Goal: Contribute content: Contribute content

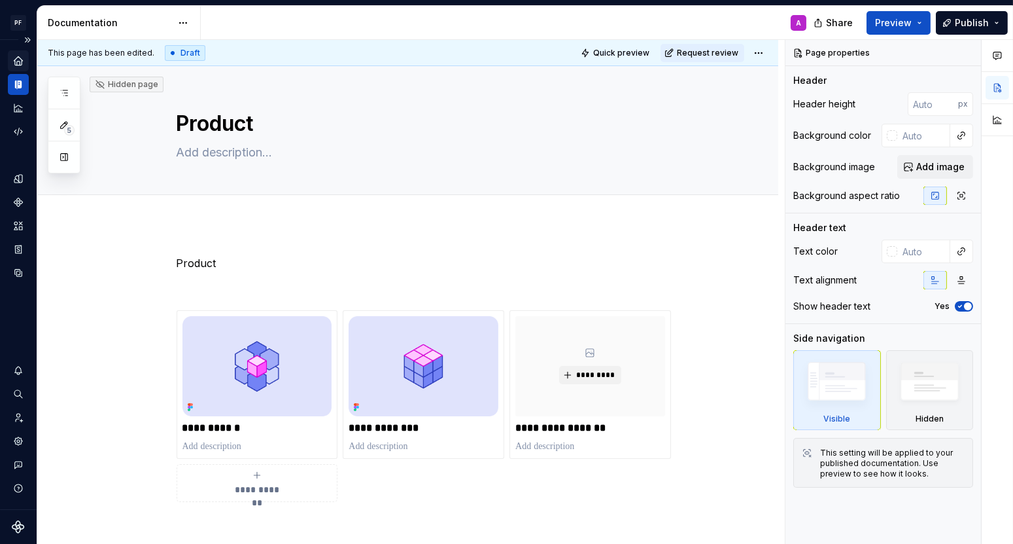
scroll to position [92, 0]
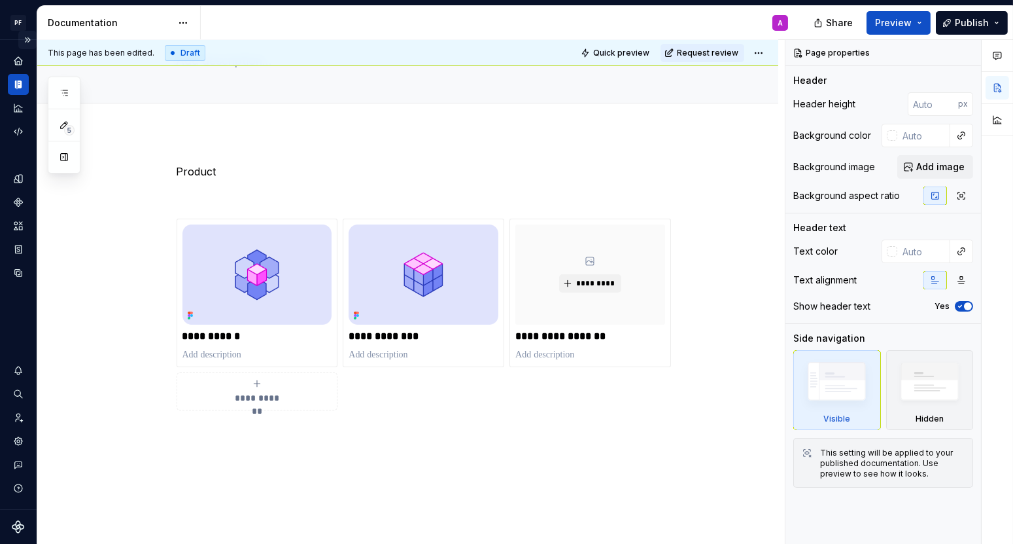
click at [27, 37] on button "Expand sidebar" at bounding box center [27, 40] width 18 height 18
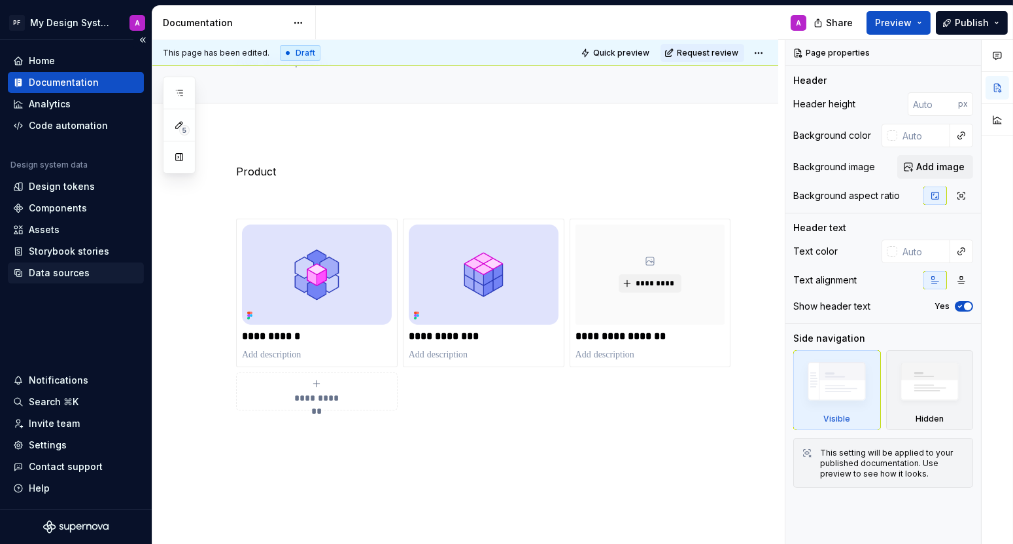
click at [50, 273] on div "Data sources" at bounding box center [59, 272] width 61 height 13
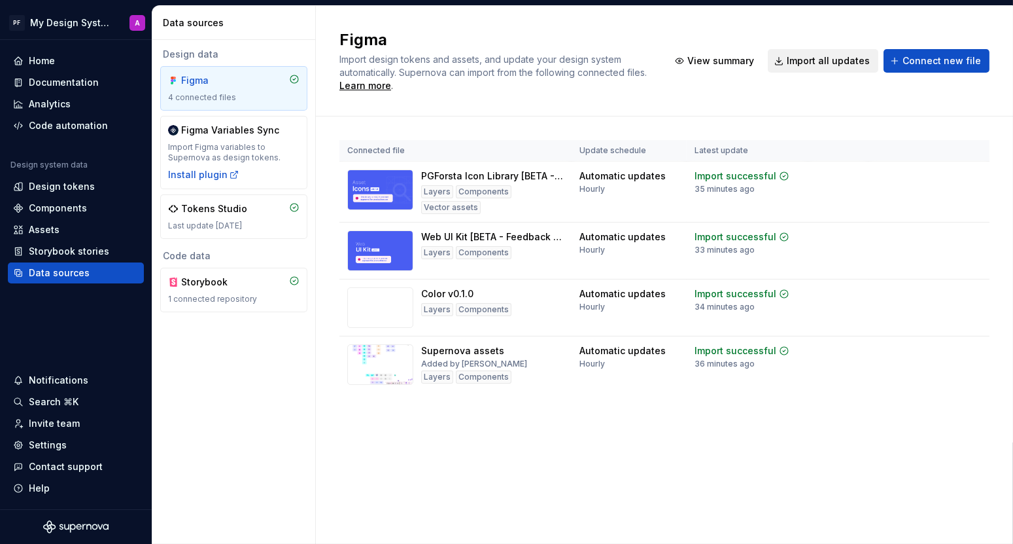
click at [845, 60] on span "Import all updates" at bounding box center [828, 60] width 83 height 13
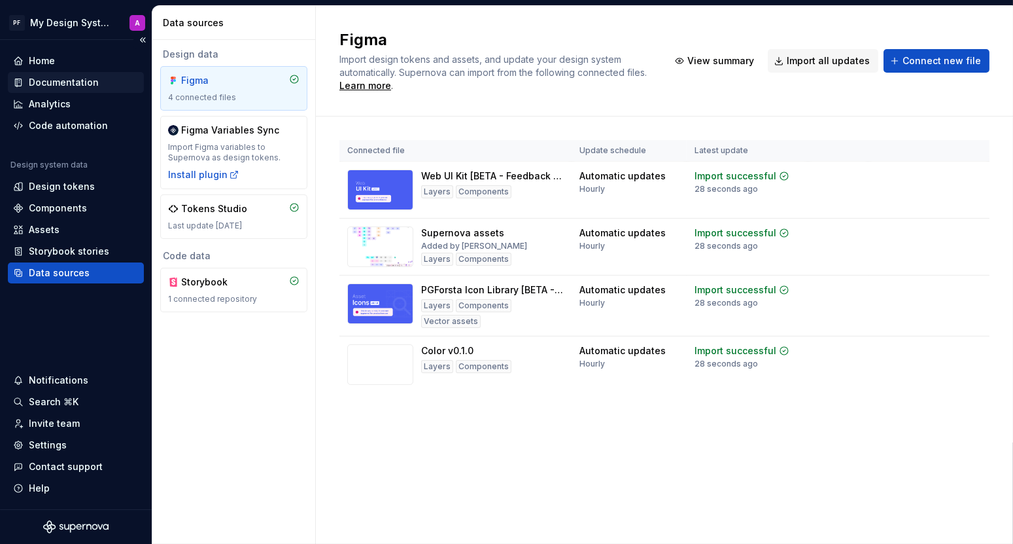
click at [76, 87] on div "Documentation" at bounding box center [64, 82] width 70 height 13
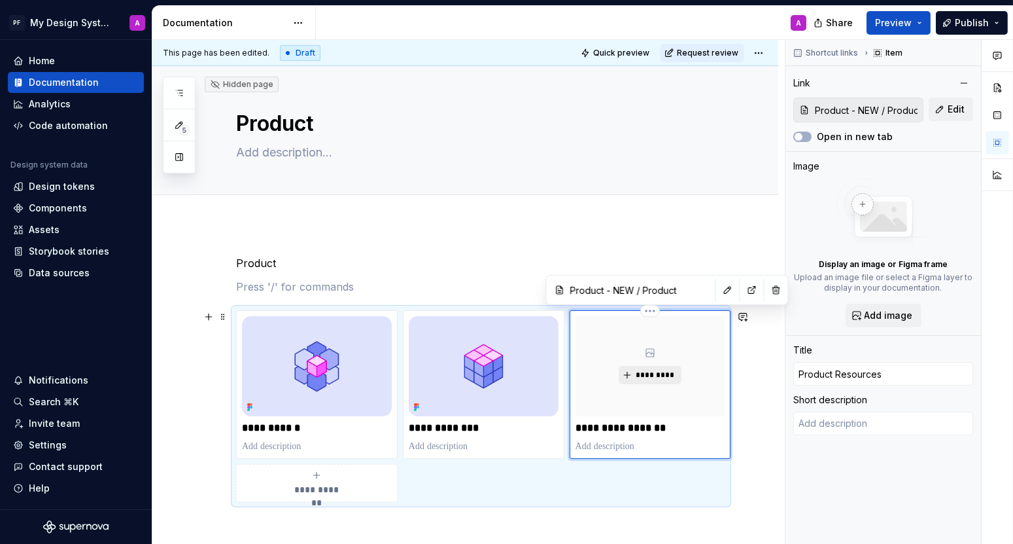
click at [644, 376] on span "*********" at bounding box center [655, 375] width 40 height 10
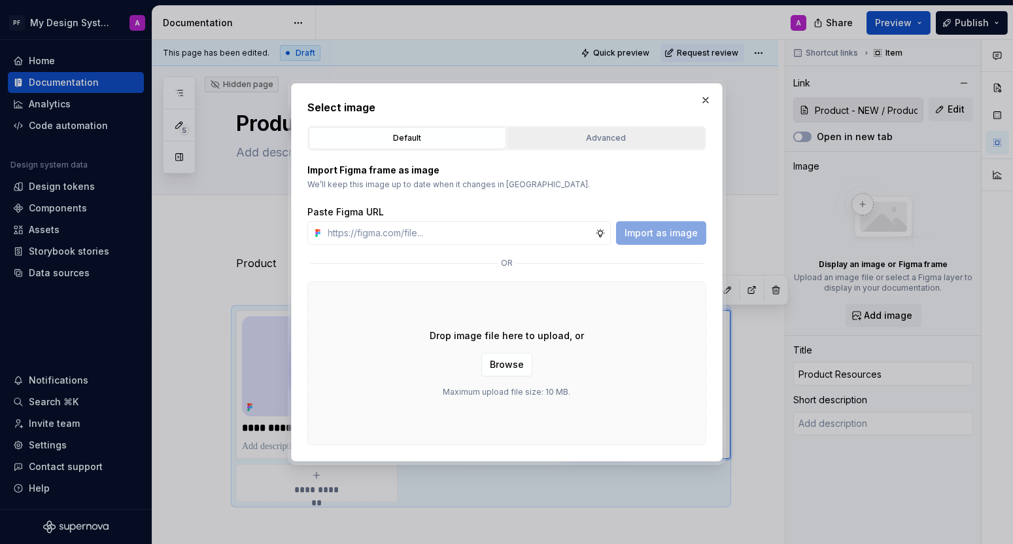
click at [589, 134] on div "Advanced" at bounding box center [606, 138] width 188 height 13
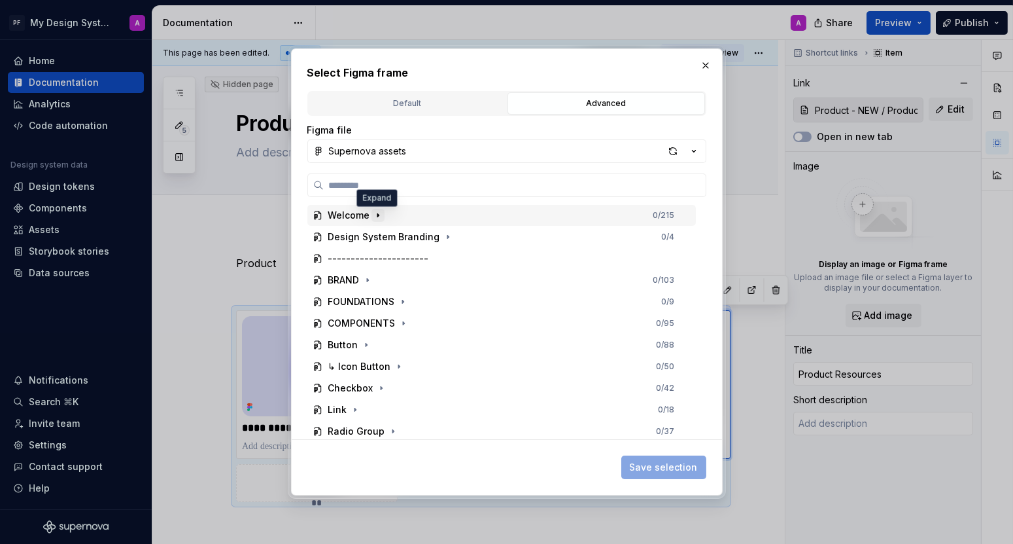
click at [378, 217] on icon "button" at bounding box center [378, 215] width 10 height 10
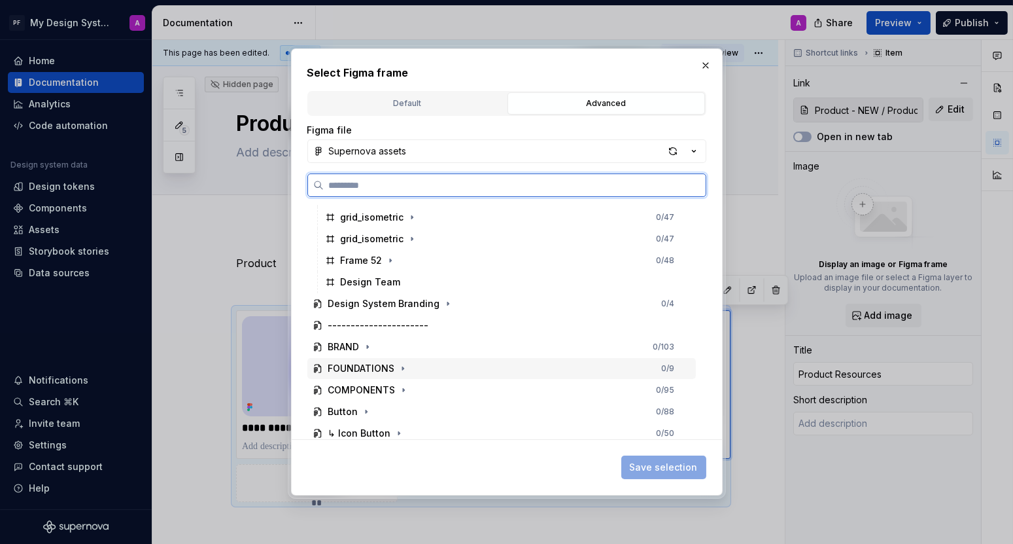
scroll to position [1308, 0]
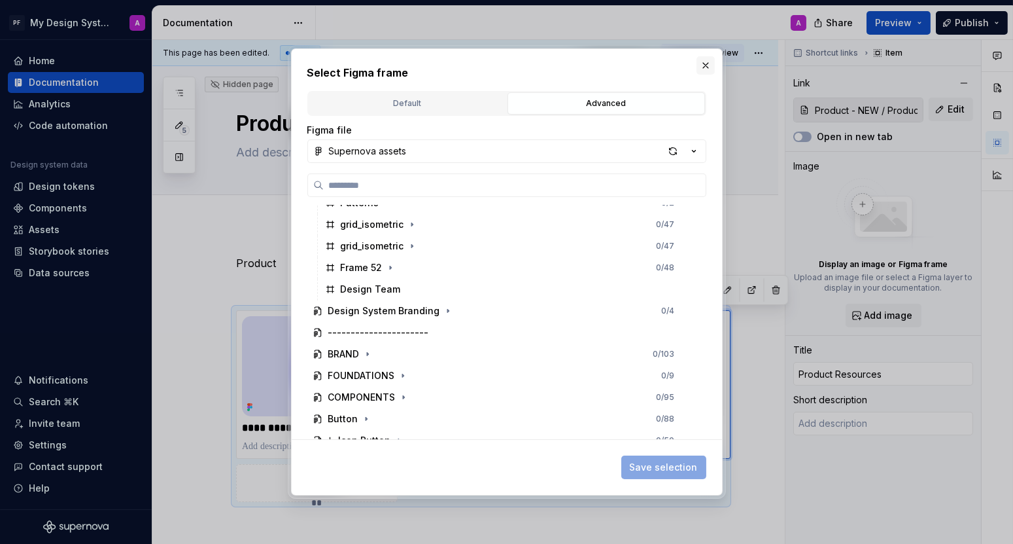
click at [700, 65] on button "button" at bounding box center [706, 65] width 18 height 18
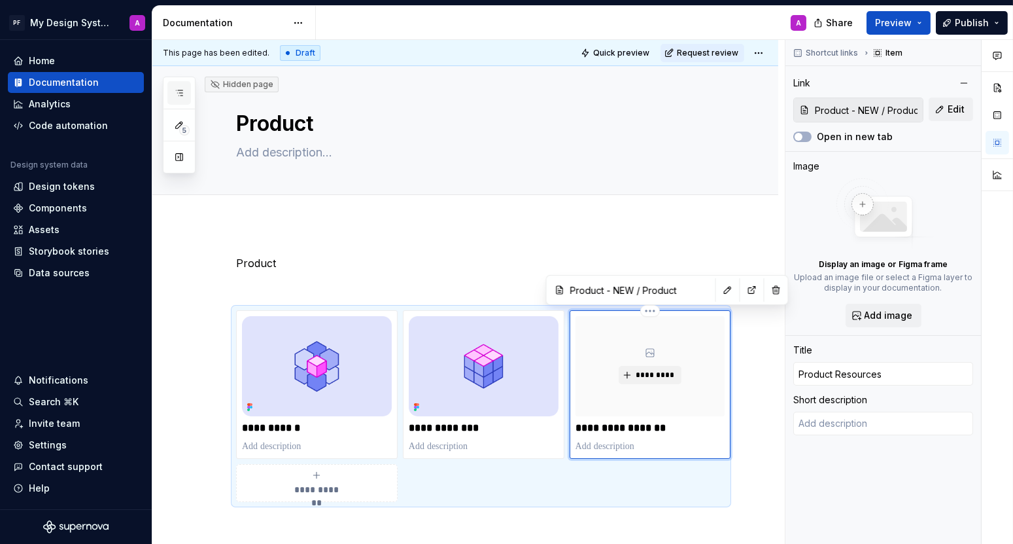
click at [179, 92] on icon "button" at bounding box center [179, 93] width 10 height 10
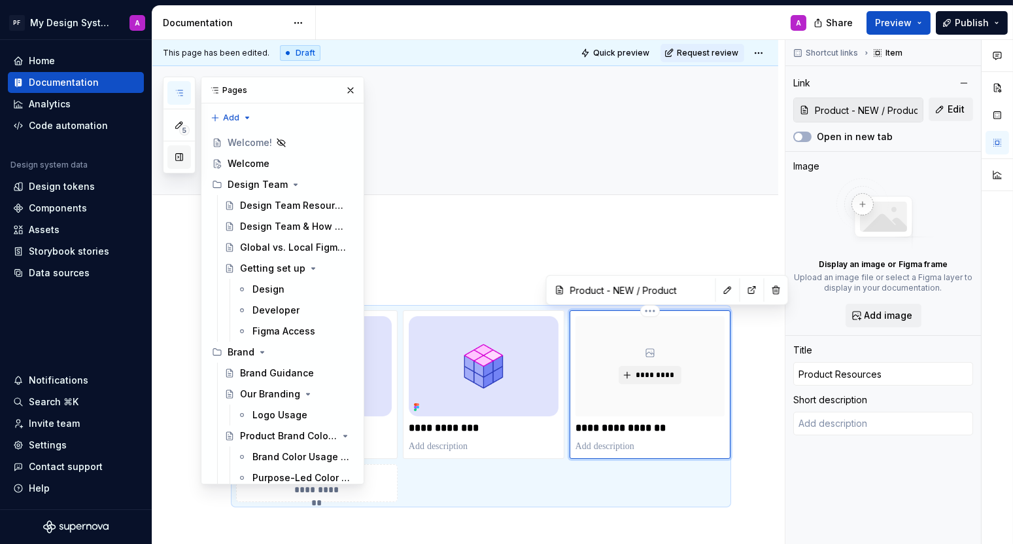
click at [177, 156] on button "button" at bounding box center [179, 157] width 24 height 24
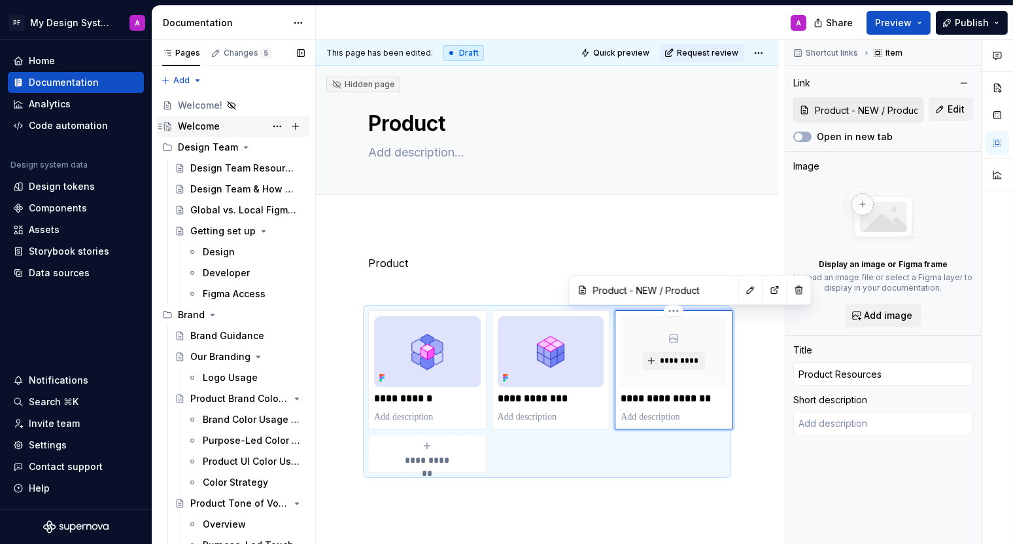
click at [199, 125] on div "Welcome" at bounding box center [199, 126] width 42 height 13
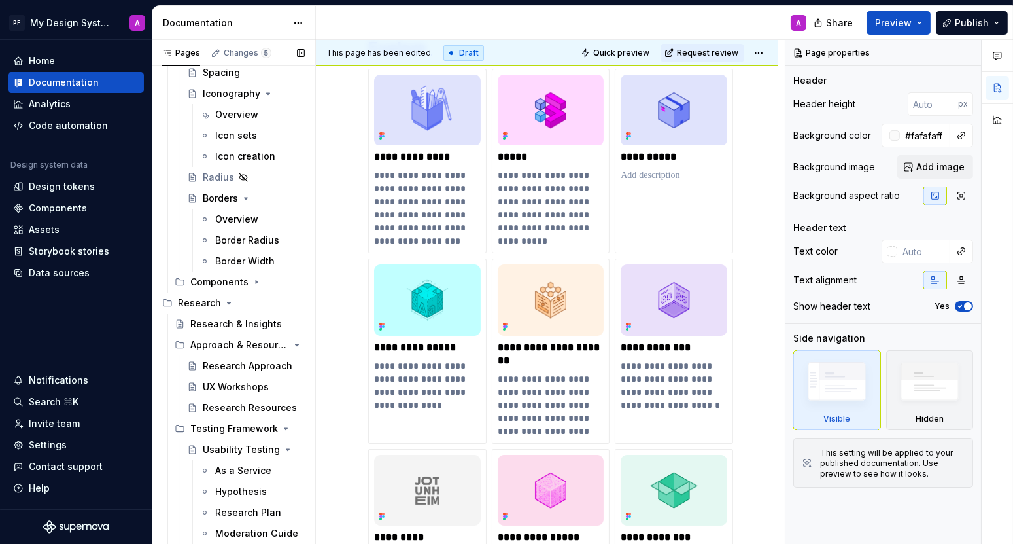
scroll to position [1309, 0]
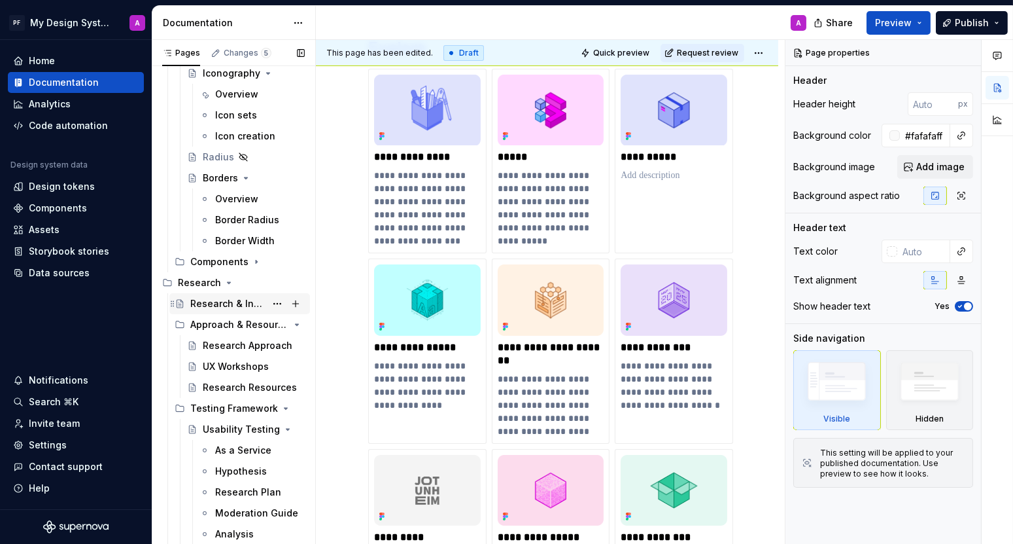
click at [207, 298] on div "Research & Insights" at bounding box center [227, 303] width 75 height 13
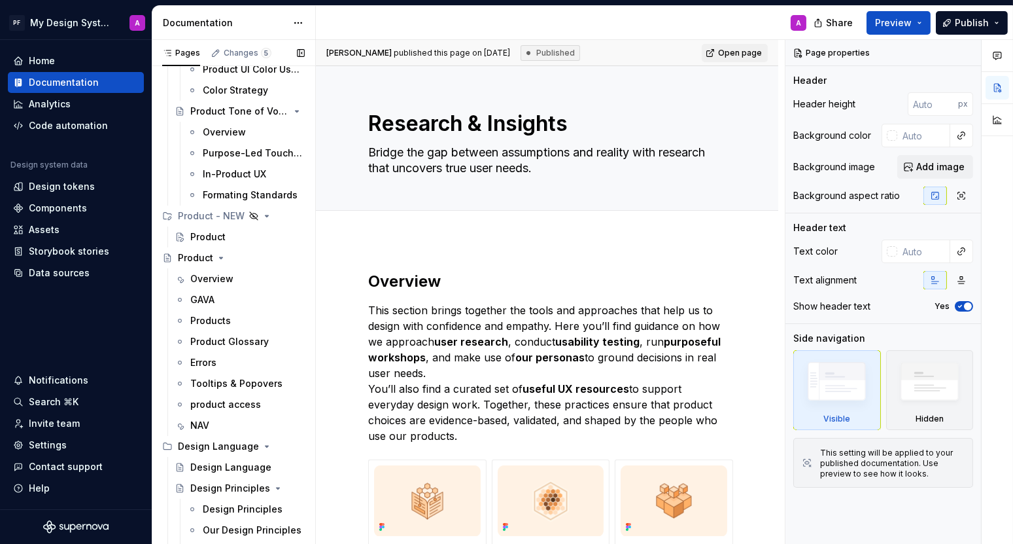
scroll to position [432, 0]
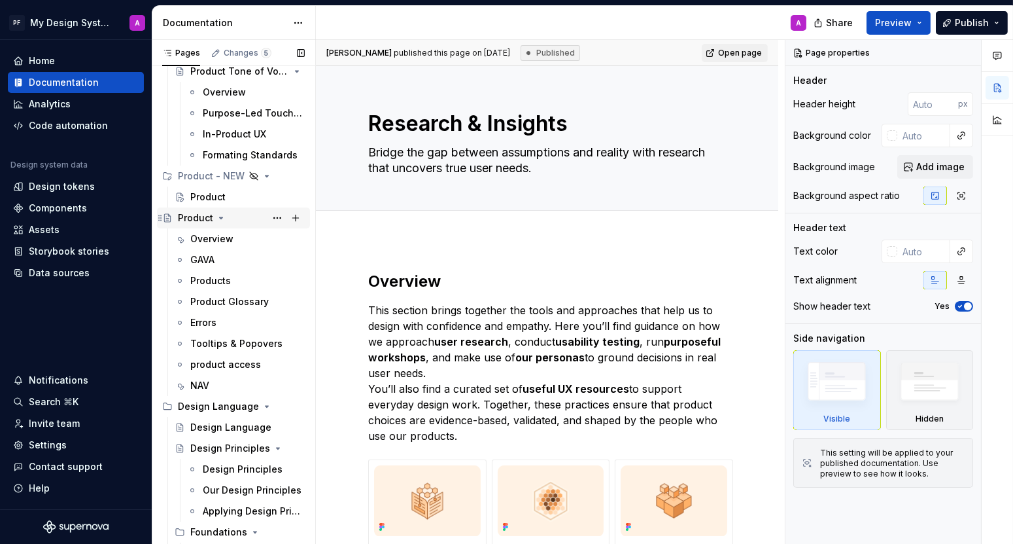
click at [205, 222] on div "Product" at bounding box center [195, 217] width 35 height 13
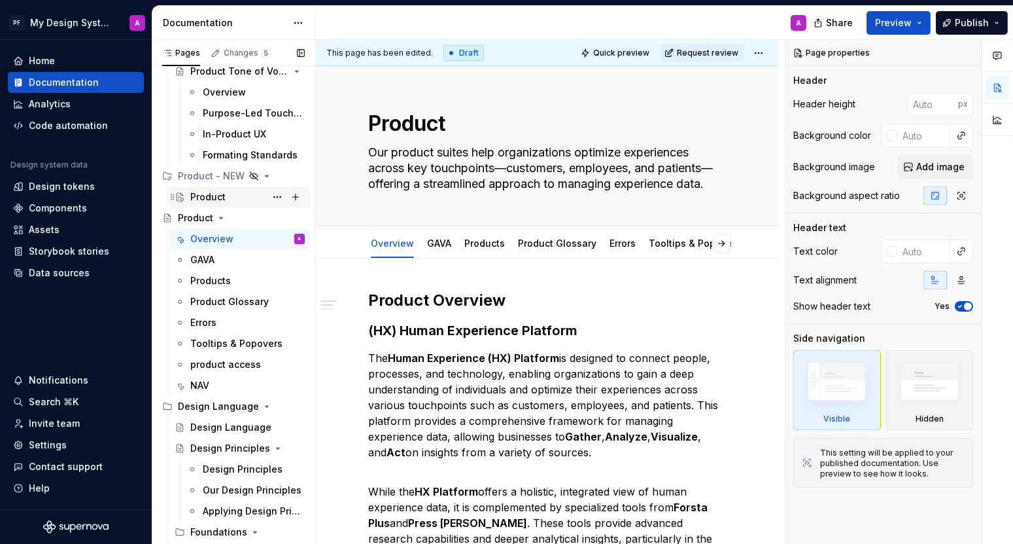
click at [200, 198] on div "Product" at bounding box center [207, 196] width 35 height 13
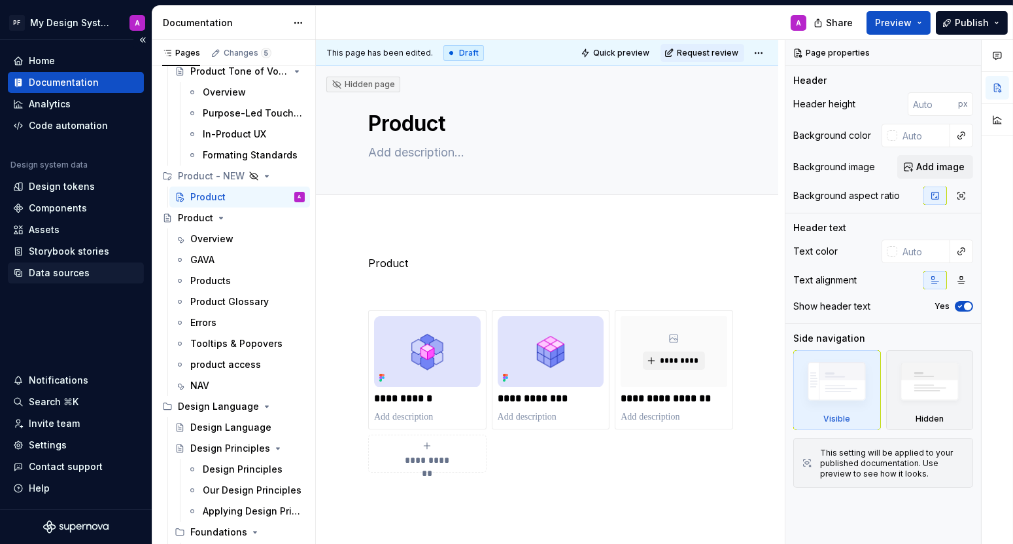
click at [65, 268] on div "Data sources" at bounding box center [59, 272] width 61 height 13
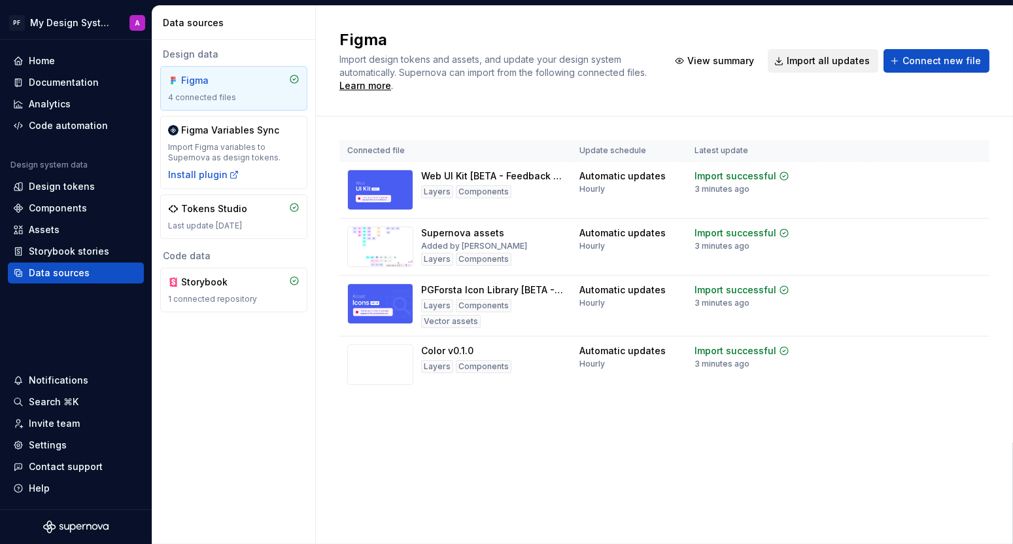
click at [823, 65] on span "Import all updates" at bounding box center [828, 60] width 83 height 13
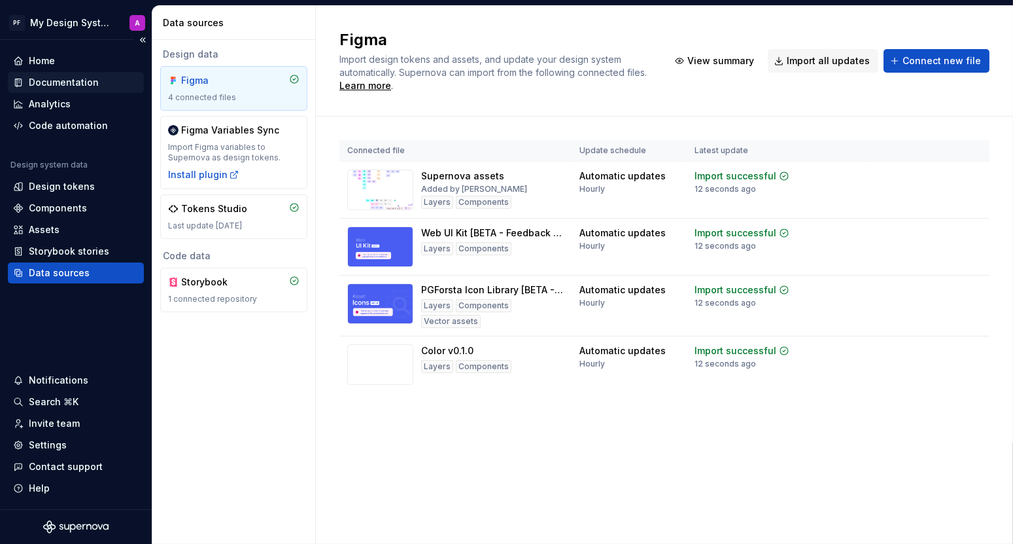
click at [79, 82] on div "Documentation" at bounding box center [64, 82] width 70 height 13
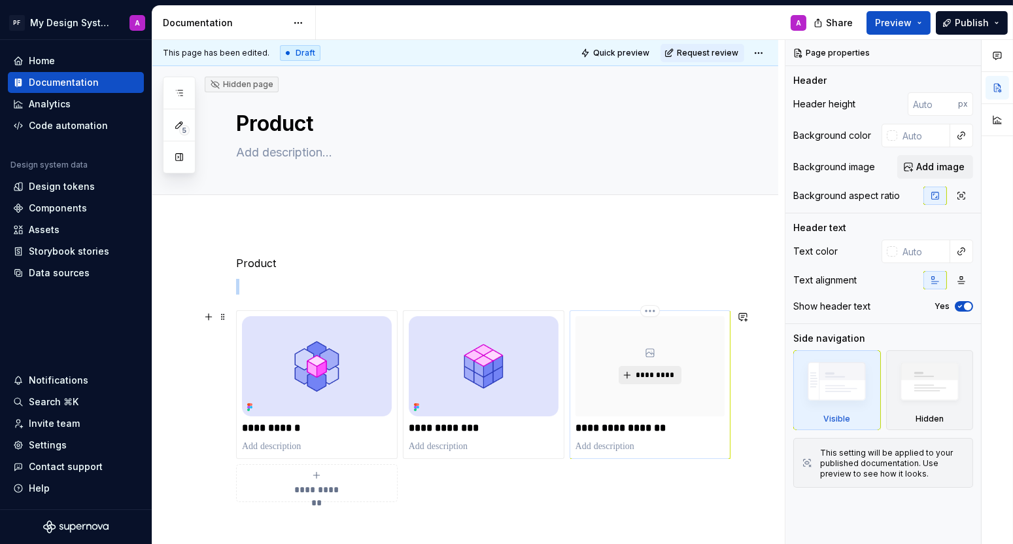
click at [640, 373] on span "*********" at bounding box center [655, 375] width 40 height 10
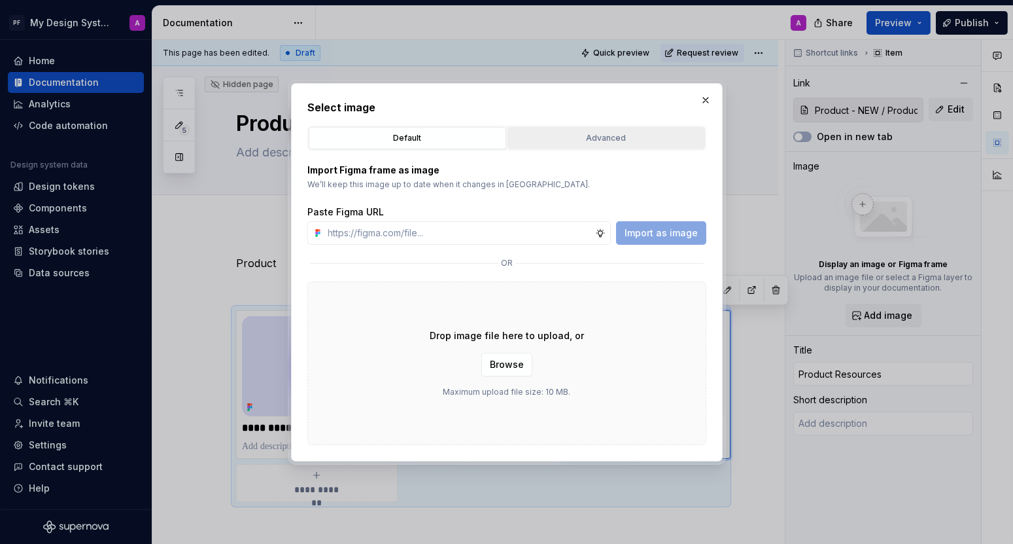
click at [625, 141] on div "Advanced" at bounding box center [606, 138] width 188 height 13
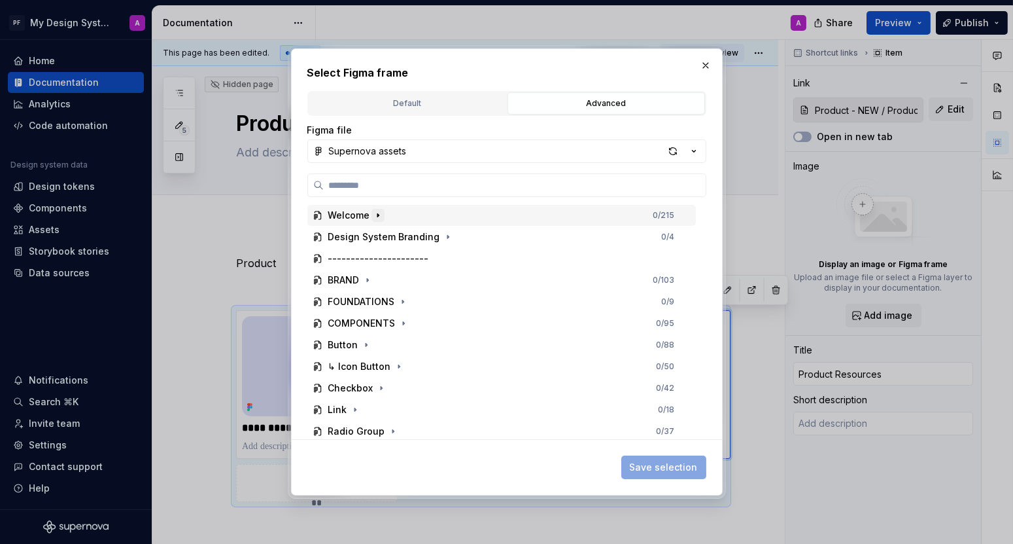
click at [376, 215] on icon "button" at bounding box center [378, 215] width 10 height 10
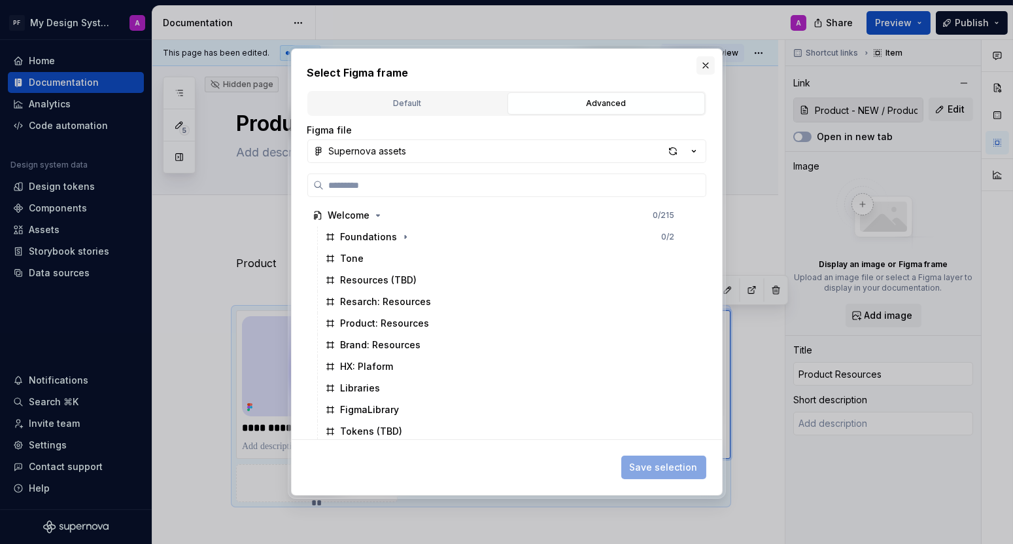
click at [704, 65] on button "button" at bounding box center [706, 65] width 18 height 18
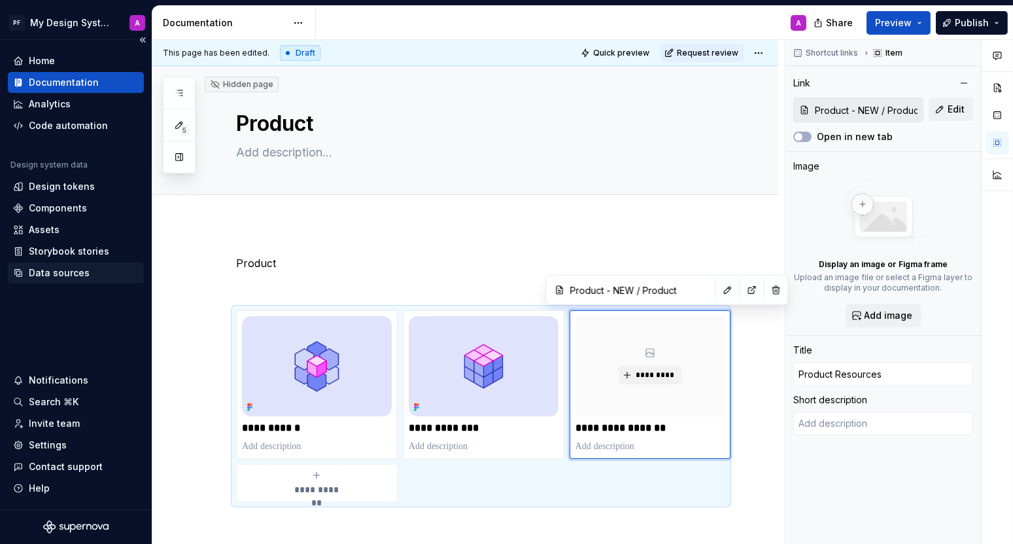
click at [58, 277] on div "Data sources" at bounding box center [59, 272] width 61 height 13
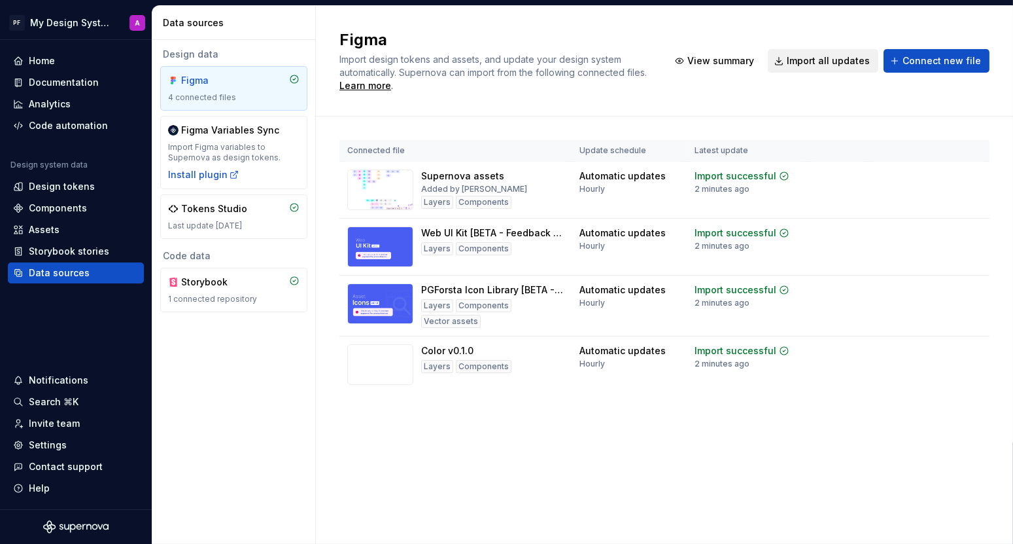
click at [827, 54] on span "Import all updates" at bounding box center [828, 60] width 83 height 13
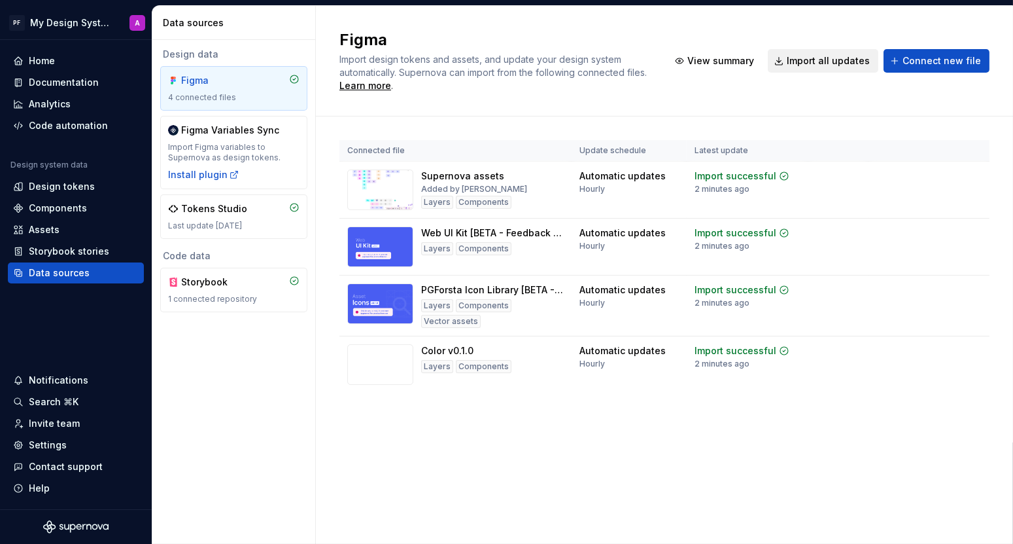
click at [827, 54] on span "Import all updates" at bounding box center [828, 60] width 83 height 13
click at [825, 61] on span "Import all updates" at bounding box center [828, 60] width 83 height 13
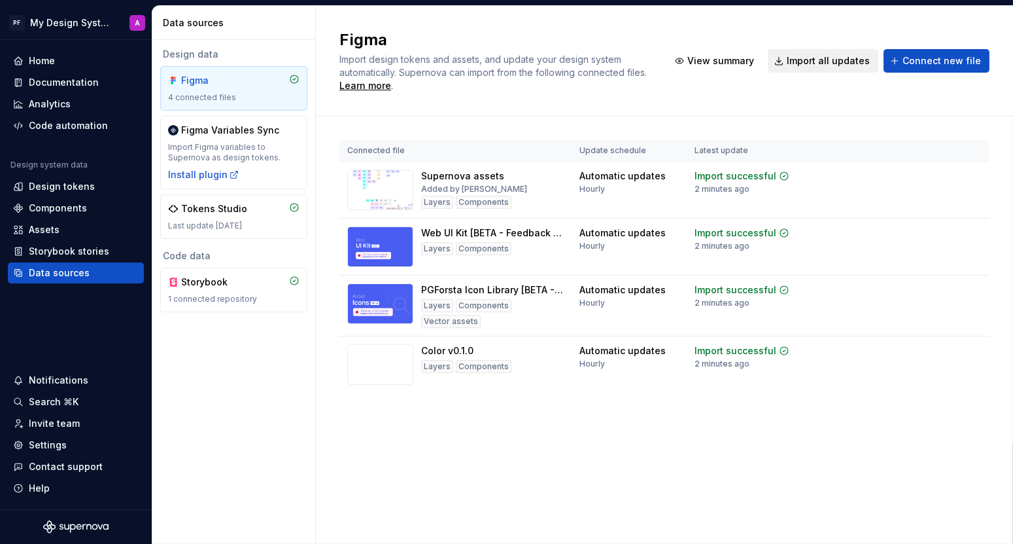
click at [825, 61] on span "Import all updates" at bounding box center [828, 60] width 83 height 13
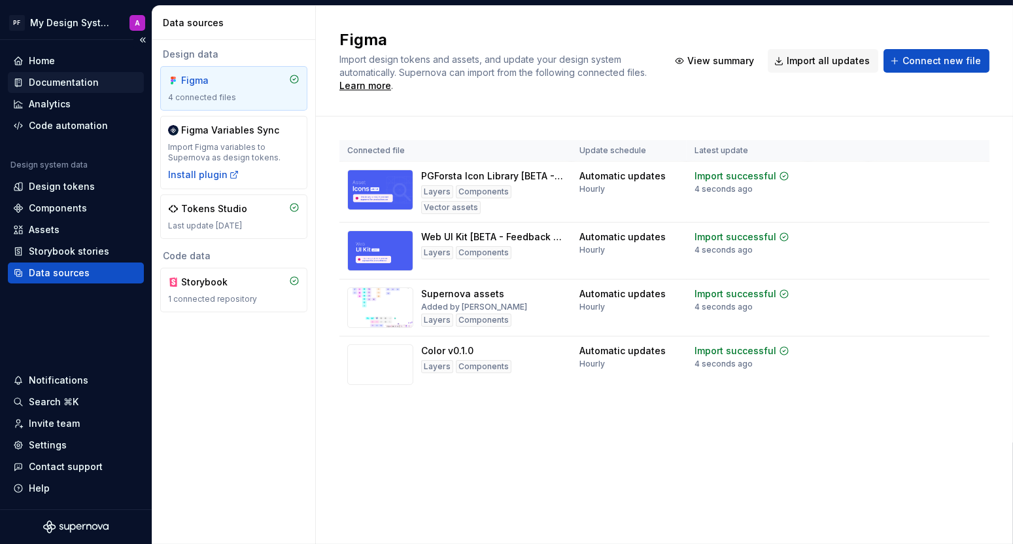
click at [64, 79] on div "Documentation" at bounding box center [64, 82] width 70 height 13
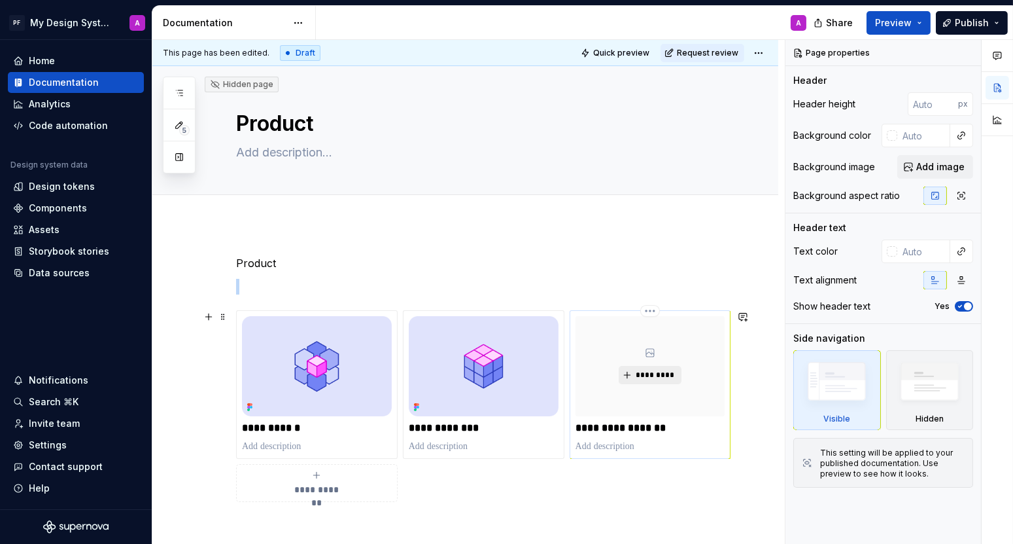
click at [630, 374] on button "*********" at bounding box center [650, 375] width 62 height 18
type textarea "*"
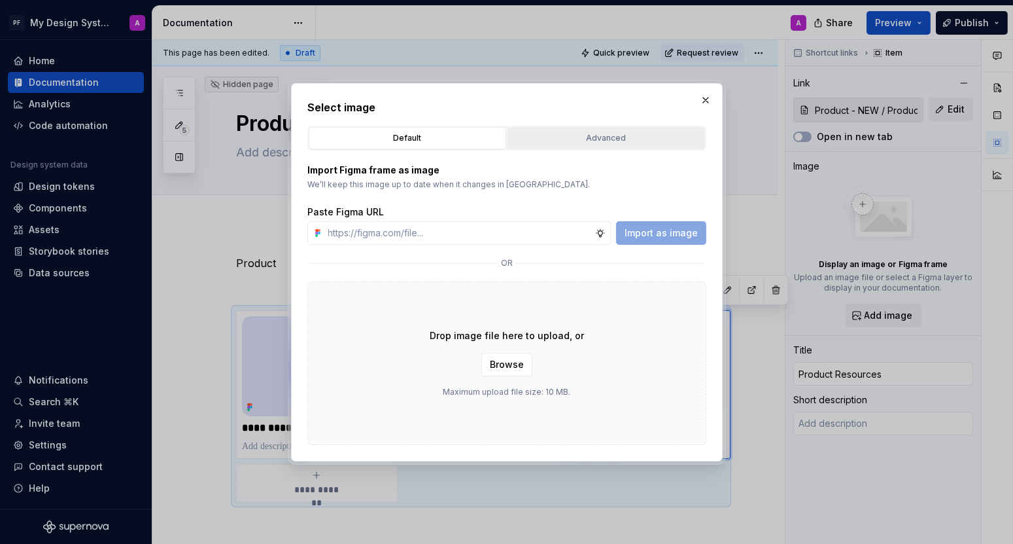
click at [588, 137] on div "Advanced" at bounding box center [606, 138] width 188 height 13
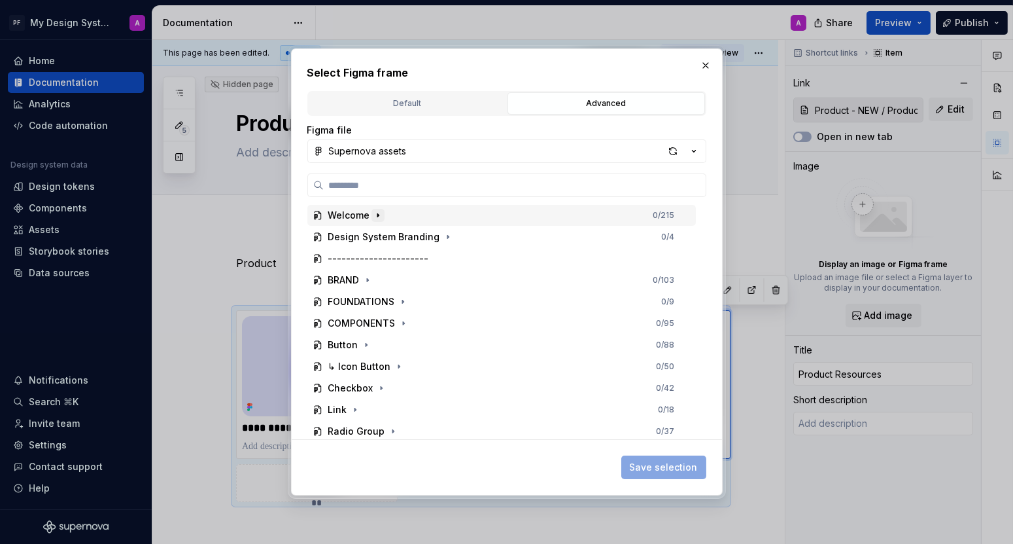
click at [375, 220] on icon "button" at bounding box center [378, 215] width 10 height 10
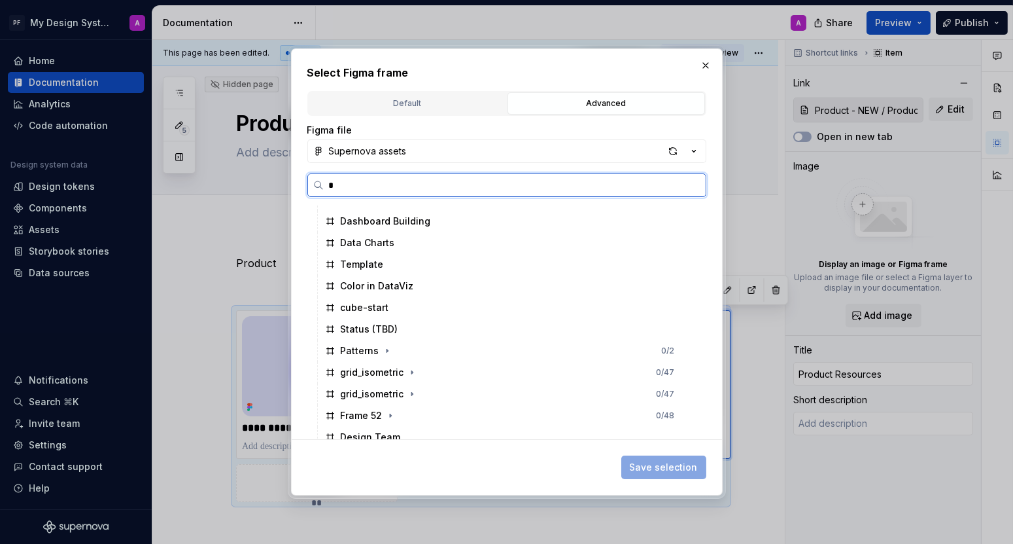
scroll to position [0, 3]
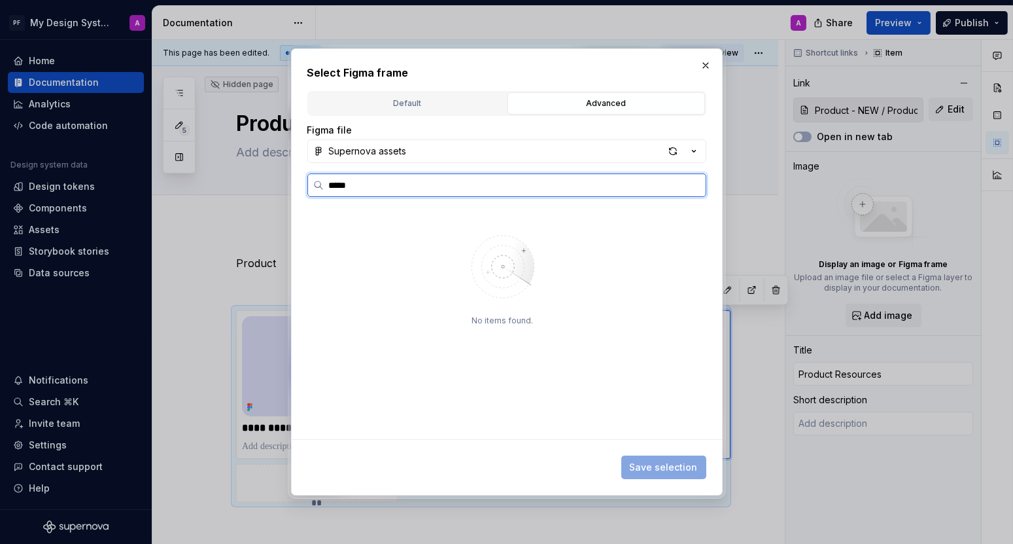
type input "*****"
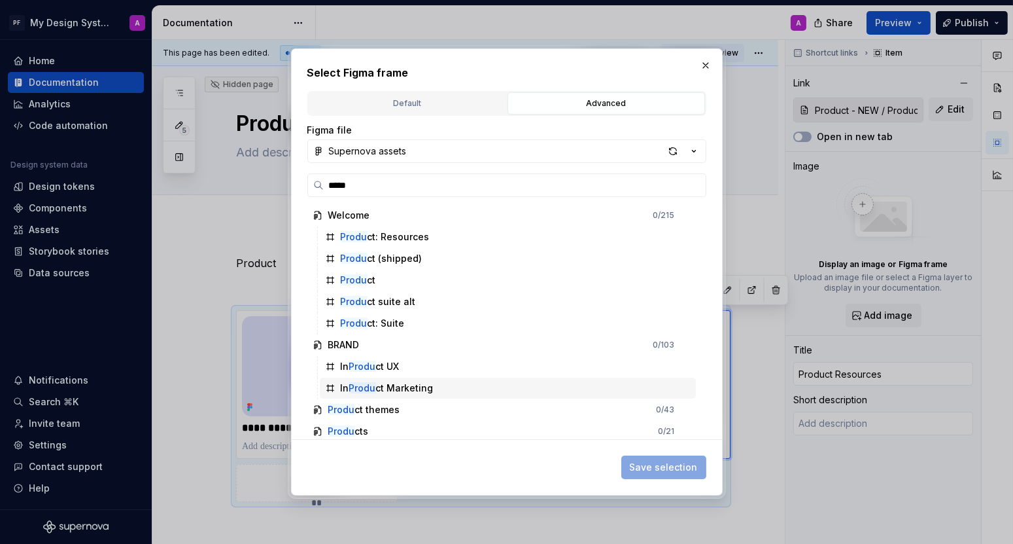
scroll to position [3, 0]
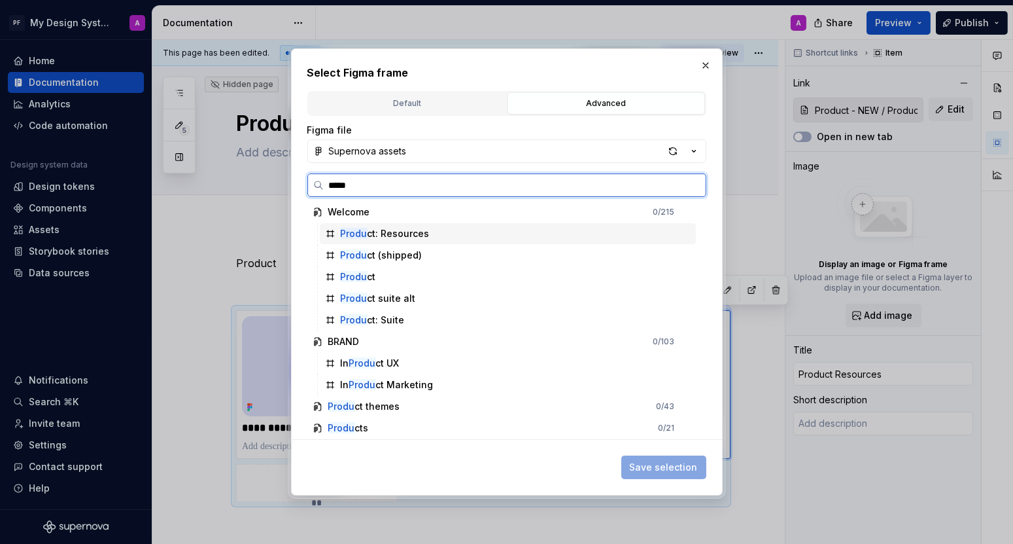
click at [389, 237] on div "Produ ct: Resources" at bounding box center [385, 233] width 89 height 13
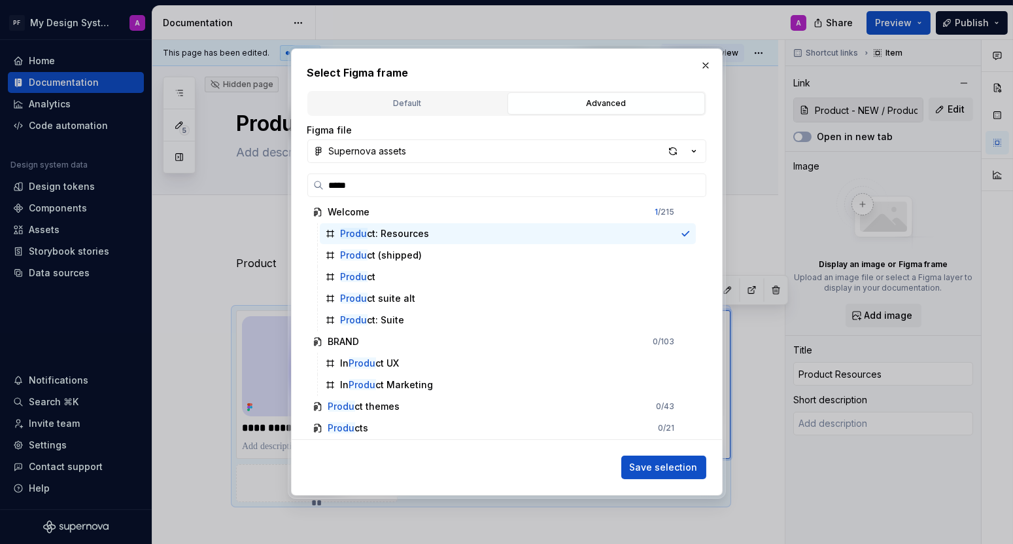
click at [665, 467] on span "Save selection" at bounding box center [664, 467] width 68 height 13
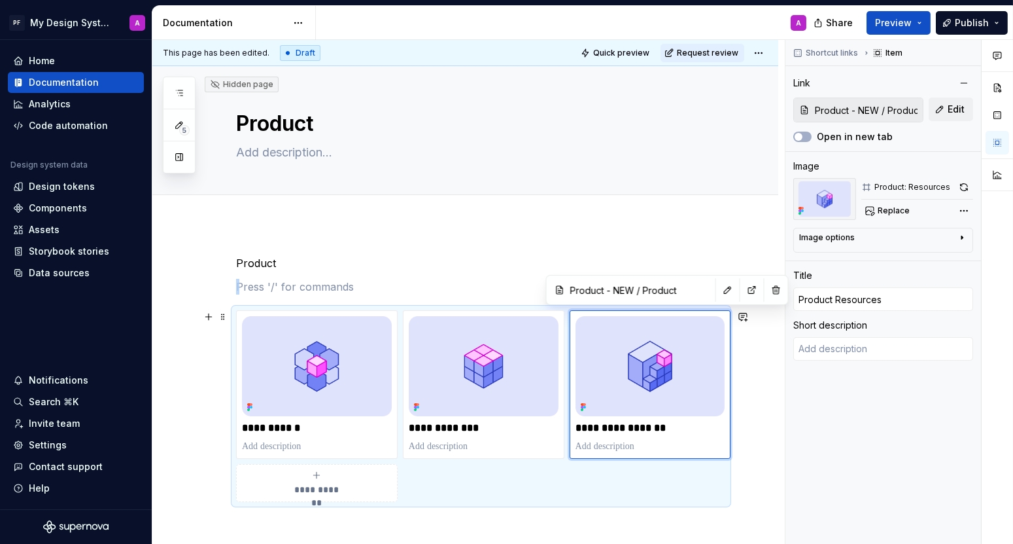
click at [769, 372] on div "**********" at bounding box center [465, 468] width 626 height 488
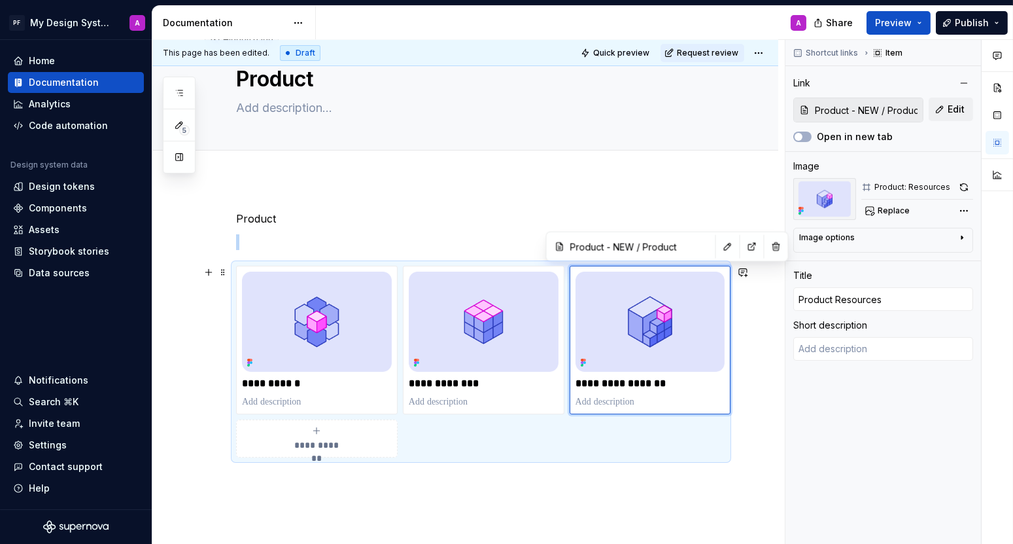
scroll to position [46, 0]
click at [901, 24] on span "Preview" at bounding box center [893, 22] width 37 height 13
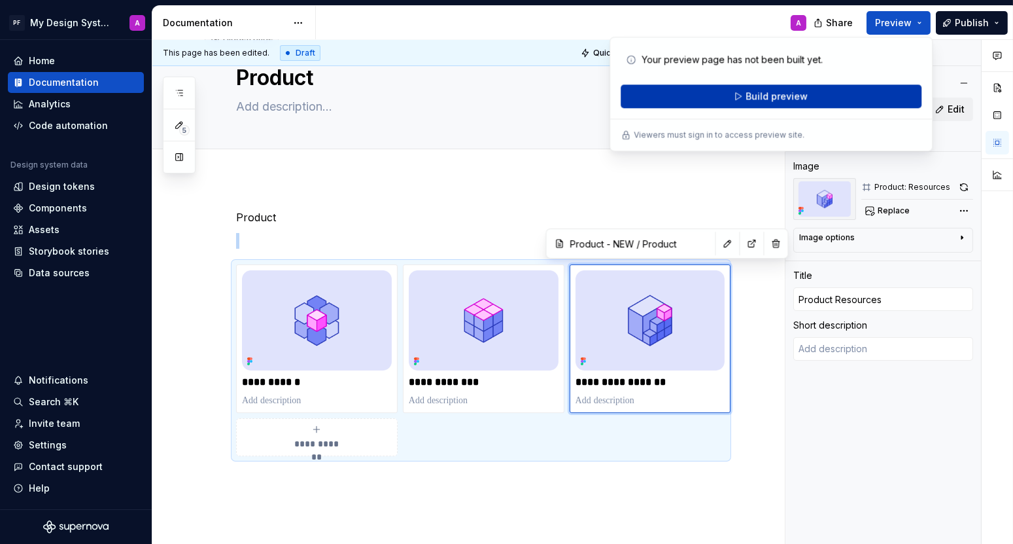
click at [829, 97] on button "Build preview" at bounding box center [771, 96] width 301 height 24
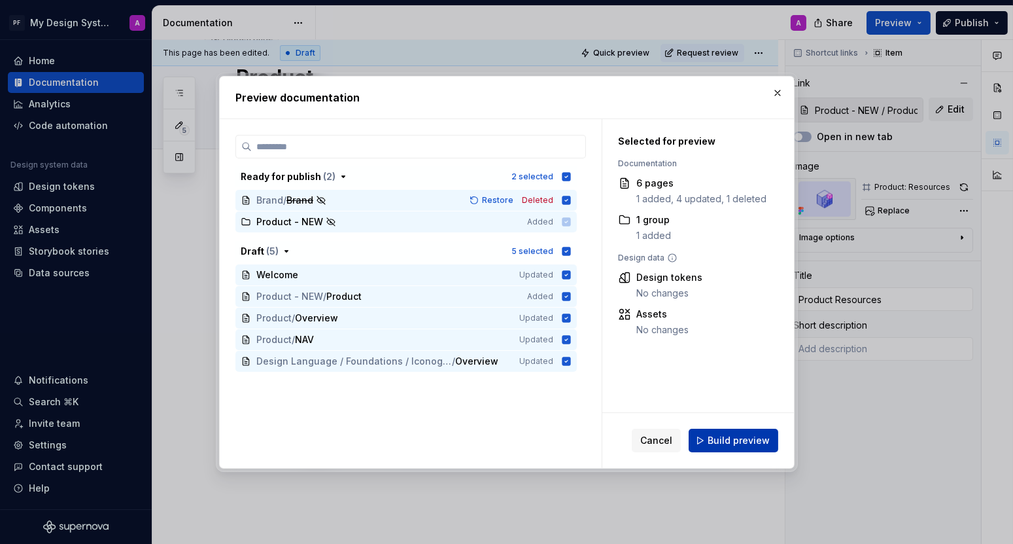
click at [735, 434] on span "Build preview" at bounding box center [739, 440] width 62 height 13
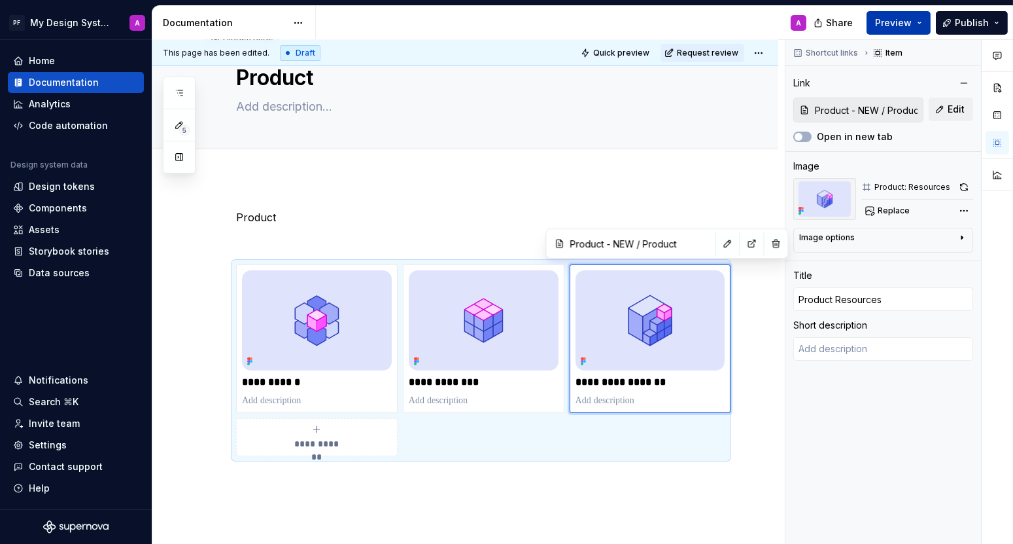
click at [898, 24] on span "Preview" at bounding box center [893, 22] width 37 height 13
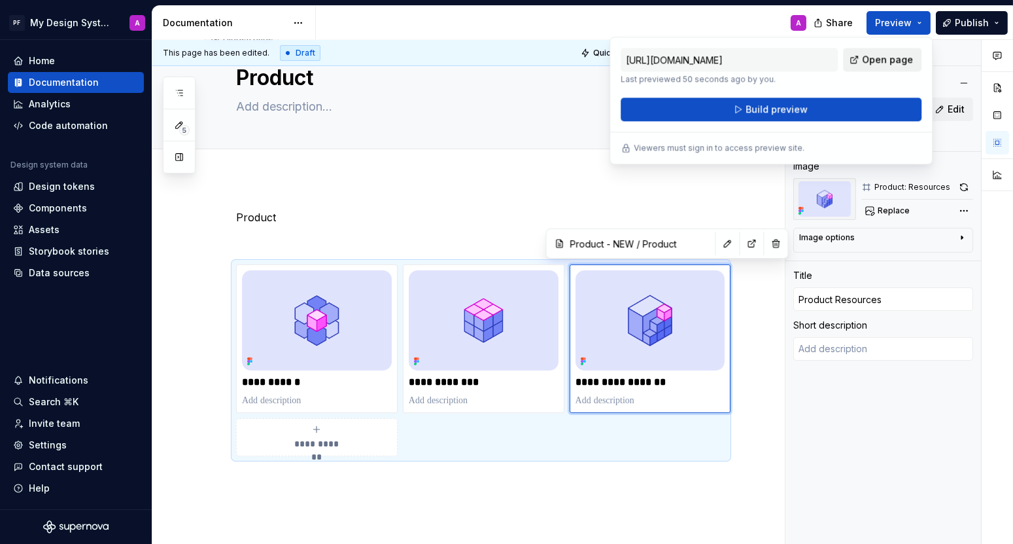
click at [883, 65] on span "Open page" at bounding box center [887, 59] width 51 height 13
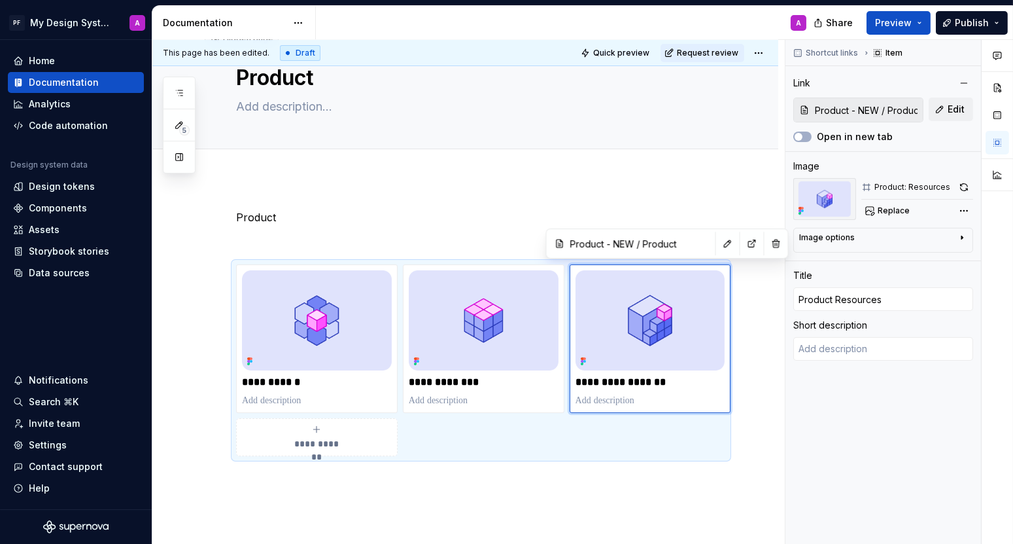
click at [414, 180] on div "**********" at bounding box center [465, 422] width 626 height 488
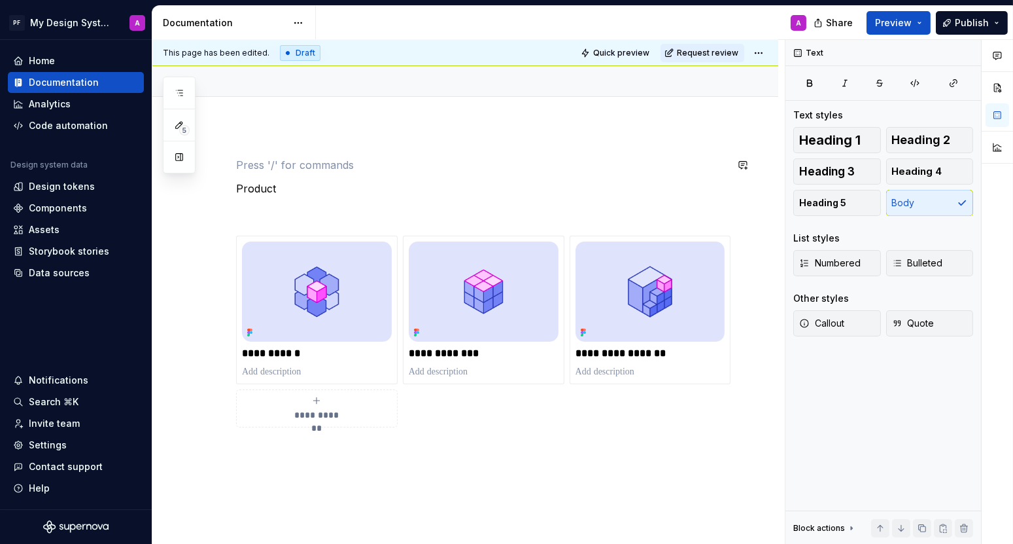
scroll to position [98, 0]
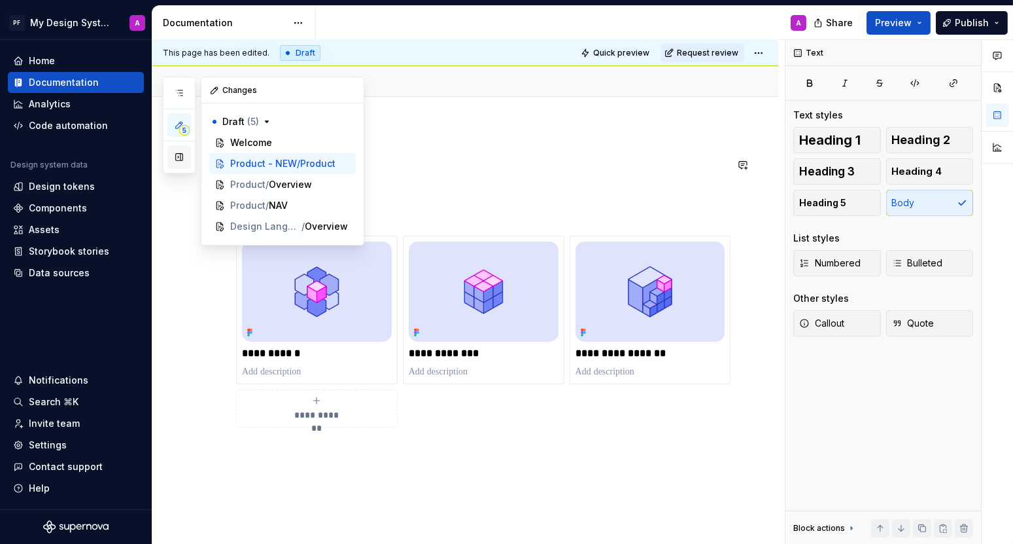
click at [177, 156] on button "button" at bounding box center [179, 157] width 24 height 24
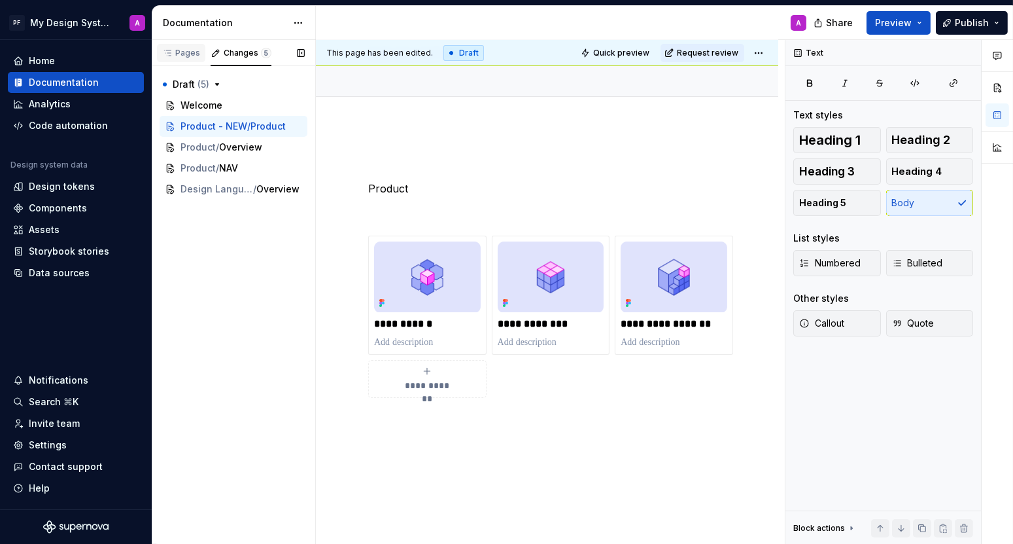
click at [184, 58] on div "Pages" at bounding box center [181, 53] width 48 height 18
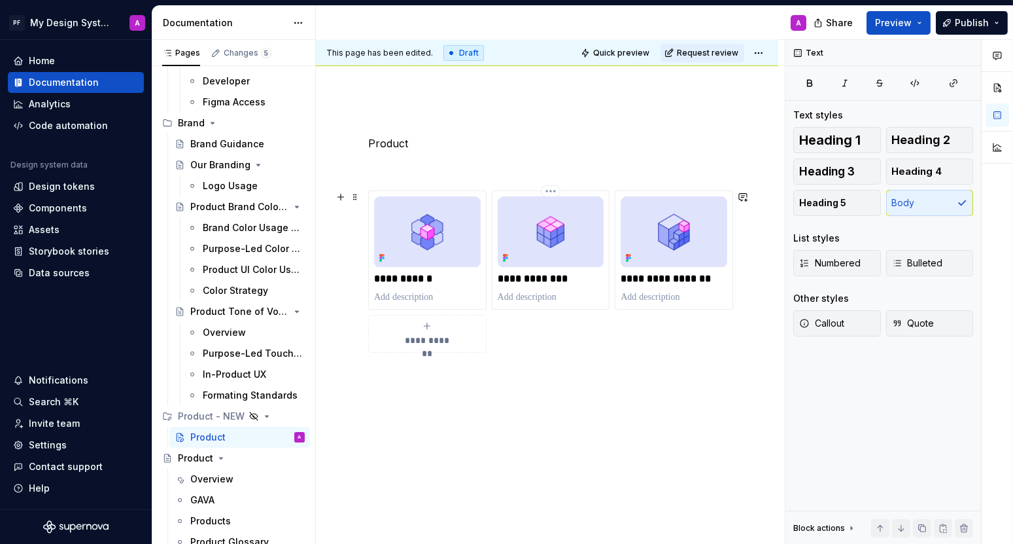
scroll to position [162, 0]
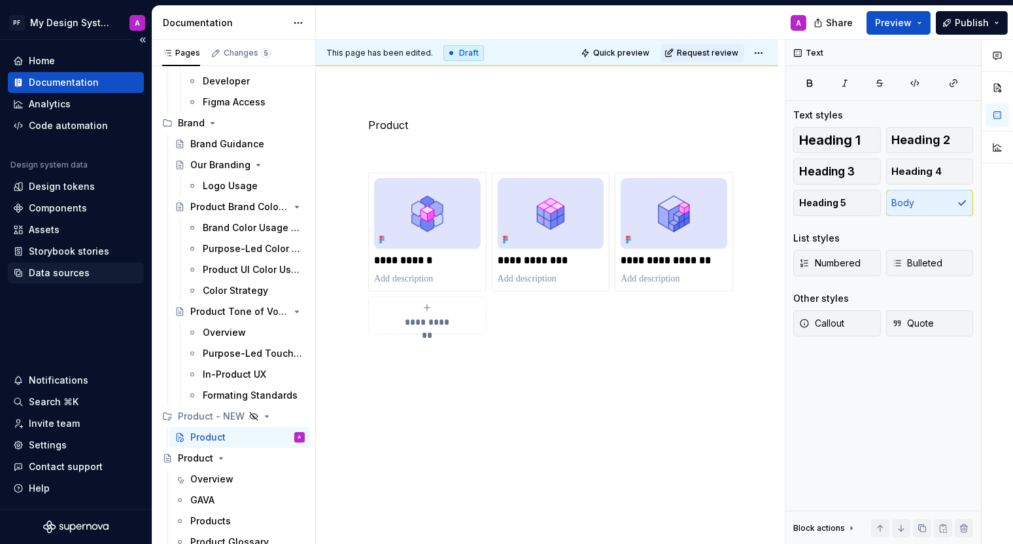
click at [57, 274] on div "Data sources" at bounding box center [59, 272] width 61 height 13
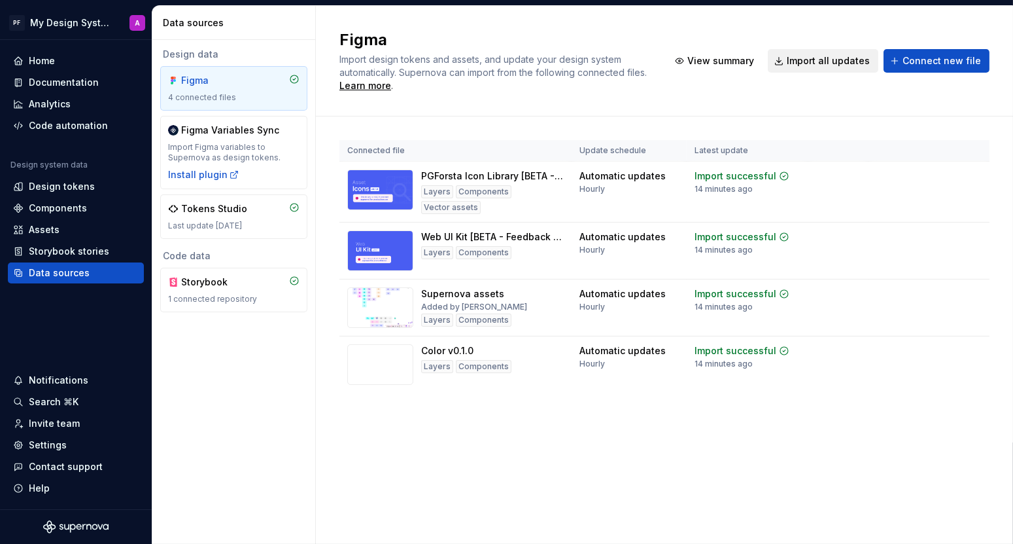
click at [824, 61] on span "Import all updates" at bounding box center [828, 60] width 83 height 13
click at [76, 80] on div "Documentation" at bounding box center [64, 82] width 70 height 13
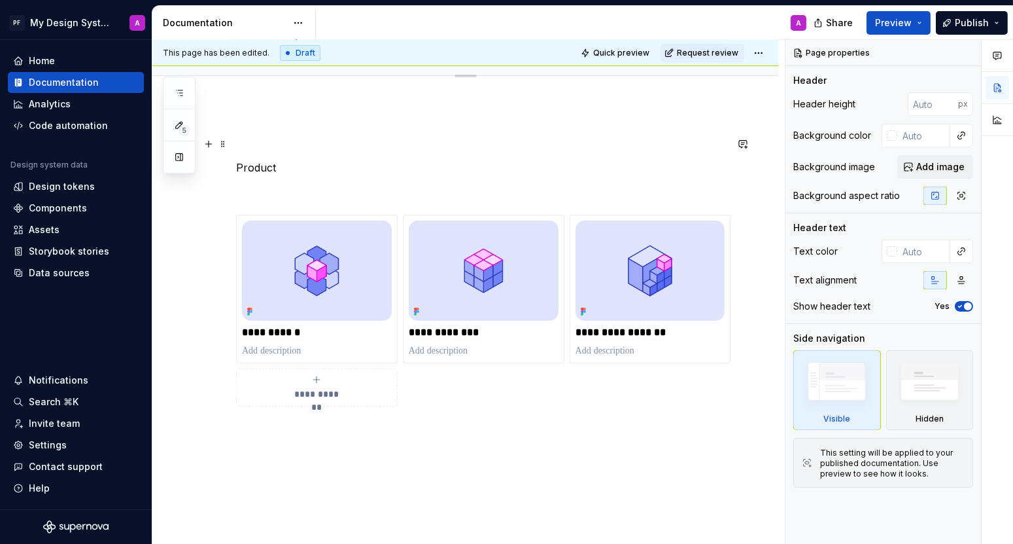
scroll to position [121, 0]
type textarea "*"
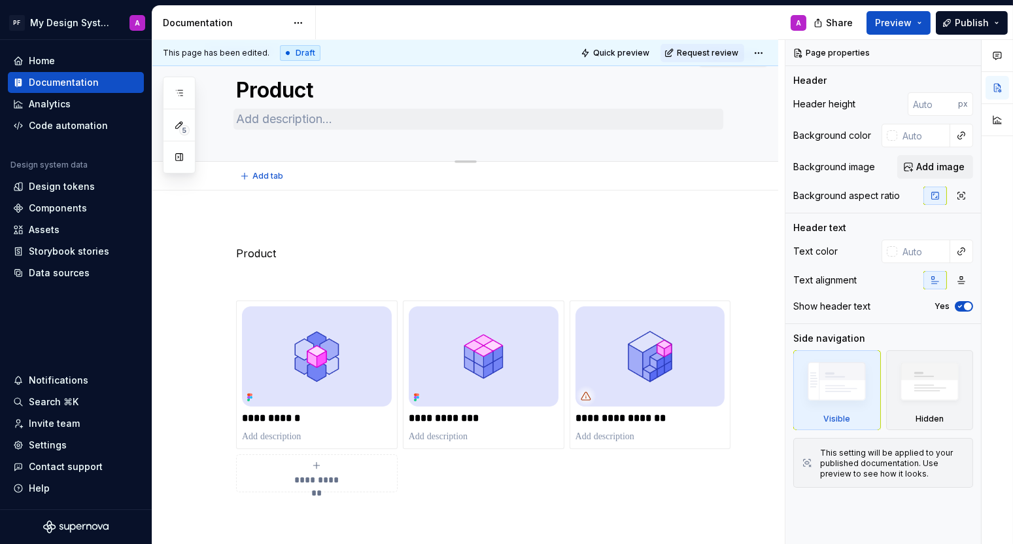
scroll to position [50, 0]
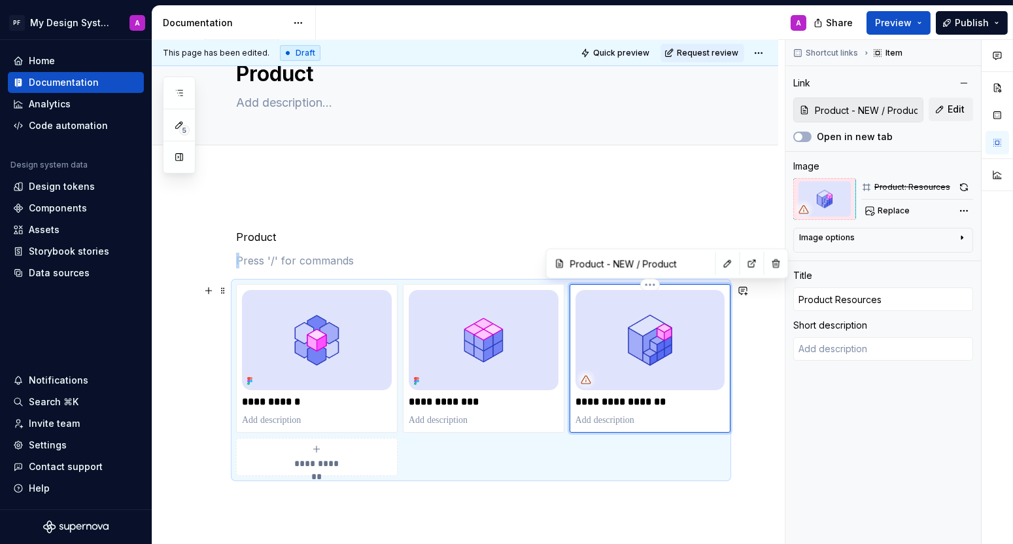
click at [684, 352] on img at bounding box center [651, 340] width 150 height 100
click at [888, 211] on span "Replace" at bounding box center [894, 210] width 32 height 10
type textarea "*"
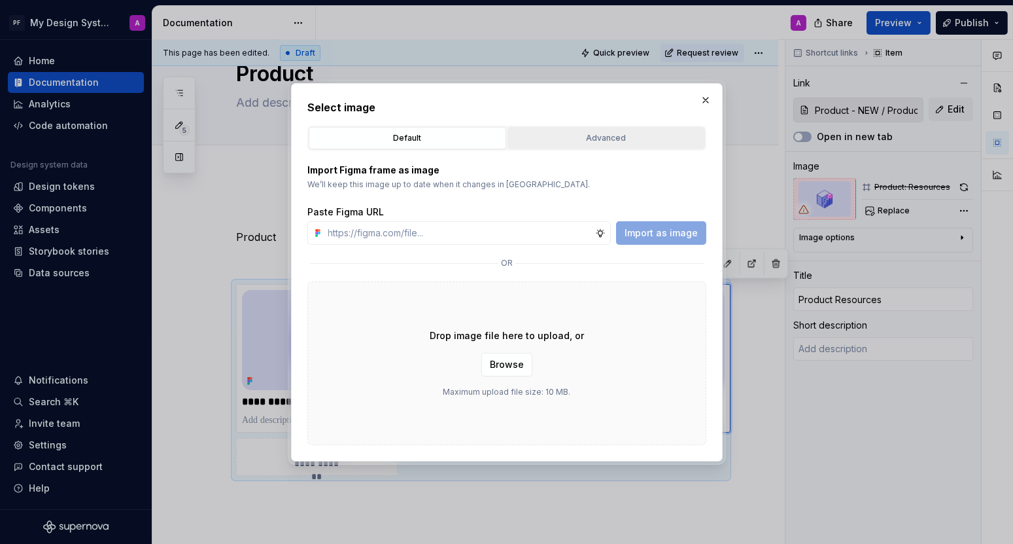
click at [667, 138] on div "Advanced" at bounding box center [606, 138] width 188 height 13
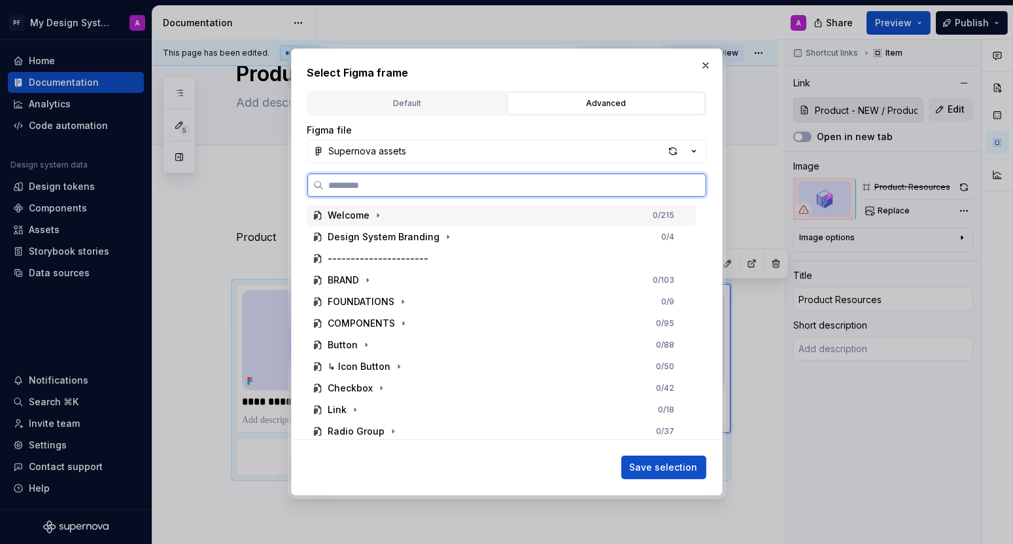
click at [368, 207] on div "Welcome 0 / 215" at bounding box center [501, 215] width 389 height 21
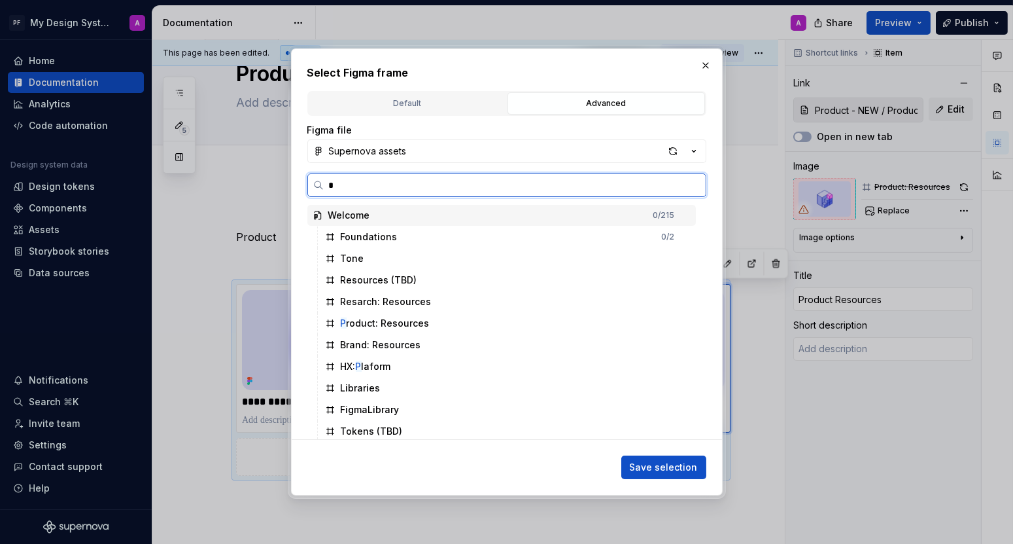
type input "**"
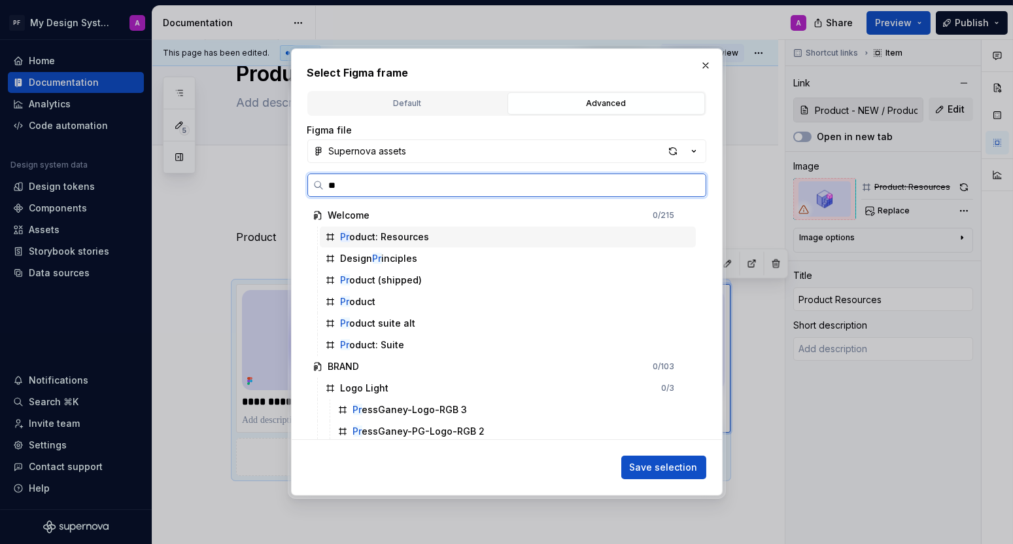
click at [388, 239] on div "Pr oduct: Resources" at bounding box center [385, 236] width 89 height 13
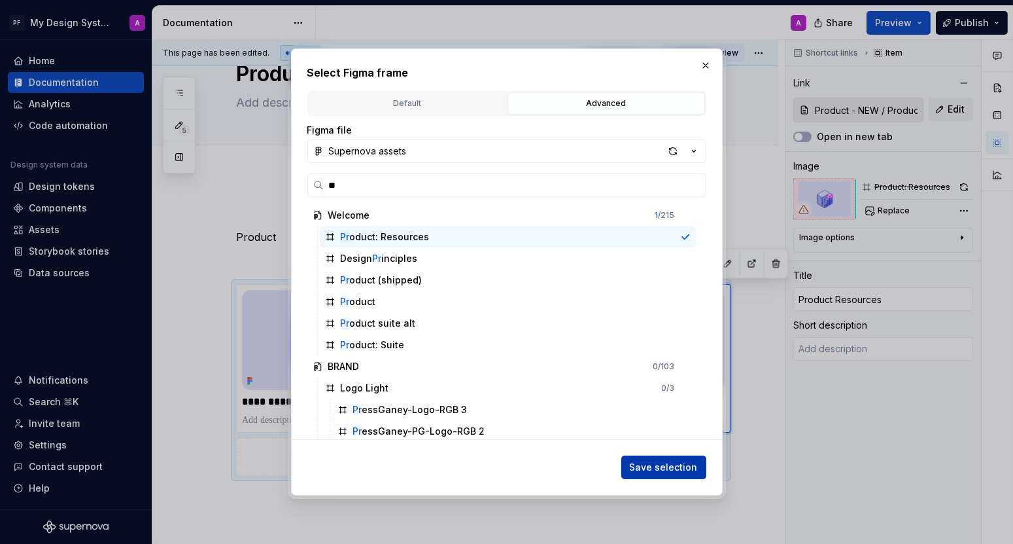
click at [695, 465] on span "Save selection" at bounding box center [664, 467] width 68 height 13
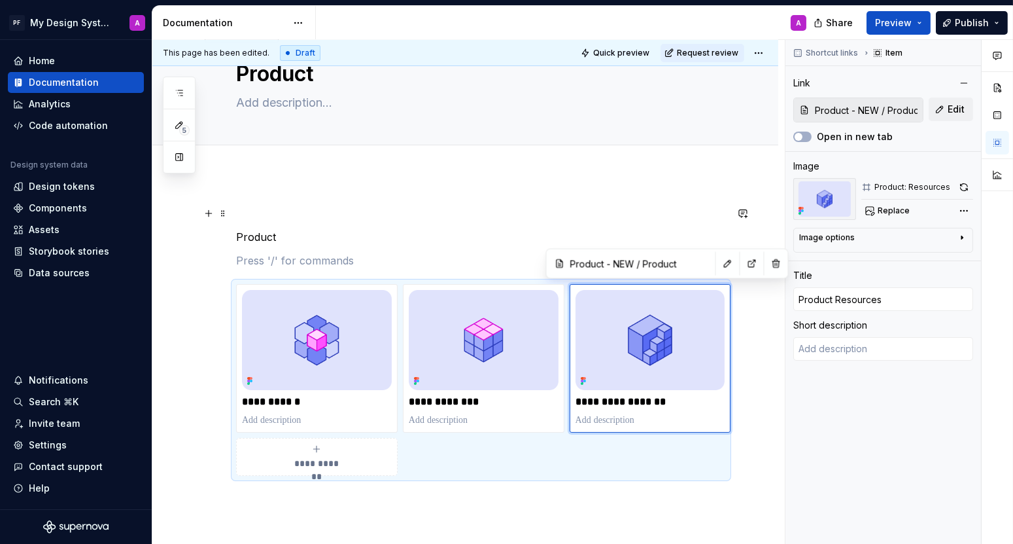
click at [688, 209] on p at bounding box center [481, 213] width 490 height 16
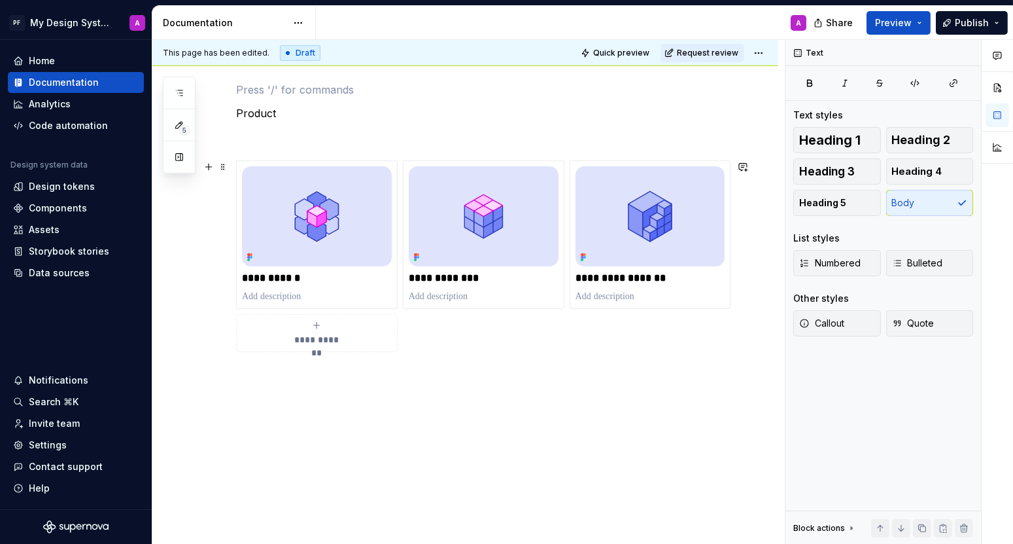
scroll to position [147, 0]
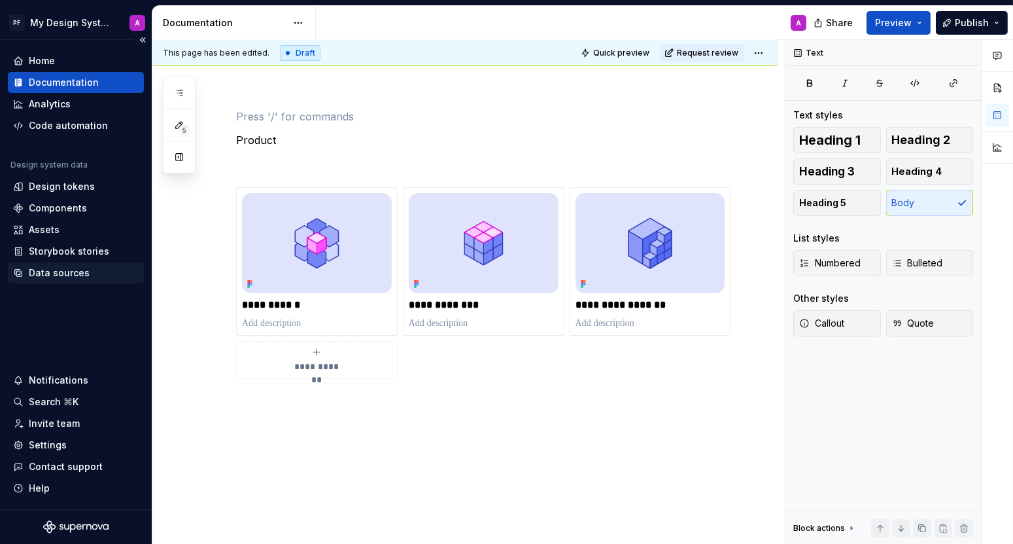
click at [54, 273] on div "Data sources" at bounding box center [59, 272] width 61 height 13
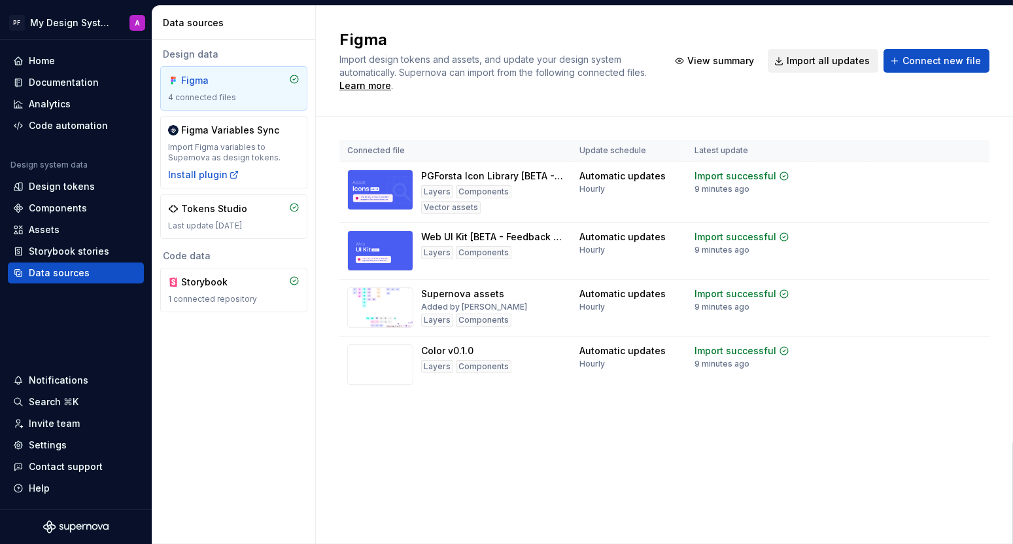
click at [848, 64] on span "Import all updates" at bounding box center [828, 60] width 83 height 13
click at [811, 53] on button "Import all updates" at bounding box center [823, 61] width 111 height 24
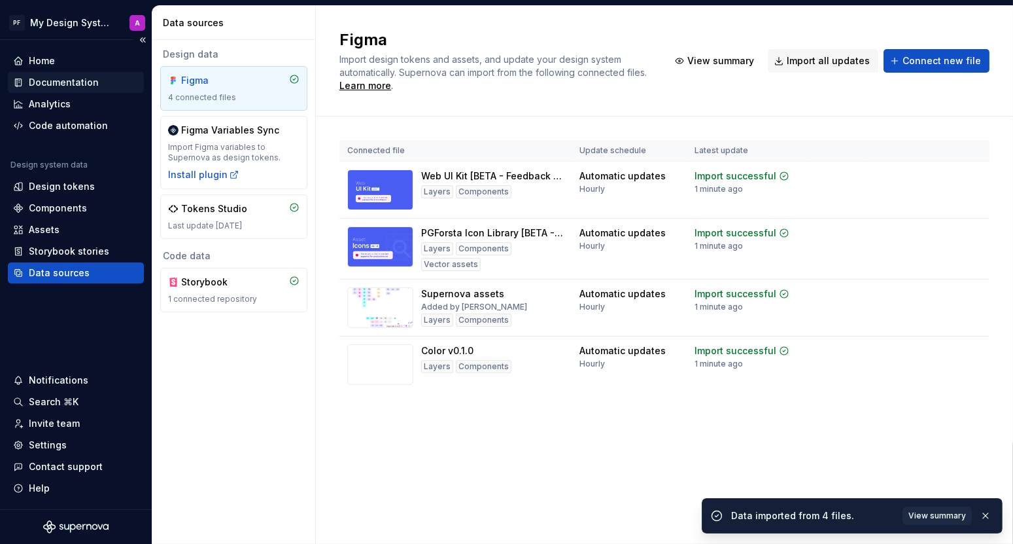
click at [63, 80] on div "Documentation" at bounding box center [64, 82] width 70 height 13
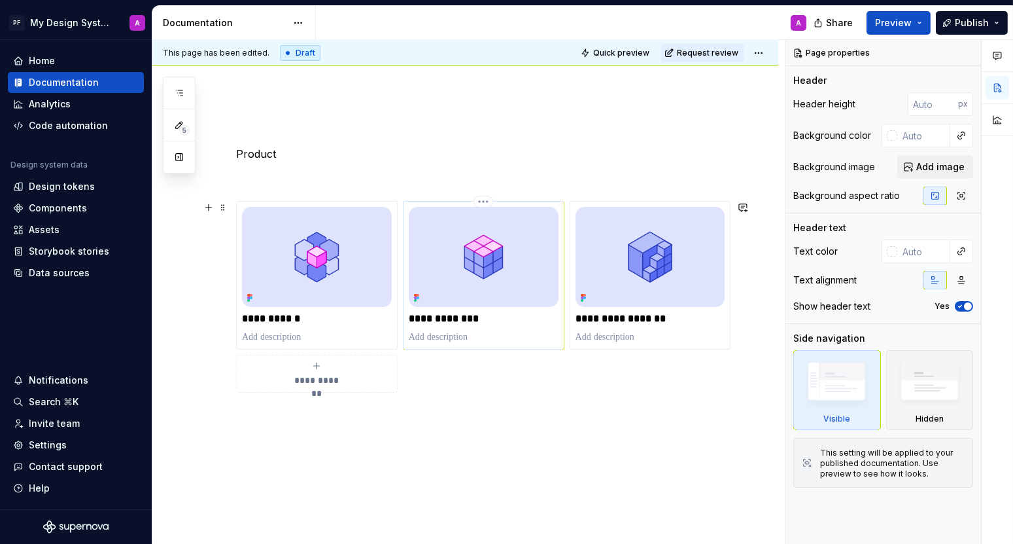
scroll to position [190, 0]
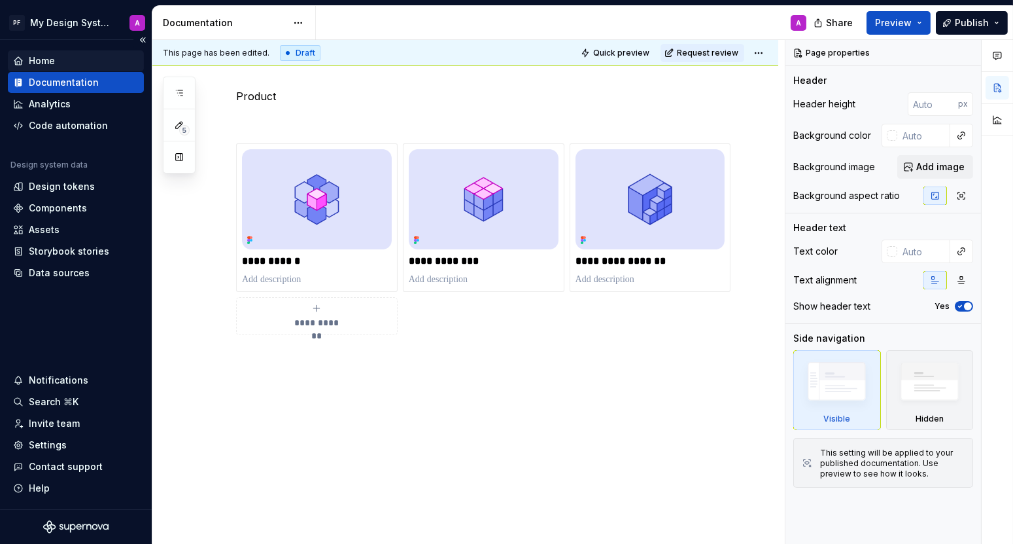
click at [33, 58] on div "Home" at bounding box center [42, 60] width 26 height 13
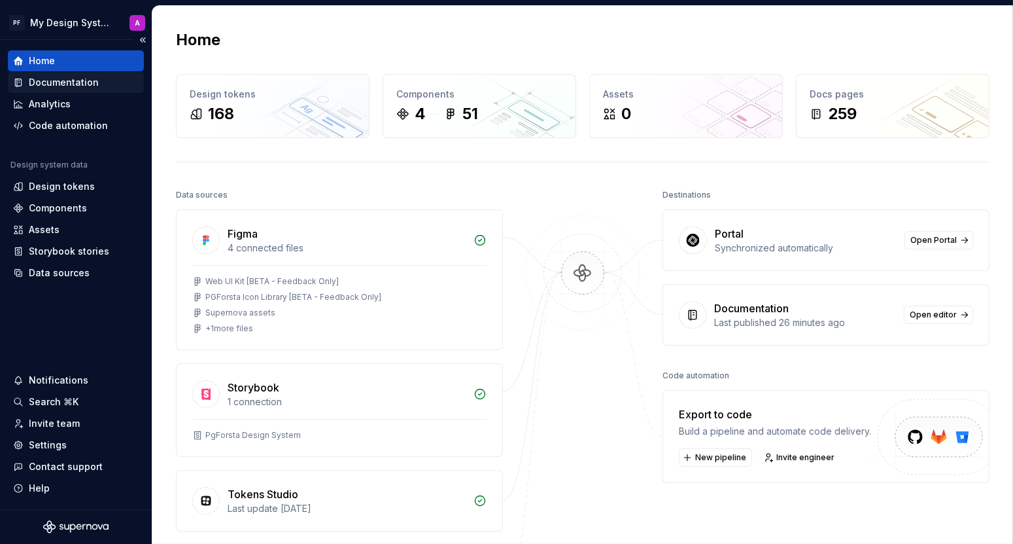
click at [37, 79] on div "Documentation" at bounding box center [64, 82] width 70 height 13
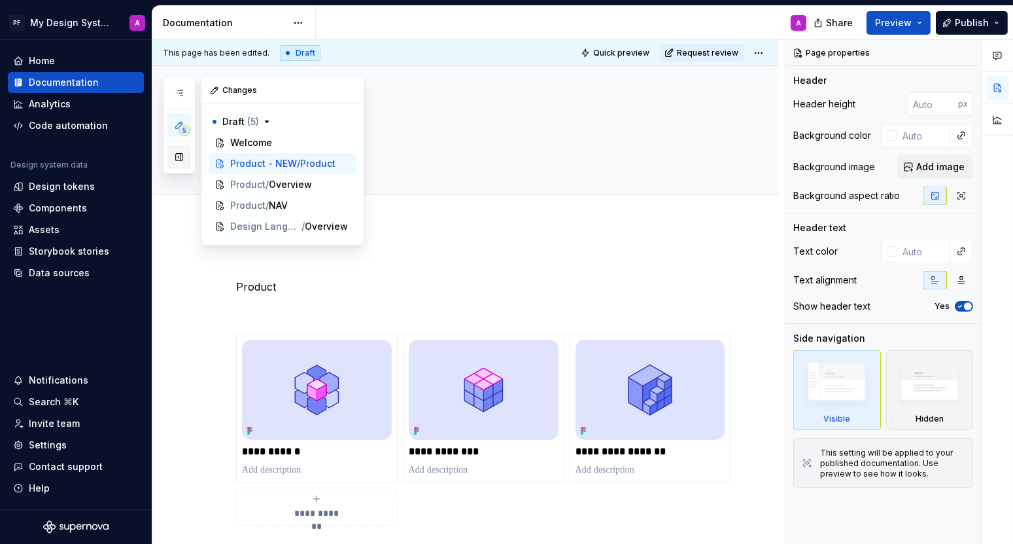
click at [176, 152] on button "button" at bounding box center [179, 157] width 24 height 24
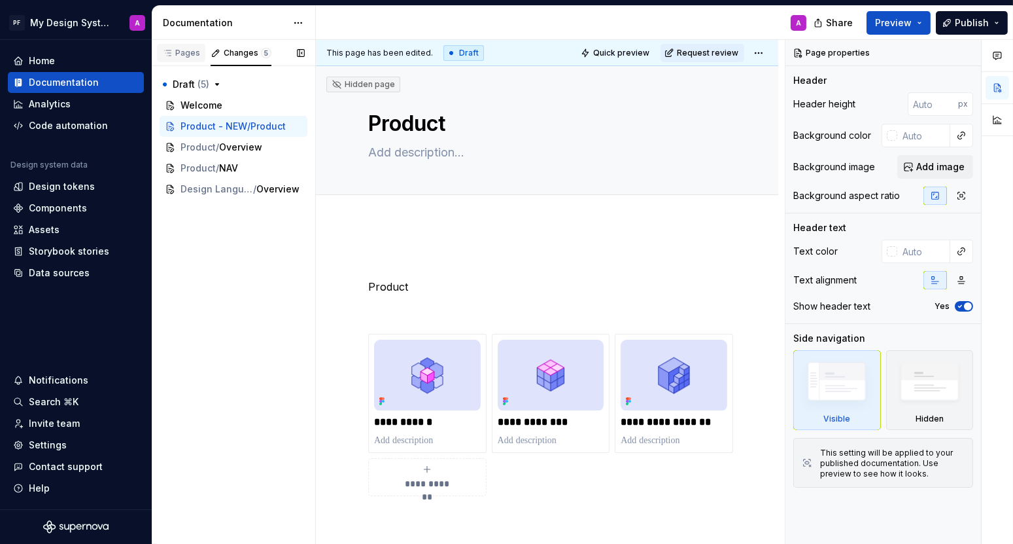
click at [186, 53] on div "Pages" at bounding box center [181, 53] width 38 height 10
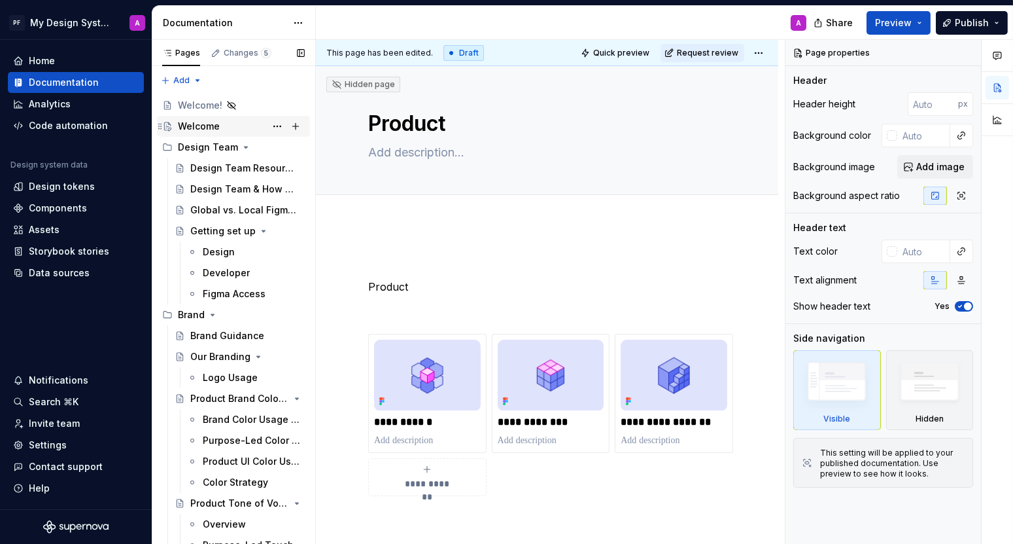
click at [186, 122] on div "Welcome" at bounding box center [199, 126] width 42 height 13
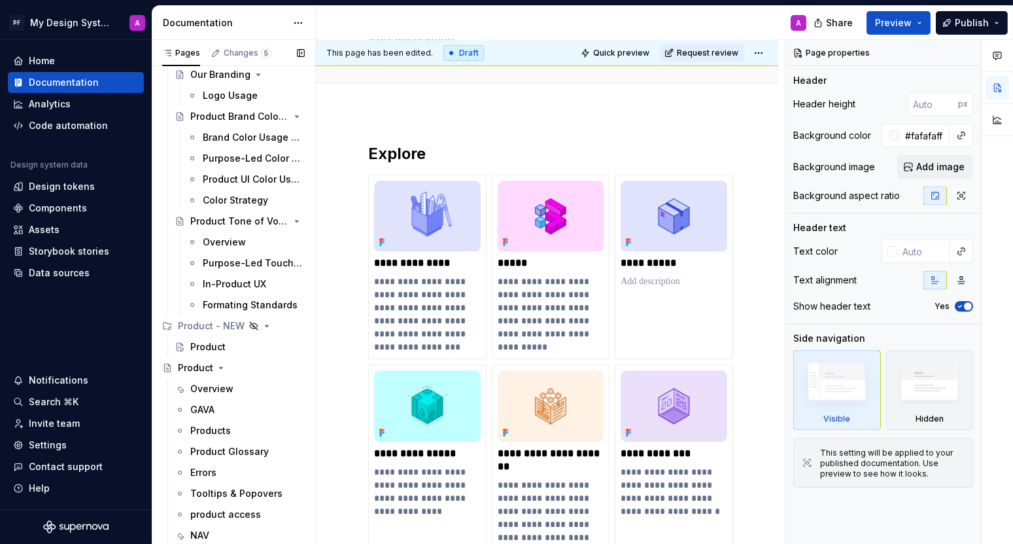
scroll to position [329, 0]
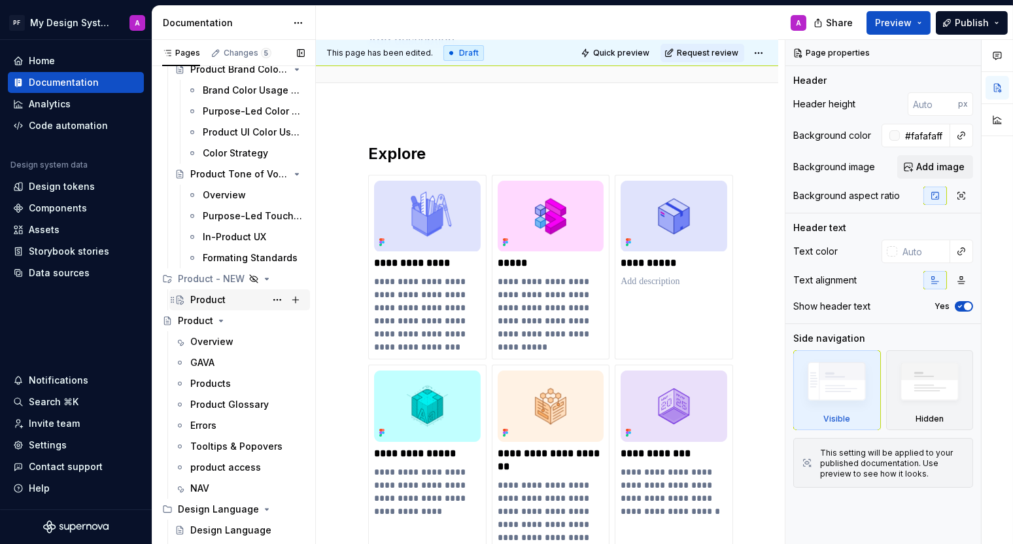
click at [224, 300] on div "Product" at bounding box center [207, 299] width 35 height 13
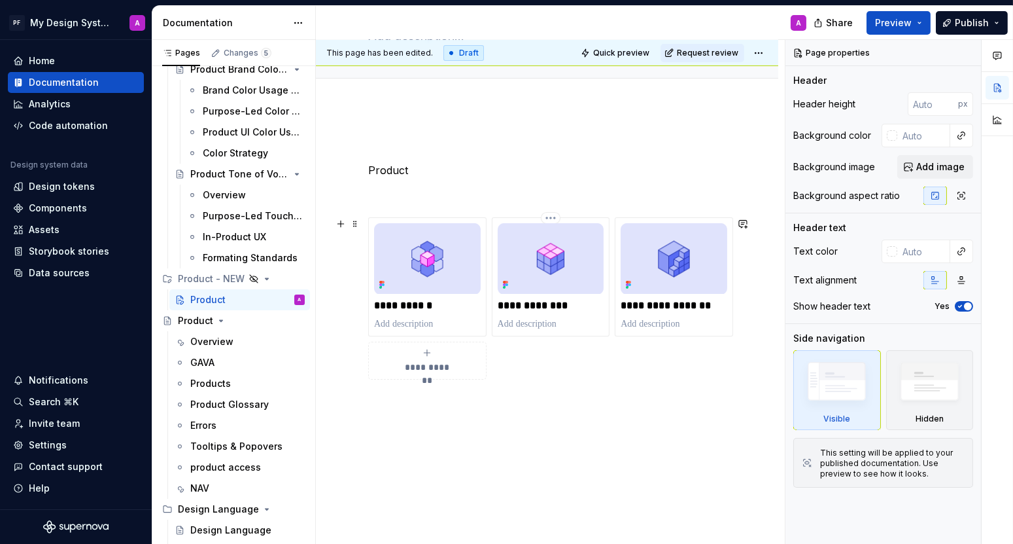
scroll to position [162, 0]
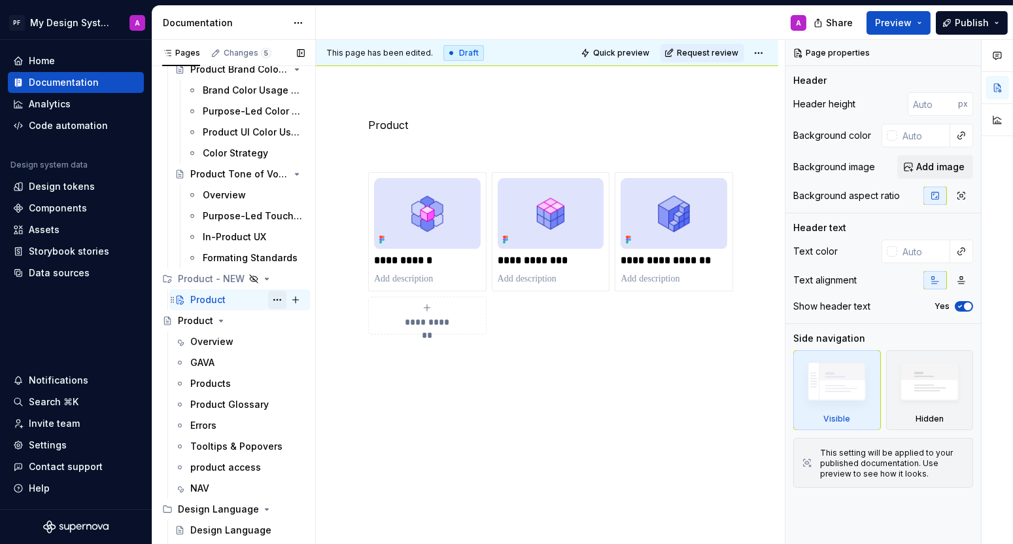
click at [276, 298] on button "Page tree" at bounding box center [277, 299] width 18 height 18
click at [270, 280] on div "Pages Changes 5 Add Accessibility guide for tree Page tree. Navigate the tree w…" at bounding box center [234, 295] width 164 height 510
click at [275, 277] on button "Page tree" at bounding box center [277, 279] width 18 height 18
type textarea "*"
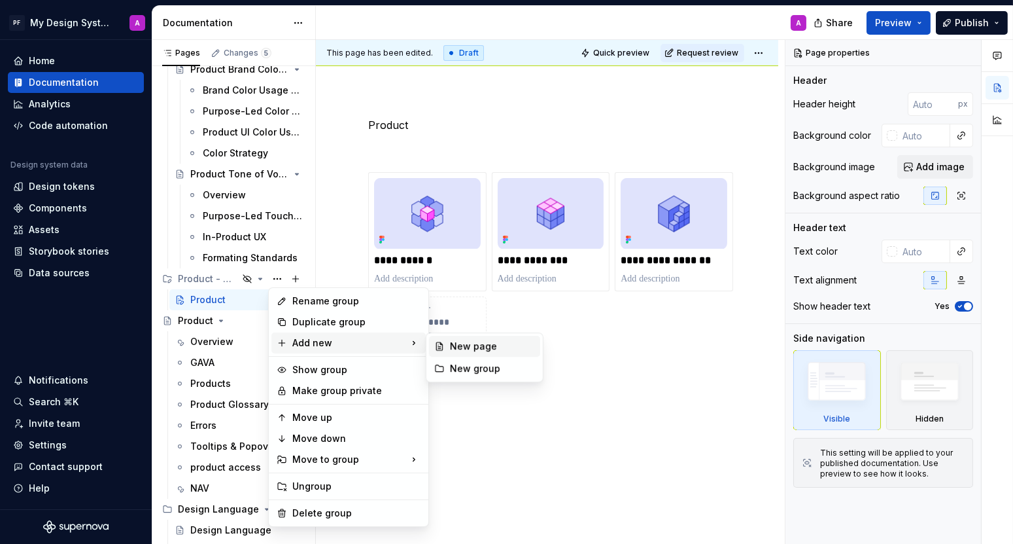
click at [455, 346] on div "New page" at bounding box center [492, 346] width 85 height 13
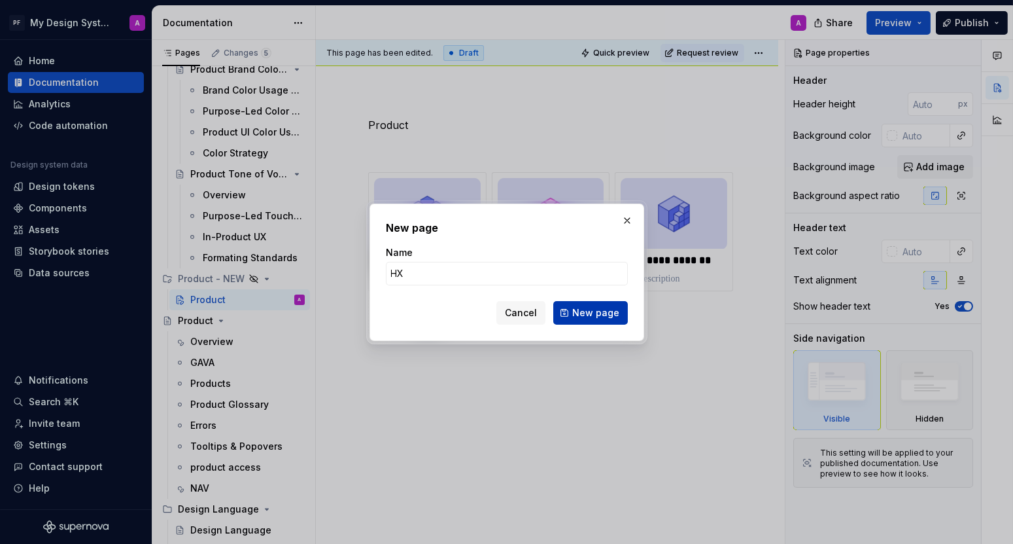
type input "HX"
click at [576, 308] on span "New page" at bounding box center [595, 312] width 47 height 13
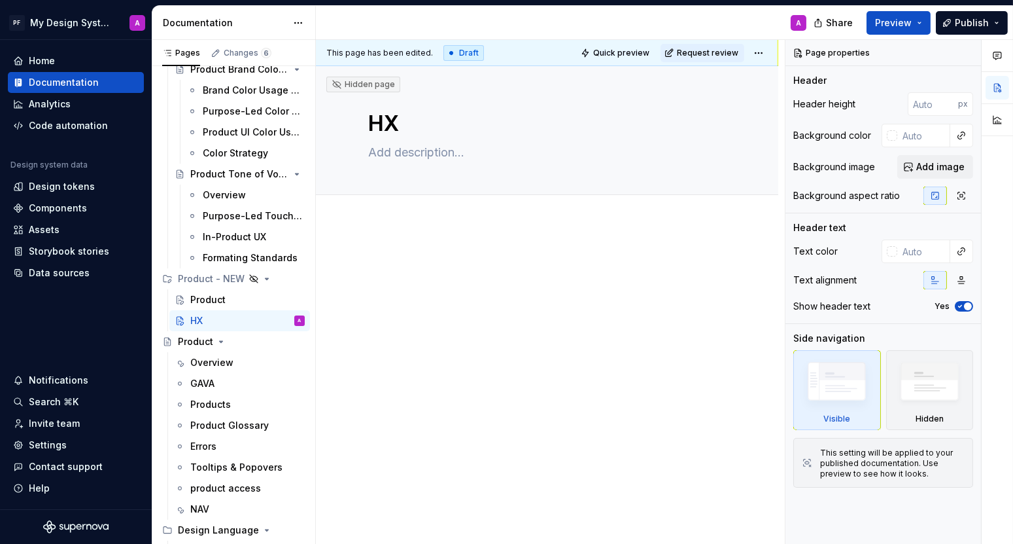
click at [387, 251] on div at bounding box center [547, 354] width 463 height 260
click at [408, 256] on p at bounding box center [547, 263] width 358 height 16
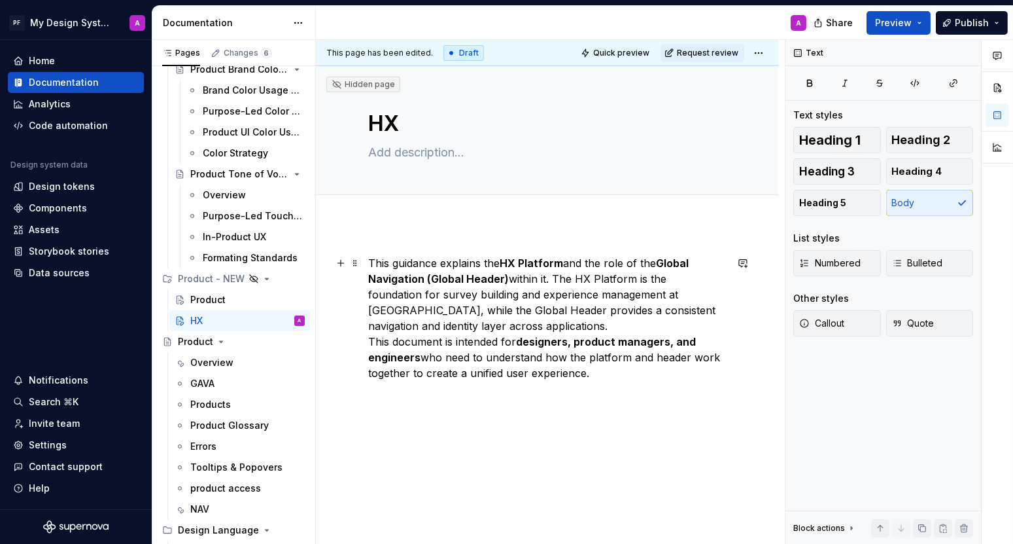
click at [369, 261] on p "This guidance explains the HX Platform and the role of the Global Navigation (G…" at bounding box center [547, 318] width 358 height 126
click at [551, 400] on div "This guidance explains the HX Platform and the role of the Global Navigation (G…" at bounding box center [547, 392] width 463 height 336
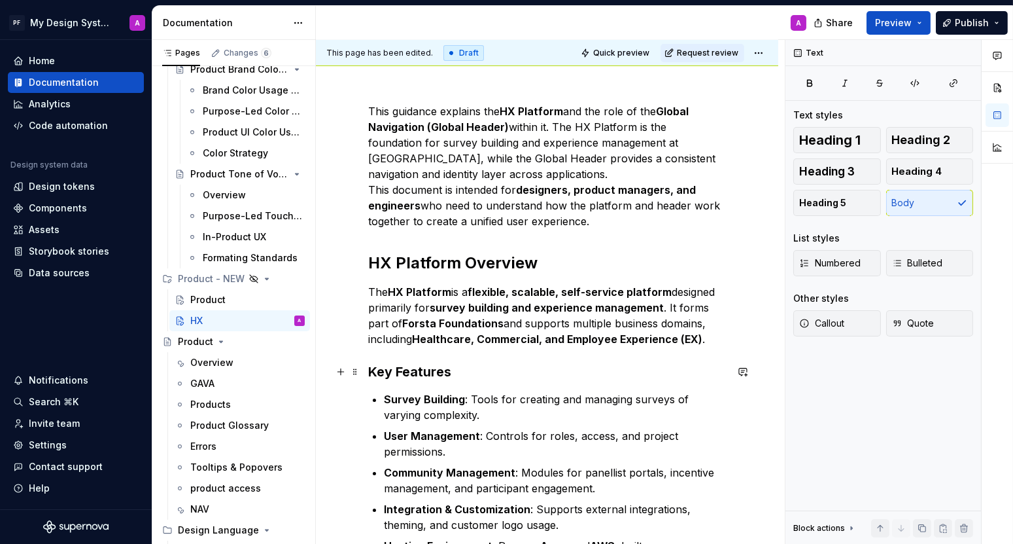
scroll to position [174, 0]
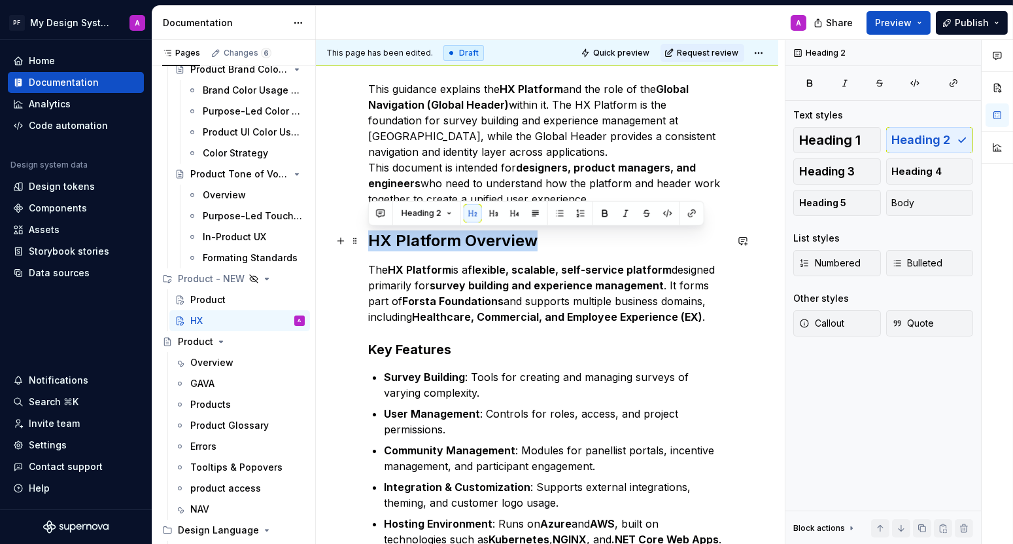
drag, startPoint x: 536, startPoint y: 239, endPoint x: 373, endPoint y: 238, distance: 162.9
click at [373, 238] on h2 "HX Platform Overview" at bounding box center [547, 240] width 358 height 21
click at [459, 336] on div "This guidance explains the HX Platform and the role of the Global Navigation (G…" at bounding box center [547, 359] width 358 height 557
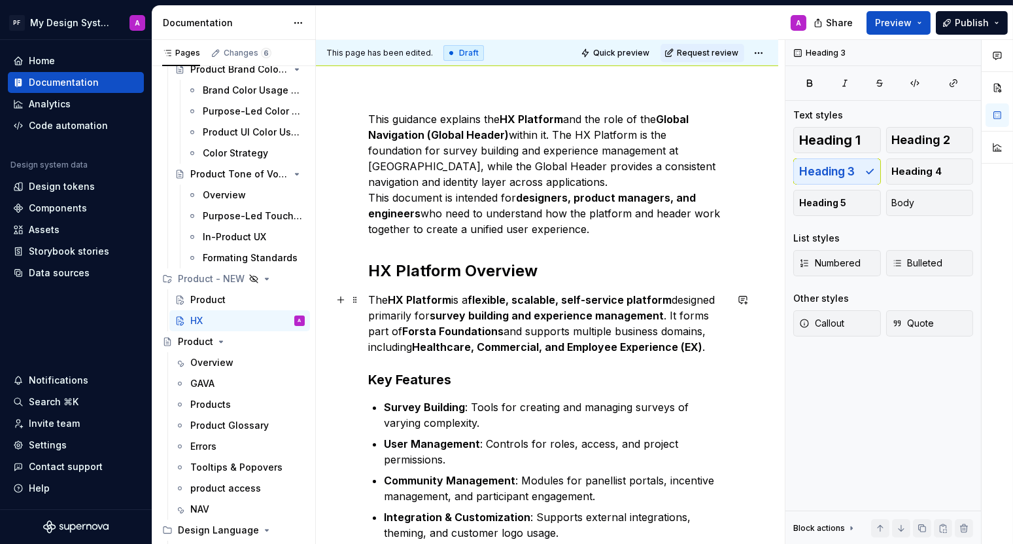
scroll to position [119, 0]
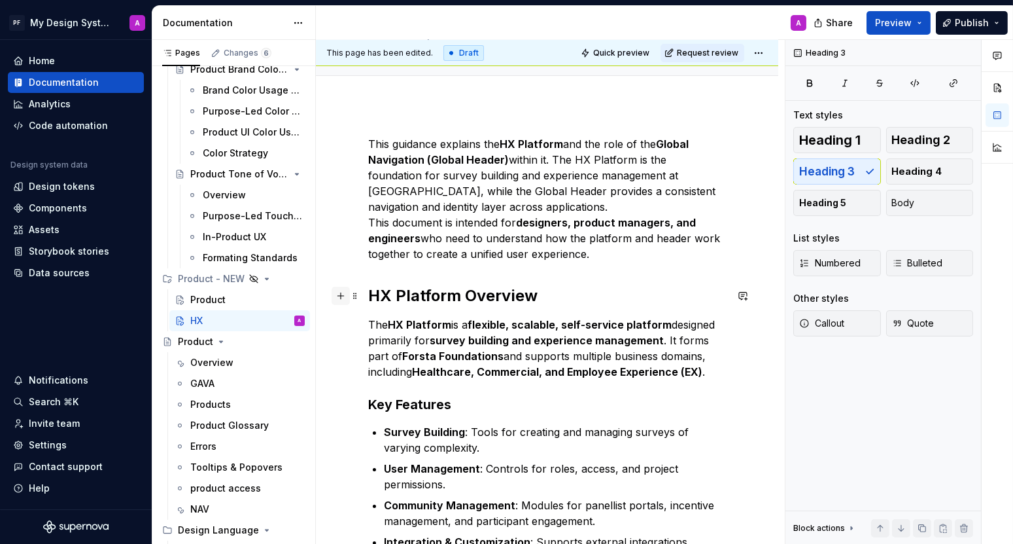
click at [340, 294] on button "button" at bounding box center [341, 296] width 18 height 18
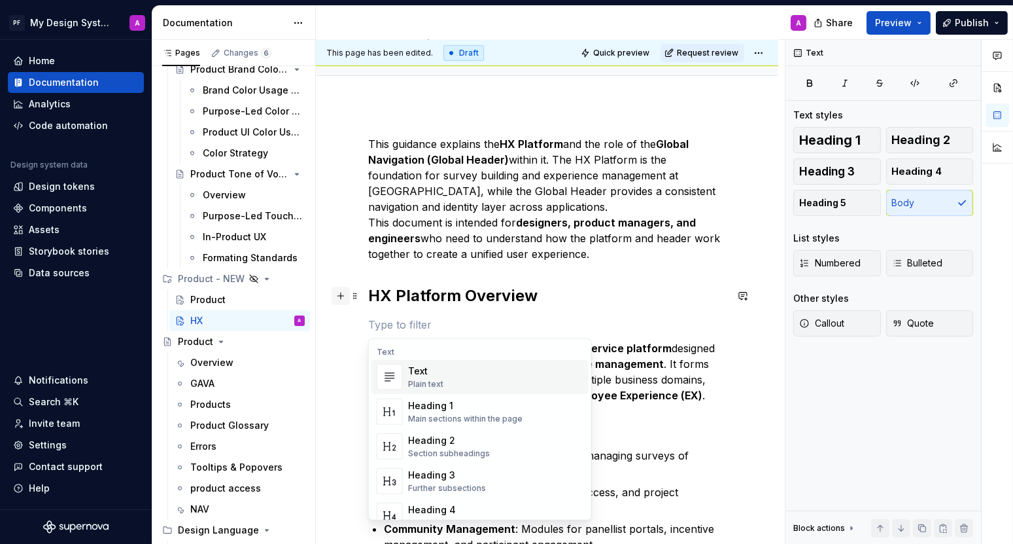
type textarea "*"
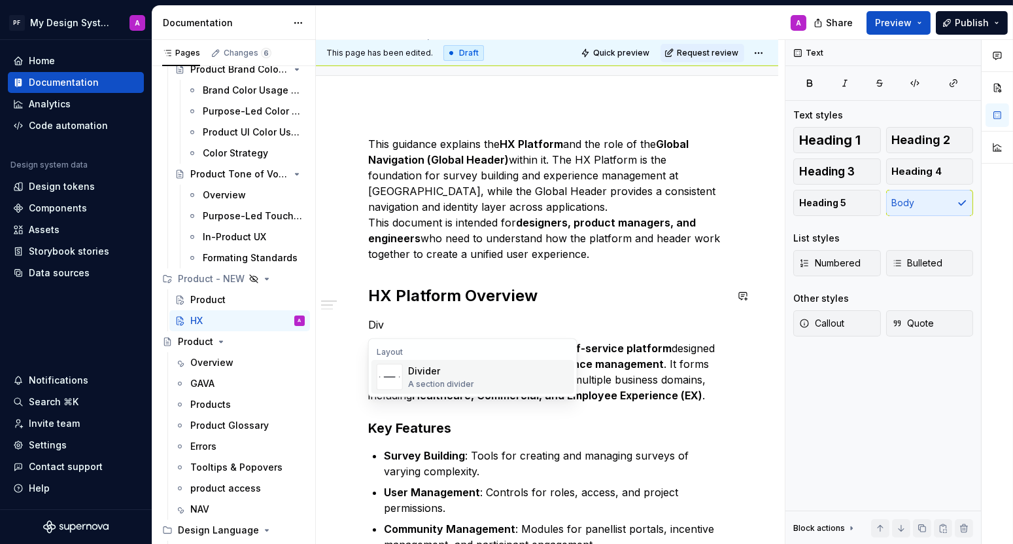
click at [423, 383] on div "A section divider" at bounding box center [441, 384] width 66 height 10
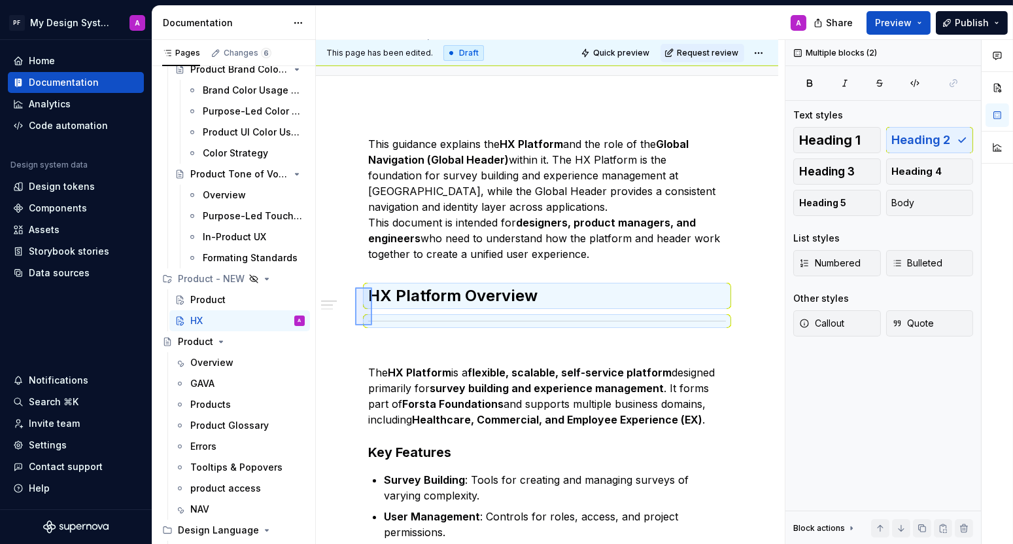
drag, startPoint x: 355, startPoint y: 325, endPoint x: 371, endPoint y: 287, distance: 41.1
click at [371, 287] on div "This page has been edited. Draft Quick preview Request review Hidden page HX Ed…" at bounding box center [550, 292] width 469 height 504
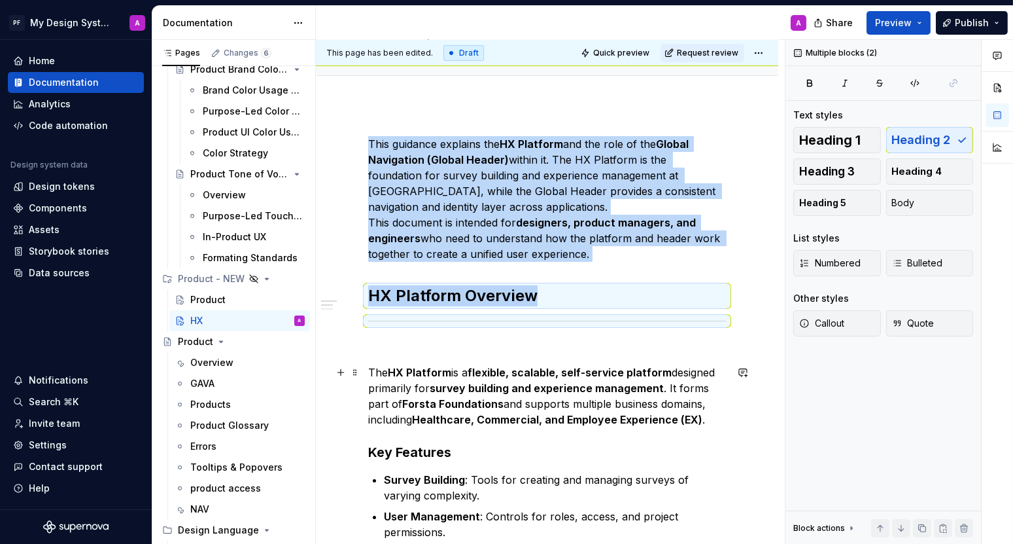
click at [359, 368] on span at bounding box center [355, 372] width 10 height 18
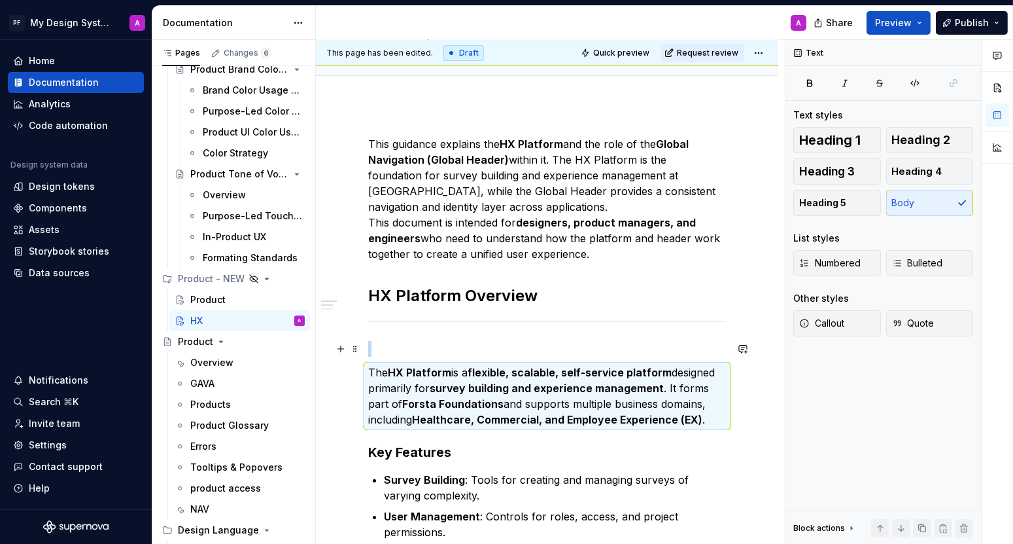
click at [364, 344] on div "This guidance explains the HX Platform and the role of the Global Navigation (G…" at bounding box center [547, 512] width 463 height 815
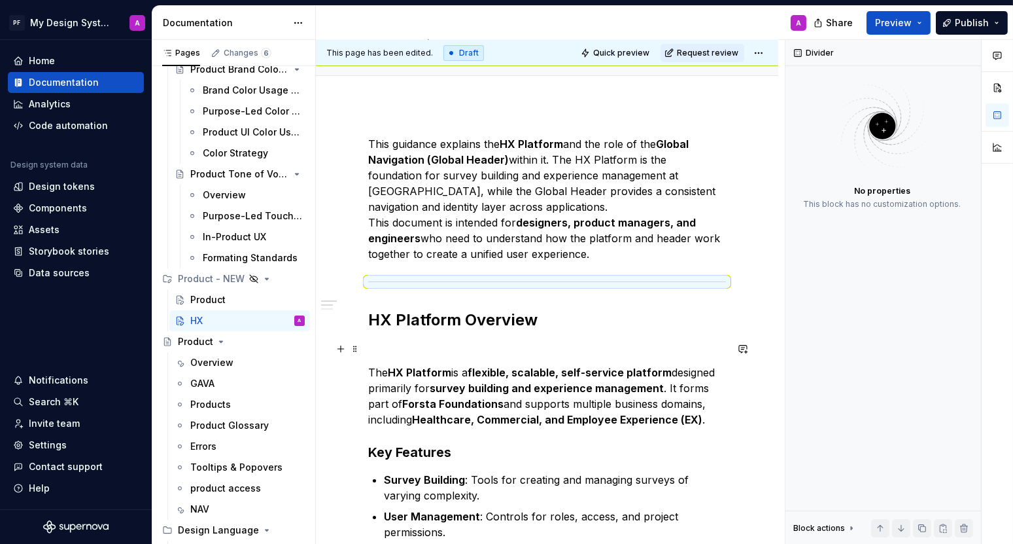
click at [375, 344] on p at bounding box center [547, 349] width 358 height 16
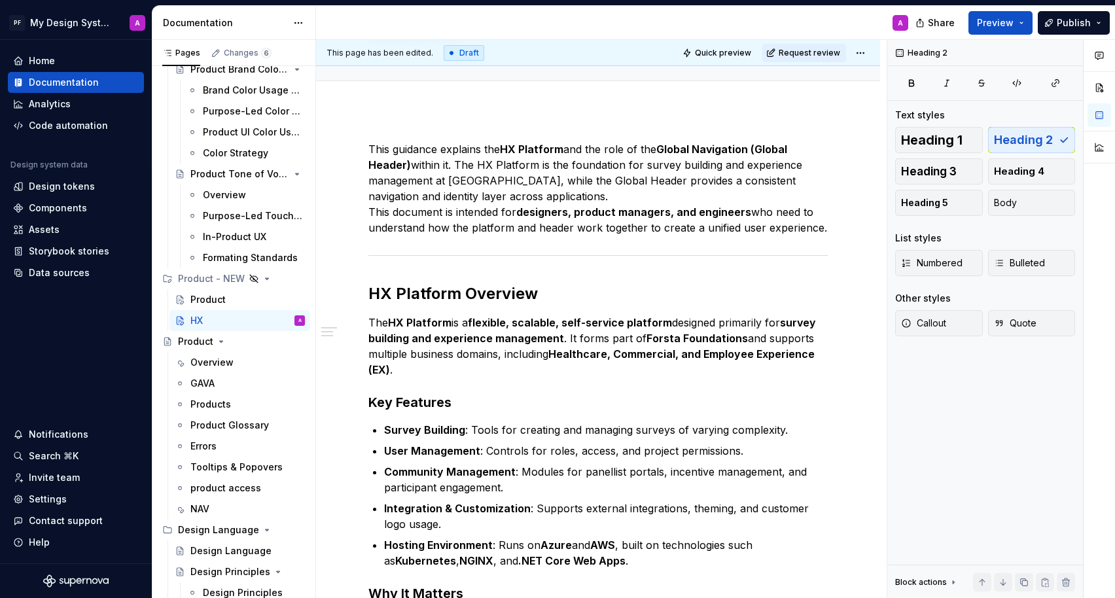
scroll to position [18, 0]
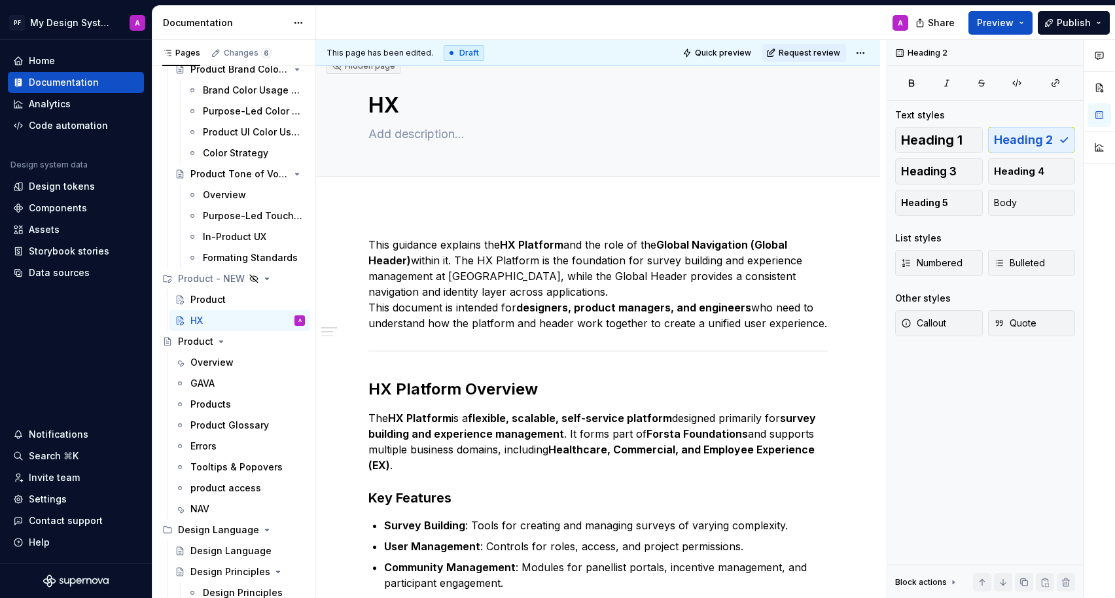
click at [376, 224] on div "This guidance explains the HX Platform and the role of the Global Navigation (G…" at bounding box center [598, 577] width 564 height 745
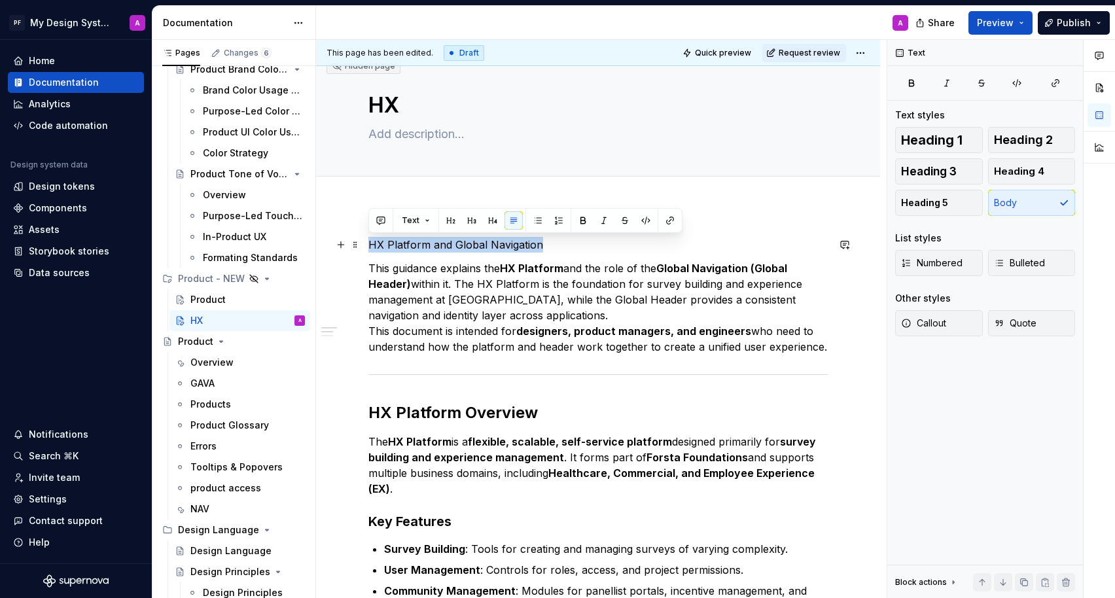
drag, startPoint x: 544, startPoint y: 247, endPoint x: 369, endPoint y: 242, distance: 175.4
click at [369, 242] on p "HX Platform and Global Navigation" at bounding box center [597, 245] width 459 height 16
click at [428, 220] on button "Text" at bounding box center [416, 220] width 40 height 18
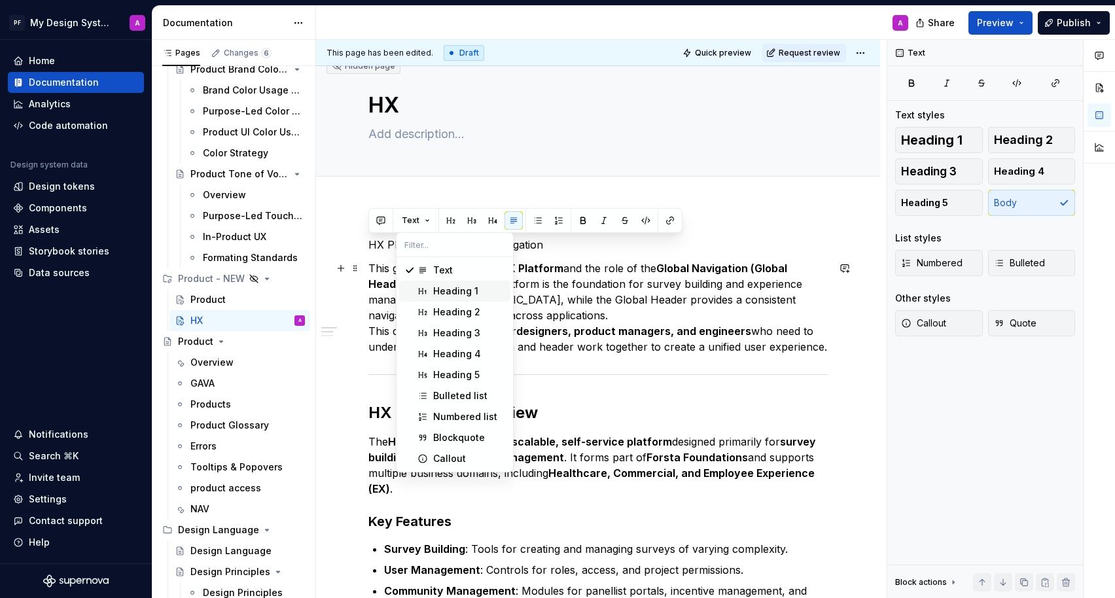
click at [483, 287] on div "Heading 1" at bounding box center [469, 291] width 72 height 13
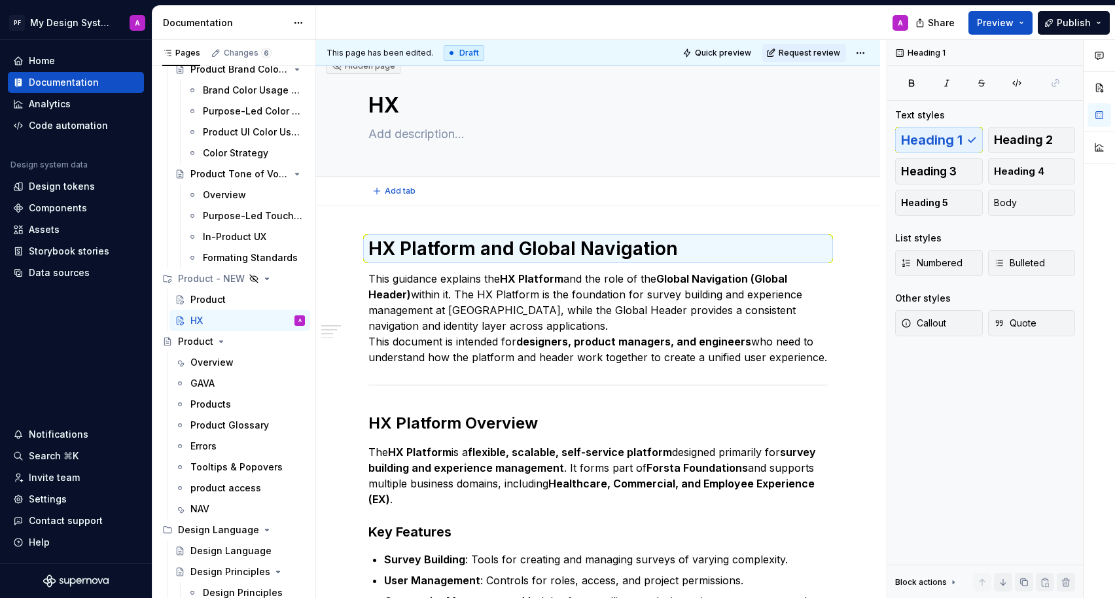
click at [709, 203] on div "Add tab" at bounding box center [598, 191] width 564 height 29
click at [712, 316] on p "This guidance explains the HX Platform and the role of the Global Navigation (G…" at bounding box center [597, 318] width 459 height 94
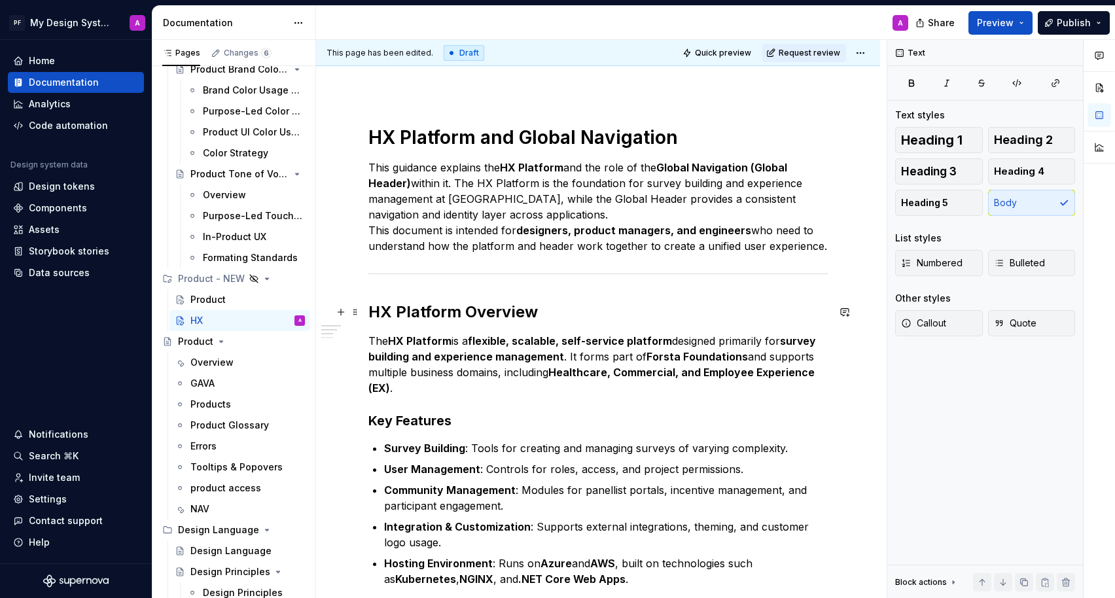
scroll to position [120, 0]
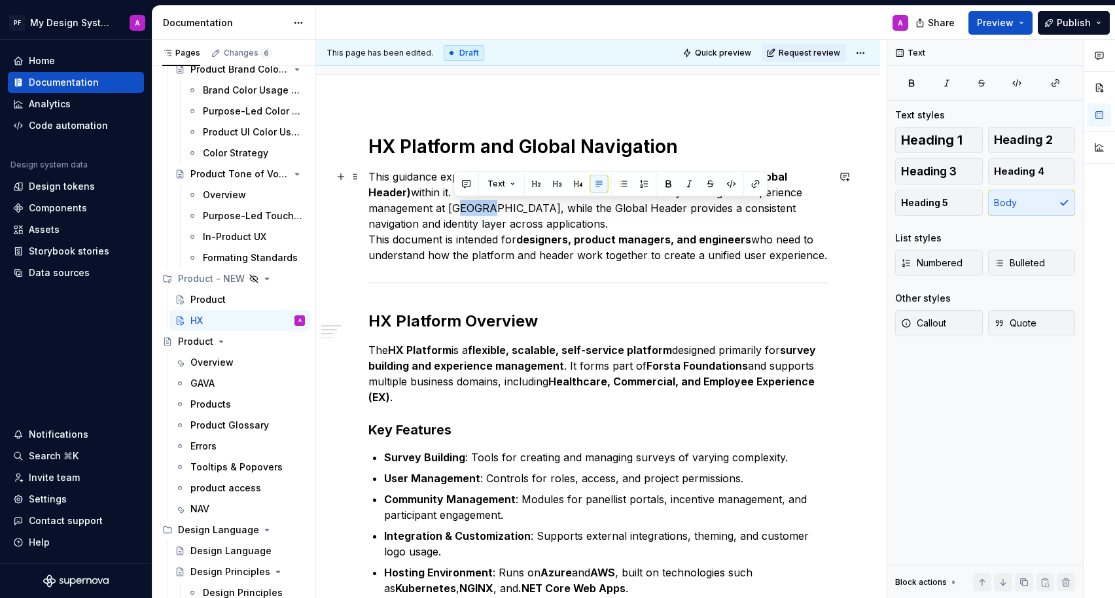
drag, startPoint x: 478, startPoint y: 209, endPoint x: 451, endPoint y: 209, distance: 27.5
click at [451, 209] on p "This guidance explains the HX Platform and the role of the Global Navigation (G…" at bounding box center [597, 216] width 459 height 94
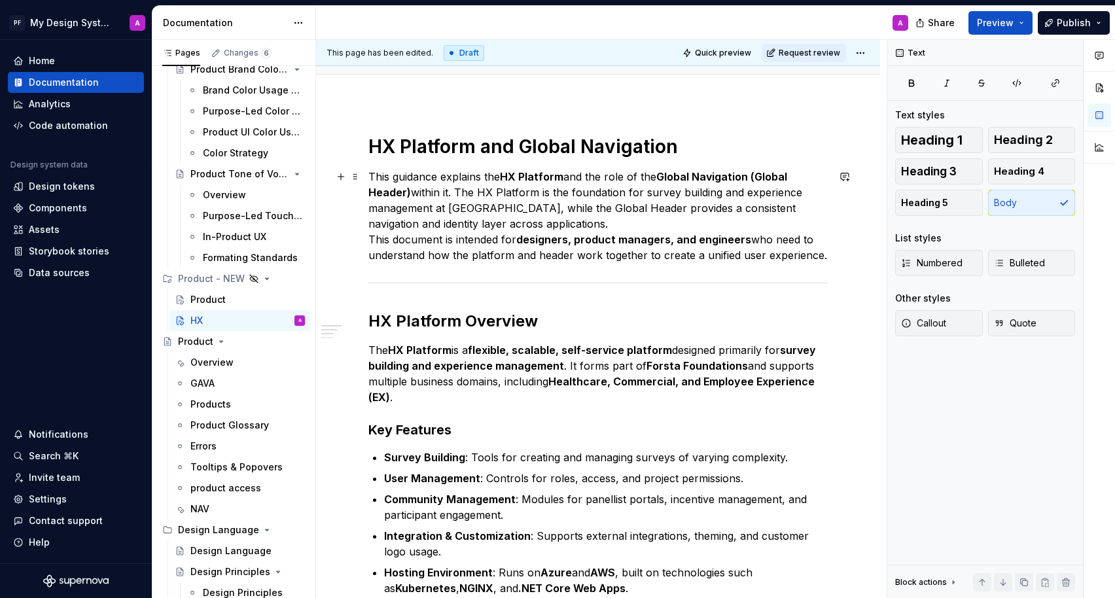
click at [457, 192] on p "This guidance explains the HX Platform and the role of the Global Navigation (G…" at bounding box center [597, 216] width 459 height 94
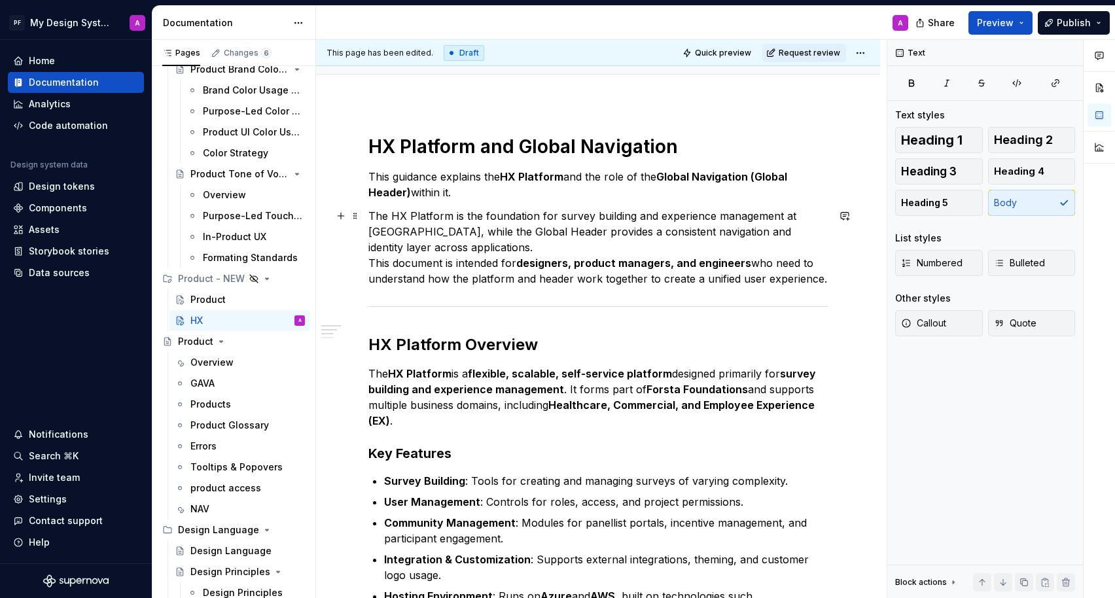
click at [368, 261] on p "The HX Platform is the foundation for survey building and experience management…" at bounding box center [597, 247] width 459 height 79
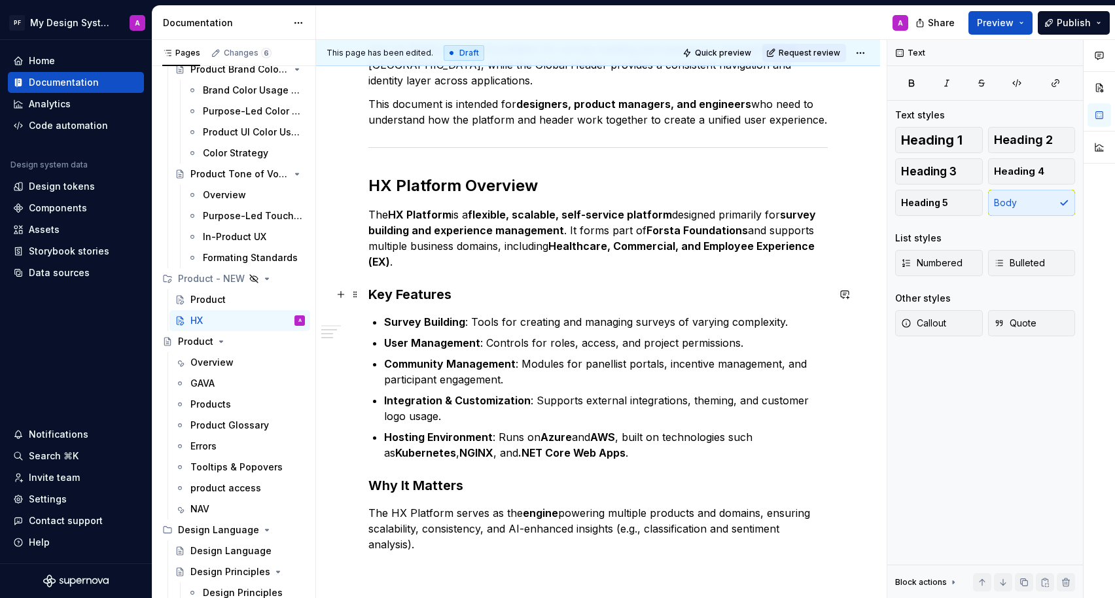
scroll to position [289, 0]
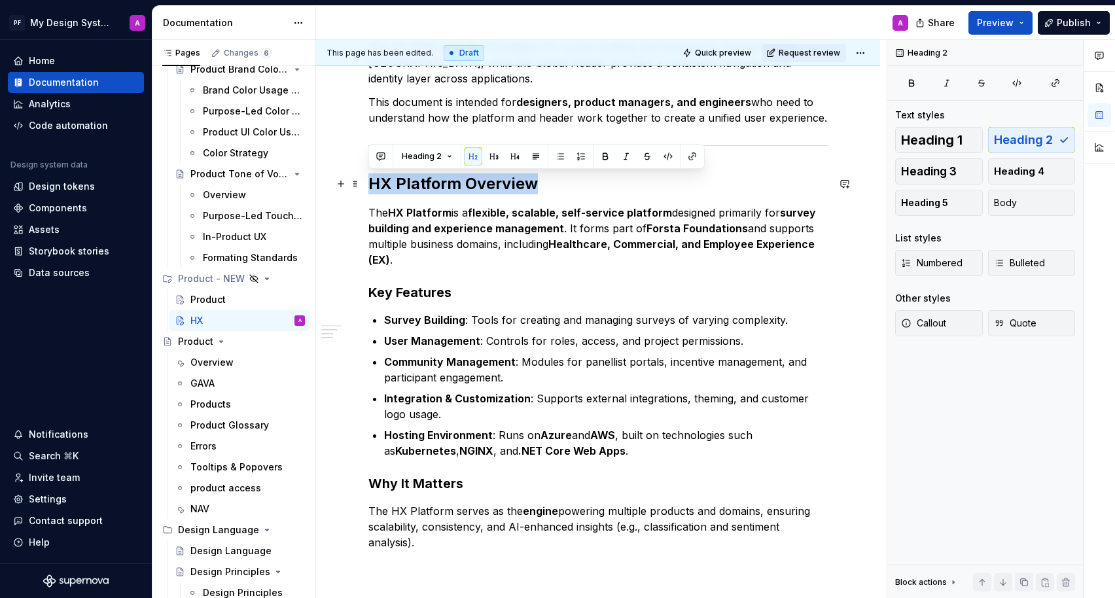
drag, startPoint x: 538, startPoint y: 184, endPoint x: 364, endPoint y: 185, distance: 174.0
click at [364, 185] on div "HX Platform and Global Navigation This guidance explains the HX Platform and th…" at bounding box center [598, 340] width 564 height 811
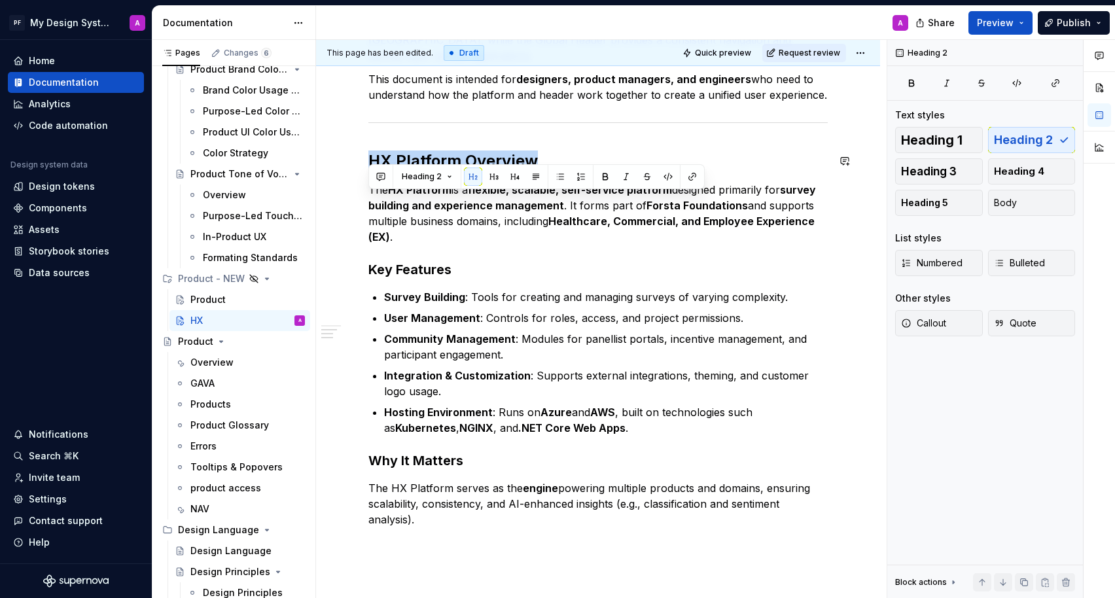
scroll to position [319, 0]
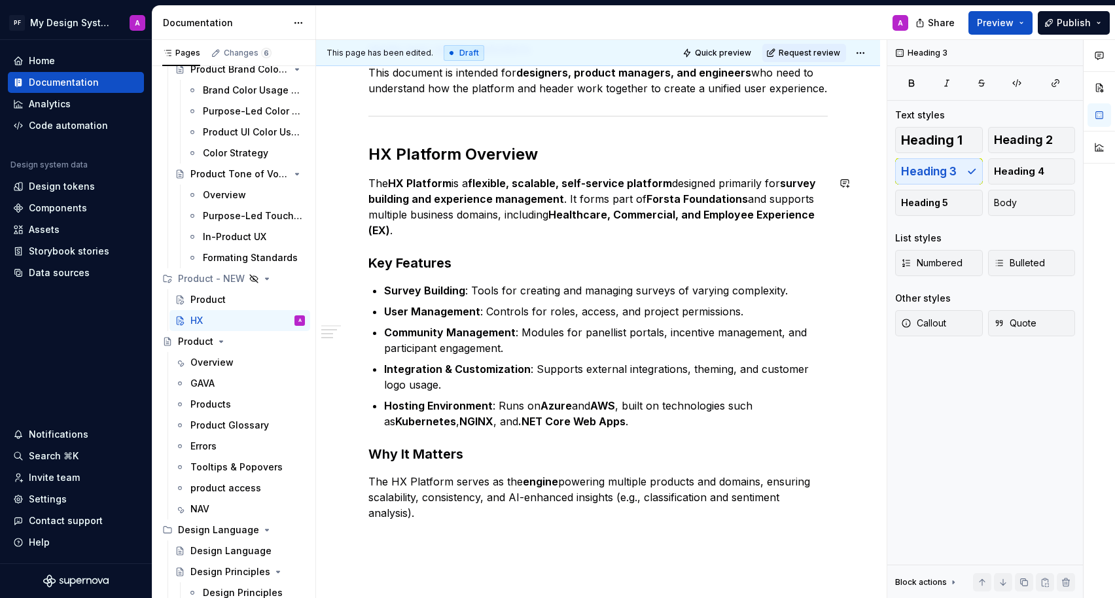
click at [447, 241] on div "HX Platform and Global Navigation This guidance explains the HX Platform and th…" at bounding box center [597, 229] width 459 height 584
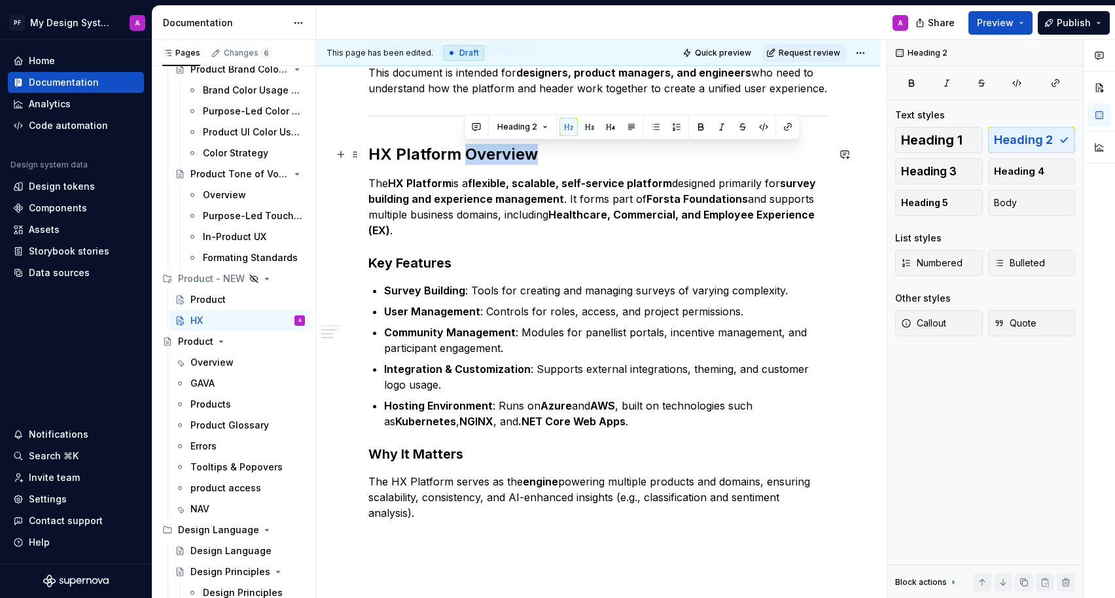
drag, startPoint x: 542, startPoint y: 155, endPoint x: 468, endPoint y: 154, distance: 74.6
click at [468, 154] on h2 "HX Platform Overview" at bounding box center [597, 154] width 459 height 21
copy h2 "Overview"
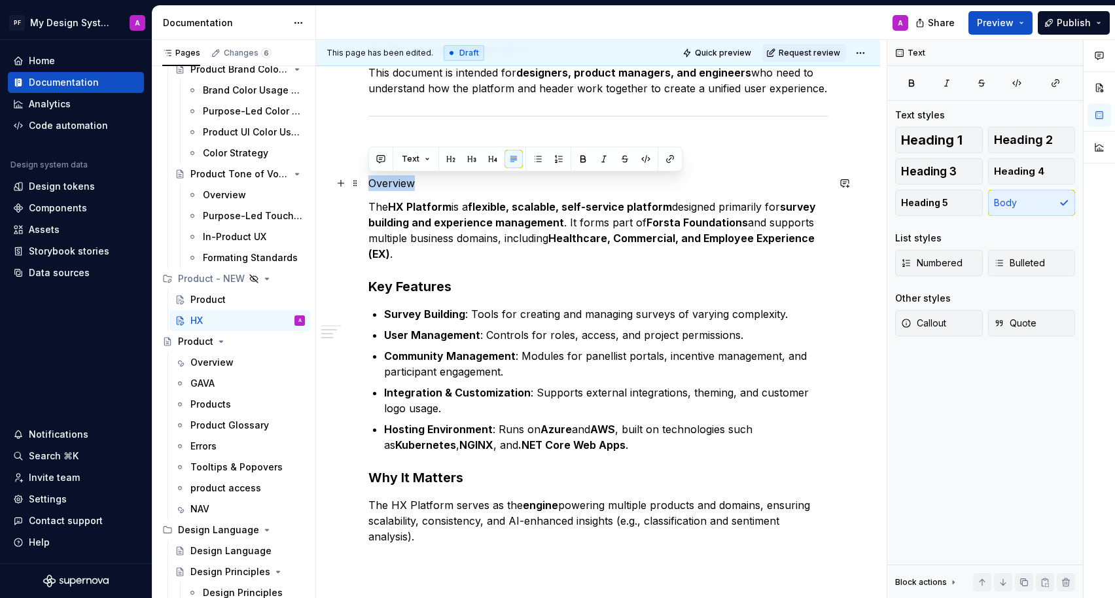
drag, startPoint x: 419, startPoint y: 185, endPoint x: 368, endPoint y: 183, distance: 51.1
click at [368, 183] on div "HX Platform and Global Navigation This guidance explains the HX Platform and th…" at bounding box center [598, 322] width 564 height 834
click at [487, 161] on button "button" at bounding box center [492, 159] width 18 height 18
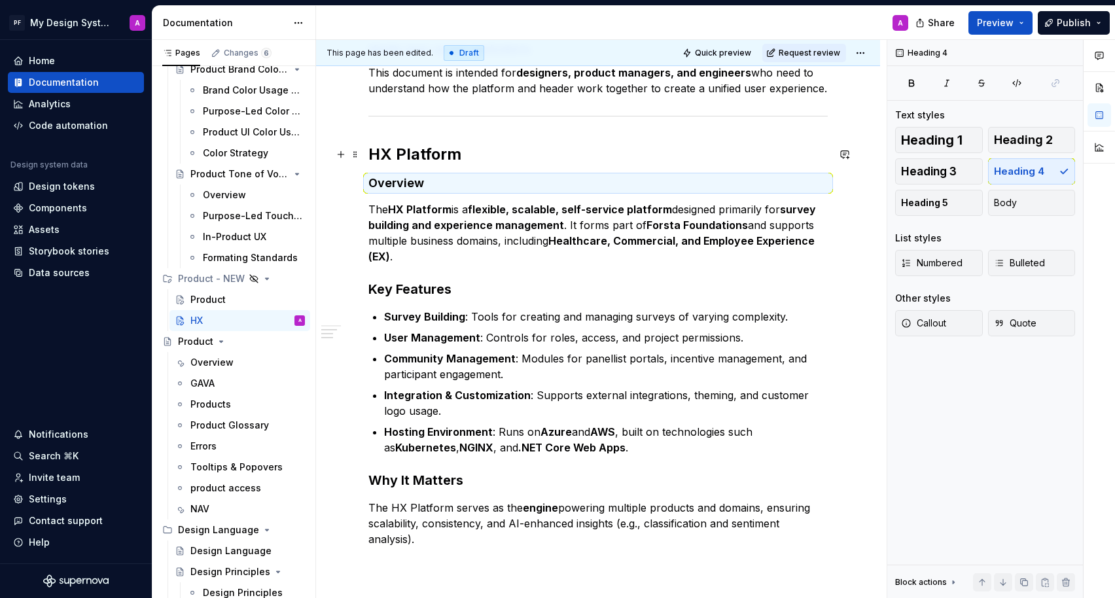
click at [506, 143] on div "HX Platform and Global Navigation This guidance explains the HX Platform and th…" at bounding box center [597, 242] width 459 height 610
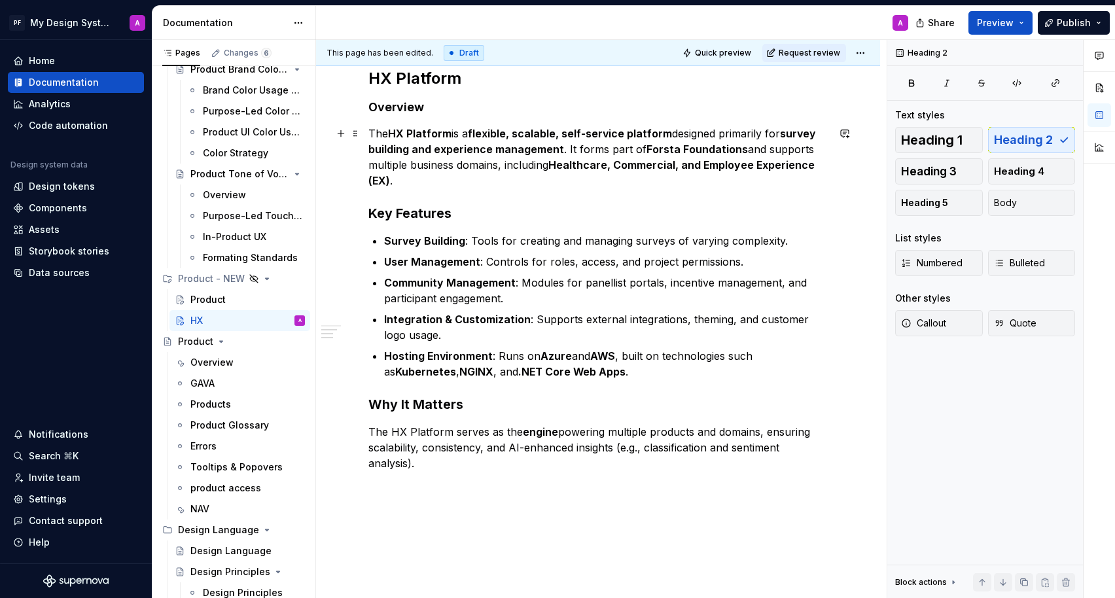
scroll to position [446, 0]
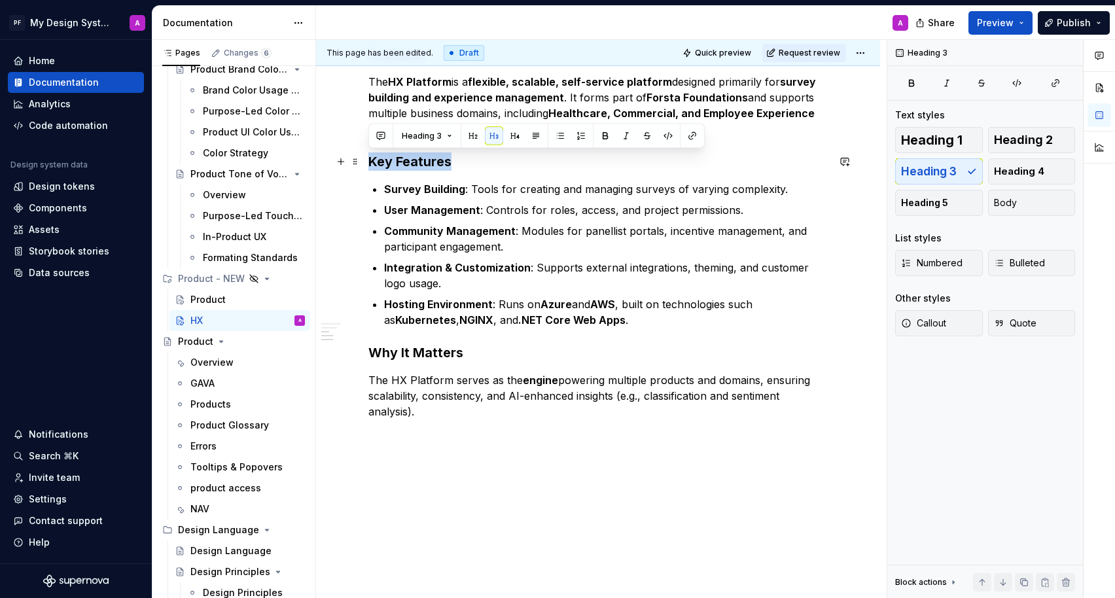
drag, startPoint x: 453, startPoint y: 164, endPoint x: 372, endPoint y: 163, distance: 81.1
click at [372, 163] on h3 "Key Features" at bounding box center [597, 161] width 459 height 18
click at [510, 135] on button "button" at bounding box center [515, 136] width 18 height 18
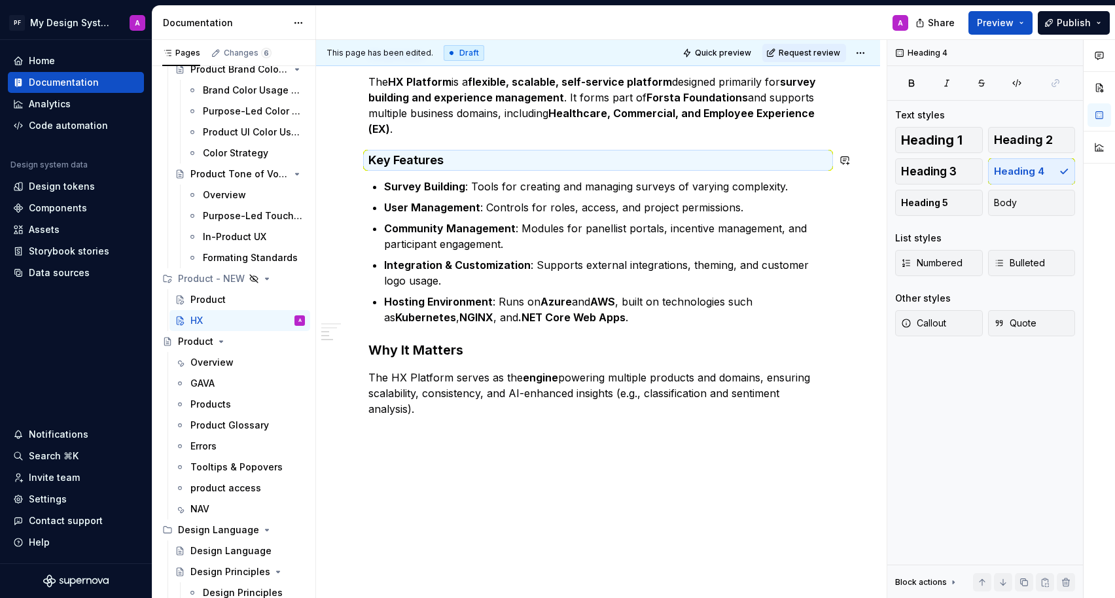
scroll to position [444, 0]
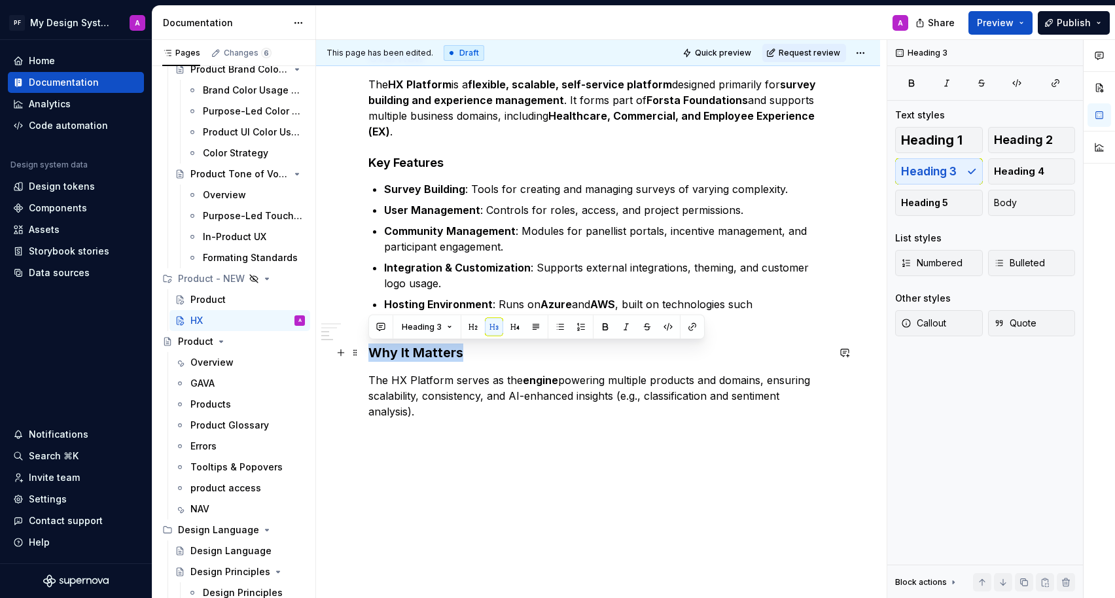
drag, startPoint x: 465, startPoint y: 353, endPoint x: 372, endPoint y: 353, distance: 92.9
click at [372, 353] on h3 "Why It Matters" at bounding box center [597, 352] width 459 height 18
click at [509, 324] on button "button" at bounding box center [515, 327] width 18 height 18
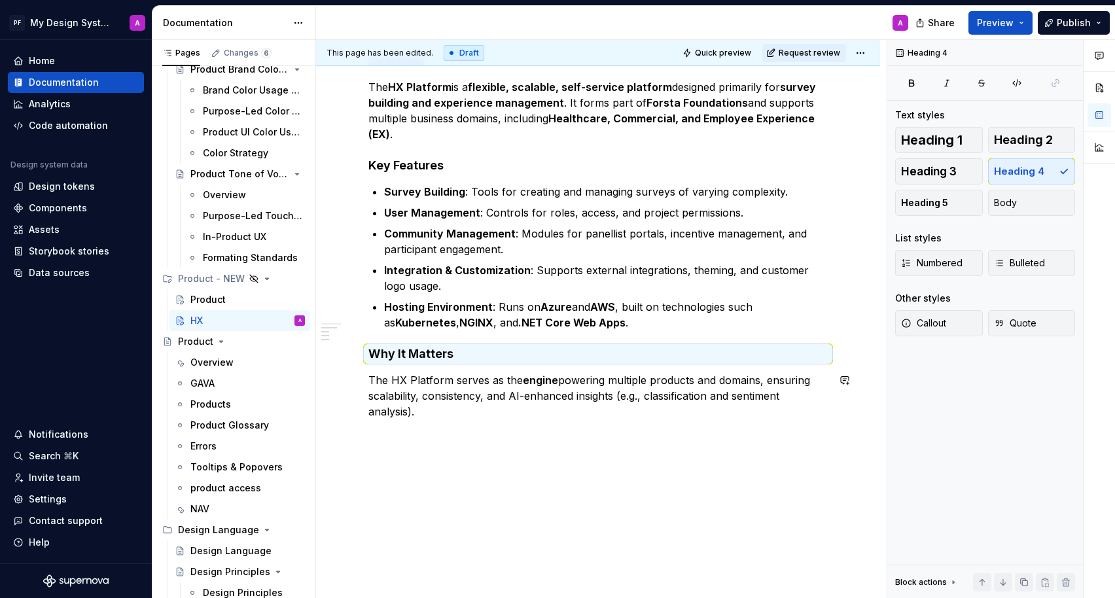
click at [480, 494] on div "HX Platform and Global Navigation This guidance explains the HX Platform and th…" at bounding box center [598, 199] width 564 height 832
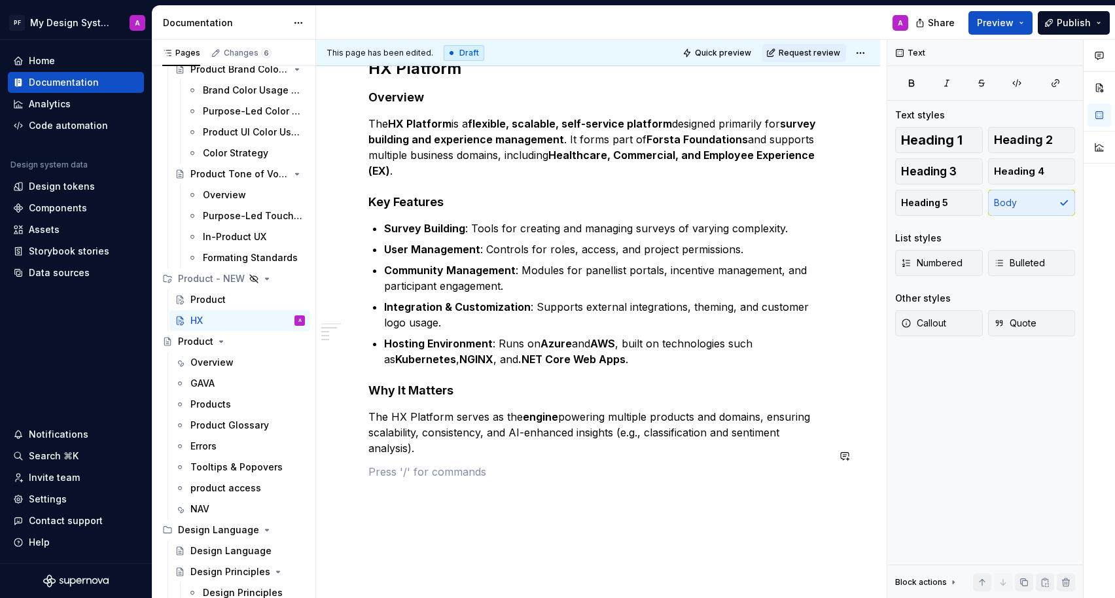
scroll to position [406, 0]
click at [342, 457] on button "button" at bounding box center [341, 455] width 18 height 18
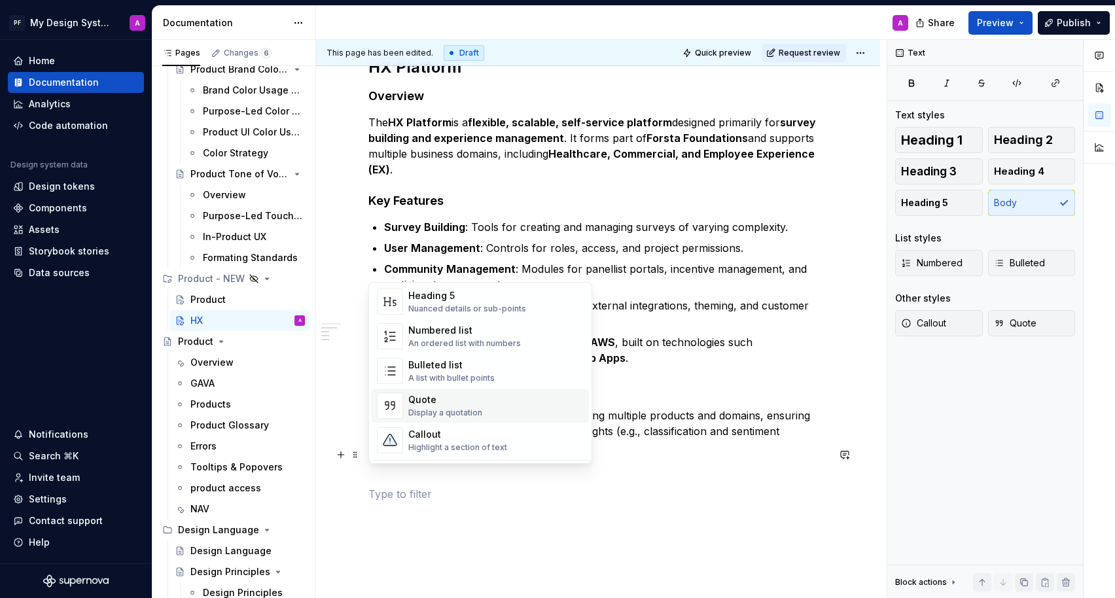
scroll to position [308, 0]
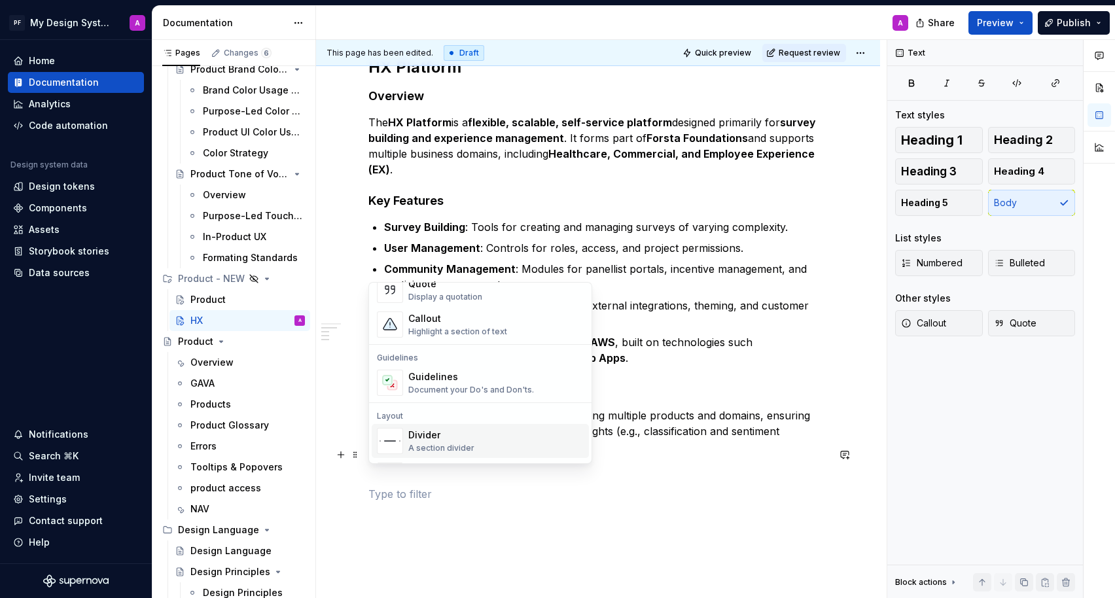
click at [448, 424] on span "Divider A section divider" at bounding box center [480, 441] width 217 height 34
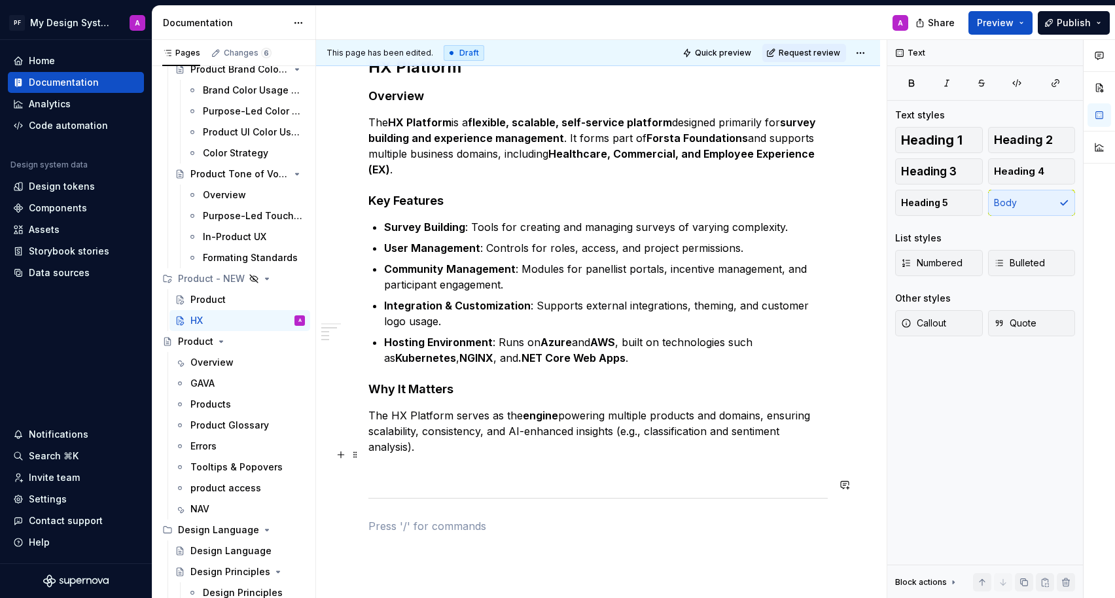
click at [391, 463] on p at bounding box center [597, 471] width 459 height 16
click at [385, 495] on p at bounding box center [597, 503] width 459 height 16
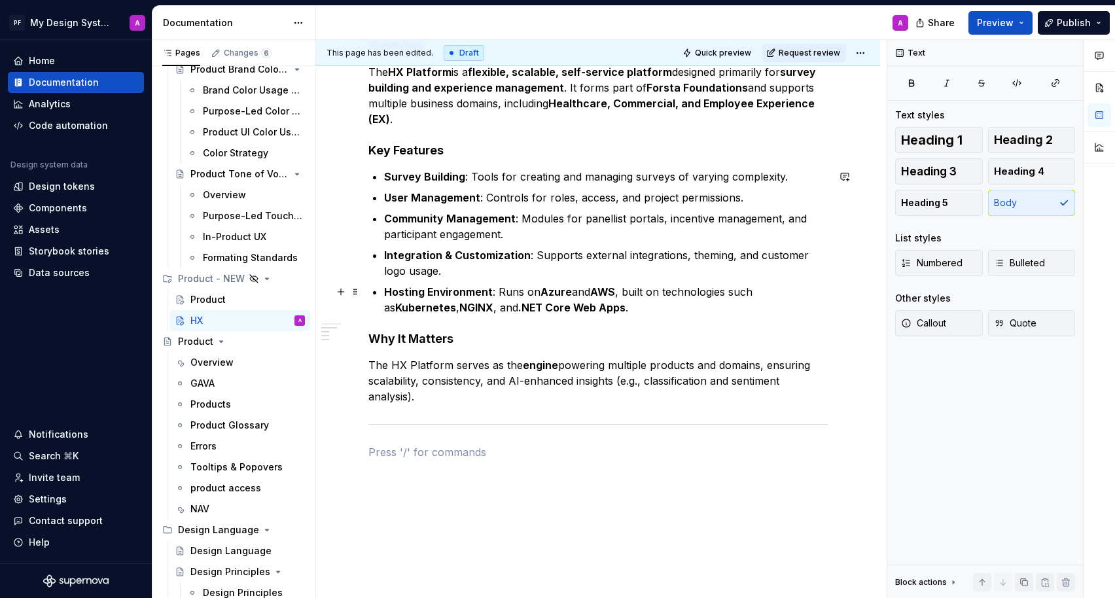
scroll to position [497, 0]
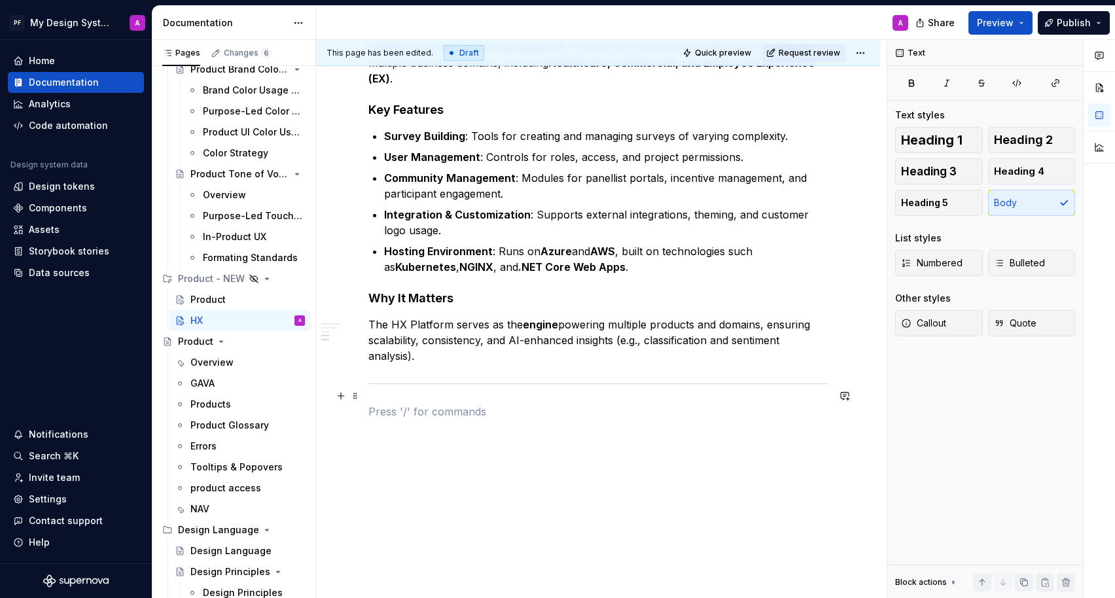
click at [420, 404] on p at bounding box center [597, 412] width 459 height 16
click at [443, 404] on p "Global Header Overview" at bounding box center [597, 412] width 459 height 16
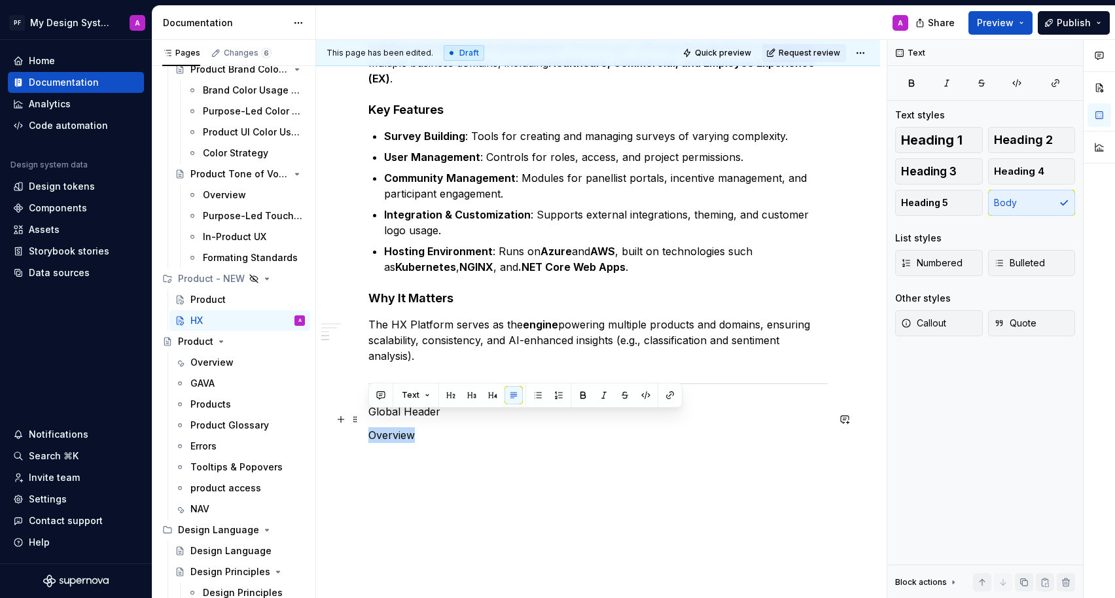
drag, startPoint x: 421, startPoint y: 415, endPoint x: 367, endPoint y: 415, distance: 53.6
click at [367, 415] on div "HX Platform and Global Navigation This guidance explains the HX Platform and th…" at bounding box center [598, 182] width 564 height 911
click at [491, 397] on button "button" at bounding box center [492, 395] width 18 height 18
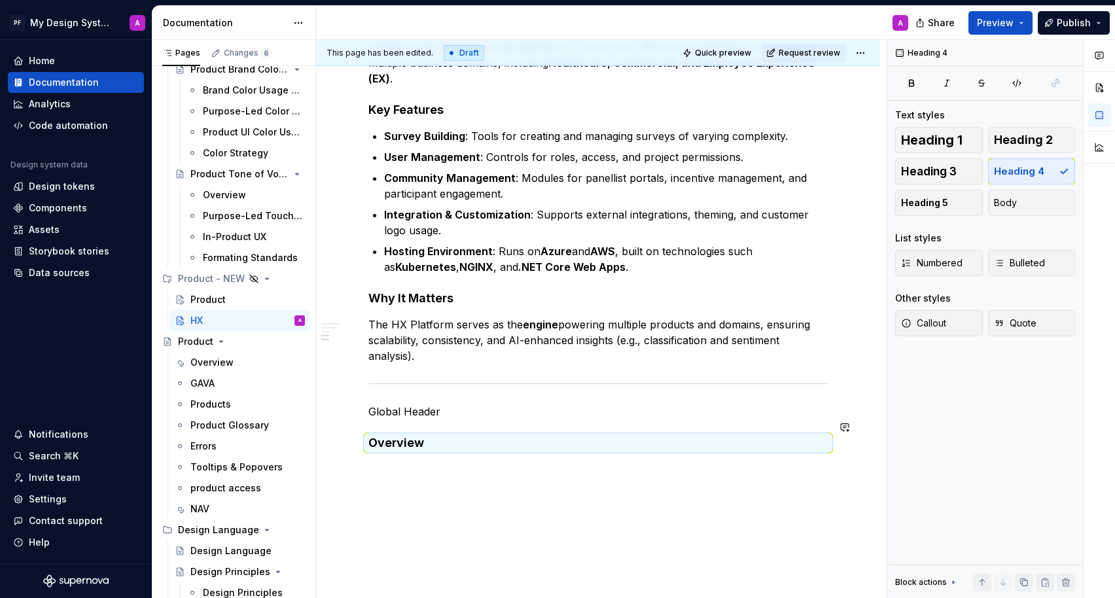
click at [477, 483] on div "HX Platform and Global Navigation This guidance explains the HX Platform and th…" at bounding box center [598, 186] width 564 height 919
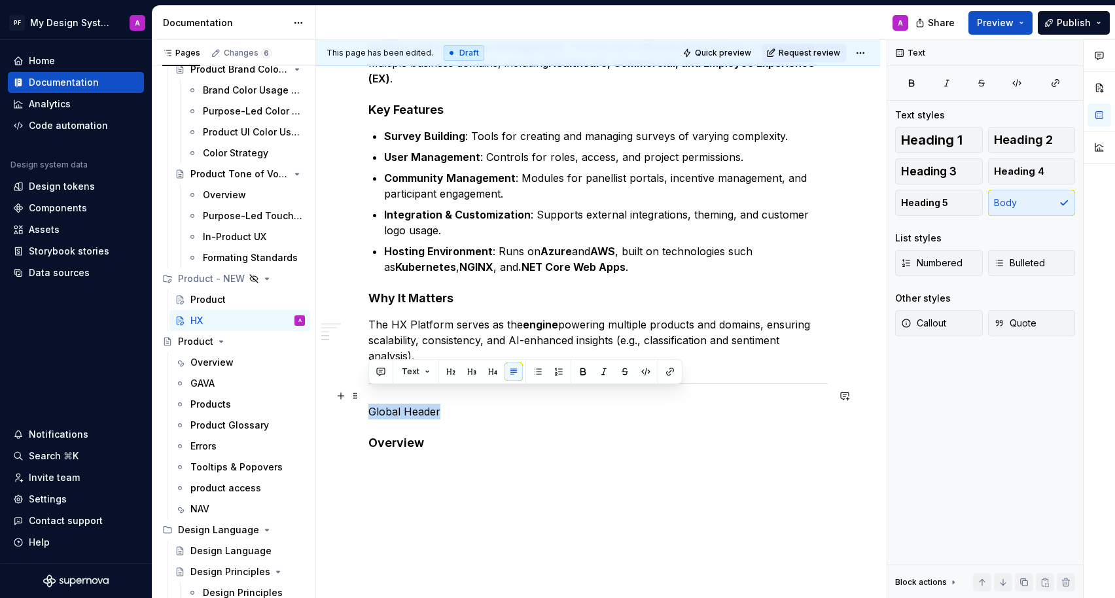
drag, startPoint x: 442, startPoint y: 397, endPoint x: 370, endPoint y: 395, distance: 72.6
click at [370, 404] on p "Global Header" at bounding box center [597, 412] width 459 height 16
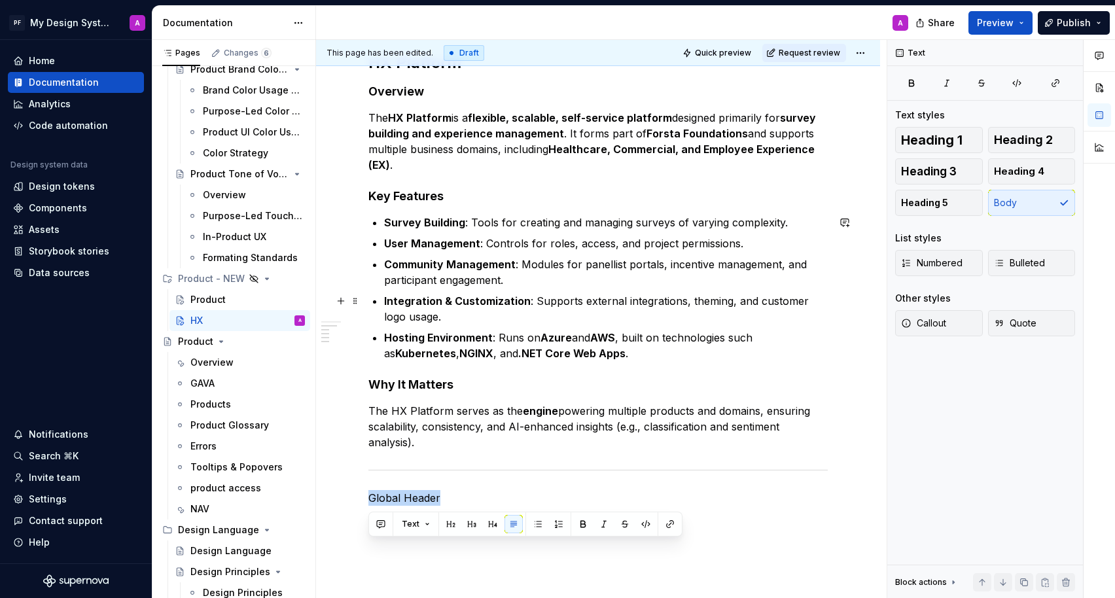
scroll to position [448, 0]
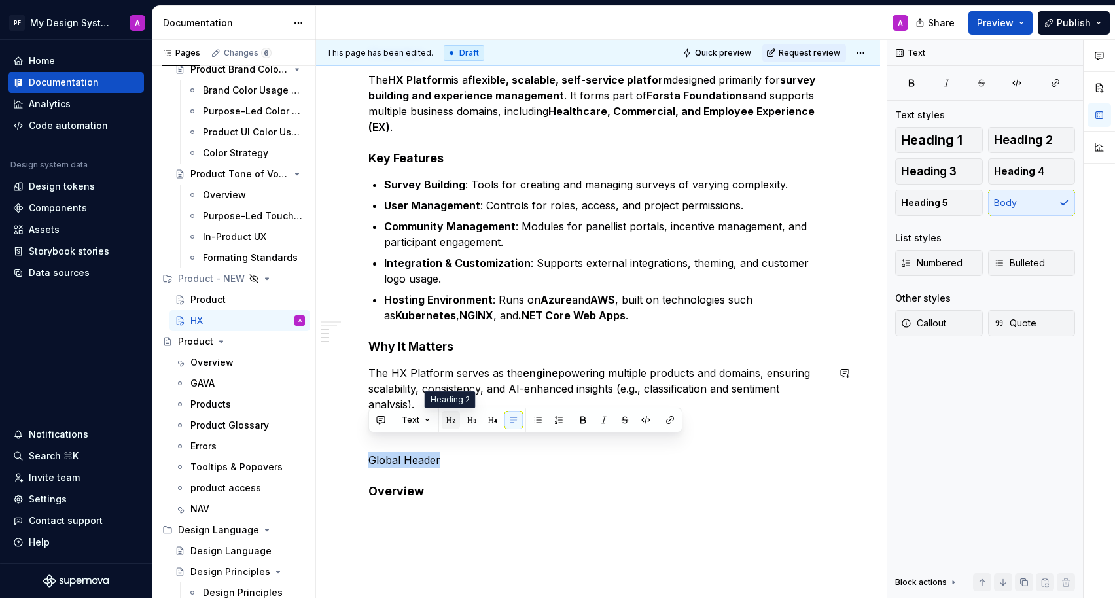
click at [453, 421] on button "button" at bounding box center [451, 420] width 18 height 18
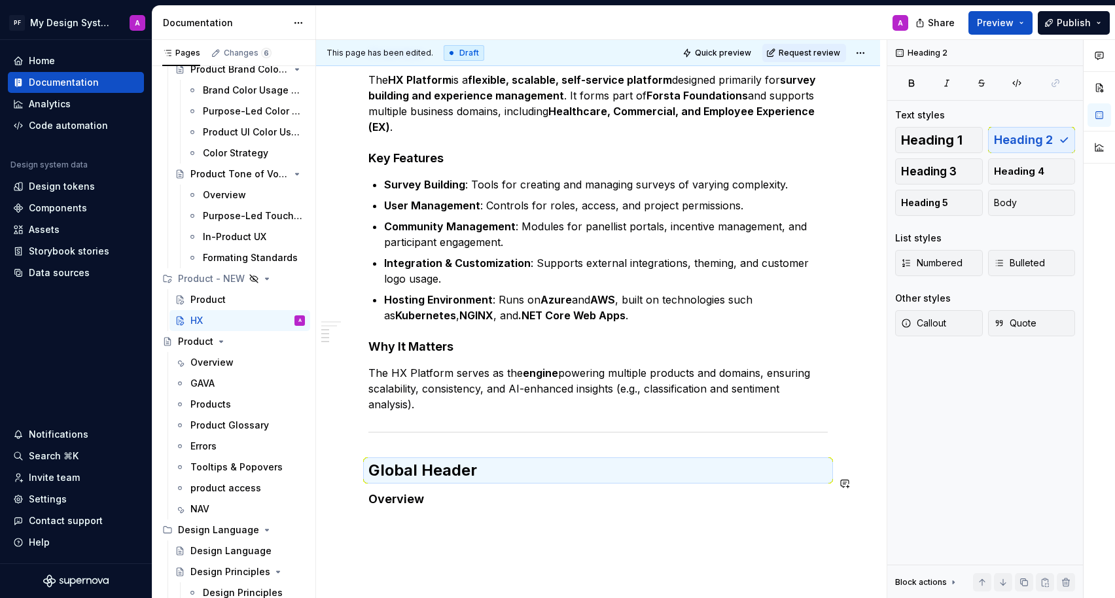
click at [496, 499] on div "HX Platform and Global Navigation This guidance explains the HX Platform and th…" at bounding box center [597, 170] width 459 height 726
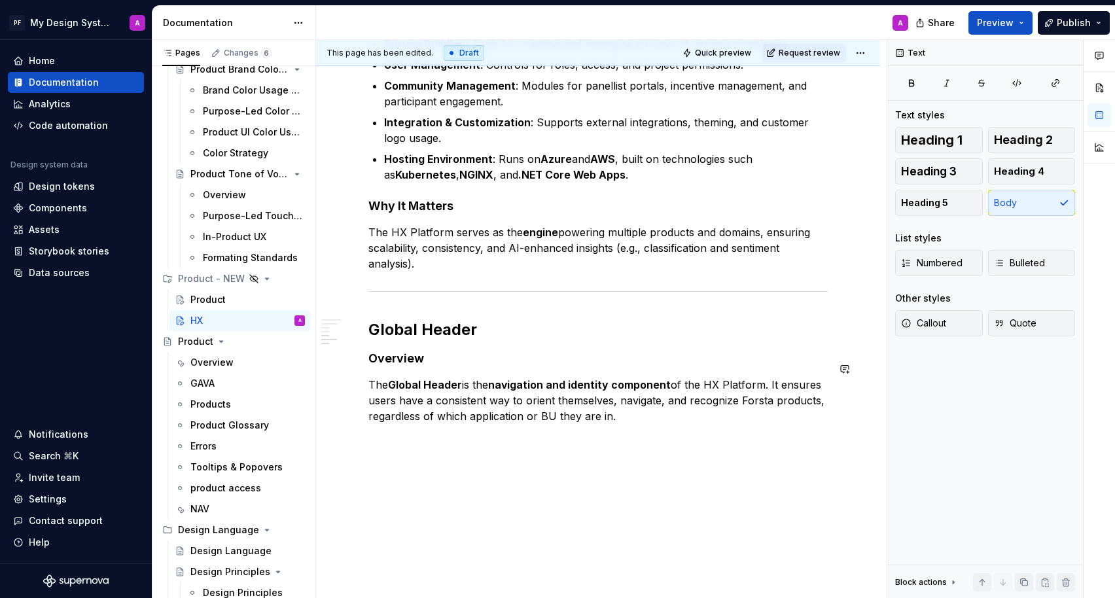
scroll to position [593, 0]
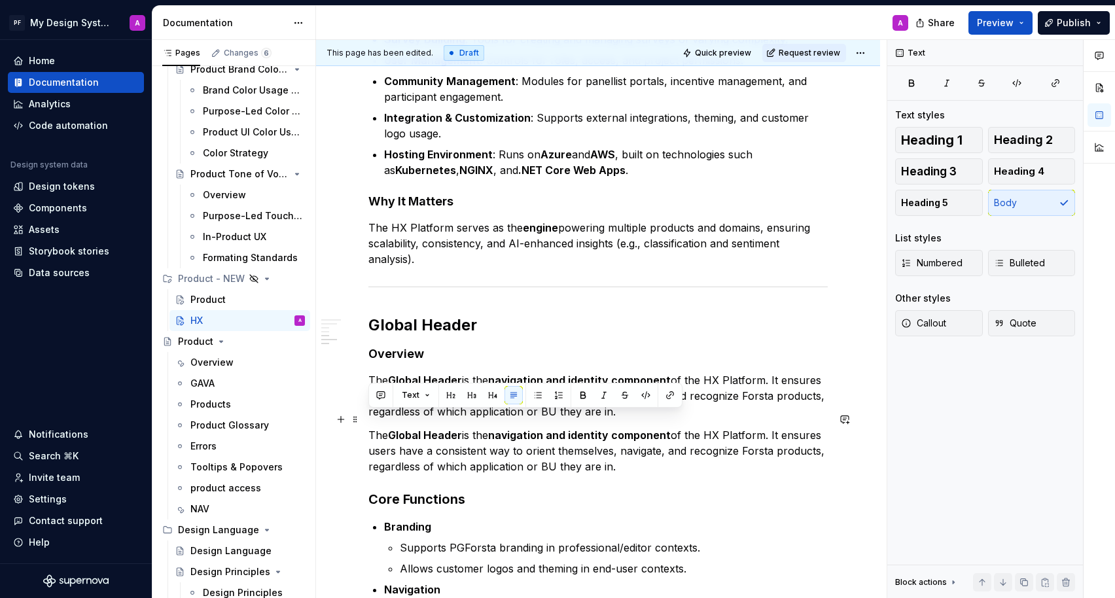
drag, startPoint x: 618, startPoint y: 449, endPoint x: 368, endPoint y: 415, distance: 252.2
click at [368, 415] on div "HX Platform and Global Navigation This guidance explains the HX Platform and th…" at bounding box center [598, 302] width 564 height 1345
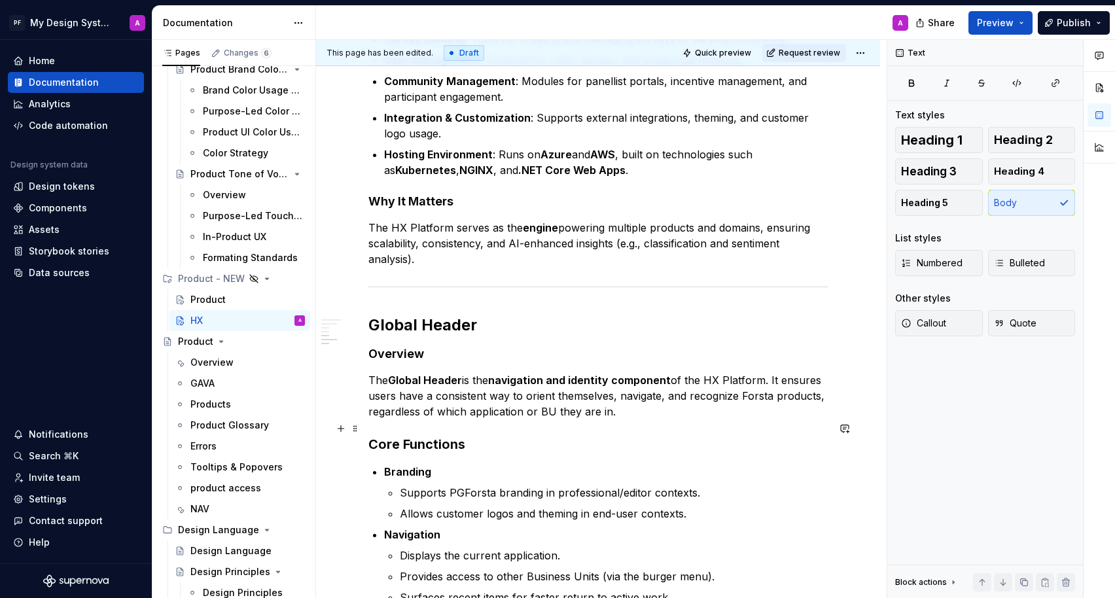
click at [456, 435] on h3 "Core Functions" at bounding box center [597, 444] width 459 height 18
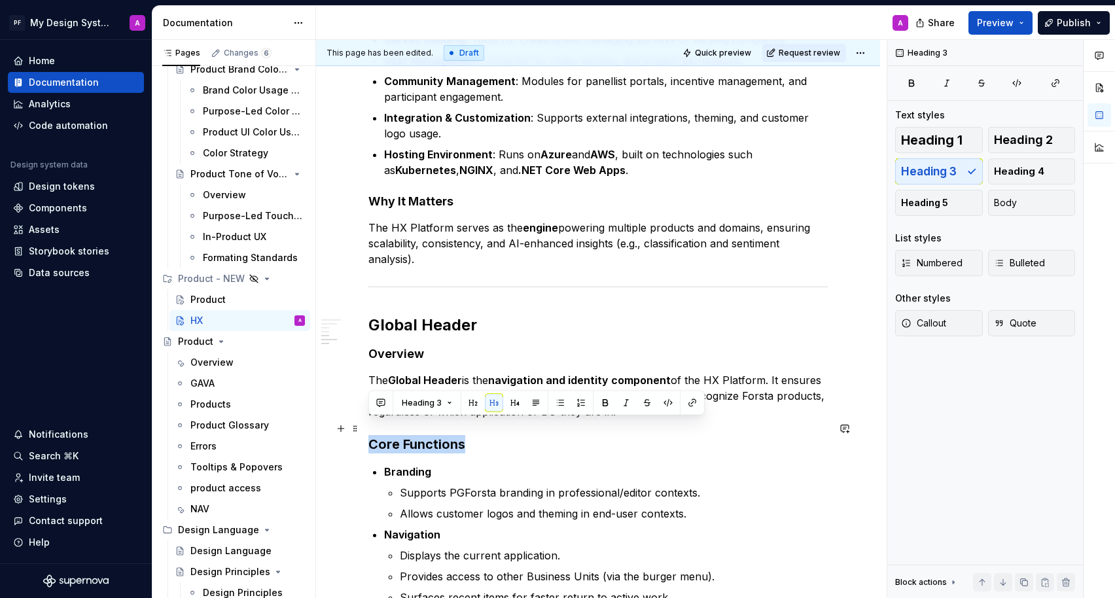
drag, startPoint x: 470, startPoint y: 428, endPoint x: 371, endPoint y: 428, distance: 99.4
click at [371, 435] on h3 "Core Functions" at bounding box center [597, 444] width 459 height 18
click at [516, 399] on button "button" at bounding box center [515, 403] width 18 height 18
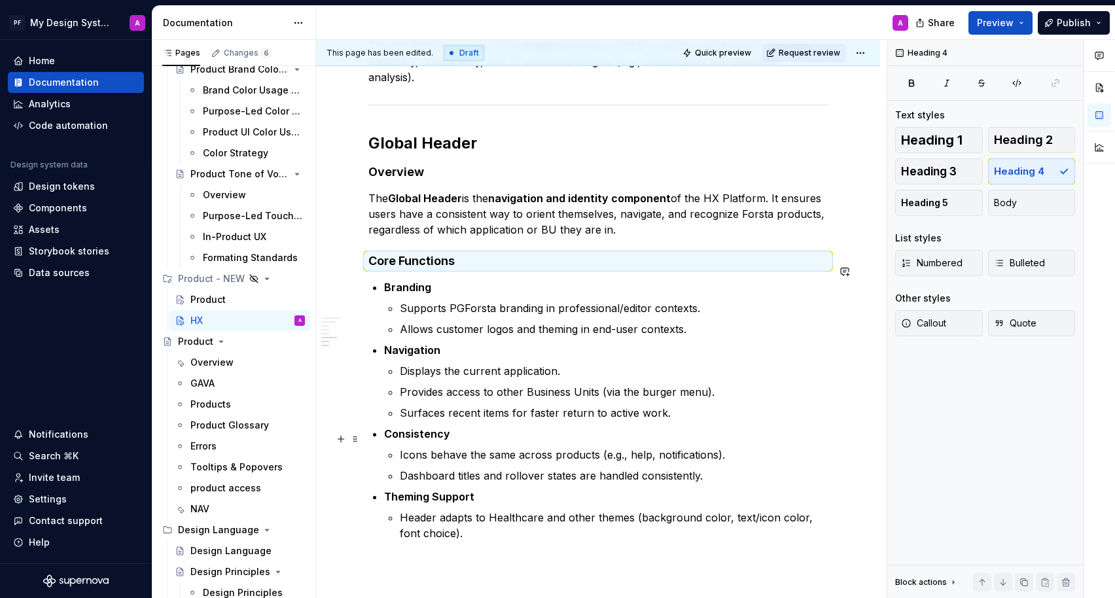
scroll to position [779, 0]
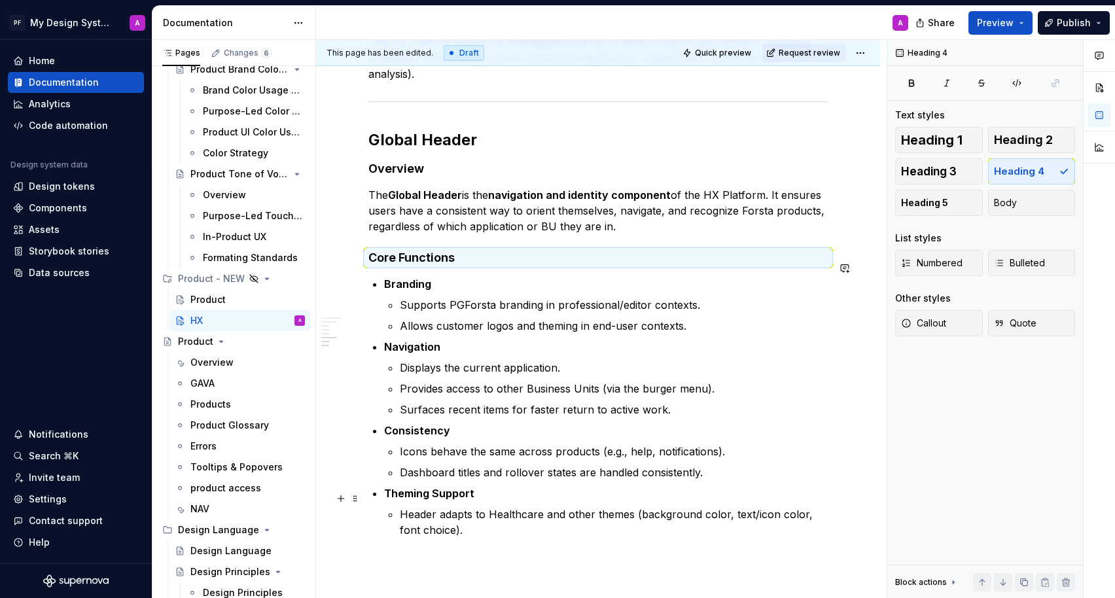
click at [485, 516] on p "Header adapts to Healthcare and other themes (background color, text/icon color…" at bounding box center [614, 521] width 428 height 31
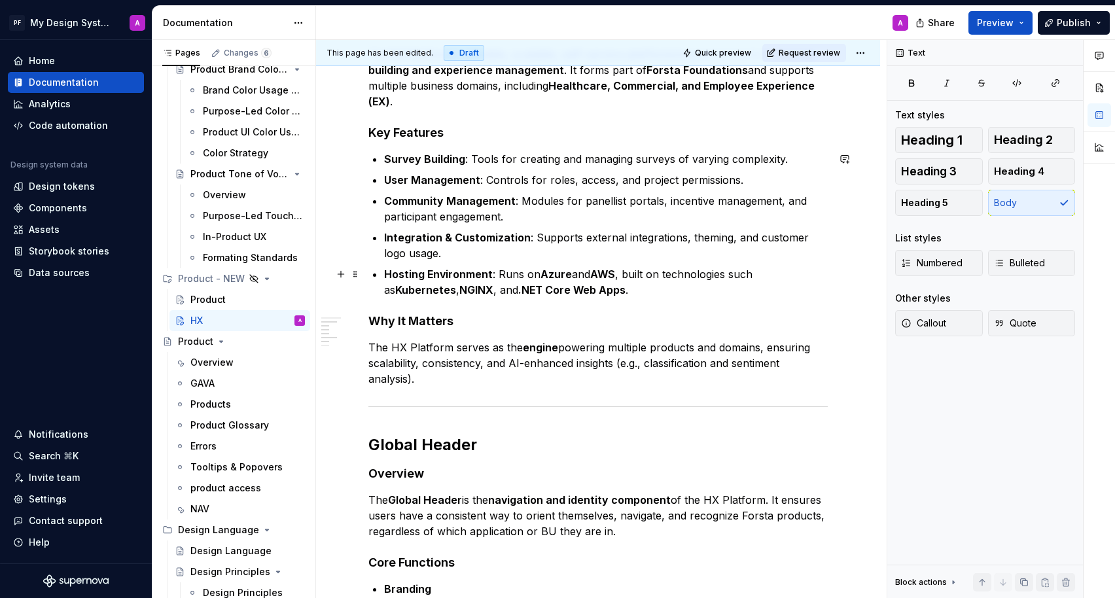
scroll to position [661, 0]
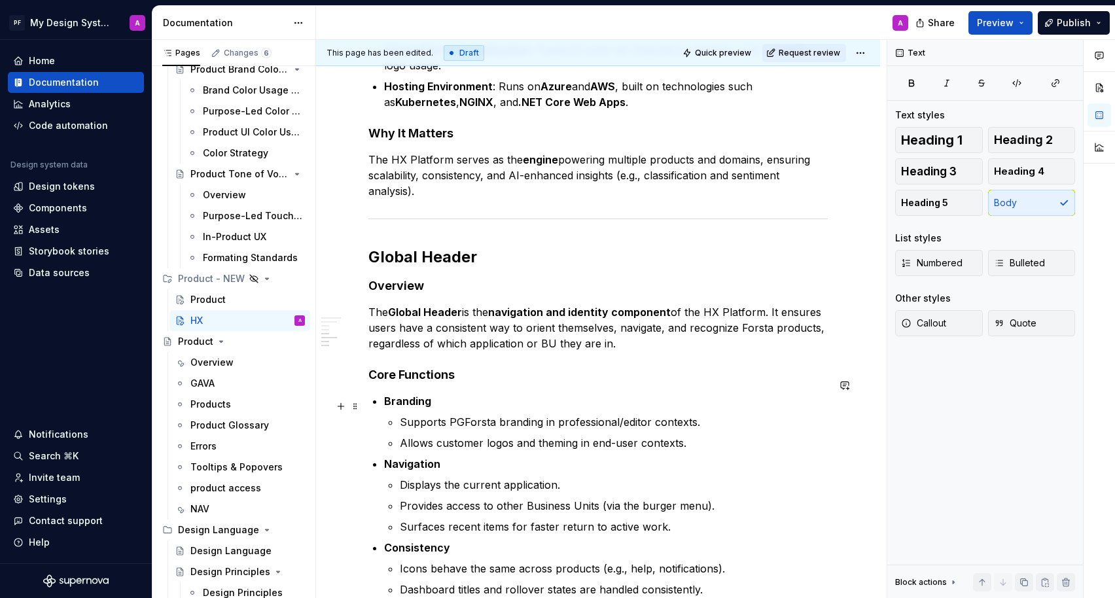
click at [454, 414] on p "Supports PGForsta branding in professional/editor contexts." at bounding box center [614, 422] width 428 height 16
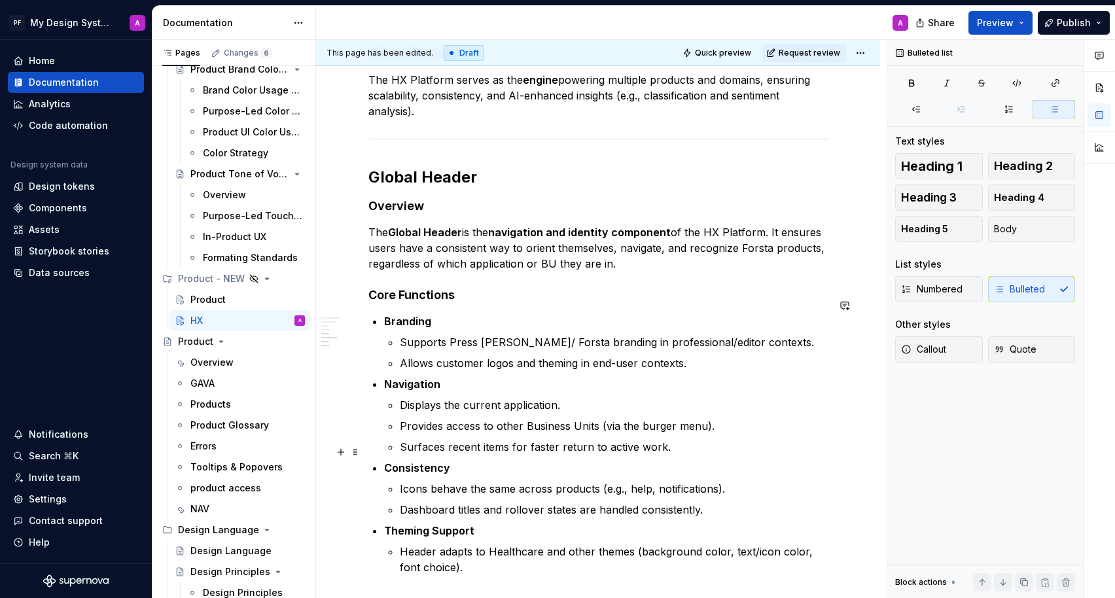
scroll to position [762, 0]
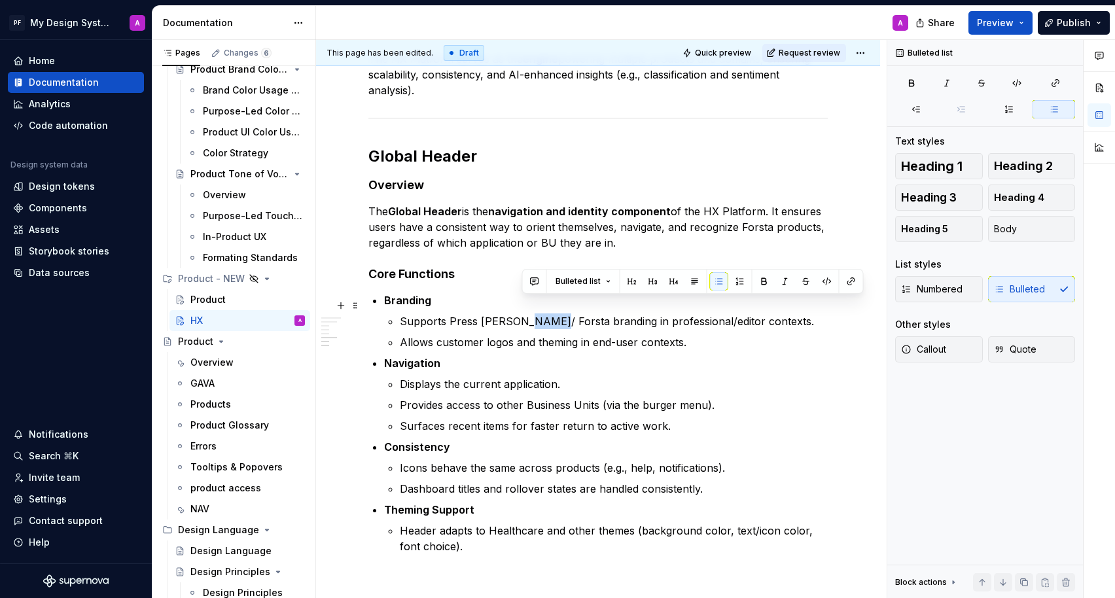
drag, startPoint x: 546, startPoint y: 308, endPoint x: 520, endPoint y: 308, distance: 26.2
click at [520, 313] on p "Supports Press [PERSON_NAME]/ Forsta branding in professional/editor contexts." at bounding box center [614, 321] width 428 height 16
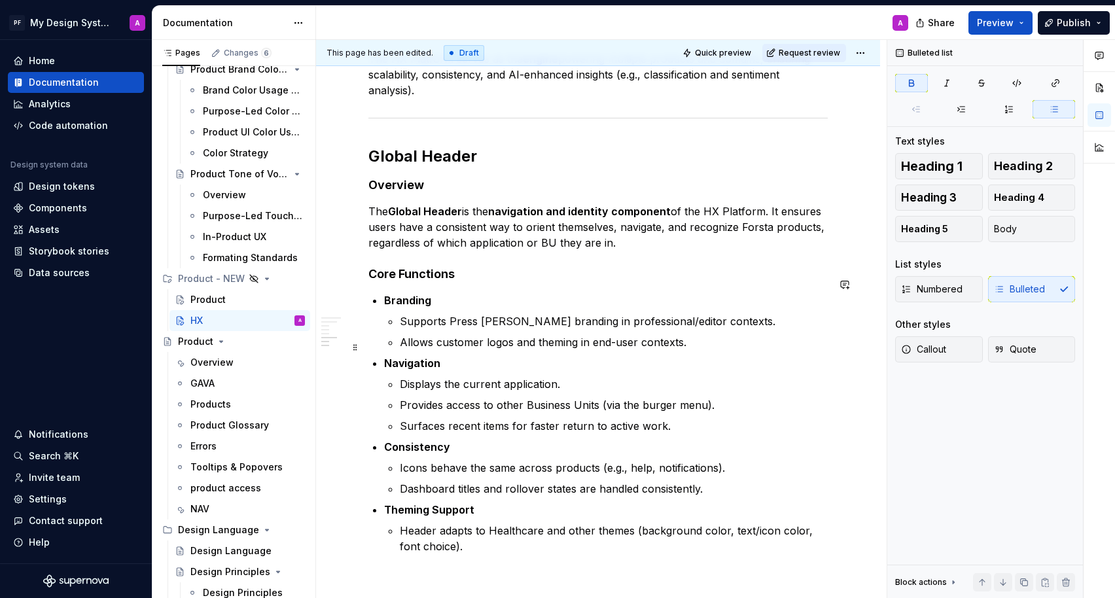
click at [781, 355] on p "Navigation" at bounding box center [606, 363] width 444 height 16
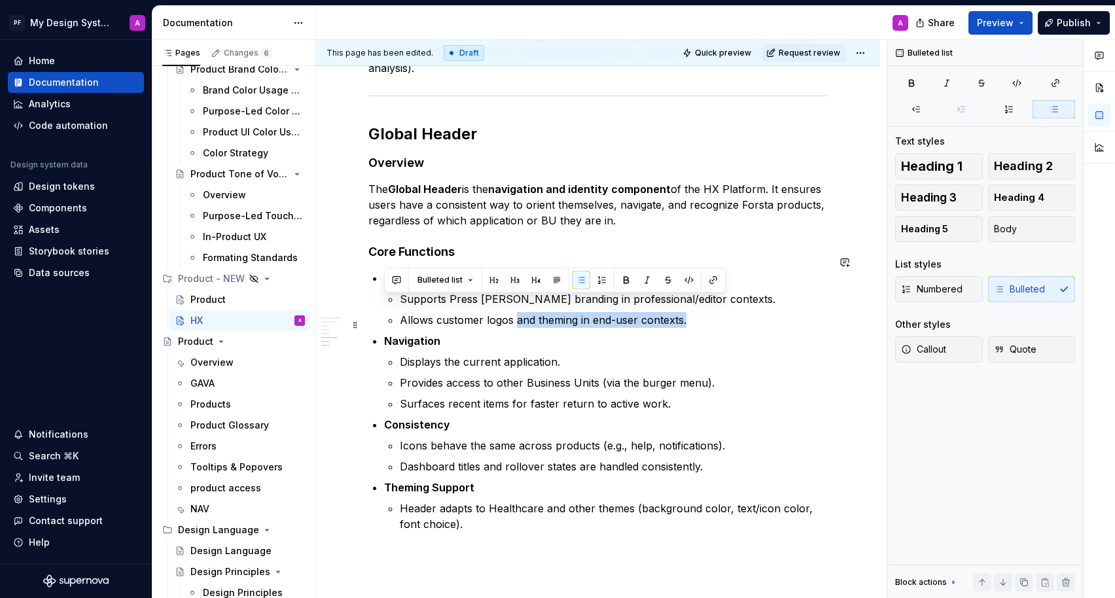
drag, startPoint x: 516, startPoint y: 304, endPoint x: 591, endPoint y: 313, distance: 75.8
click at [591, 313] on ul "Branding Supports Press [PERSON_NAME] branding in professional/editor contexts.…" at bounding box center [606, 401] width 444 height 262
click at [587, 312] on p "Allows customer logos and theming in end-user contexts." at bounding box center [614, 320] width 428 height 16
drag, startPoint x: 516, startPoint y: 306, endPoint x: 688, endPoint y: 305, distance: 171.4
click at [688, 312] on p "Allows customer logos and theming in end-user contexts." at bounding box center [614, 320] width 428 height 16
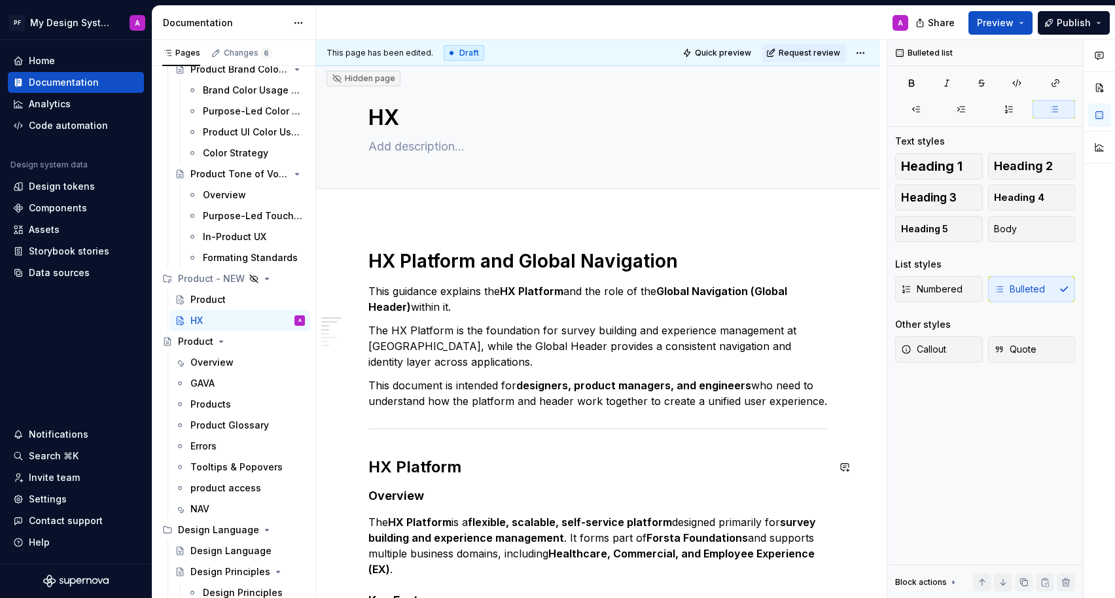
scroll to position [0, 0]
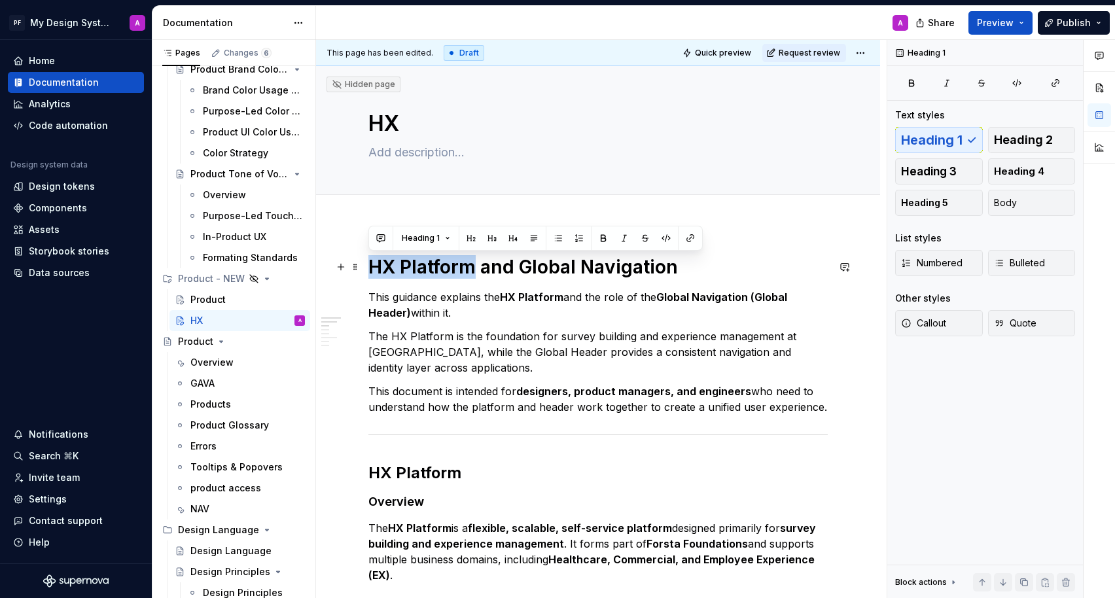
drag, startPoint x: 370, startPoint y: 266, endPoint x: 471, endPoint y: 268, distance: 101.4
click at [471, 266] on h1 "HX Platform and Global Navigation" at bounding box center [597, 267] width 459 height 24
copy h1 "HX Platform"
click at [411, 112] on textarea "HX" at bounding box center [595, 123] width 459 height 31
type textarea "*"
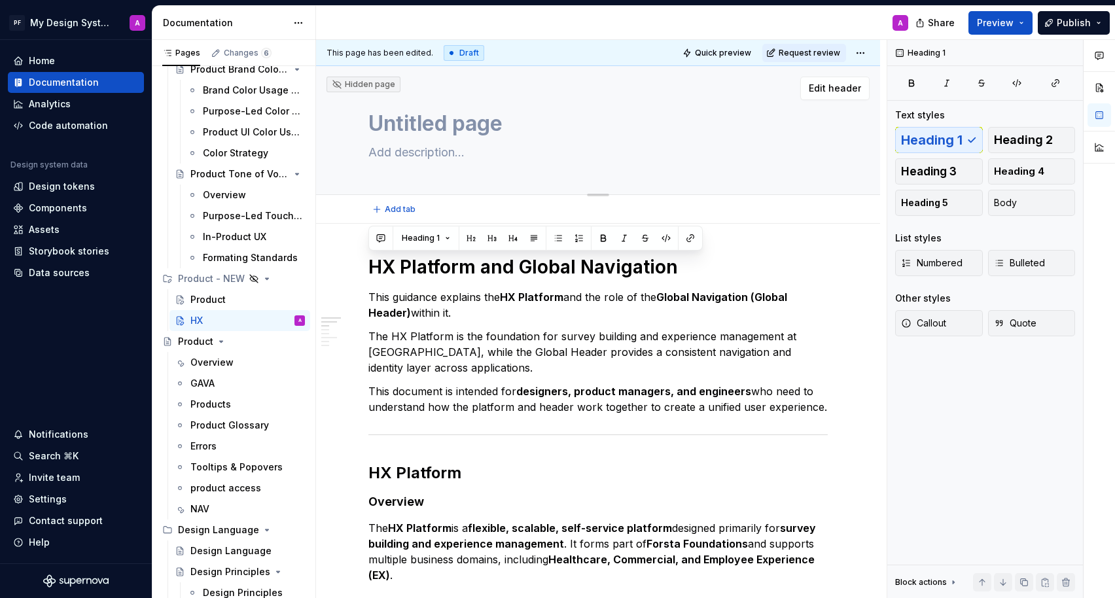
type textarea "Untitled page"
paste textarea "HX Platform"
type textarea "*"
type textarea "Untitled pageHX Platform"
click at [505, 123] on textarea "Untitled pageHX Platform" at bounding box center [595, 123] width 459 height 31
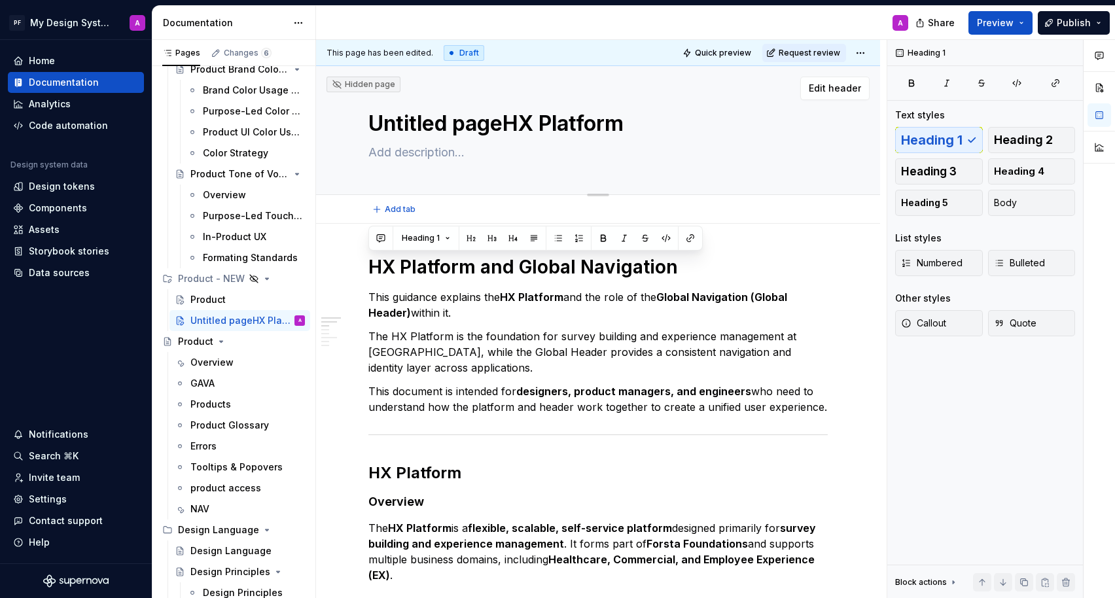
type textarea "*"
type textarea "Untitled pagHX Platform"
type textarea "*"
type textarea "Untitled paHX Platform"
type textarea "*"
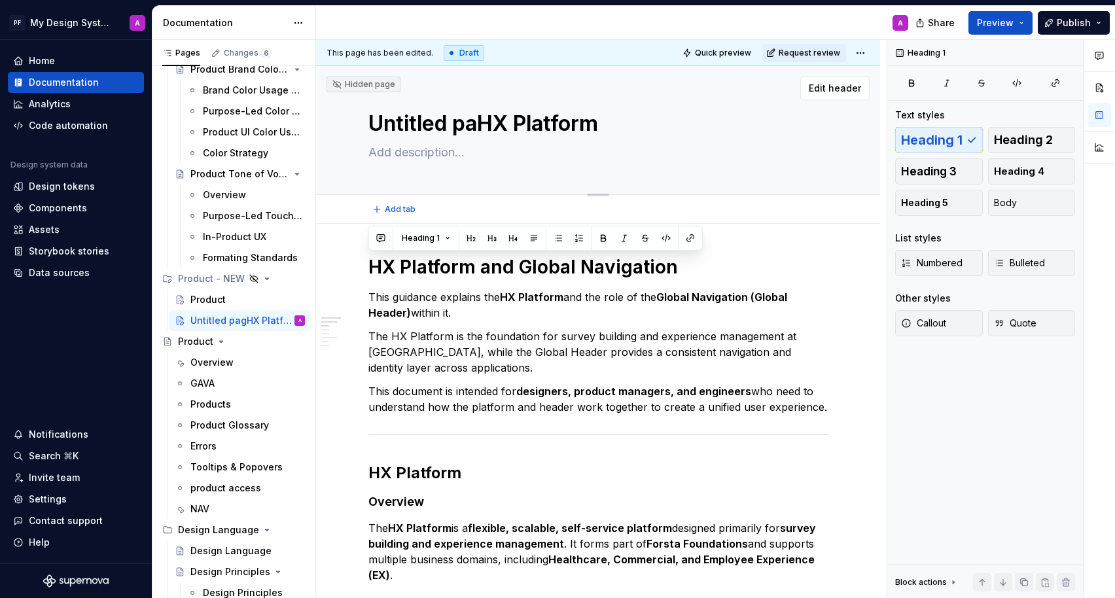
type textarea "Untitled pHX Platform"
type textarea "*"
type textarea "Untitled HX Platform"
type textarea "*"
type textarea "UntitledHX Platform"
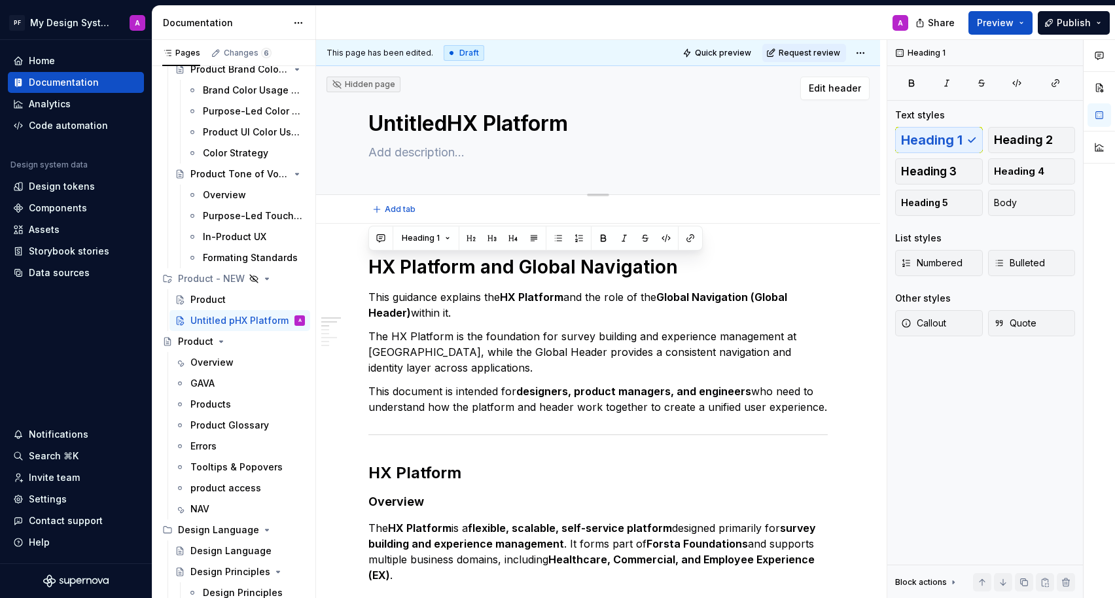
type textarea "*"
type textarea "UntitleHX Platform"
type textarea "*"
type textarea "UntitlHX Platform"
type textarea "*"
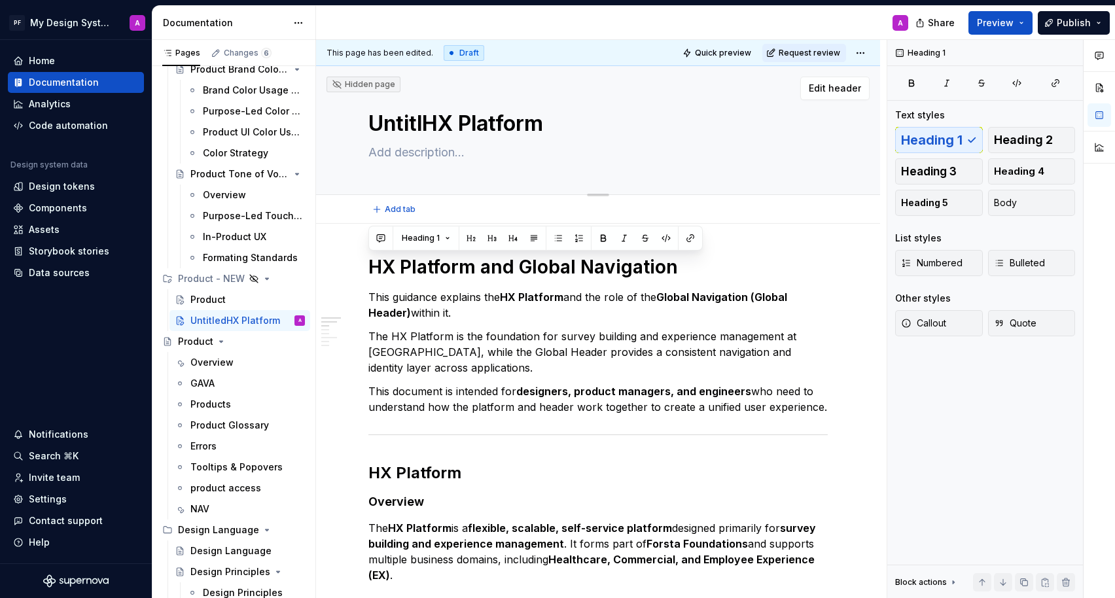
type textarea "UntitHX Platform"
type textarea "*"
type textarea "UntiHX Platform"
type textarea "*"
type textarea "UntHX Platform"
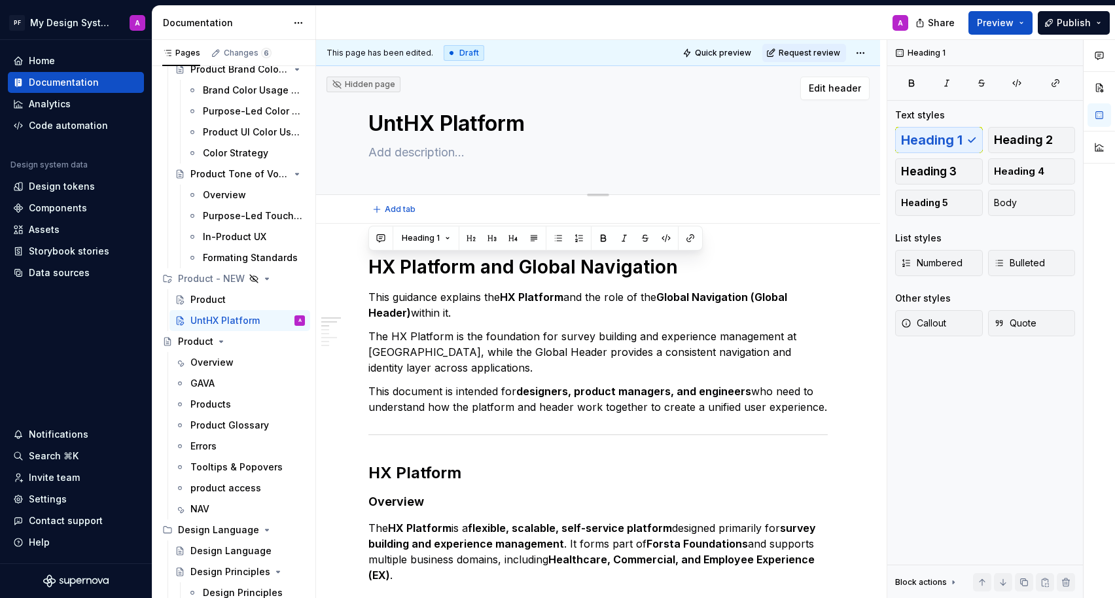
type textarea "*"
type textarea "UnHX Platform"
type textarea "*"
type textarea "UHX Platform"
type textarea "*"
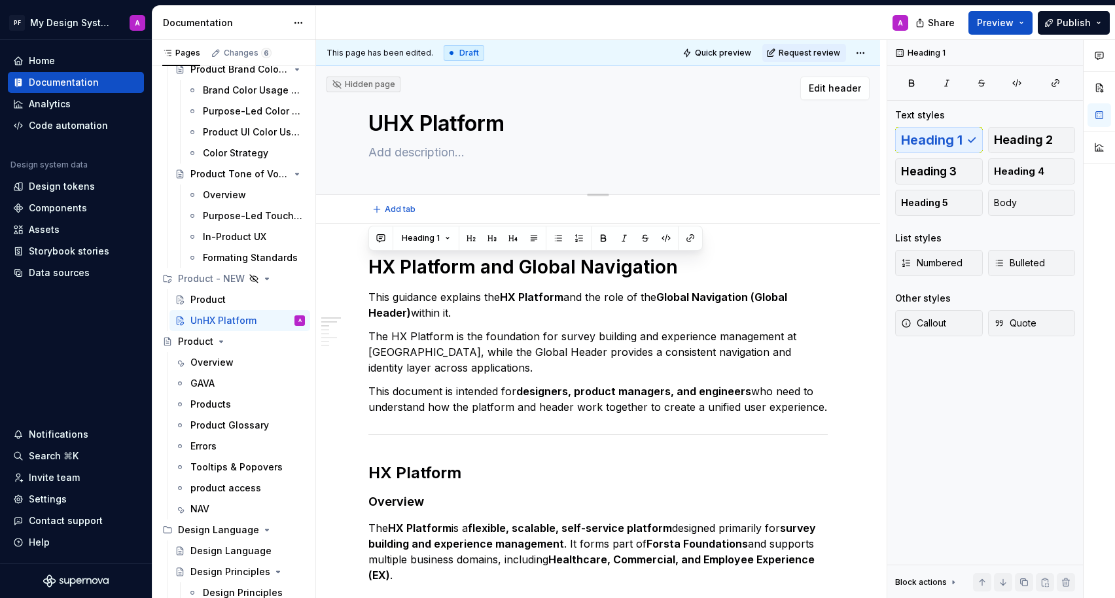
type textarea "HX Platform"
type textarea "*"
type textarea "HX Platform"
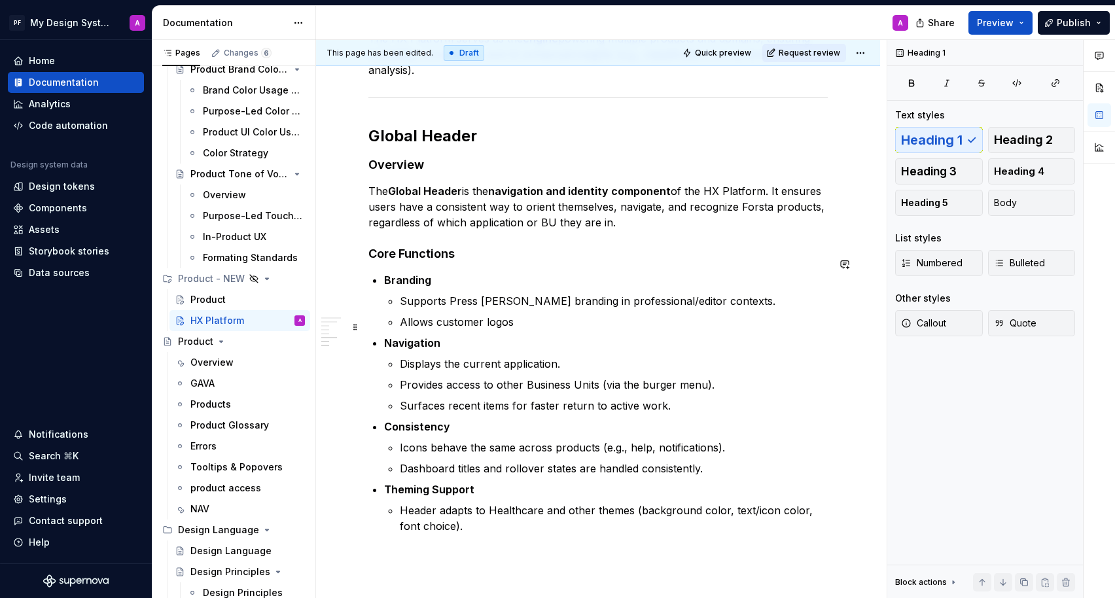
scroll to position [812, 0]
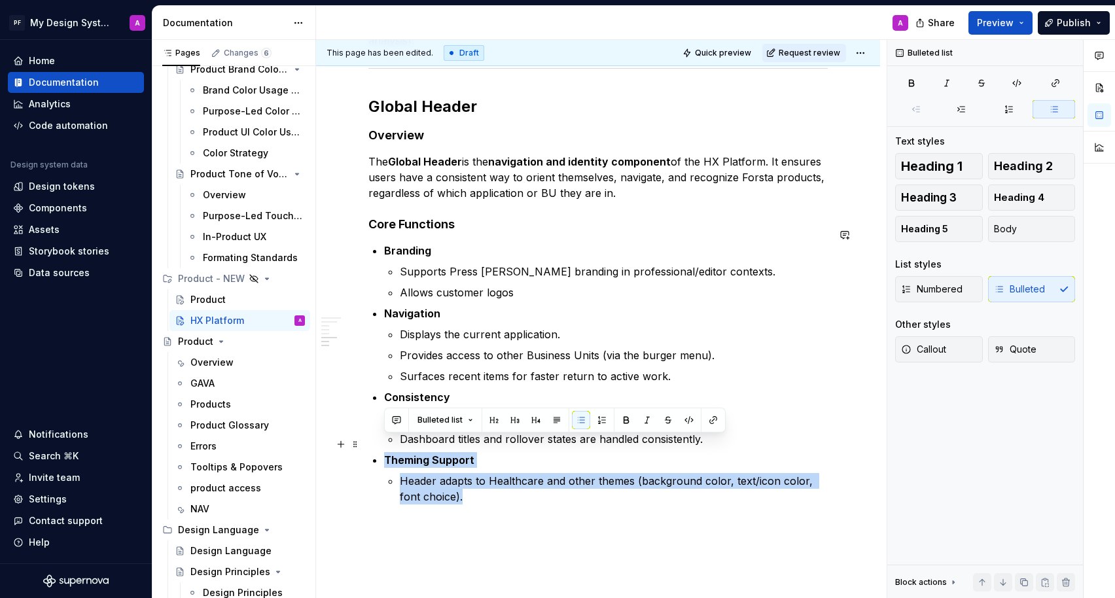
drag, startPoint x: 450, startPoint y: 478, endPoint x: 381, endPoint y: 433, distance: 82.7
click at [670, 418] on button "button" at bounding box center [668, 420] width 18 height 18
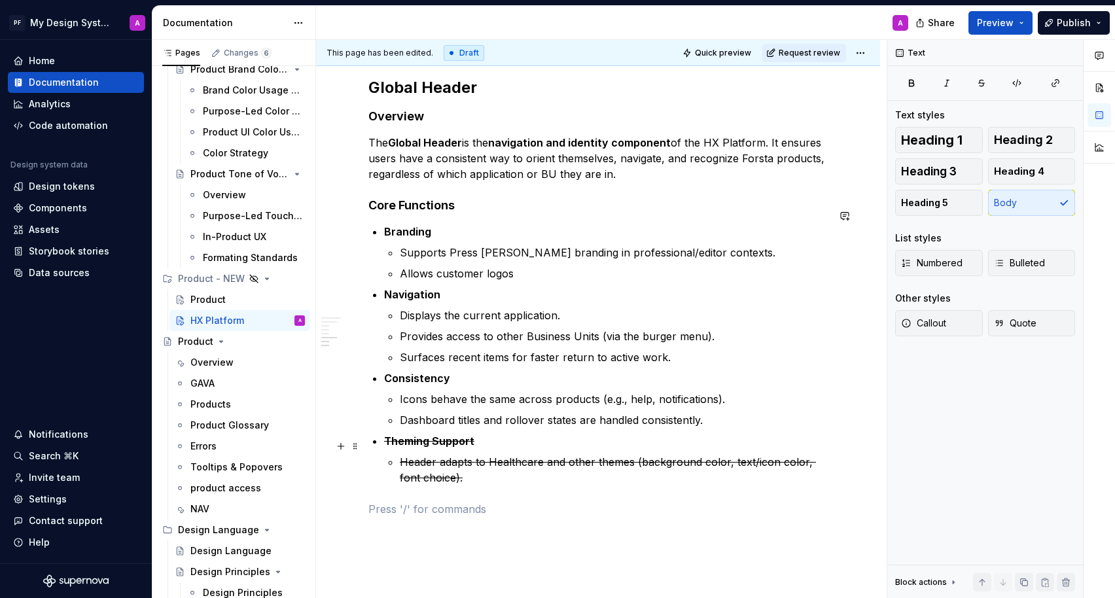
scroll to position [928, 0]
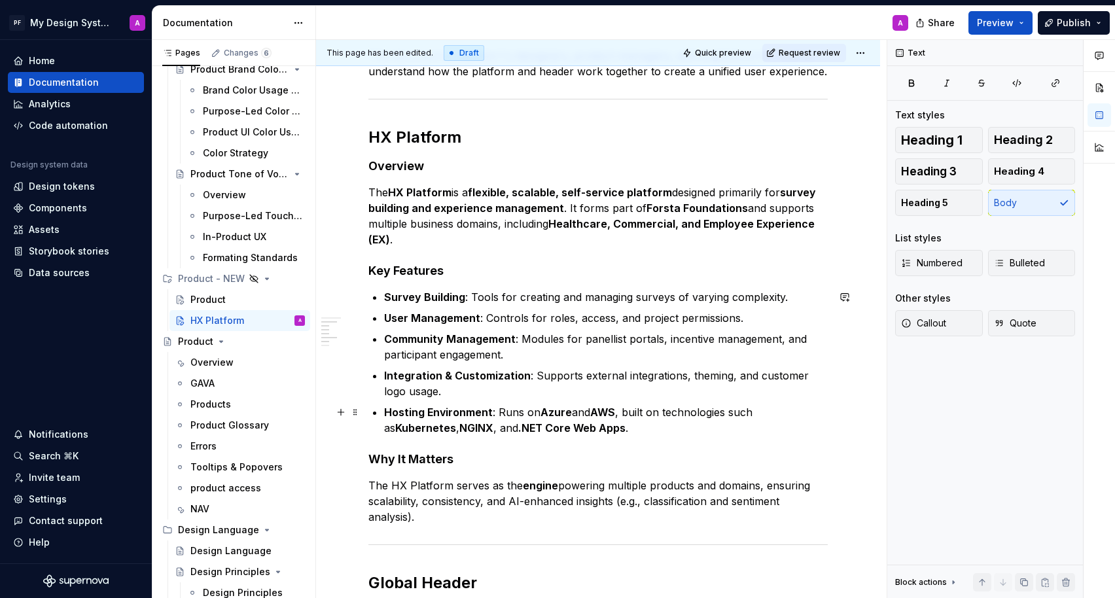
scroll to position [335, 0]
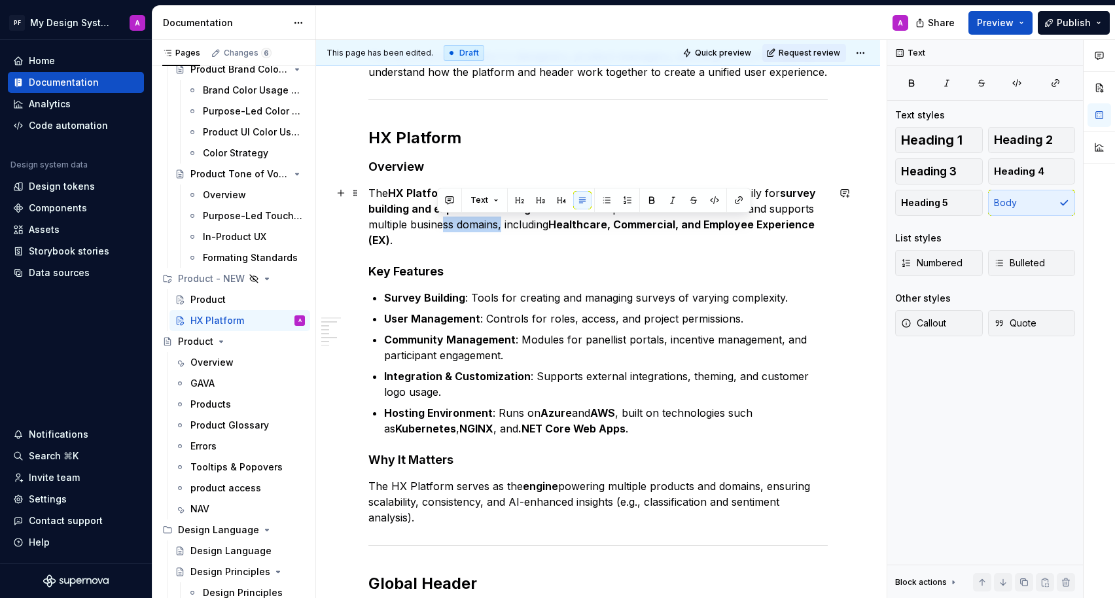
drag, startPoint x: 497, startPoint y: 224, endPoint x: 438, endPoint y: 222, distance: 59.6
click at [438, 222] on p "The HX Platform is a flexible, scalable, self-service platform designed primari…" at bounding box center [597, 216] width 459 height 63
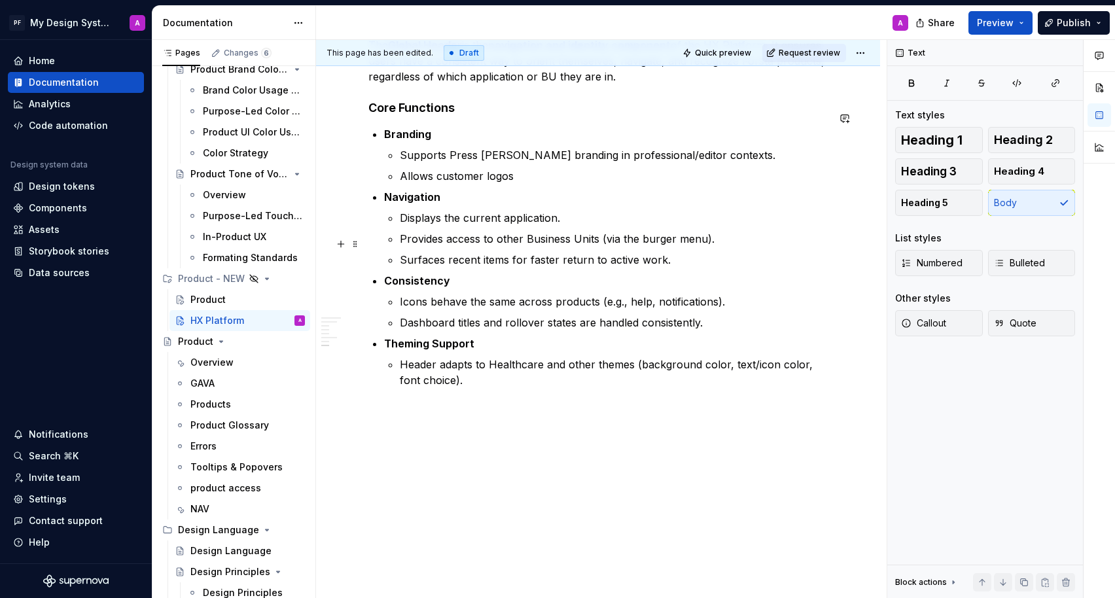
scroll to position [881, 0]
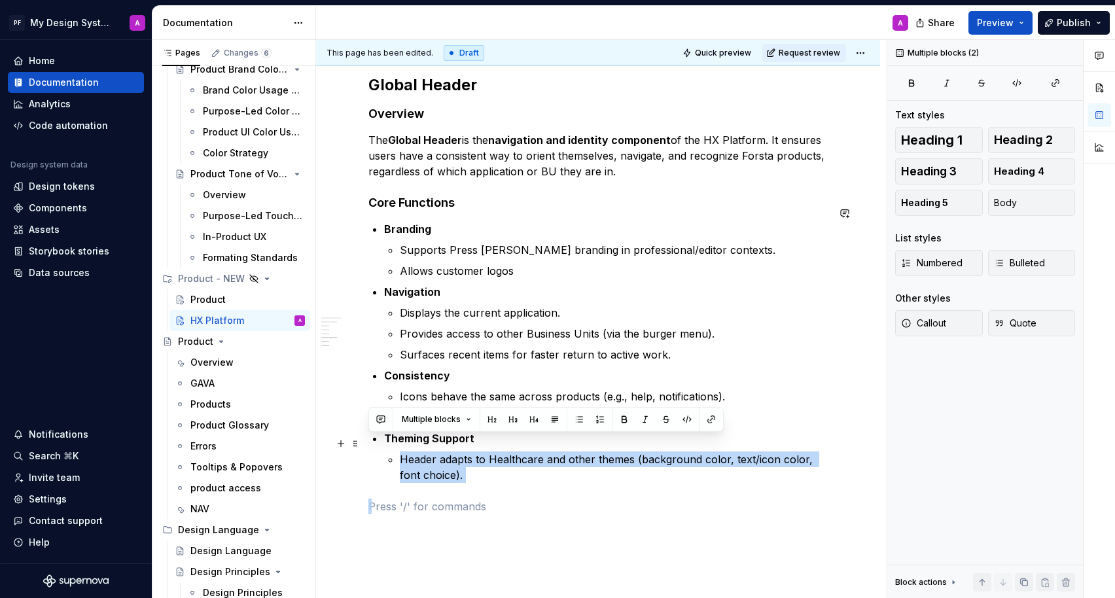
drag, startPoint x: 468, startPoint y: 467, endPoint x: 400, endPoint y: 436, distance: 75.5
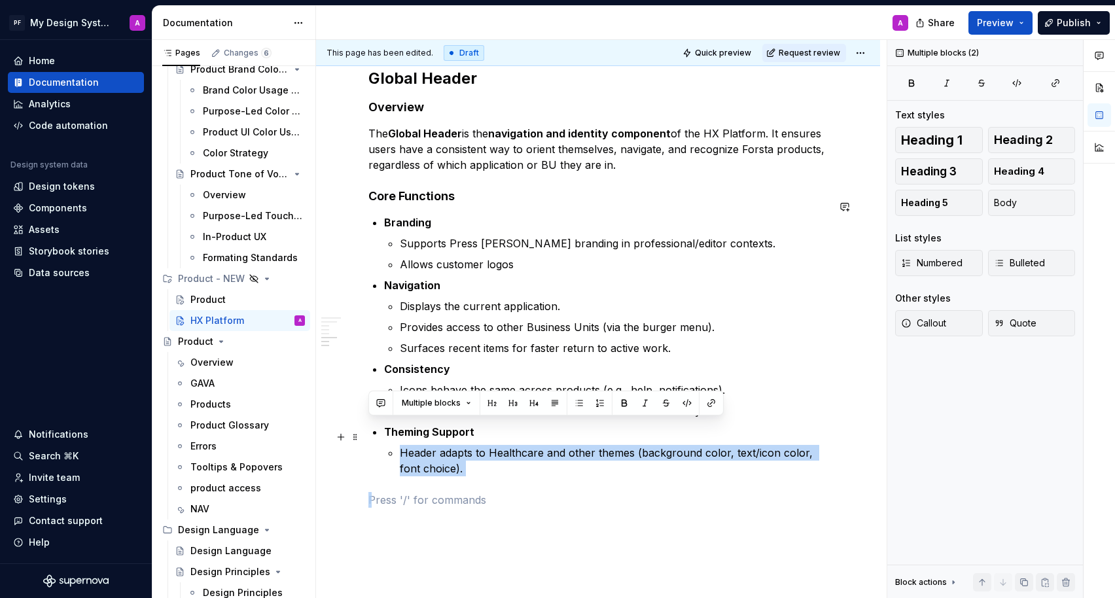
scroll to position [897, 0]
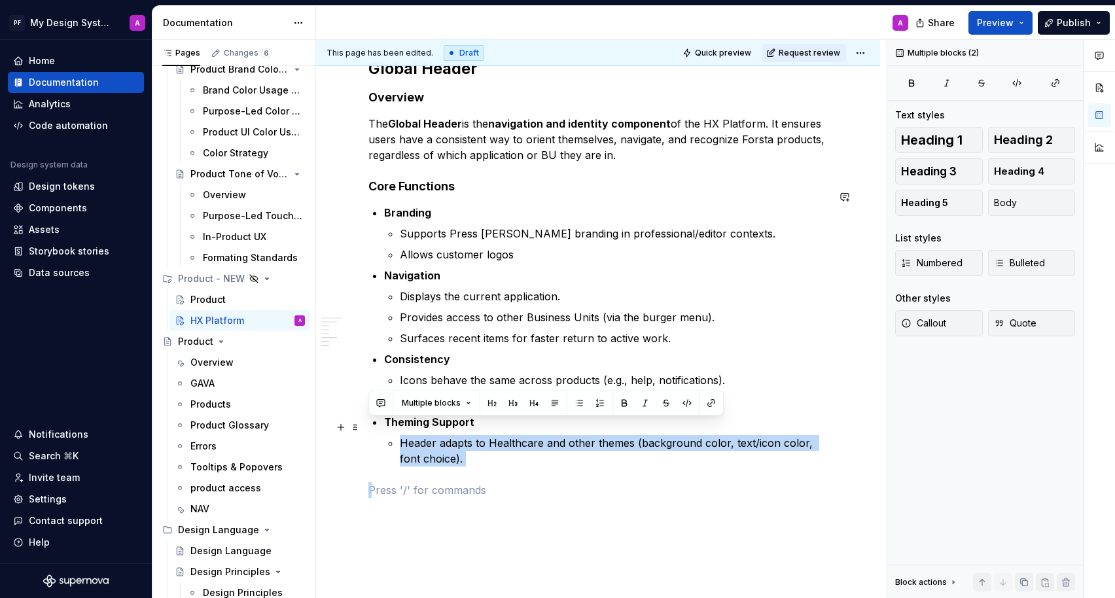
click at [533, 447] on p "Header adapts to Healthcare and other themes (background color, text/icon color…" at bounding box center [614, 450] width 428 height 31
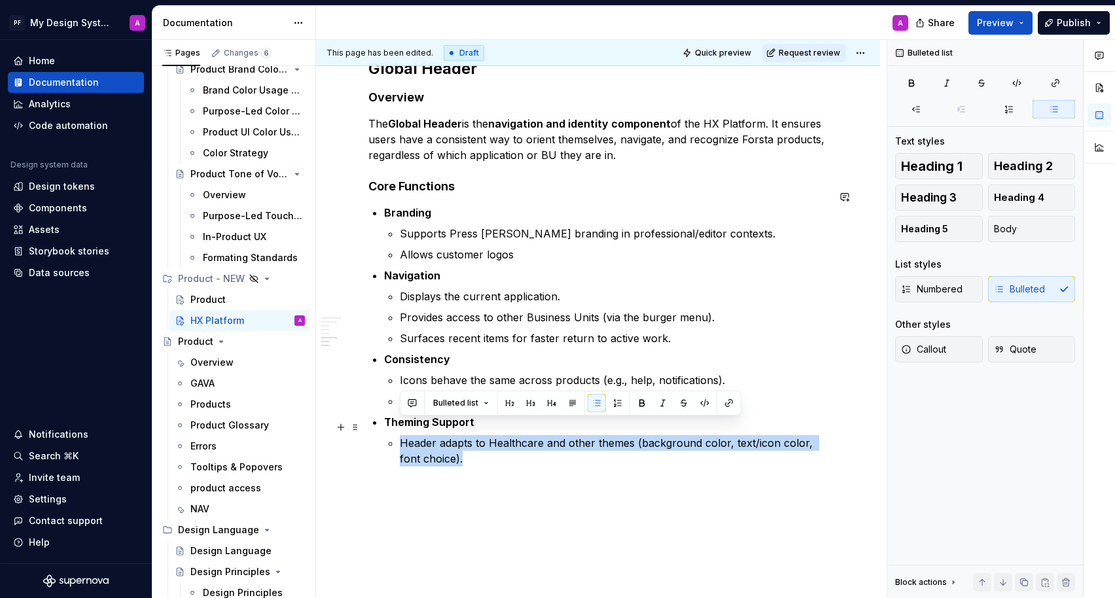
drag, startPoint x: 446, startPoint y: 438, endPoint x: 401, endPoint y: 429, distance: 45.4
click at [401, 435] on p "Header adapts to Healthcare and other themes (background color, text/icon color…" at bounding box center [614, 450] width 428 height 31
click at [681, 402] on button "button" at bounding box center [684, 403] width 18 height 18
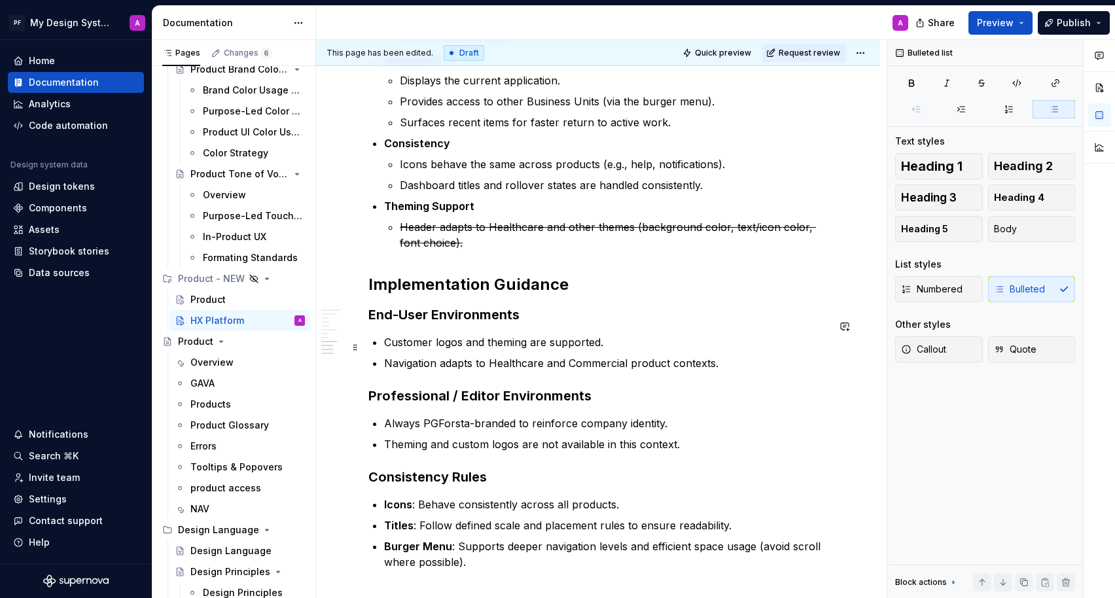
scroll to position [1144, 0]
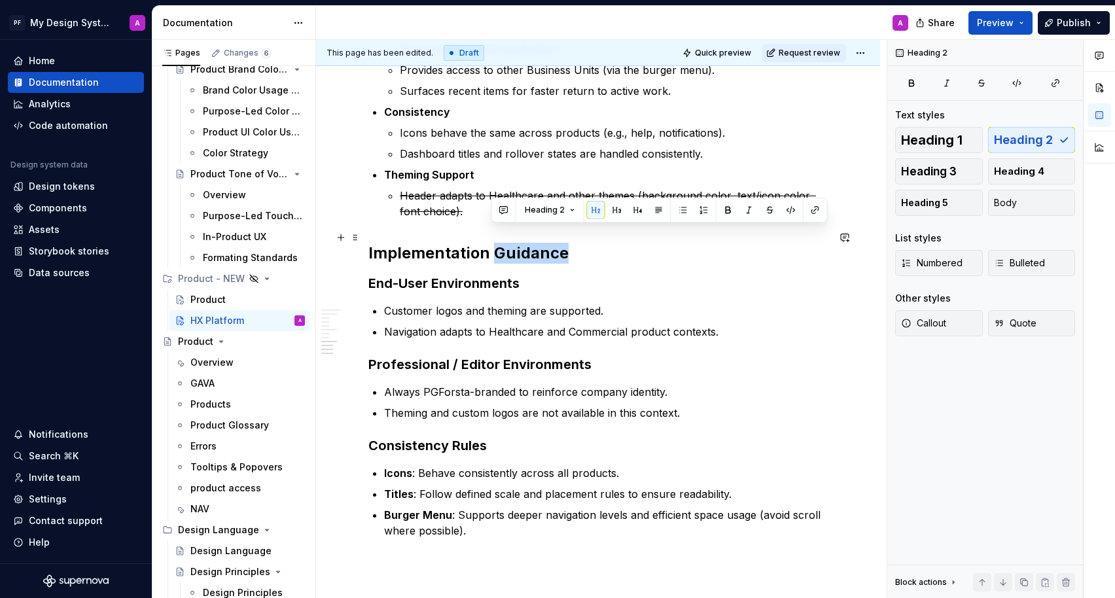
drag, startPoint x: 562, startPoint y: 239, endPoint x: 494, endPoint y: 241, distance: 68.1
click at [494, 243] on h2 "Implementation Guidance" at bounding box center [597, 253] width 459 height 21
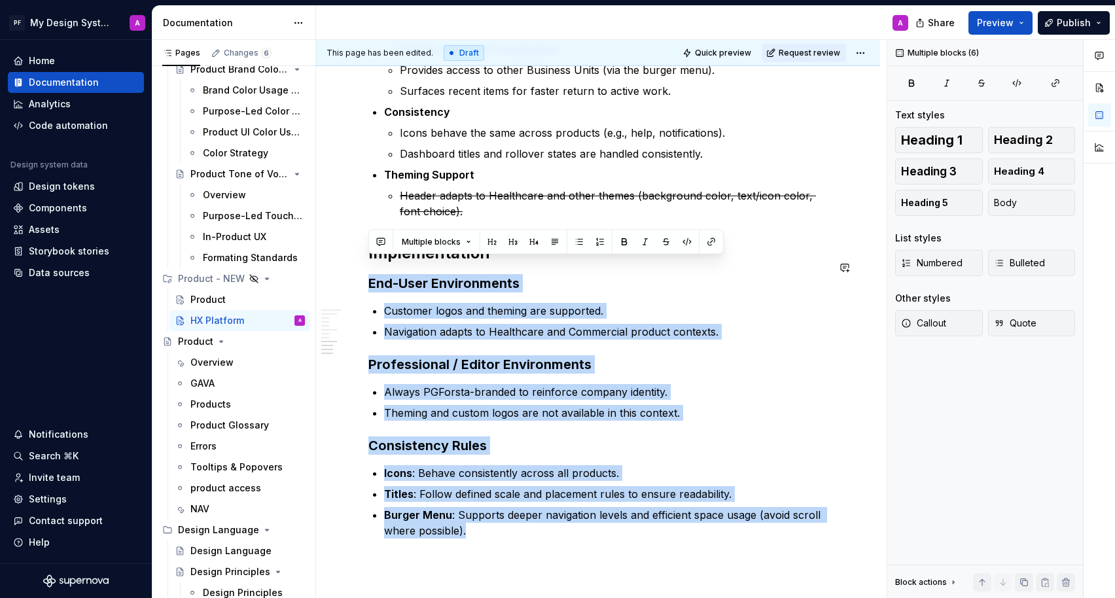
drag, startPoint x: 476, startPoint y: 514, endPoint x: 336, endPoint y: 257, distance: 292.5
click at [493, 241] on button "button" at bounding box center [492, 242] width 18 height 18
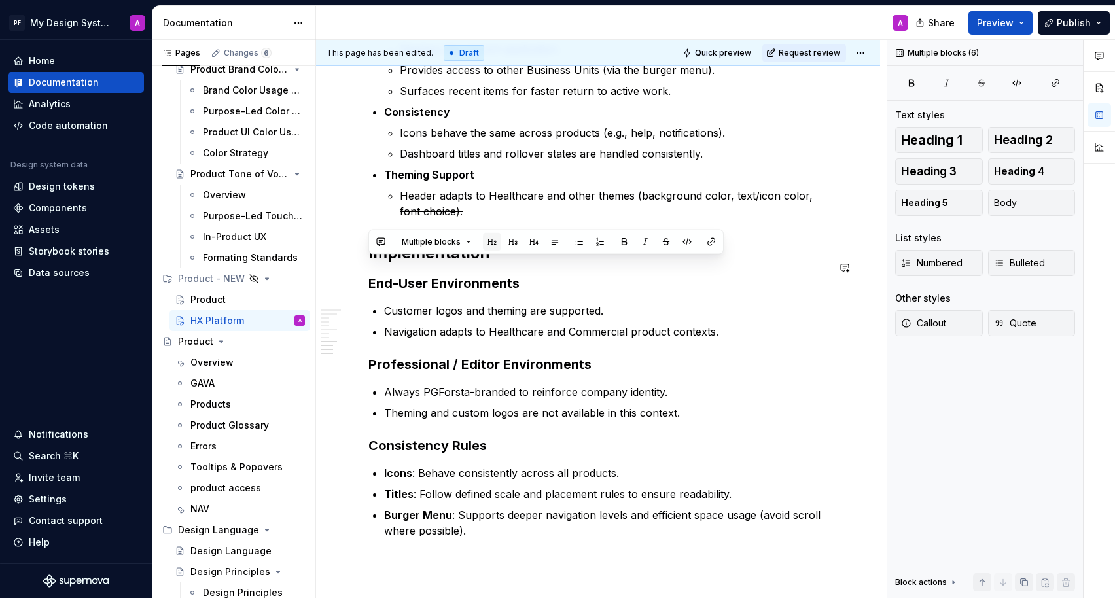
scroll to position [1170, 0]
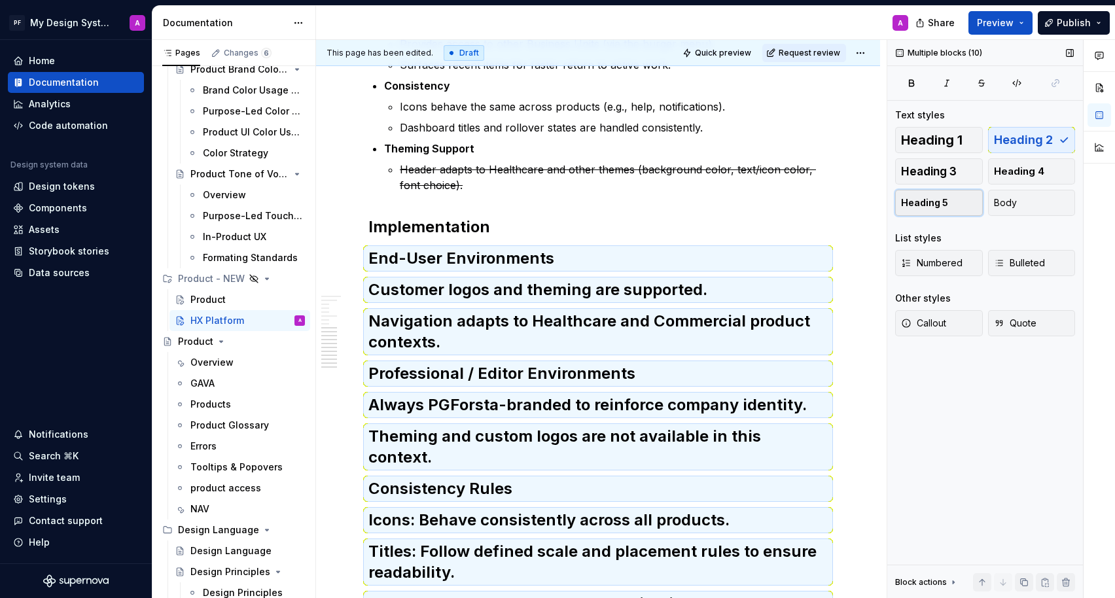
click at [942, 198] on span "Heading 5" at bounding box center [924, 202] width 47 height 13
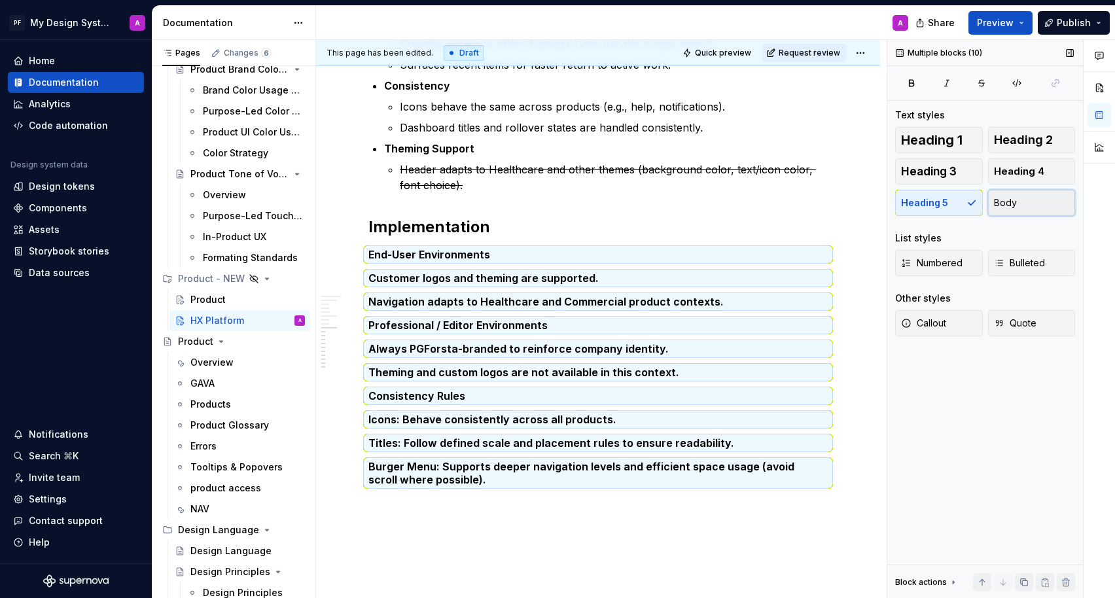
click at [1013, 205] on button "Body" at bounding box center [1032, 203] width 88 height 26
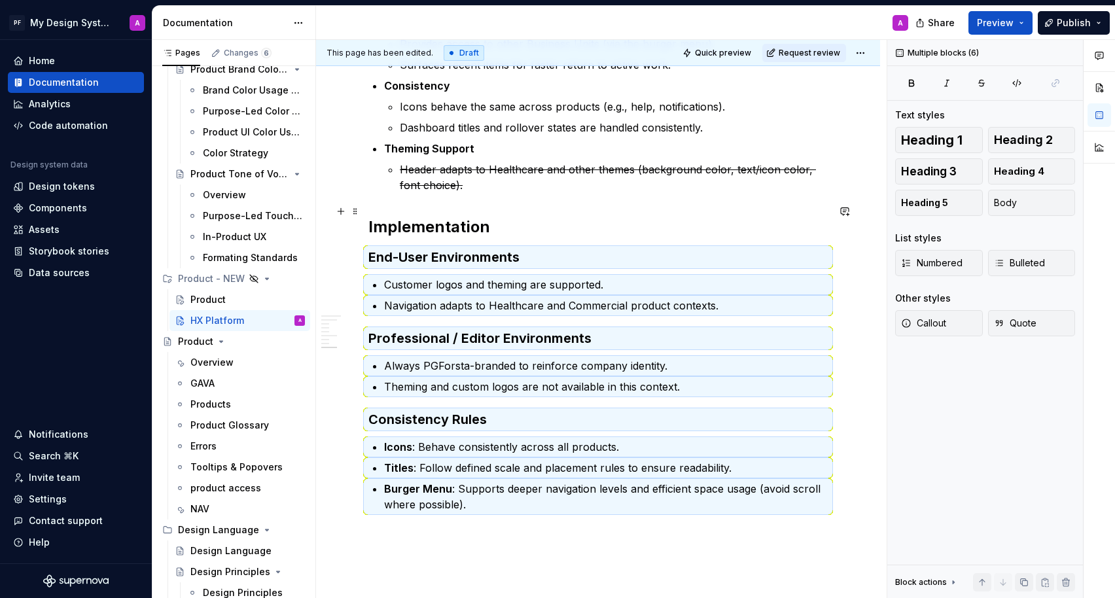
click at [612, 217] on h2 "Implementation" at bounding box center [597, 227] width 459 height 21
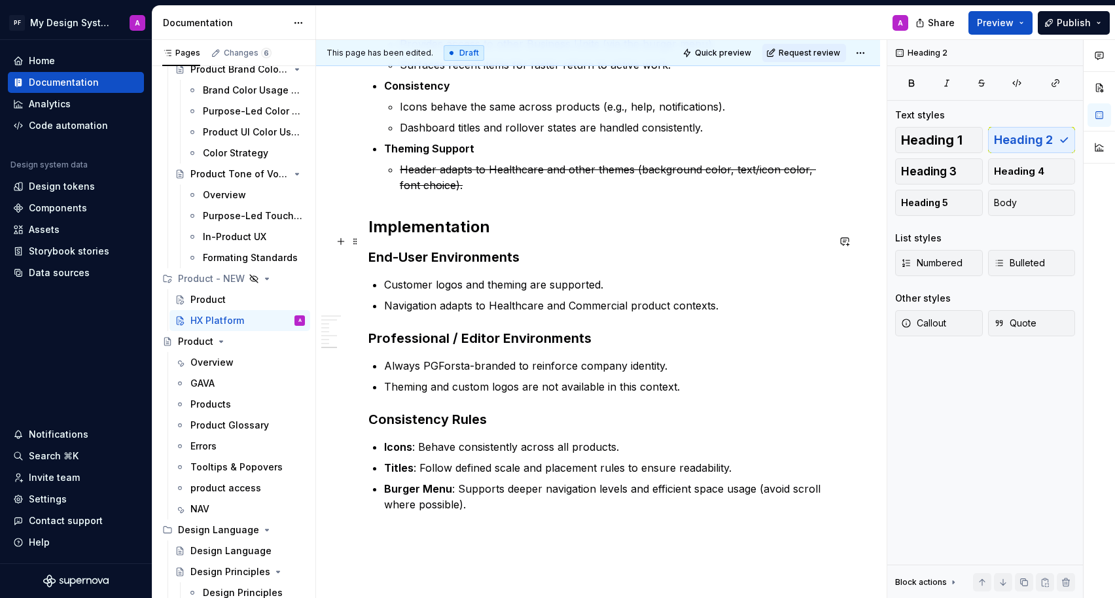
click at [514, 248] on h3 "End-User Environments" at bounding box center [597, 257] width 459 height 18
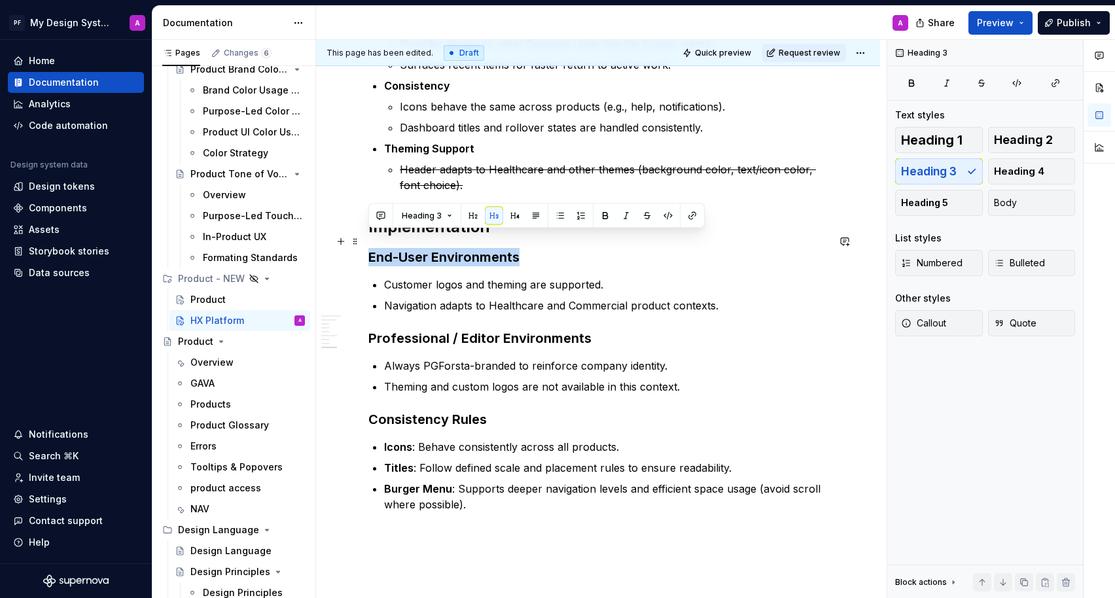
drag, startPoint x: 530, startPoint y: 241, endPoint x: 362, endPoint y: 239, distance: 167.5
click at [512, 213] on button "button" at bounding box center [515, 216] width 18 height 18
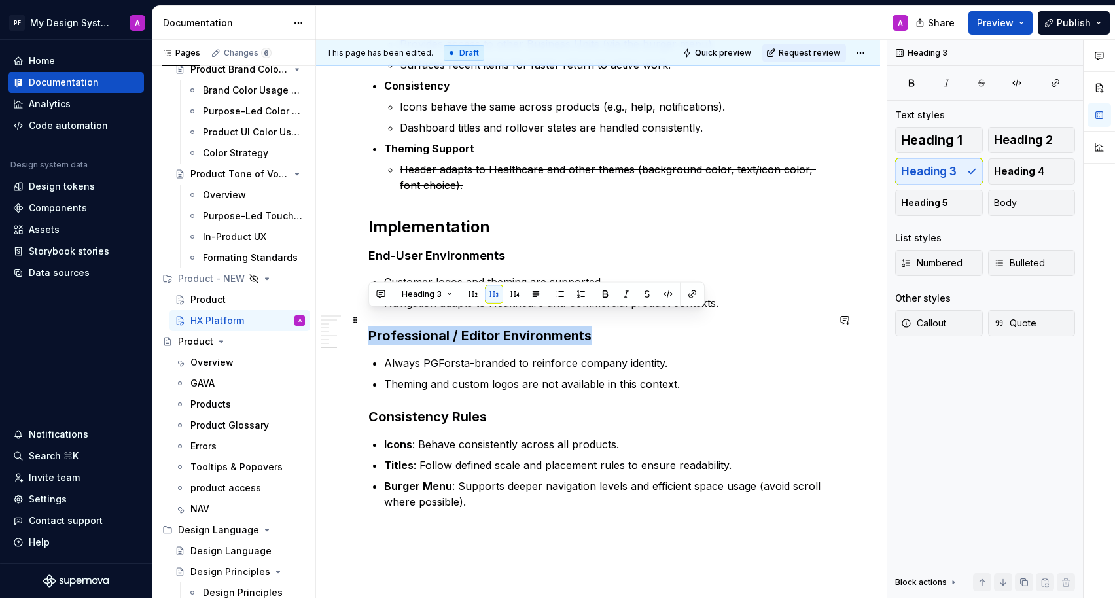
drag, startPoint x: 603, startPoint y: 318, endPoint x: 370, endPoint y: 319, distance: 232.9
click at [370, 326] on h3 "Professional / Editor Environments" at bounding box center [597, 335] width 459 height 18
click at [512, 288] on button "button" at bounding box center [515, 294] width 18 height 18
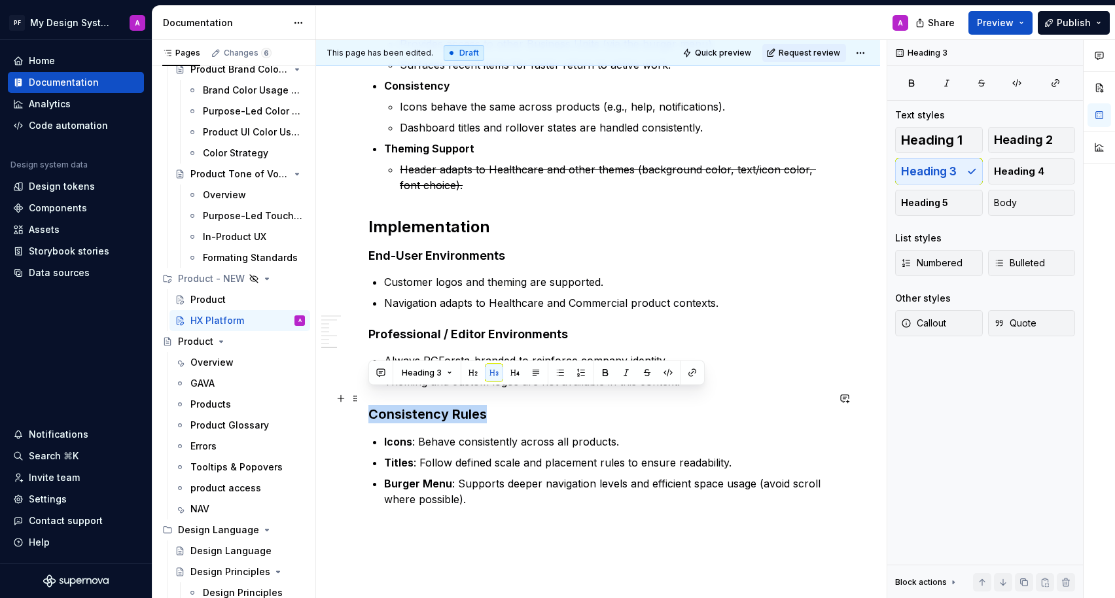
drag, startPoint x: 493, startPoint y: 400, endPoint x: 370, endPoint y: 398, distance: 123.7
click at [370, 405] on h3 "Consistency Rules" at bounding box center [597, 414] width 459 height 18
click at [508, 372] on button "button" at bounding box center [515, 373] width 18 height 18
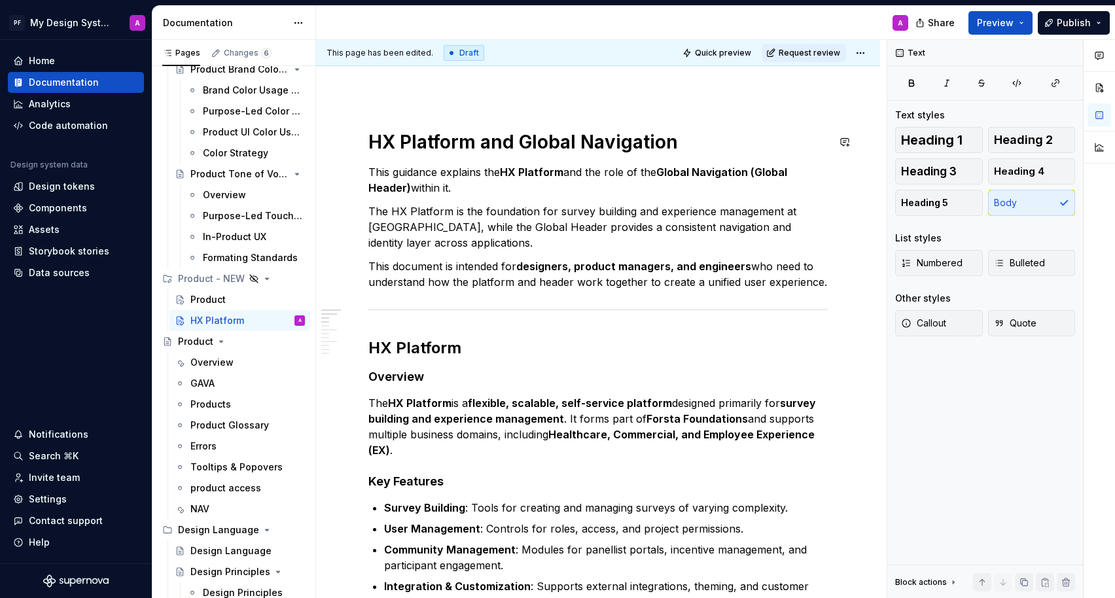
scroll to position [0, 0]
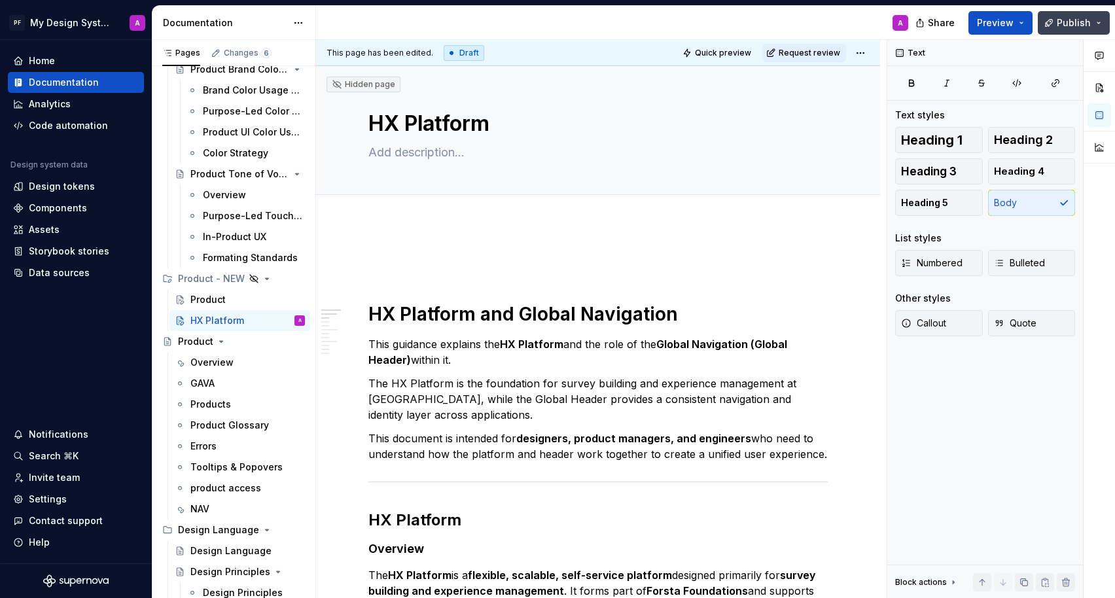
click at [1013, 24] on span "Publish" at bounding box center [1074, 22] width 34 height 13
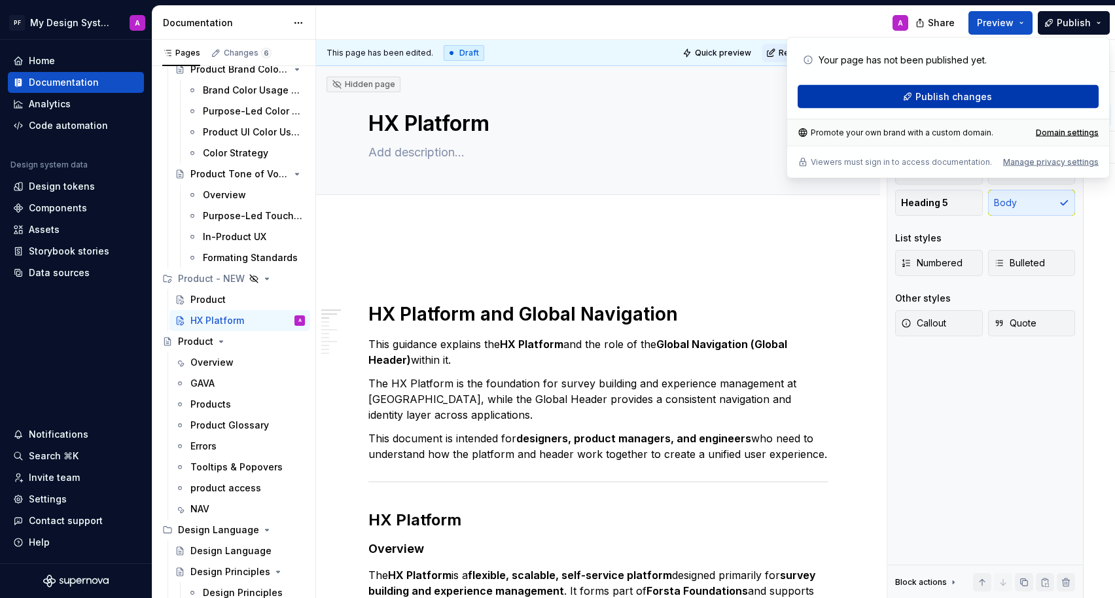
click at [983, 96] on span "Publish changes" at bounding box center [953, 96] width 77 height 13
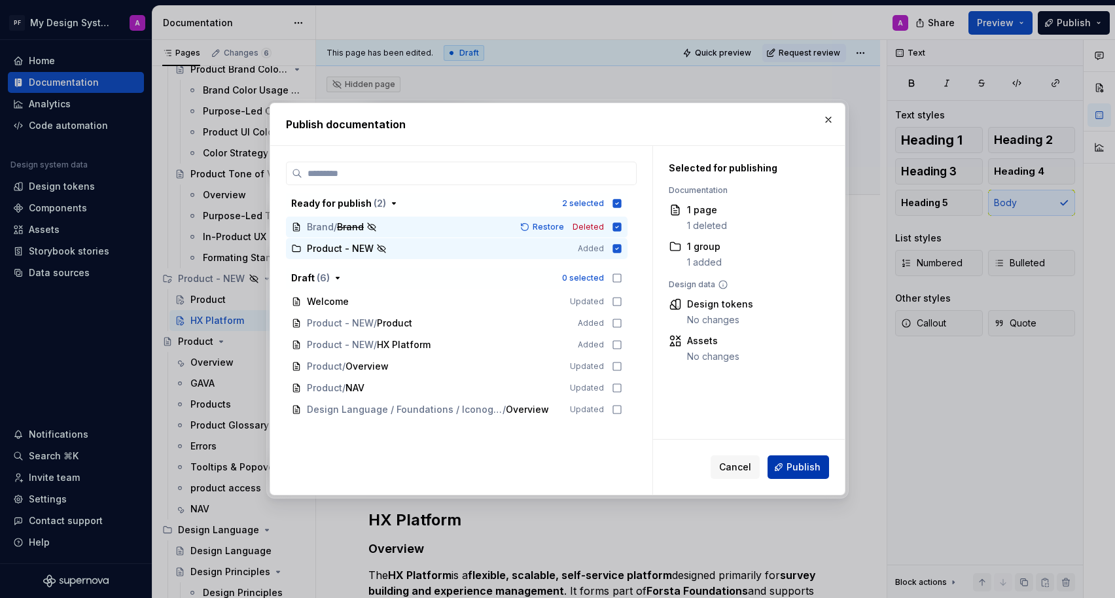
click at [813, 470] on span "Publish" at bounding box center [803, 467] width 34 height 13
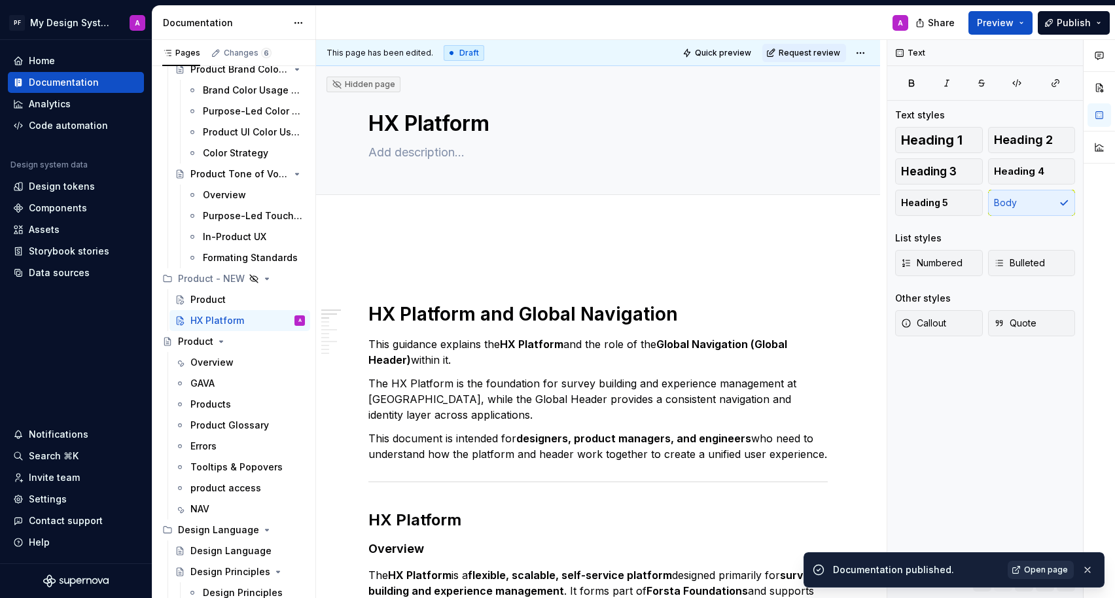
click at [1013, 543] on span "Open page" at bounding box center [1046, 570] width 44 height 10
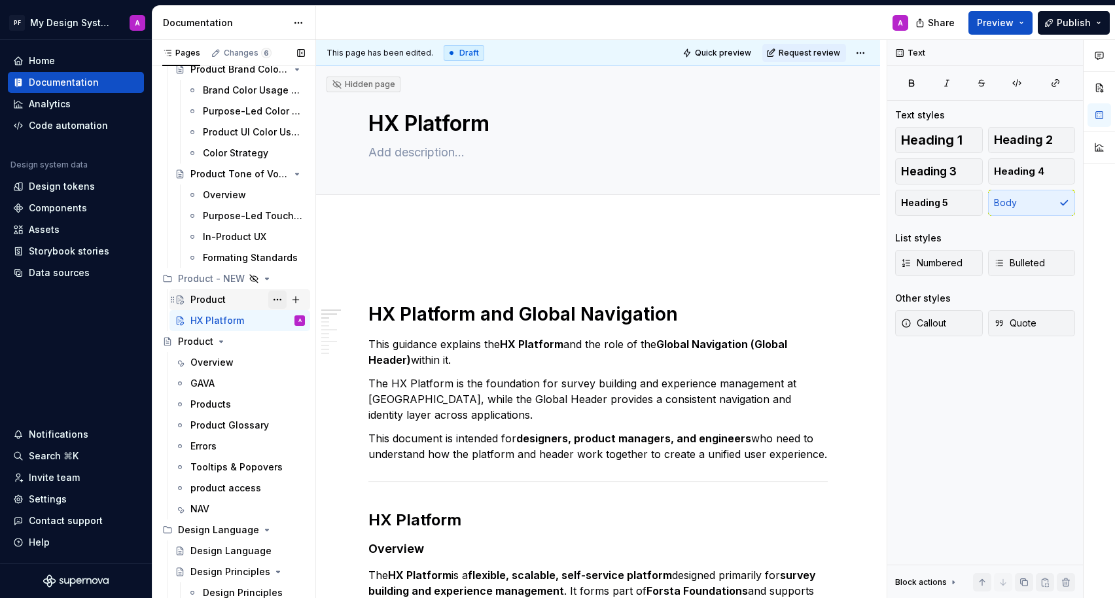
click at [278, 298] on button "Page tree" at bounding box center [277, 299] width 18 height 18
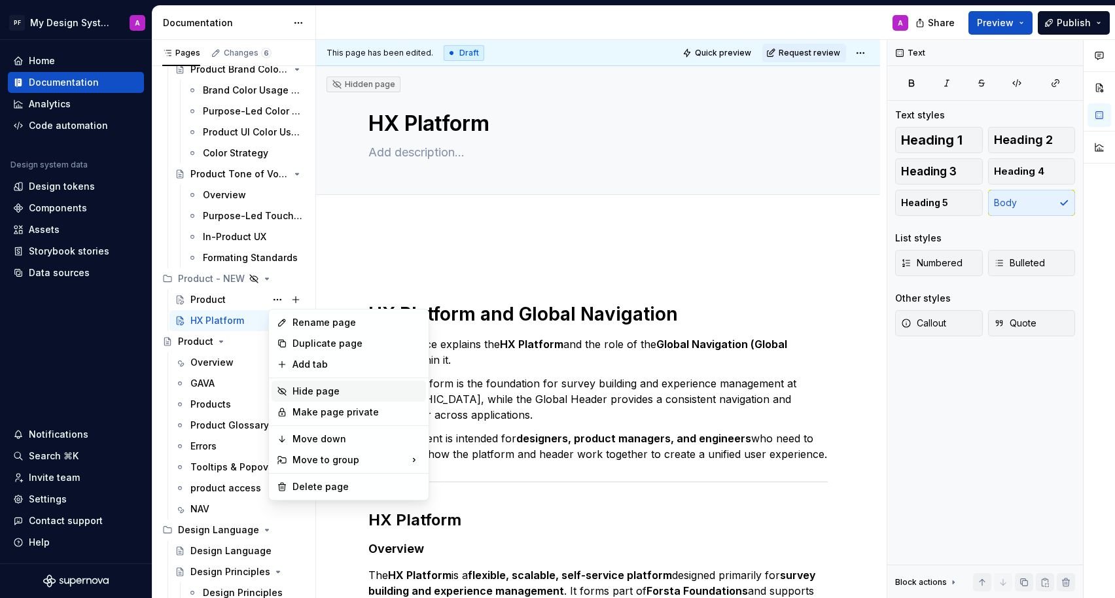
click at [308, 391] on div "Hide page" at bounding box center [356, 391] width 128 height 13
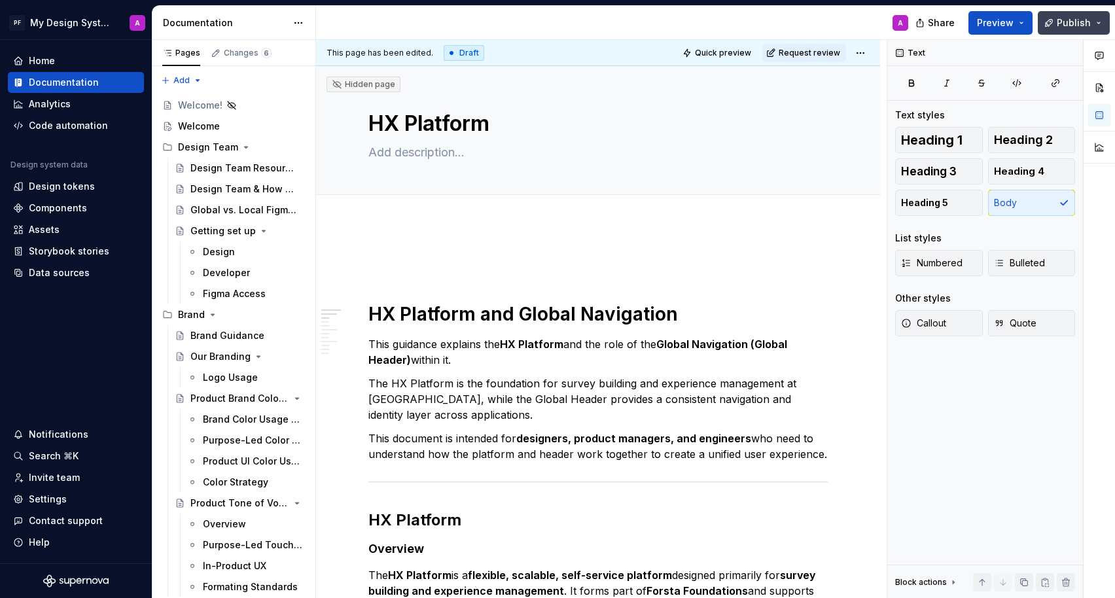
click at [1013, 22] on span "Publish" at bounding box center [1074, 22] width 34 height 13
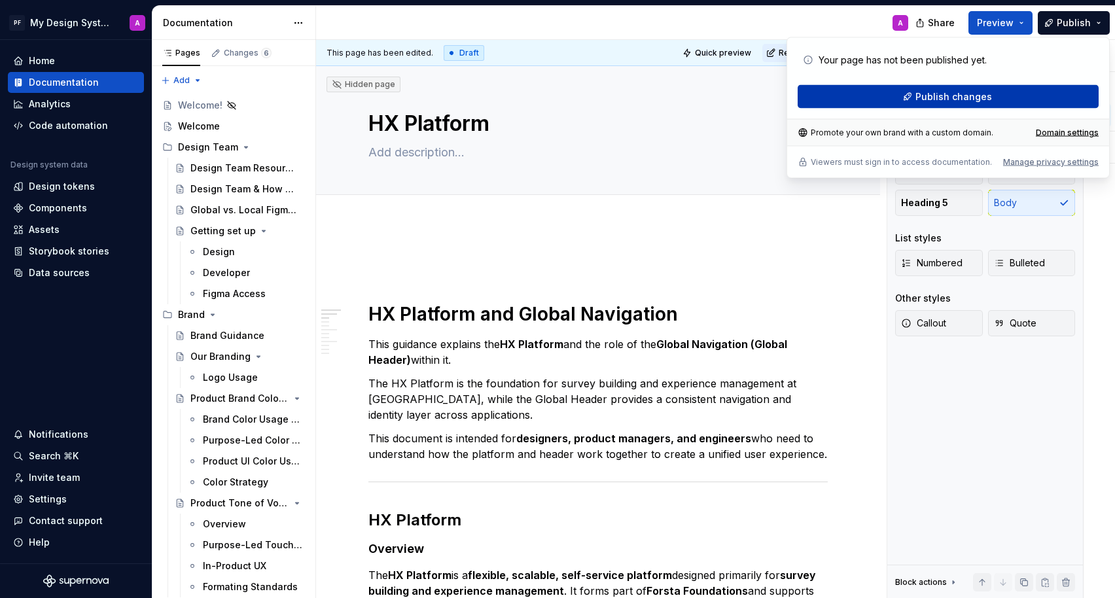
click at [972, 100] on span "Publish changes" at bounding box center [953, 96] width 77 height 13
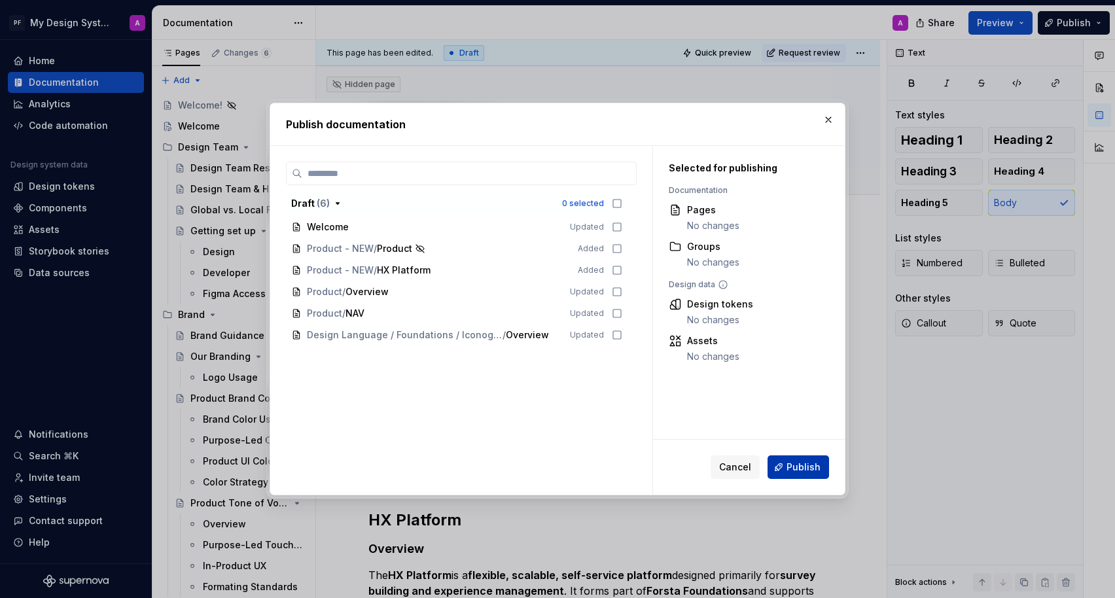
click at [807, 470] on span "Publish" at bounding box center [803, 467] width 34 height 13
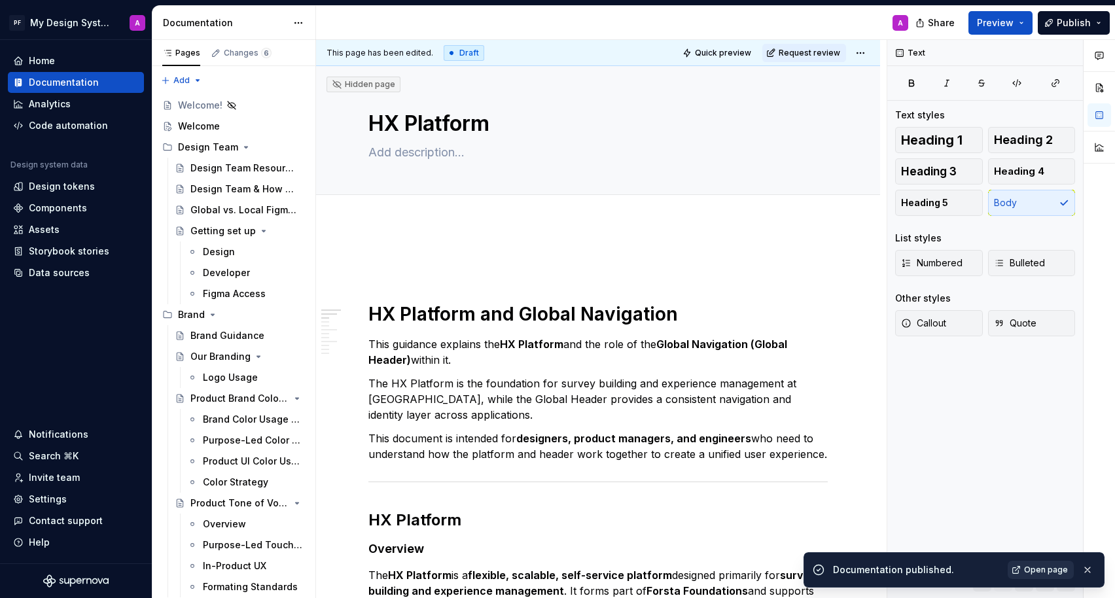
click at [1013, 543] on span "Open page" at bounding box center [1046, 570] width 44 height 10
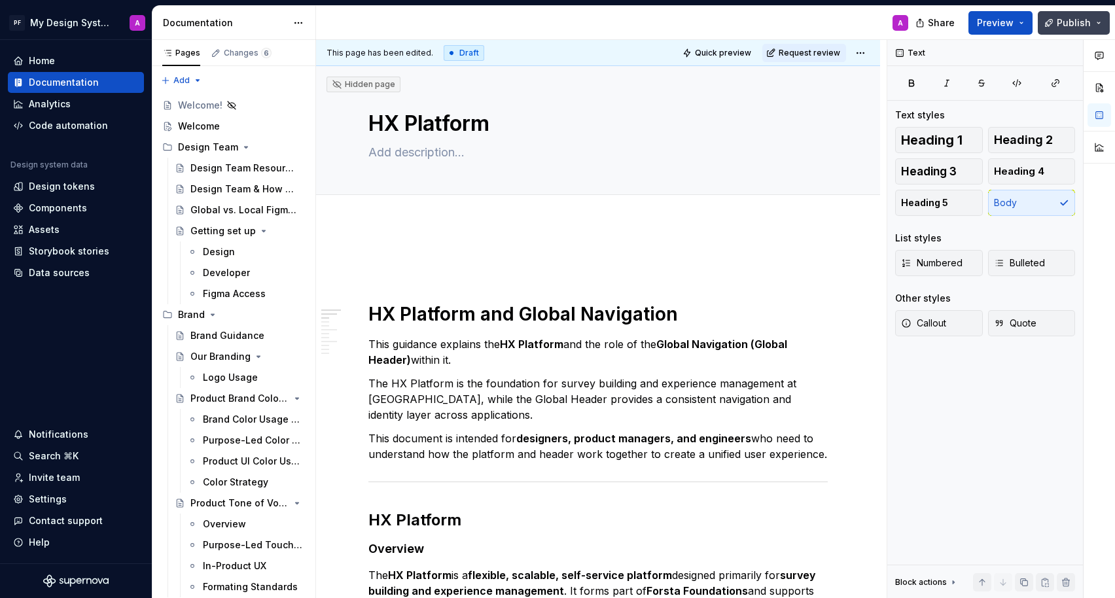
click at [1013, 24] on span "Publish" at bounding box center [1074, 22] width 34 height 13
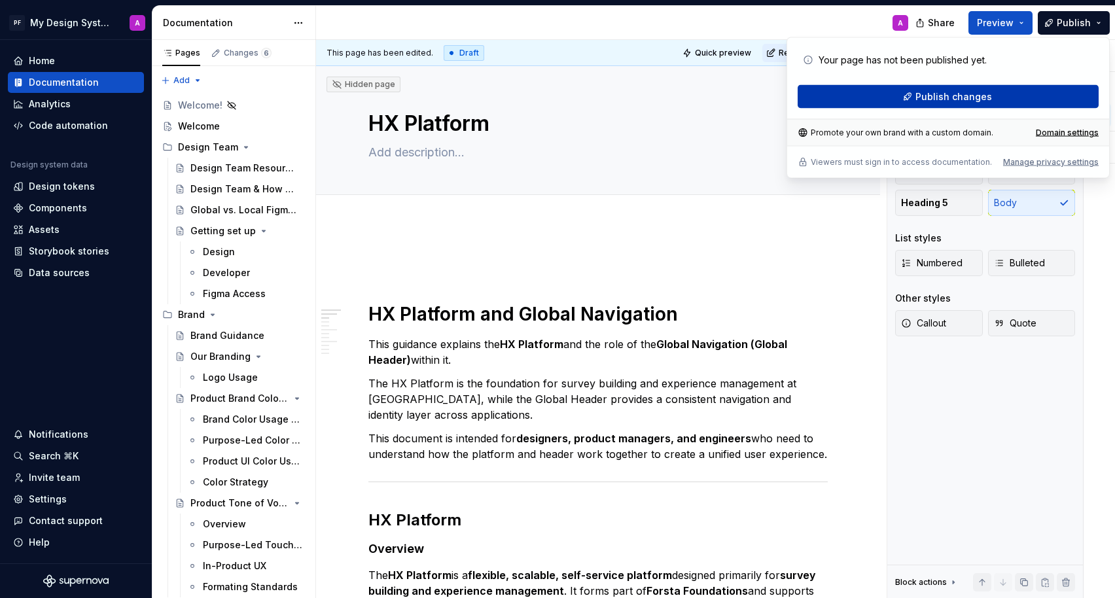
click at [1013, 101] on button "Publish changes" at bounding box center [948, 97] width 301 height 24
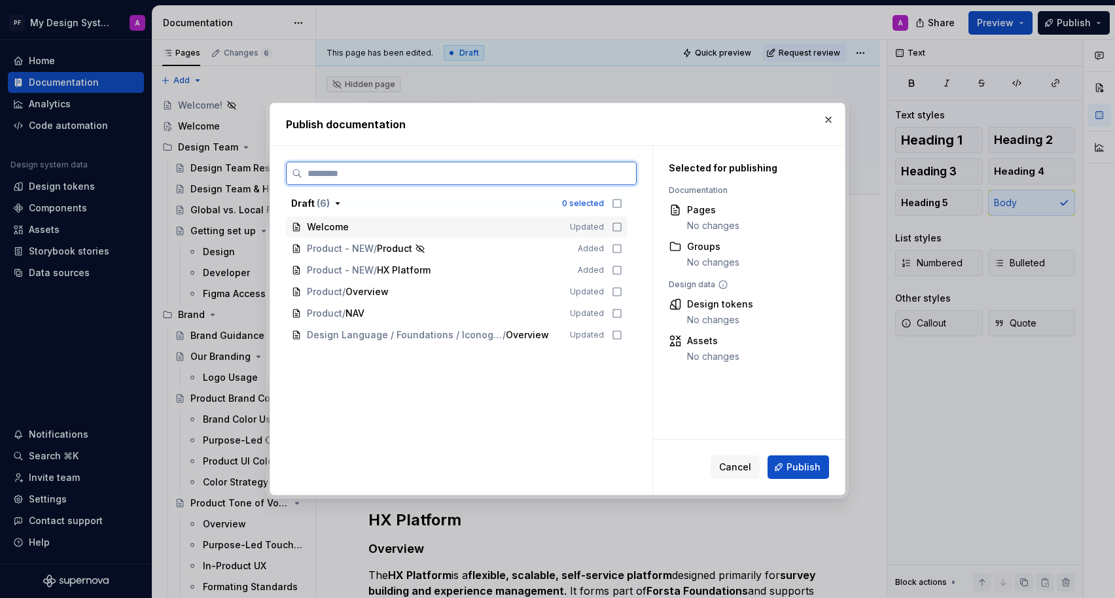
click at [622, 226] on icon at bounding box center [617, 227] width 10 height 10
click at [622, 246] on icon at bounding box center [617, 248] width 10 height 10
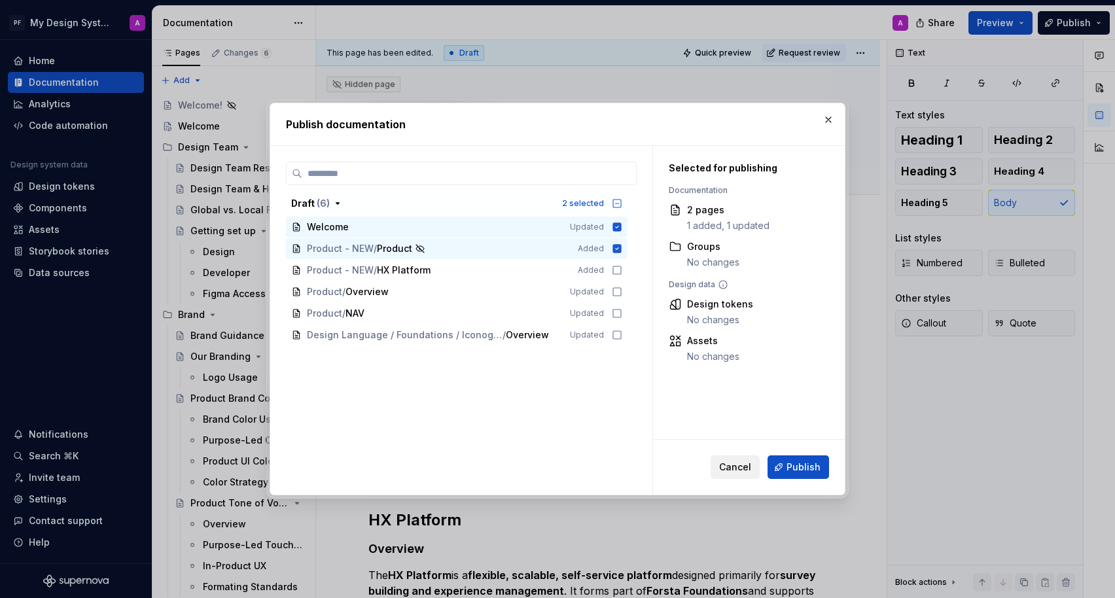
click at [732, 466] on span "Cancel" at bounding box center [735, 467] width 32 height 13
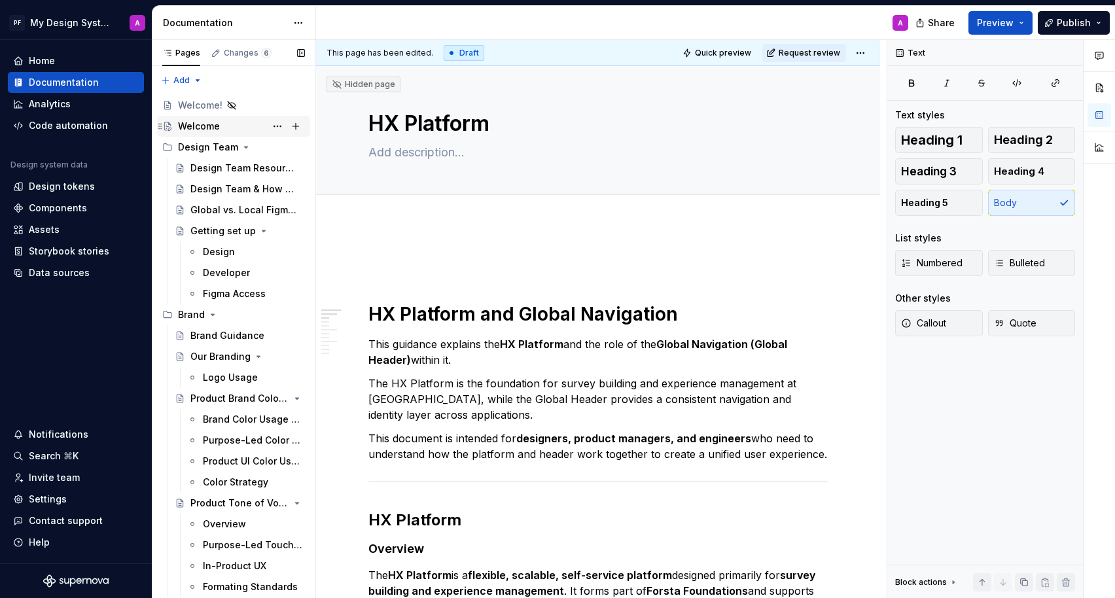
click at [206, 129] on div "Welcome" at bounding box center [199, 126] width 42 height 13
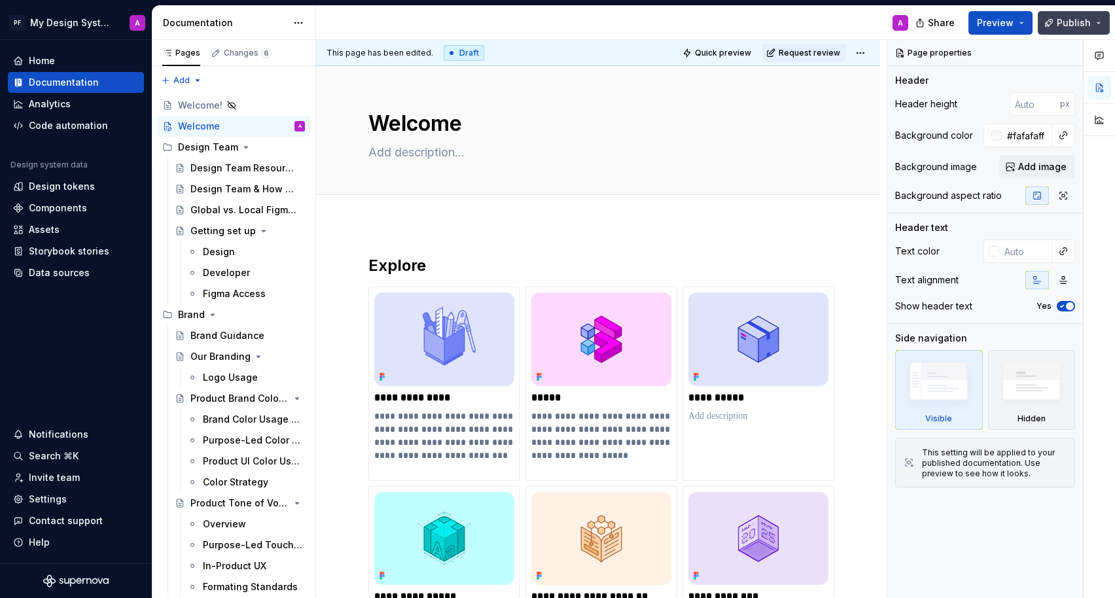
click at [1013, 18] on span "Publish" at bounding box center [1074, 22] width 34 height 13
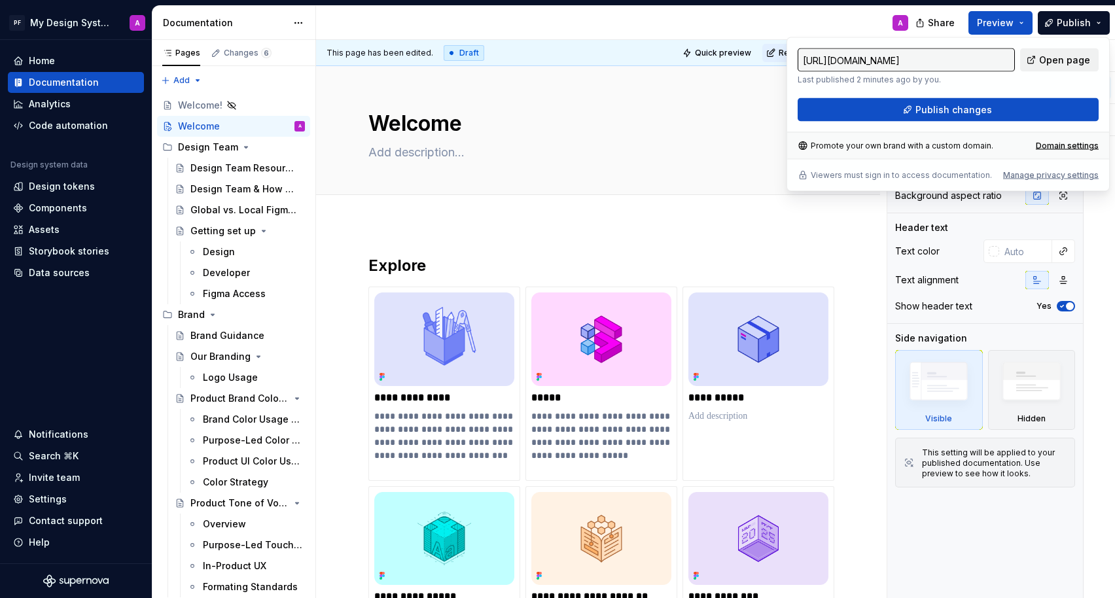
click at [1013, 65] on span "Open page" at bounding box center [1064, 60] width 51 height 13
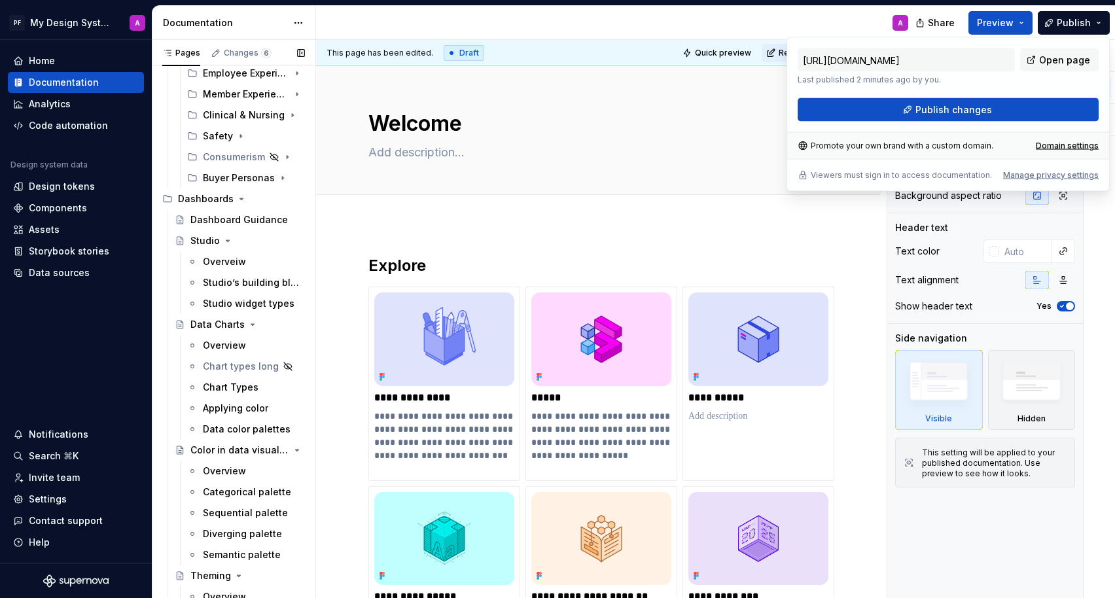
scroll to position [1917, 0]
click at [279, 449] on button "Page tree" at bounding box center [277, 449] width 18 height 18
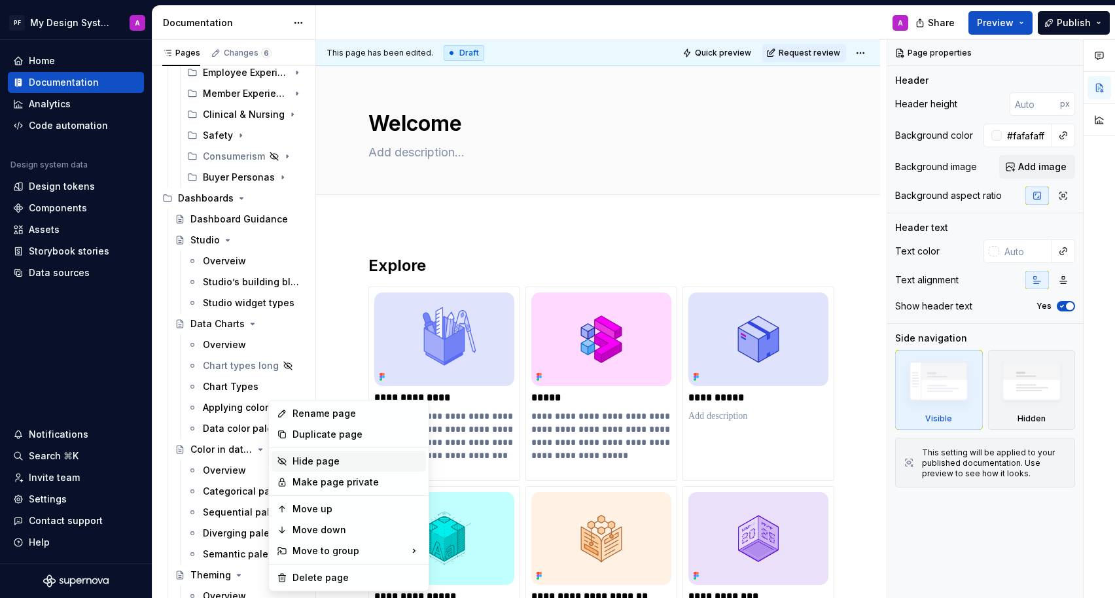
click at [299, 462] on div "Hide page" at bounding box center [356, 461] width 128 height 13
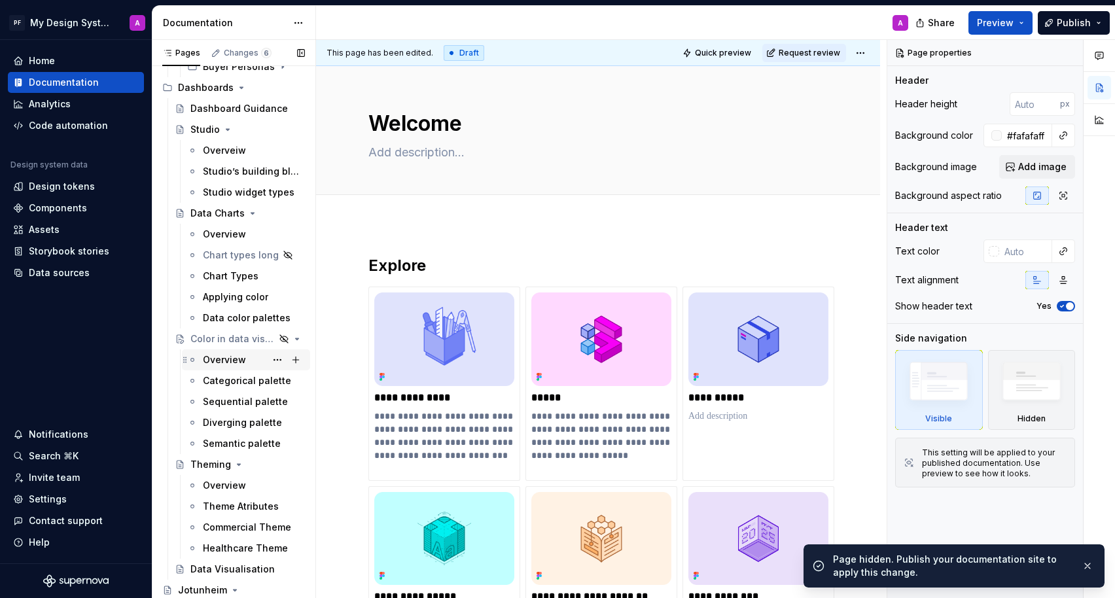
scroll to position [2038, 0]
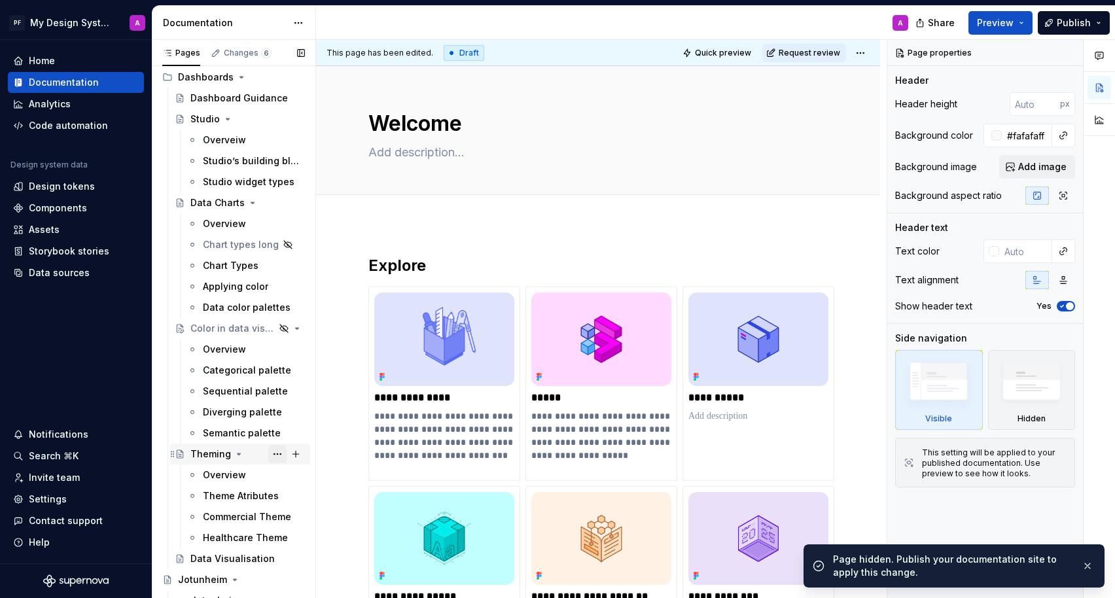
click at [276, 457] on button "Page tree" at bounding box center [277, 454] width 18 height 18
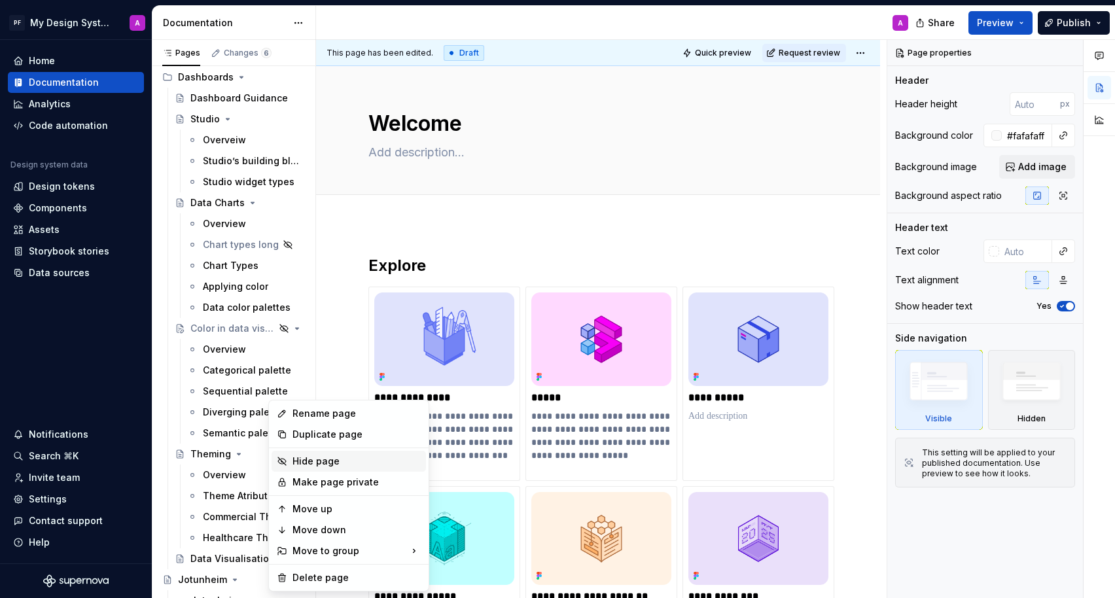
click at [296, 461] on div "Hide page" at bounding box center [356, 461] width 128 height 13
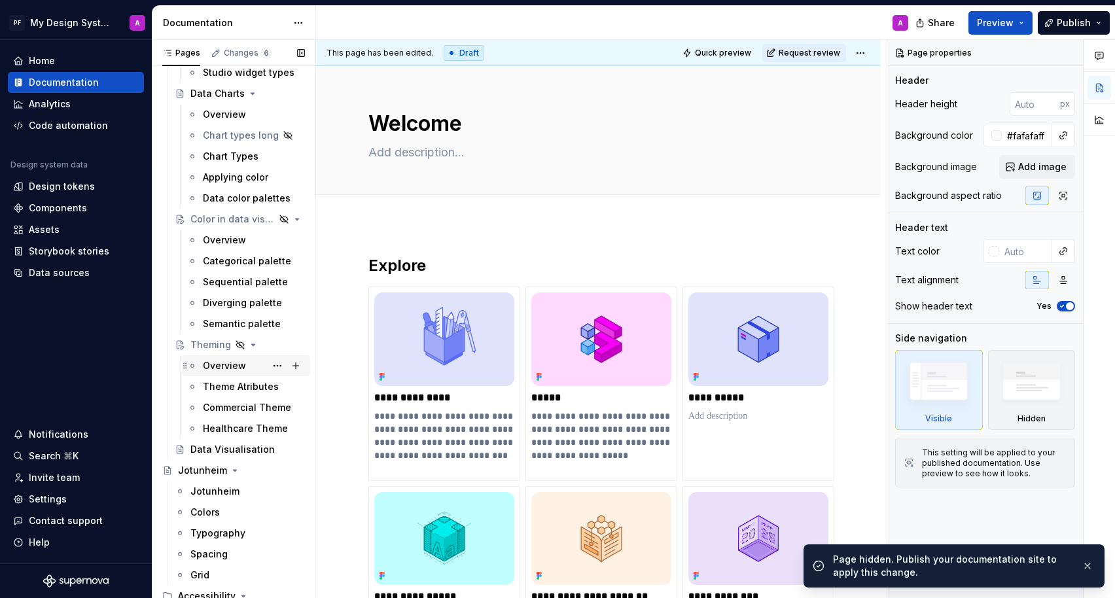
scroll to position [2149, 0]
click at [279, 449] on button "Page tree" at bounding box center [277, 448] width 18 height 18
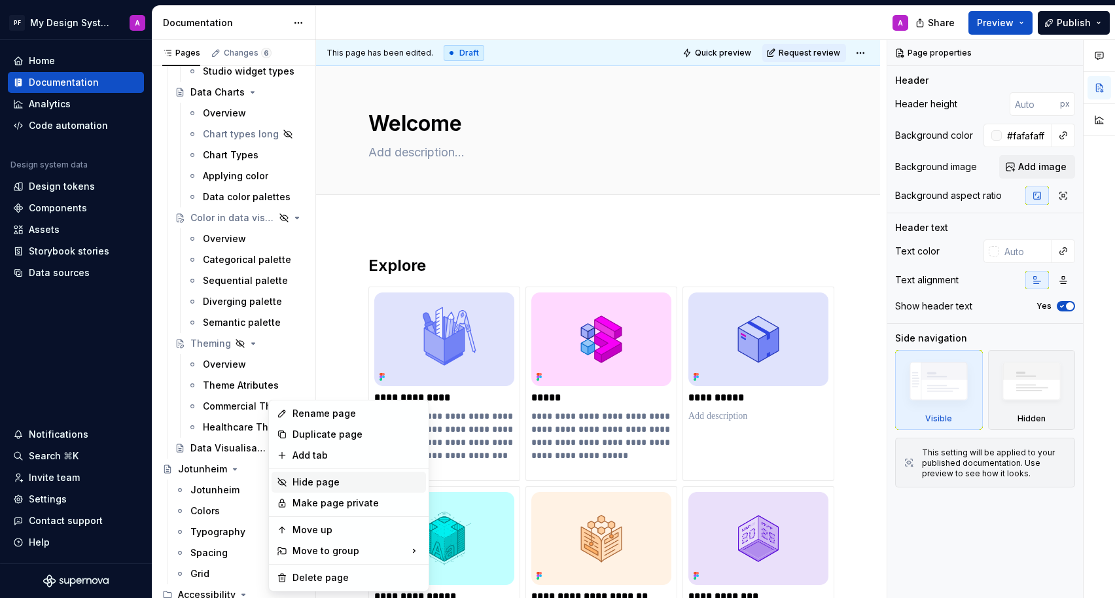
click at [321, 480] on div "Hide page" at bounding box center [356, 482] width 128 height 13
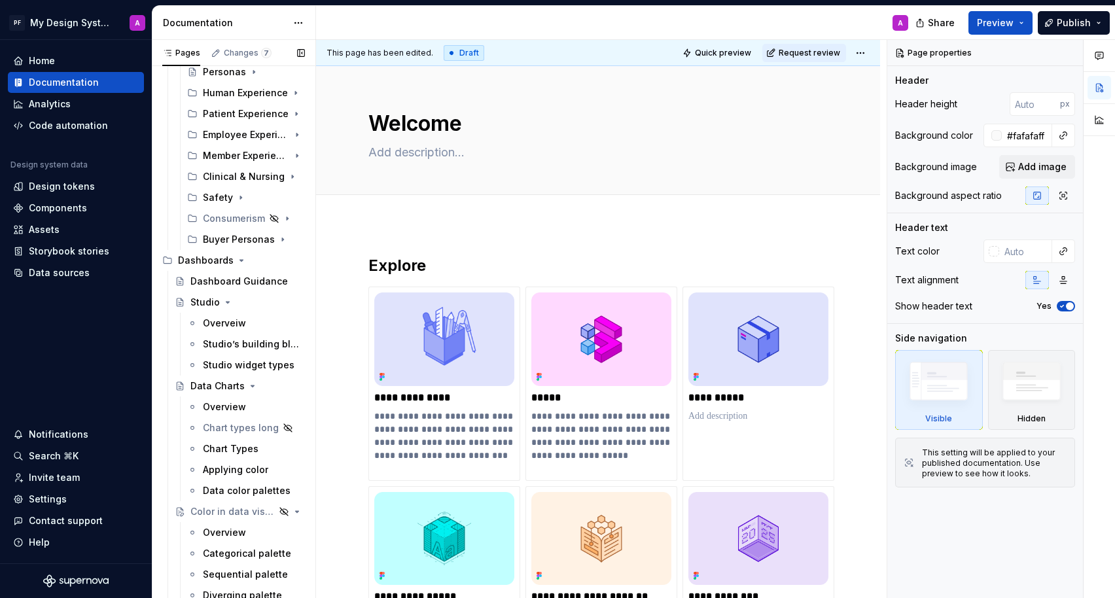
scroll to position [1854, 0]
click at [1008, 27] on span "Preview" at bounding box center [995, 22] width 37 height 13
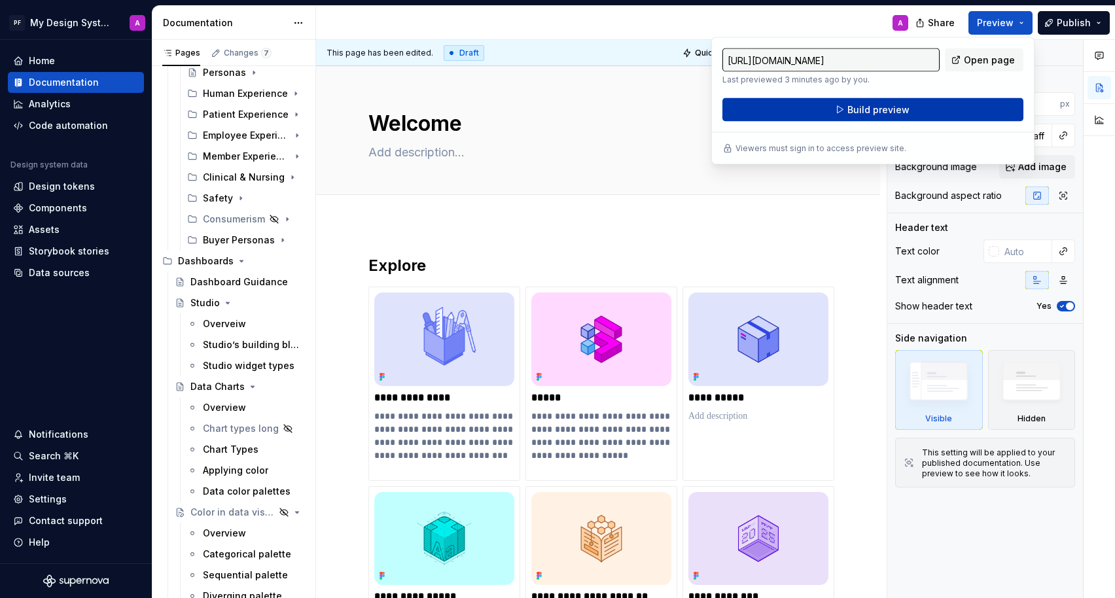
click at [913, 113] on button "Build preview" at bounding box center [872, 110] width 301 height 24
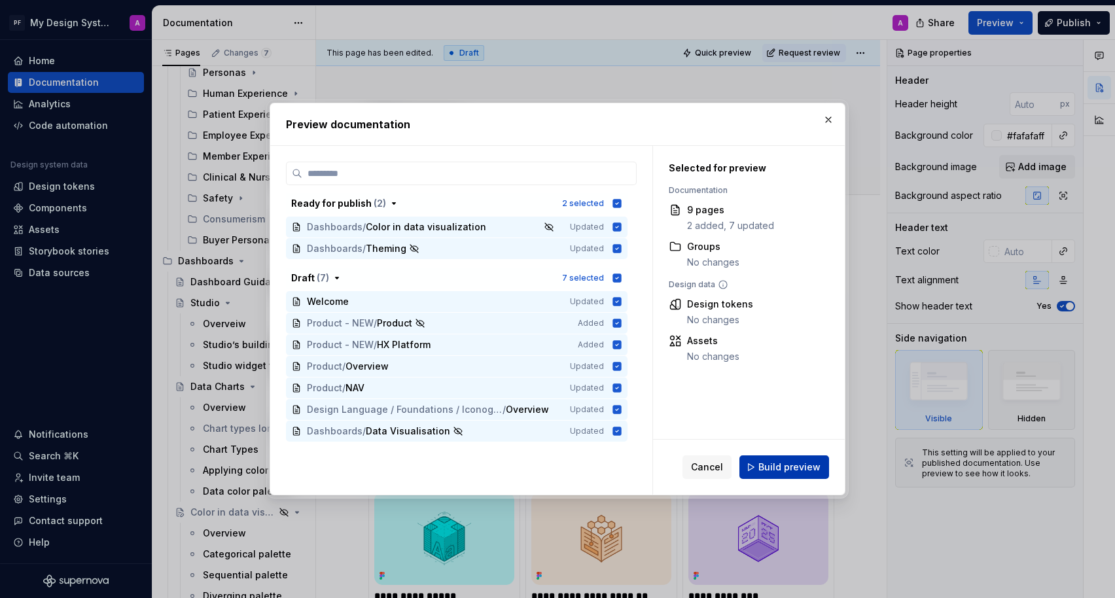
click at [791, 462] on span "Build preview" at bounding box center [789, 467] width 62 height 13
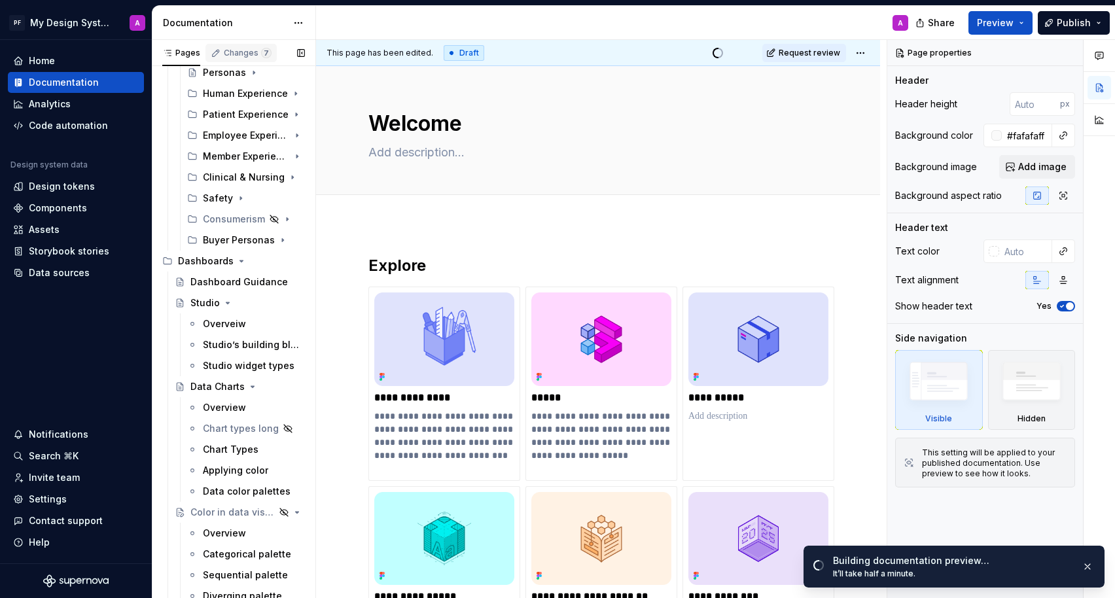
click at [245, 50] on div "Changes 7" at bounding box center [248, 53] width 48 height 10
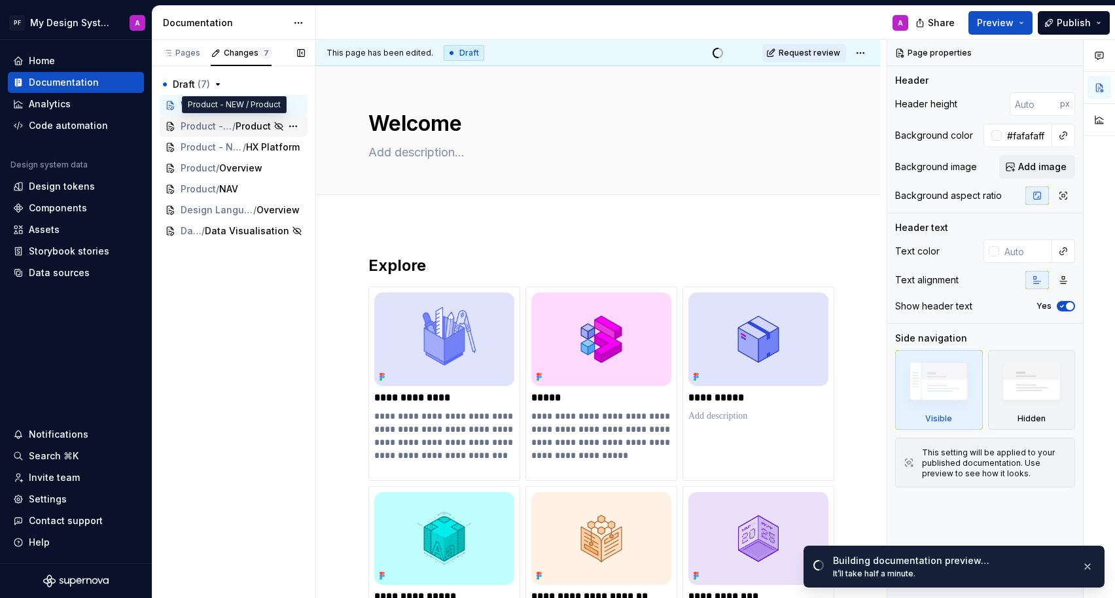
click at [253, 128] on span "Product" at bounding box center [253, 126] width 35 height 13
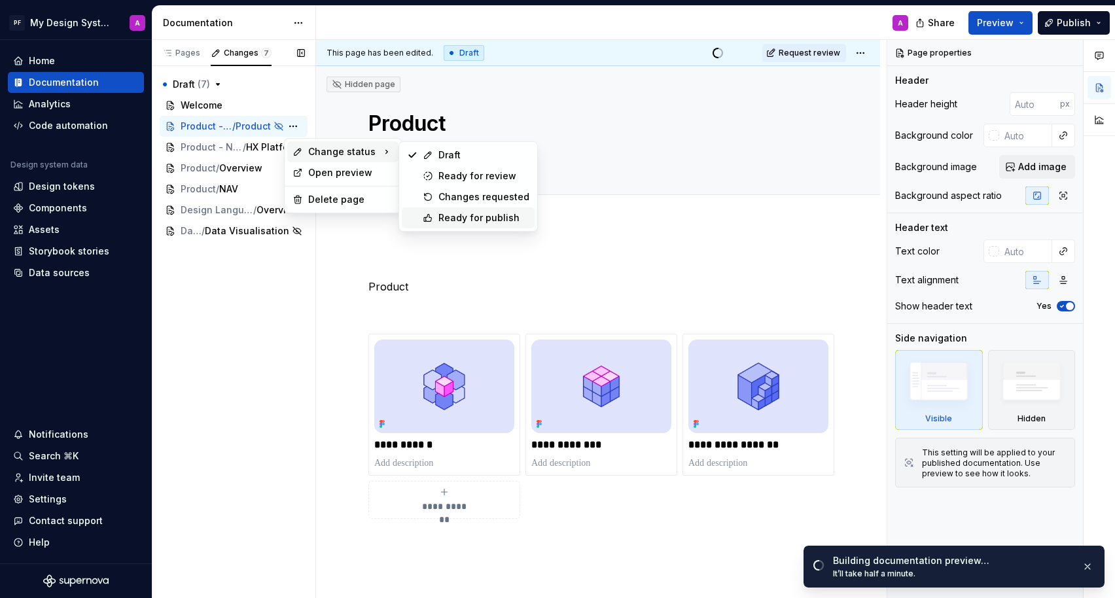
click at [468, 220] on div "Ready for publish" at bounding box center [483, 217] width 91 height 13
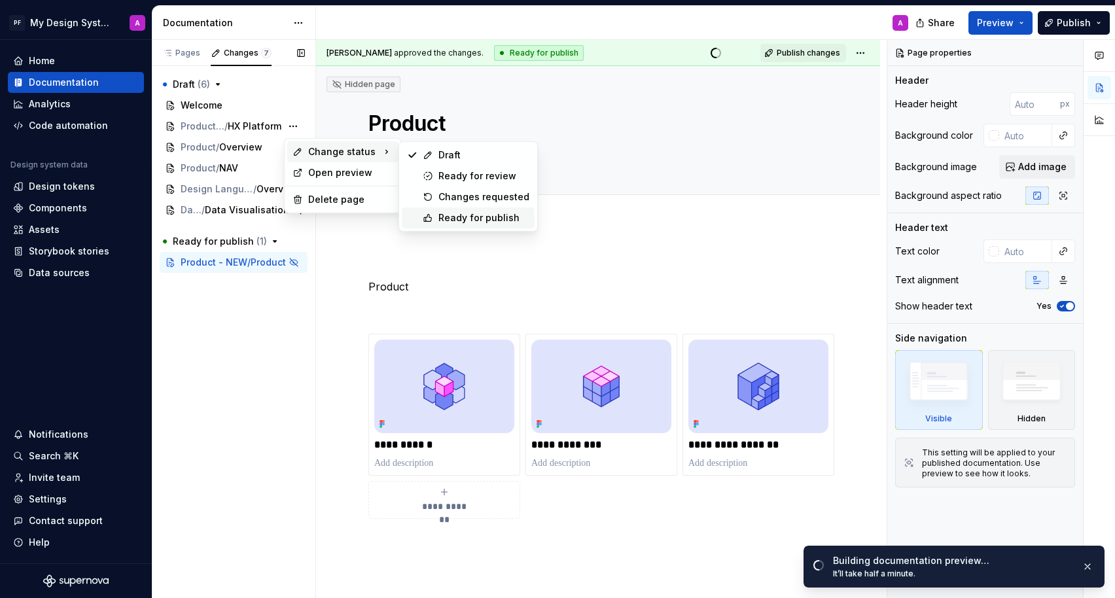
click at [482, 213] on div "Ready for publish" at bounding box center [483, 217] width 91 height 13
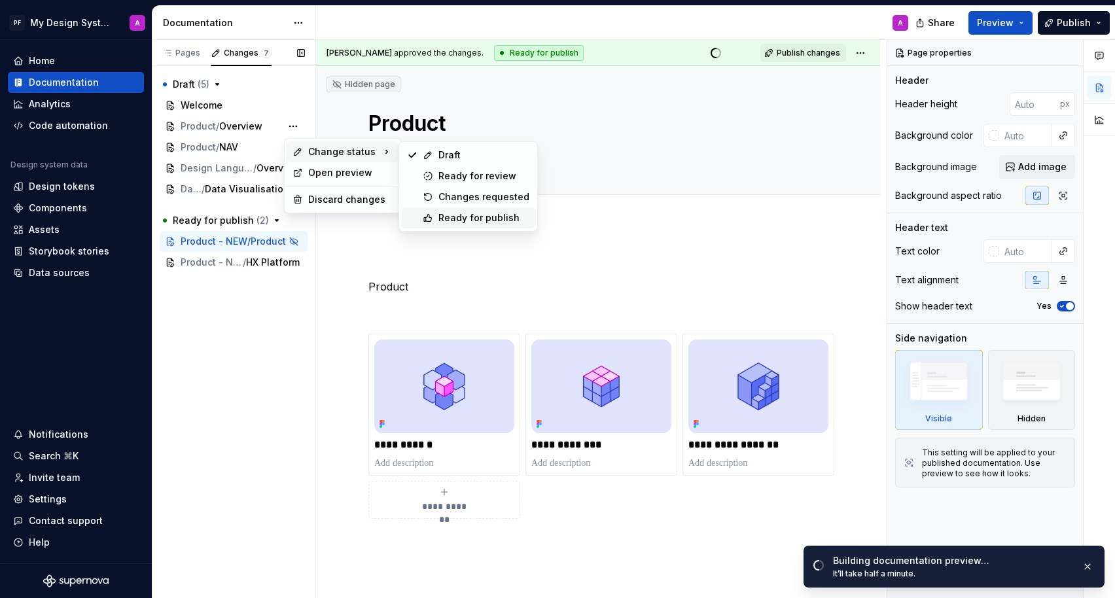
click at [508, 215] on div "Ready for publish" at bounding box center [483, 217] width 91 height 13
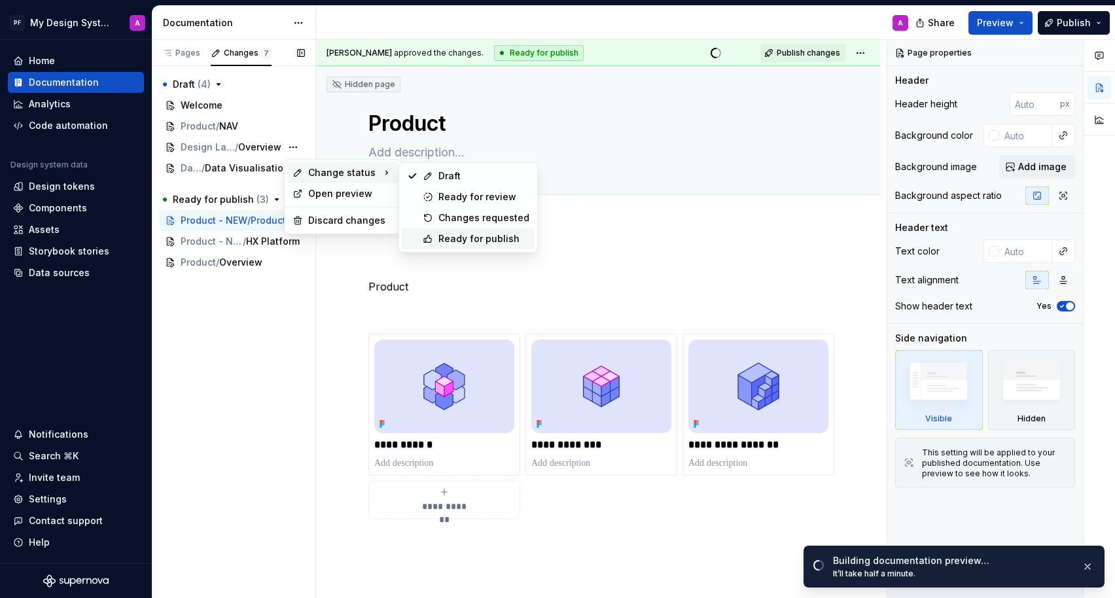
click at [488, 232] on div "Ready for publish" at bounding box center [483, 238] width 91 height 13
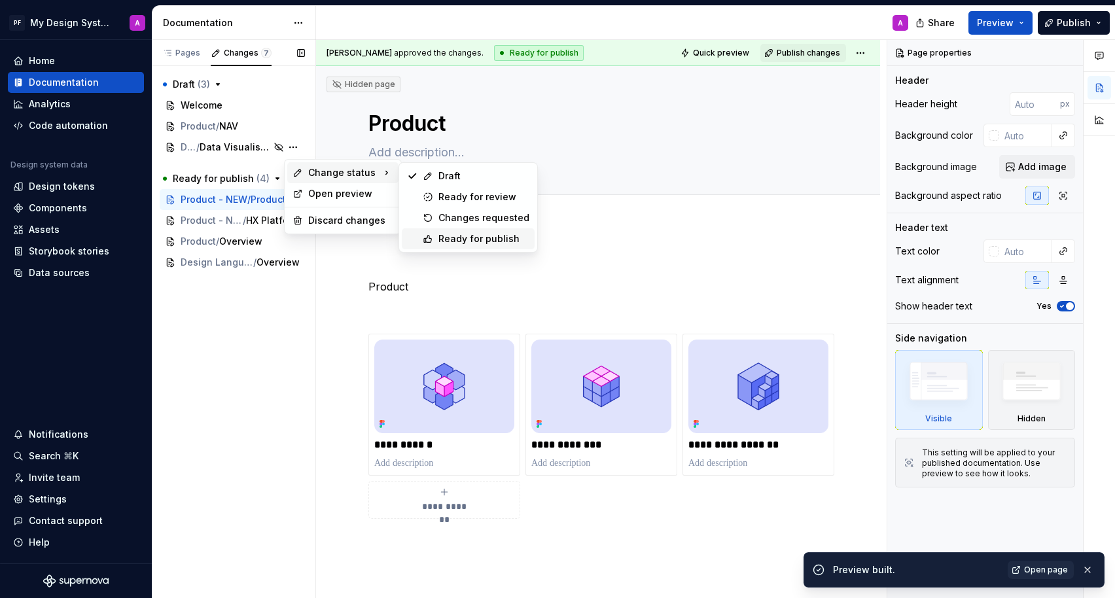
click at [457, 236] on div "Ready for publish" at bounding box center [483, 238] width 91 height 13
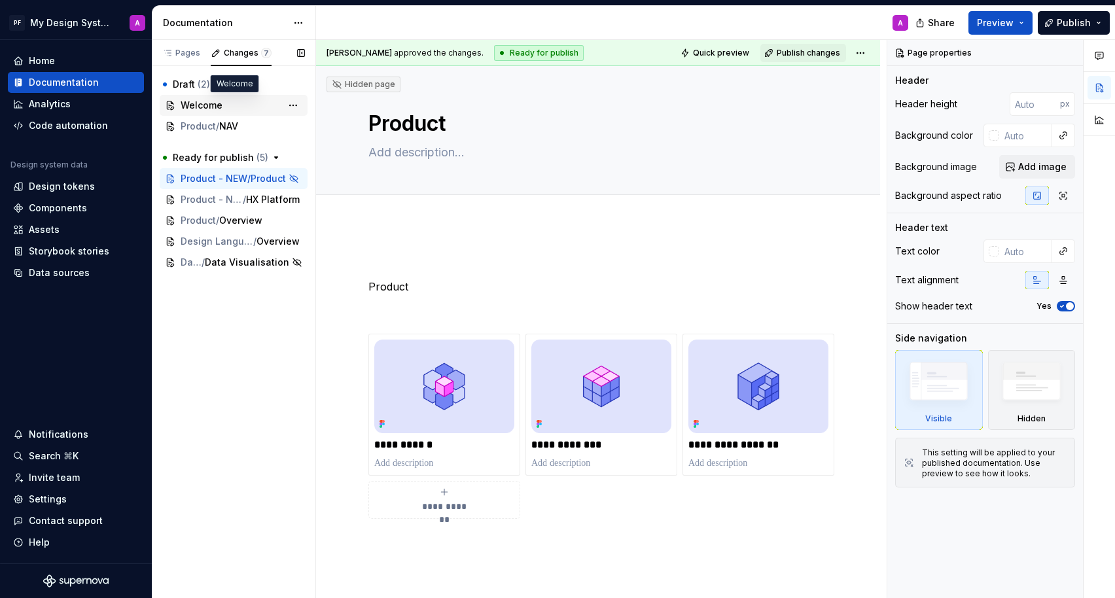
click at [217, 102] on span "Welcome" at bounding box center [202, 105] width 42 height 13
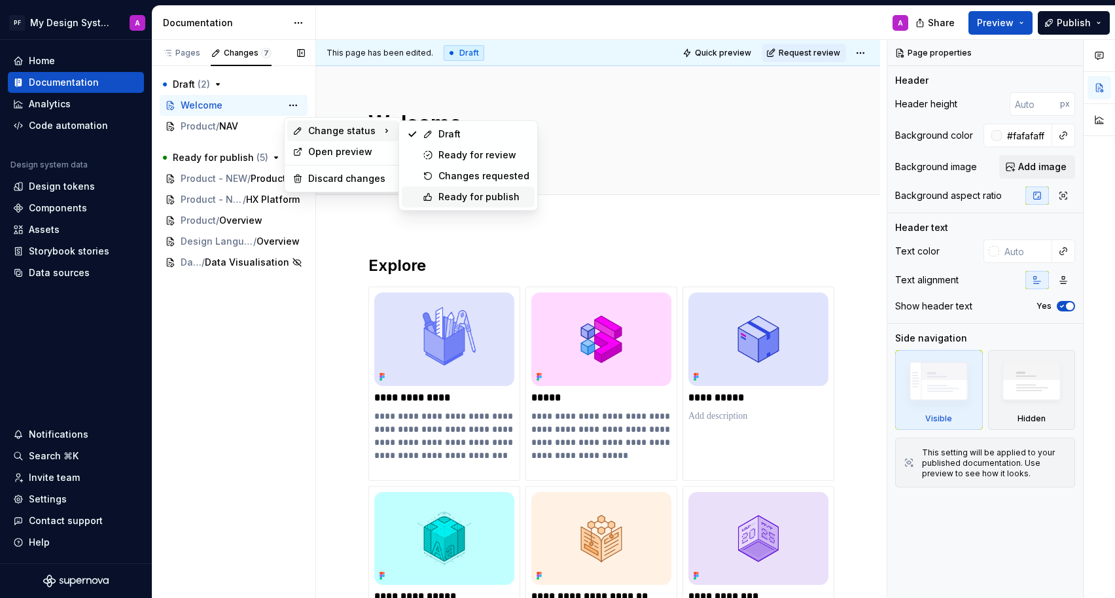
click at [458, 195] on div "Ready for publish" at bounding box center [483, 196] width 91 height 13
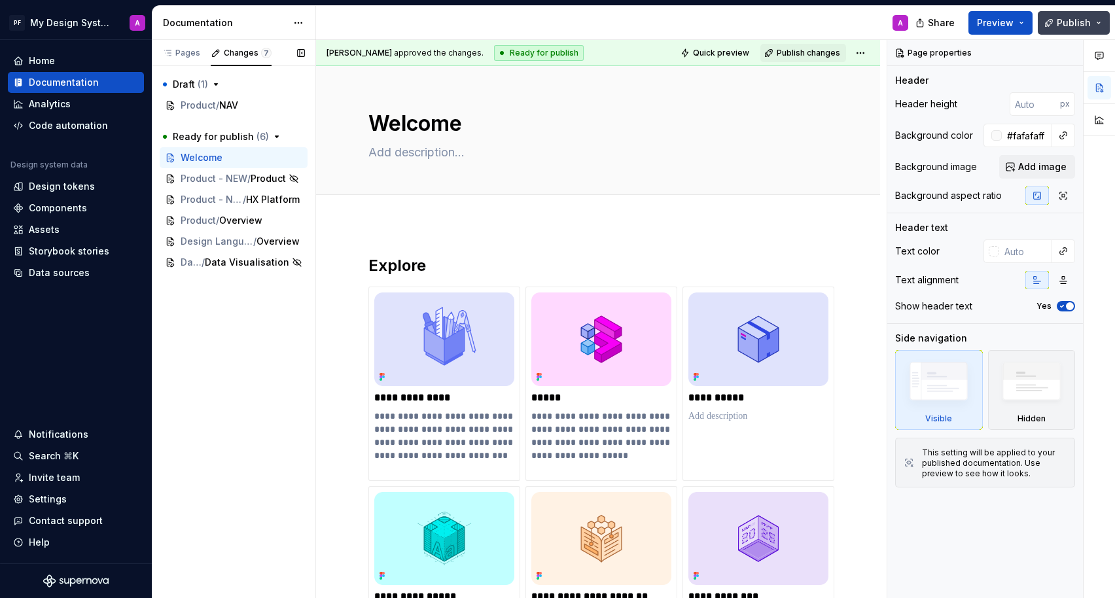
click at [1013, 20] on span "Publish" at bounding box center [1074, 22] width 34 height 13
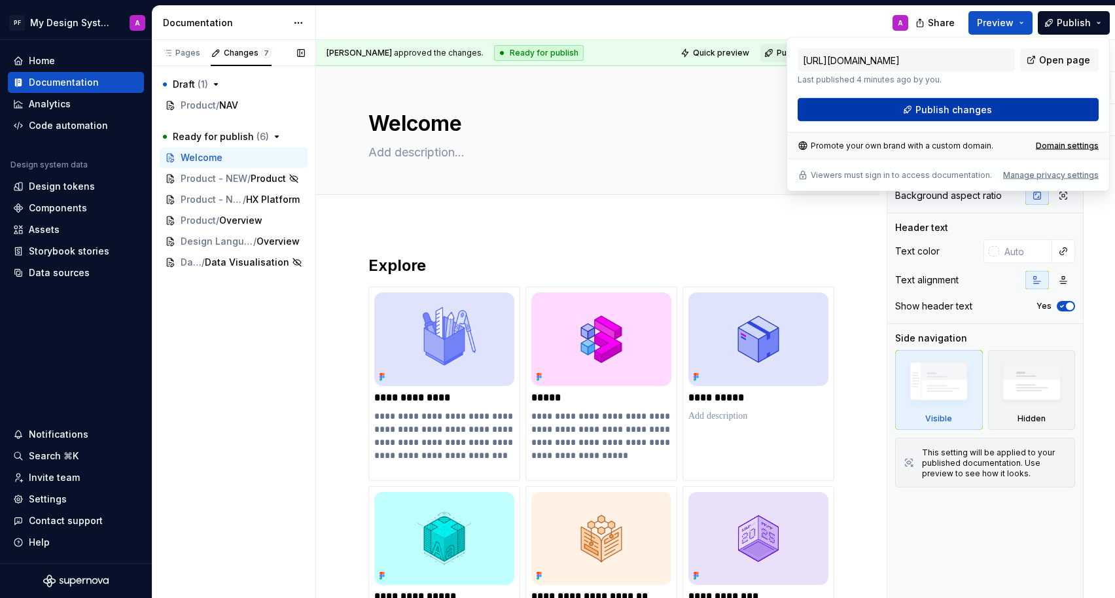
click at [981, 109] on span "Publish changes" at bounding box center [953, 109] width 77 height 13
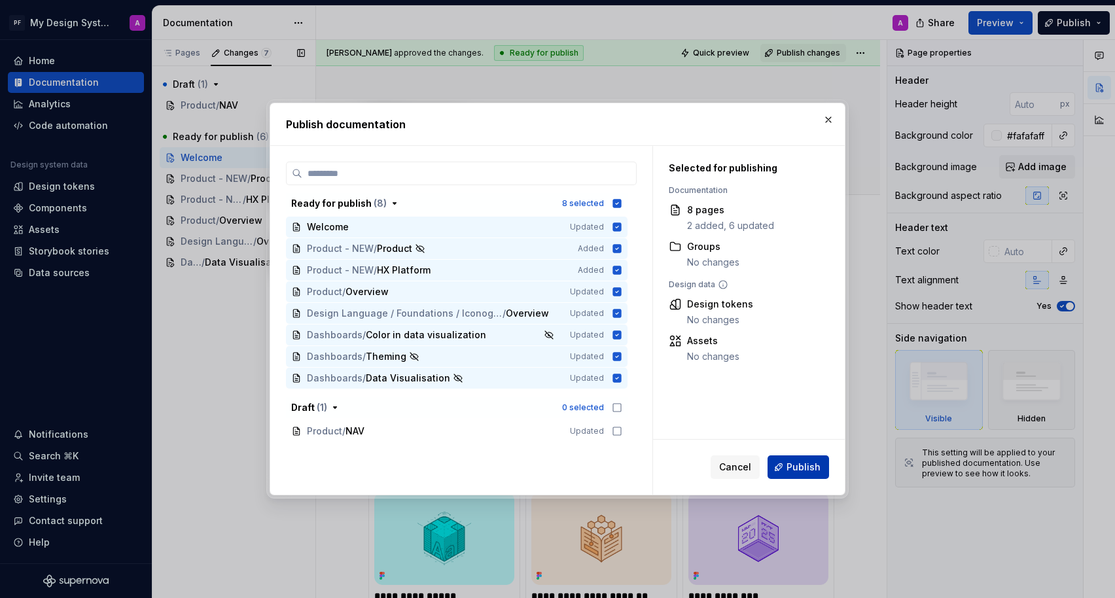
click at [805, 459] on button "Publish" at bounding box center [797, 467] width 61 height 24
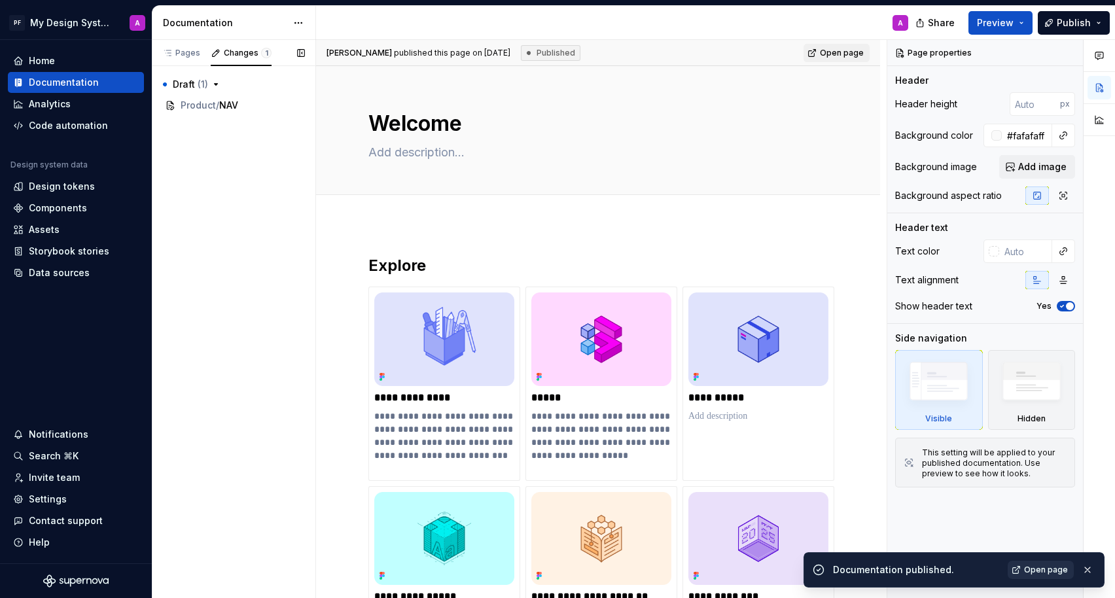
click at [1013, 543] on span "Open page" at bounding box center [1046, 570] width 44 height 10
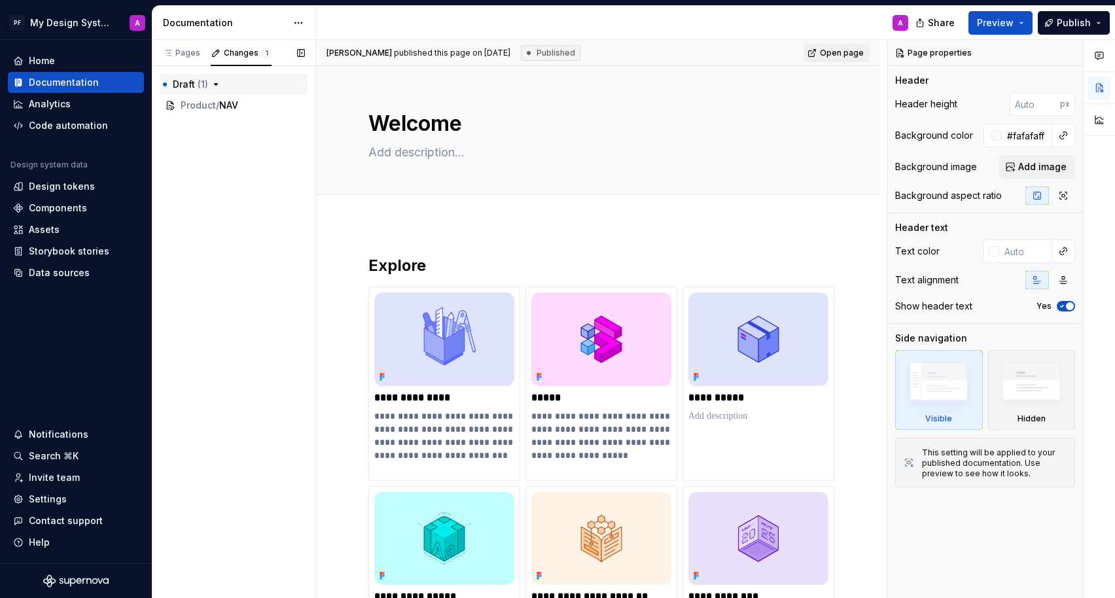
click at [213, 81] on icon "button" at bounding box center [216, 84] width 10 height 10
click at [202, 107] on span "Product" at bounding box center [198, 105] width 35 height 13
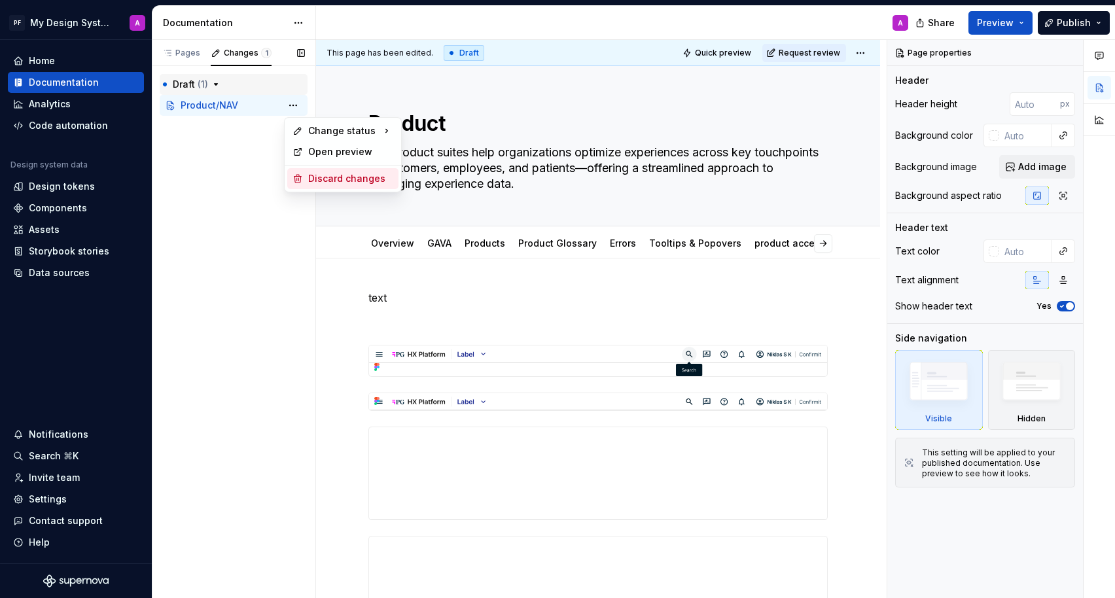
click at [319, 176] on div "Discard changes" at bounding box center [350, 178] width 85 height 13
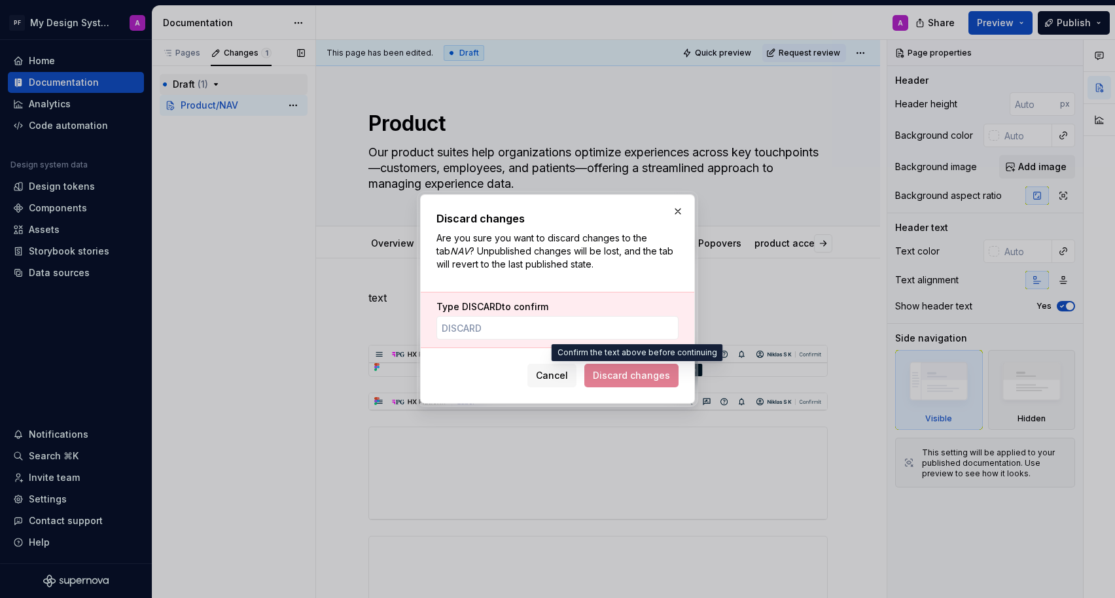
click at [612, 378] on span "Discard changes" at bounding box center [631, 376] width 94 height 24
click at [561, 322] on input "Type DISCARD to confirm" at bounding box center [557, 328] width 242 height 24
click at [553, 372] on span "Cancel" at bounding box center [552, 375] width 32 height 13
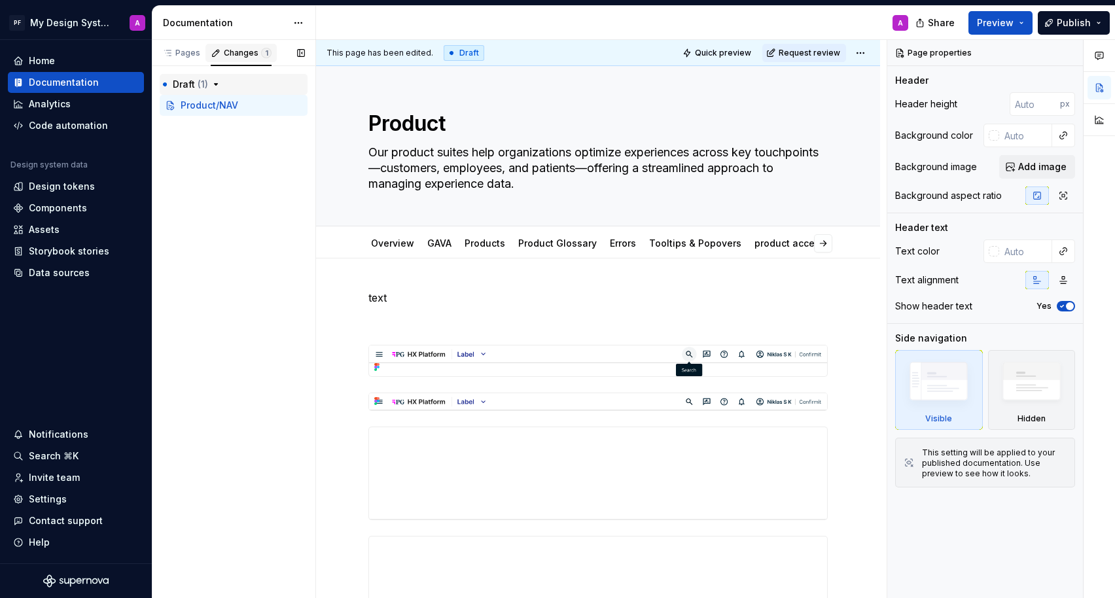
click at [235, 52] on div "Changes 1" at bounding box center [248, 53] width 48 height 10
click at [181, 57] on div "Pages" at bounding box center [181, 53] width 38 height 10
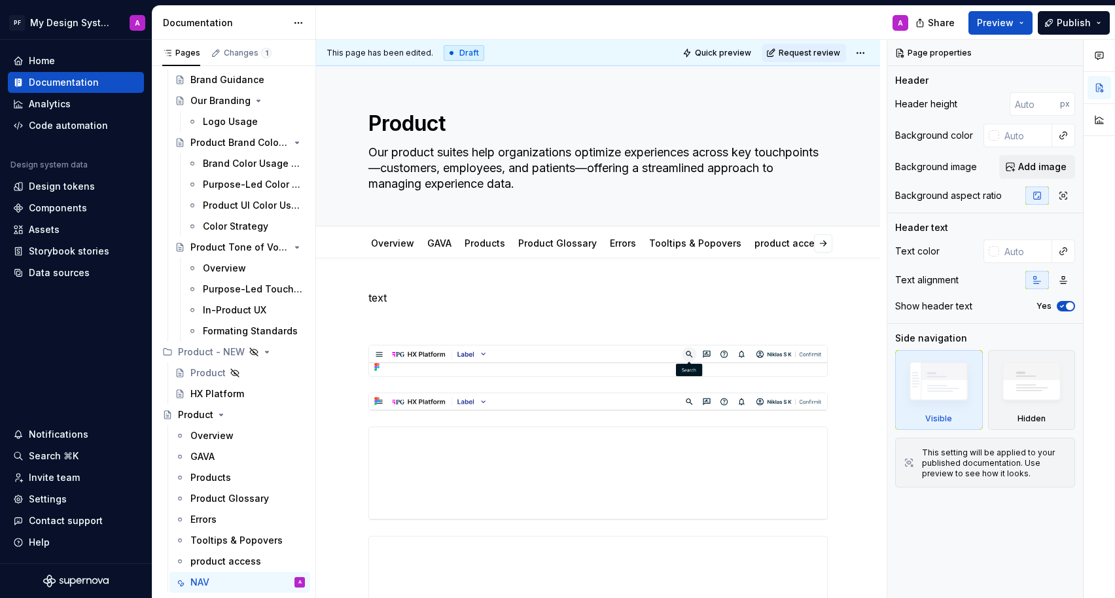
scroll to position [320, 0]
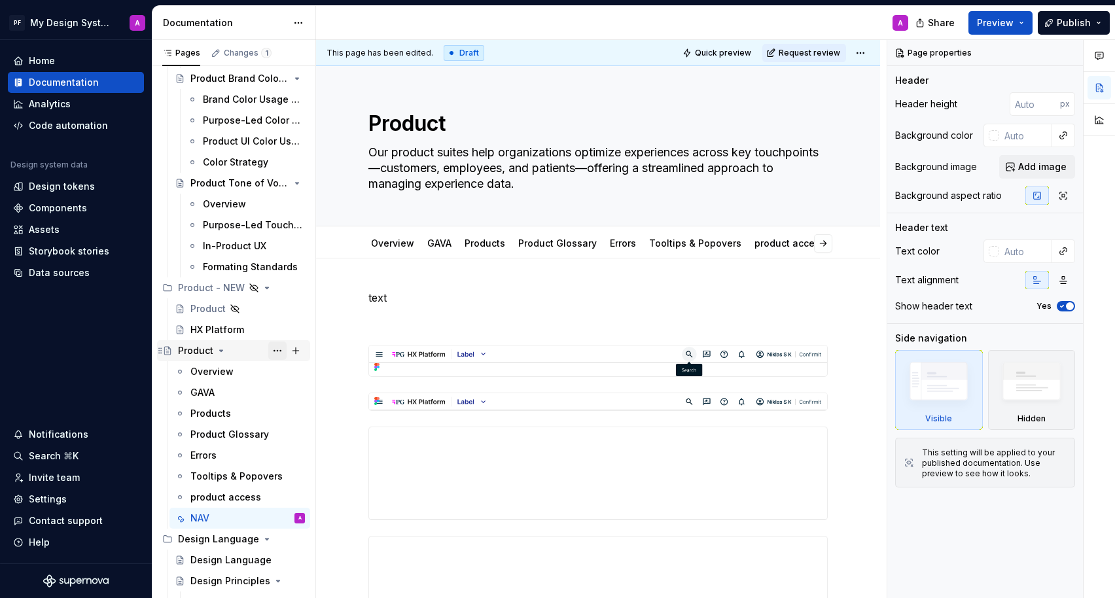
click at [275, 352] on button "Page tree" at bounding box center [277, 351] width 18 height 18
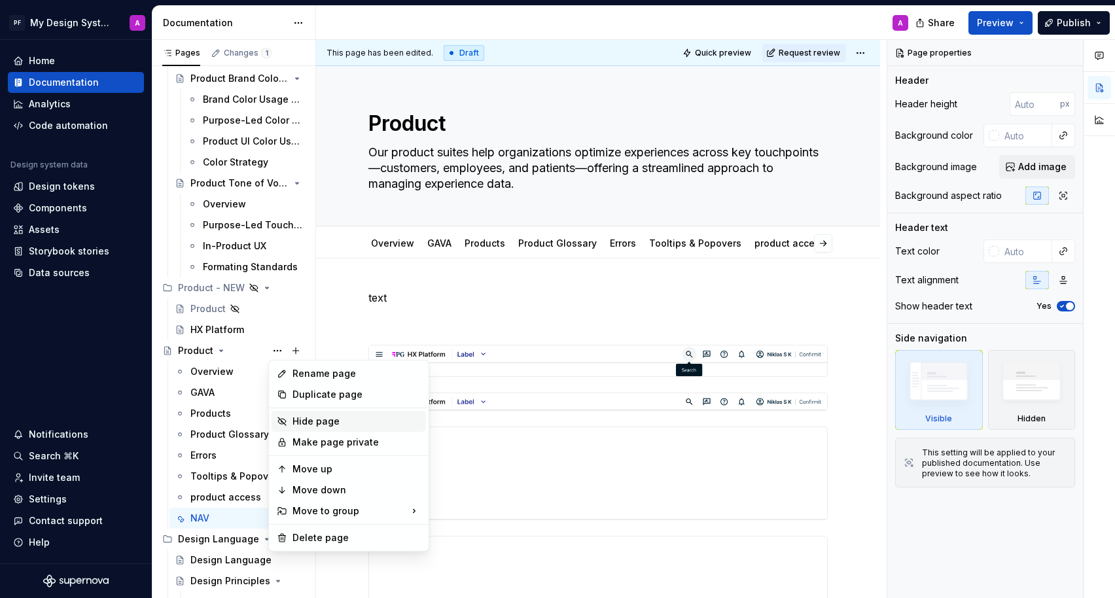
click at [309, 423] on div "Hide page" at bounding box center [356, 421] width 128 height 13
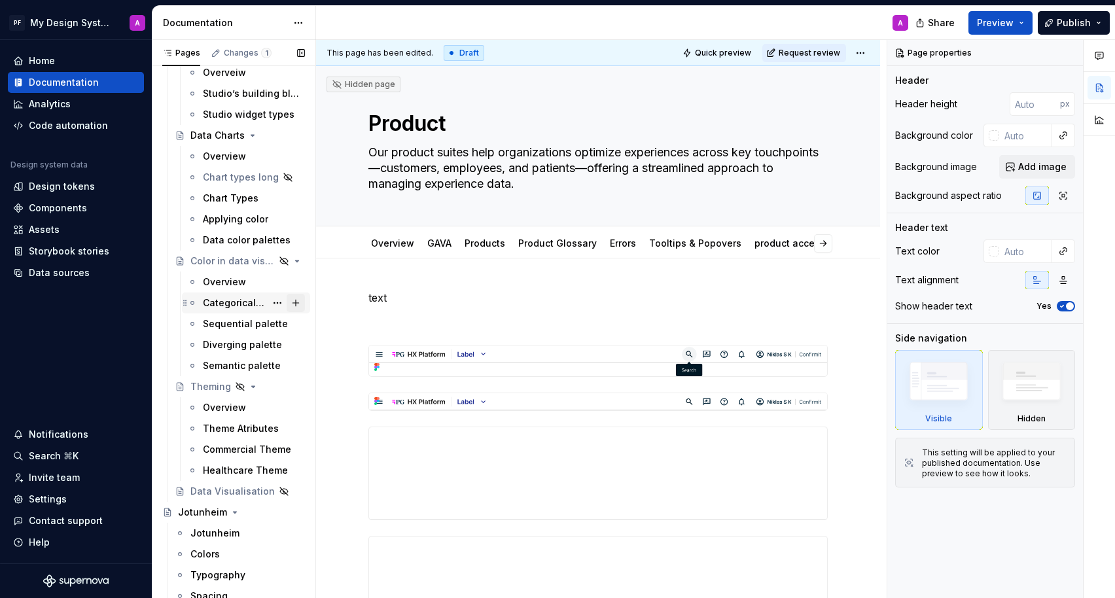
scroll to position [2106, 0]
click at [1013, 24] on span "Publish" at bounding box center [1074, 22] width 34 height 13
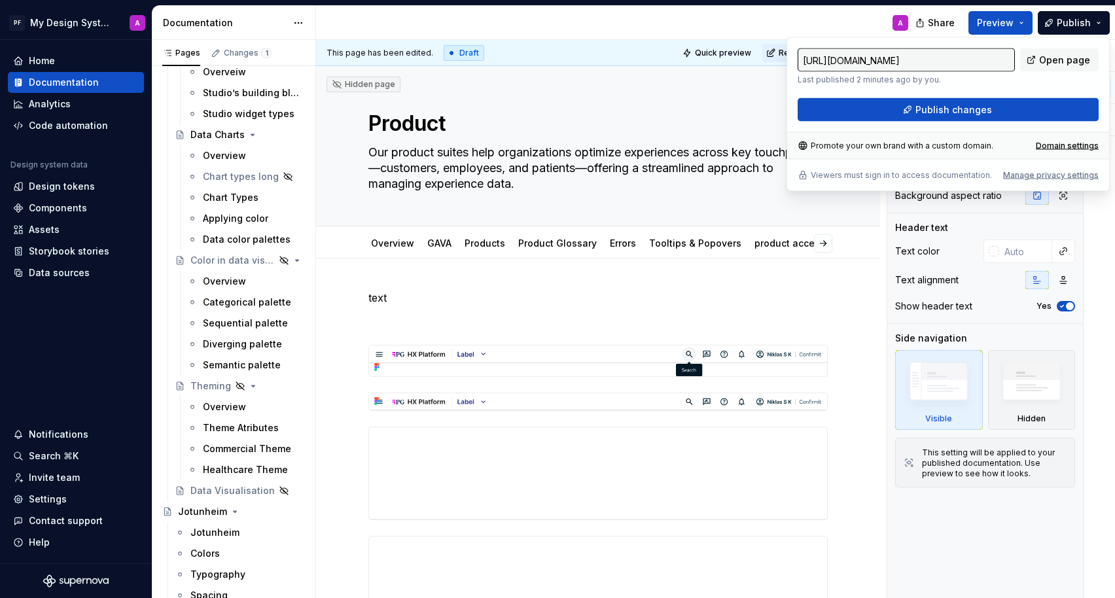
click at [247, 29] on div "Documentation" at bounding box center [234, 23] width 164 height 34
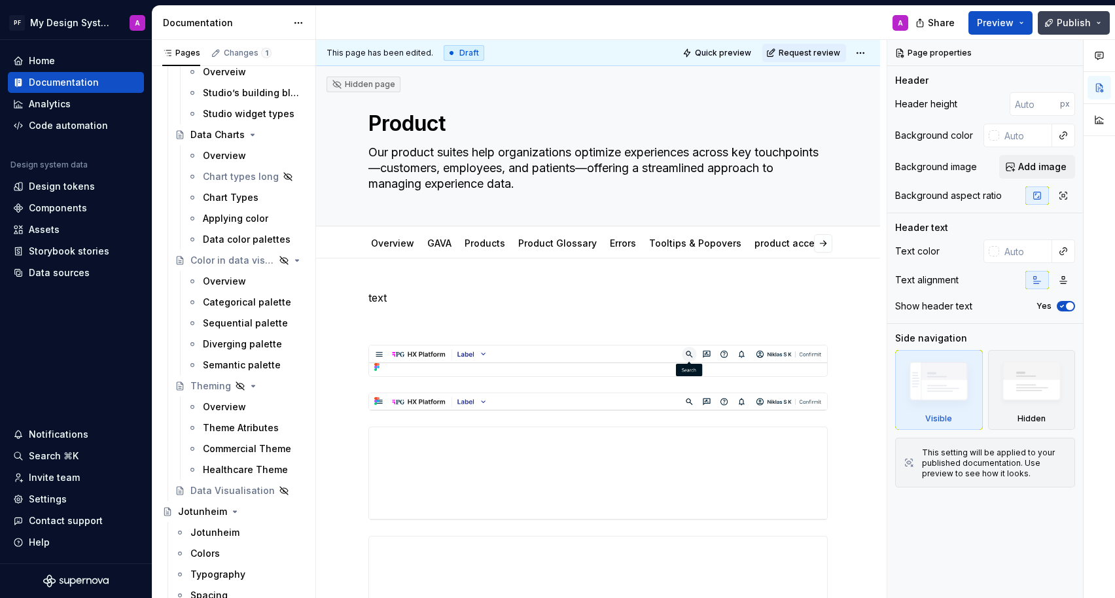
click at [1013, 26] on span "Publish" at bounding box center [1074, 22] width 34 height 13
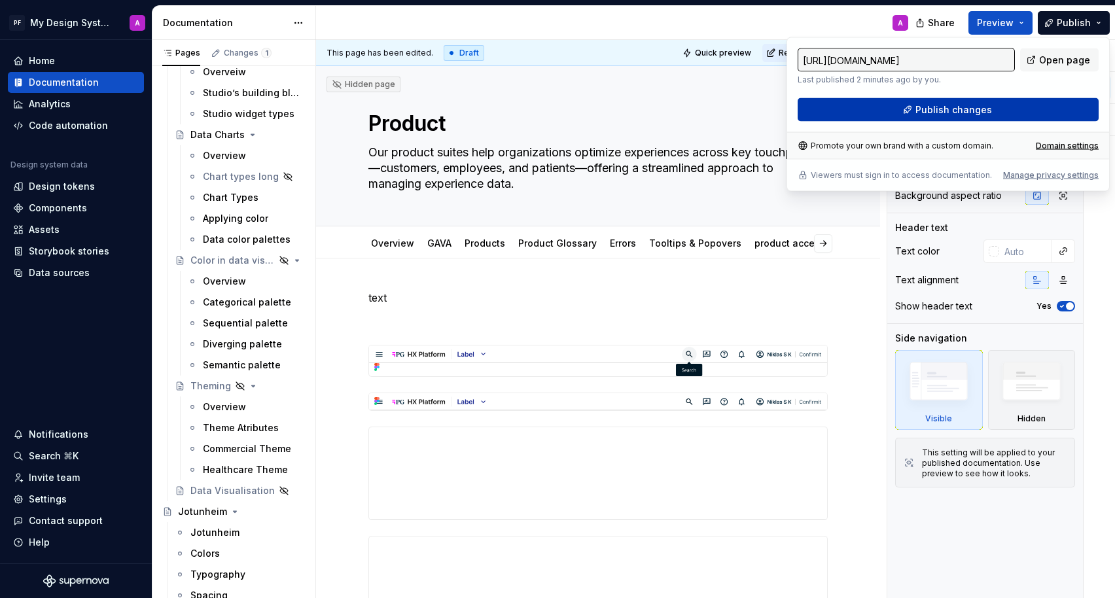
click at [949, 112] on span "Publish changes" at bounding box center [953, 109] width 77 height 13
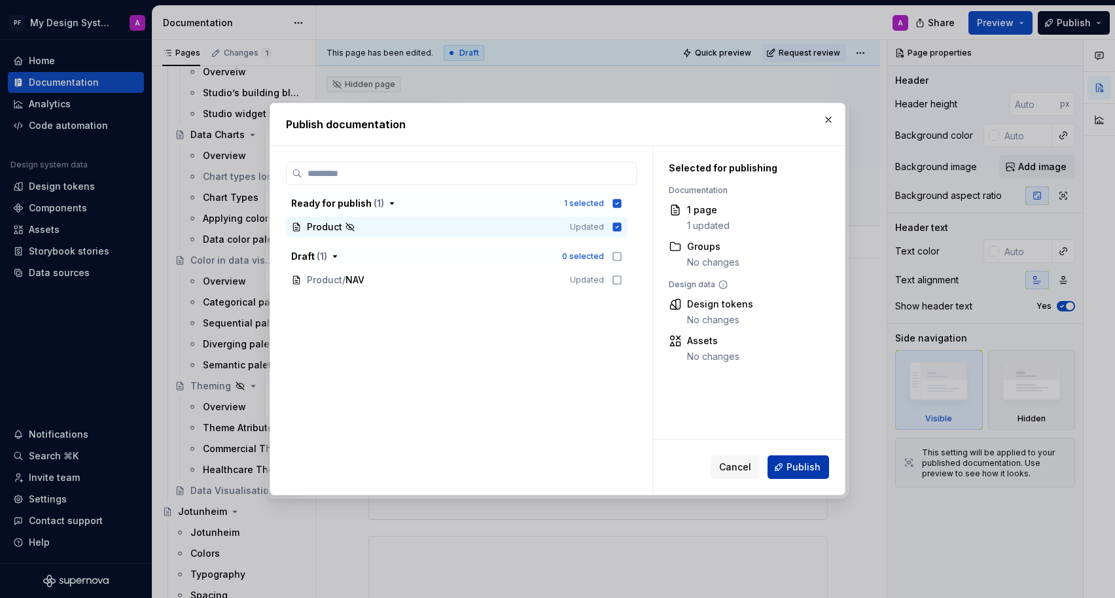
click at [809, 471] on span "Publish" at bounding box center [803, 467] width 34 height 13
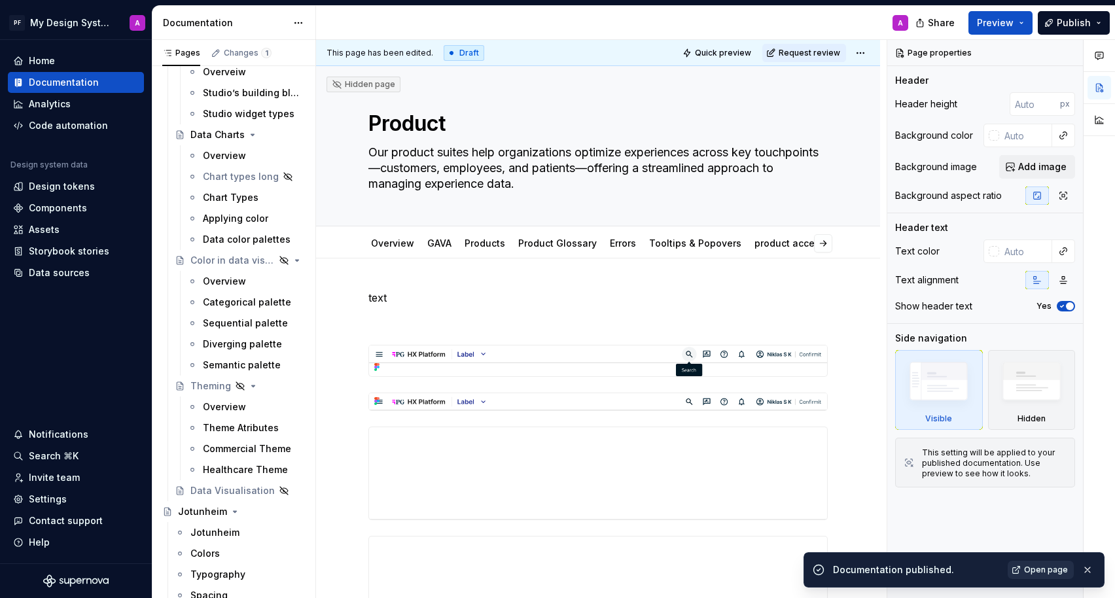
click at [1013, 543] on span "Open page" at bounding box center [1046, 570] width 44 height 10
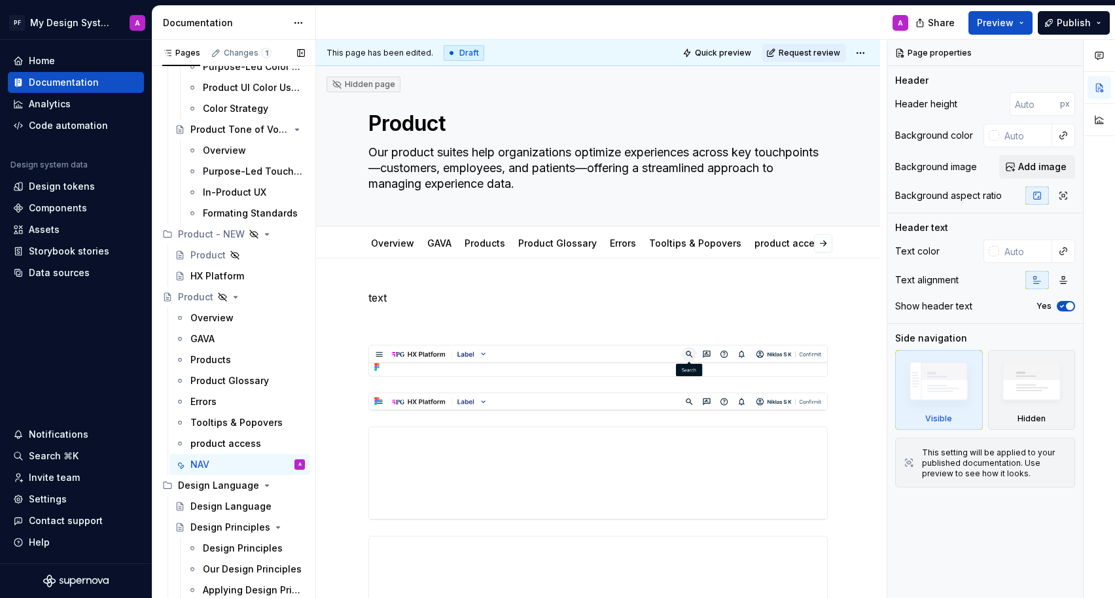
scroll to position [373, 0]
click at [205, 273] on div "HX Platform" at bounding box center [217, 276] width 54 height 13
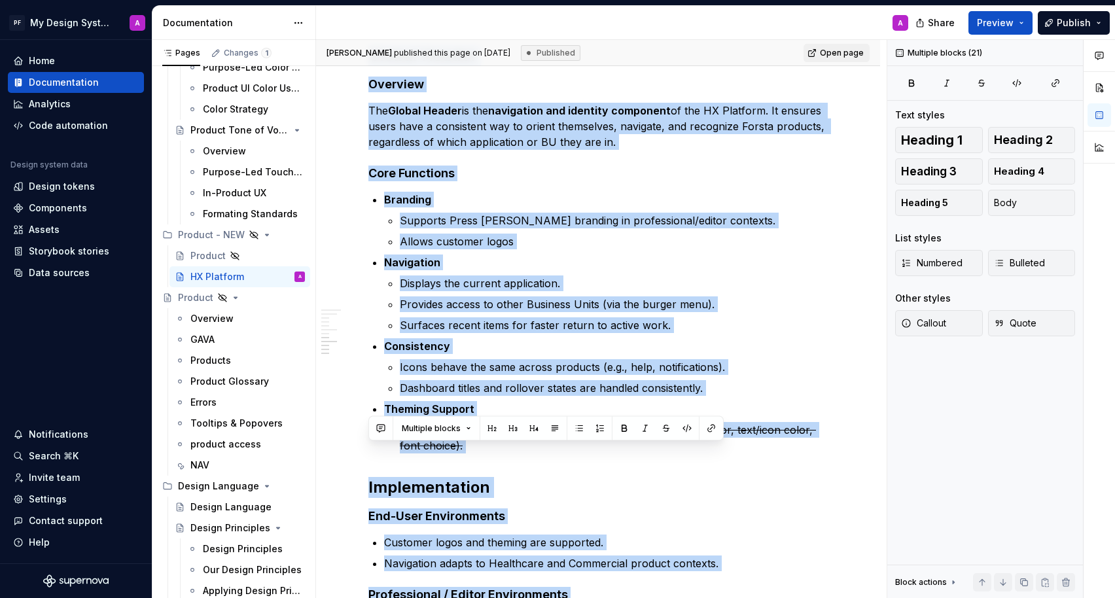
scroll to position [1287, 0]
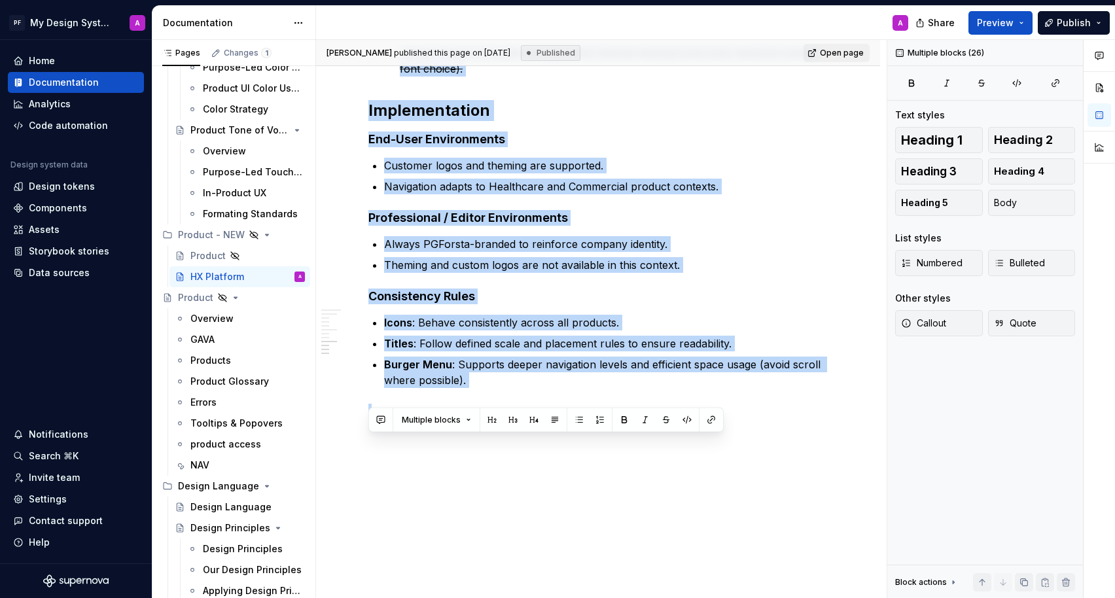
drag, startPoint x: 370, startPoint y: 309, endPoint x: 650, endPoint y: 648, distance: 439.6
click at [650, 543] on html "PF My Design System A Home Documentation Analytics Code automation Design syste…" at bounding box center [557, 299] width 1115 height 598
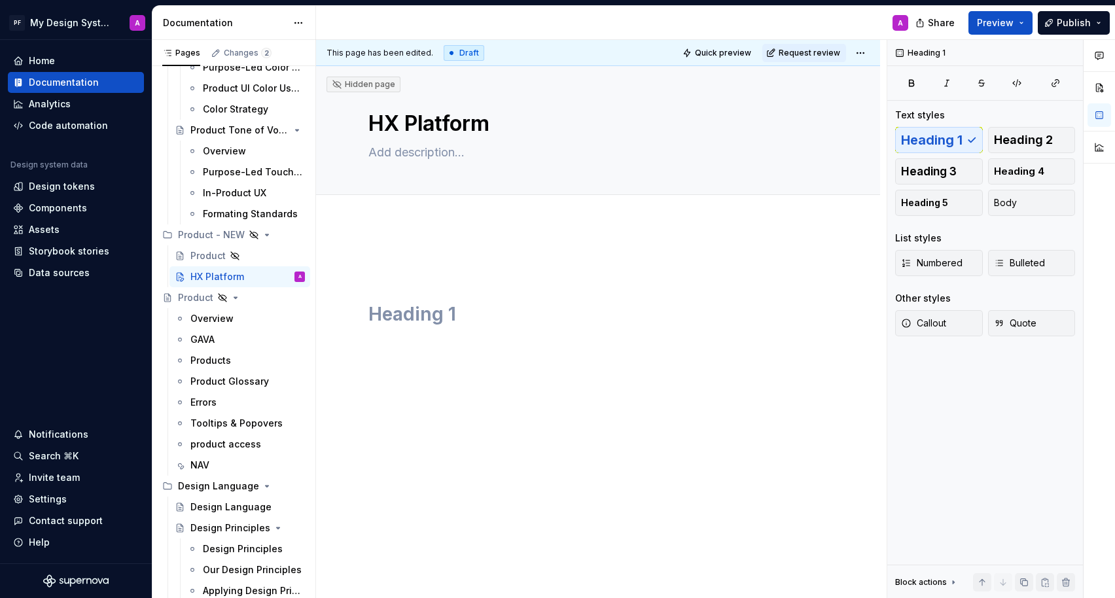
scroll to position [0, 0]
drag, startPoint x: 493, startPoint y: 129, endPoint x: 499, endPoint y: 125, distance: 7.6
click at [499, 125] on textarea "HX Platform" at bounding box center [595, 123] width 459 height 31
type textarea "*"
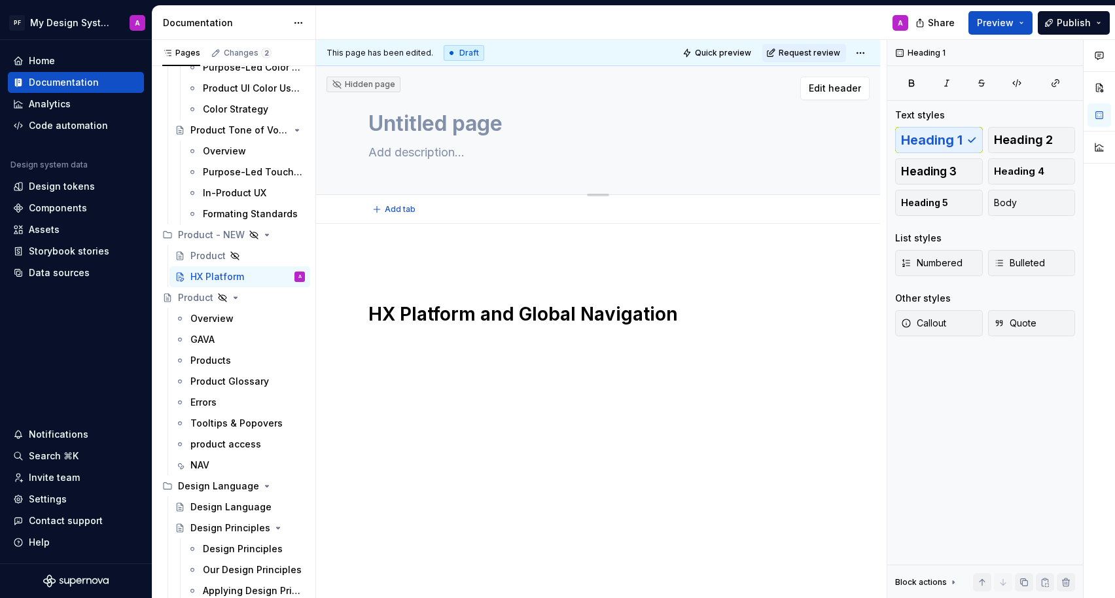
type textarea "Untitled page"
paste textarea "HX Platform and Global Navigation"
type textarea "*"
type textarea "Untitled pageHX Platform and Global Navigation"
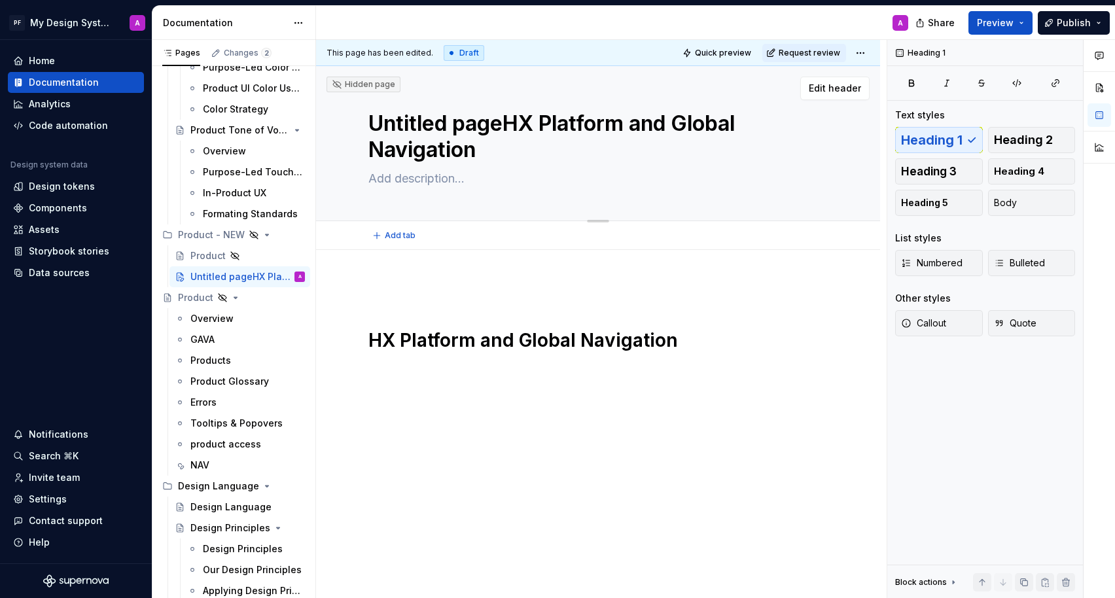
click at [506, 122] on textarea "Untitled pageHX Platform and Global Navigation" at bounding box center [595, 137] width 459 height 58
type textarea "*"
type textarea "Untitled pagHX Platform and Global Navigation"
type textarea "*"
type textarea "Untitled paHX Platform and Global Navigation"
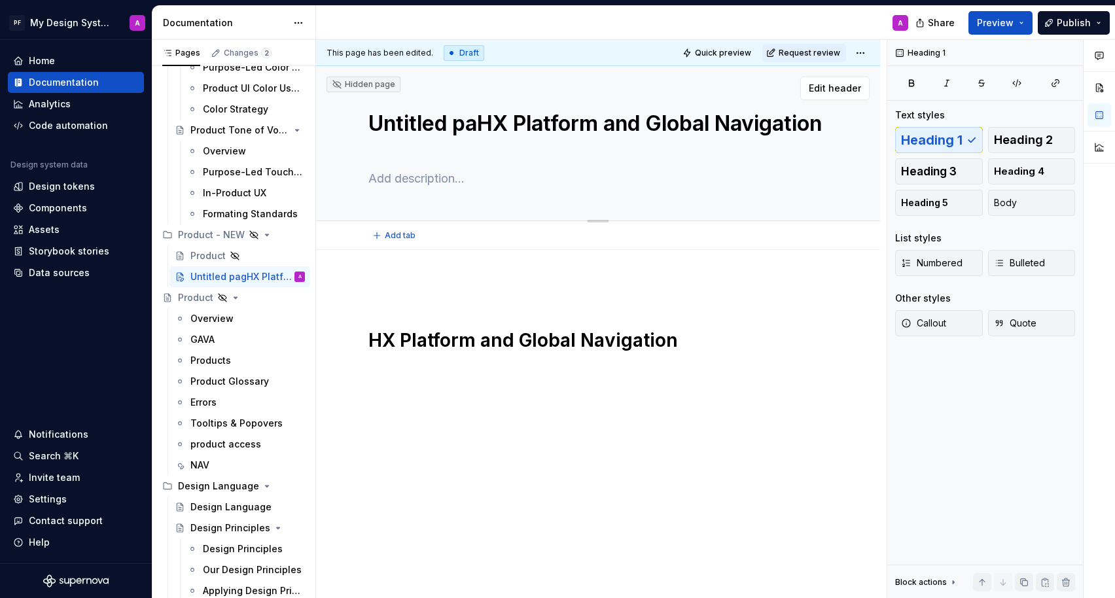
type textarea "*"
type textarea "Untitled pHX Platform and Global Navigation"
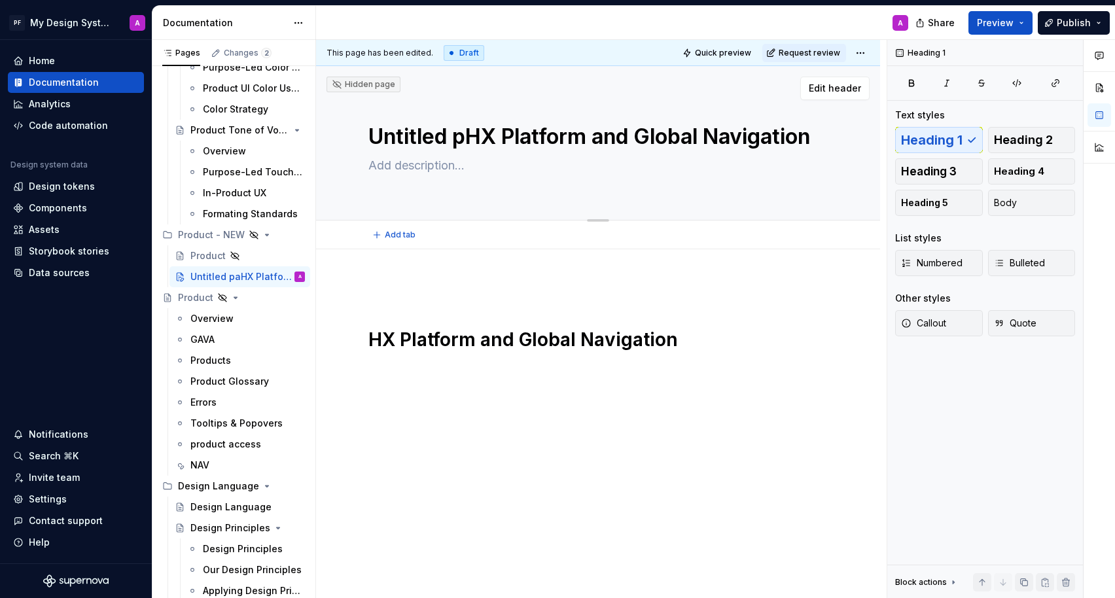
type textarea "*"
type textarea "Untitled HX Platform and Global Navigation"
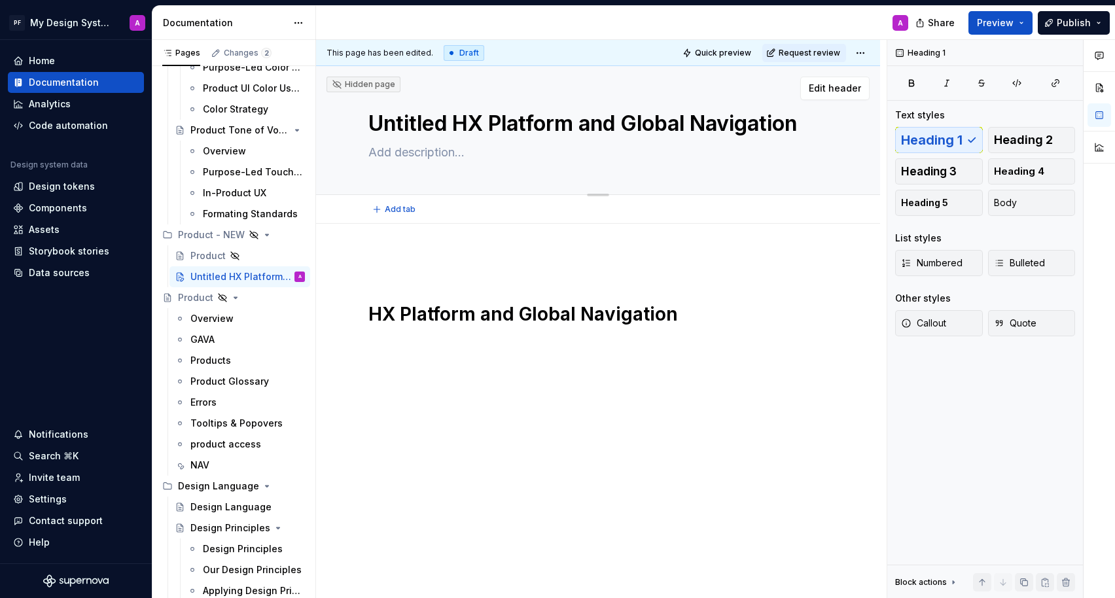
type textarea "*"
type textarea "UntitledHX Platform and Global Navigation"
type textarea "*"
type textarea "UntitleHX Platform and Global Navigation"
type textarea "*"
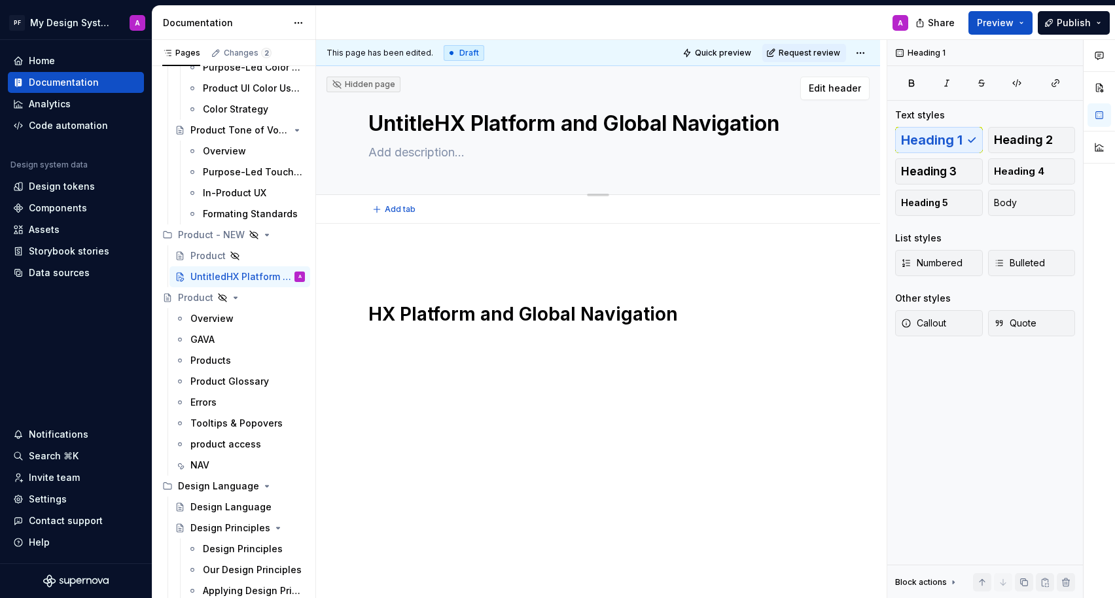
type textarea "UntitlHX Platform and Global Navigation"
type textarea "*"
type textarea "UntitHX Platform and Global Navigation"
type textarea "*"
type textarea "UntiHX Platform and Global Navigation"
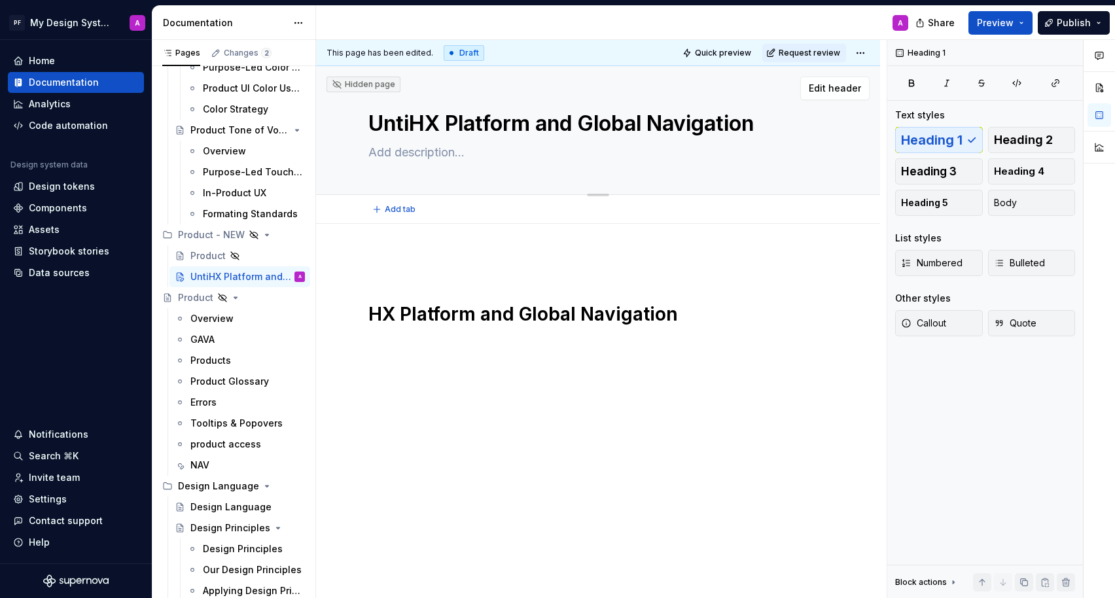
type textarea "*"
type textarea "UntHX Platform and Global Navigation"
type textarea "*"
type textarea "UnHX Platform and Global Navigation"
type textarea "*"
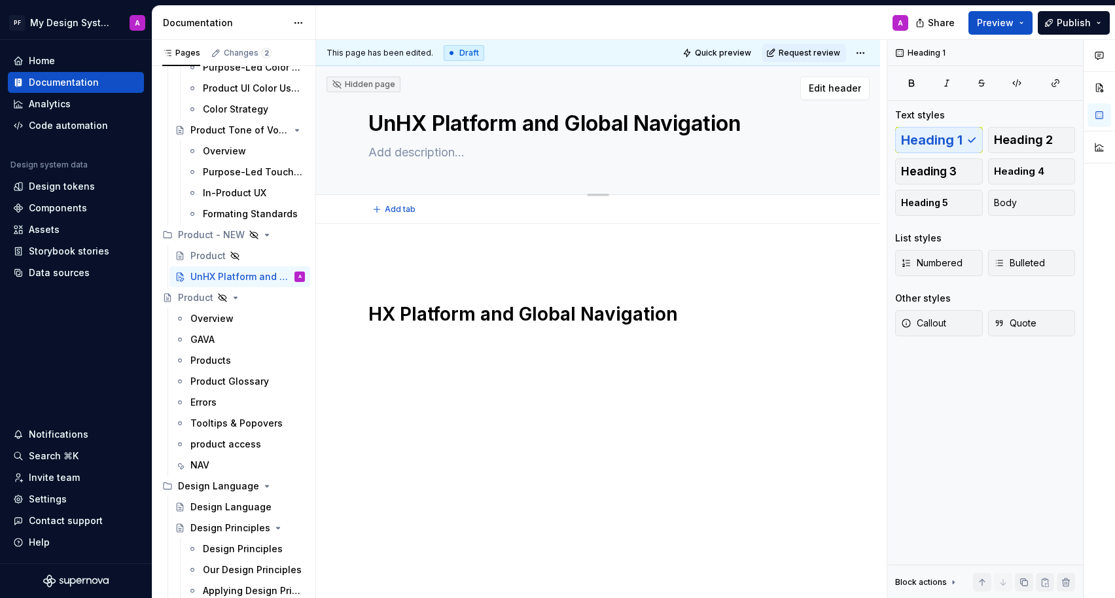
type textarea "UHX Platform and Global Navigation"
type textarea "*"
type textarea "HX Platform and Global Navigation"
type textarea "*"
type textarea "HX Platform and Global Navigation"
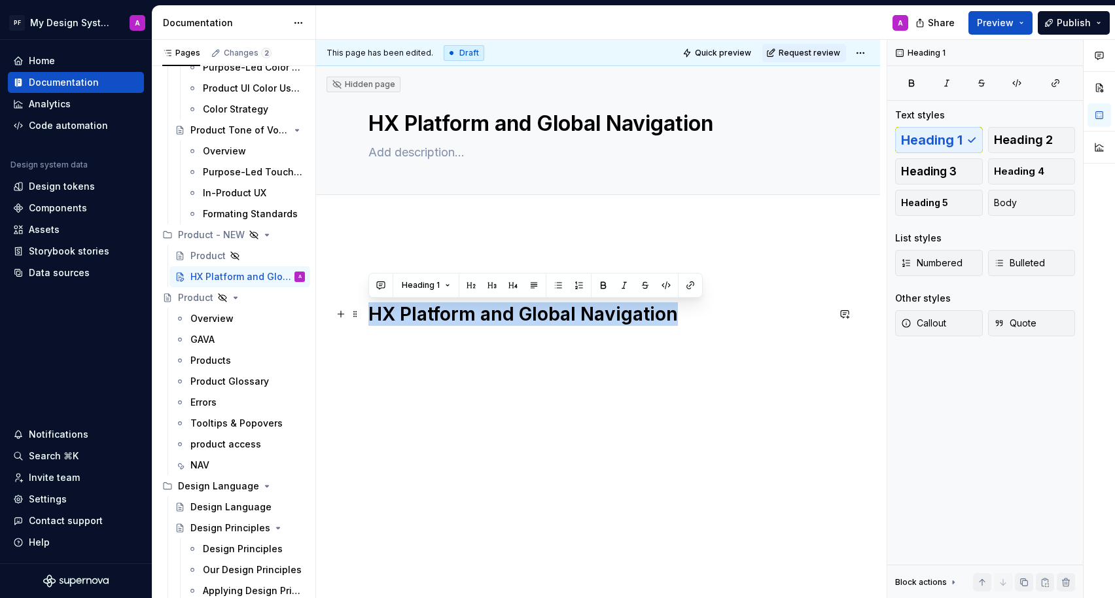
drag, startPoint x: 682, startPoint y: 317, endPoint x: 330, endPoint y: 315, distance: 351.3
click at [330, 315] on div "HX Platform and Global Navigation" at bounding box center [598, 372] width 564 height 297
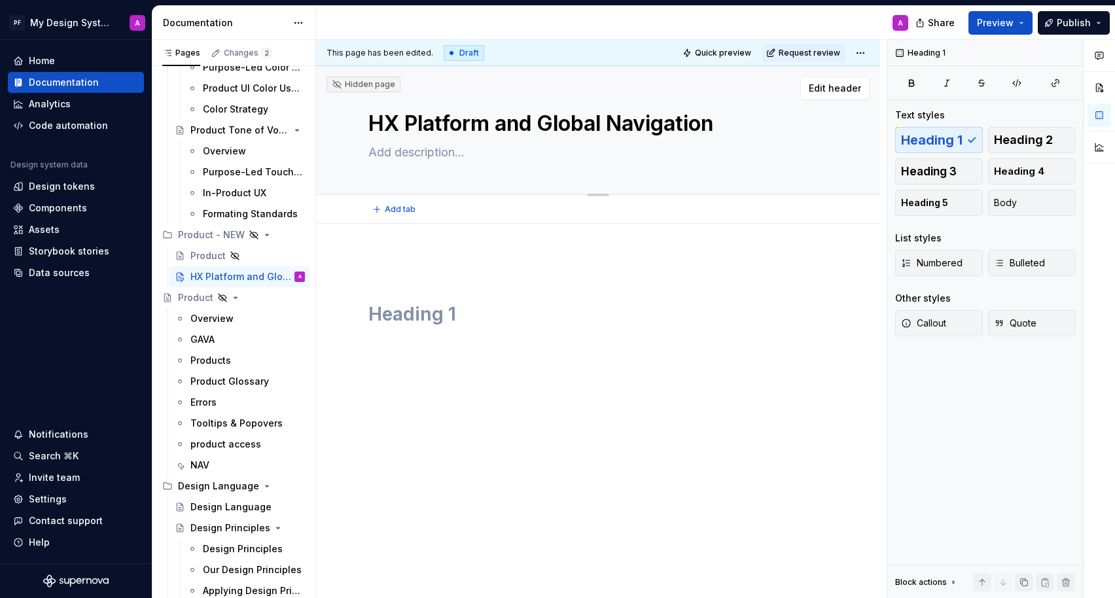
click at [386, 147] on textarea at bounding box center [595, 152] width 459 height 21
paste textarea "The HX Platform is the engine; the Global Navigation is the unifying layer that…"
type textarea "*"
type textarea "The HX Platform is the engine; the Global Navigation is the unifying layer that…"
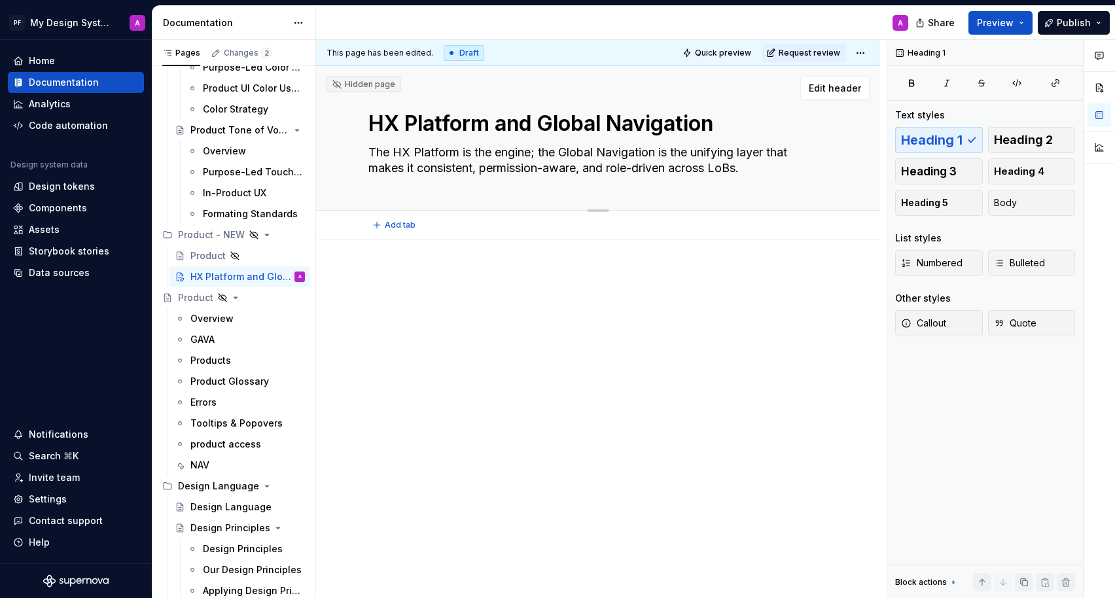
click at [755, 167] on textarea "The HX Platform is the engine; the Global Navigation is the unifying layer that…" at bounding box center [595, 160] width 459 height 37
drag, startPoint x: 370, startPoint y: 155, endPoint x: 775, endPoint y: 179, distance: 405.7
click at [775, 179] on div "HX Platform and Global Navigation The HX Platform is the engine; the Global Nav…" at bounding box center [597, 138] width 459 height 144
type textarea "*"
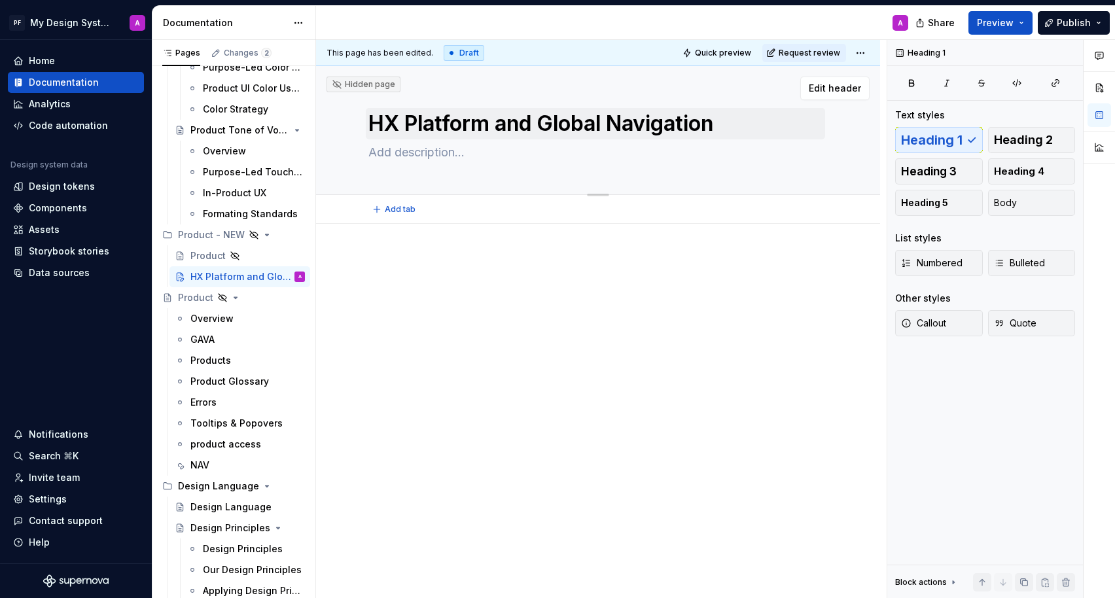
paste textarea "Think of the HX Platform as the foundation, with the Global Navigation as the l…"
type textarea "*"
type textarea "Think of the HX Platform as the foundation, with the Global Navigation as the l…"
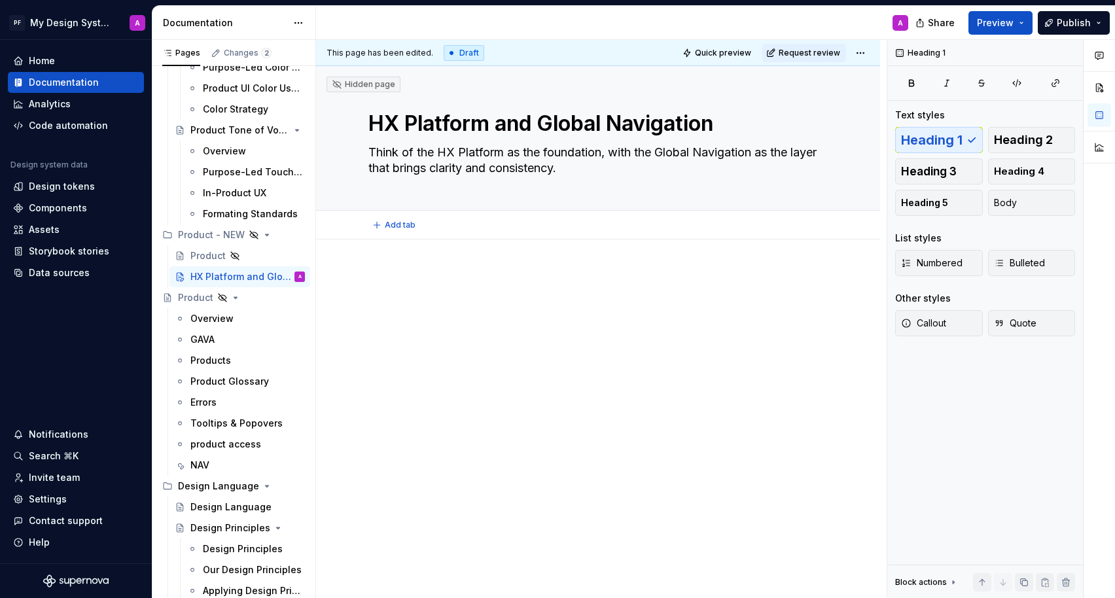
type textarea "*"
type textarea "Think of the HX Platform as the foundation, with the Global Navigation as the l…"
click at [518, 328] on h1 at bounding box center [597, 330] width 459 height 24
click at [393, 234] on div "Add tab" at bounding box center [598, 225] width 564 height 29
type textarea "*"
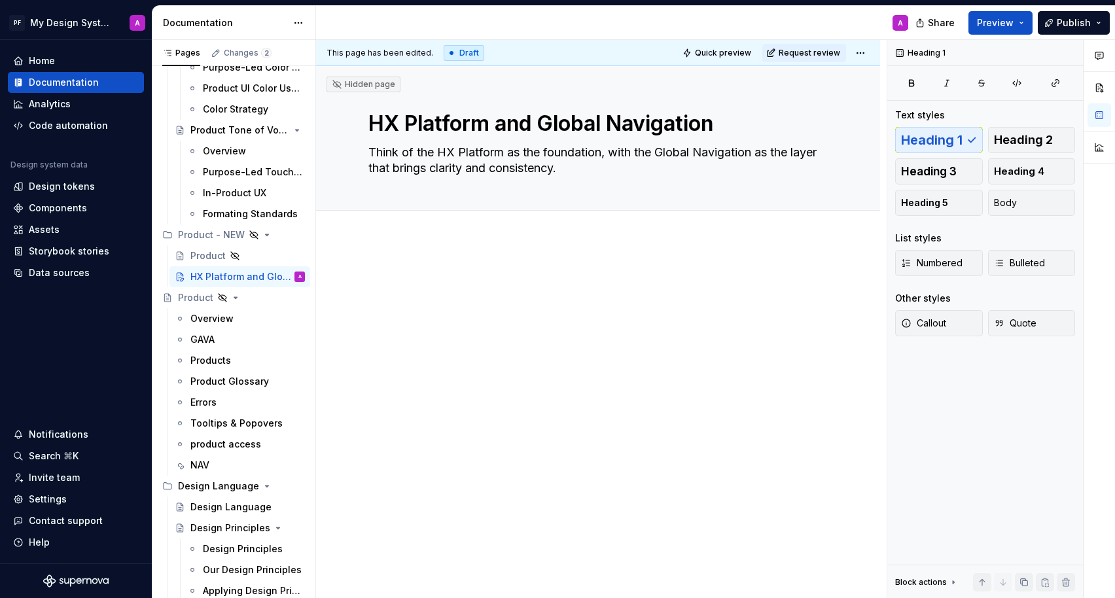
click at [391, 247] on div at bounding box center [598, 387] width 564 height 297
click at [400, 303] on div "Overview" at bounding box center [597, 306] width 459 height 71
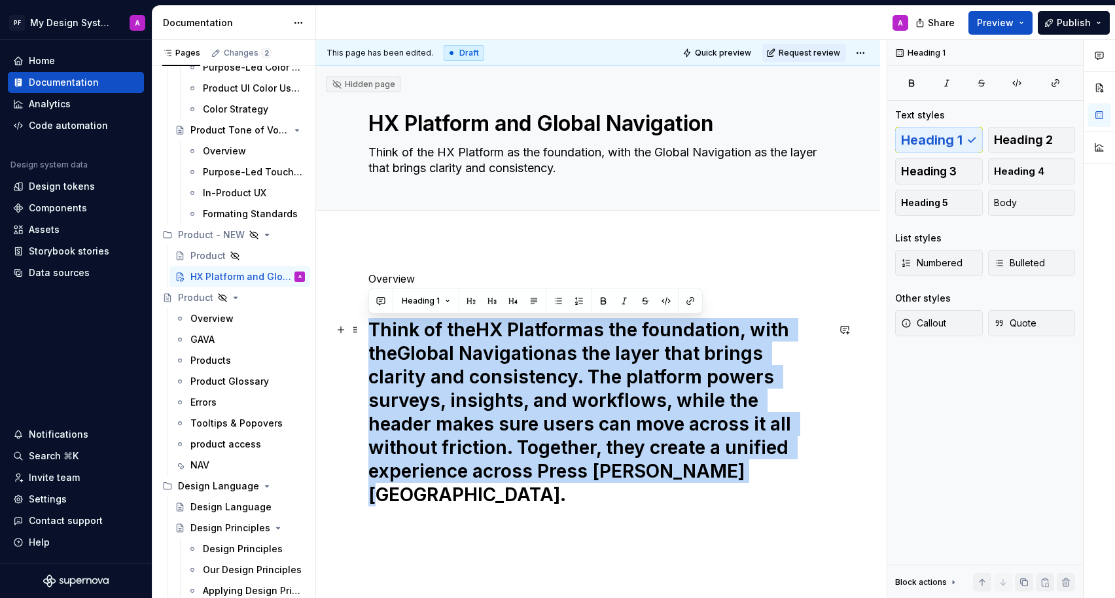
drag, startPoint x: 368, startPoint y: 322, endPoint x: 567, endPoint y: 499, distance: 265.5
click at [567, 499] on div "Overview Think of the HX Platform as the foundation, with the Global Navigation…" at bounding box center [598, 470] width 564 height 462
click at [1013, 200] on button "Body" at bounding box center [1032, 203] width 88 height 26
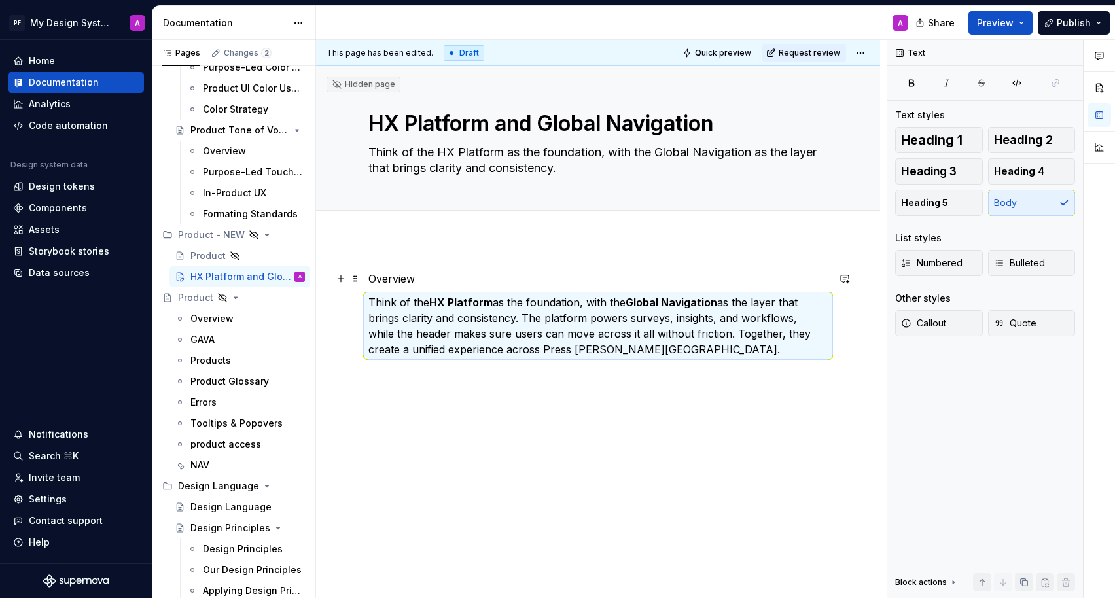
click at [423, 279] on p "Overview" at bounding box center [597, 279] width 459 height 16
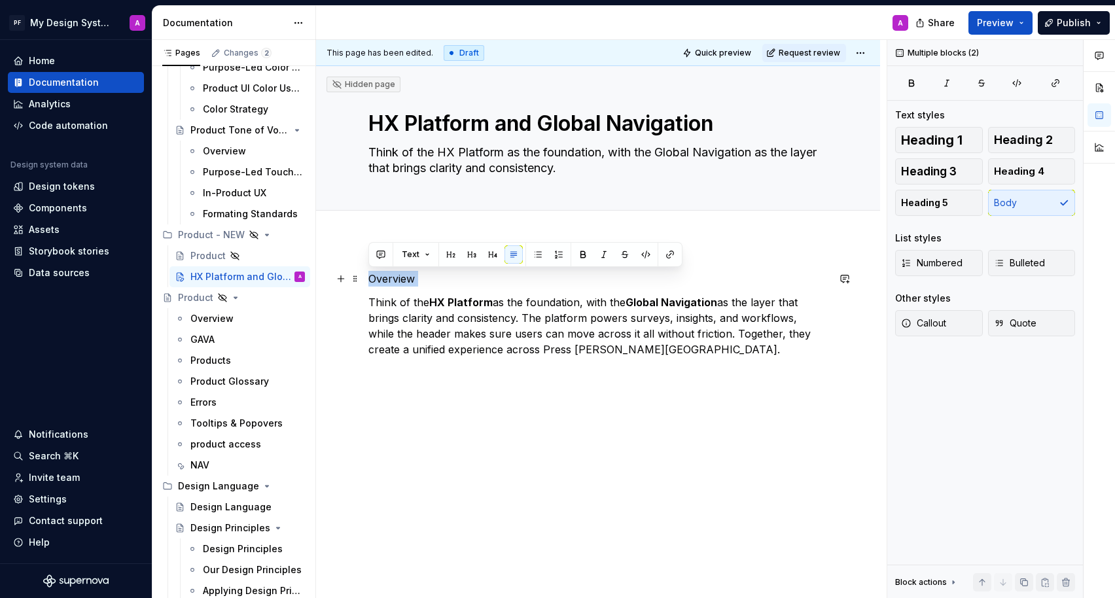
drag, startPoint x: 423, startPoint y: 279, endPoint x: 364, endPoint y: 279, distance: 58.9
click at [364, 279] on div "Overview Think of the HX Platform as the foundation, with the Global Navigation…" at bounding box center [598, 395] width 564 height 313
click at [448, 255] on button "button" at bounding box center [451, 254] width 18 height 18
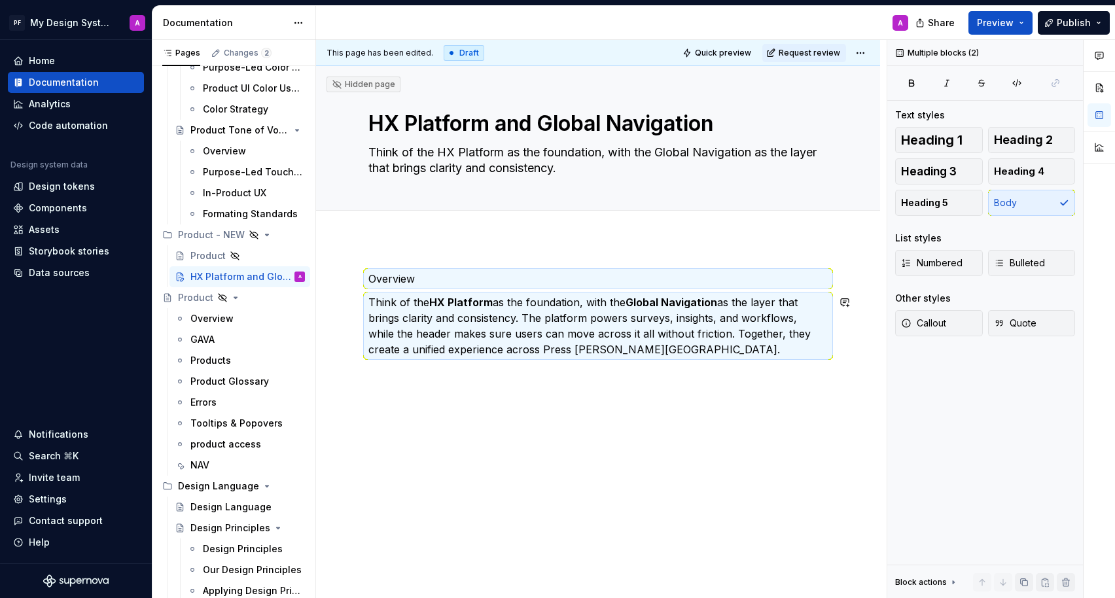
click at [561, 491] on div "Overview Think of the HX Platform as the foundation, with the Global Navigation…" at bounding box center [598, 395] width 564 height 313
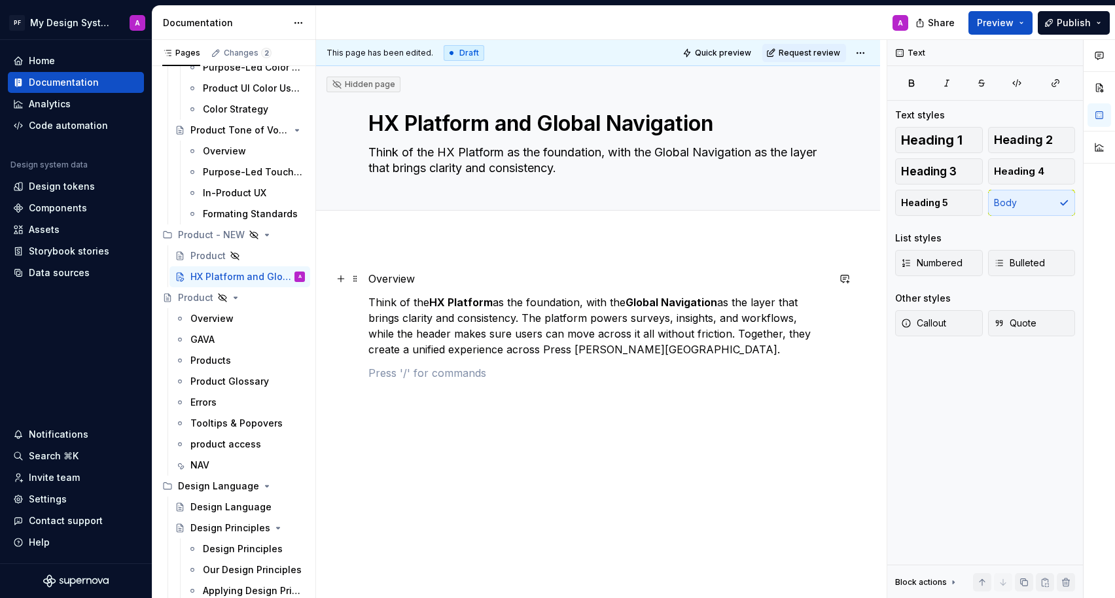
click at [429, 277] on p "Overview" at bounding box center [597, 279] width 459 height 16
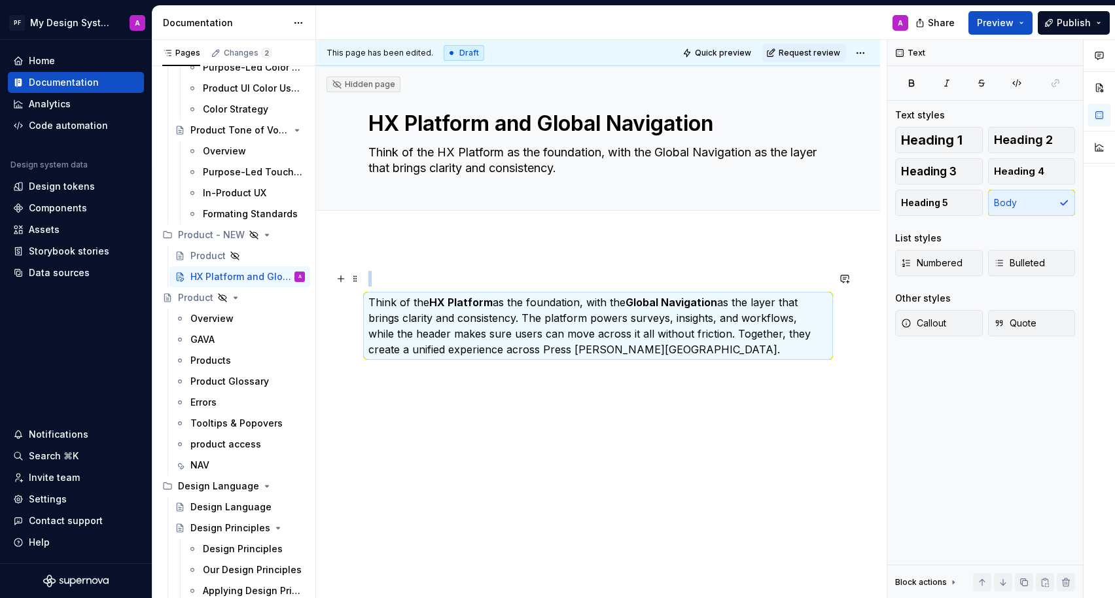
click at [395, 268] on div "Think of the HX Platform as the foundation, with the Global Navigation as the l…" at bounding box center [598, 407] width 564 height 336
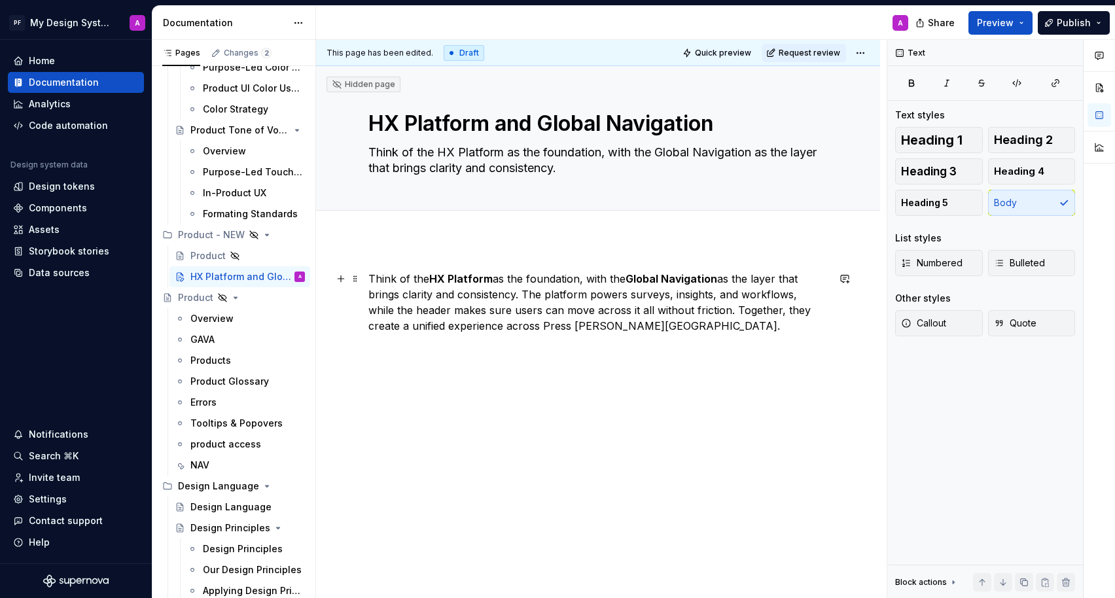
click at [616, 327] on p "Think of the HX Platform as the foundation, with the Global Navigation as the l…" at bounding box center [597, 302] width 459 height 63
click at [342, 349] on button "button" at bounding box center [341, 349] width 18 height 18
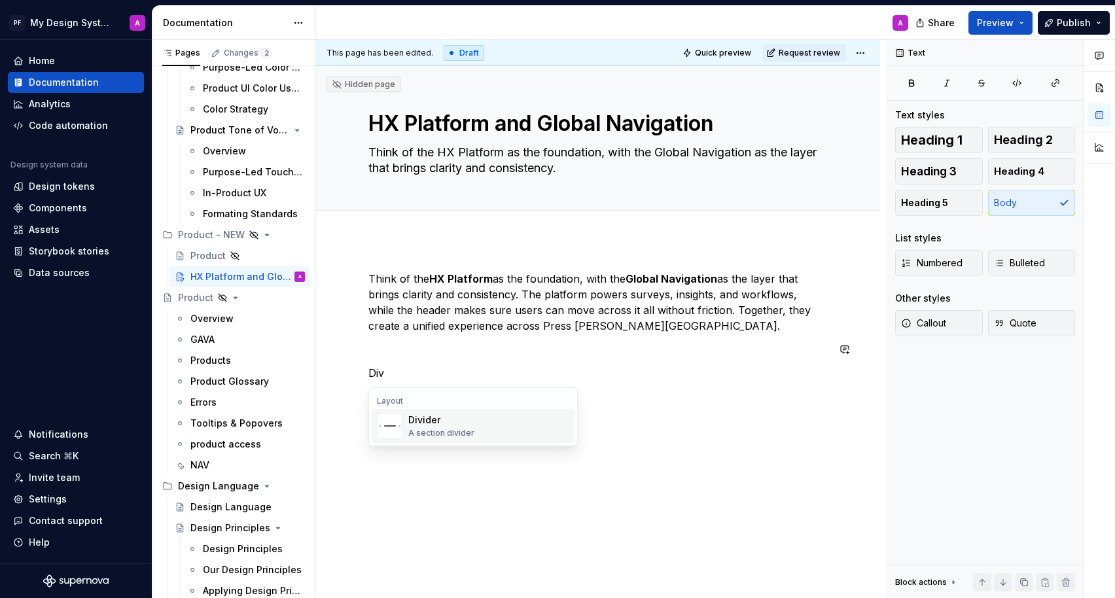
click at [443, 420] on div "Divider" at bounding box center [441, 419] width 66 height 13
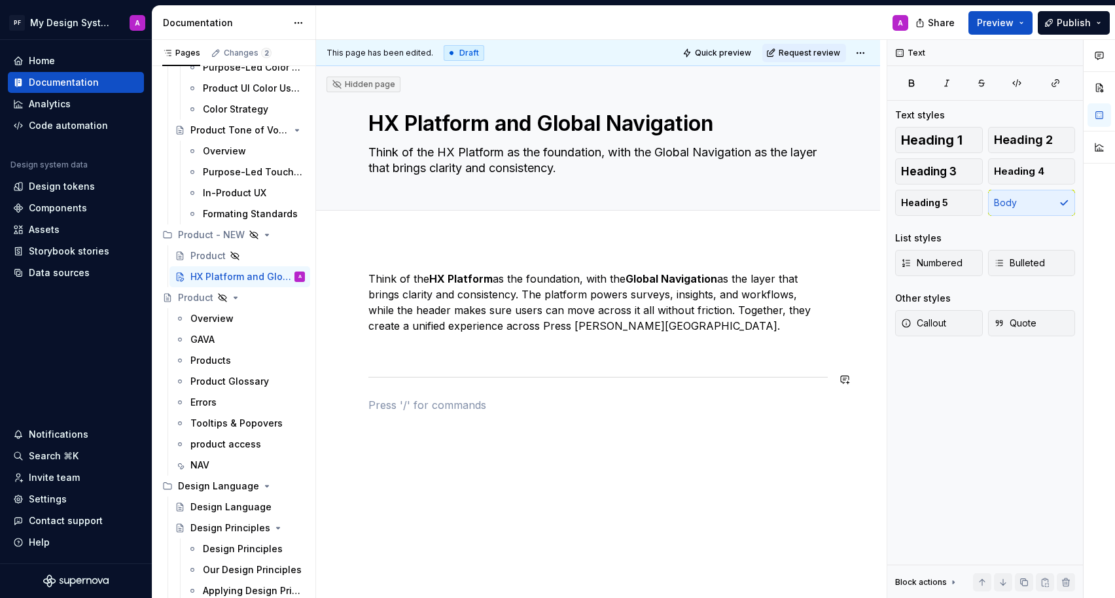
click at [415, 360] on div "Think of the HX Platform as the foundation, with the Global Navigation as the l…" at bounding box center [597, 354] width 459 height 166
click at [459, 375] on p at bounding box center [597, 382] width 459 height 16
click at [431, 381] on p "HX Platform Overview" at bounding box center [597, 382] width 459 height 16
drag, startPoint x: 418, startPoint y: 406, endPoint x: 368, endPoint y: 406, distance: 50.4
click at [368, 406] on p "Overview" at bounding box center [597, 405] width 459 height 16
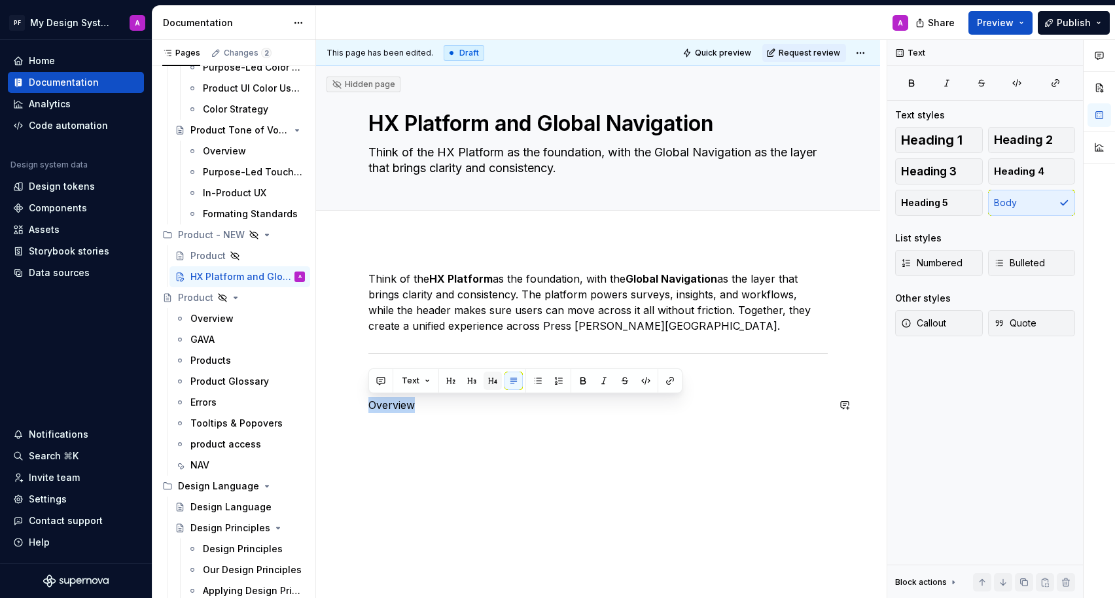
click at [486, 384] on button "button" at bounding box center [492, 381] width 18 height 18
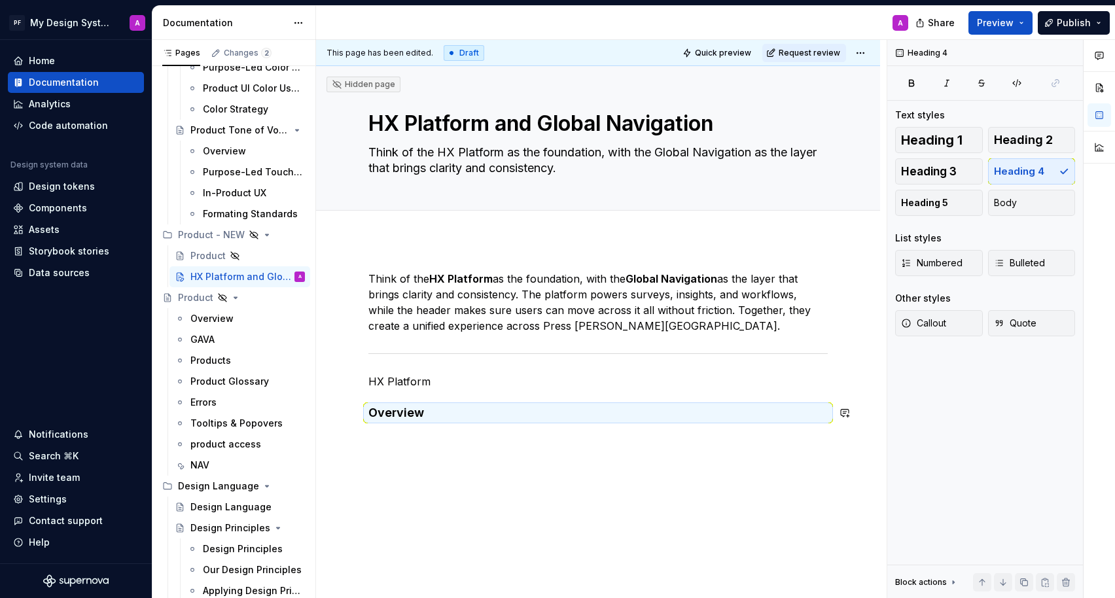
click at [476, 435] on p at bounding box center [597, 439] width 459 height 16
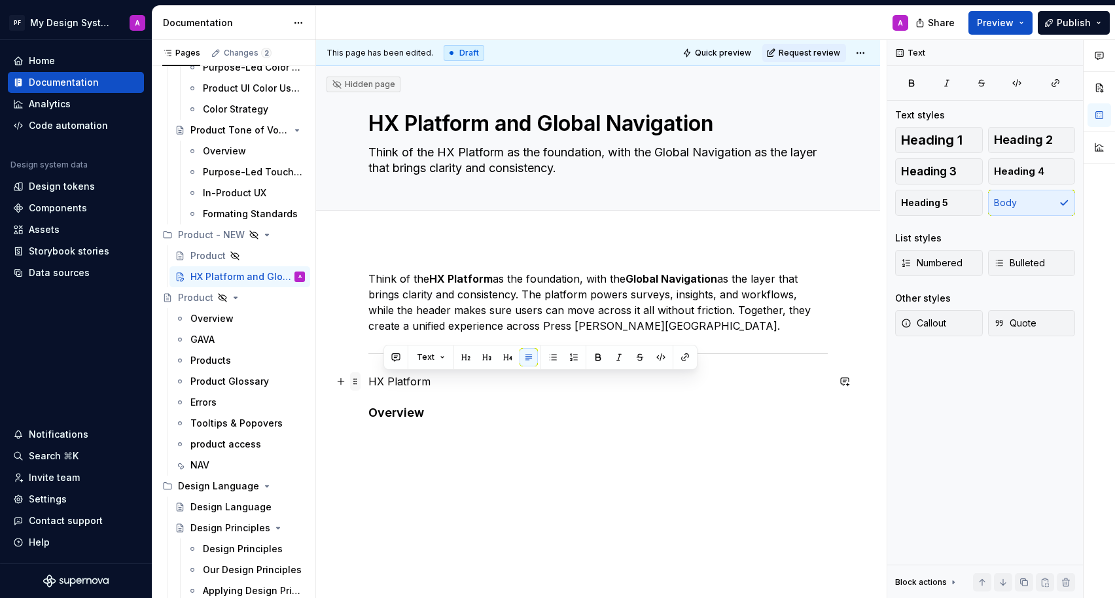
drag, startPoint x: 438, startPoint y: 385, endPoint x: 351, endPoint y: 385, distance: 87.0
click at [368, 385] on div "Think of the HX Platform as the foundation, with the Global Navigation as the l…" at bounding box center [597, 367] width 459 height 192
click at [390, 387] on p "HX Platform" at bounding box center [597, 382] width 459 height 16
drag, startPoint x: 429, startPoint y: 381, endPoint x: 367, endPoint y: 380, distance: 61.5
click at [367, 380] on div "Think of the HX Platform as the foundation, with the Global Navigation as the l…" at bounding box center [598, 440] width 564 height 402
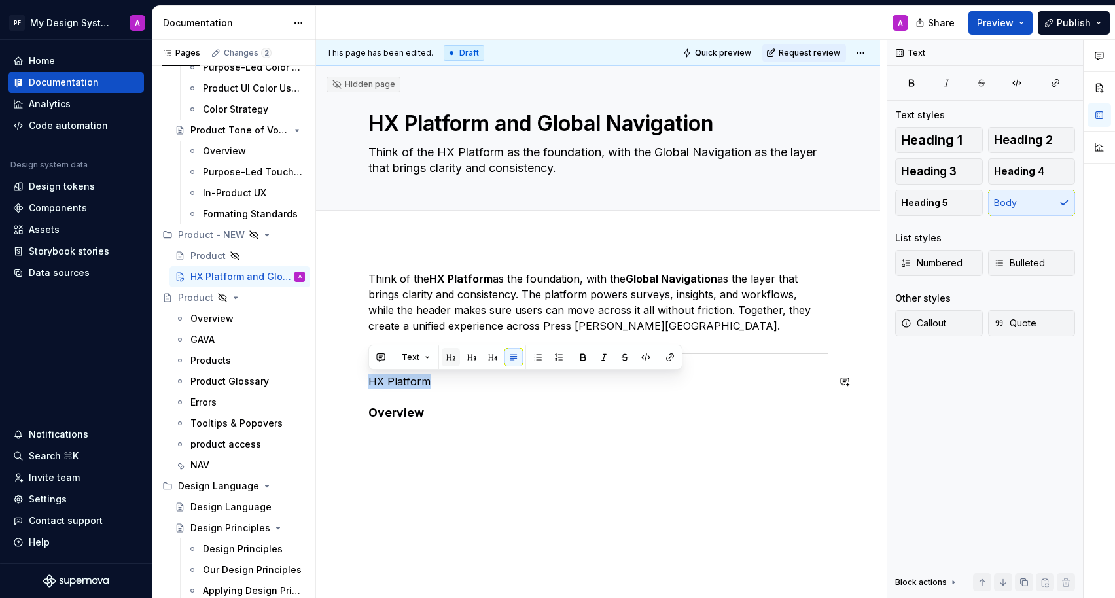
click at [454, 358] on button "button" at bounding box center [451, 357] width 18 height 18
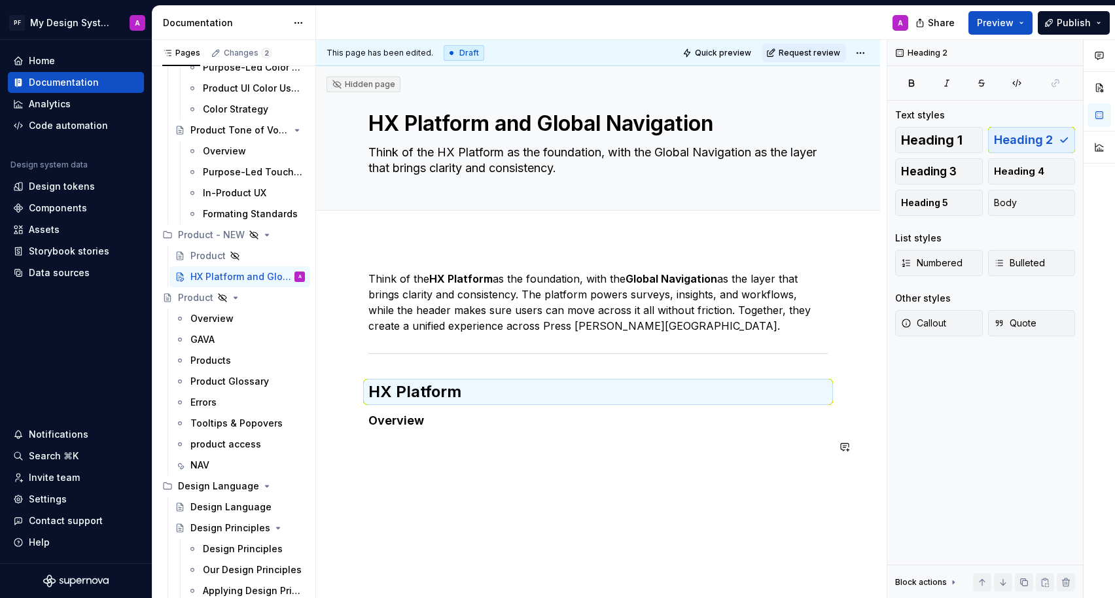
click at [446, 490] on div "Think of the HX Platform as the foundation, with the Global Navigation as the l…" at bounding box center [598, 444] width 564 height 410
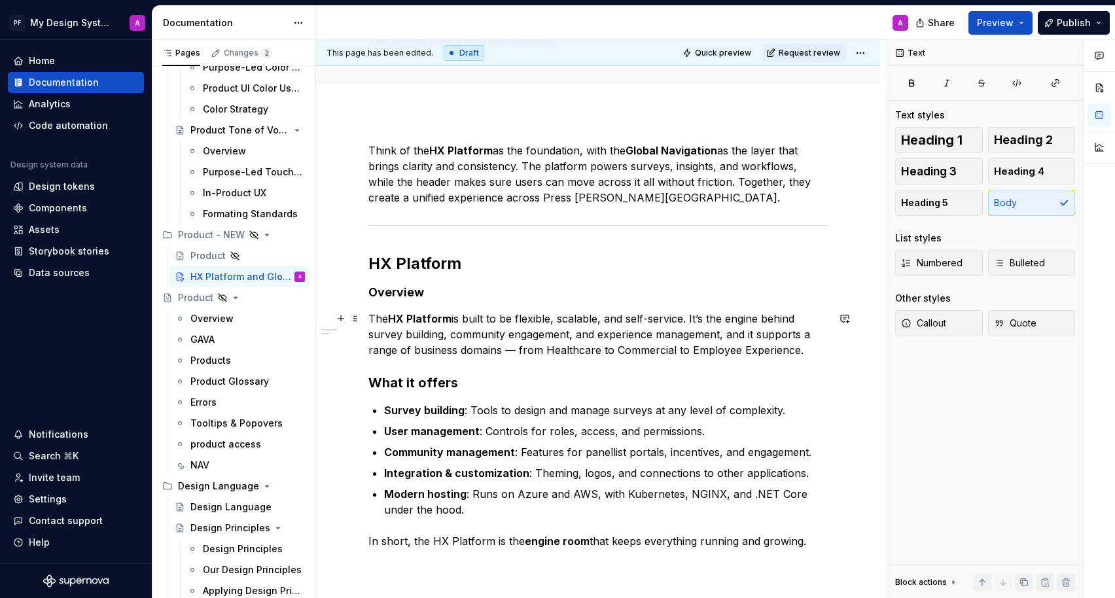
scroll to position [182, 0]
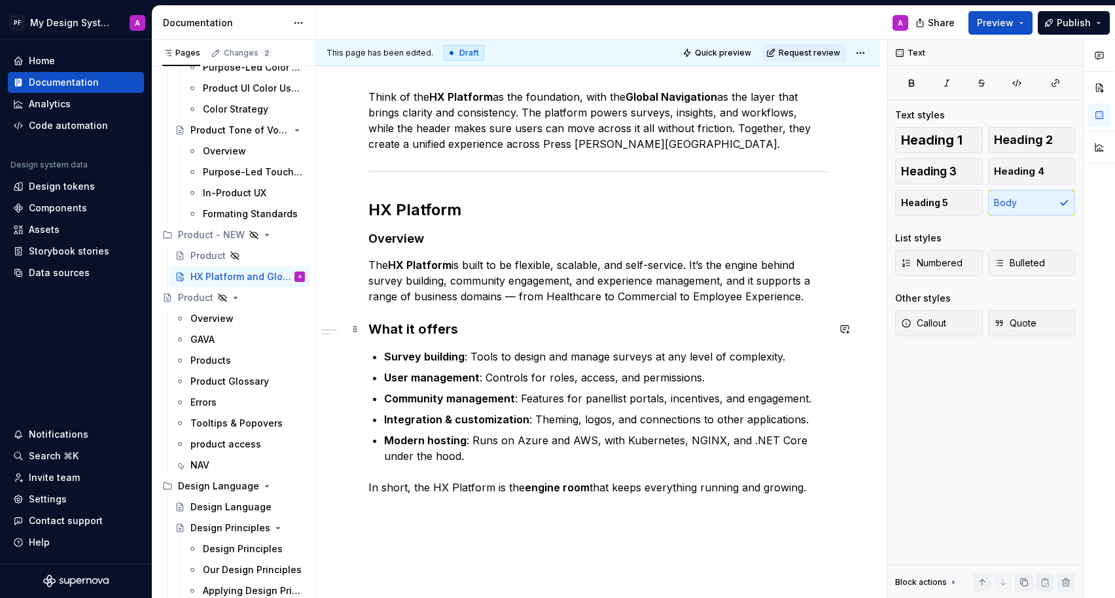
click at [451, 329] on h3 "What it offers" at bounding box center [597, 329] width 459 height 18
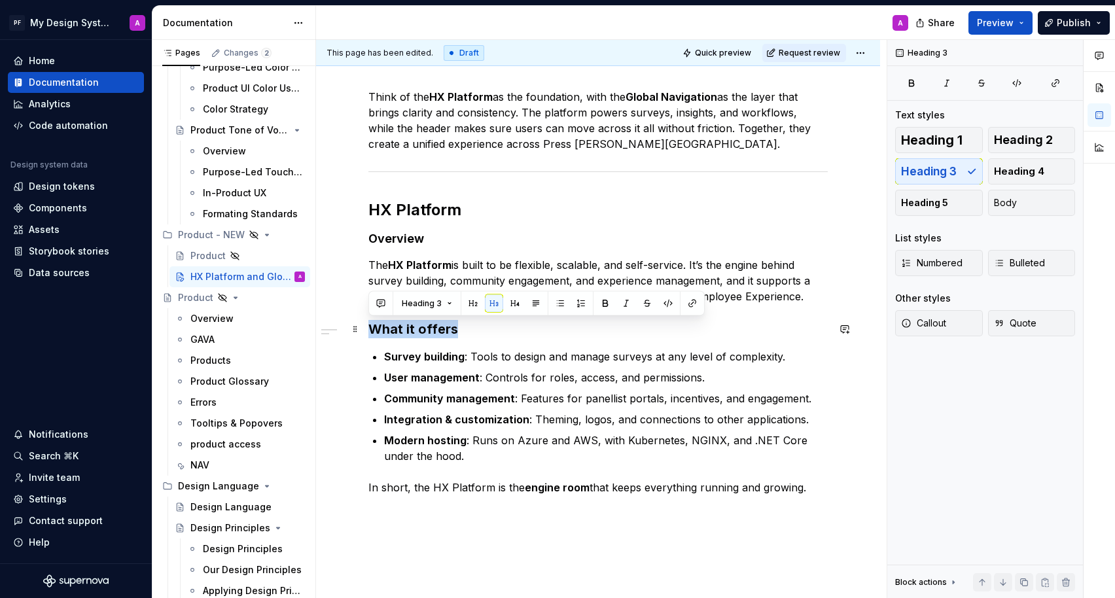
drag, startPoint x: 451, startPoint y: 329, endPoint x: 368, endPoint y: 329, distance: 82.4
click at [368, 329] on h3 "What it offers" at bounding box center [597, 329] width 459 height 18
click at [508, 302] on button "button" at bounding box center [515, 303] width 18 height 18
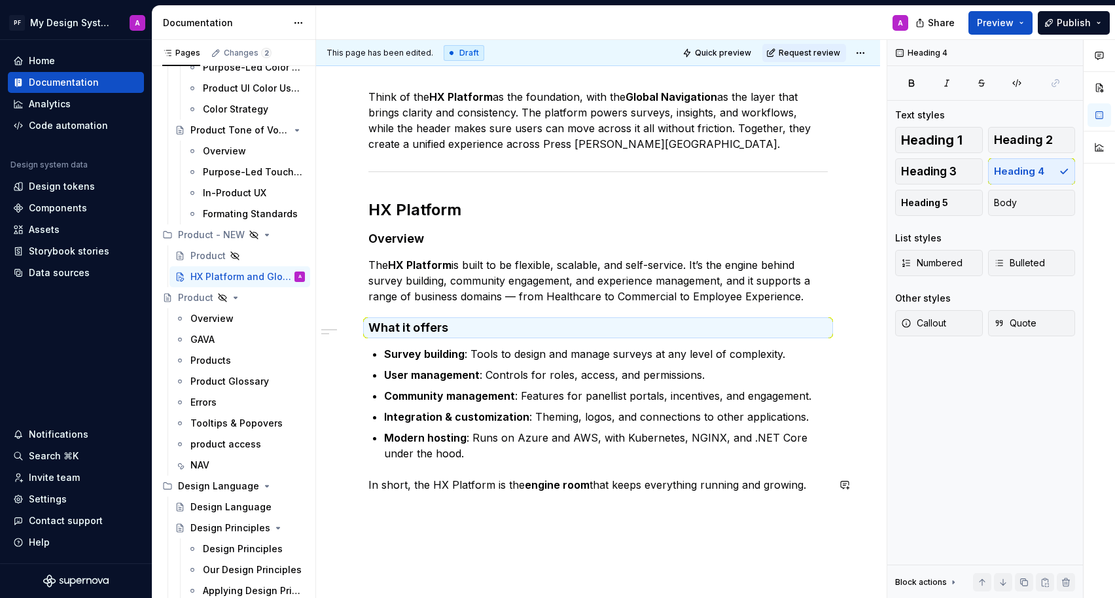
click at [508, 535] on div "Think of the HX Platform as the foundation, with the Global Navigation as the l…" at bounding box center [598, 373] width 564 height 630
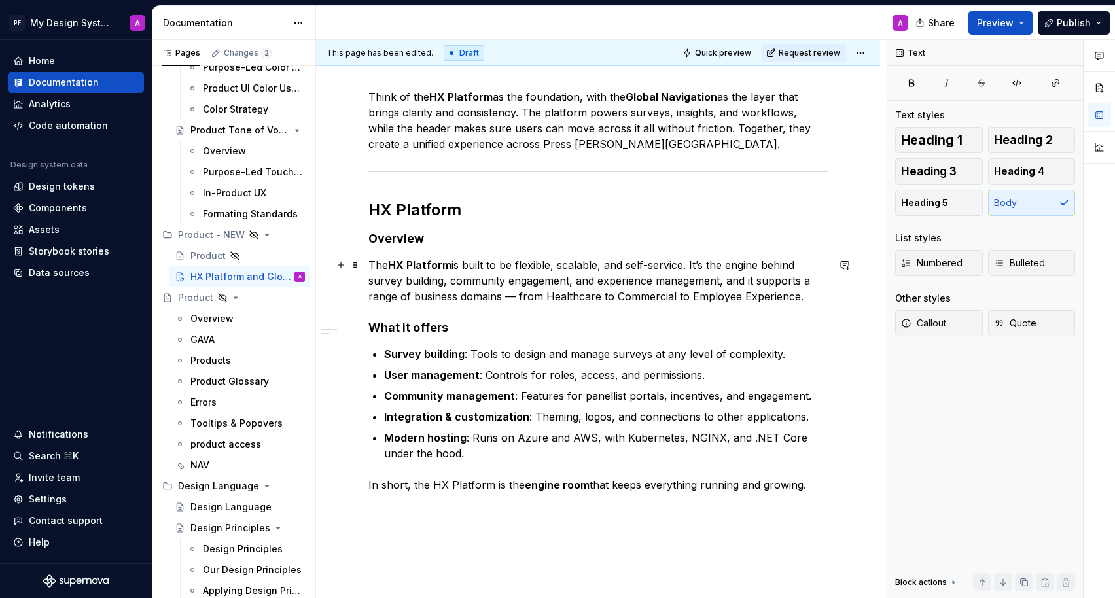
click at [519, 294] on p "The HX Platform is built to be flexible, scalable, and self-service. It’s the e…" at bounding box center [597, 280] width 459 height 47
click at [821, 487] on p "In short, the HX Platform is the engine room that keeps everything running and …" at bounding box center [597, 485] width 459 height 16
click at [344, 509] on button "button" at bounding box center [341, 508] width 18 height 18
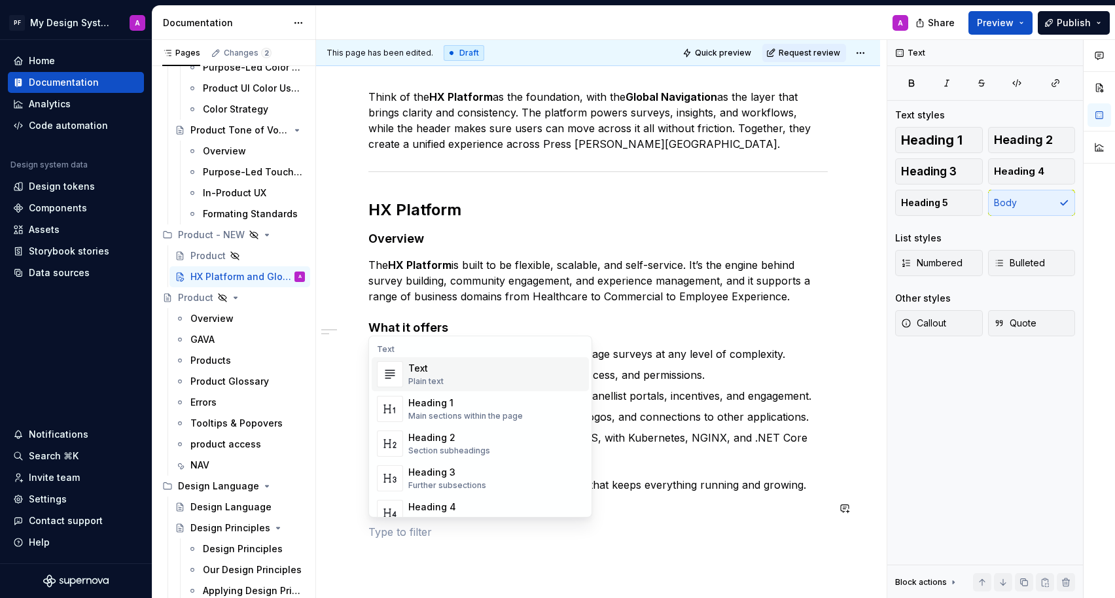
scroll to position [186, 0]
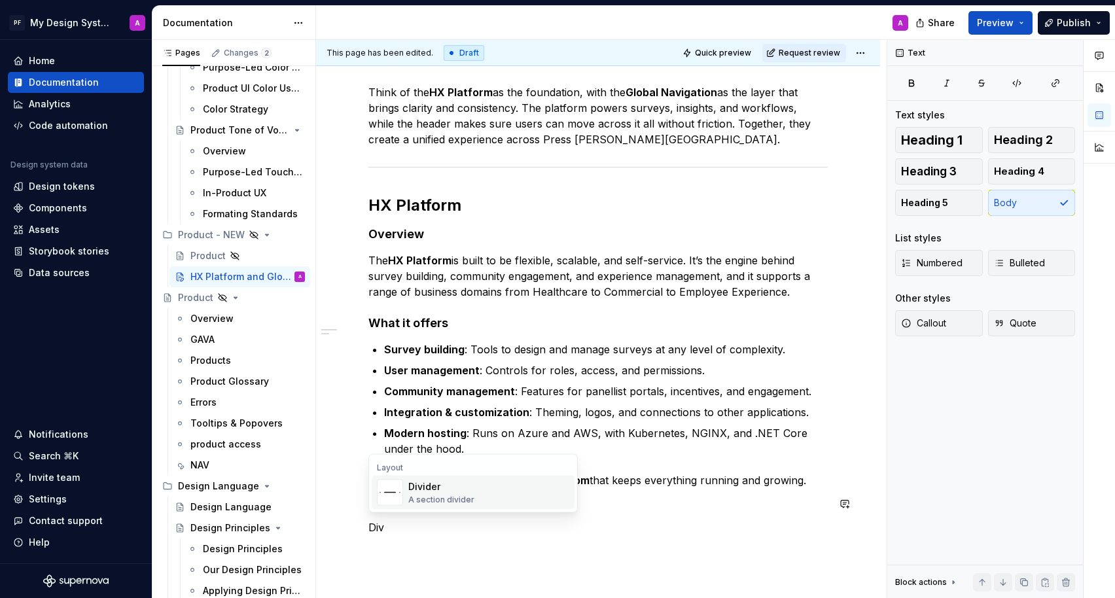
click at [412, 493] on div "Divider" at bounding box center [441, 486] width 66 height 13
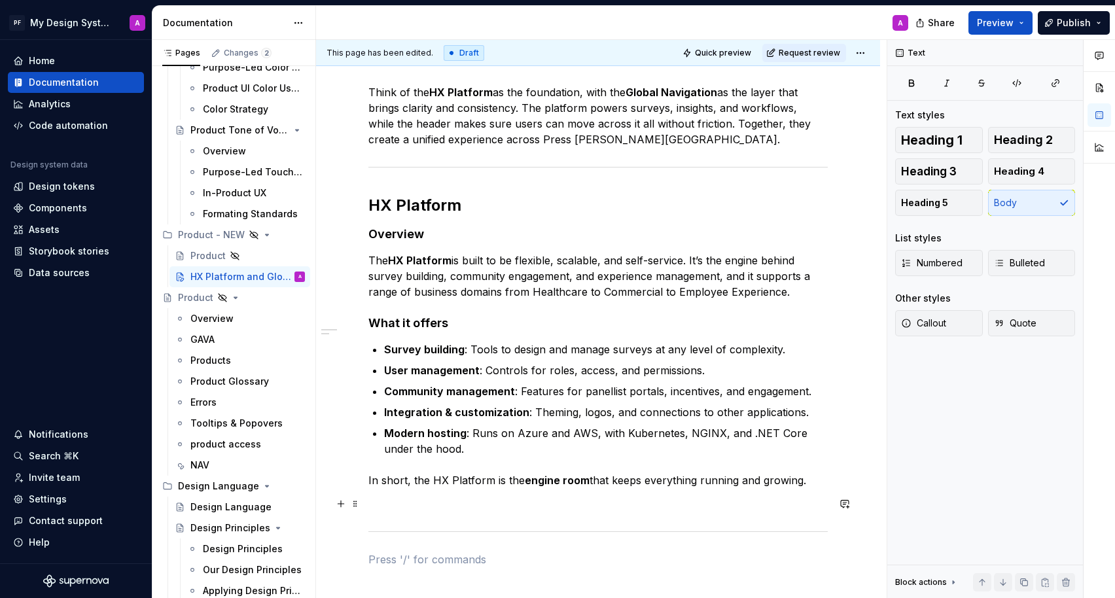
click at [391, 508] on p at bounding box center [597, 504] width 459 height 16
click at [399, 524] on div "Think of the HX Platform as the foundation, with the Global Navigation as the l…" at bounding box center [597, 325] width 459 height 483
click at [435, 234] on h4 "Overview" at bounding box center [597, 234] width 459 height 16
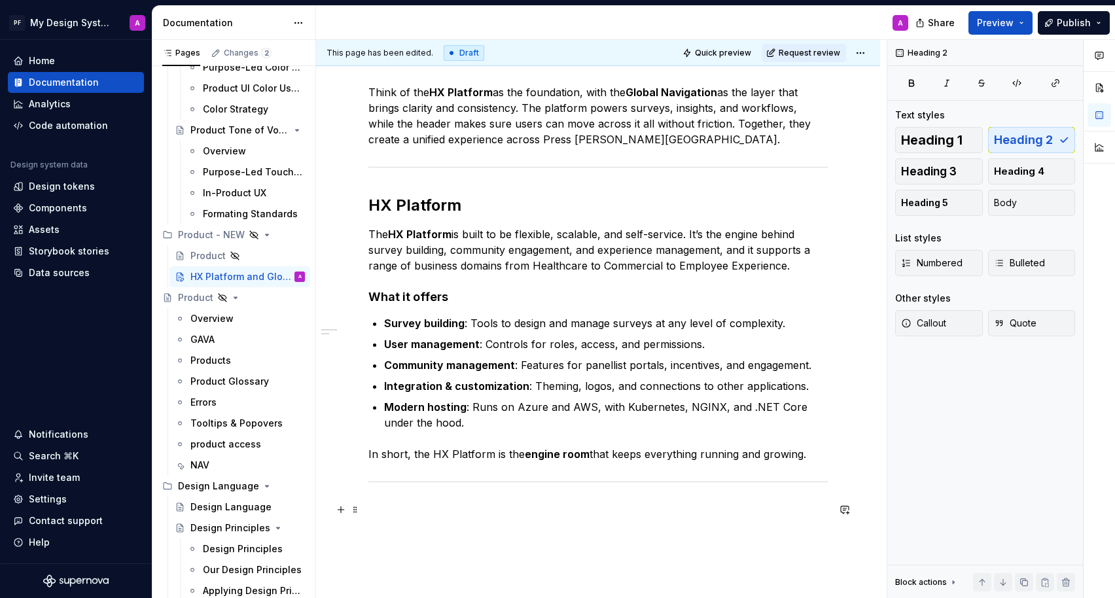
click at [402, 515] on p at bounding box center [597, 510] width 459 height 16
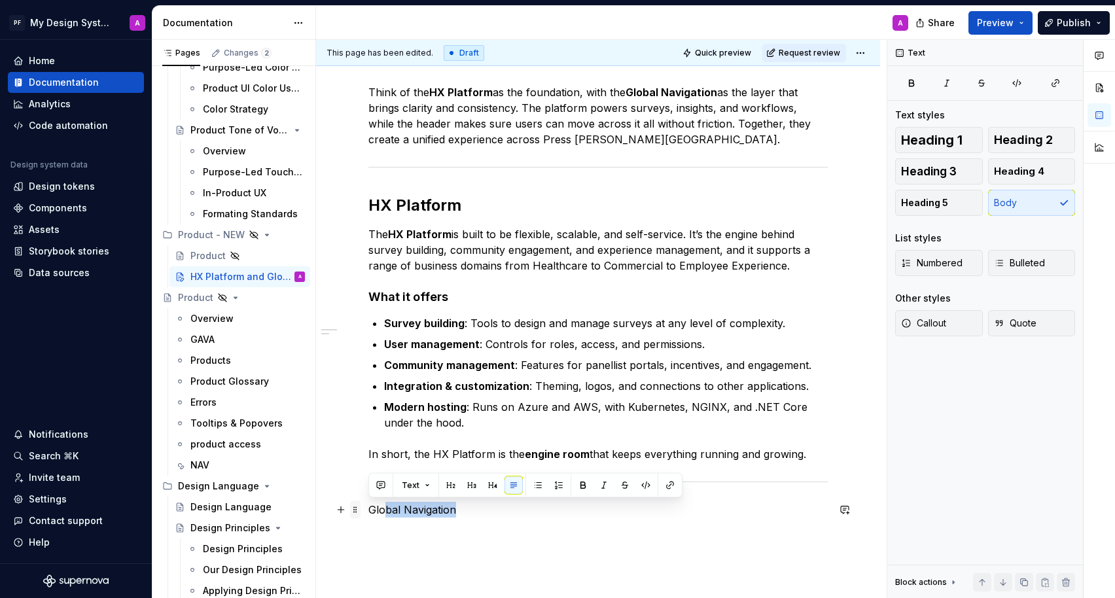
drag, startPoint x: 455, startPoint y: 510, endPoint x: 359, endPoint y: 510, distance: 96.8
click at [368, 510] on div "Think of the HX Platform as the foundation, with the Global Navigation as the l…" at bounding box center [597, 320] width 459 height 472
click at [483, 514] on p "Global Navigation" at bounding box center [597, 510] width 459 height 16
drag, startPoint x: 464, startPoint y: 514, endPoint x: 367, endPoint y: 510, distance: 96.9
click at [367, 510] on div "Think of the HX Platform as the foundation, with the Global Navigation as the l…" at bounding box center [598, 394] width 564 height 683
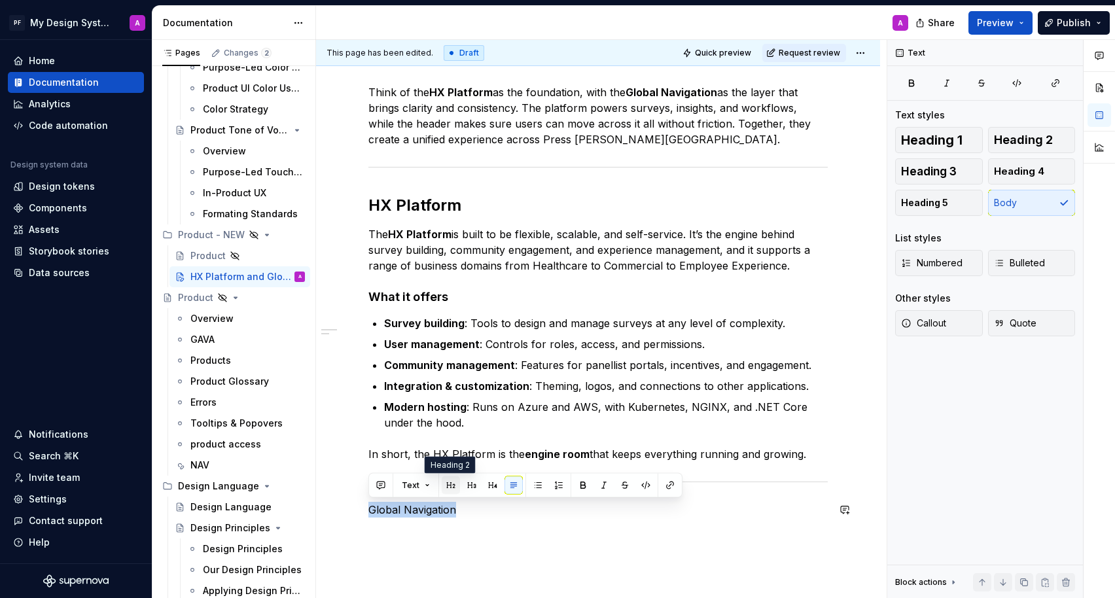
click at [455, 485] on button "button" at bounding box center [451, 485] width 18 height 18
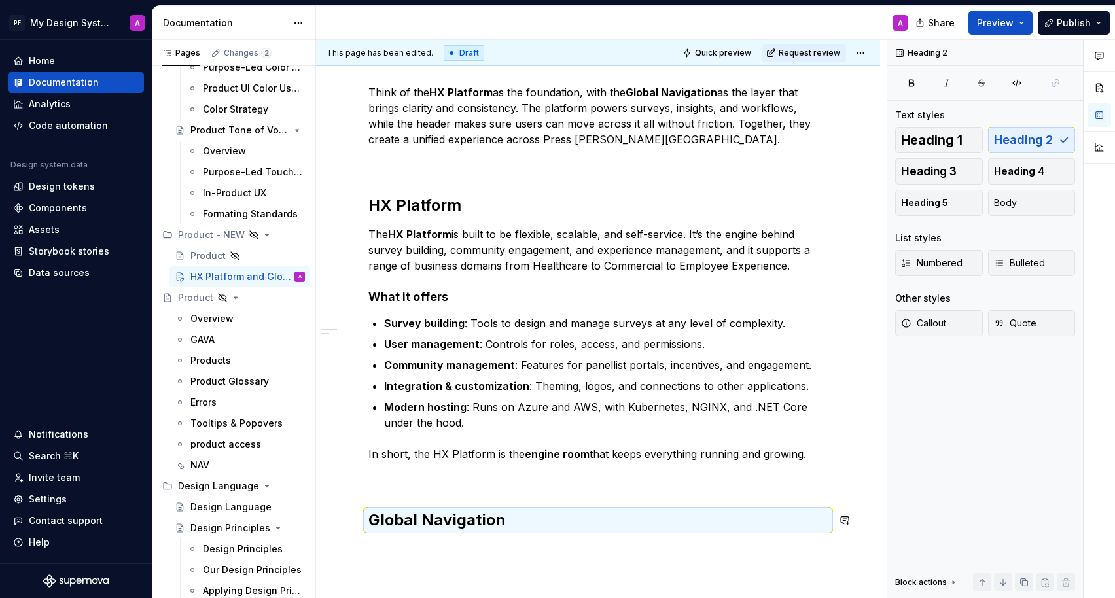
click at [563, 536] on div "Think of the HX Platform as the foundation, with the Global Navigation as the l…" at bounding box center [597, 320] width 459 height 472
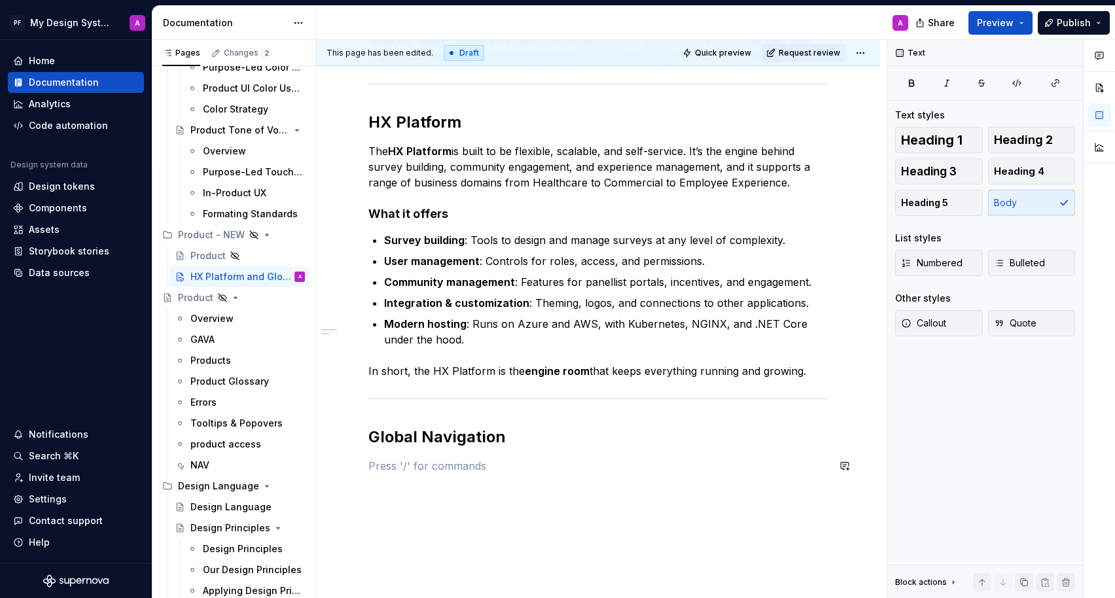
scroll to position [245, 0]
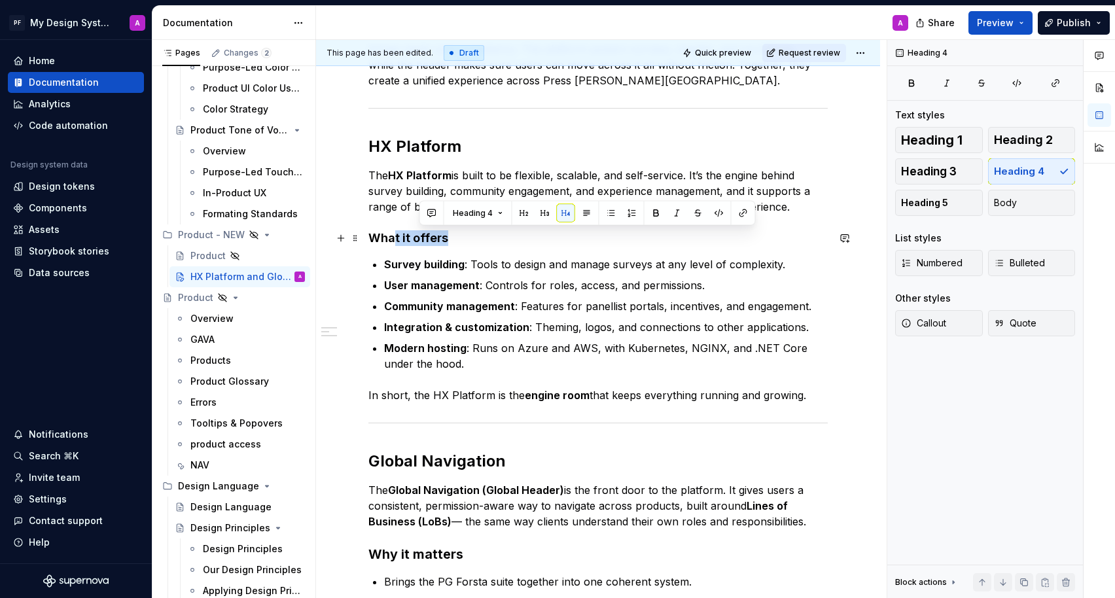
drag, startPoint x: 449, startPoint y: 239, endPoint x: 394, endPoint y: 238, distance: 55.0
click at [394, 239] on h4 "What it offers" at bounding box center [597, 238] width 459 height 16
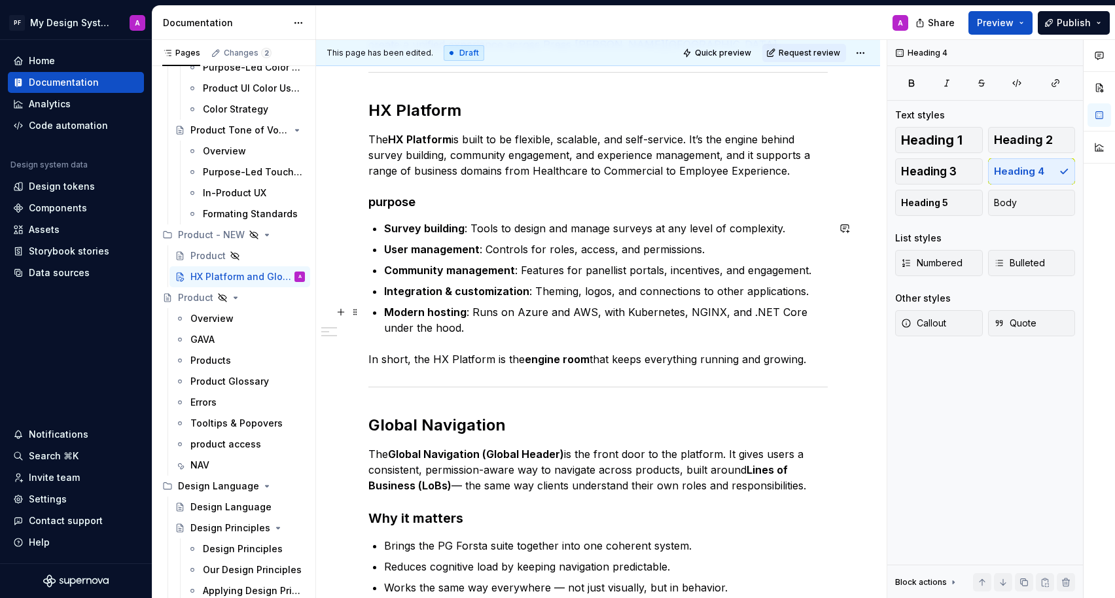
scroll to position [284, 0]
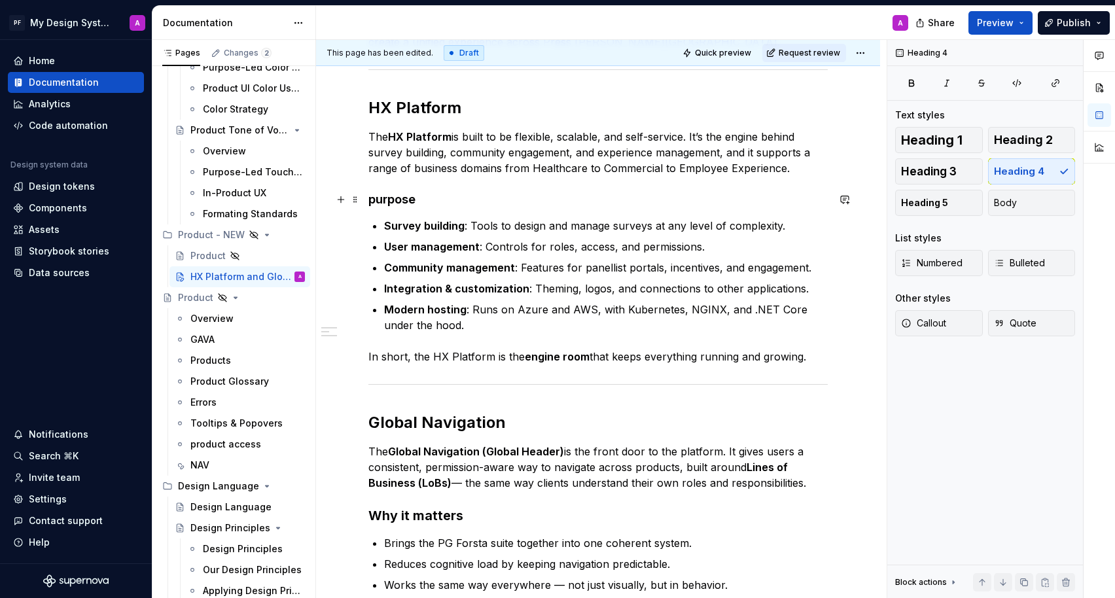
click at [372, 199] on h4 "purpose" at bounding box center [597, 200] width 459 height 16
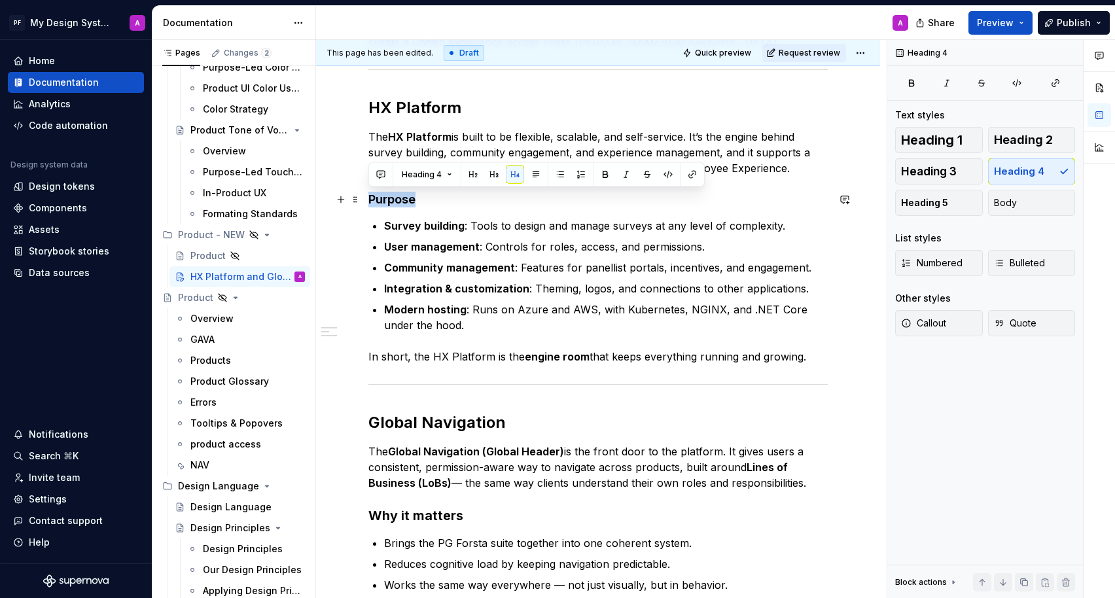
drag, startPoint x: 417, startPoint y: 199, endPoint x: 368, endPoint y: 199, distance: 49.7
click at [368, 199] on div "Think of the HX Platform as the foundation, with the Global Navigation as the l…" at bounding box center [598, 382] width 564 height 853
copy h4 "Purpose"
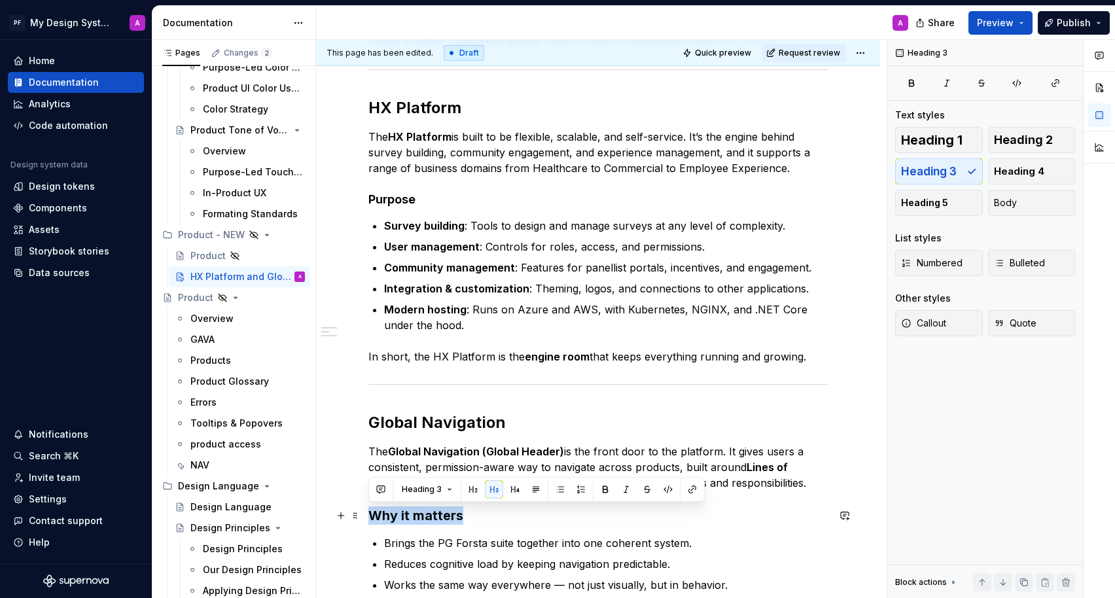
drag, startPoint x: 462, startPoint y: 517, endPoint x: 371, endPoint y: 516, distance: 90.9
click at [371, 516] on h3 "Why it matters" at bounding box center [597, 515] width 459 height 18
drag, startPoint x: 420, startPoint y: 516, endPoint x: 370, endPoint y: 518, distance: 50.4
click at [370, 518] on h3 "Purpose" at bounding box center [597, 515] width 459 height 18
click at [514, 486] on button "button" at bounding box center [515, 489] width 18 height 18
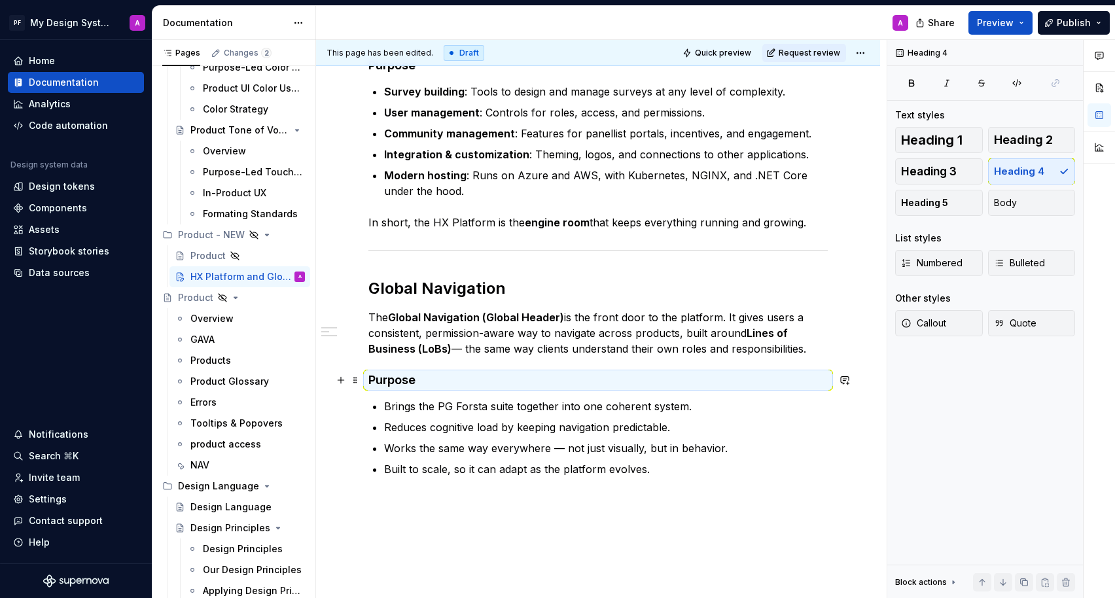
scroll to position [491, 0]
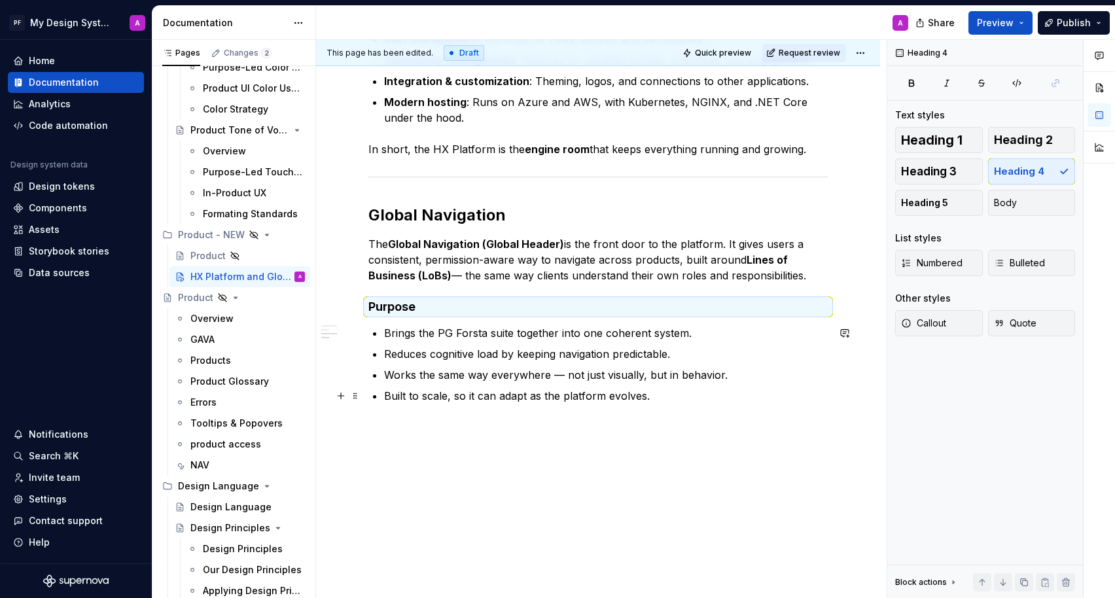
click at [521, 398] on p "Built to scale, so it can adapt as the platform evolves." at bounding box center [606, 396] width 444 height 16
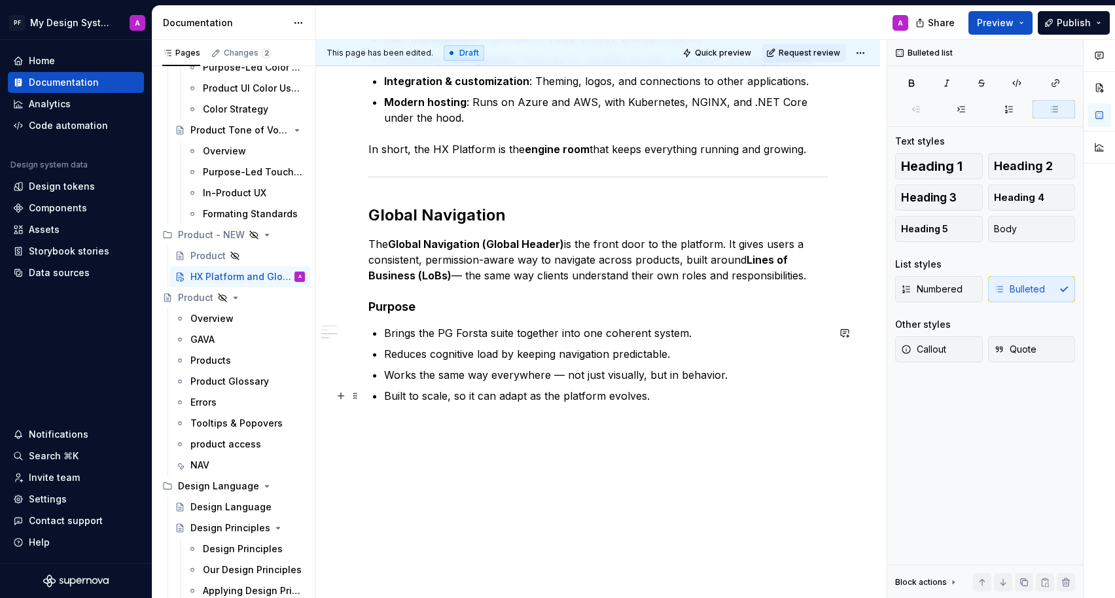
click at [663, 396] on p "Built to scale, so it can adapt as the platform evolves." at bounding box center [606, 396] width 444 height 16
click at [564, 375] on p "Works the same way everywhere — not just visually, but in behavior." at bounding box center [606, 375] width 444 height 16
click at [462, 273] on p "The Global Navigation (Global Header) is the front door to the platform. It giv…" at bounding box center [597, 259] width 459 height 47
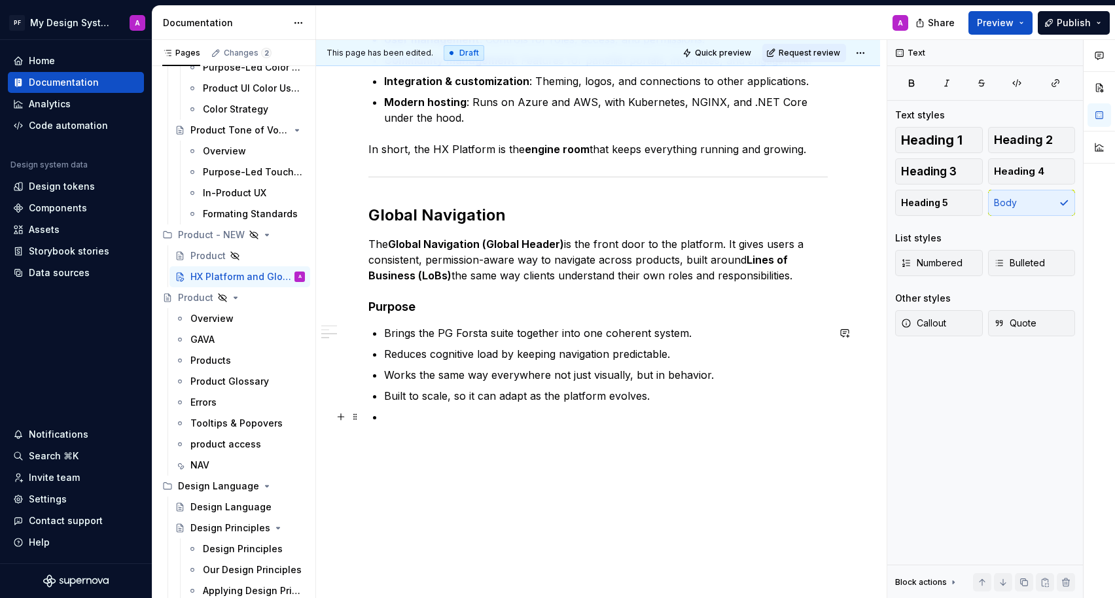
click at [395, 420] on p at bounding box center [606, 417] width 444 height 16
click at [342, 429] on button "button" at bounding box center [341, 427] width 18 height 18
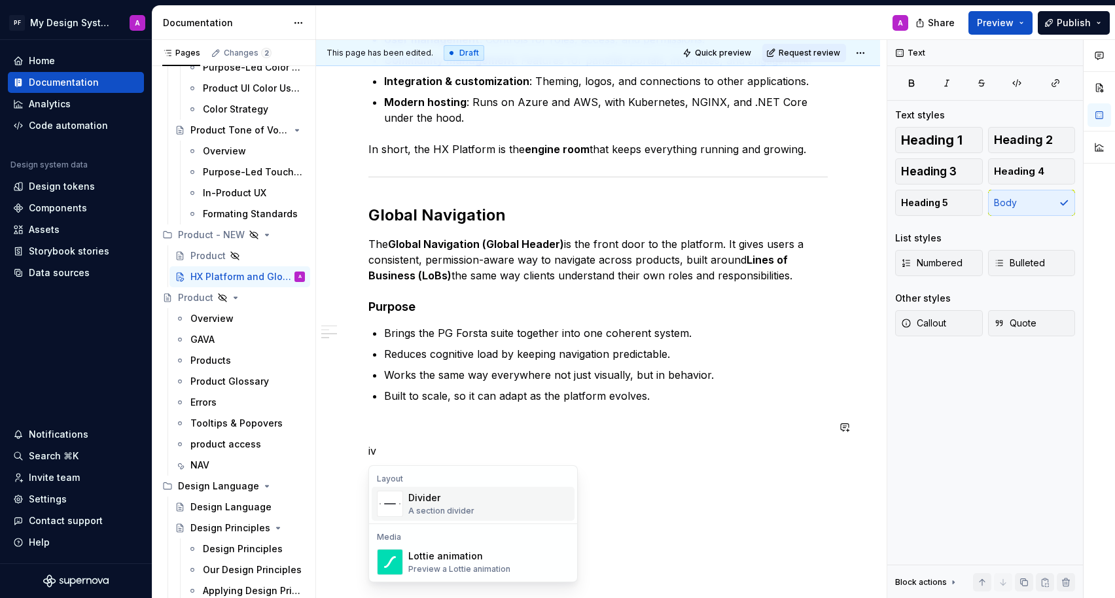
click at [418, 494] on div "Divider" at bounding box center [441, 497] width 66 height 13
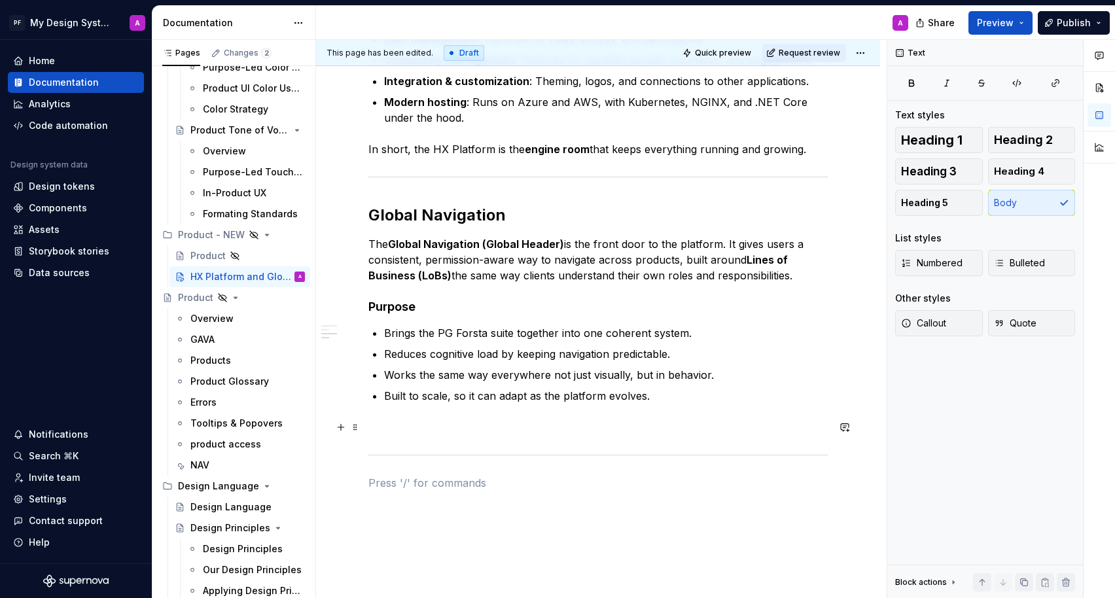
click at [409, 433] on p at bounding box center [597, 427] width 459 height 16
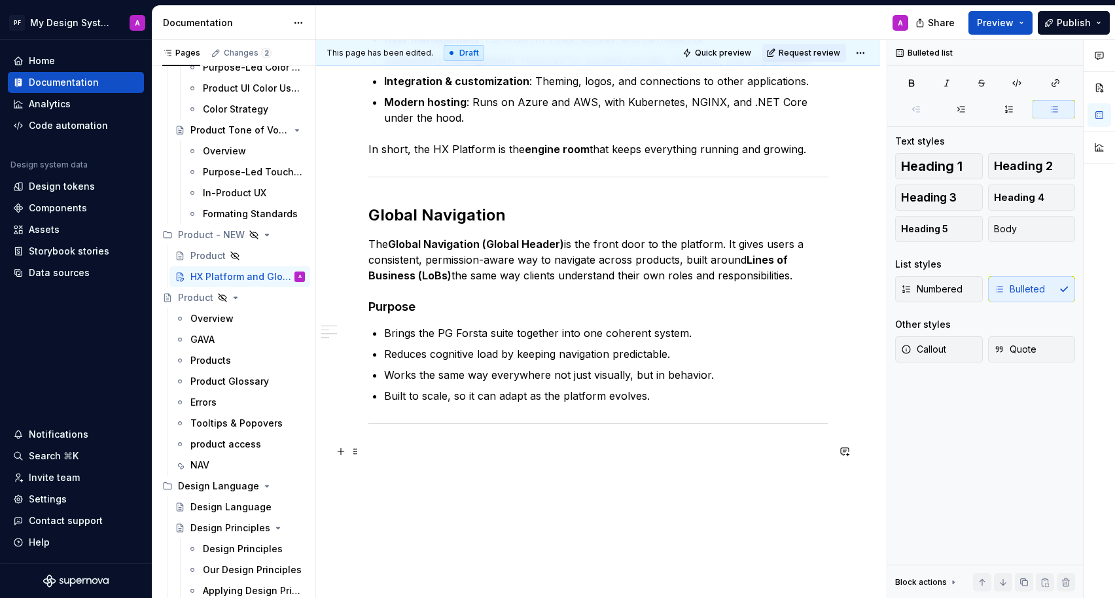
click at [427, 446] on p at bounding box center [597, 452] width 459 height 16
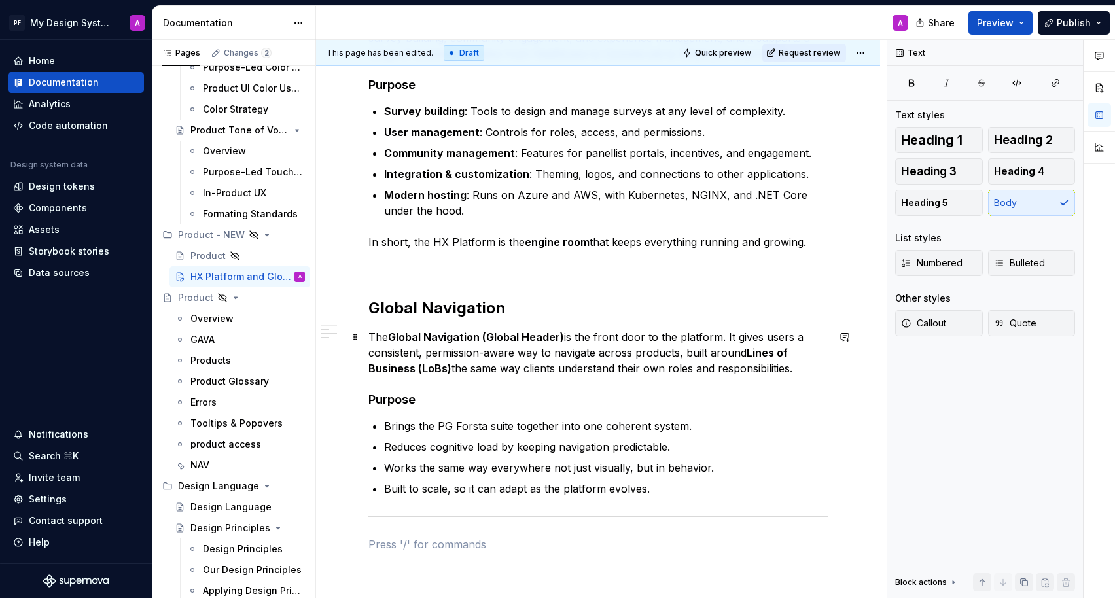
scroll to position [478, 0]
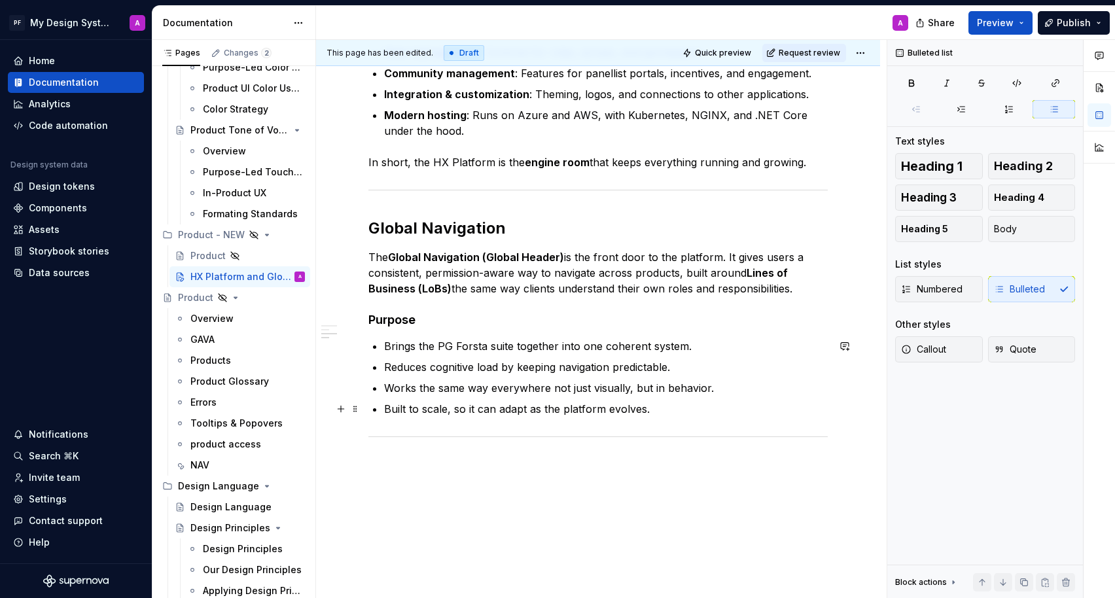
click at [675, 413] on p "Built to scale, so it can adapt as the platform evolves." at bounding box center [606, 409] width 444 height 16
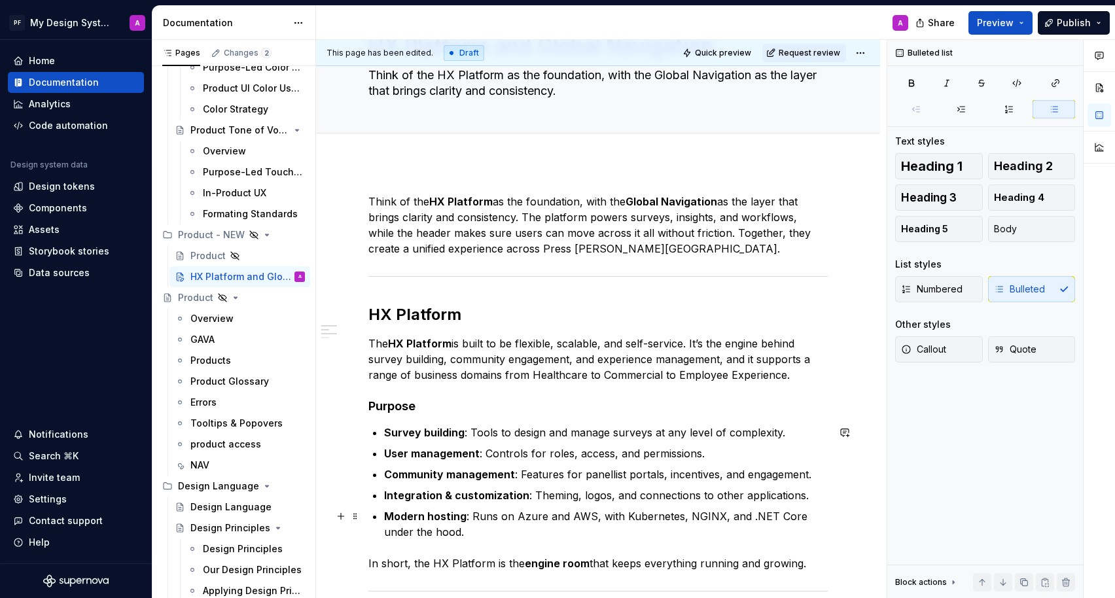
scroll to position [0, 0]
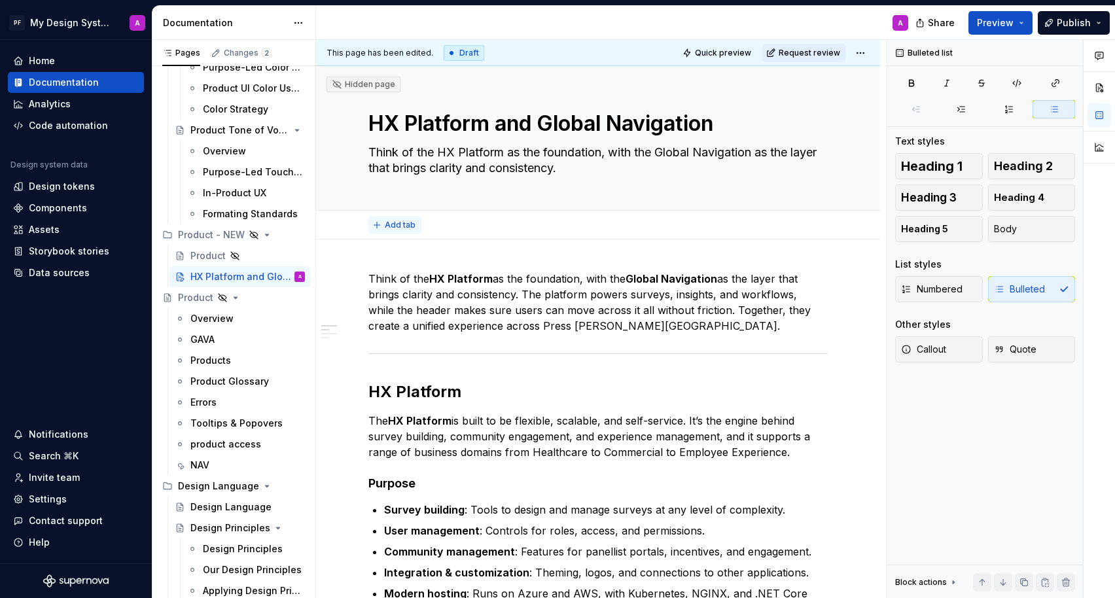
click at [402, 228] on span "Add tab" at bounding box center [400, 225] width 31 height 10
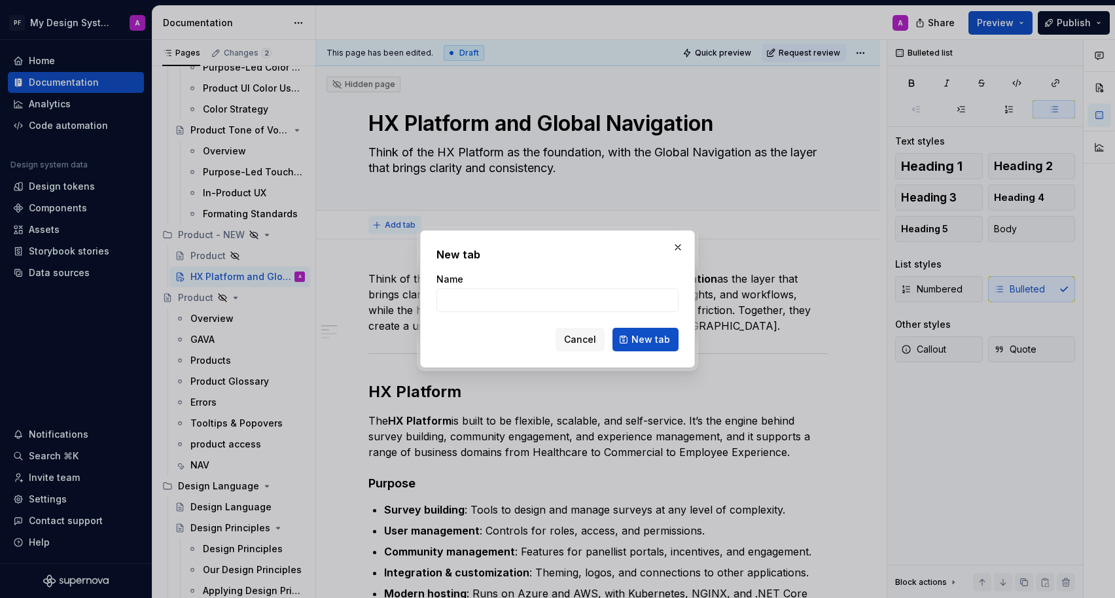
type textarea "*"
type input "Overview"
click at [654, 335] on span "New tab" at bounding box center [650, 339] width 39 height 13
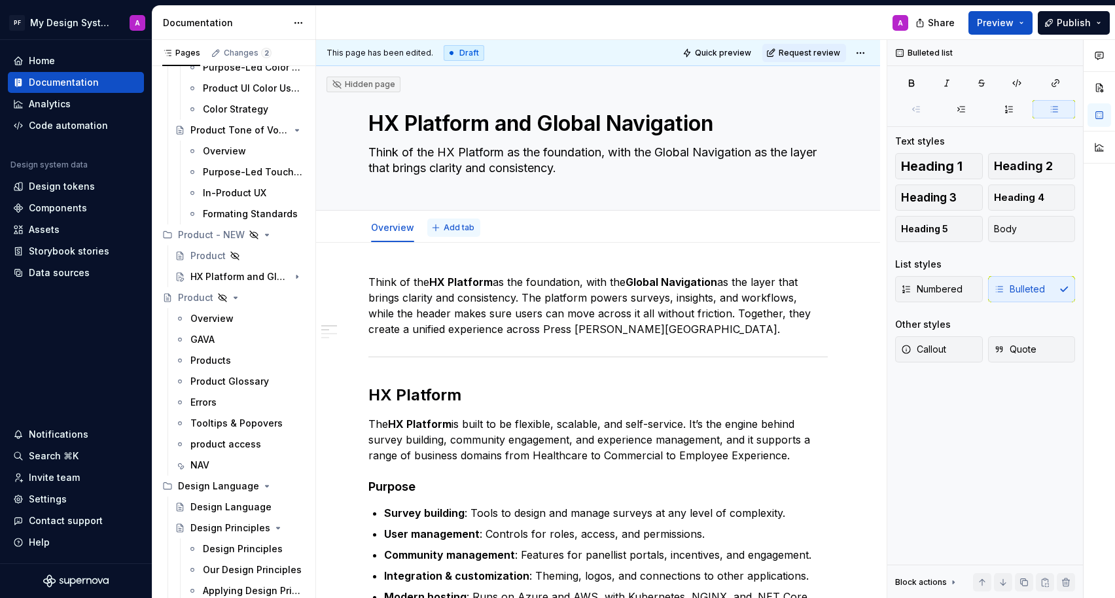
click at [451, 225] on span "Add tab" at bounding box center [459, 227] width 31 height 10
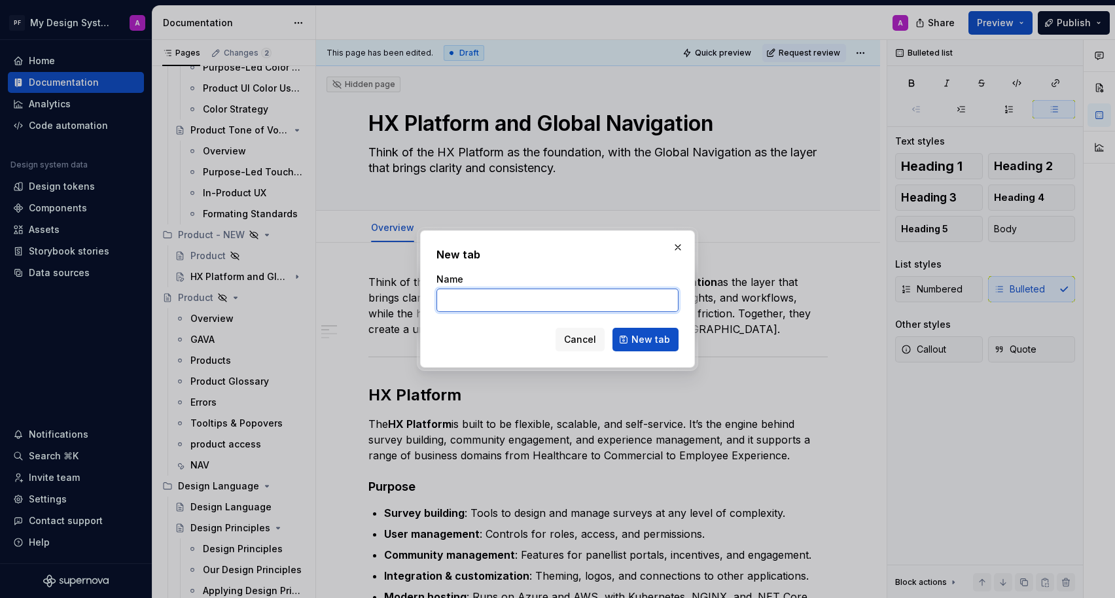
type textarea "*"
type input "Global Header"
click at [635, 337] on span "New tab" at bounding box center [650, 339] width 39 height 13
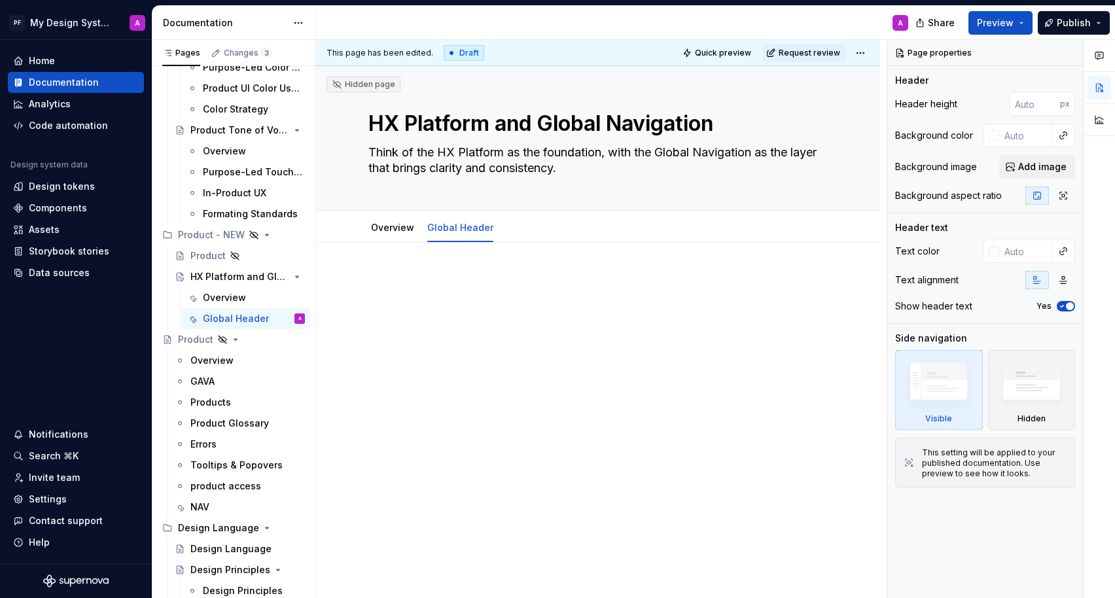
click at [434, 280] on p at bounding box center [597, 282] width 459 height 16
click at [496, 287] on p at bounding box center [597, 282] width 459 height 16
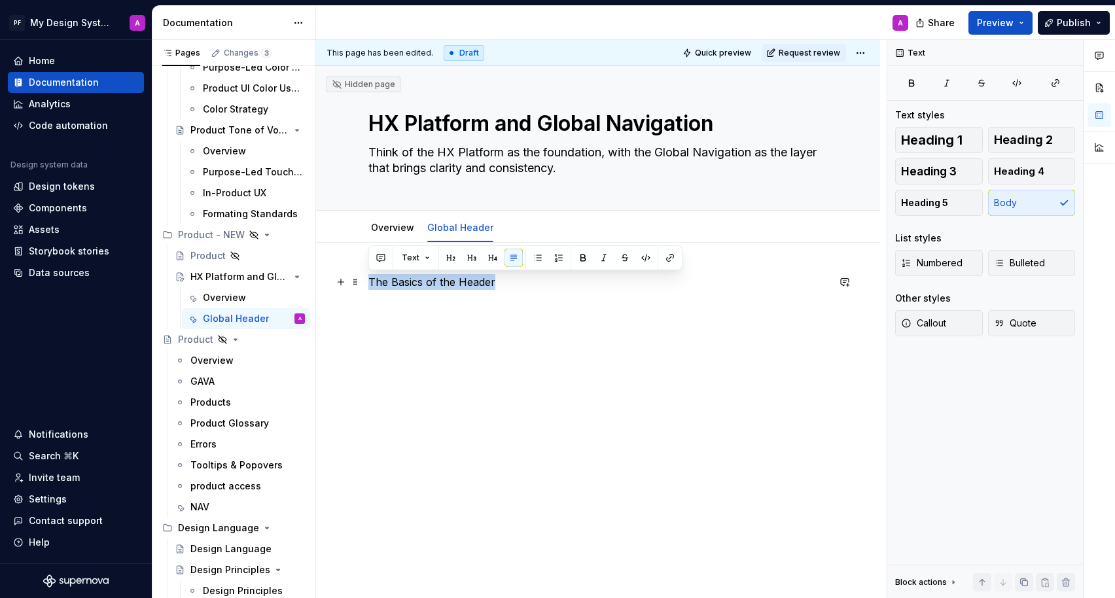
drag, startPoint x: 508, startPoint y: 283, endPoint x: 370, endPoint y: 283, distance: 138.7
click at [370, 283] on p "The Basics of the Header" at bounding box center [597, 282] width 459 height 16
click at [580, 261] on button "button" at bounding box center [583, 258] width 18 height 18
click at [452, 258] on button "button" at bounding box center [451, 258] width 18 height 18
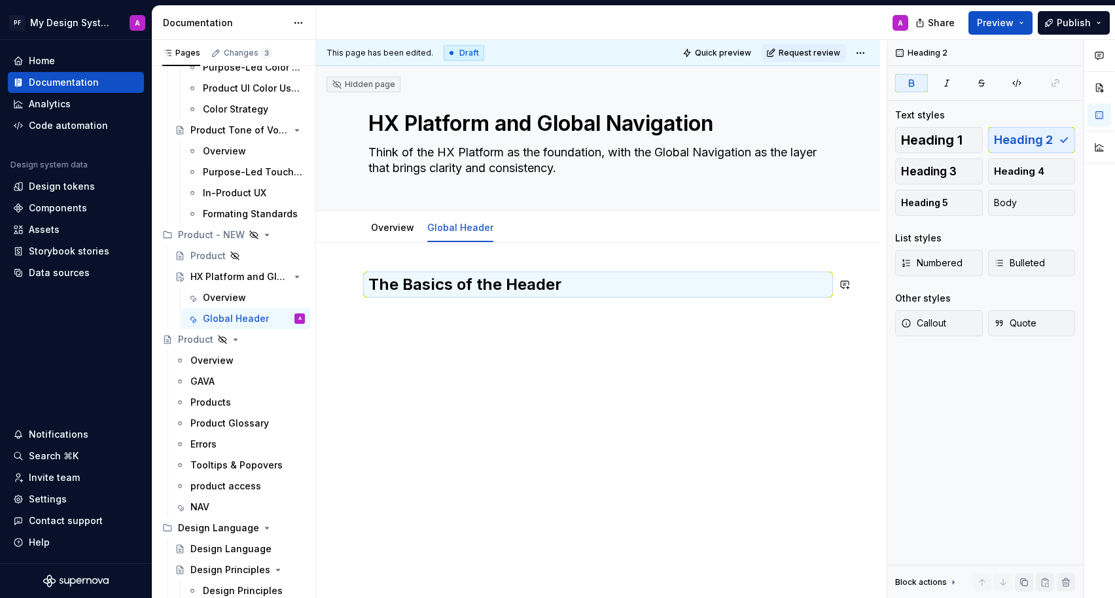
click at [487, 326] on div "The Basics of the Header" at bounding box center [597, 306] width 459 height 65
click at [575, 300] on div "The Basics of the Header" at bounding box center [597, 299] width 459 height 50
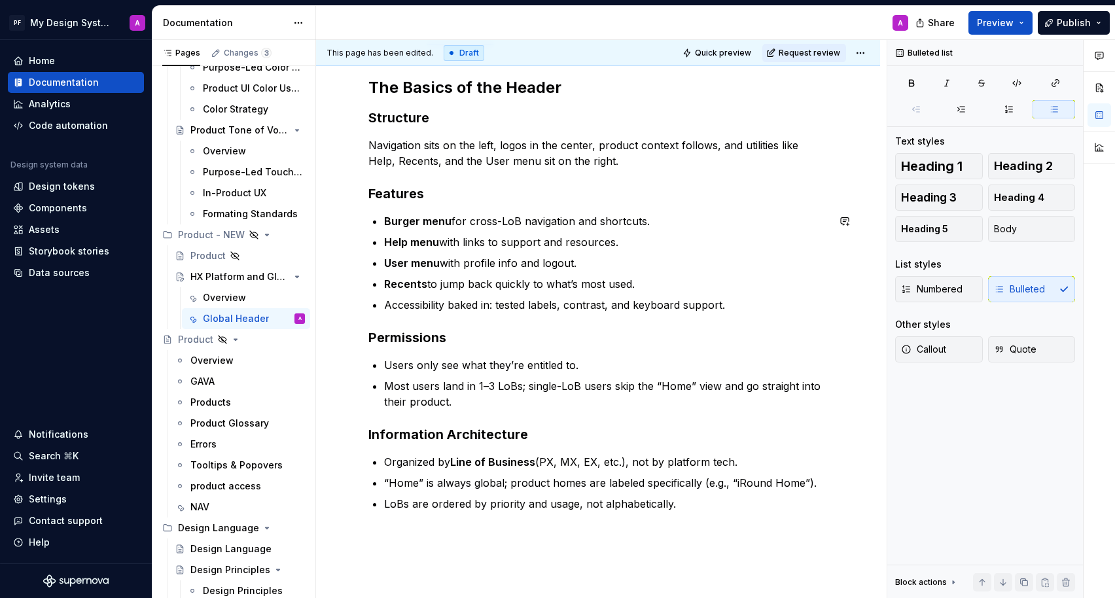
scroll to position [198, 0]
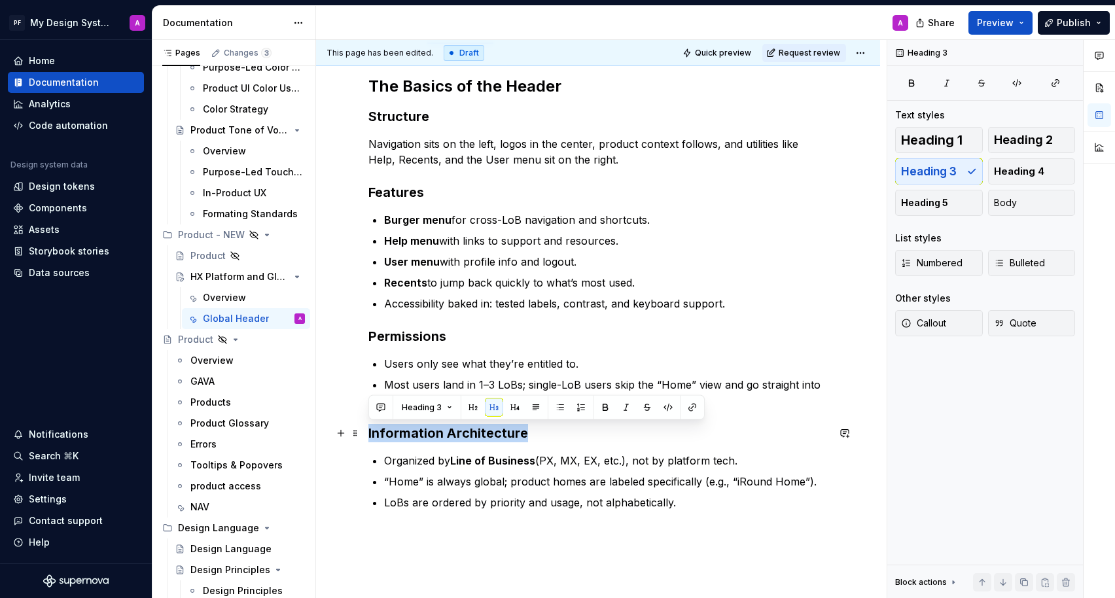
drag, startPoint x: 528, startPoint y: 434, endPoint x: 369, endPoint y: 433, distance: 159.0
click at [369, 433] on h3 "Information Architecture" at bounding box center [597, 433] width 459 height 18
click at [516, 405] on button "button" at bounding box center [515, 407] width 18 height 18
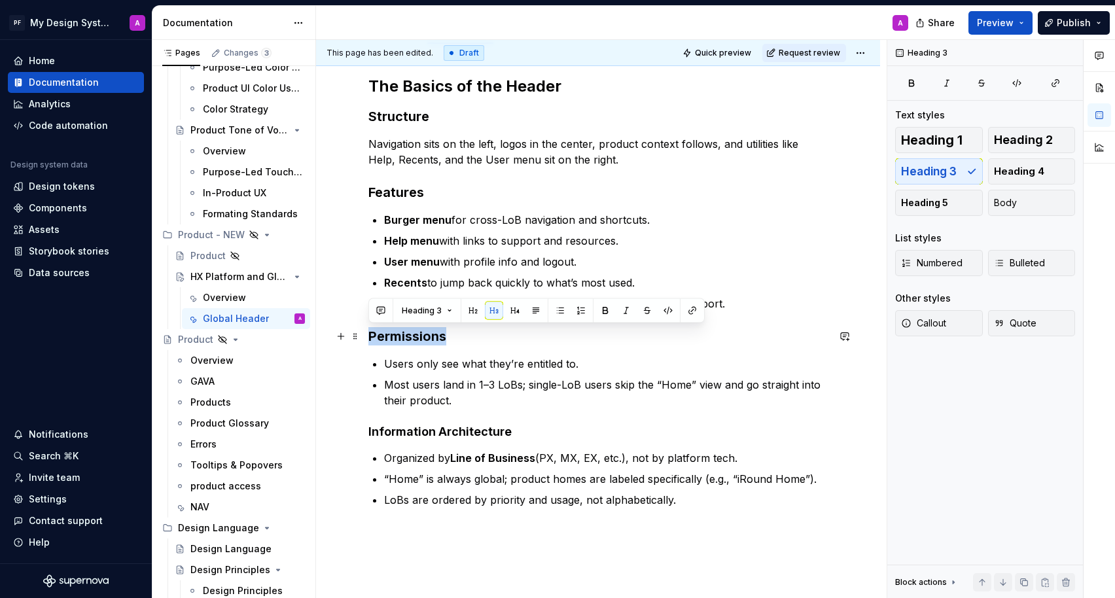
drag, startPoint x: 451, startPoint y: 336, endPoint x: 370, endPoint y: 335, distance: 81.8
click at [370, 335] on h3 "Permissions" at bounding box center [597, 336] width 459 height 18
click at [512, 311] on button "button" at bounding box center [515, 311] width 18 height 18
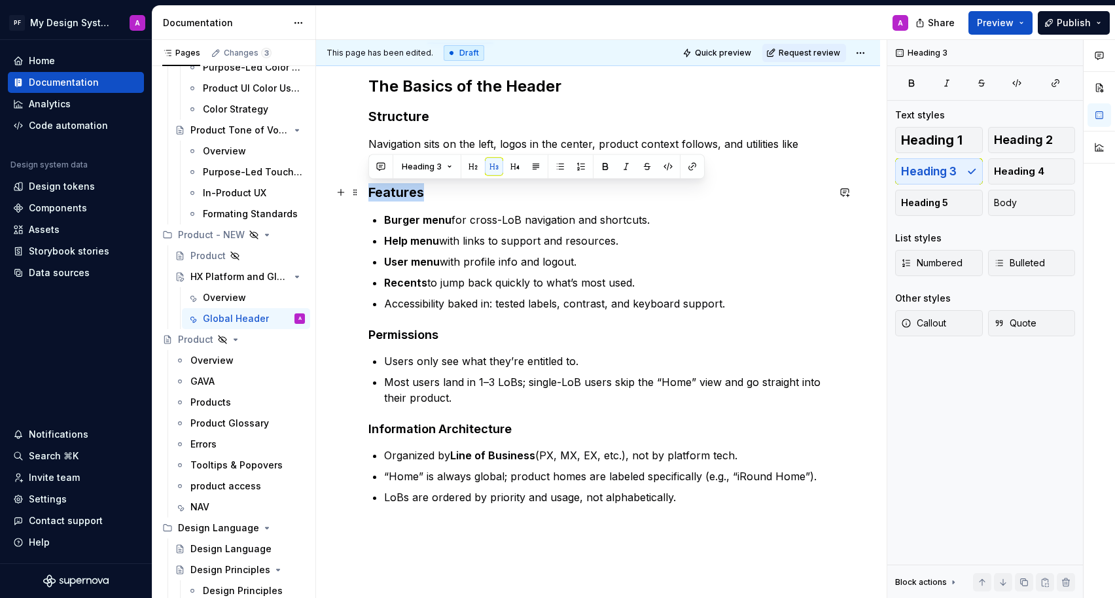
drag, startPoint x: 430, startPoint y: 192, endPoint x: 371, endPoint y: 192, distance: 59.5
click at [371, 192] on h3 "Features" at bounding box center [597, 192] width 459 height 18
click at [516, 166] on button "button" at bounding box center [515, 167] width 18 height 18
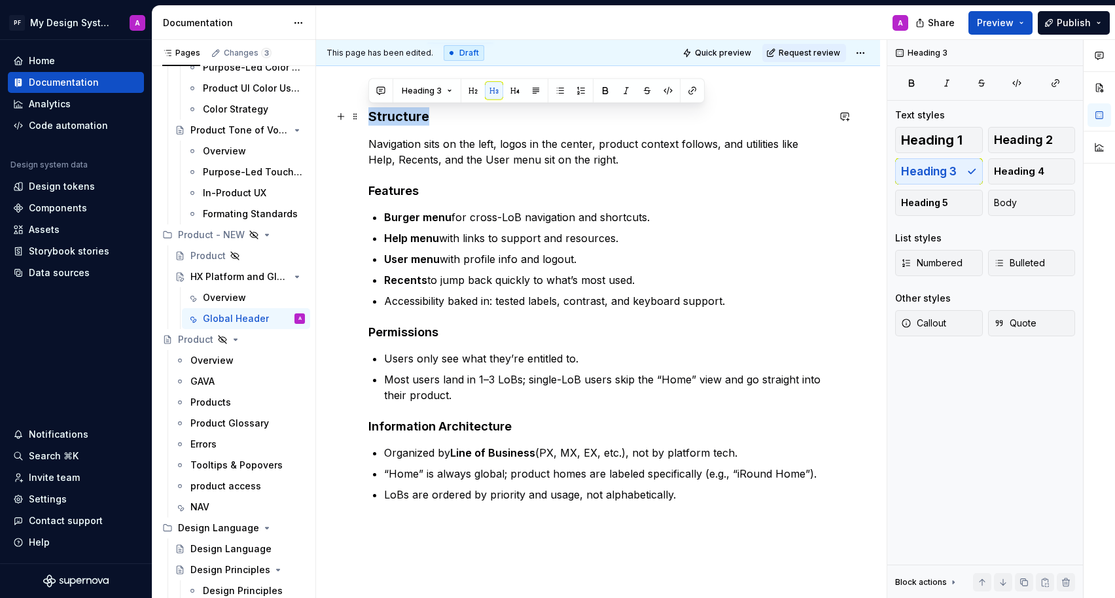
drag, startPoint x: 429, startPoint y: 118, endPoint x: 368, endPoint y: 117, distance: 60.8
click at [368, 117] on h3 "Structure" at bounding box center [597, 116] width 459 height 18
click at [515, 93] on button "button" at bounding box center [515, 91] width 18 height 18
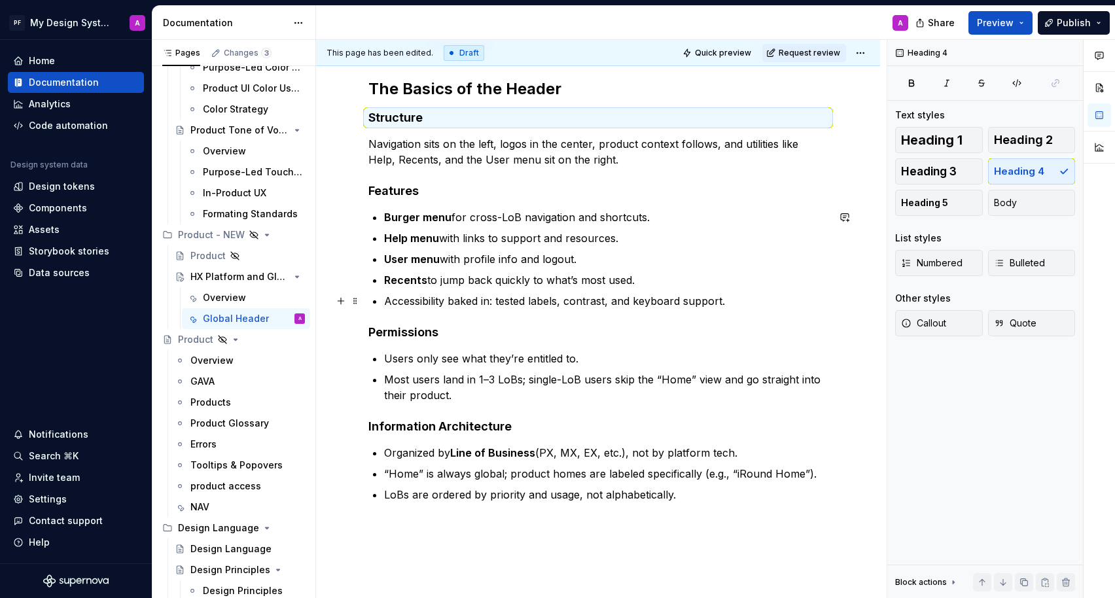
click at [756, 296] on p "Accessibility baked in: tested labels, contrast, and keyboard support." at bounding box center [606, 301] width 444 height 16
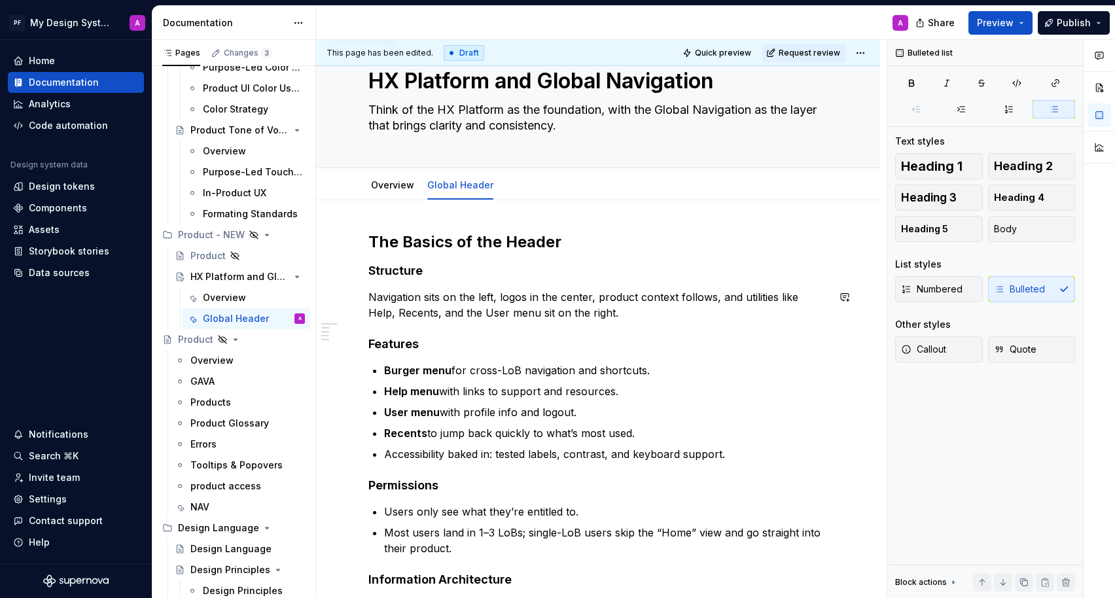
scroll to position [16, 0]
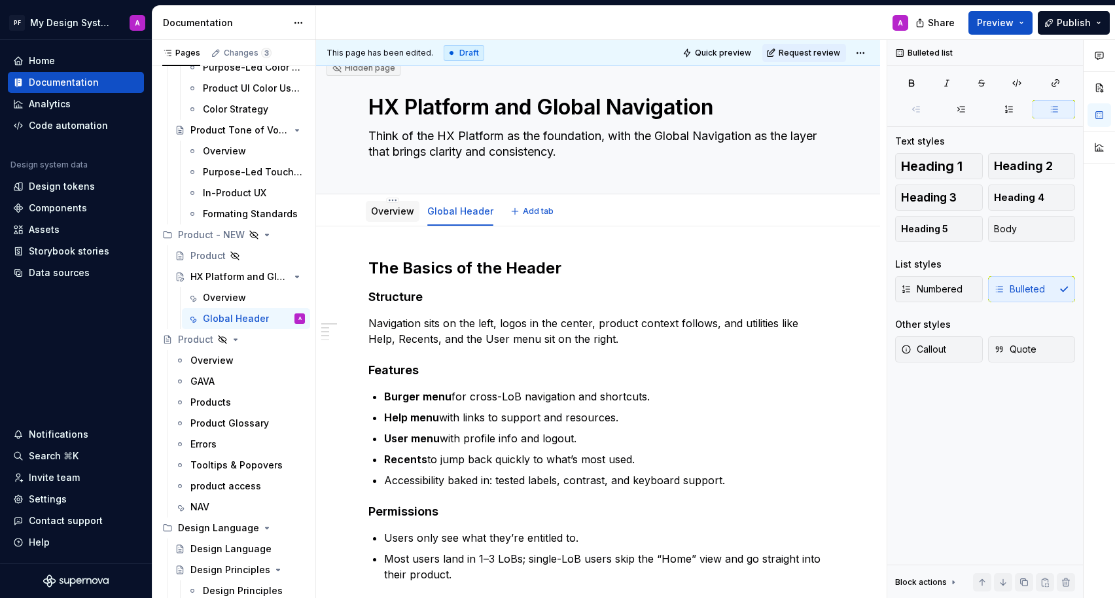
click at [383, 212] on link "Overview" at bounding box center [392, 210] width 43 height 11
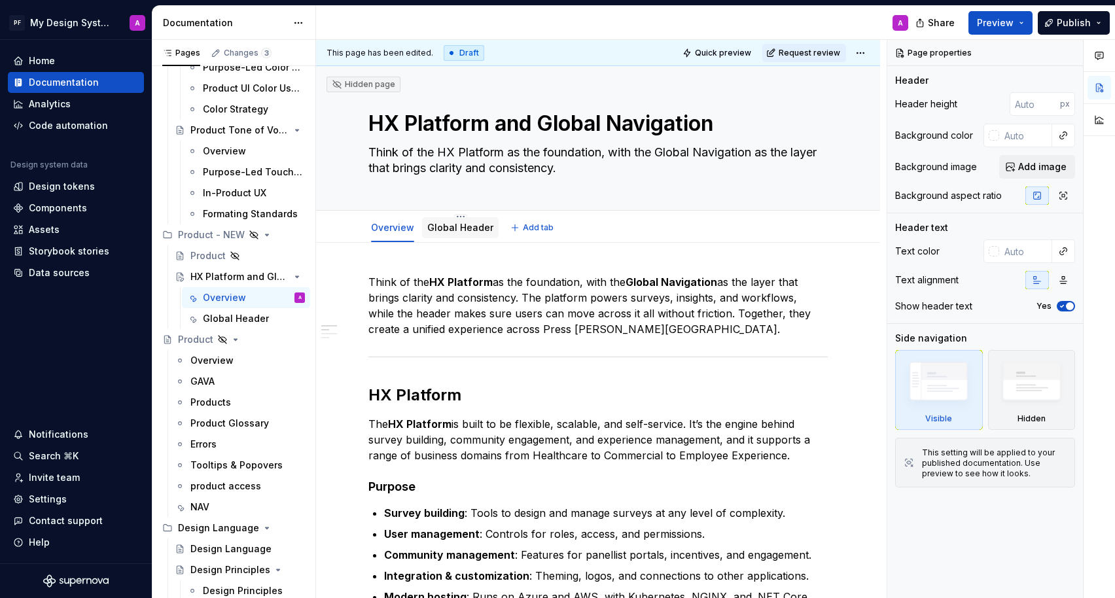
click at [466, 222] on link "Global Header" at bounding box center [460, 227] width 66 height 11
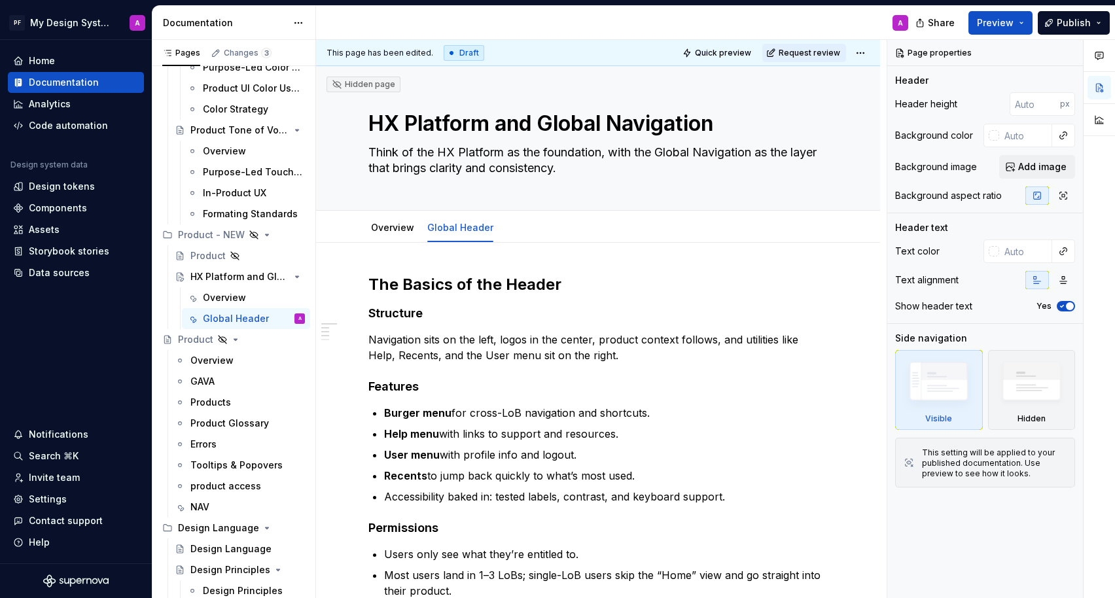
type textarea "*"
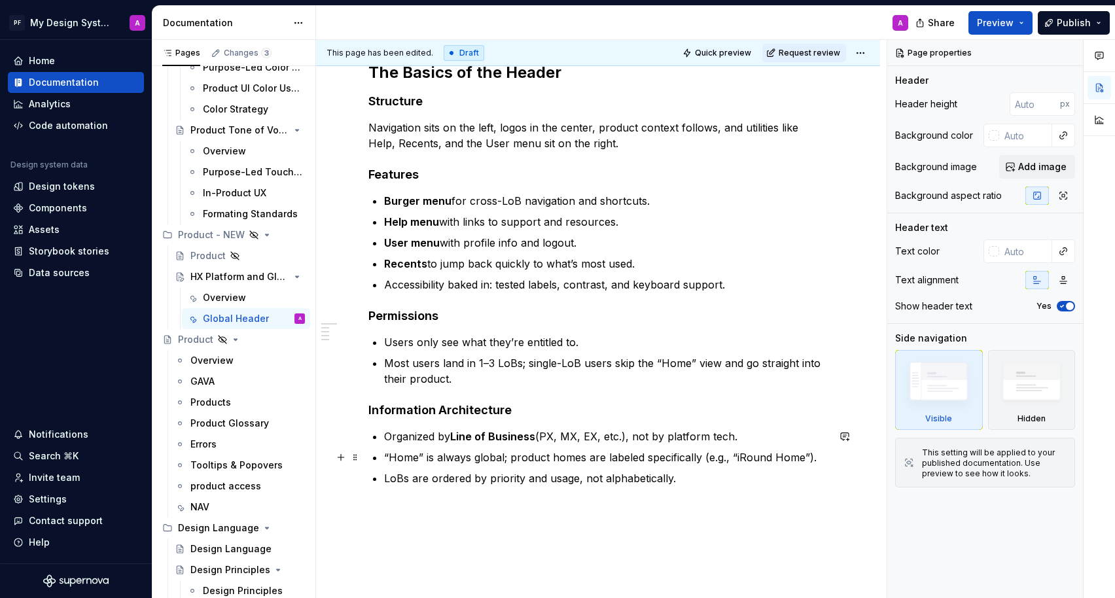
scroll to position [294, 0]
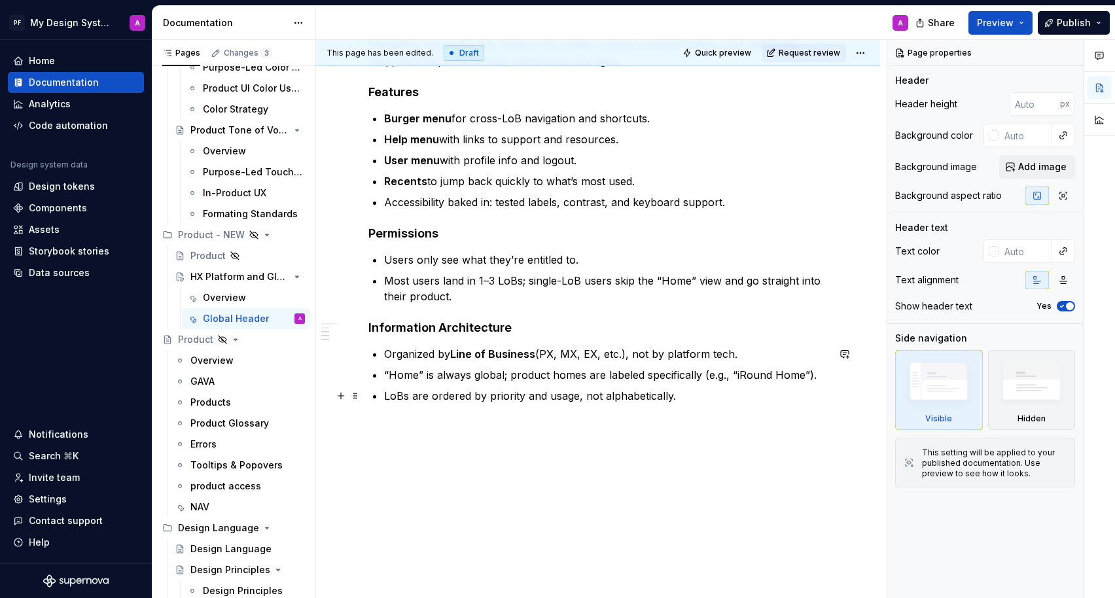
click at [678, 399] on p "LoBs are ordered by priority and usage, not alphabetically." at bounding box center [606, 396] width 444 height 16
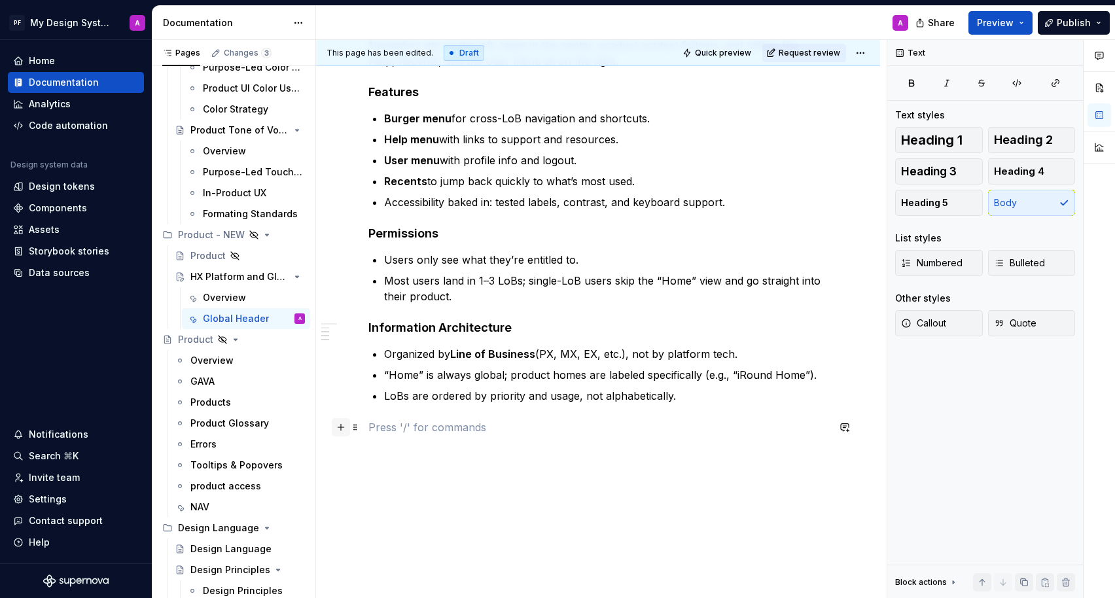
click at [341, 428] on button "button" at bounding box center [341, 427] width 18 height 18
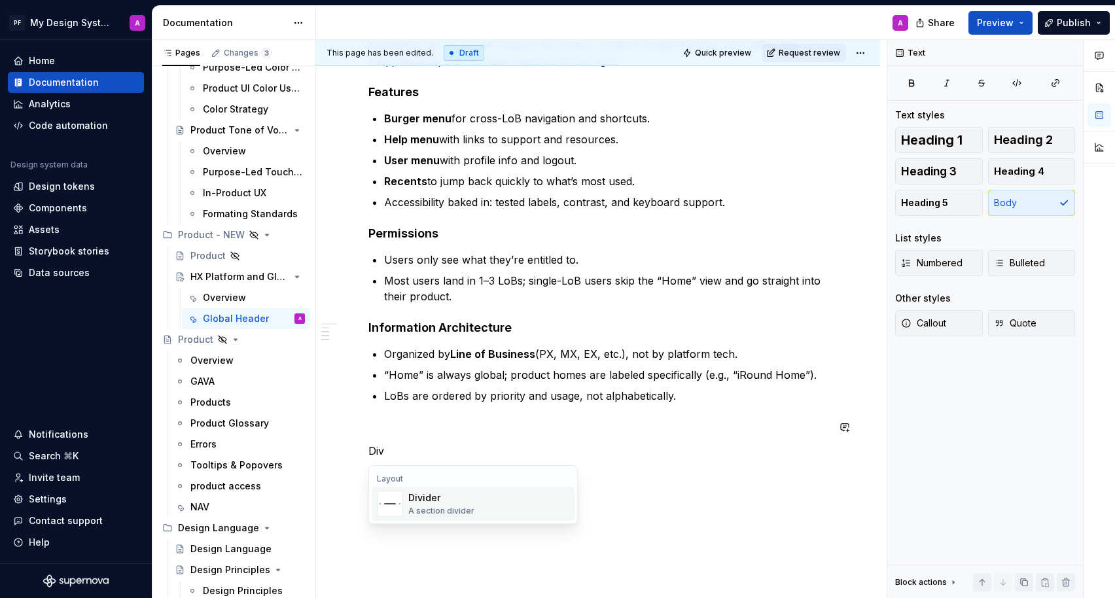
click at [431, 497] on div "Divider" at bounding box center [441, 497] width 66 height 13
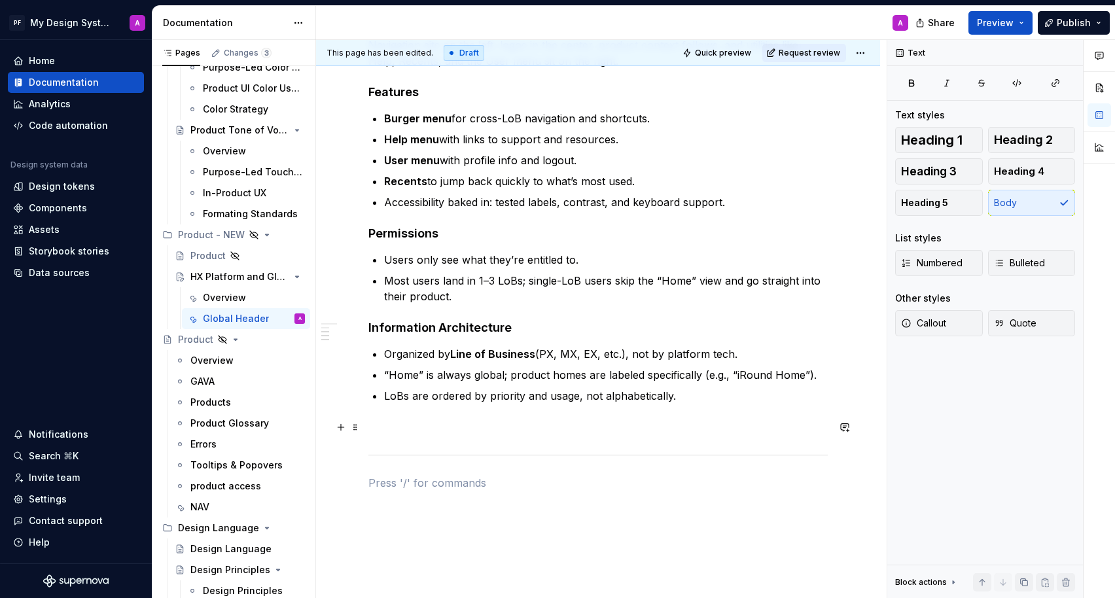
click at [415, 429] on p at bounding box center [597, 427] width 459 height 16
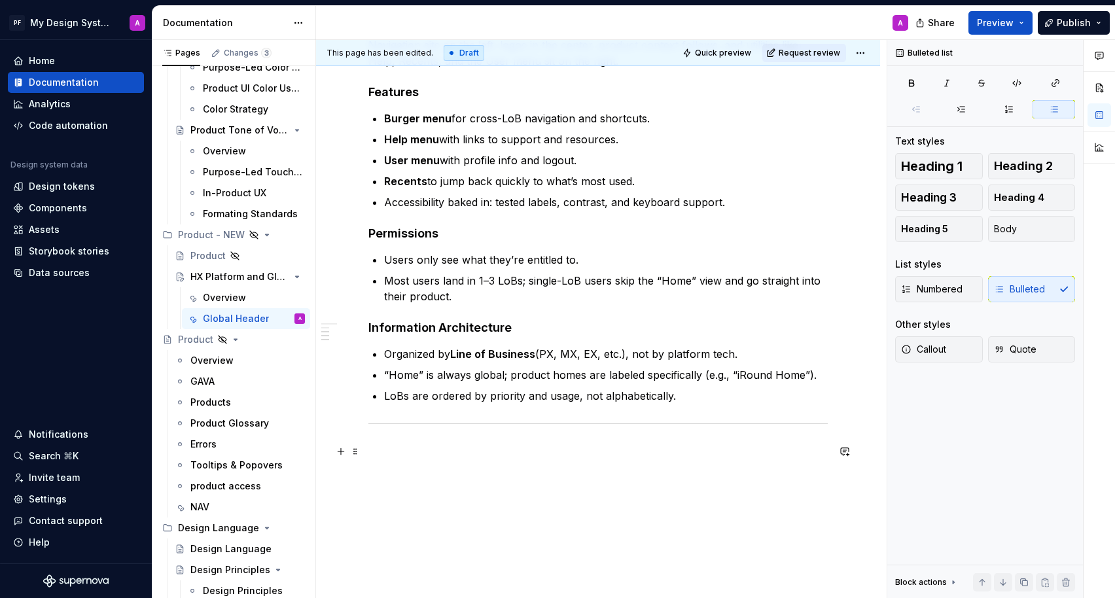
click at [429, 451] on p at bounding box center [597, 452] width 459 height 16
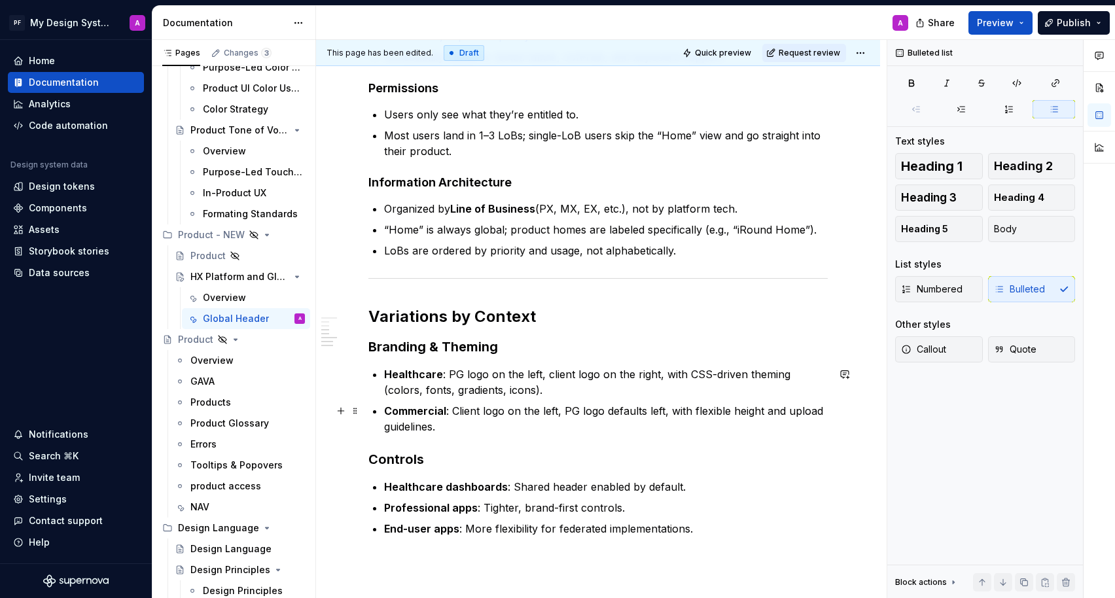
scroll to position [477, 0]
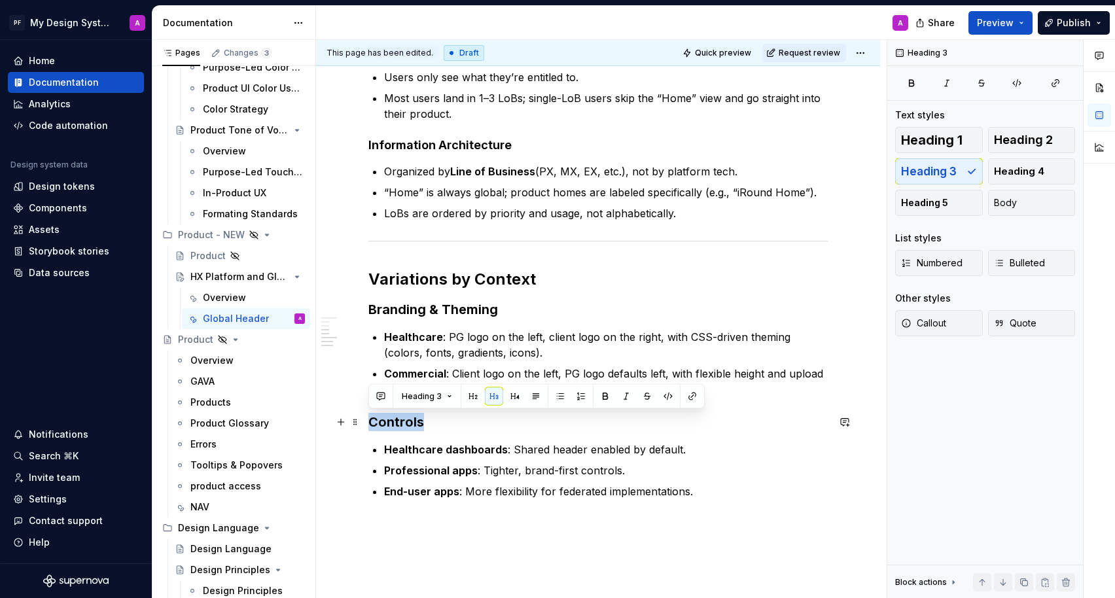
drag, startPoint x: 427, startPoint y: 425, endPoint x: 369, endPoint y: 423, distance: 57.6
click at [369, 423] on h3 "Controls" at bounding box center [597, 422] width 459 height 18
click at [518, 397] on button "button" at bounding box center [515, 396] width 18 height 18
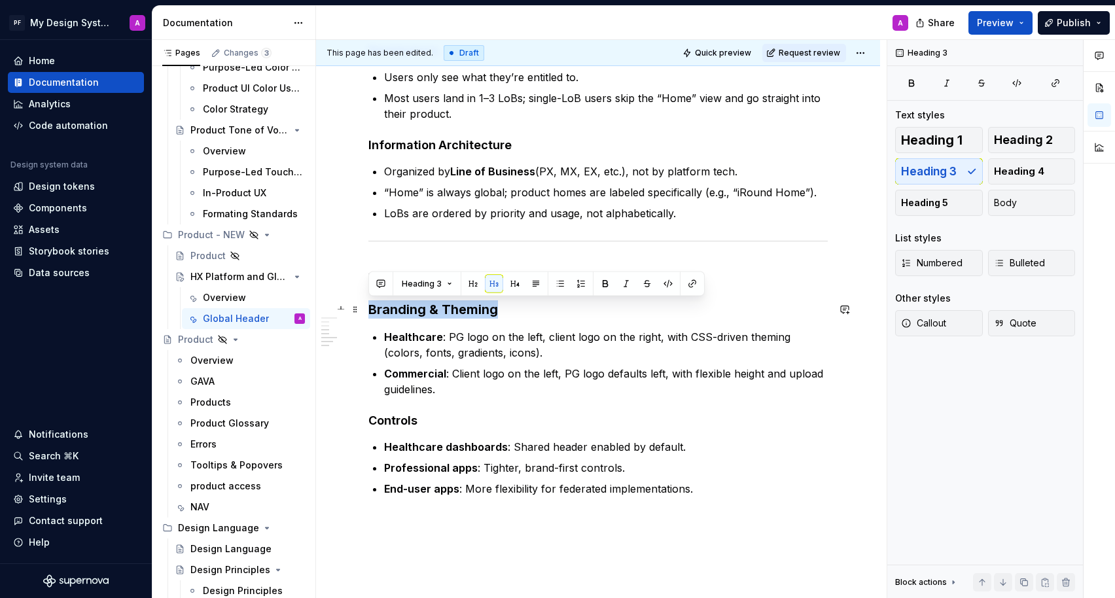
drag, startPoint x: 496, startPoint y: 312, endPoint x: 370, endPoint y: 309, distance: 125.6
click at [370, 309] on h3 "Branding & Theming" at bounding box center [597, 309] width 459 height 18
click at [516, 284] on button "button" at bounding box center [515, 284] width 18 height 18
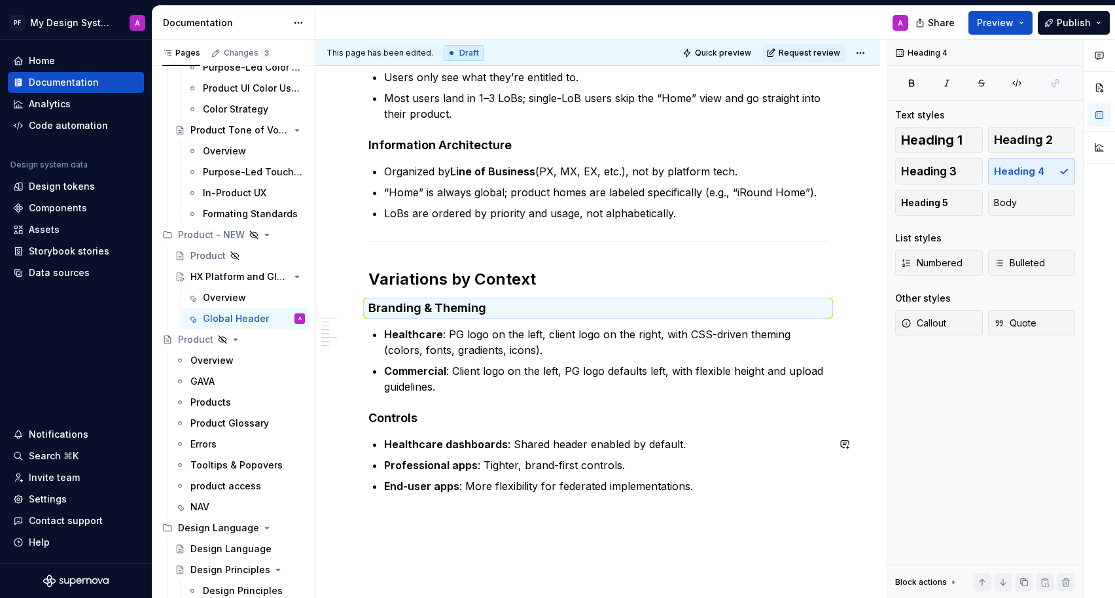
click at [495, 535] on div "This page has been edited. Draft Quick preview Request review Hidden page HX Pl…" at bounding box center [601, 319] width 571 height 559
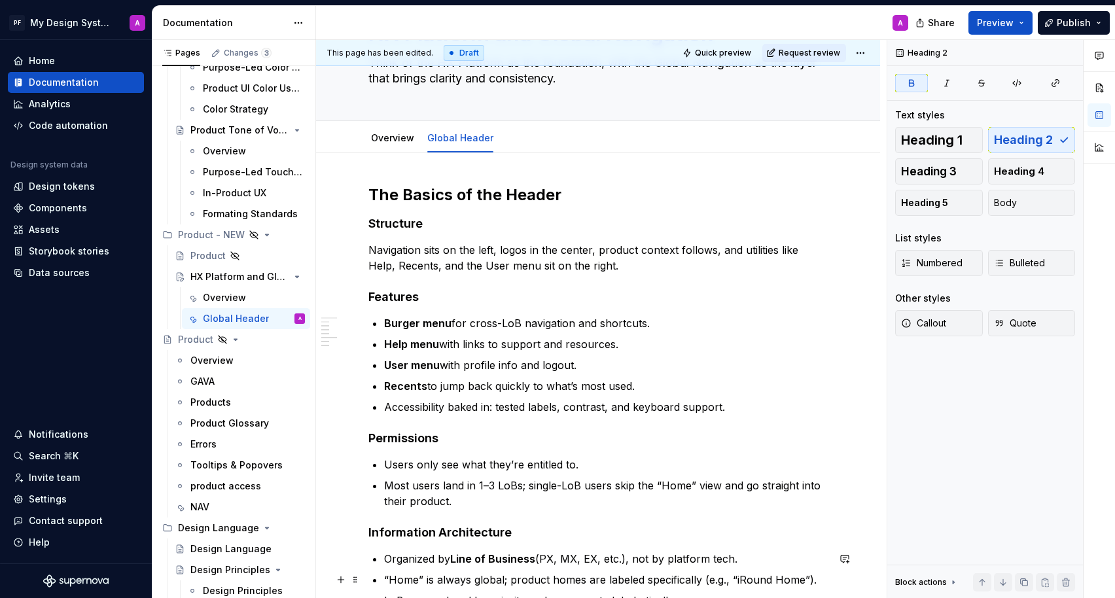
scroll to position [0, 0]
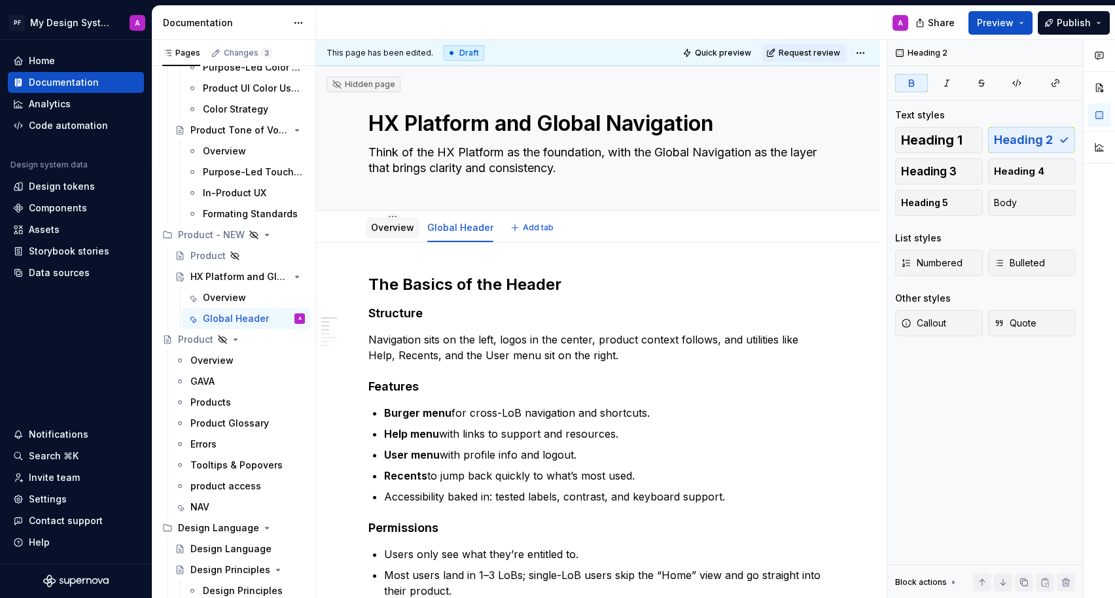
click at [379, 232] on link "Overview" at bounding box center [392, 227] width 43 height 11
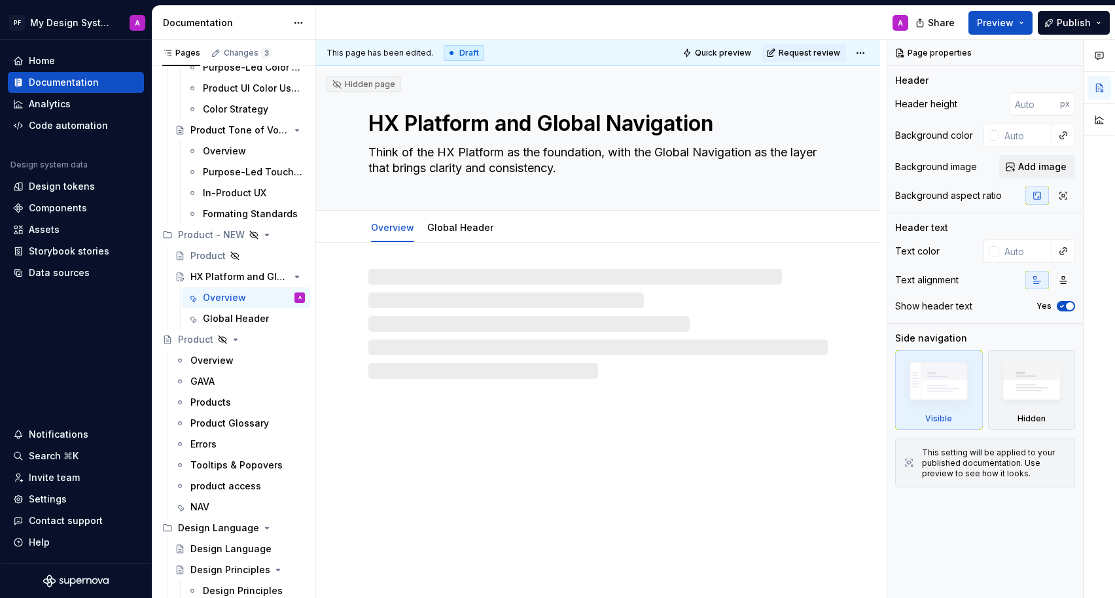
type textarea "*"
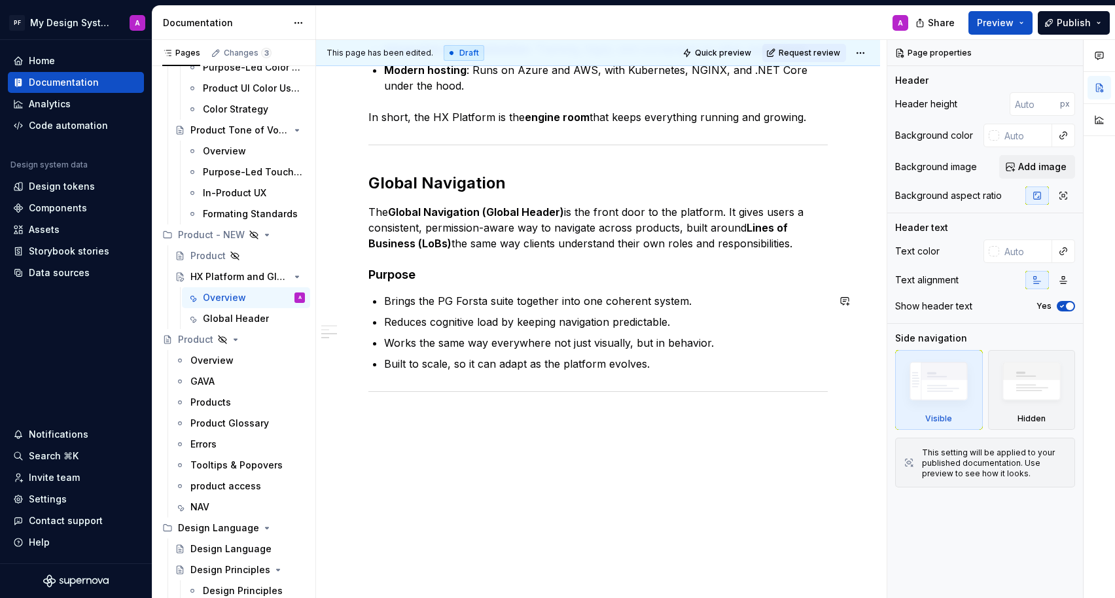
scroll to position [550, 0]
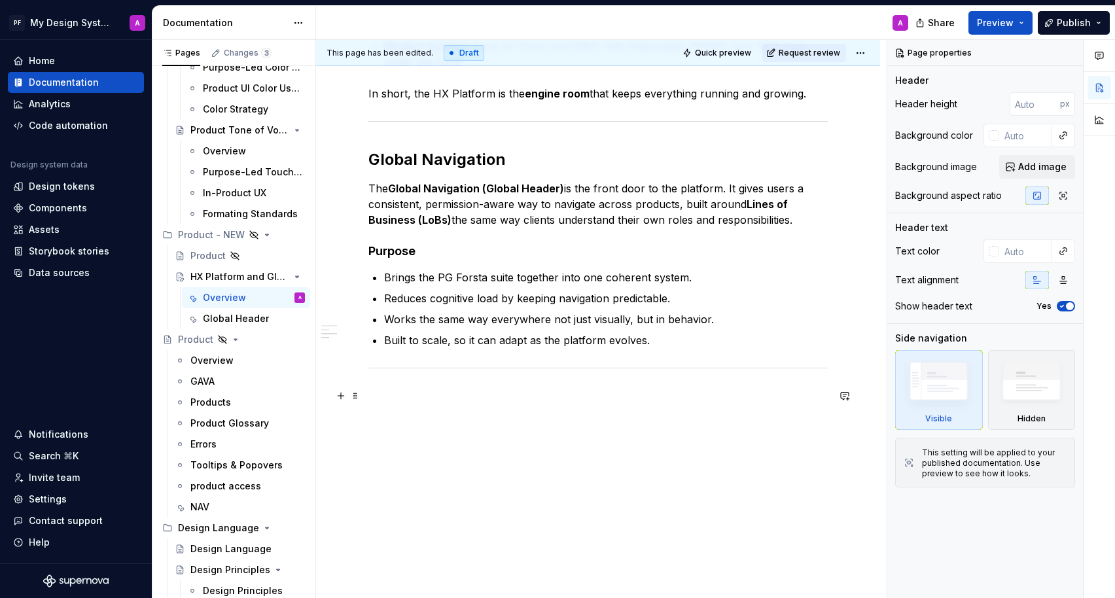
click at [480, 400] on p at bounding box center [597, 396] width 459 height 16
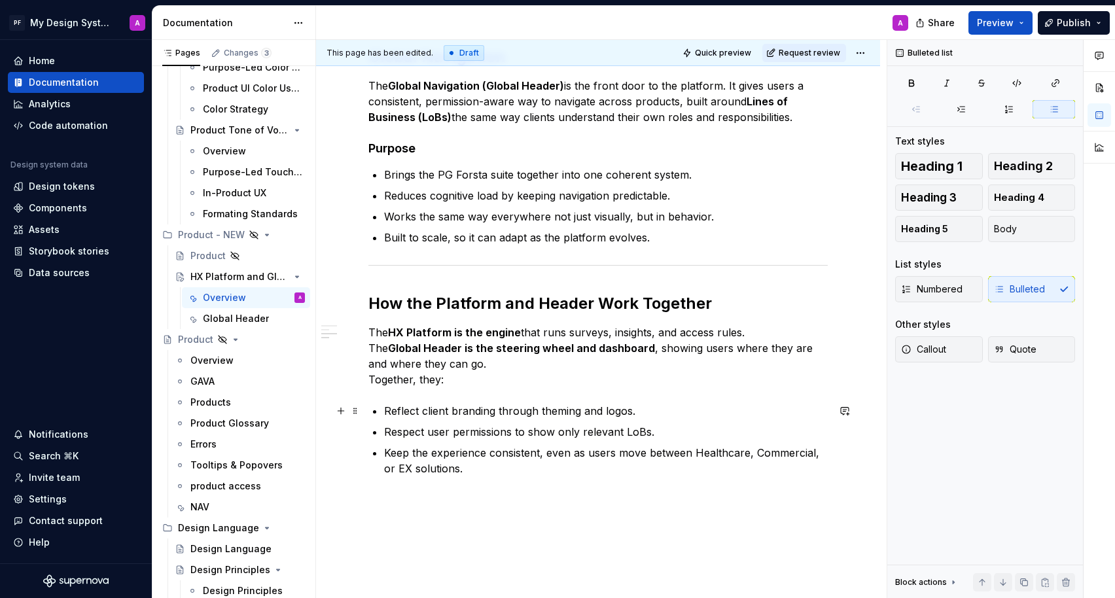
scroll to position [678, 0]
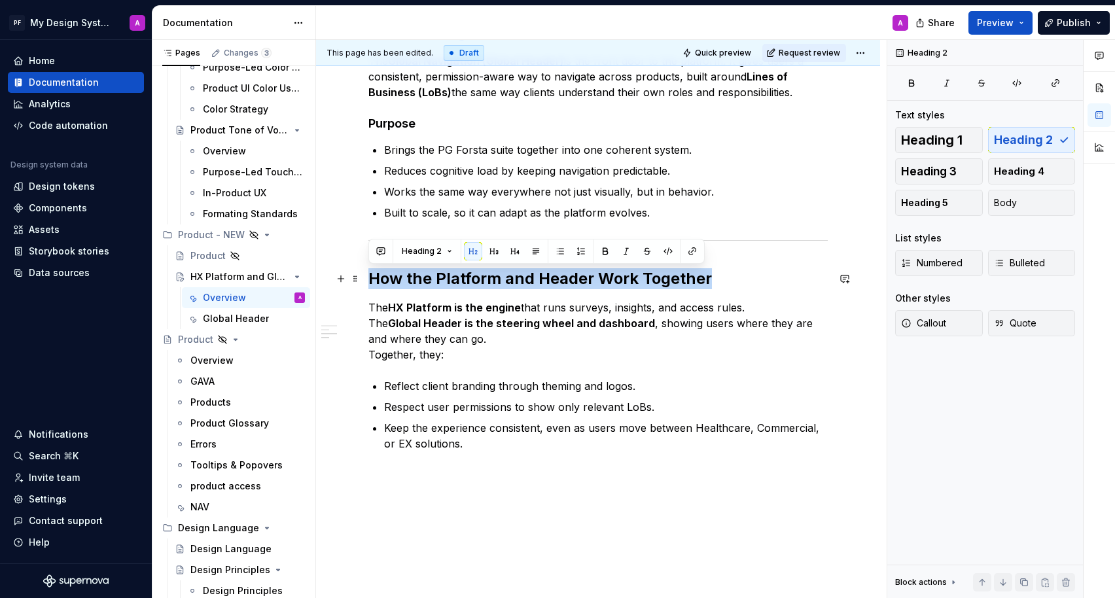
drag, startPoint x: 370, startPoint y: 277, endPoint x: 719, endPoint y: 276, distance: 349.4
click at [719, 276] on h2 "How the Platform and Header Work Together" at bounding box center [597, 278] width 459 height 21
click at [510, 247] on button "button" at bounding box center [515, 251] width 18 height 18
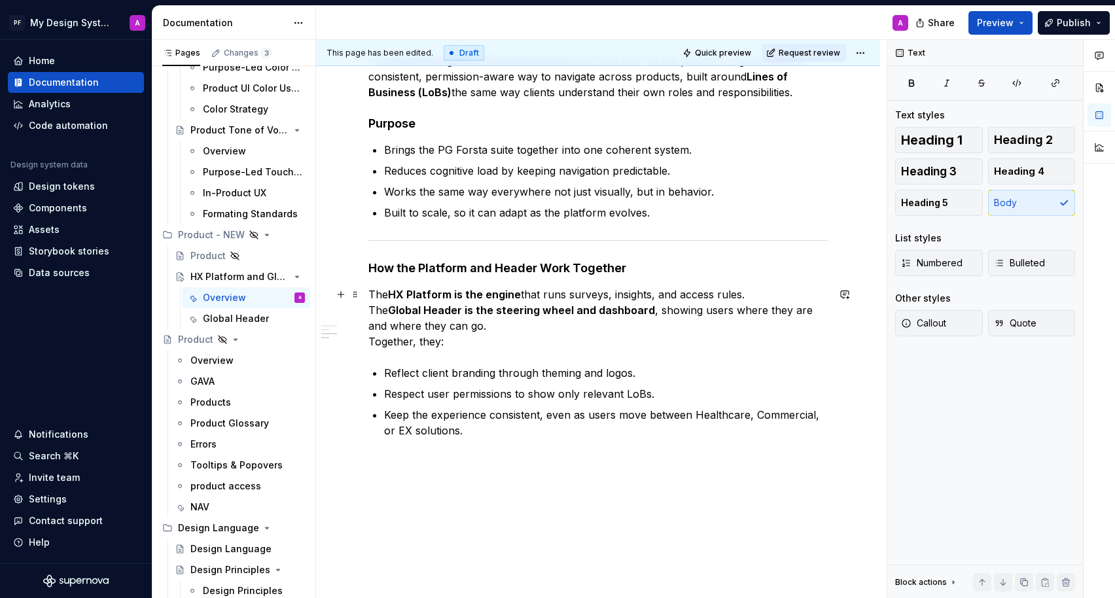
click at [471, 344] on p "The HX Platform is the engine that runs surveys, insights, and access rules. Th…" at bounding box center [597, 318] width 459 height 63
click at [370, 308] on p "The HX Platform is the engine that runs surveys, insights, and access rules. Th…" at bounding box center [597, 318] width 459 height 63
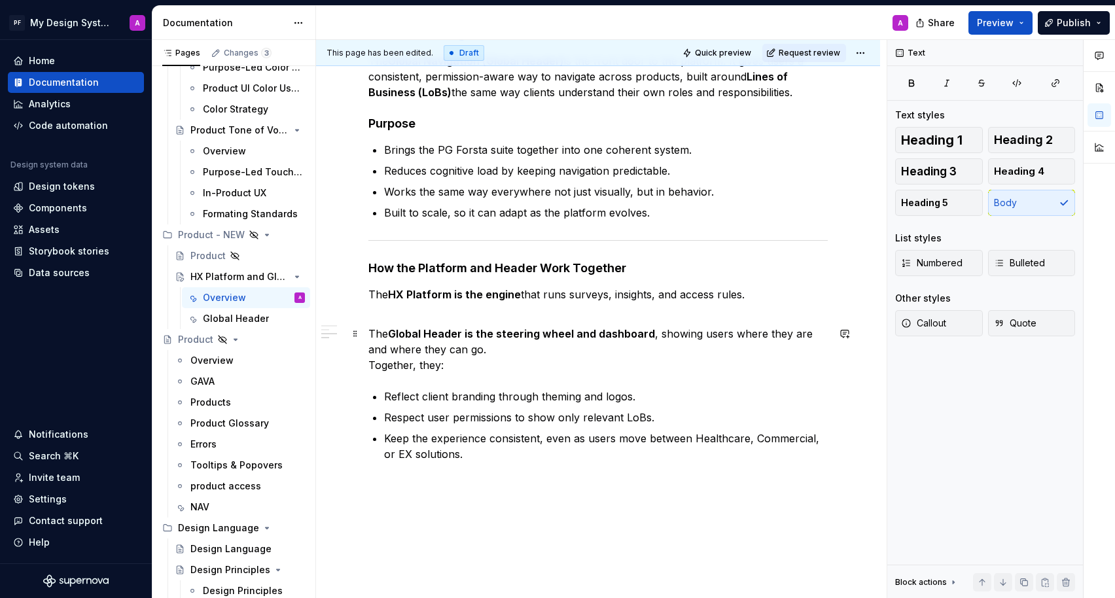
click at [366, 364] on div "Think of the HX Platform as the foundation, with the Global Navigation as the l…" at bounding box center [598, 111] width 564 height 1092
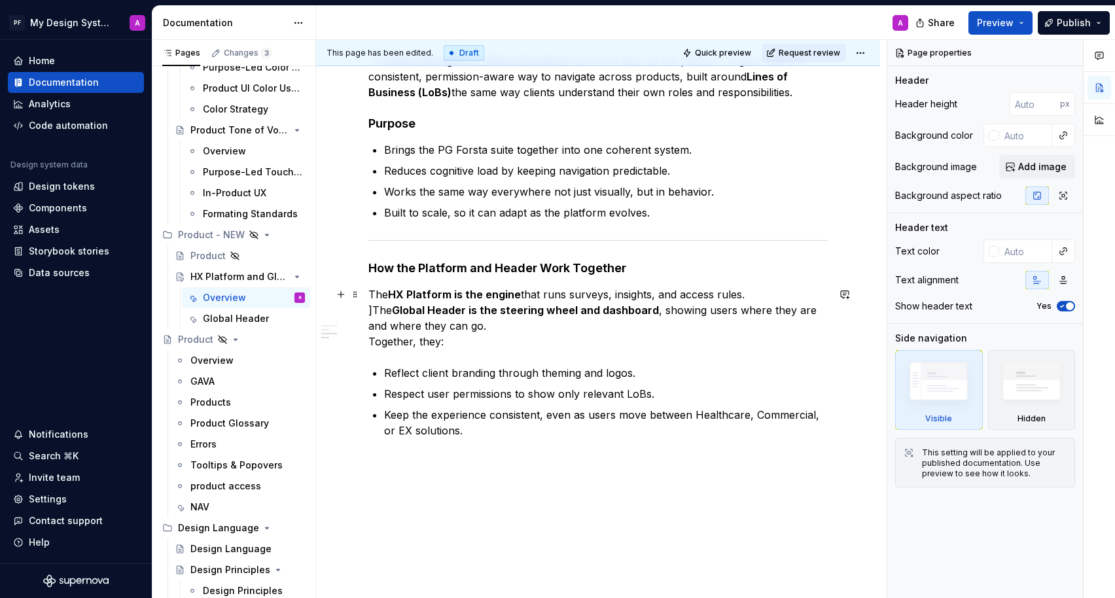
click at [371, 311] on p "The HX Platform is the engine that runs surveys, insights, and access rules. ]T…" at bounding box center [597, 318] width 459 height 63
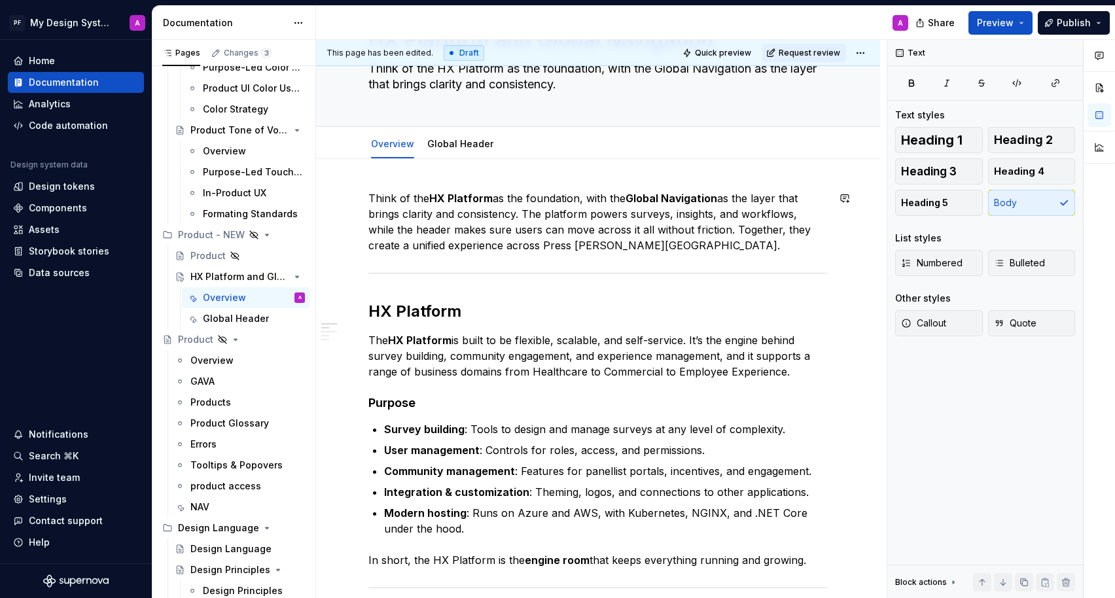
scroll to position [0, 0]
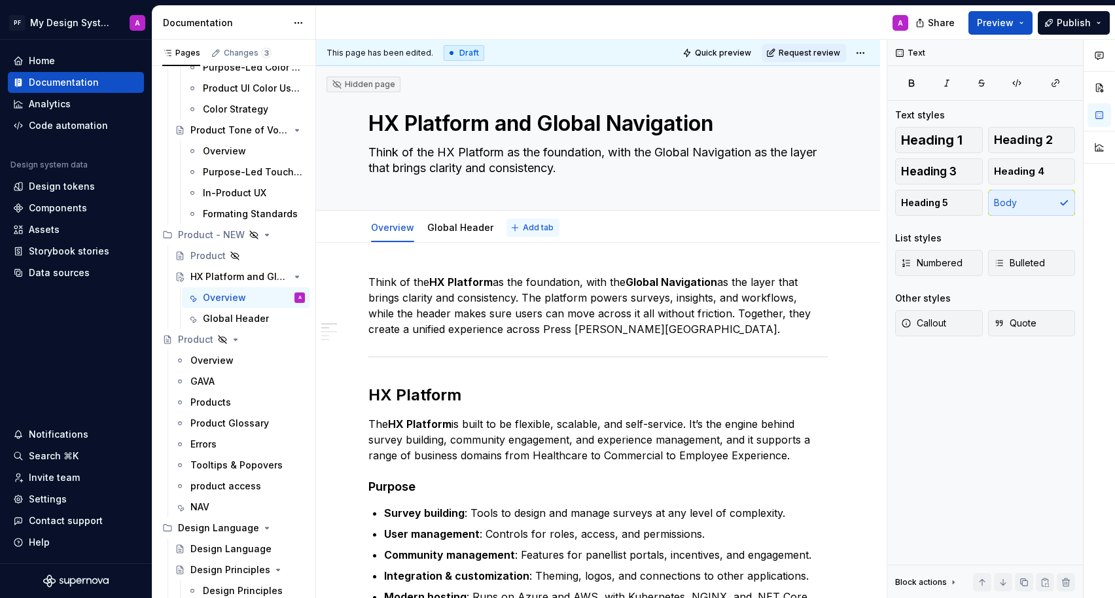
click at [523, 228] on span "Add tab" at bounding box center [538, 227] width 31 height 10
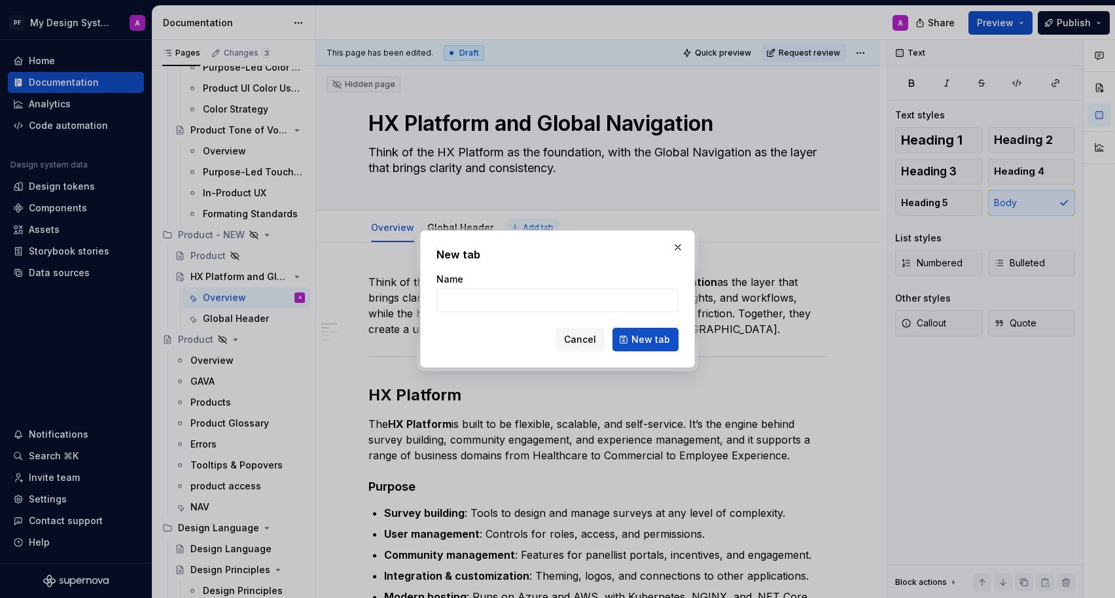
type textarea "*"
click at [442, 301] on input "Implementation" at bounding box center [557, 301] width 242 height 24
type input "Header Implementation"
click at [659, 347] on button "New tab" at bounding box center [645, 340] width 66 height 24
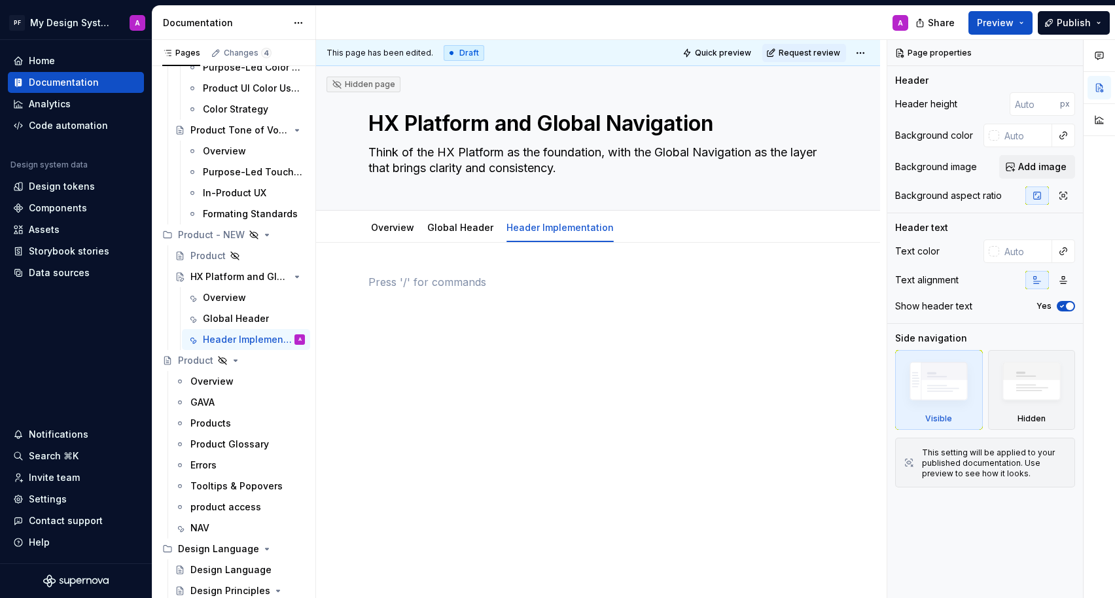
click at [446, 291] on div at bounding box center [597, 299] width 459 height 50
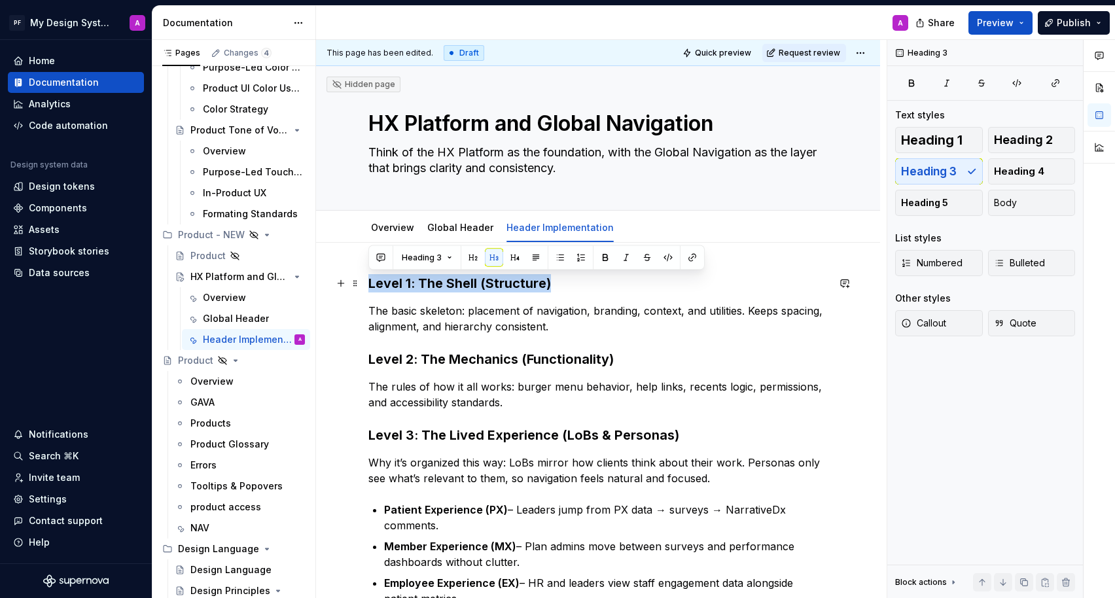
drag, startPoint x: 369, startPoint y: 283, endPoint x: 559, endPoint y: 276, distance: 190.5
click at [559, 276] on h3 "Level 1: The Shell (Structure)" at bounding box center [597, 283] width 459 height 18
click at [946, 328] on span "Callout" at bounding box center [923, 323] width 45 height 13
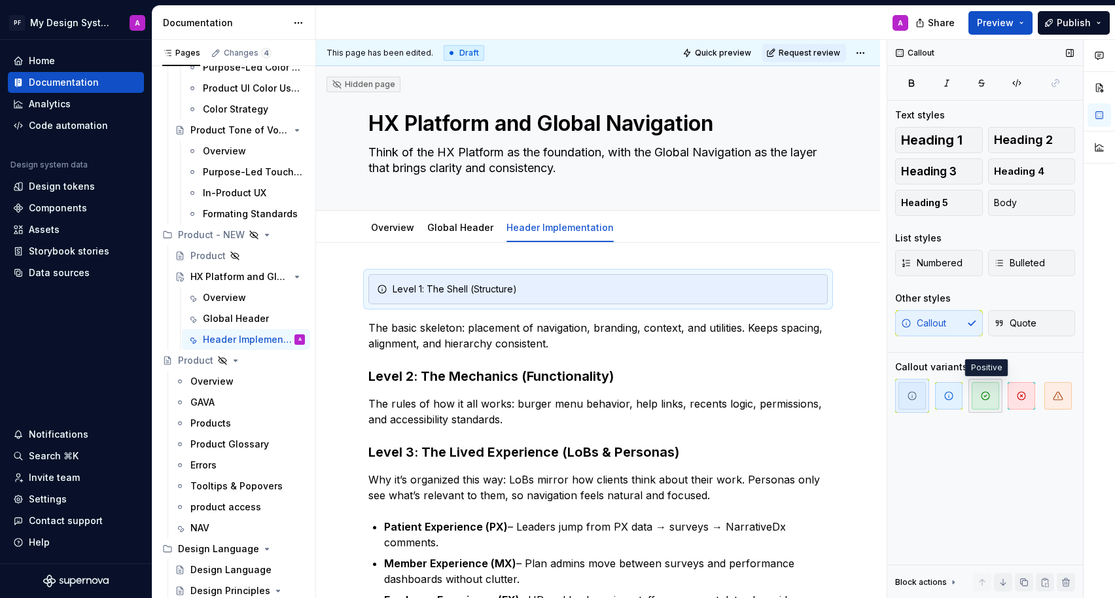
click at [987, 396] on icon "button" at bounding box center [985, 396] width 10 height 10
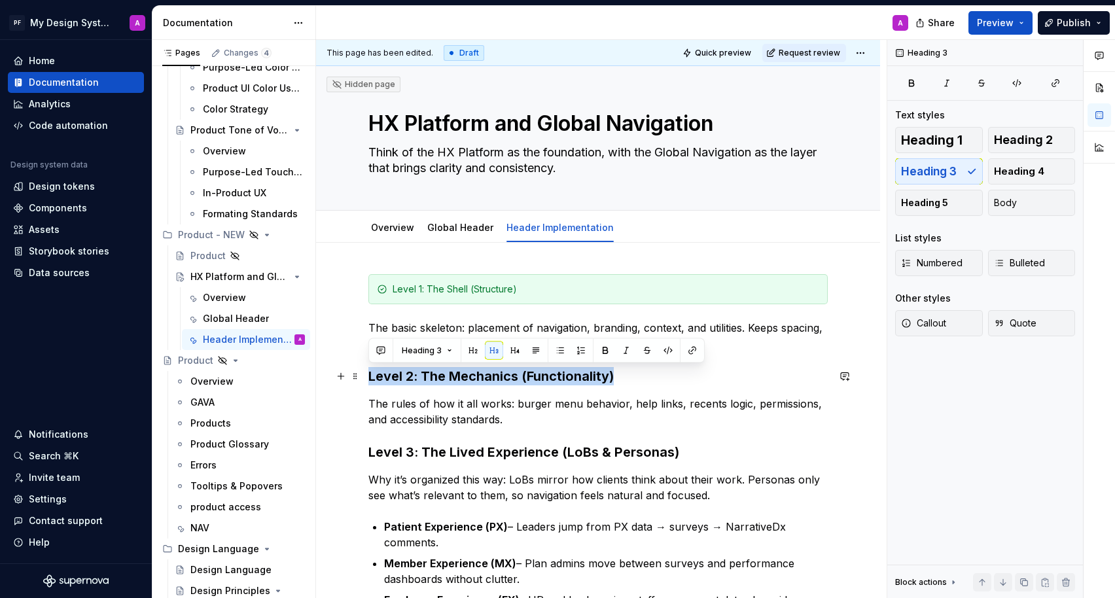
drag, startPoint x: 628, startPoint y: 376, endPoint x: 363, endPoint y: 380, distance: 265.0
click at [936, 309] on div "Other styles Callout Quote" at bounding box center [985, 318] width 180 height 52
click at [936, 322] on span "Callout" at bounding box center [923, 323] width 45 height 13
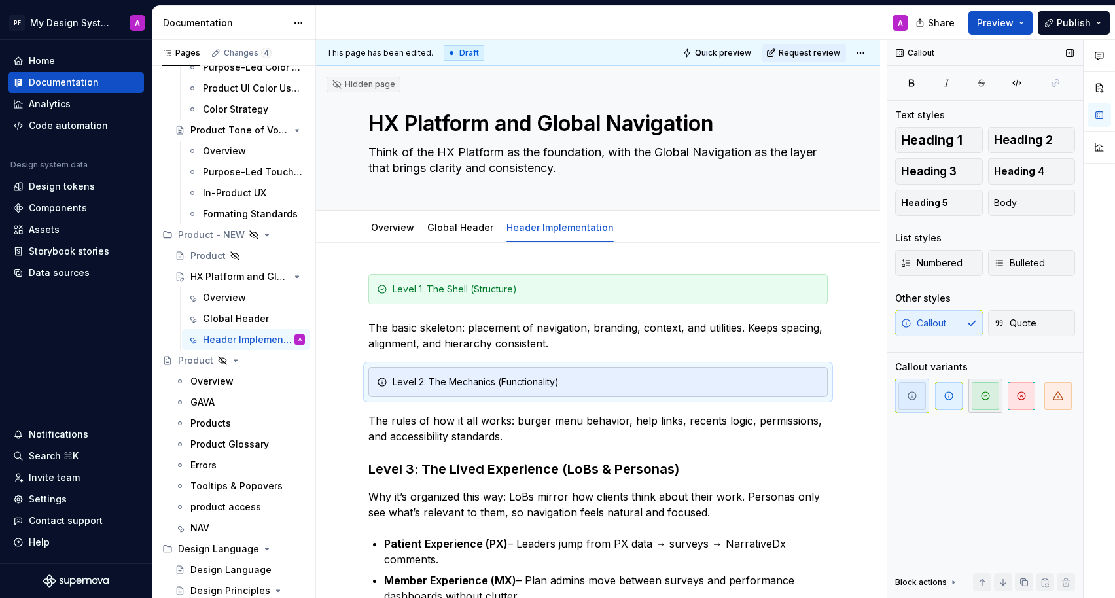
click at [989, 400] on icon "button" at bounding box center [985, 396] width 10 height 10
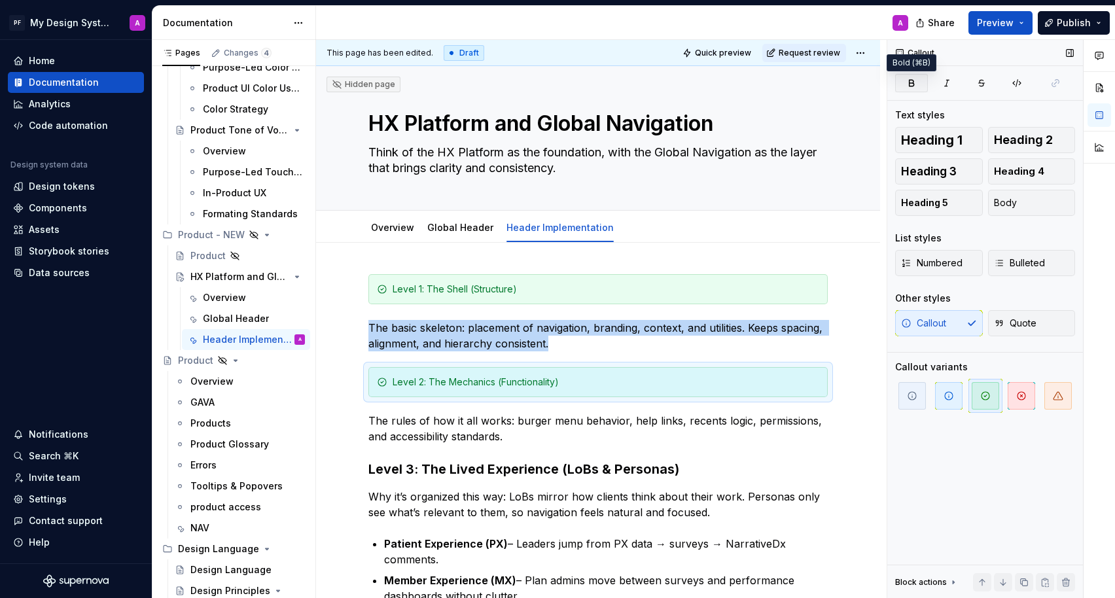
click at [915, 81] on icon "button" at bounding box center [911, 83] width 10 height 10
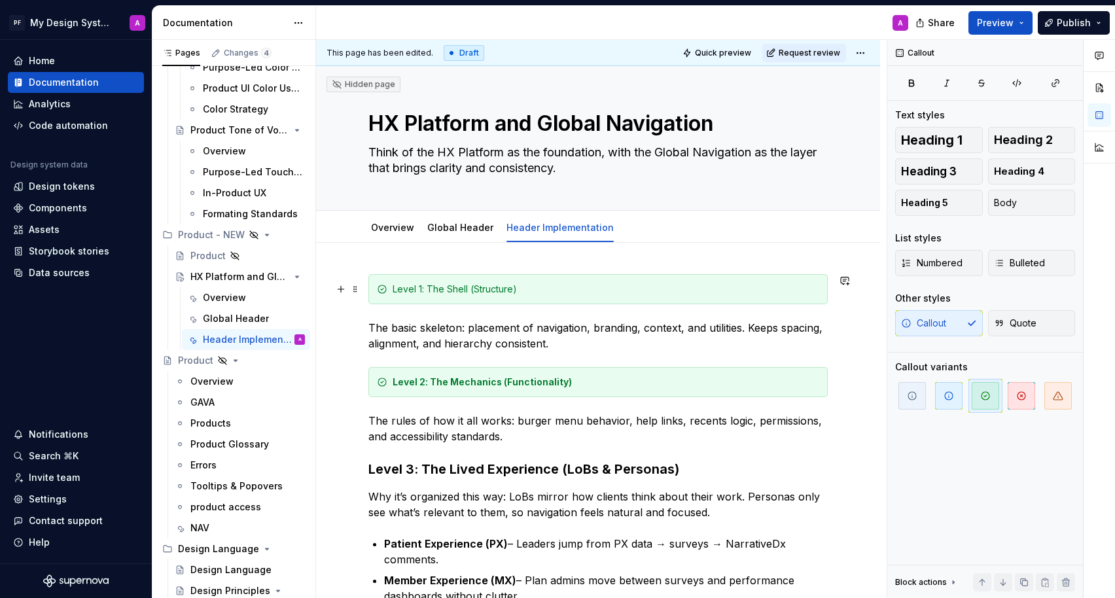
click at [539, 290] on div "Level 1: The Shell (Structure)" at bounding box center [606, 289] width 427 height 13
click at [911, 80] on icon "button" at bounding box center [911, 83] width 10 height 10
click at [813, 286] on div "Level 1: The Shell (Structure)" at bounding box center [606, 289] width 427 height 13
click at [359, 289] on span at bounding box center [355, 289] width 10 height 18
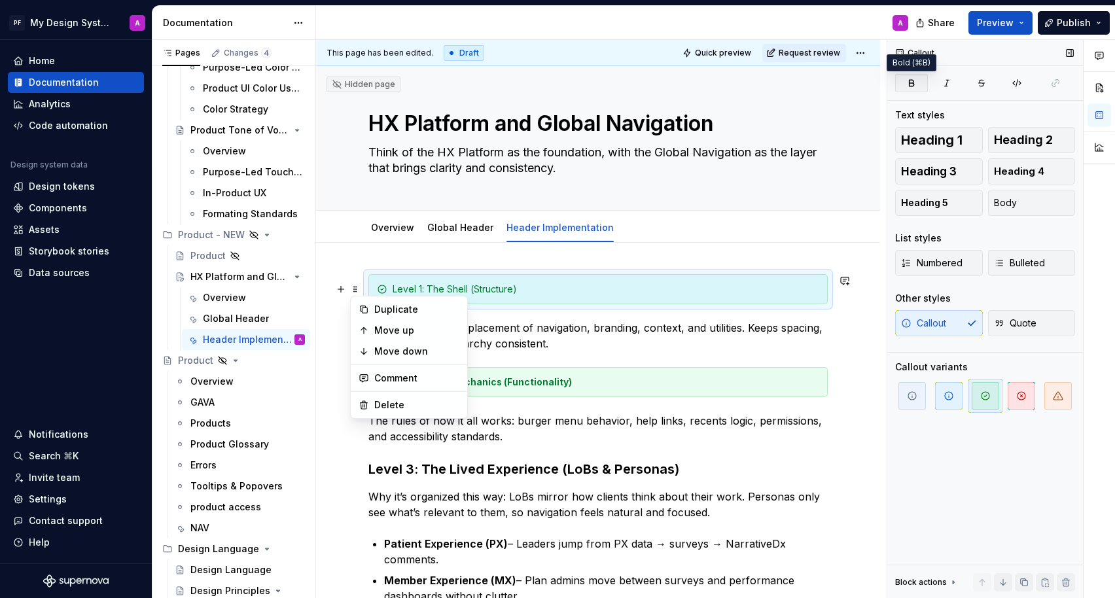
click at [915, 81] on icon "button" at bounding box center [911, 83] width 10 height 10
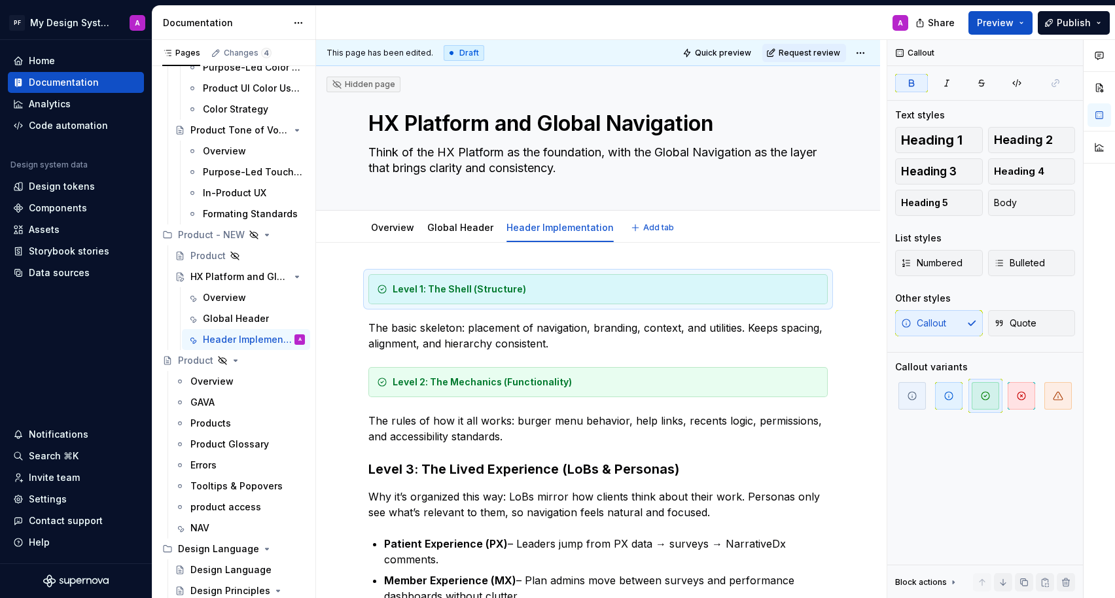
type textarea "*"
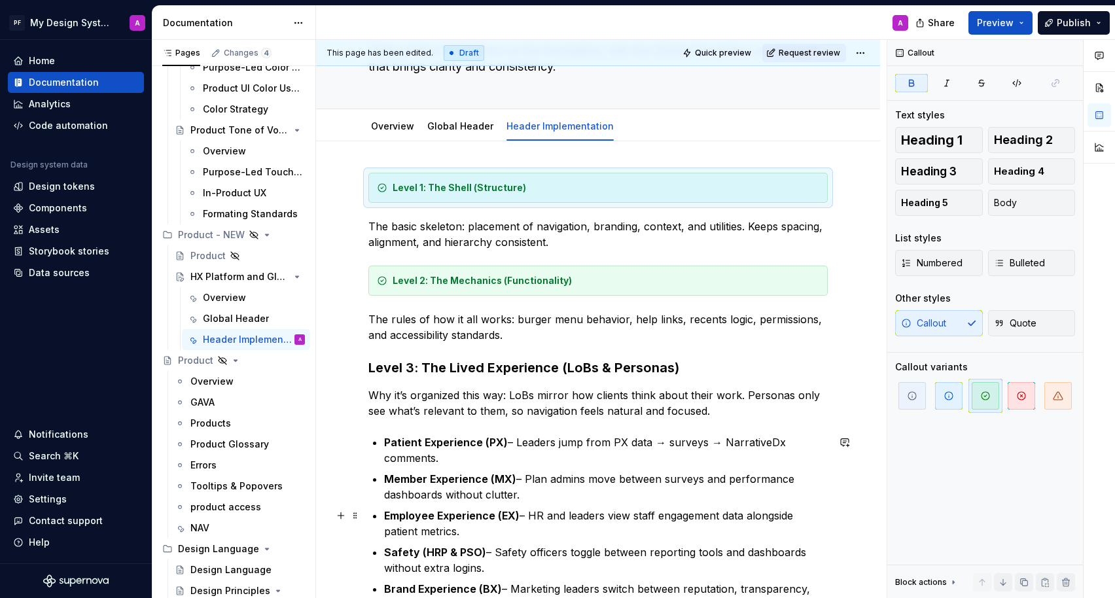
scroll to position [172, 0]
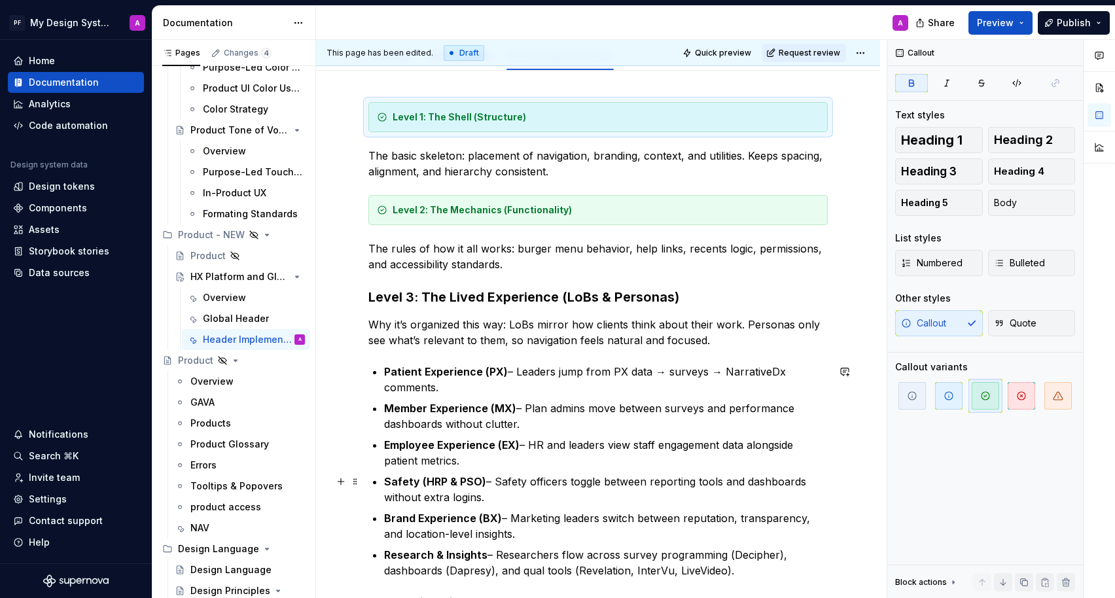
click at [637, 499] on p "Safety (HRP & PSO) – Safety officers toggle between reporting tools and dashboa…" at bounding box center [606, 489] width 444 height 31
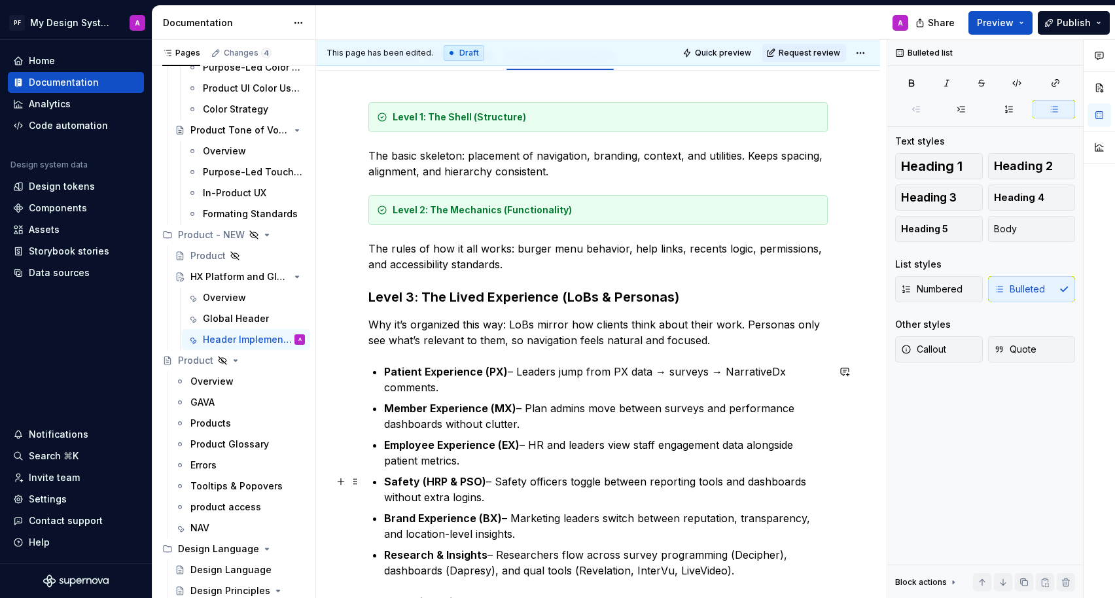
scroll to position [159, 0]
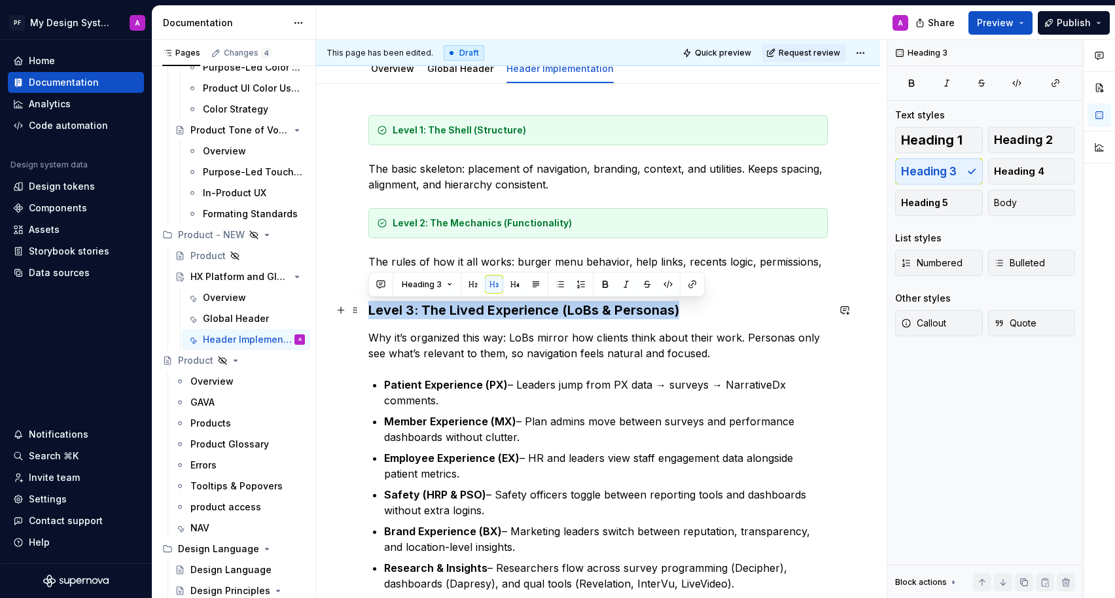
drag, startPoint x: 681, startPoint y: 312, endPoint x: 368, endPoint y: 309, distance: 313.4
click at [368, 309] on div "Level 1: The Shell (Structure) The basic skeleton: placement of navigation, bra…" at bounding box center [598, 553] width 564 height 938
click at [960, 323] on button "Callout" at bounding box center [939, 323] width 88 height 26
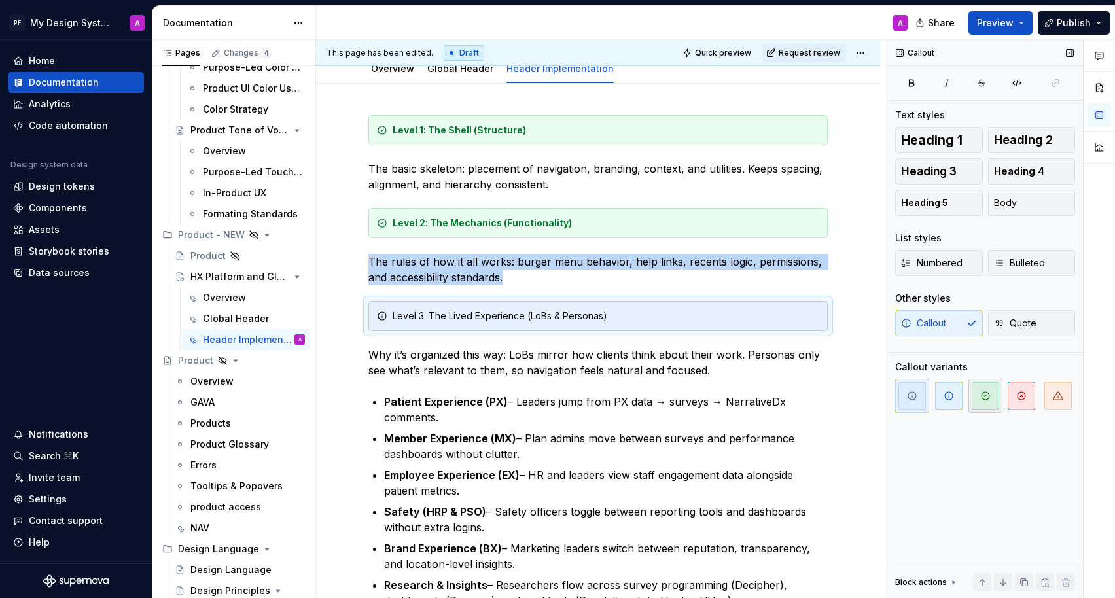
click at [990, 400] on icon "button" at bounding box center [985, 396] width 10 height 10
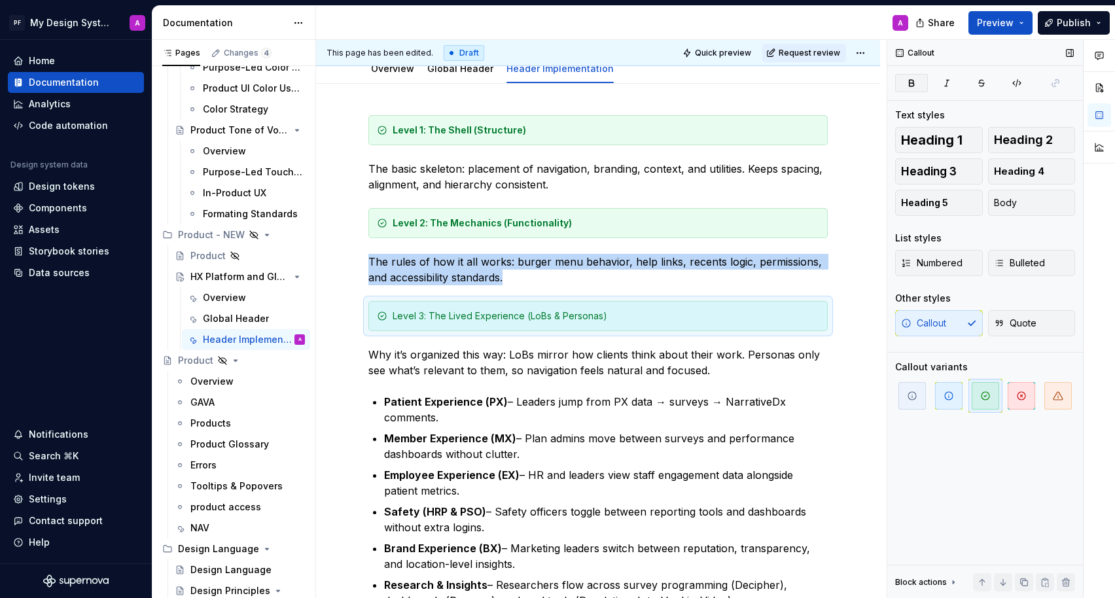
click at [915, 84] on icon "button" at bounding box center [911, 83] width 10 height 10
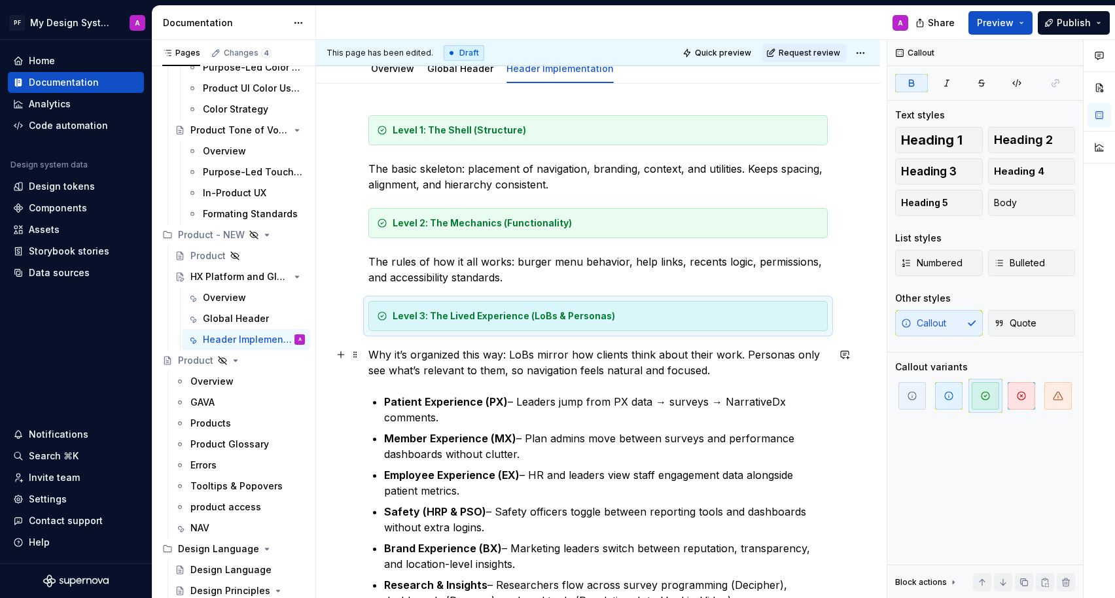
click at [796, 349] on p "Why it’s organized this way: LoBs mirror how clients think about their work. Pe…" at bounding box center [597, 362] width 459 height 31
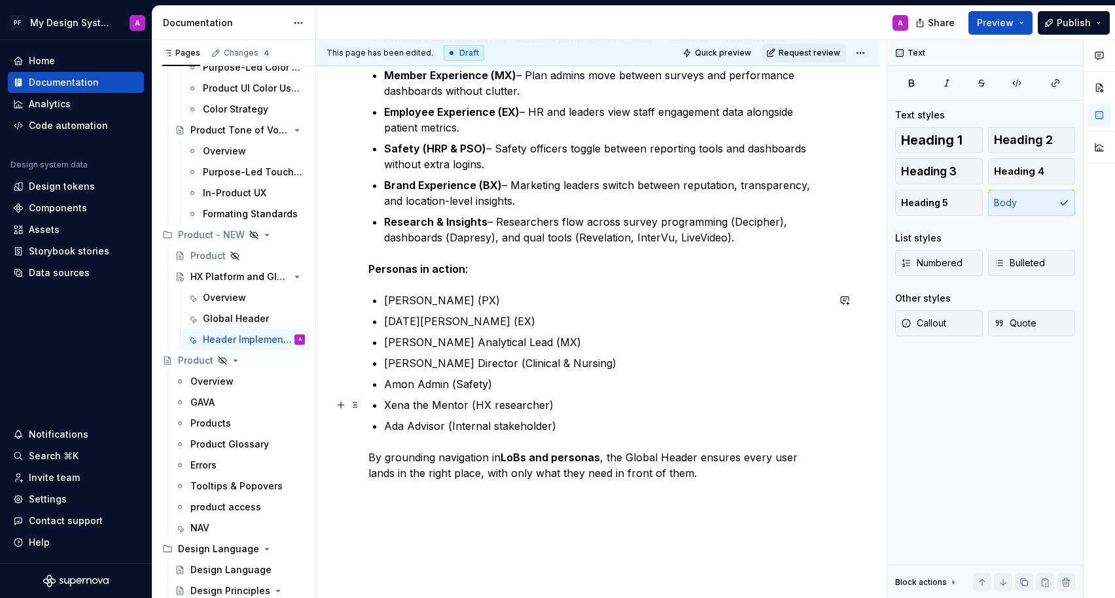
scroll to position [525, 0]
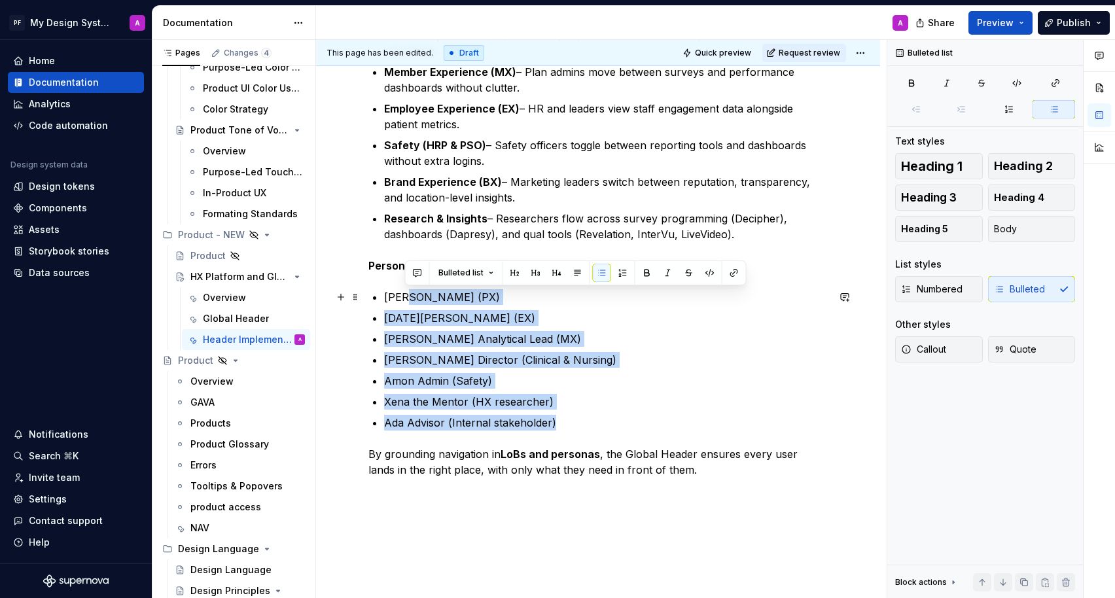
drag, startPoint x: 558, startPoint y: 423, endPoint x: 405, endPoint y: 303, distance: 194.4
click at [405, 303] on ul "[PERSON_NAME] (PX) [DATE][PERSON_NAME] (EX) [PERSON_NAME] Lead (MX) [PERSON_NAM…" at bounding box center [606, 359] width 444 height 141
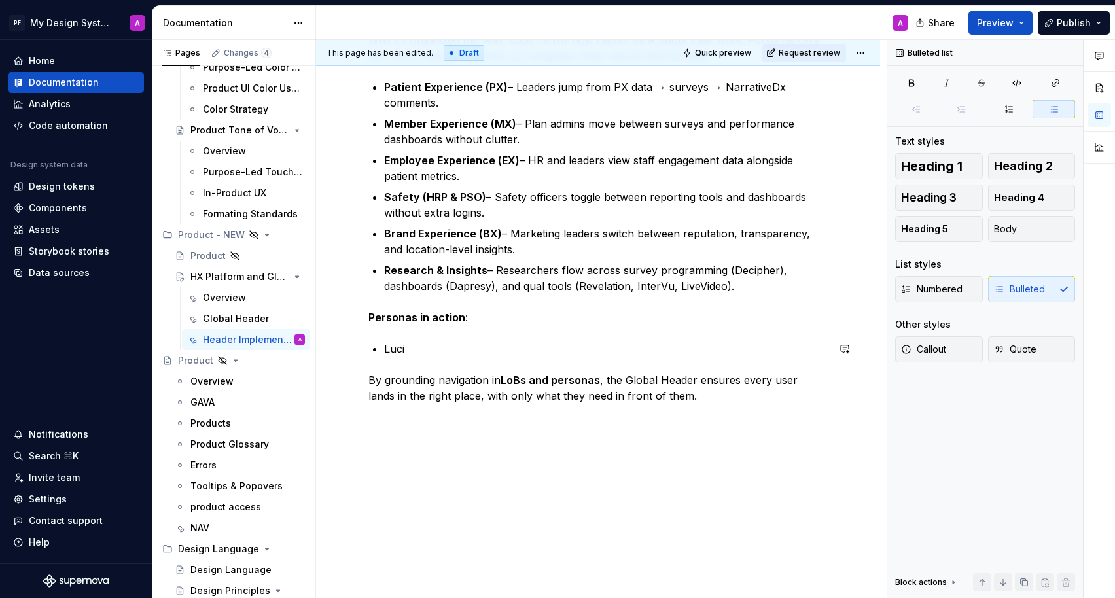
scroll to position [474, 0]
click at [461, 319] on p "Personas in action :" at bounding box center [597, 317] width 459 height 16
click at [407, 350] on p at bounding box center [606, 349] width 444 height 16
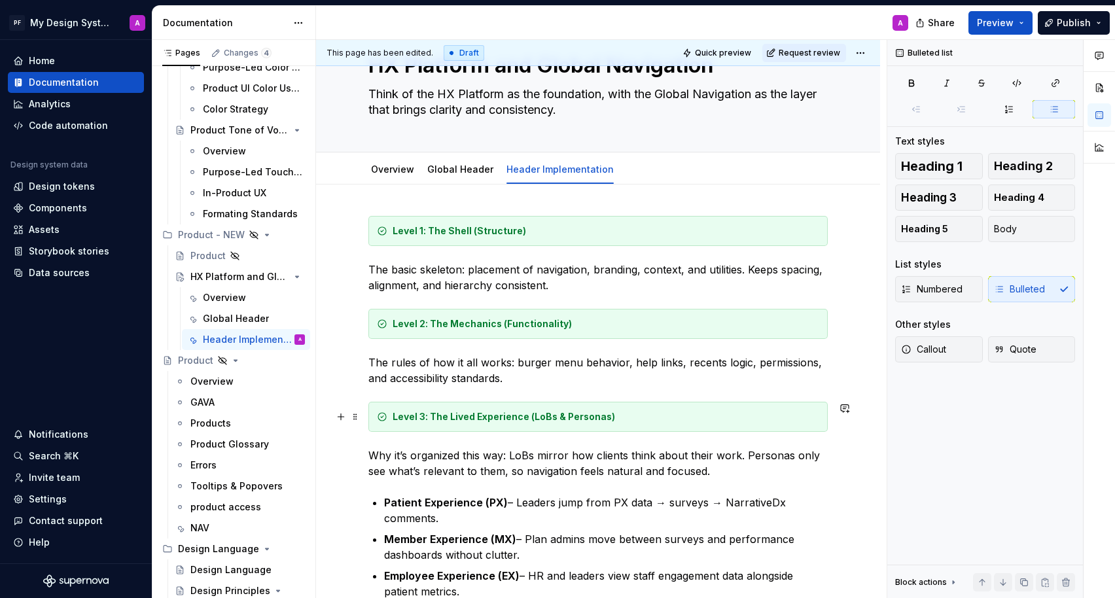
scroll to position [58, 0]
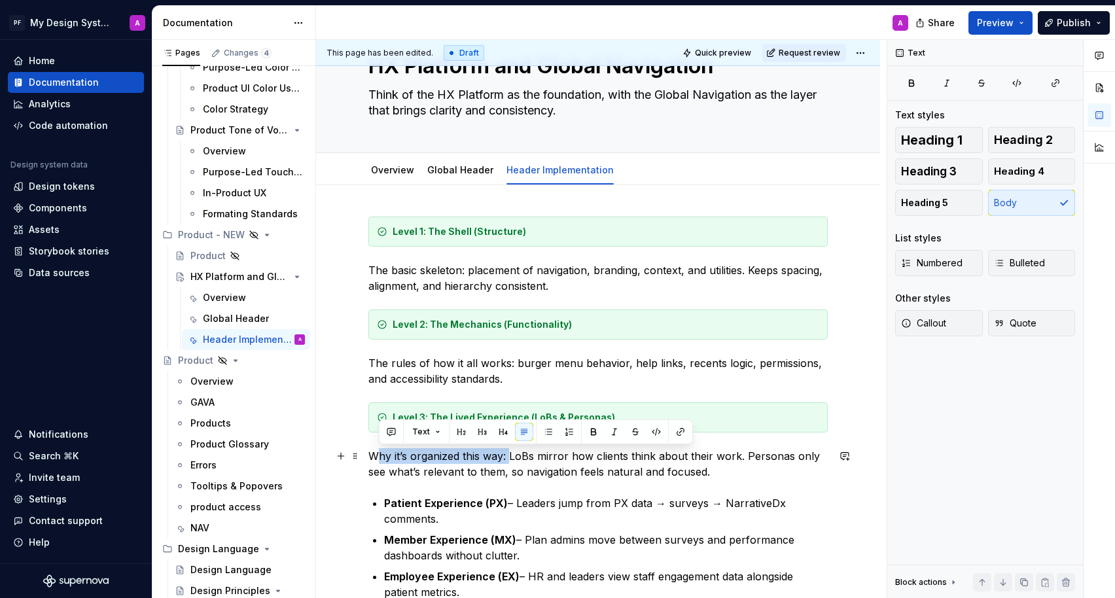
drag, startPoint x: 509, startPoint y: 456, endPoint x: 375, endPoint y: 452, distance: 134.2
click at [375, 452] on p "Why it’s organized this way: LoBs mirror how clients think about their work. Pe…" at bounding box center [597, 463] width 459 height 31
click at [567, 482] on div "Level 1: The Shell (Structure) The basic skeleton: placement of navigation, bra…" at bounding box center [597, 518] width 459 height 603
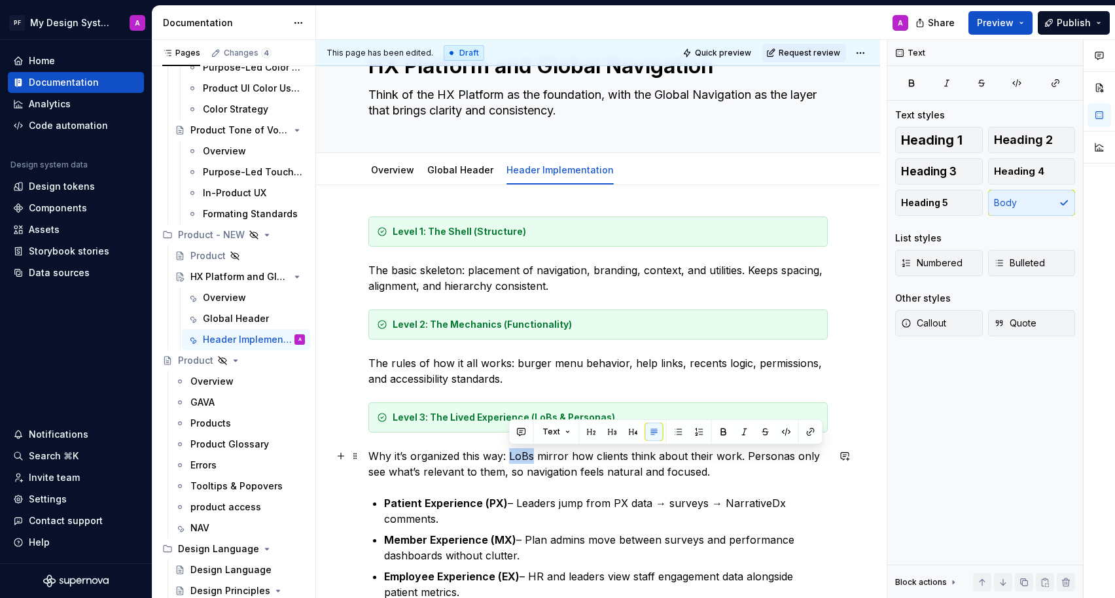
drag, startPoint x: 532, startPoint y: 460, endPoint x: 510, endPoint y: 459, distance: 21.6
click at [510, 459] on p "Why it’s organized this way: LoBs mirror how clients think about their work. Pe…" at bounding box center [597, 463] width 459 height 31
click at [717, 431] on button "button" at bounding box center [723, 432] width 18 height 18
click at [726, 508] on p "Patient Experience (PX) – Leaders jump from PX data → surveys → NarrativeDx com…" at bounding box center [606, 510] width 444 height 31
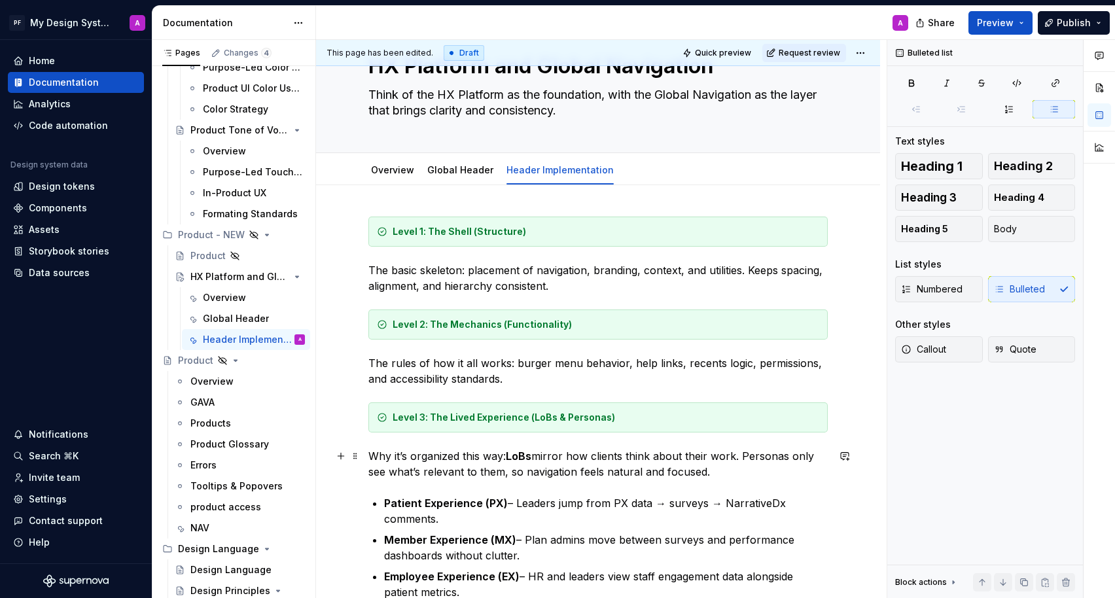
click at [741, 459] on p "Why it’s organized this way: LoBs mirror how clients think about their work. Pe…" at bounding box center [597, 463] width 459 height 31
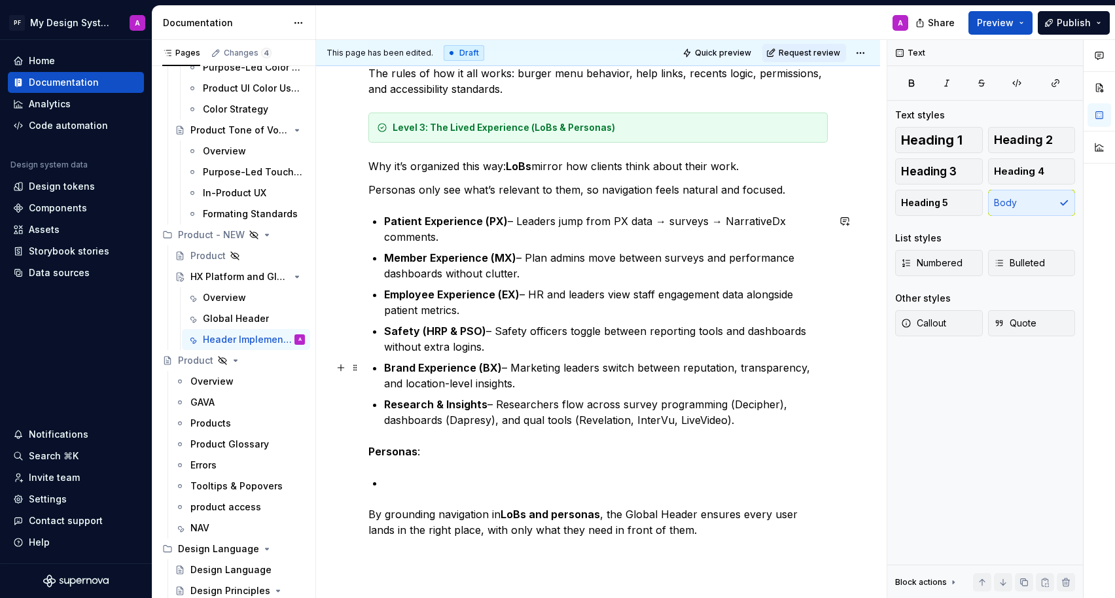
scroll to position [321, 0]
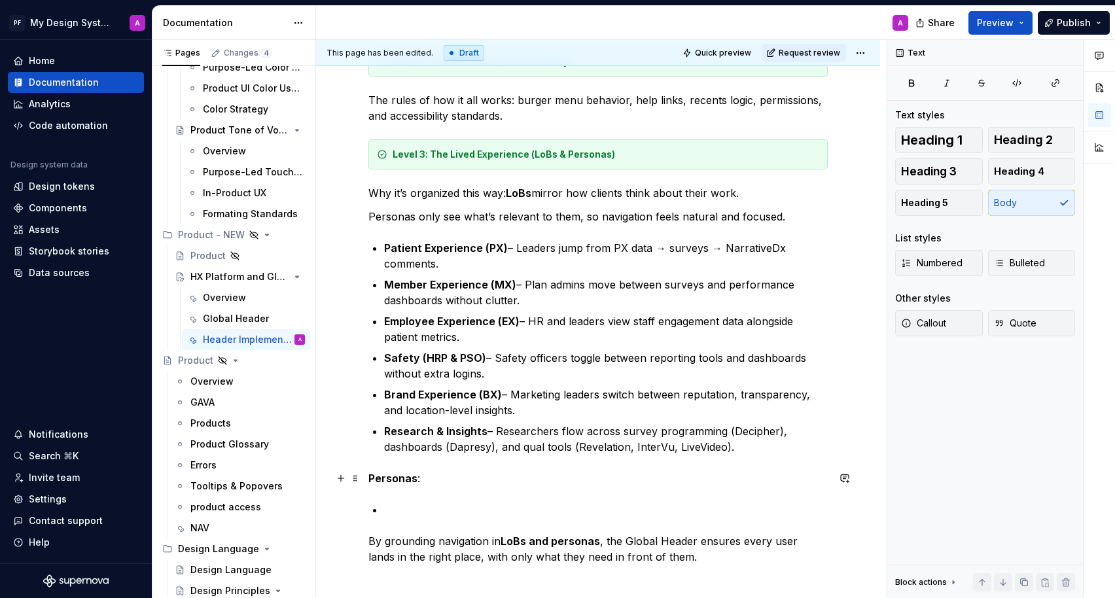
click at [413, 478] on strong "Personas" at bounding box center [392, 478] width 49 height 13
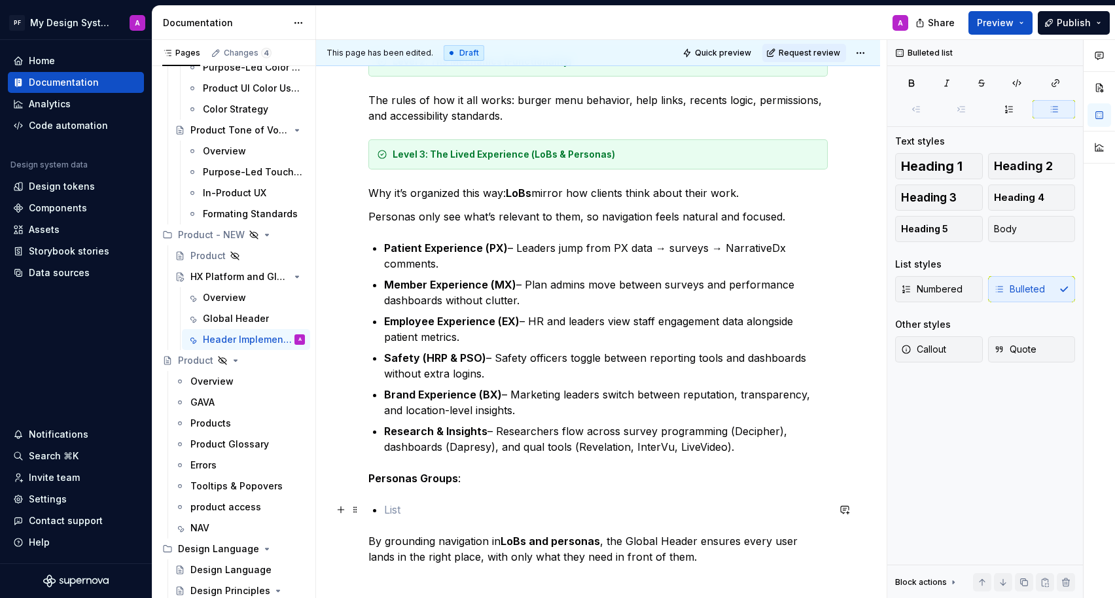
click at [412, 508] on p at bounding box center [606, 510] width 444 height 16
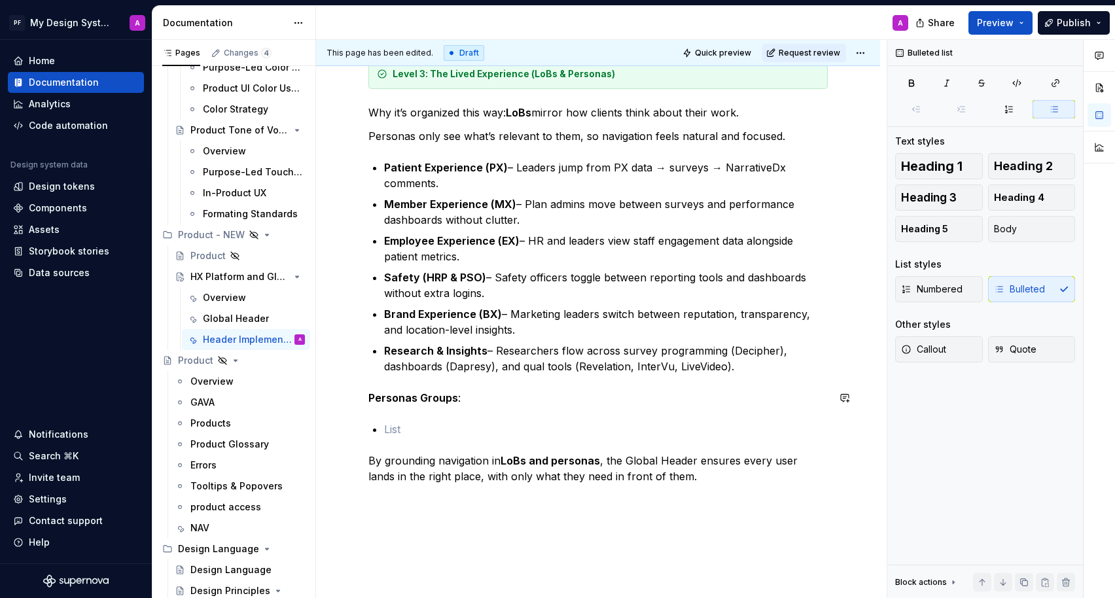
scroll to position [461, 0]
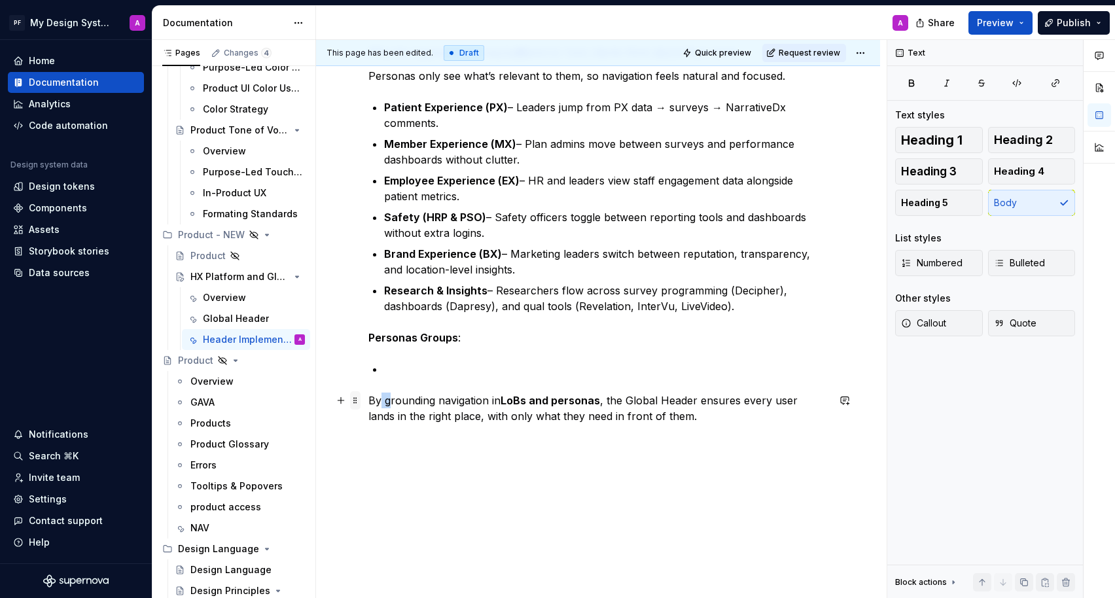
drag, startPoint x: 387, startPoint y: 400, endPoint x: 353, endPoint y: 403, distance: 34.8
click at [368, 403] on div "Level 1: The Shell (Structure) The basic skeleton: placement of navigation, bra…" at bounding box center [597, 126] width 459 height 627
click at [553, 400] on strong "LoBs and personas" at bounding box center [535, 400] width 99 height 13
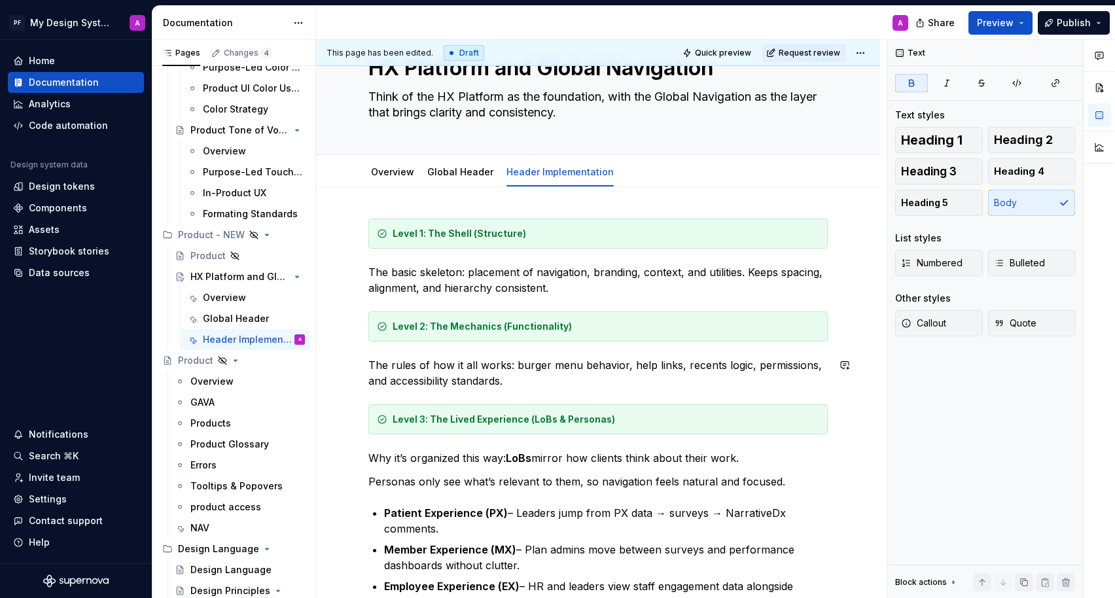
scroll to position [82, 0]
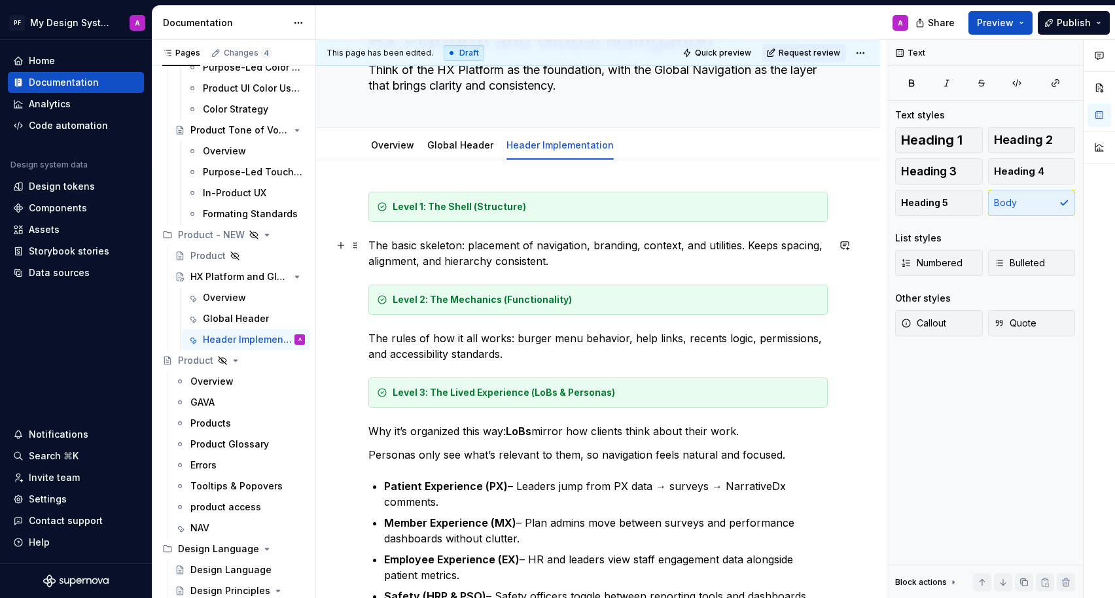
click at [388, 243] on p "The basic skeleton: placement of navigation, branding, context, and utilities. …" at bounding box center [597, 252] width 459 height 31
click at [468, 245] on p "detail basic skeleton: placement of navigation, branding, context, and utilitie…" at bounding box center [597, 252] width 459 height 31
click at [506, 247] on p "detail basic skeleton of Gloabl Header: placement of navigation, branding, cont…" at bounding box center [597, 252] width 459 height 31
click at [563, 246] on p "detail basic skeleton of Global Header: placement of navigation, branding, cont…" at bounding box center [597, 252] width 459 height 31
drag, startPoint x: 442, startPoint y: 261, endPoint x: 412, endPoint y: 261, distance: 30.1
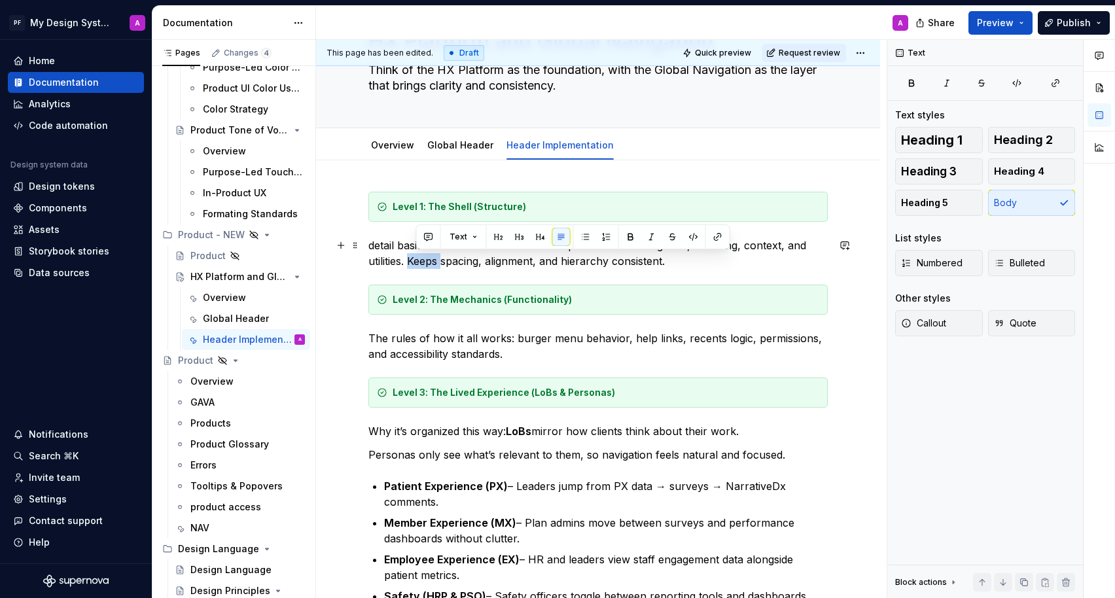
click at [412, 261] on p "detail basic skeleton of Global Header….placement of navigation, branding, cont…" at bounding box center [597, 252] width 459 height 31
click at [449, 316] on div "Level 1: The Shell (Structure) detail basic skeleton of Global Header….placemen…" at bounding box center [597, 497] width 459 height 611
click at [514, 338] on p "The rules of how it all works: burger menu behavior, help links, recents logic,…" at bounding box center [597, 345] width 459 height 31
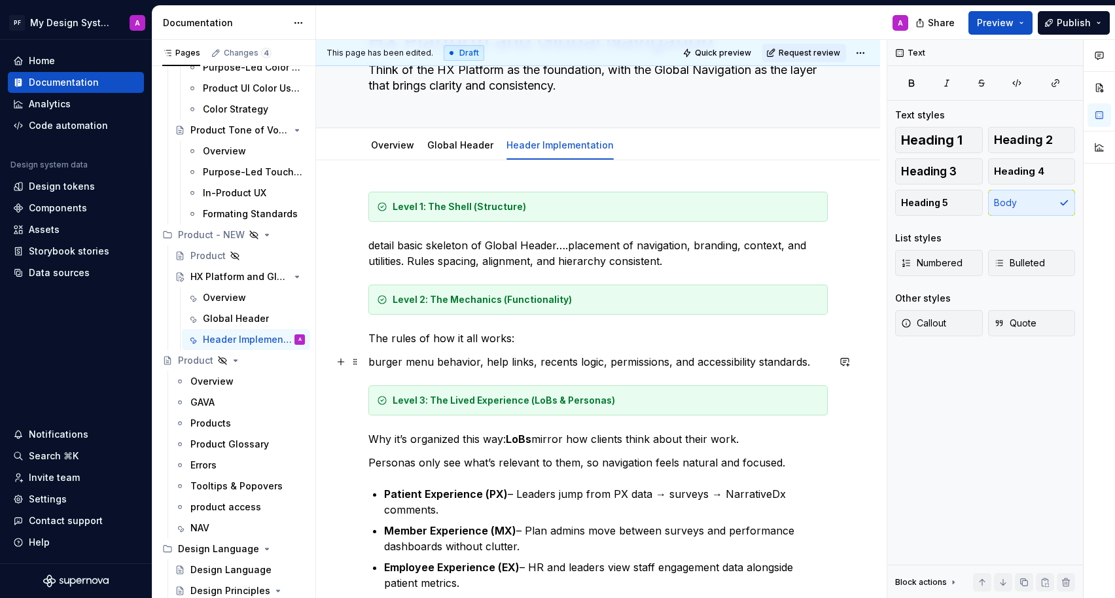
click at [485, 359] on p "burger menu behavior, help links, recents logic, permissions, and accessibility…" at bounding box center [597, 362] width 459 height 16
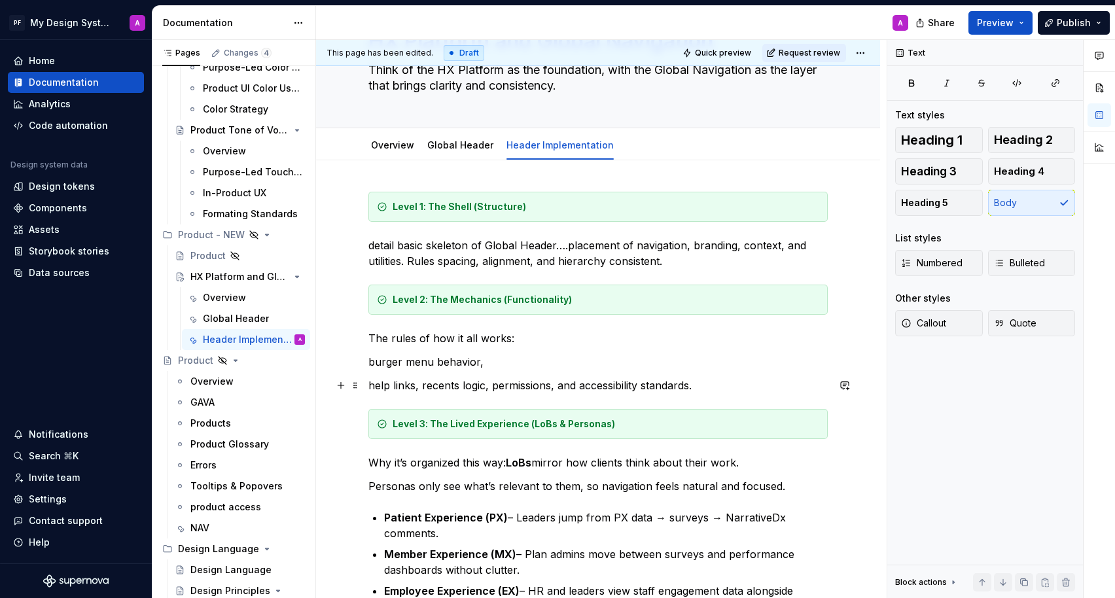
click at [422, 387] on p "help links, recents logic, permissions, and accessibility standards." at bounding box center [597, 386] width 459 height 16
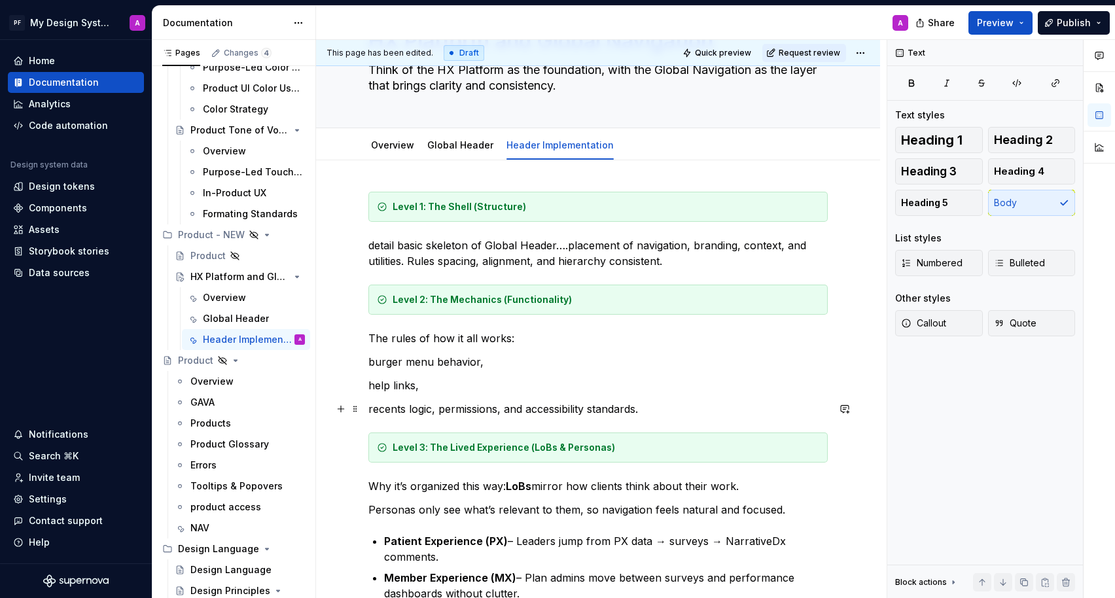
click at [439, 413] on p "recents logic, permissions, and accessibility standards." at bounding box center [597, 409] width 459 height 16
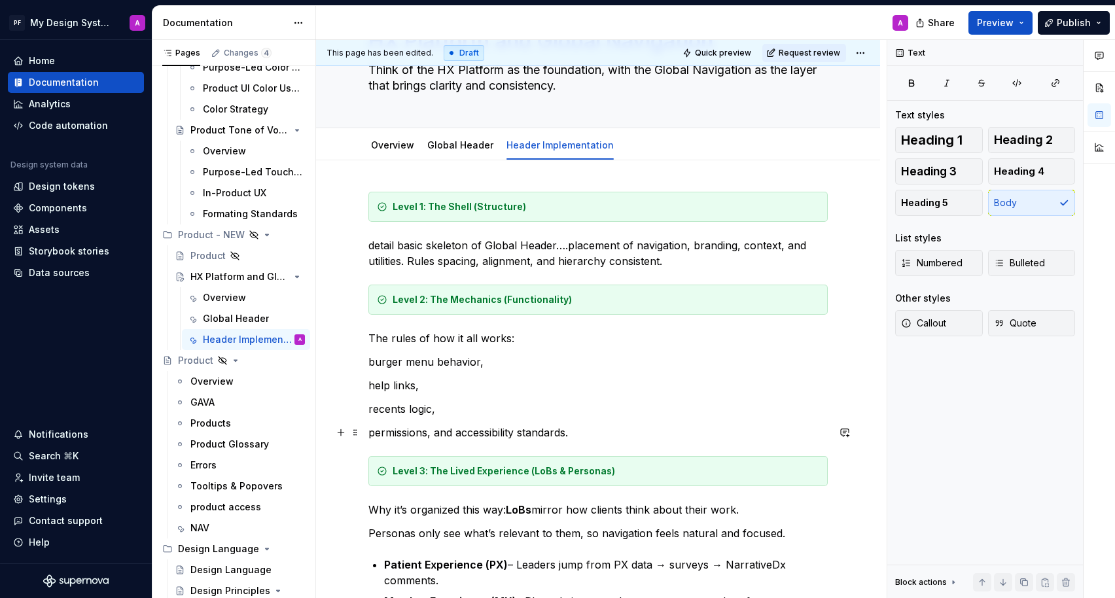
click at [457, 433] on p "permissions, and accessibility standards." at bounding box center [597, 433] width 459 height 16
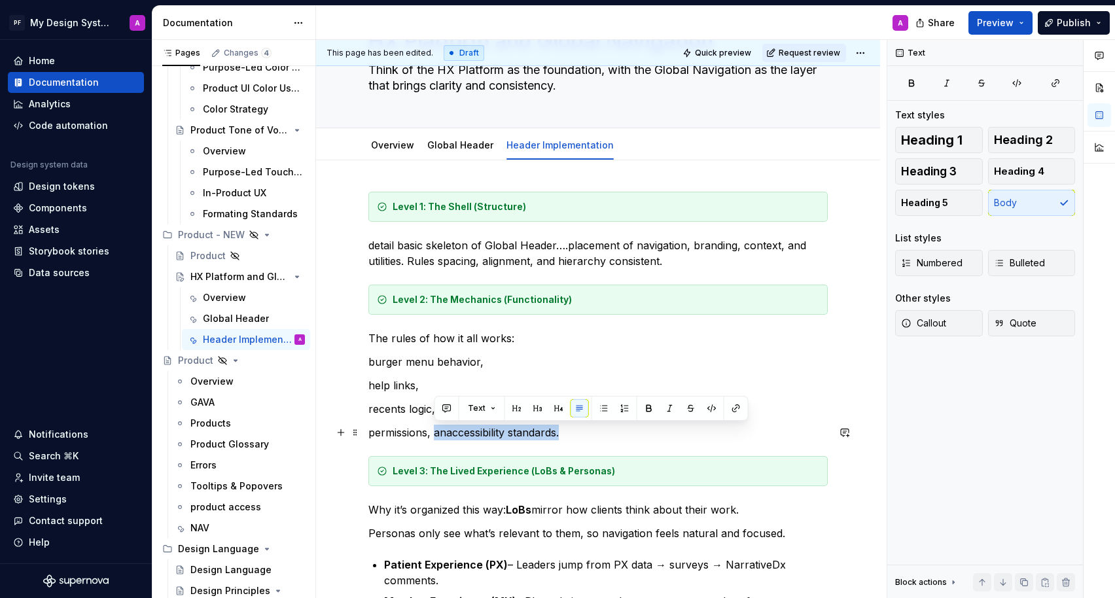
drag, startPoint x: 569, startPoint y: 430, endPoint x: 436, endPoint y: 434, distance: 132.9
click at [436, 434] on p "permissions, anaccessibility standards." at bounding box center [597, 433] width 459 height 16
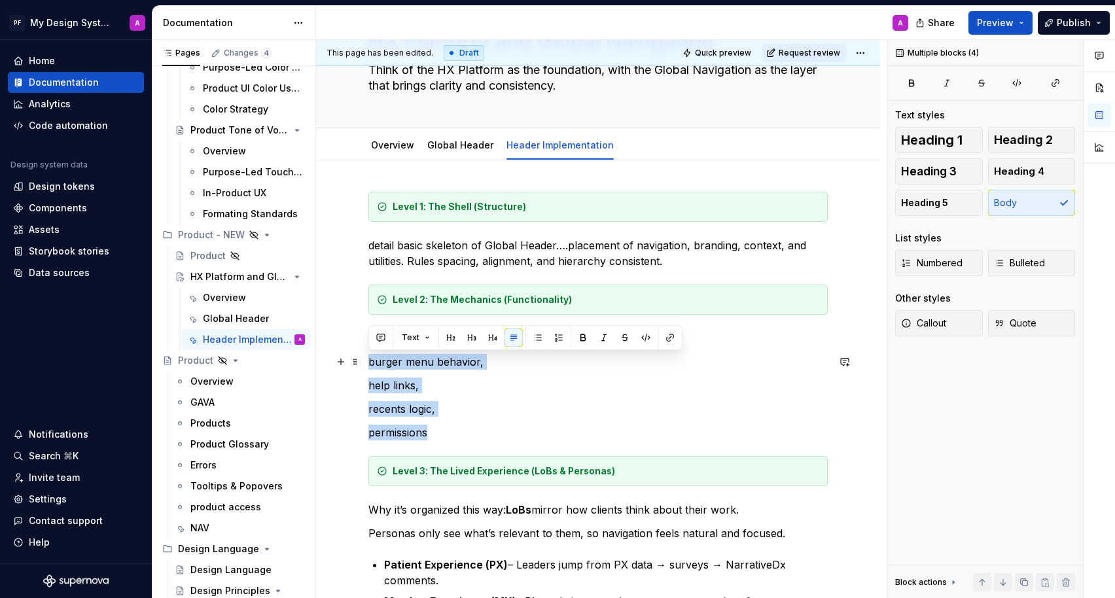
drag, startPoint x: 440, startPoint y: 427, endPoint x: 366, endPoint y: 359, distance: 101.0
click at [537, 339] on button "button" at bounding box center [538, 337] width 18 height 18
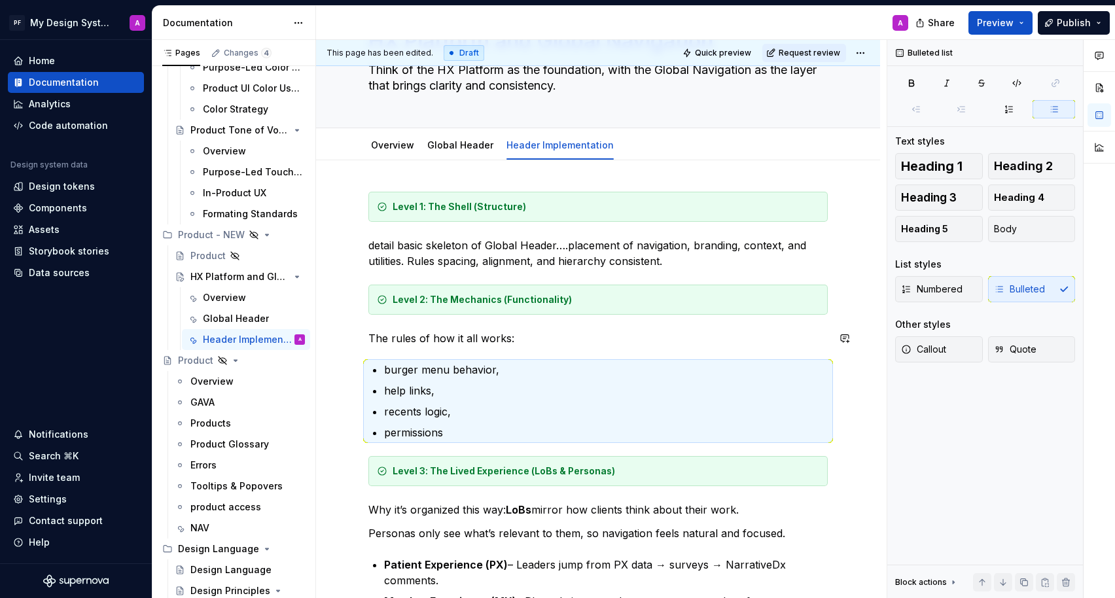
click at [622, 328] on div "Level 1: The Shell (Structure) detail basic skeleton of Global Header….placemen…" at bounding box center [597, 537] width 459 height 690
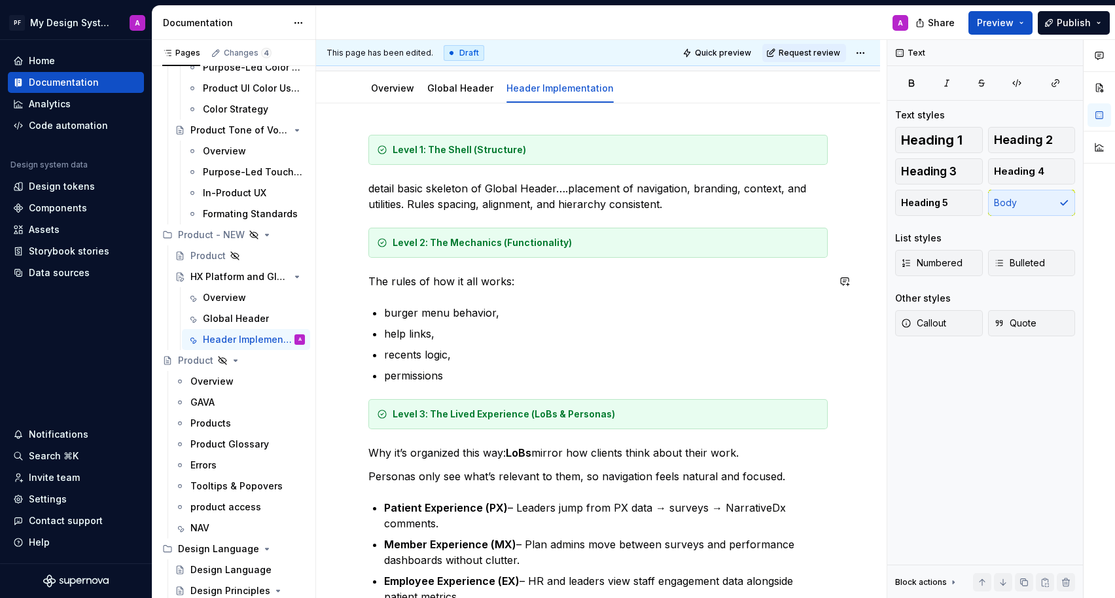
scroll to position [9, 0]
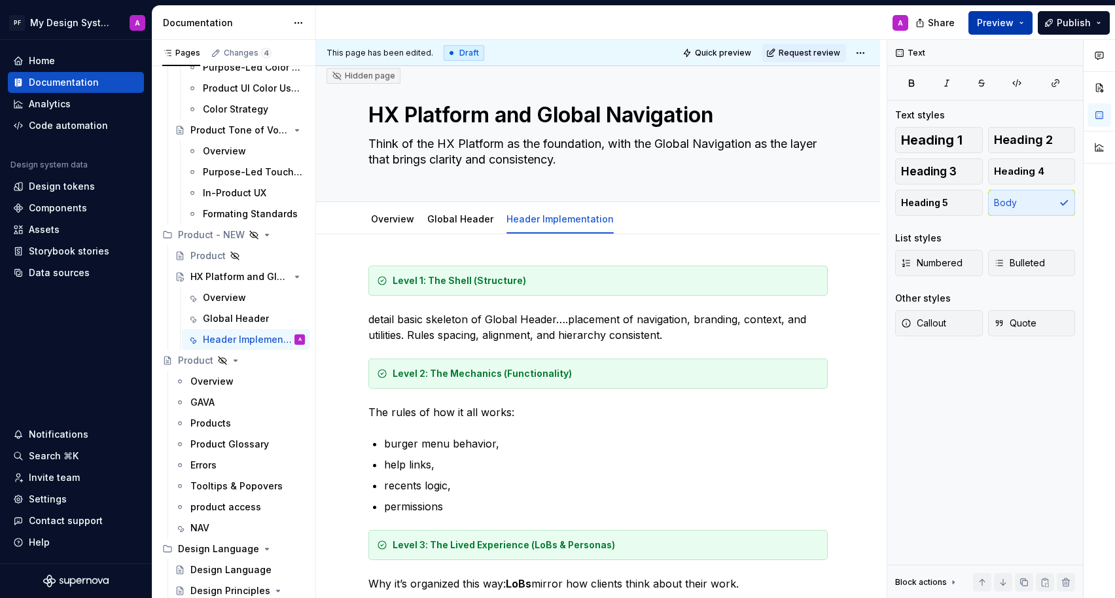
click at [990, 22] on span "Preview" at bounding box center [995, 22] width 37 height 13
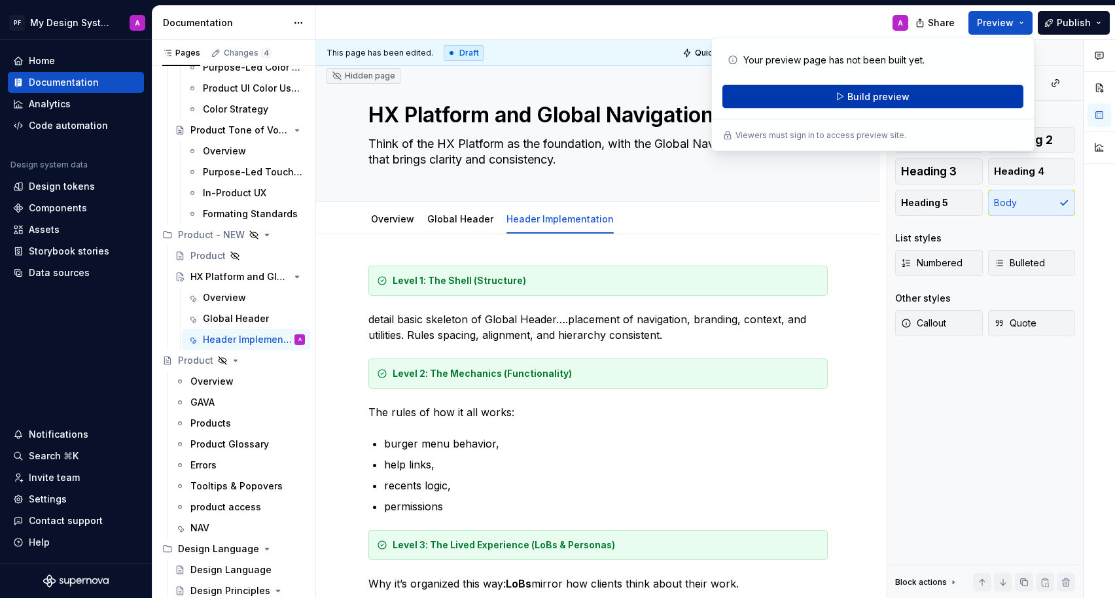
click at [890, 91] on span "Build preview" at bounding box center [878, 96] width 62 height 13
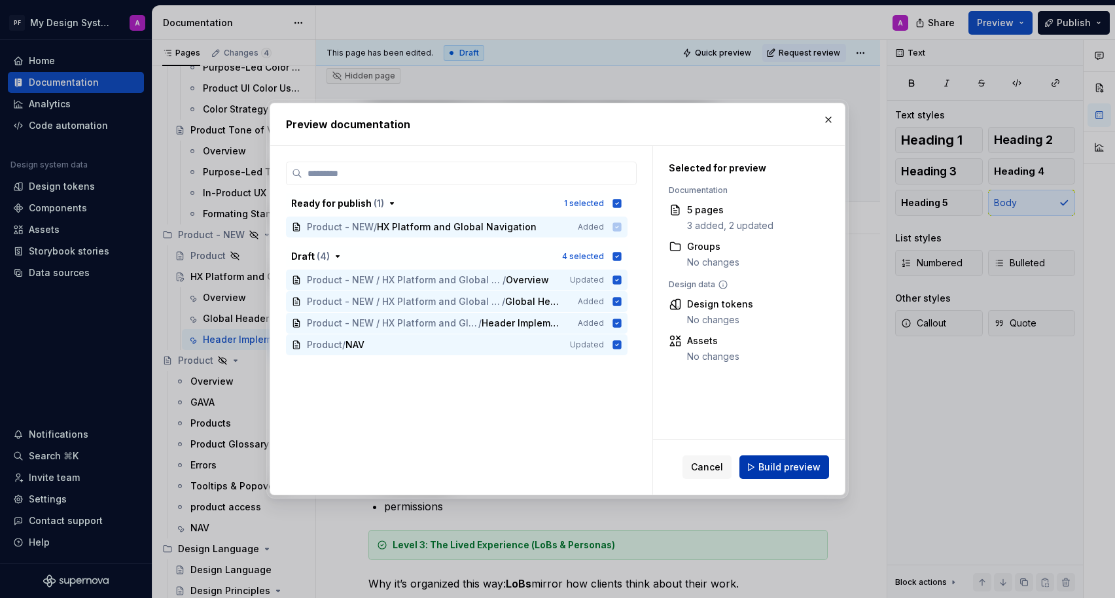
click at [790, 467] on span "Build preview" at bounding box center [789, 467] width 62 height 13
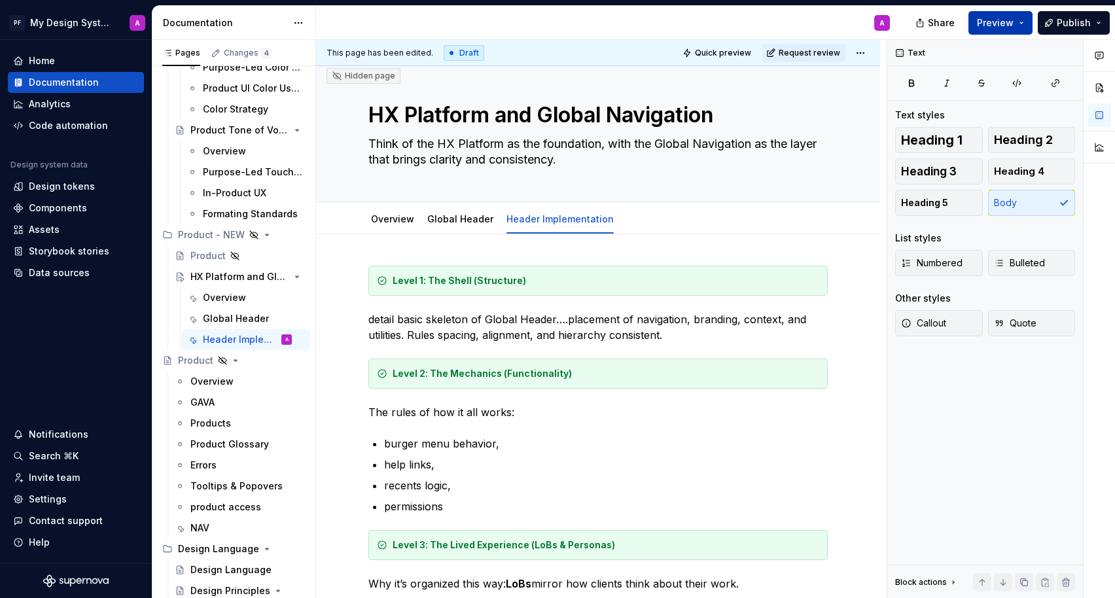
click at [998, 27] on span "Preview" at bounding box center [995, 22] width 37 height 13
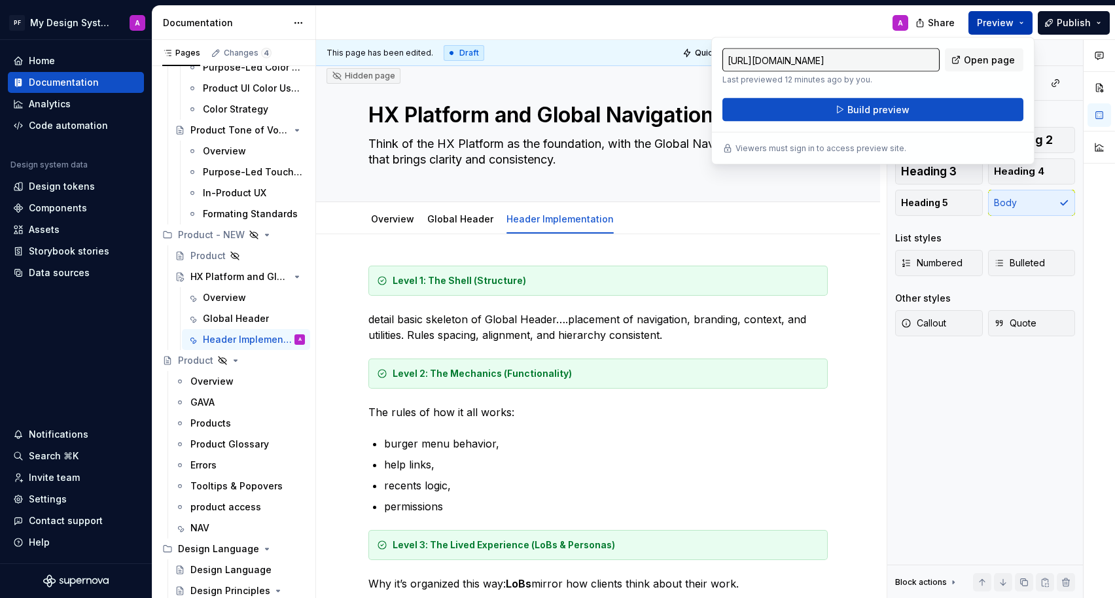
click at [970, 60] on span "Open page" at bounding box center [989, 60] width 51 height 13
click at [389, 211] on div "Overview" at bounding box center [393, 219] width 54 height 21
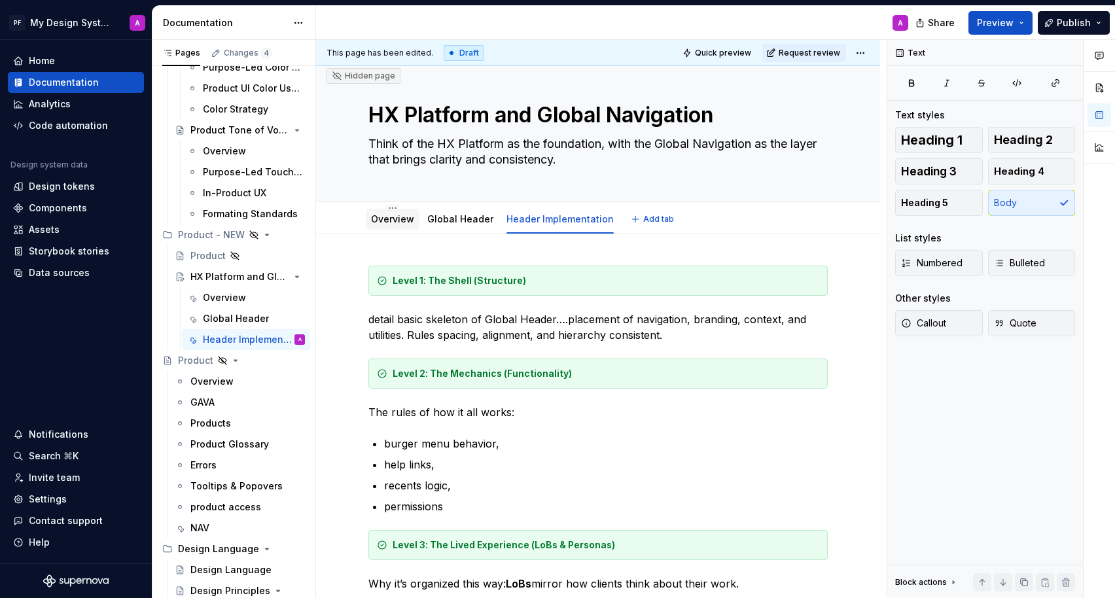
click at [382, 222] on link "Overview" at bounding box center [392, 218] width 43 height 11
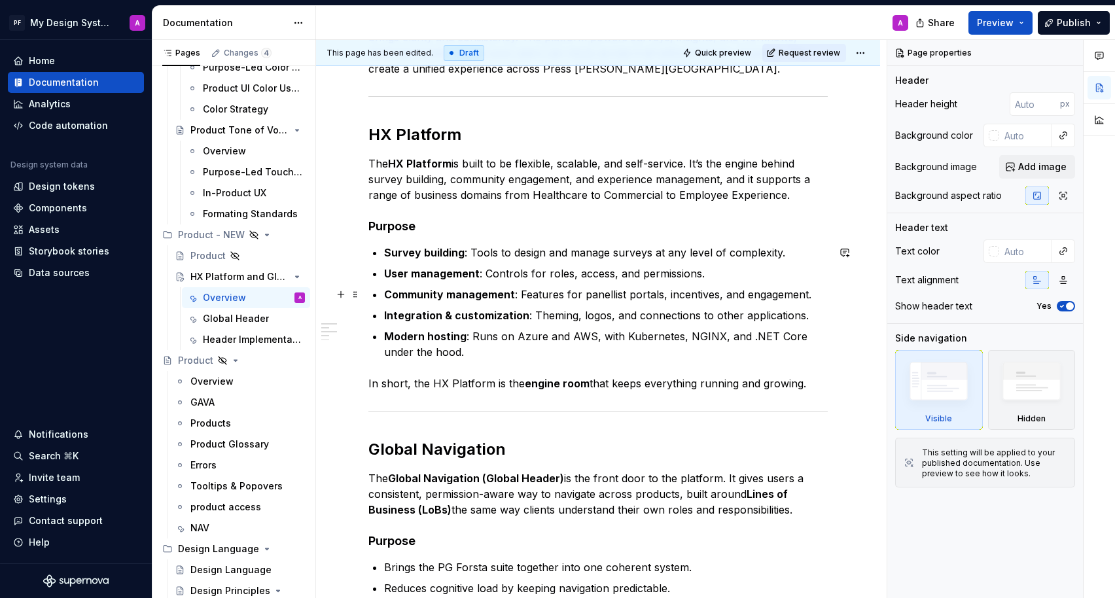
scroll to position [238, 0]
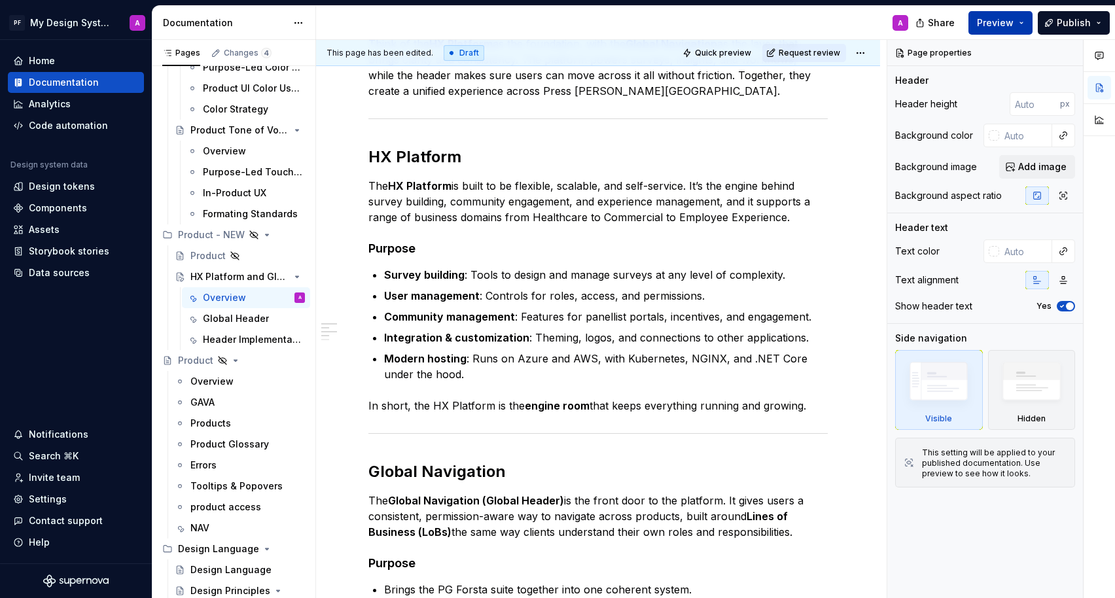
click at [992, 16] on button "Preview" at bounding box center [1000, 23] width 64 height 24
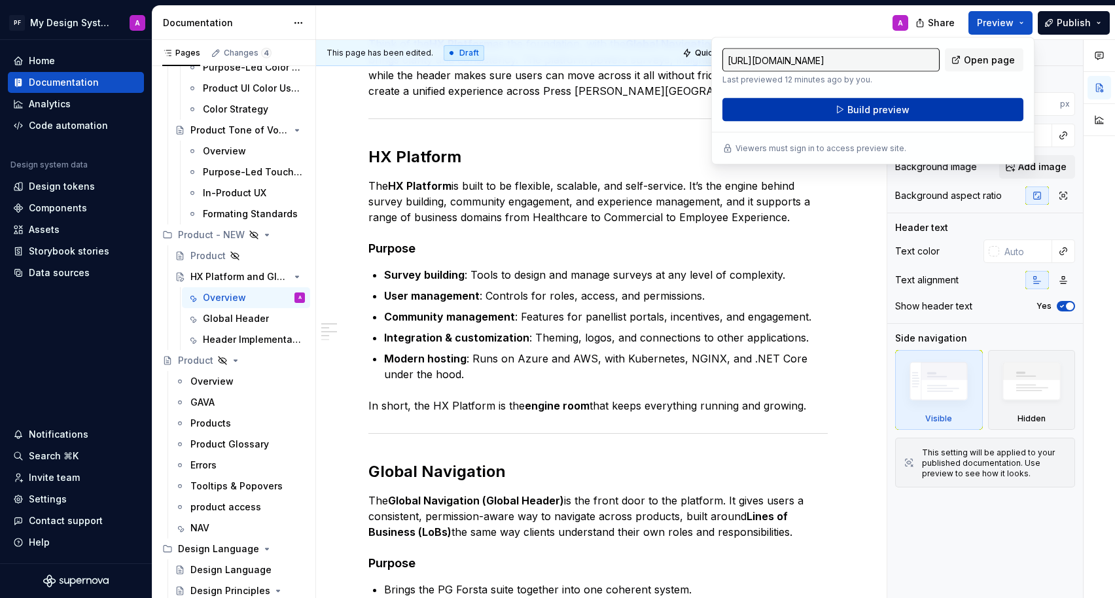
click at [902, 111] on span "Build preview" at bounding box center [878, 109] width 62 height 13
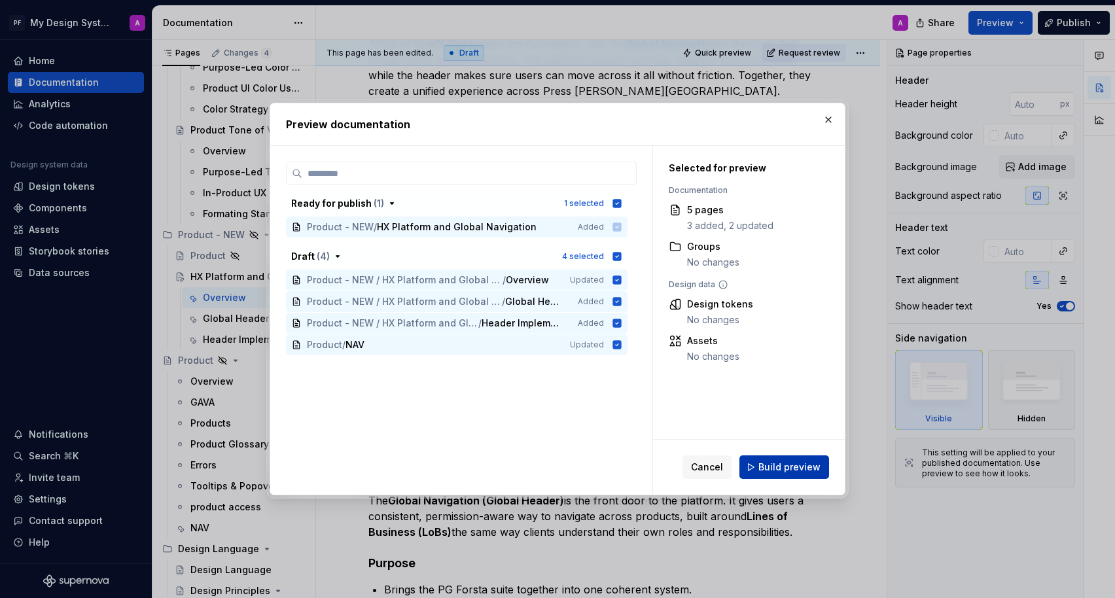
click at [805, 465] on span "Build preview" at bounding box center [789, 467] width 62 height 13
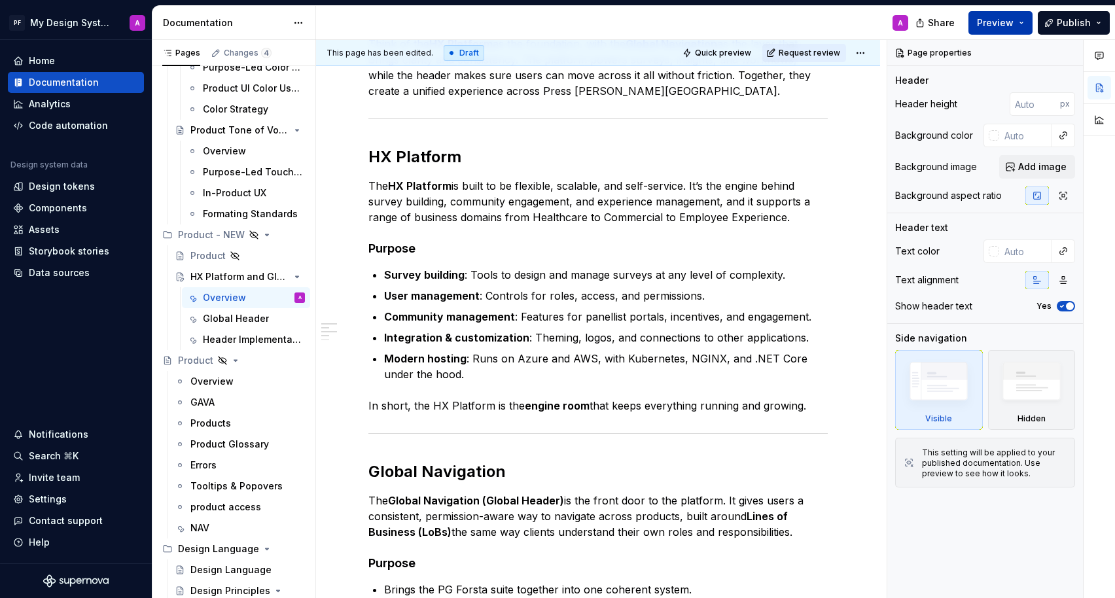
click at [994, 25] on span "Preview" at bounding box center [995, 22] width 37 height 13
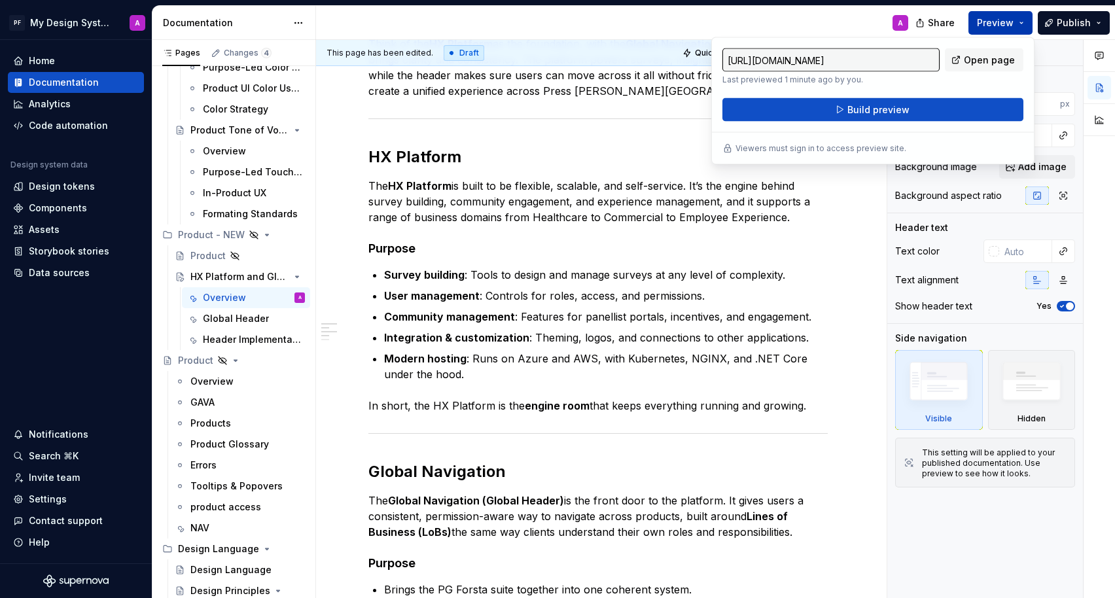
click at [985, 62] on span "Open page" at bounding box center [989, 60] width 51 height 13
click at [816, 463] on h2 "Global Navigation" at bounding box center [597, 471] width 459 height 21
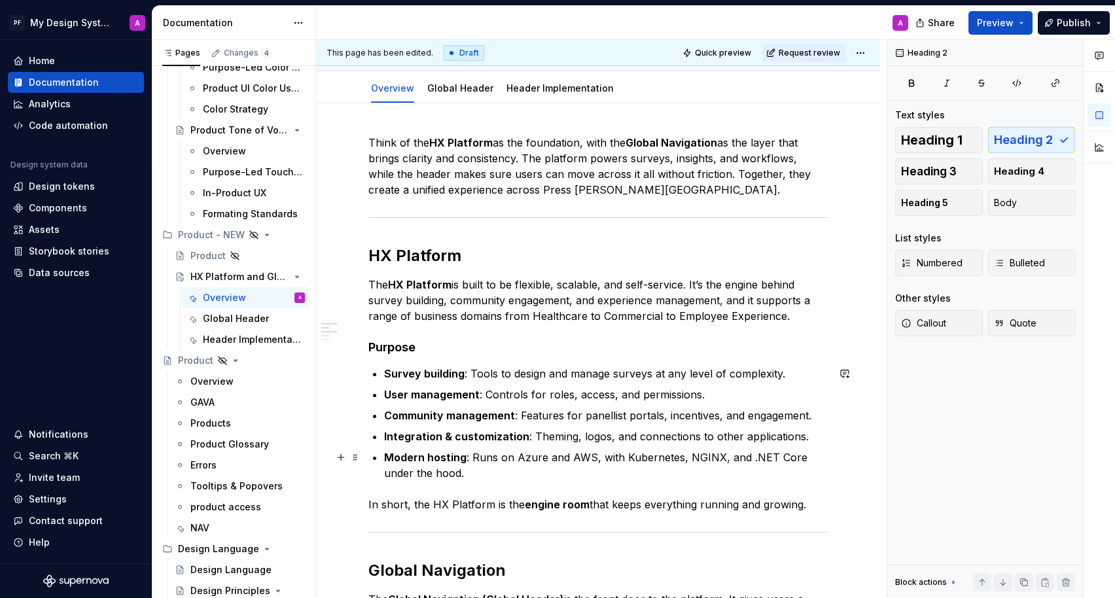
scroll to position [0, 0]
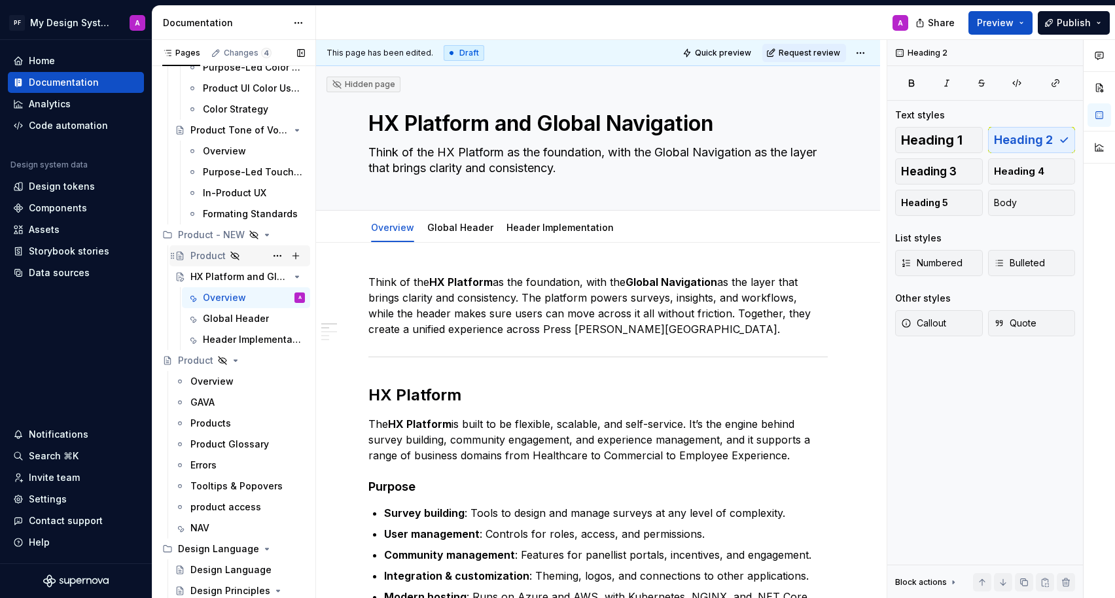
click at [209, 256] on div "Product" at bounding box center [207, 255] width 35 height 13
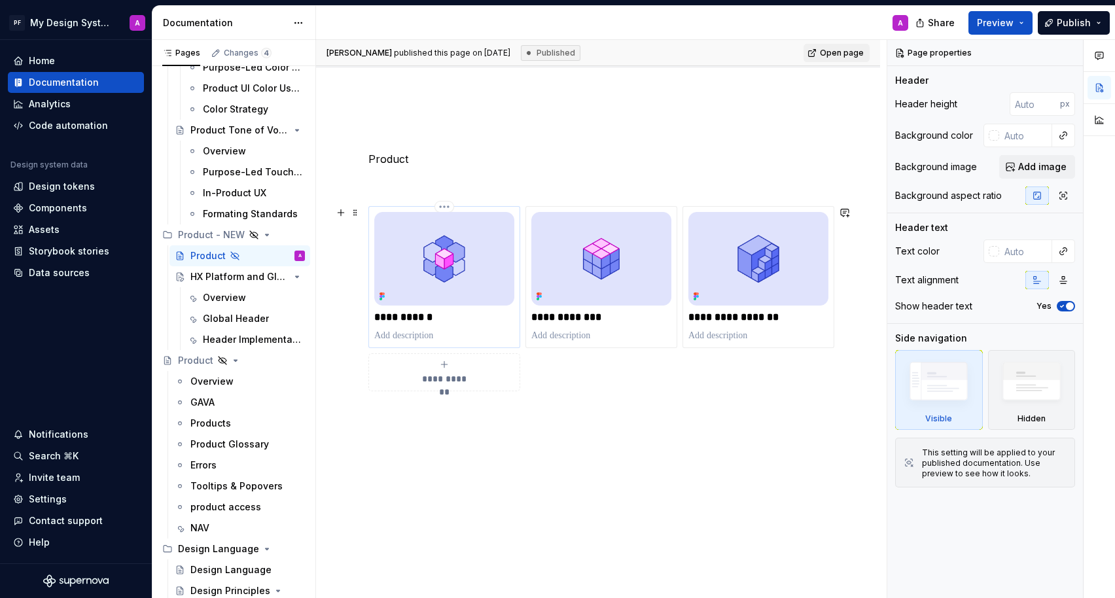
scroll to position [147, 0]
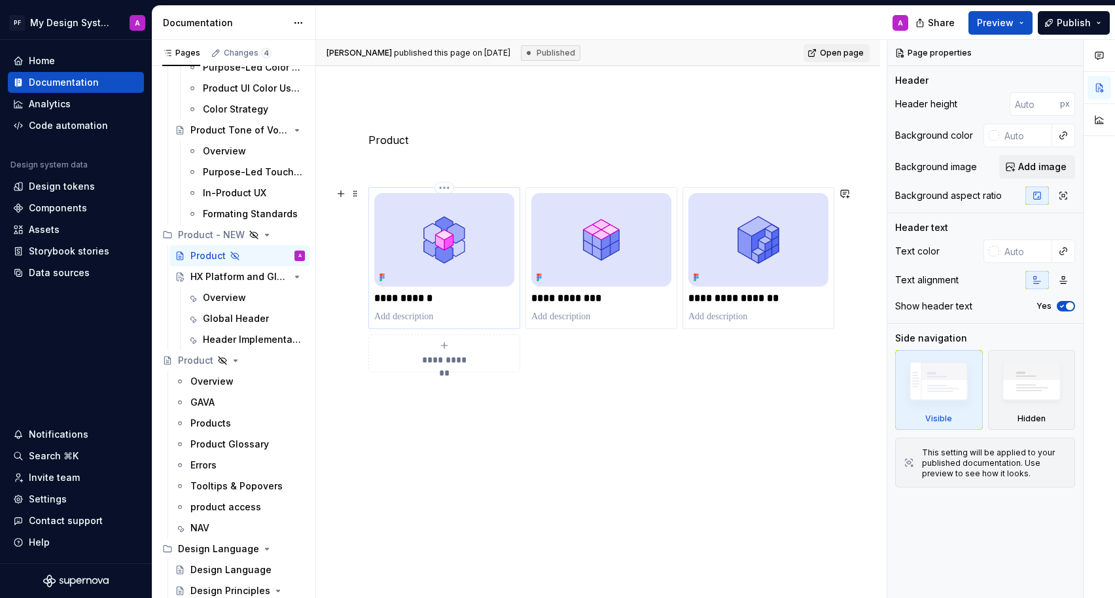
click at [468, 275] on img at bounding box center [444, 240] width 140 height 94
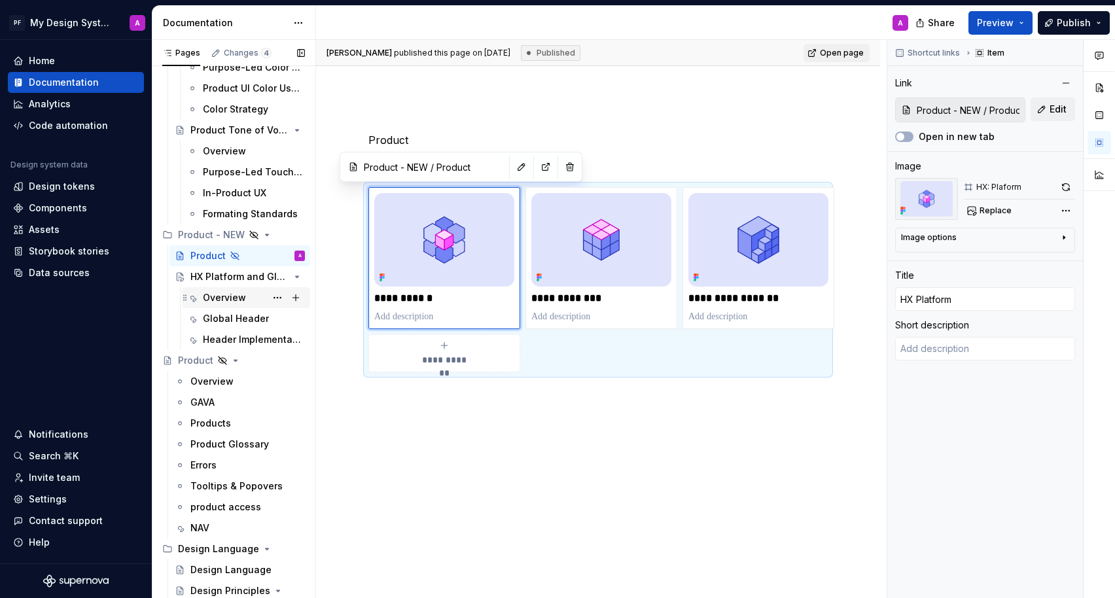
click at [245, 294] on div "Overview" at bounding box center [254, 298] width 102 height 18
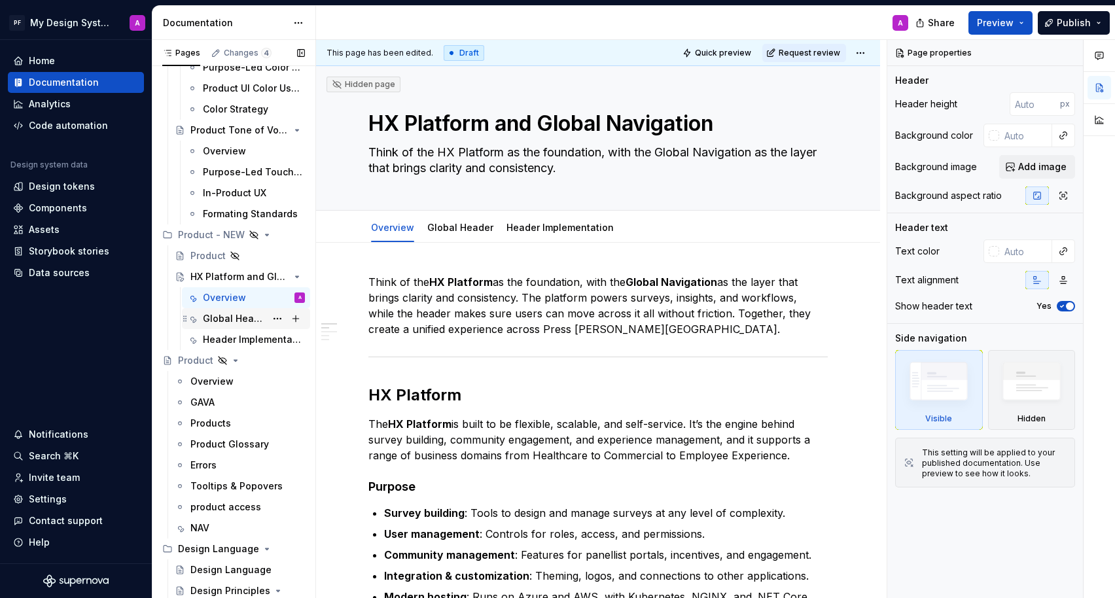
click at [249, 312] on div "Global Header" at bounding box center [234, 318] width 63 height 13
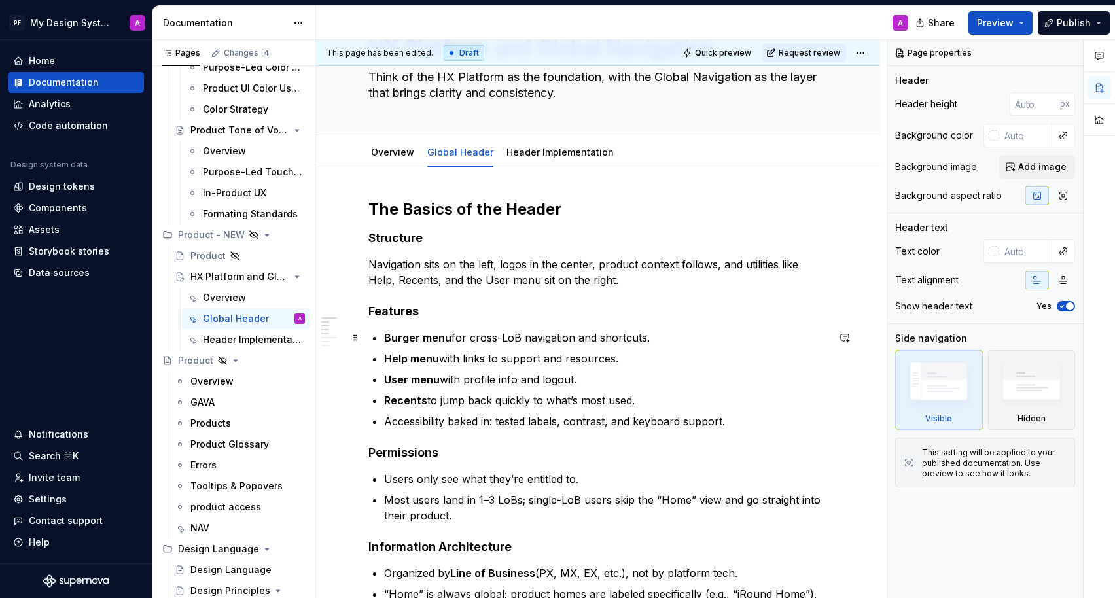
scroll to position [60, 0]
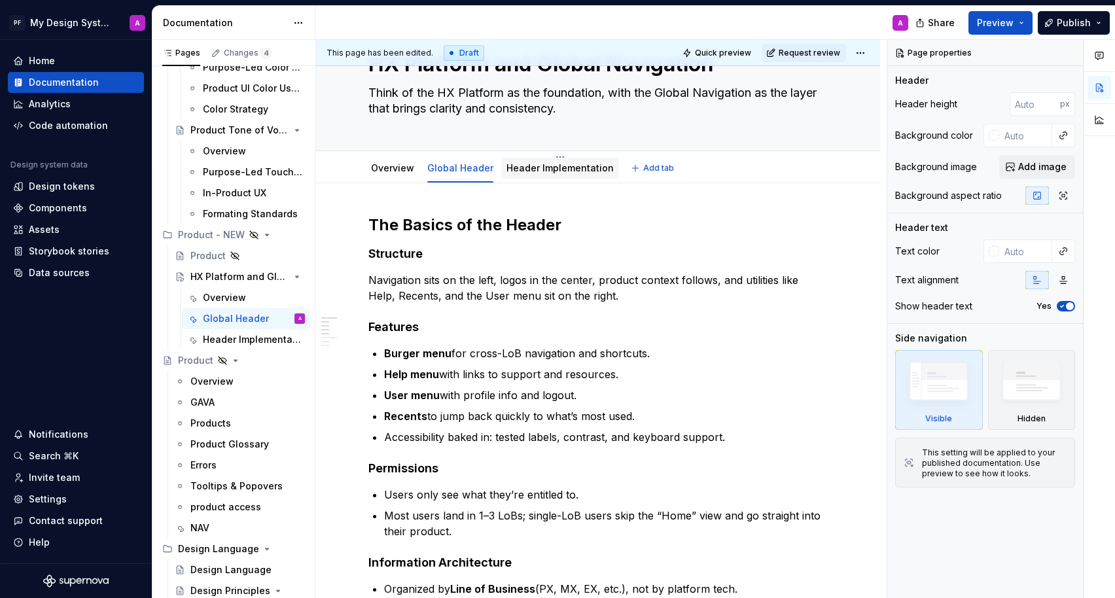
click at [558, 174] on div "Header Implementation" at bounding box center [559, 168] width 107 height 13
click at [555, 169] on link "Header Implementation" at bounding box center [559, 167] width 107 height 11
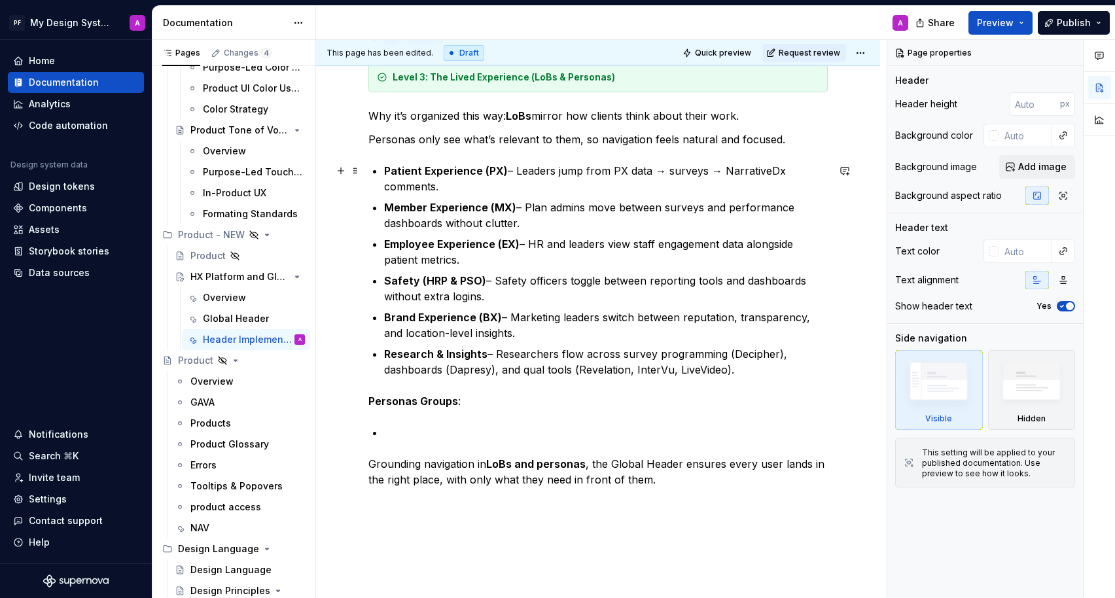
scroll to position [560, 0]
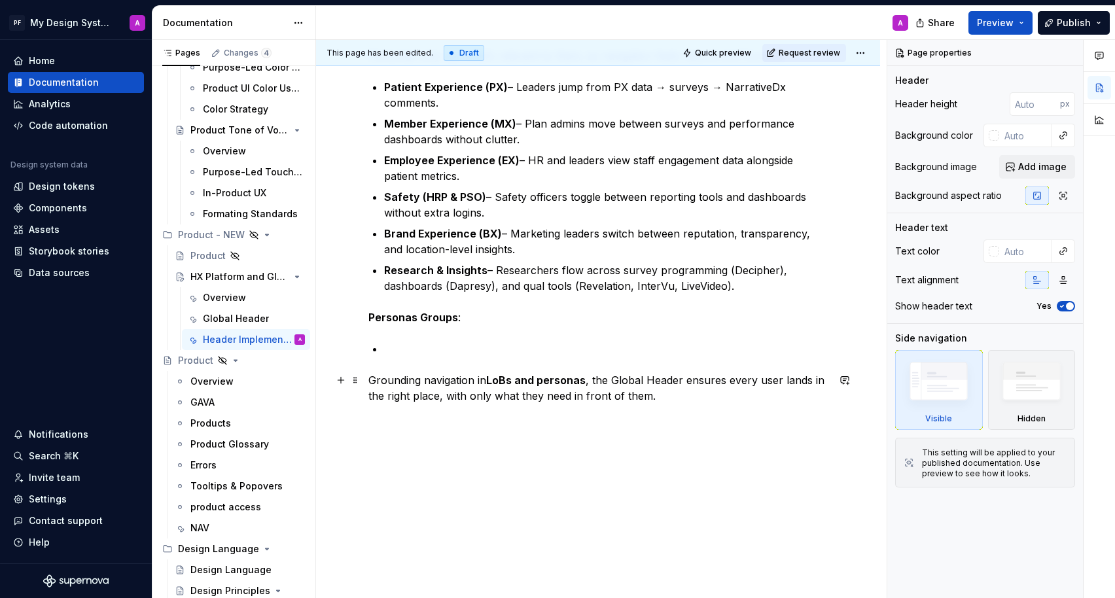
click at [680, 394] on p "Grounding navigation in LoBs and personas , the Global Header ensures every use…" at bounding box center [597, 387] width 459 height 31
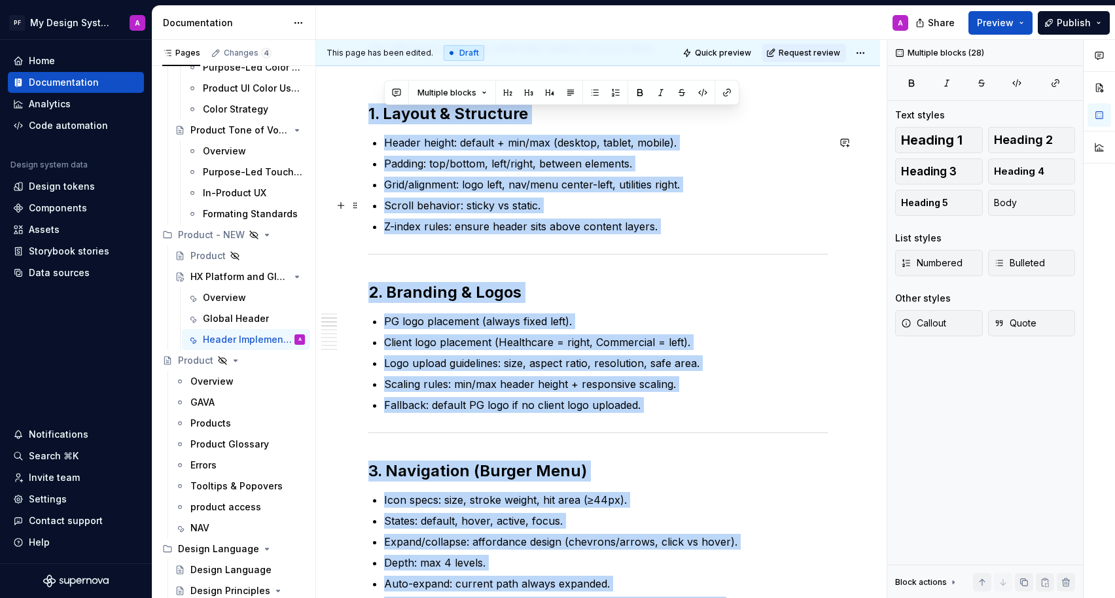
scroll to position [878, 0]
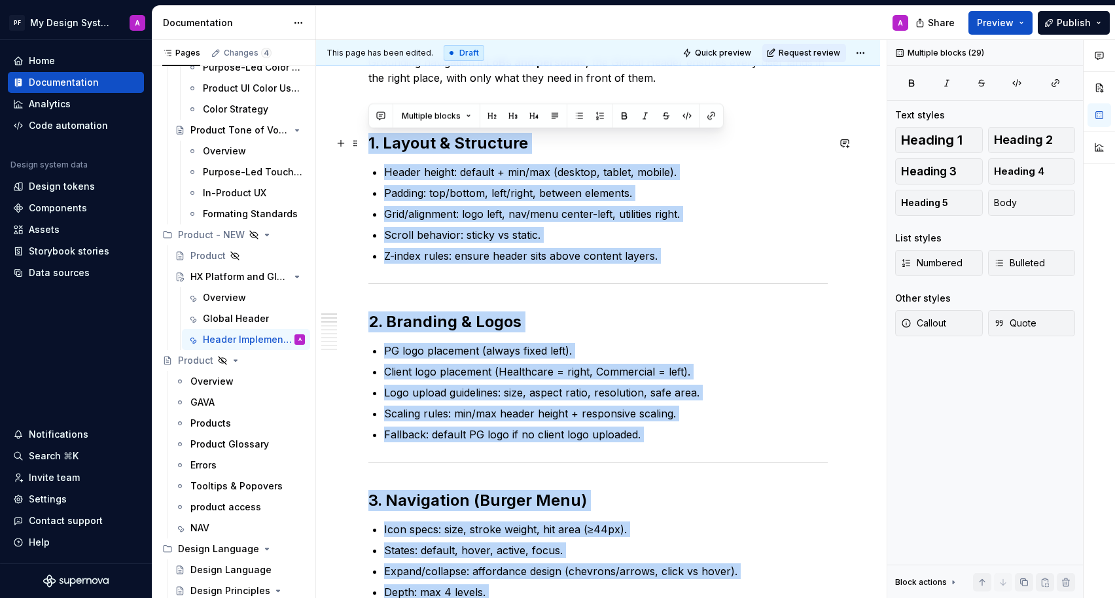
drag, startPoint x: 730, startPoint y: 396, endPoint x: 327, endPoint y: 147, distance: 473.9
click at [1007, 173] on span "Heading 4" at bounding box center [1019, 171] width 50 height 13
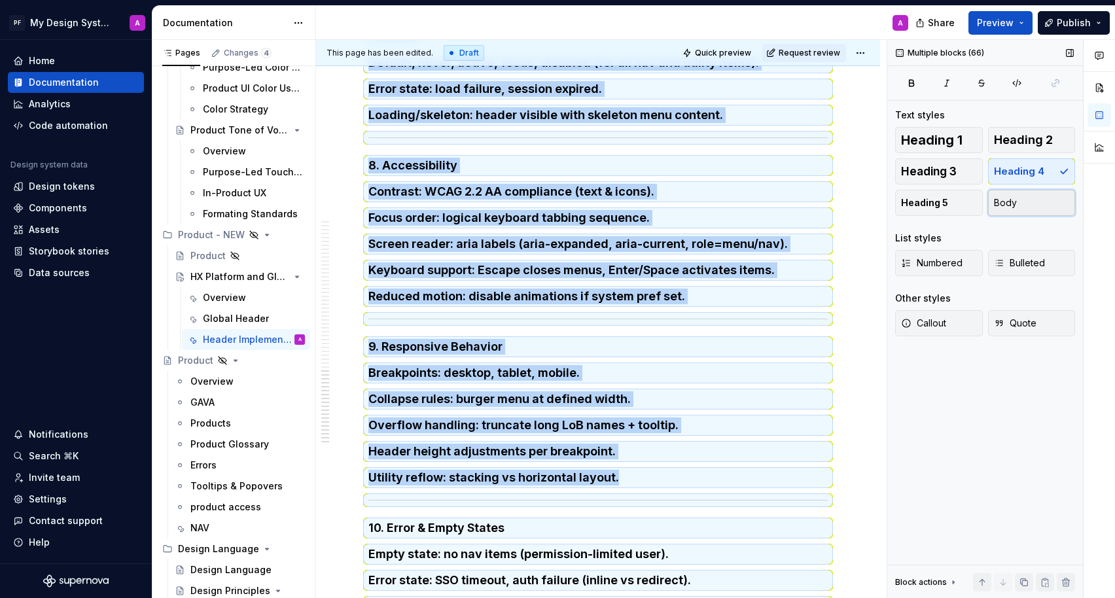
click at [1012, 198] on span "Body" at bounding box center [1005, 202] width 23 height 13
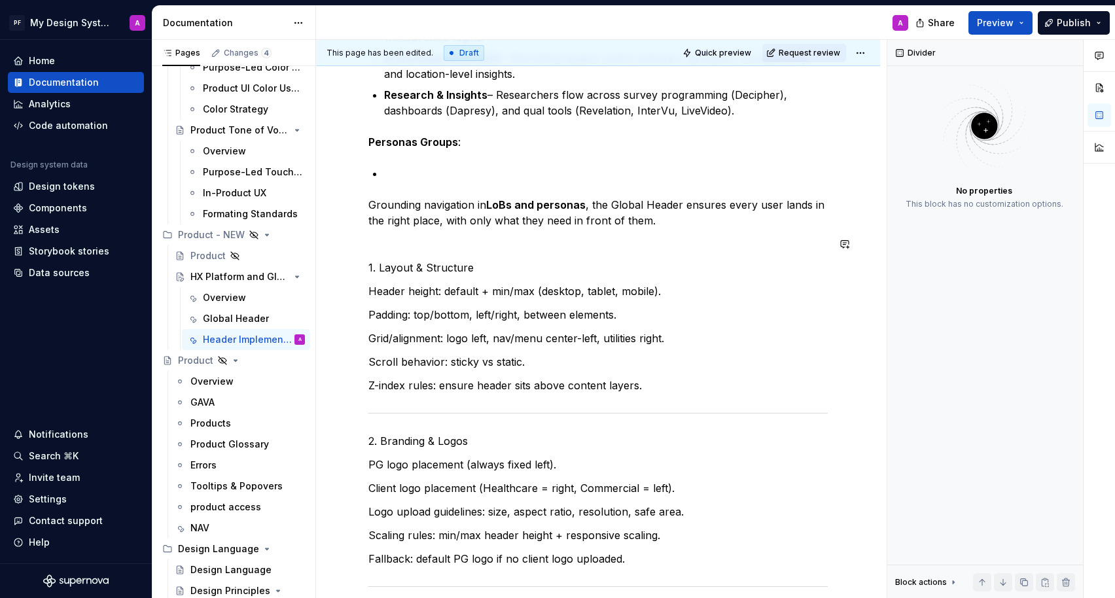
scroll to position [618, 0]
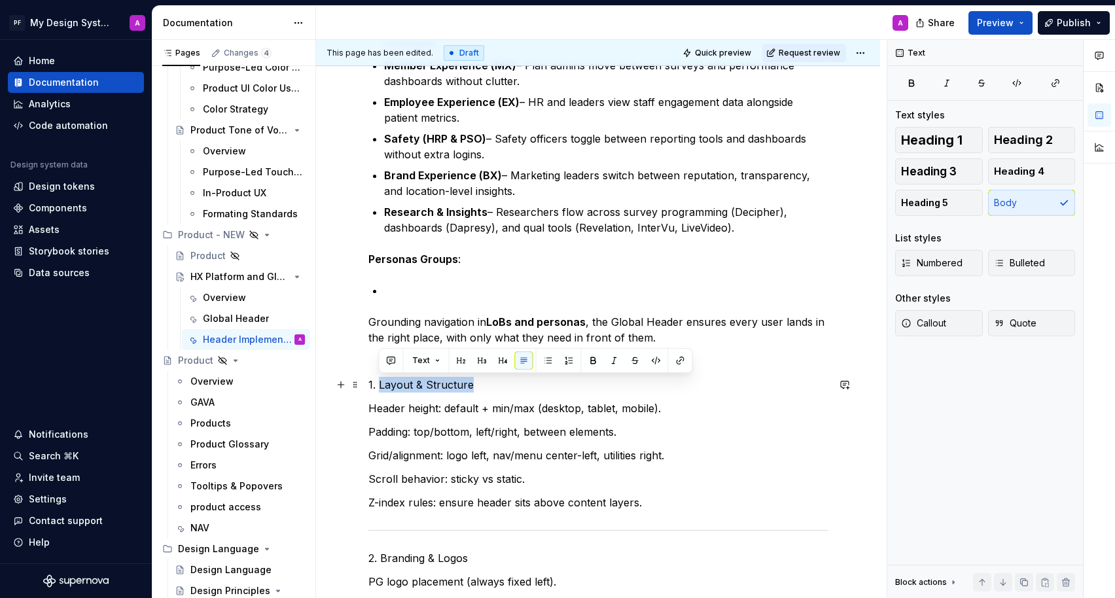
drag, startPoint x: 474, startPoint y: 383, endPoint x: 380, endPoint y: 386, distance: 94.2
click at [380, 386] on p "1. Layout & Structure" at bounding box center [597, 385] width 459 height 16
click at [912, 86] on icon "button" at bounding box center [911, 83] width 5 height 6
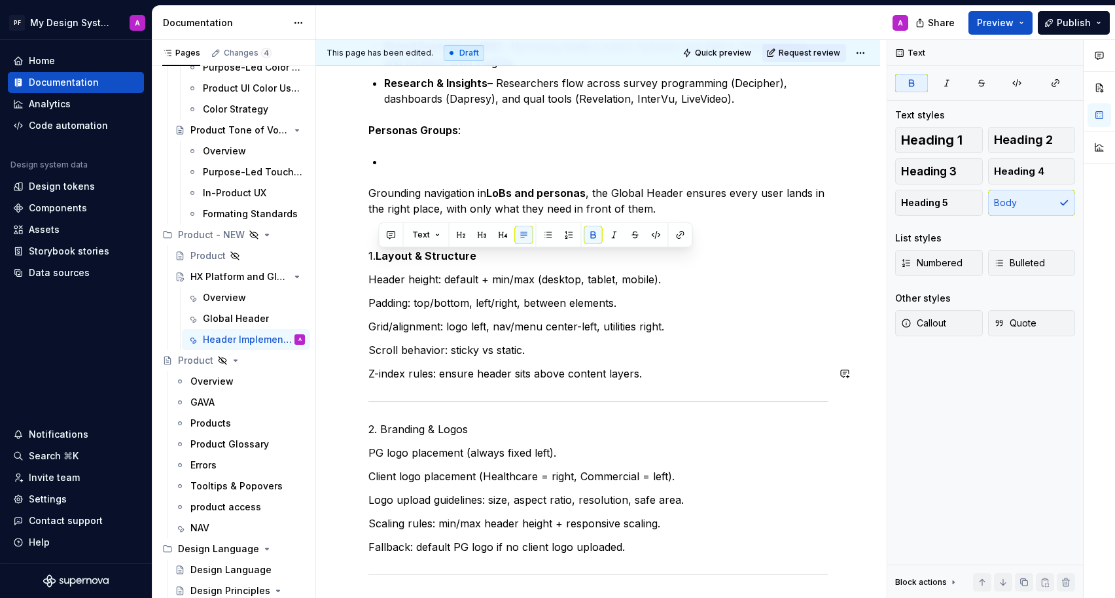
scroll to position [781, 0]
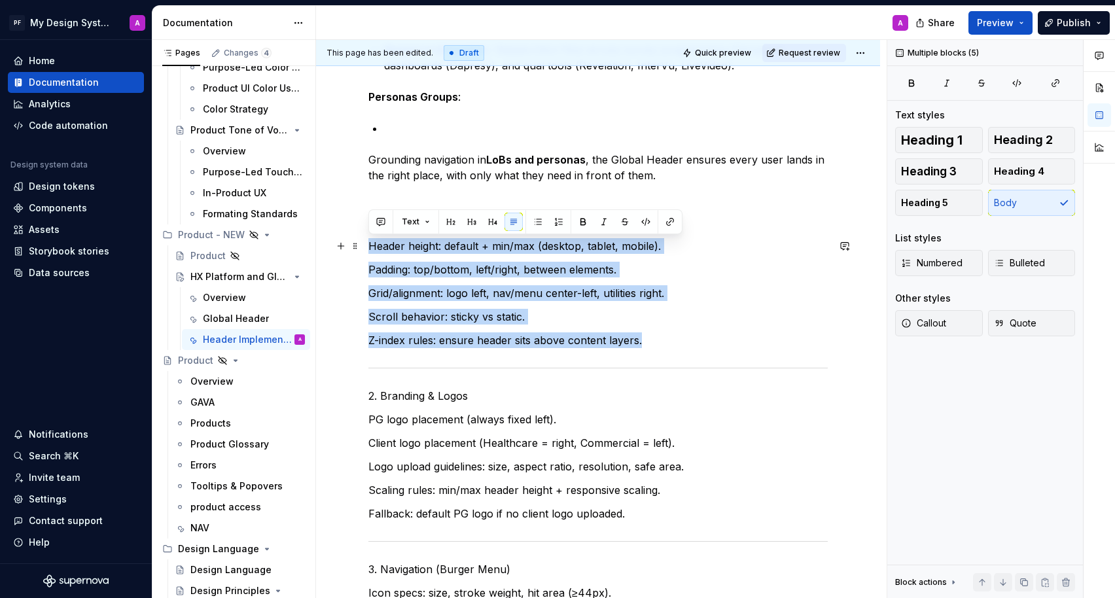
drag, startPoint x: 645, startPoint y: 342, endPoint x: 364, endPoint y: 246, distance: 296.5
click at [542, 225] on button "button" at bounding box center [538, 222] width 18 height 18
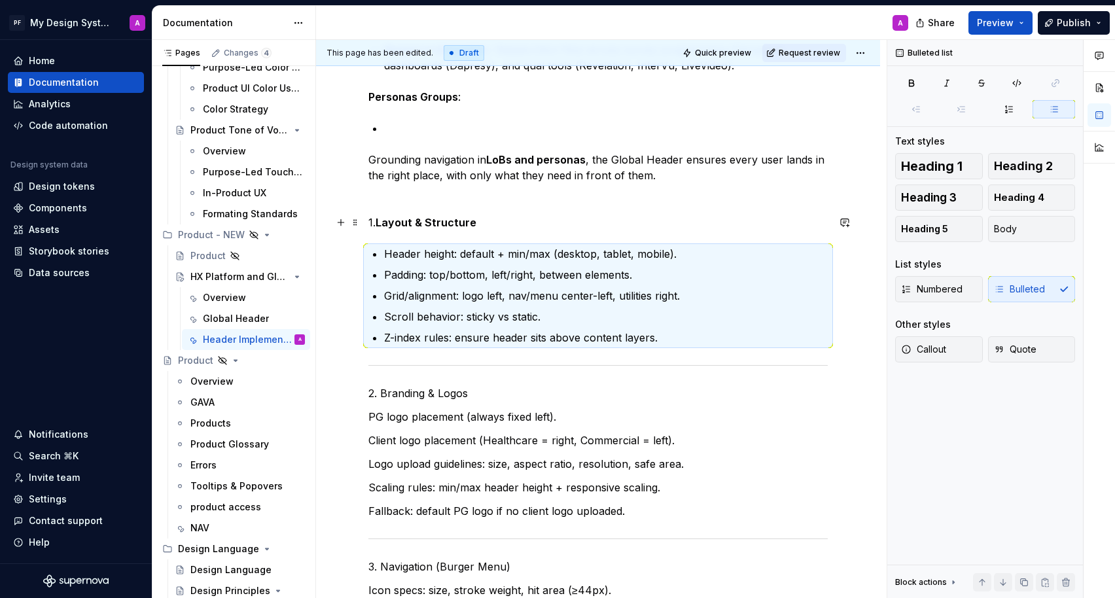
click at [541, 225] on p "1. Layout & Structure" at bounding box center [597, 223] width 459 height 16
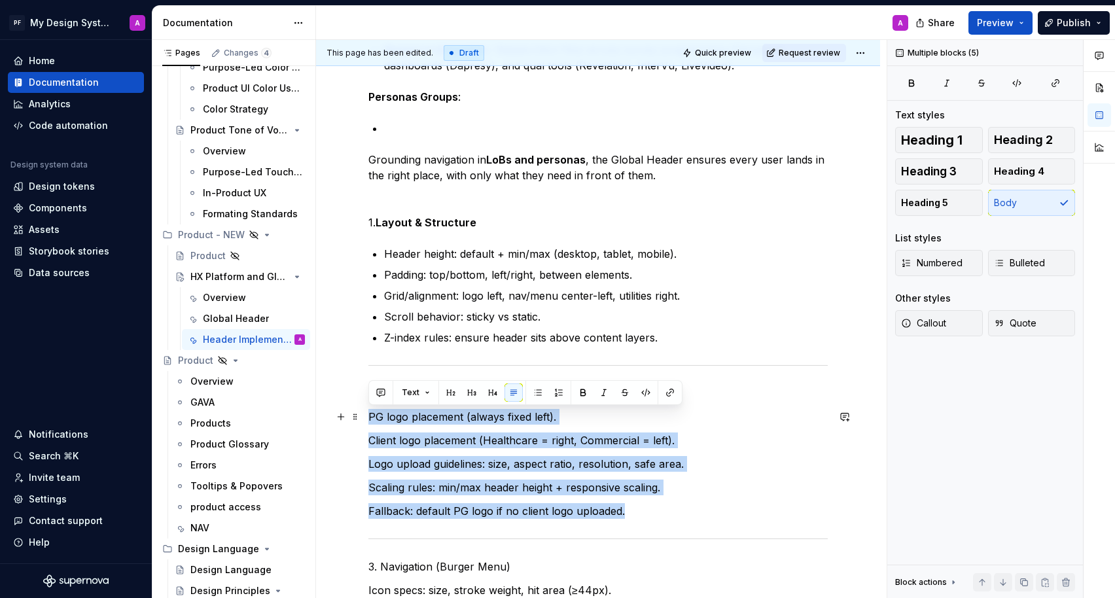
drag, startPoint x: 633, startPoint y: 511, endPoint x: 370, endPoint y: 420, distance: 278.9
click at [540, 393] on button "button" at bounding box center [538, 392] width 18 height 18
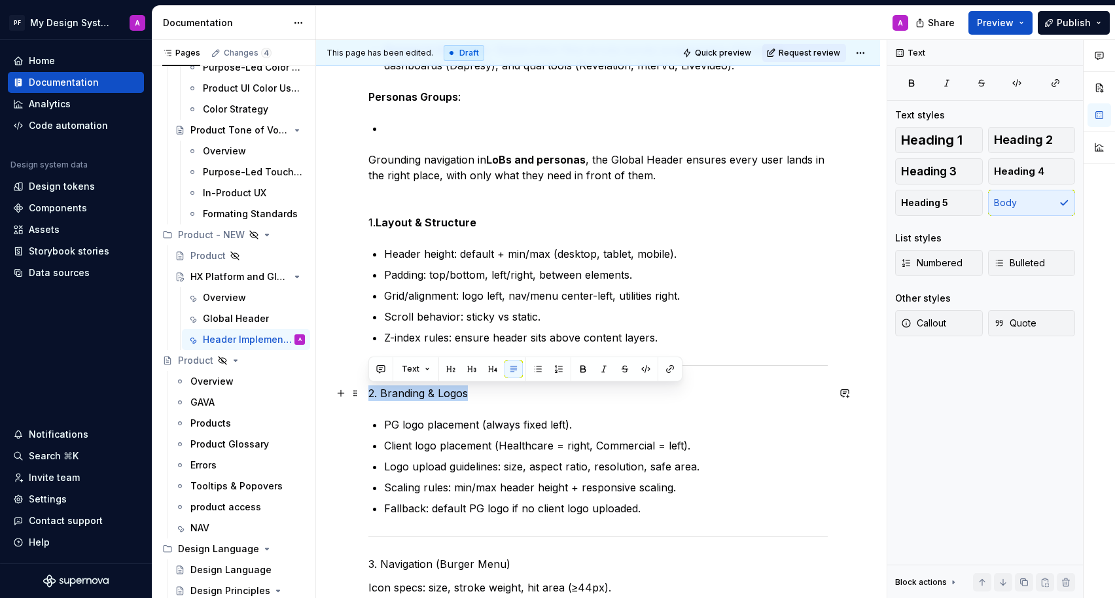
drag, startPoint x: 474, startPoint y: 387, endPoint x: 371, endPoint y: 387, distance: 103.4
click at [371, 387] on p "2. Branding & Logos" at bounding box center [597, 393] width 459 height 16
click at [574, 364] on button "button" at bounding box center [583, 369] width 18 height 18
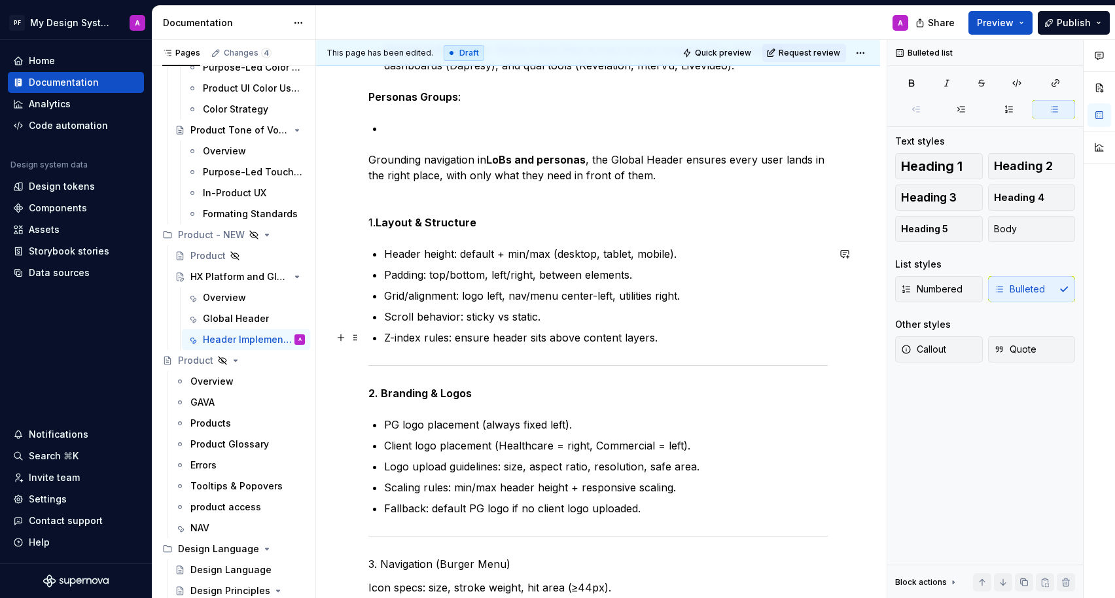
click at [776, 333] on p "Z-index rules: ensure header sits above content layers." at bounding box center [606, 338] width 444 height 16
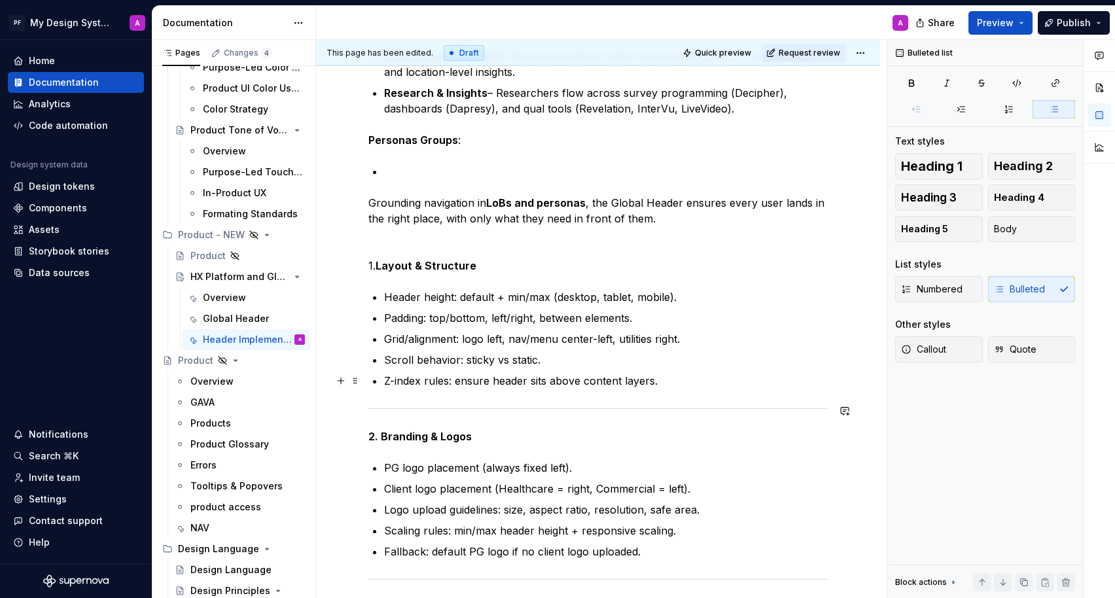
scroll to position [690, 0]
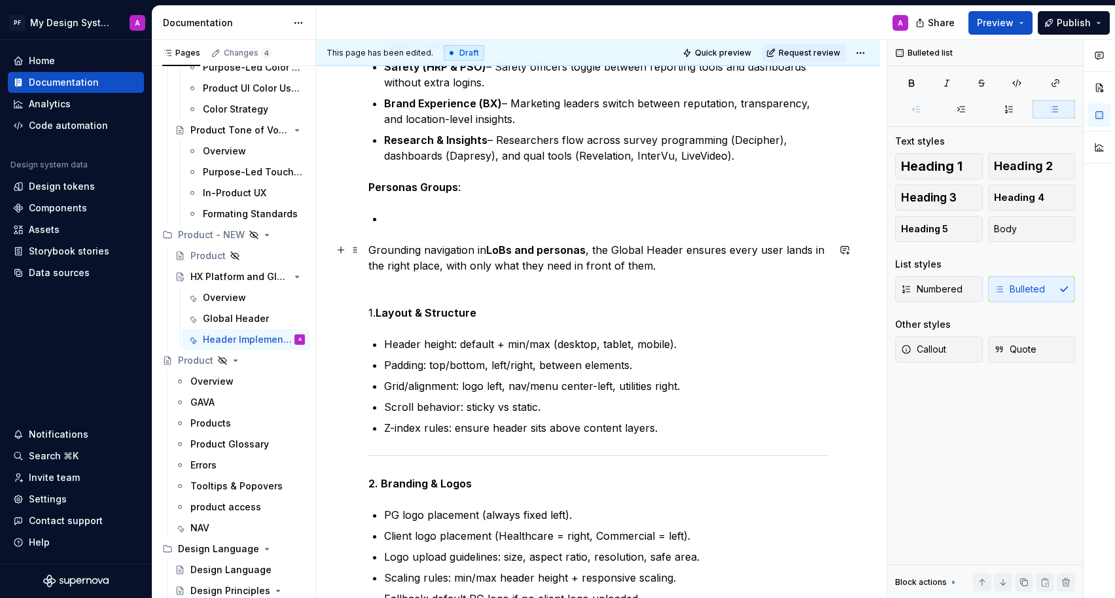
click at [672, 266] on p "Grounding navigation in LoBs and personas , the Global Header ensures every use…" at bounding box center [597, 257] width 459 height 31
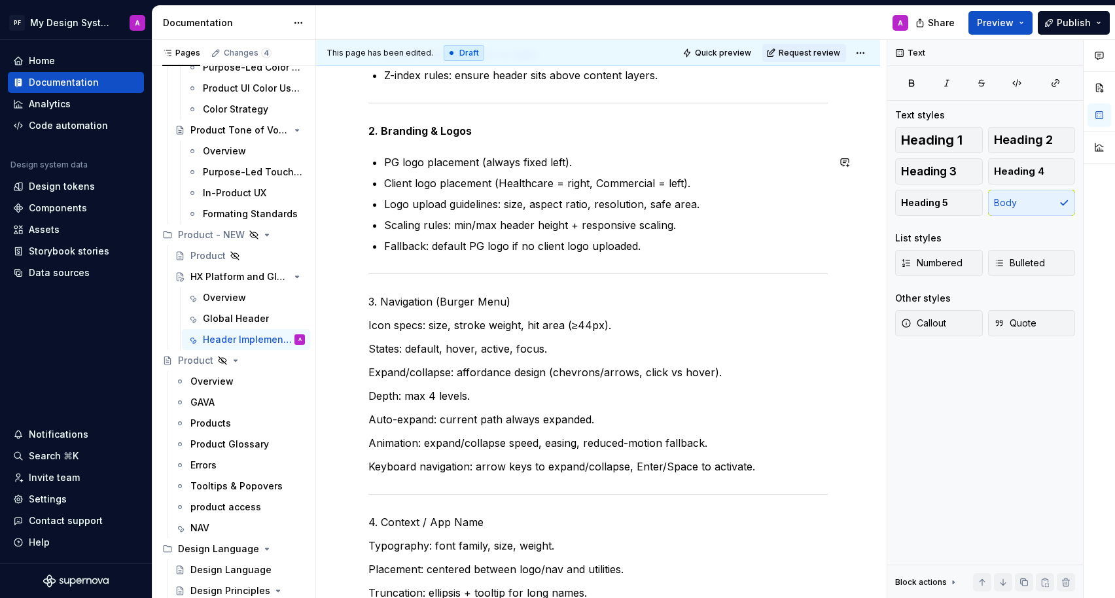
scroll to position [1138, 0]
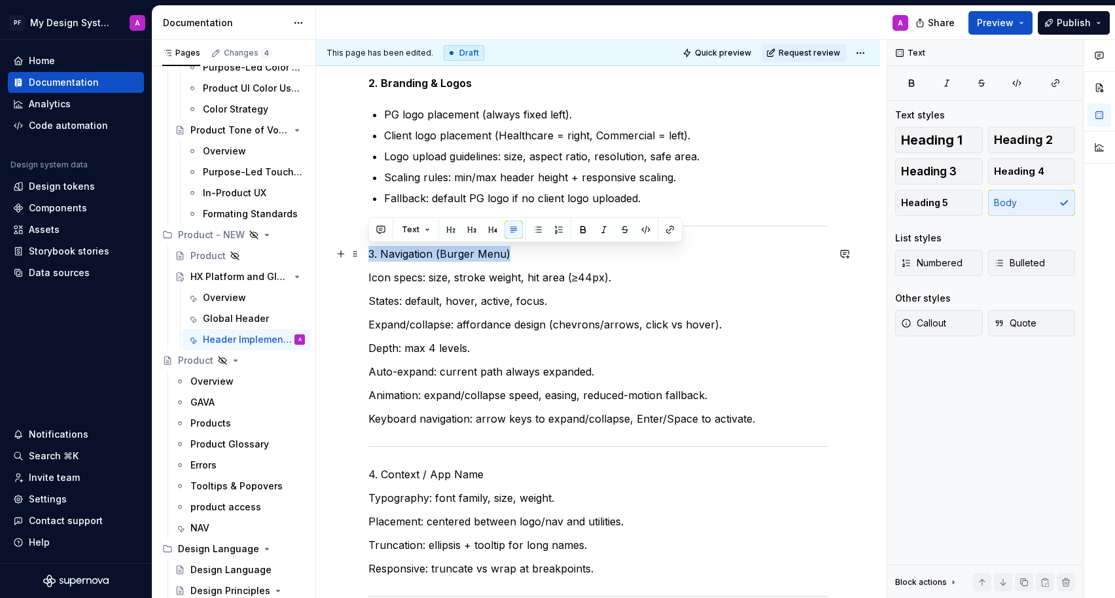
drag, startPoint x: 518, startPoint y: 253, endPoint x: 371, endPoint y: 253, distance: 146.6
click at [371, 253] on p "3. Navigation (Burger Menu)" at bounding box center [597, 254] width 459 height 16
click at [574, 224] on button "button" at bounding box center [583, 229] width 18 height 18
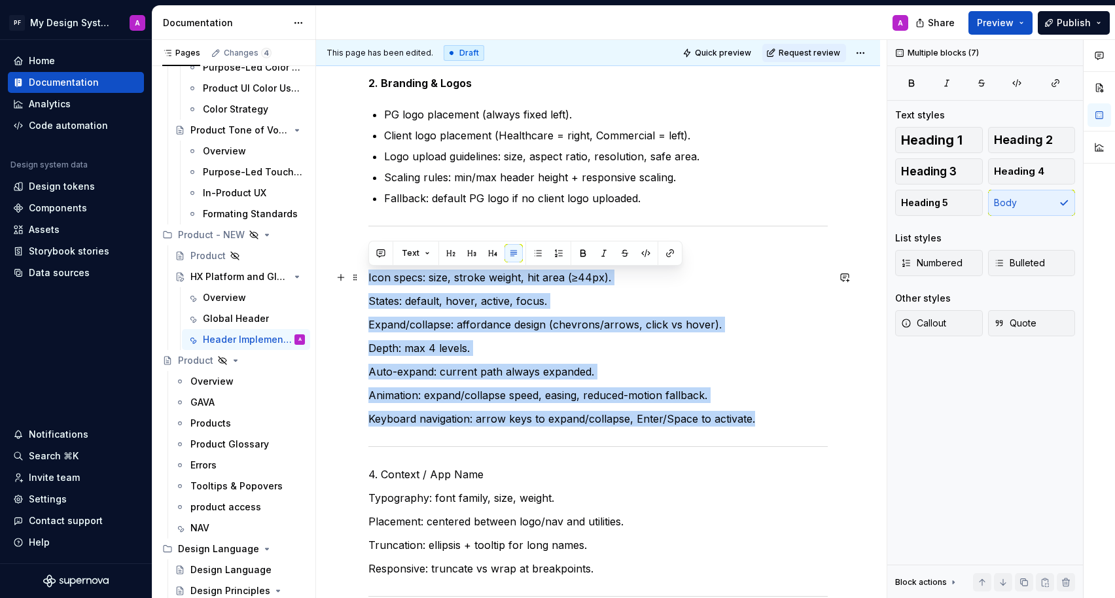
drag, startPoint x: 756, startPoint y: 415, endPoint x: 370, endPoint y: 279, distance: 409.9
click at [370, 279] on div "Level 1: The Shell (Structure) detail basic skeleton of Global Header….placemen…" at bounding box center [597, 329] width 459 height 2386
click at [533, 256] on button "button" at bounding box center [538, 253] width 18 height 18
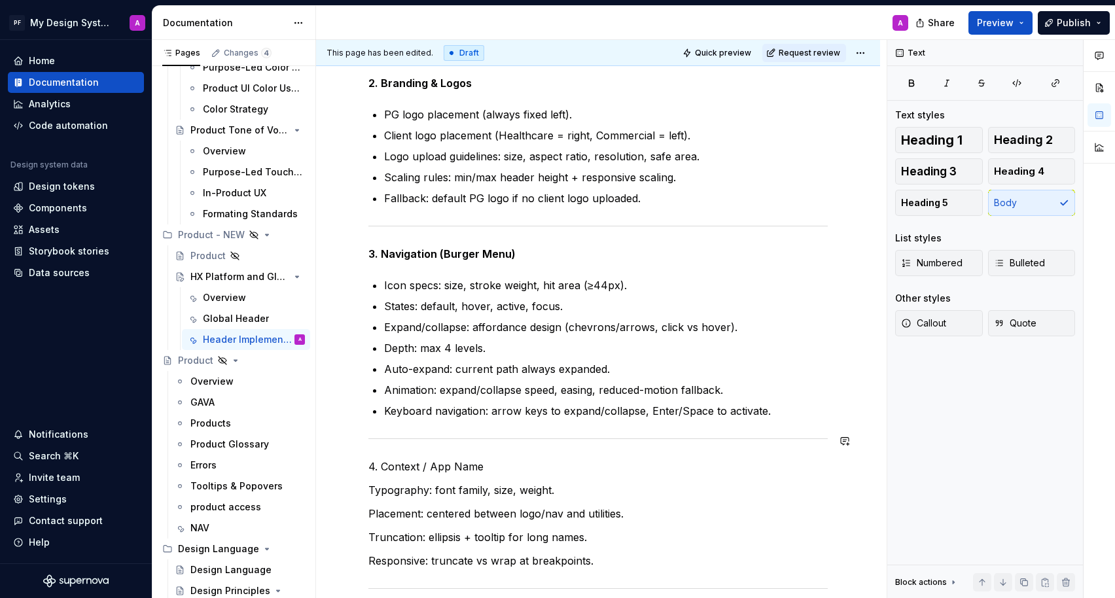
click at [658, 455] on div "Level 1: The Shell (Structure) detail basic skeleton of Global Header….placemen…" at bounding box center [597, 325] width 459 height 2378
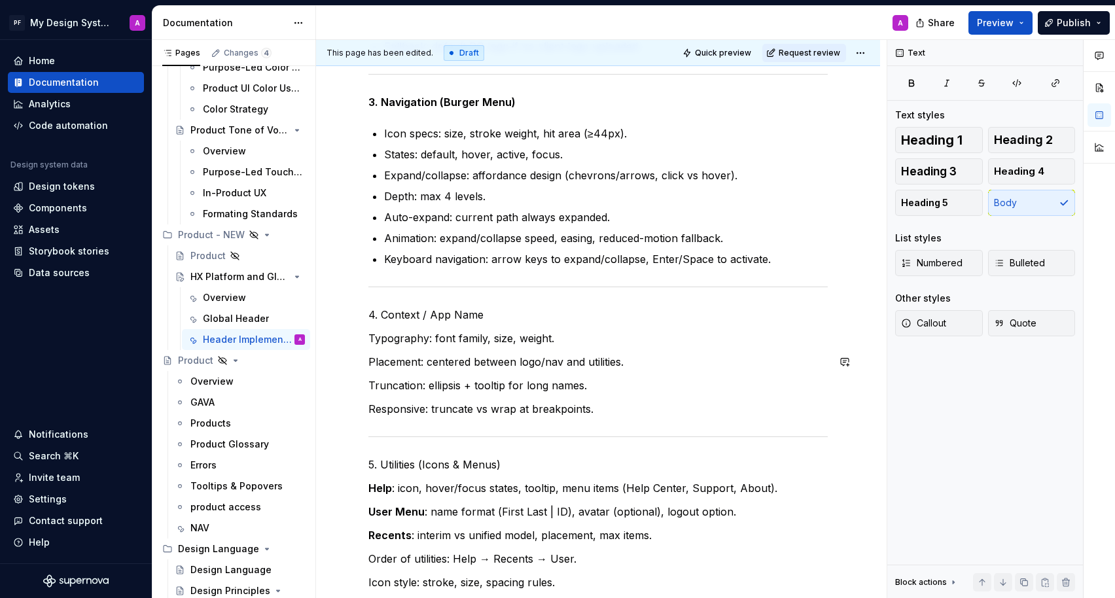
scroll to position [1316, 0]
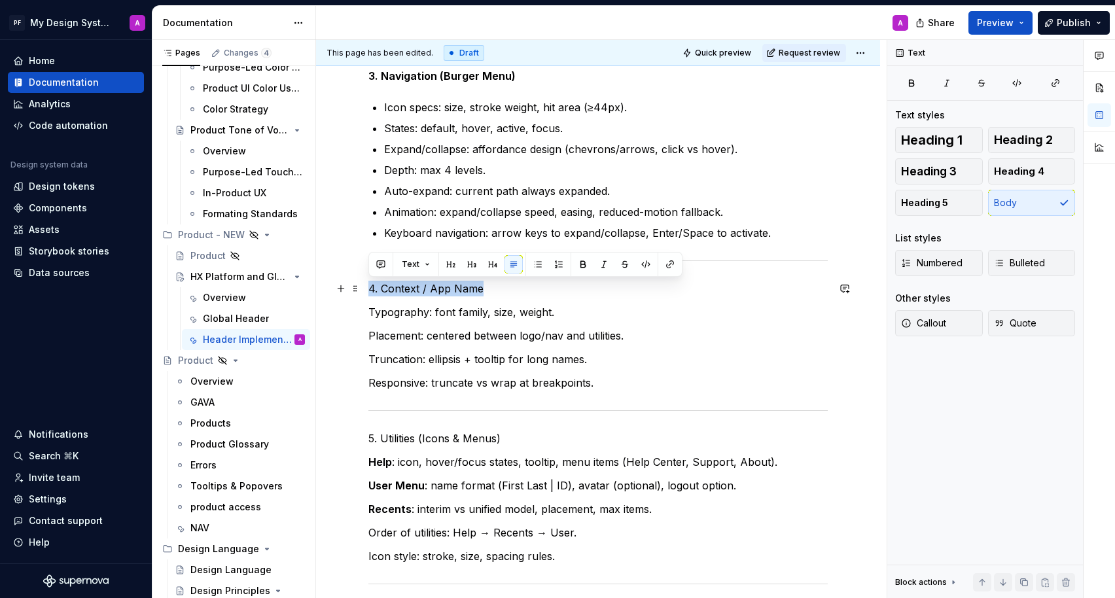
drag, startPoint x: 495, startPoint y: 289, endPoint x: 367, endPoint y: 284, distance: 128.3
click at [367, 284] on div "Level 1: The Shell (Structure) detail basic skeleton of Global Header….placemen…" at bounding box center [598, 229] width 564 height 2605
click at [578, 264] on button "button" at bounding box center [583, 264] width 18 height 18
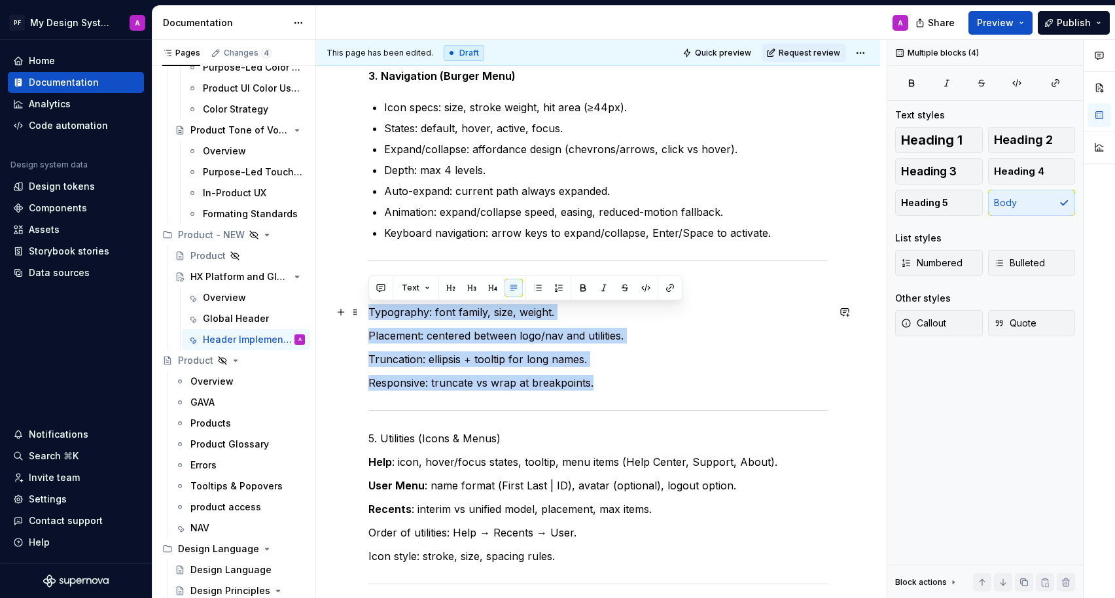
drag, startPoint x: 601, startPoint y: 383, endPoint x: 367, endPoint y: 313, distance: 244.6
click at [367, 313] on div "Level 1: The Shell (Structure) detail basic skeleton of Global Header….placemen…" at bounding box center [598, 229] width 564 height 2605
click at [578, 289] on button "button" at bounding box center [583, 288] width 18 height 18
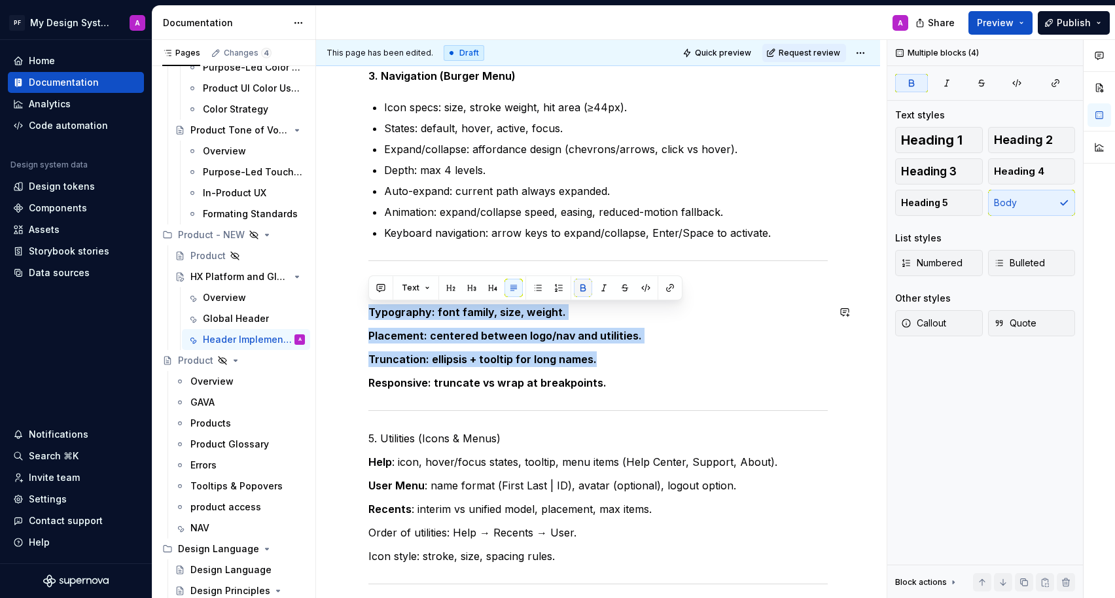
click at [582, 286] on button "button" at bounding box center [583, 288] width 18 height 18
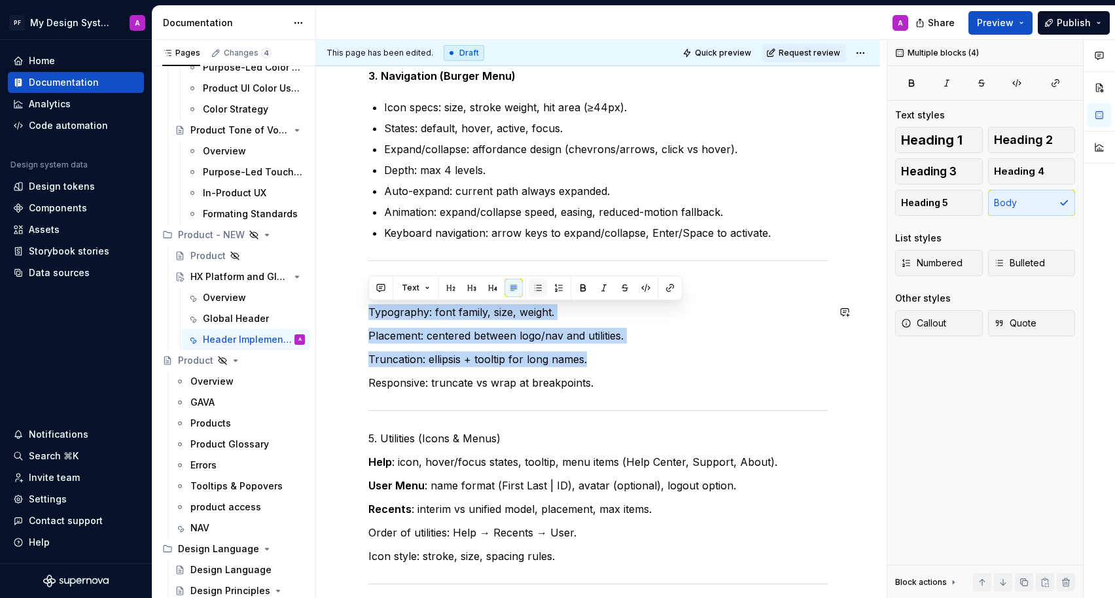
click at [533, 294] on button "button" at bounding box center [538, 288] width 18 height 18
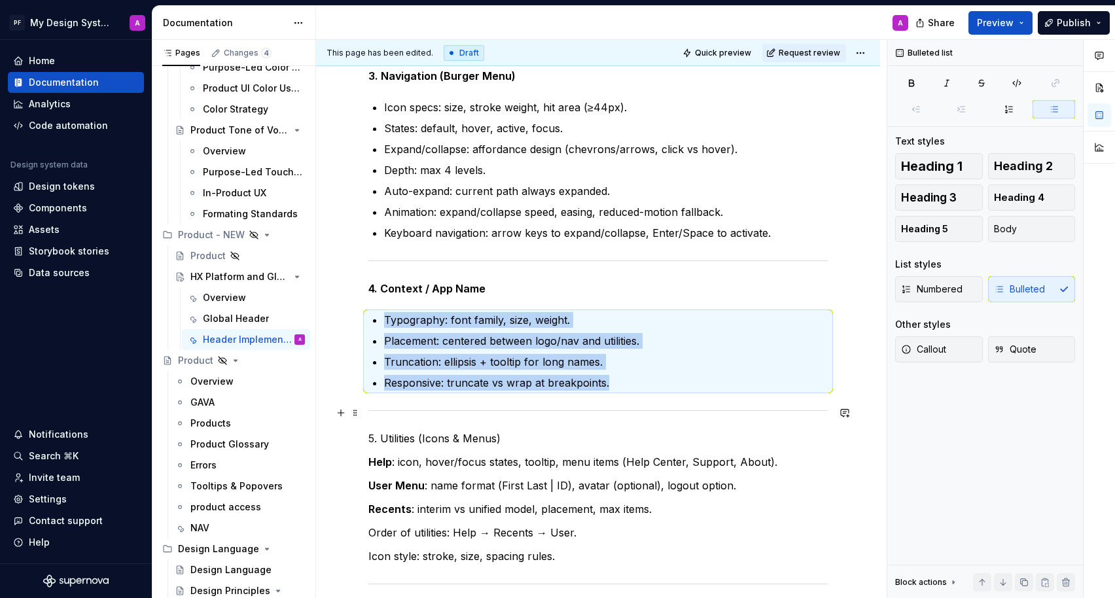
click at [654, 409] on div at bounding box center [597, 410] width 459 height 9
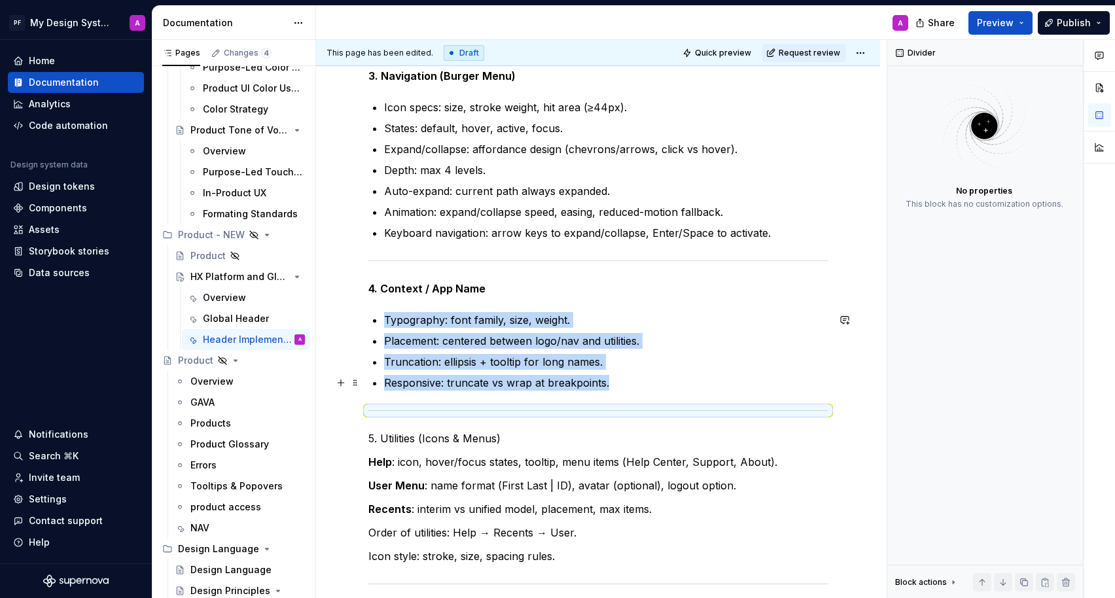
scroll to position [1335, 0]
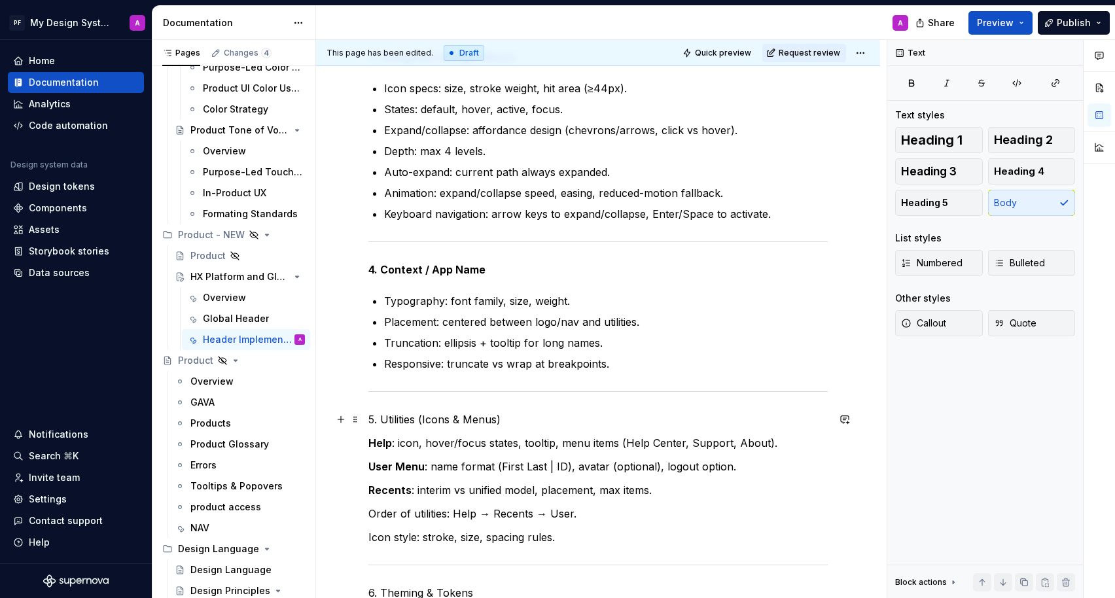
click at [700, 424] on p "5. Utilities (Icons & Menus)" at bounding box center [597, 420] width 459 height 16
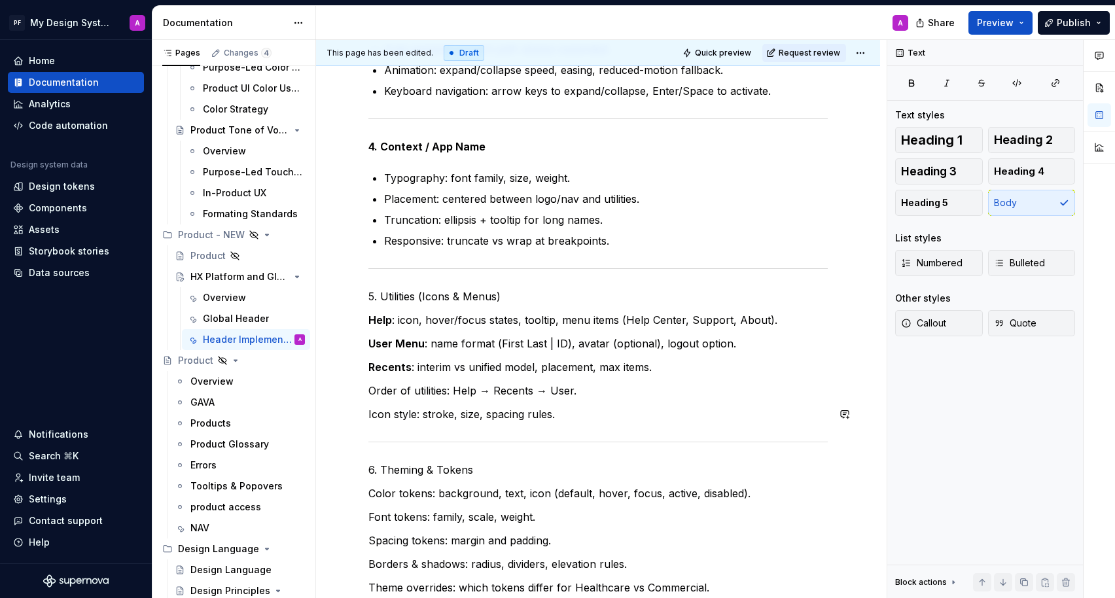
scroll to position [1460, 0]
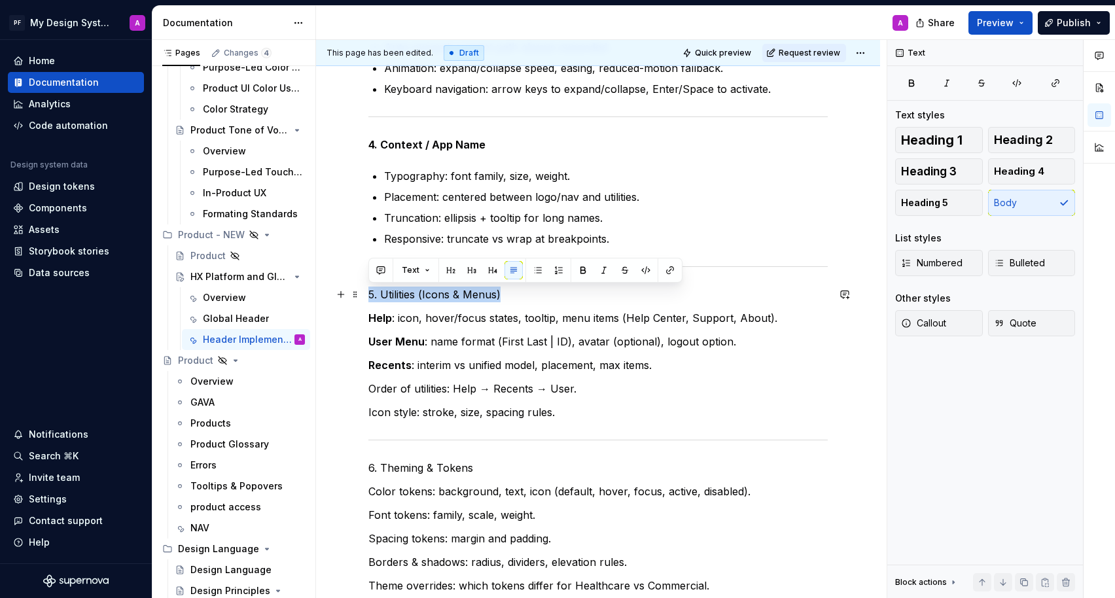
drag, startPoint x: 506, startPoint y: 296, endPoint x: 370, endPoint y: 296, distance: 136.7
click at [369, 296] on p "5. Utilities (Icons & Menus)" at bounding box center [597, 295] width 459 height 16
click at [578, 272] on button "button" at bounding box center [583, 270] width 18 height 18
click at [568, 385] on p "Order of utilities: Help → Recents → User." at bounding box center [597, 389] width 459 height 16
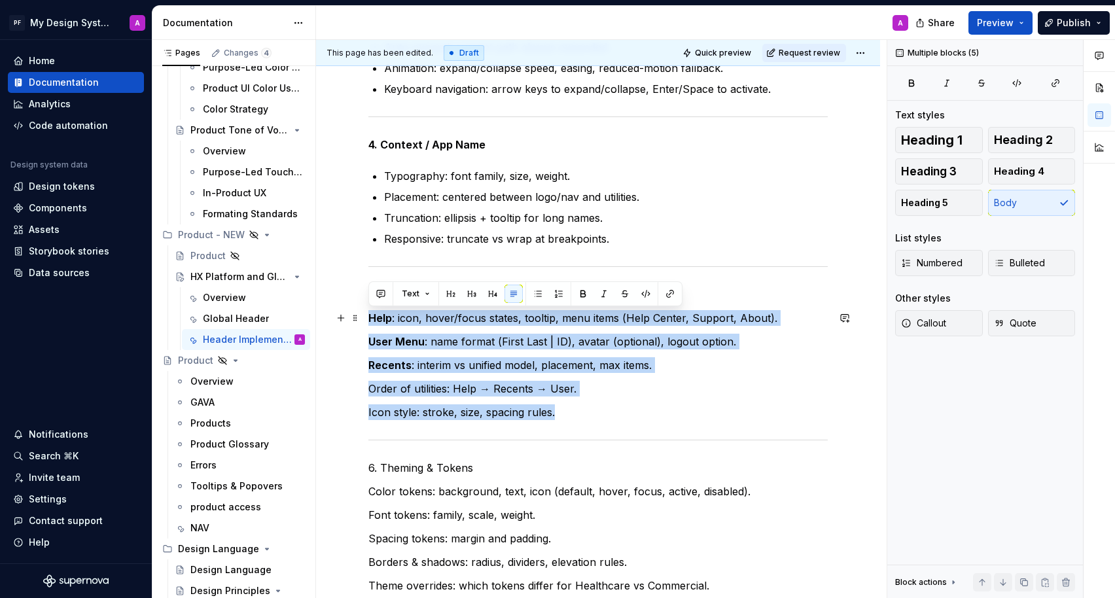
drag, startPoint x: 561, startPoint y: 412, endPoint x: 366, endPoint y: 316, distance: 217.4
click at [366, 316] on div "Level 1: The Shell (Structure) detail basic skeleton of Global Header….placemen…" at bounding box center [598, 85] width 564 height 2605
click at [531, 290] on button "button" at bounding box center [538, 294] width 18 height 18
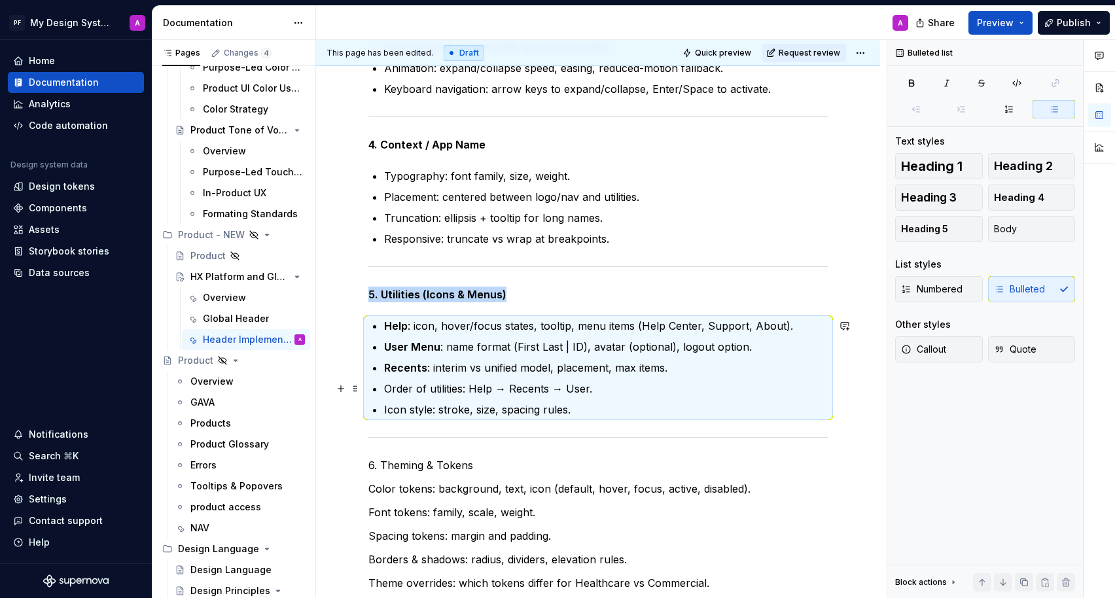
click at [625, 396] on p "Order of utilities: Help → Recents → User." at bounding box center [606, 389] width 444 height 16
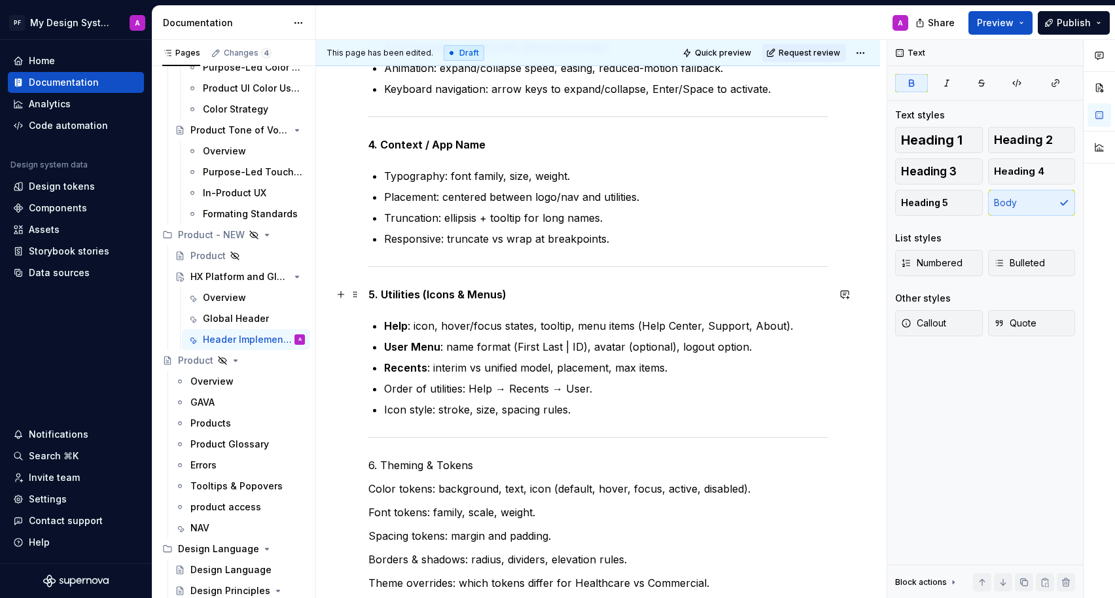
click at [620, 289] on p "5. Utilities (Icons & Menus)" at bounding box center [597, 295] width 459 height 16
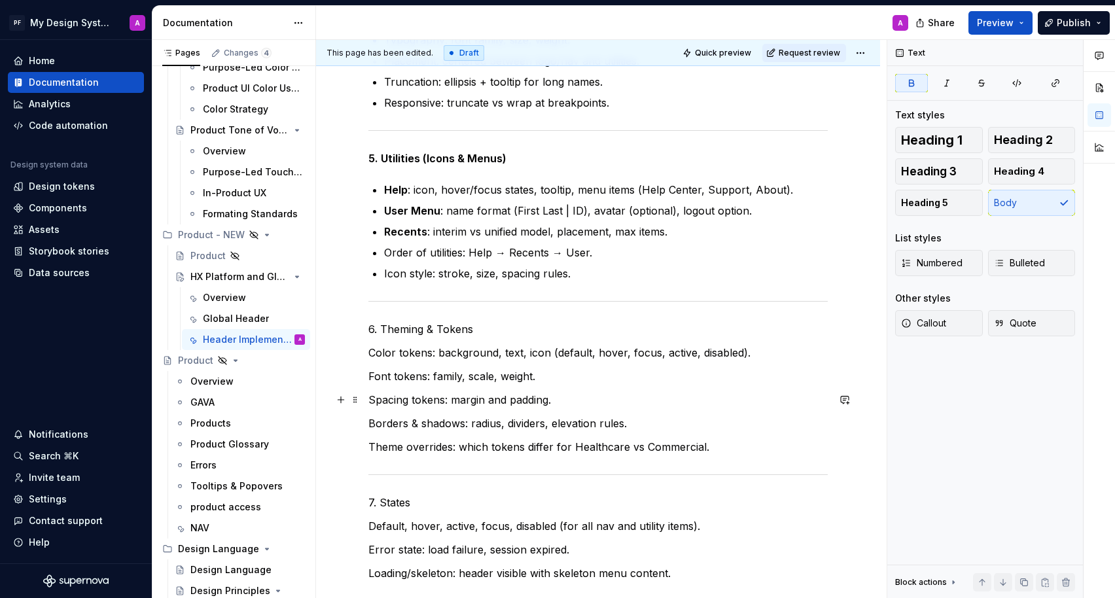
scroll to position [1607, 0]
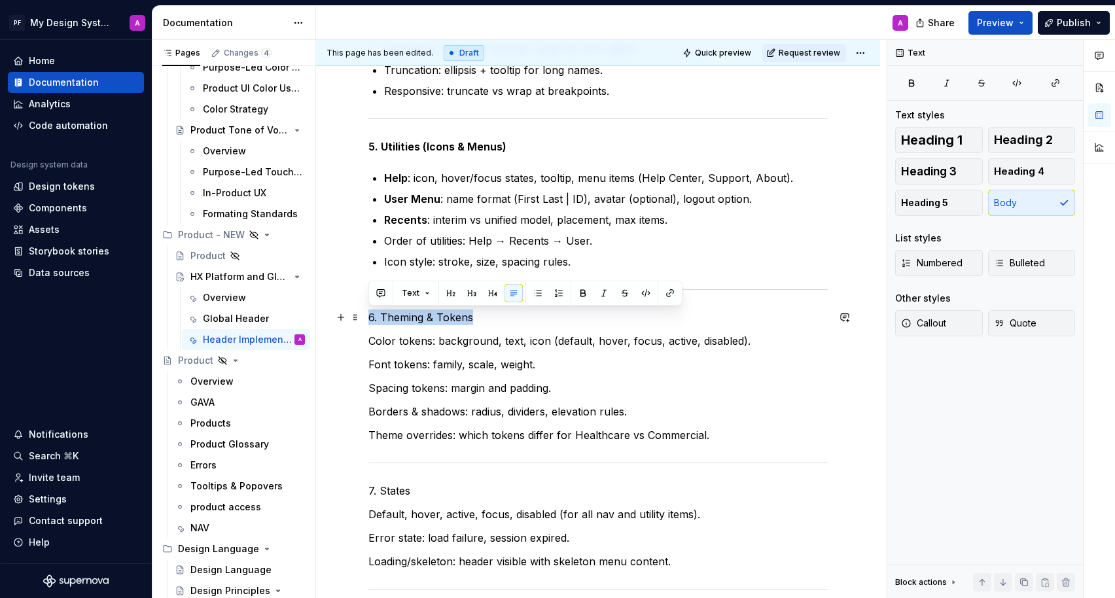
drag, startPoint x: 472, startPoint y: 319, endPoint x: 370, endPoint y: 319, distance: 101.4
click at [370, 319] on p "6. Theming & Tokens" at bounding box center [597, 317] width 459 height 16
click at [580, 294] on button "button" at bounding box center [583, 293] width 18 height 18
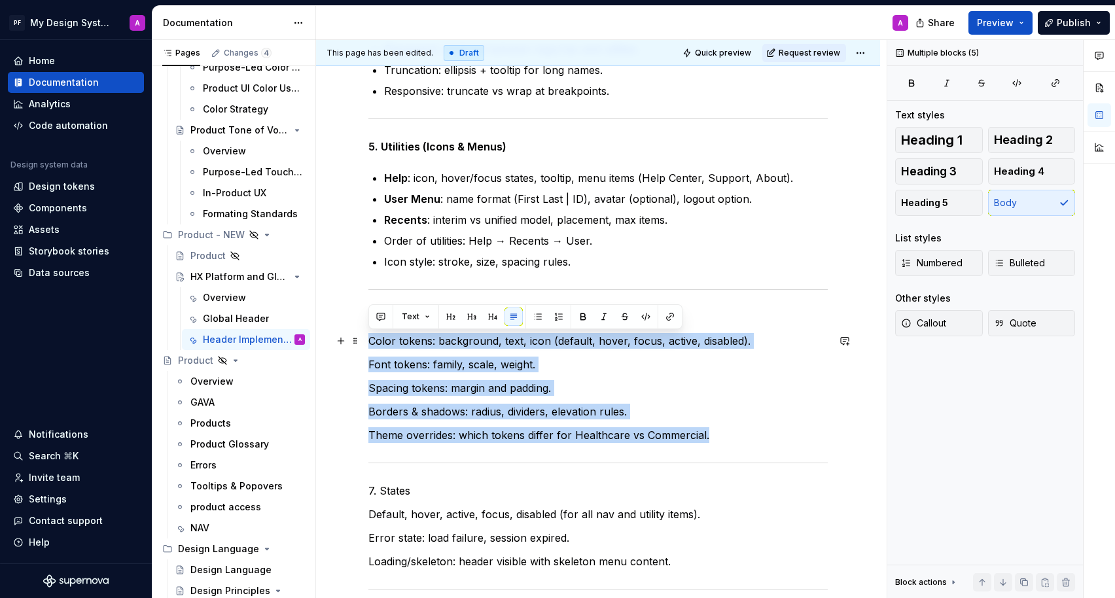
drag, startPoint x: 713, startPoint y: 440, endPoint x: 367, endPoint y: 340, distance: 360.3
click at [536, 314] on button "button" at bounding box center [538, 316] width 18 height 18
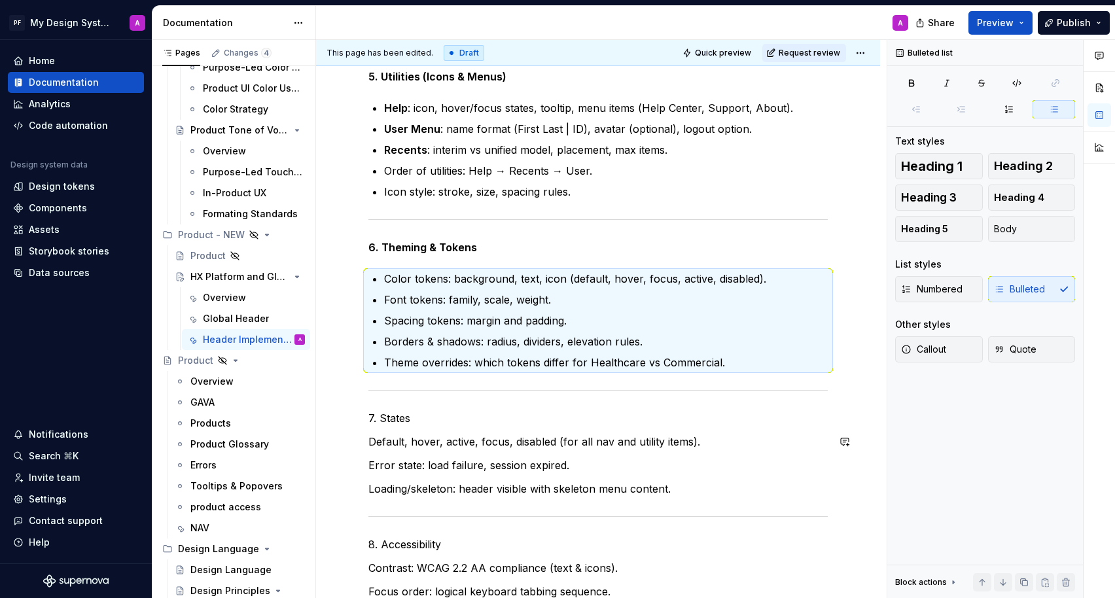
scroll to position [1680, 0]
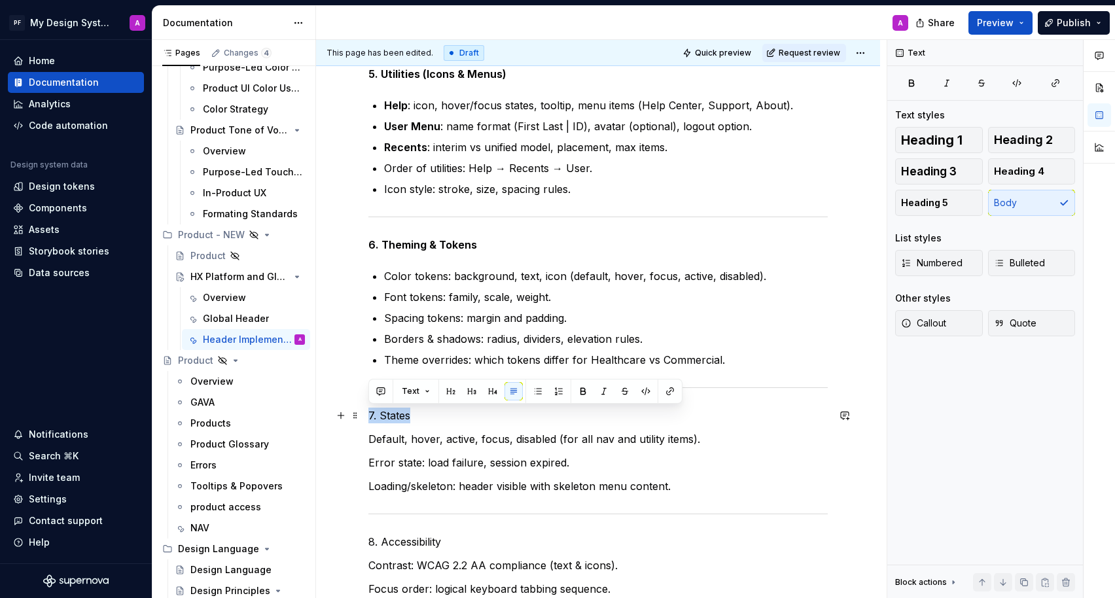
drag, startPoint x: 412, startPoint y: 414, endPoint x: 367, endPoint y: 414, distance: 45.1
click at [575, 393] on button "button" at bounding box center [583, 391] width 18 height 18
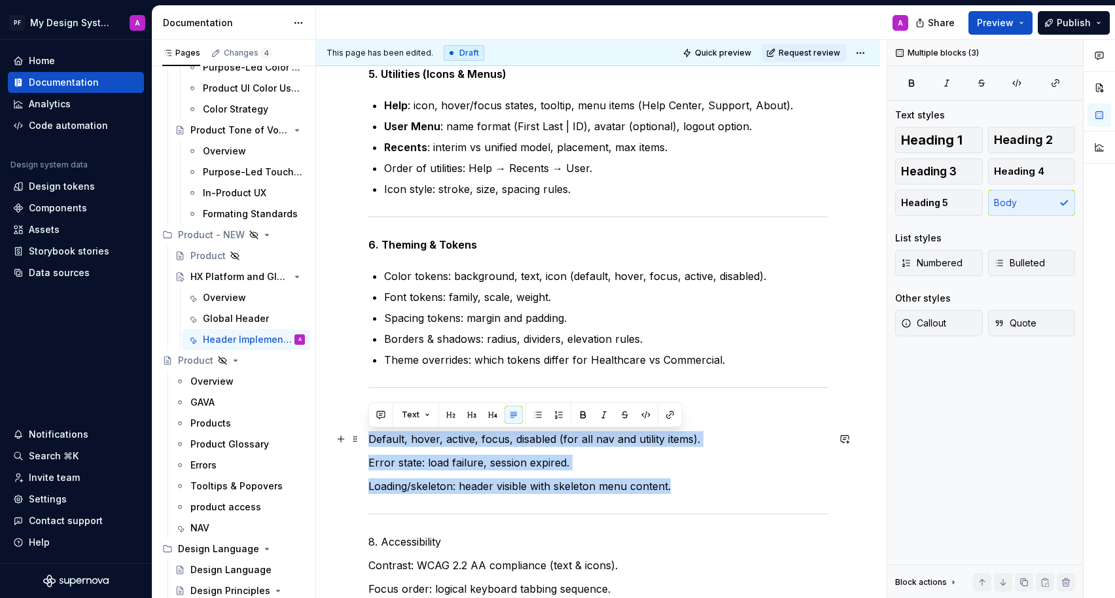
drag, startPoint x: 675, startPoint y: 486, endPoint x: 367, endPoint y: 438, distance: 311.3
click at [538, 412] on button "button" at bounding box center [538, 415] width 18 height 18
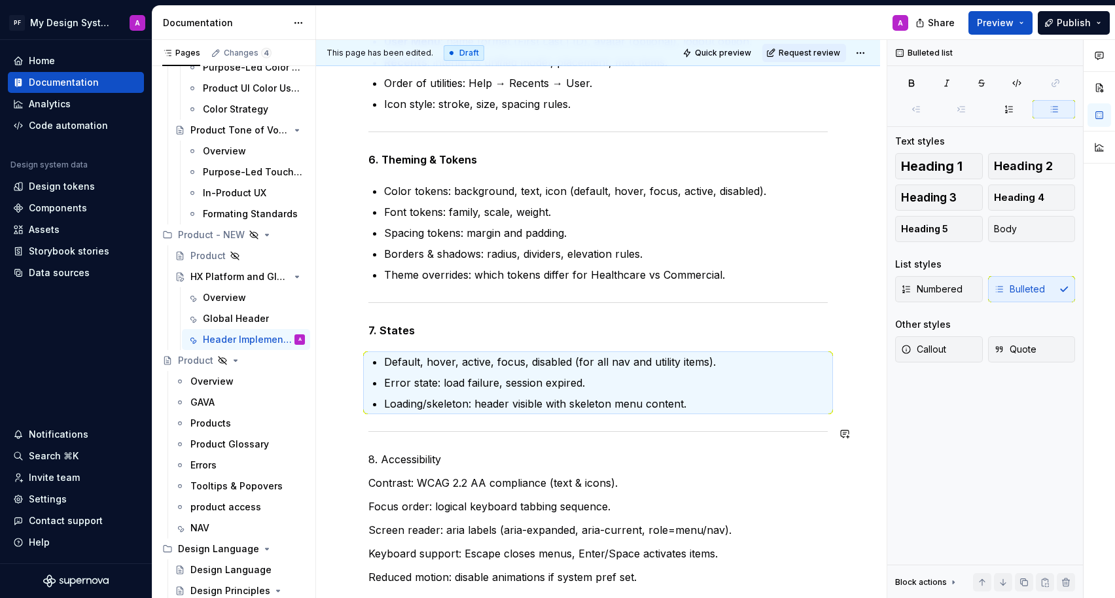
scroll to position [1857, 0]
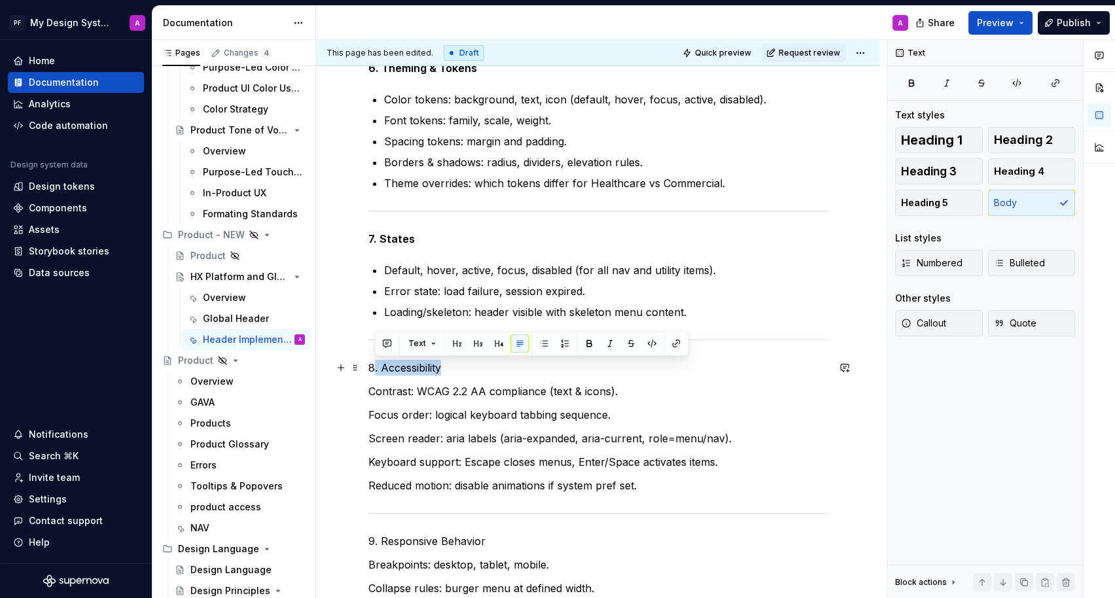
drag, startPoint x: 451, startPoint y: 366, endPoint x: 372, endPoint y: 366, distance: 79.2
click at [372, 366] on p "8. Accessibility" at bounding box center [597, 368] width 459 height 16
click at [450, 368] on p "8. Accessibility" at bounding box center [597, 368] width 459 height 16
drag, startPoint x: 451, startPoint y: 368, endPoint x: 370, endPoint y: 368, distance: 81.8
click at [370, 368] on p "8. Accessibility" at bounding box center [597, 368] width 459 height 16
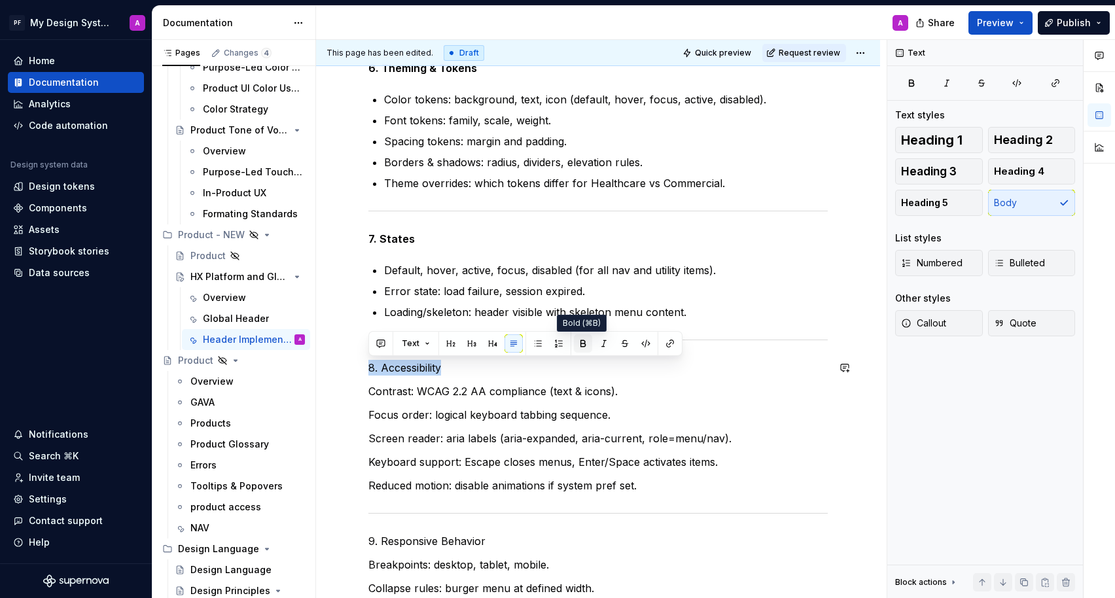
click at [582, 342] on button "button" at bounding box center [583, 343] width 18 height 18
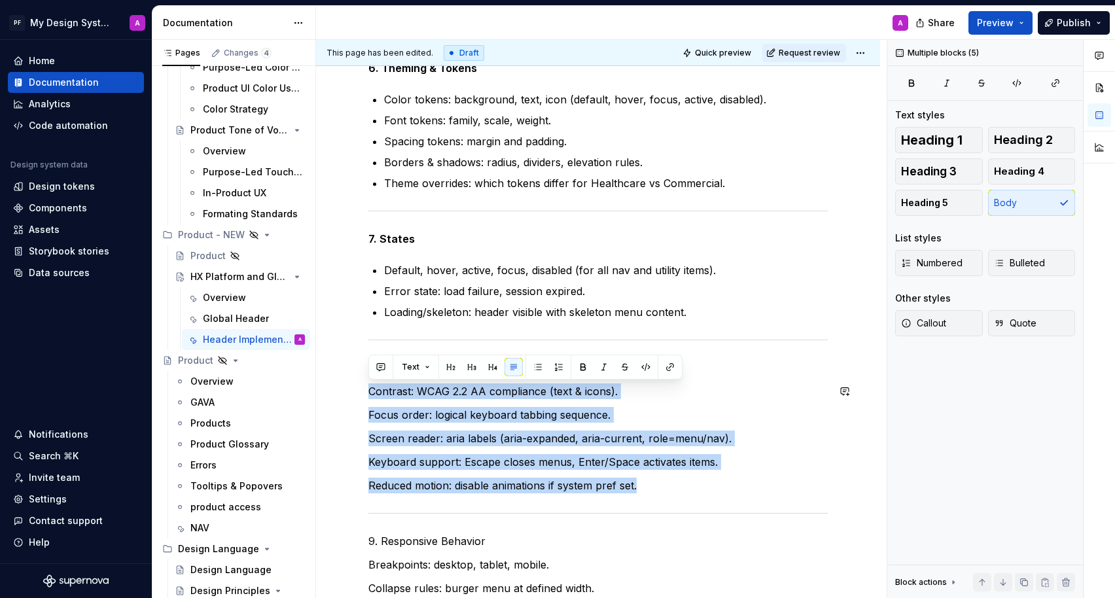
drag, startPoint x: 683, startPoint y: 487, endPoint x: 370, endPoint y: 379, distance: 330.8
click at [538, 364] on button "button" at bounding box center [538, 367] width 18 height 18
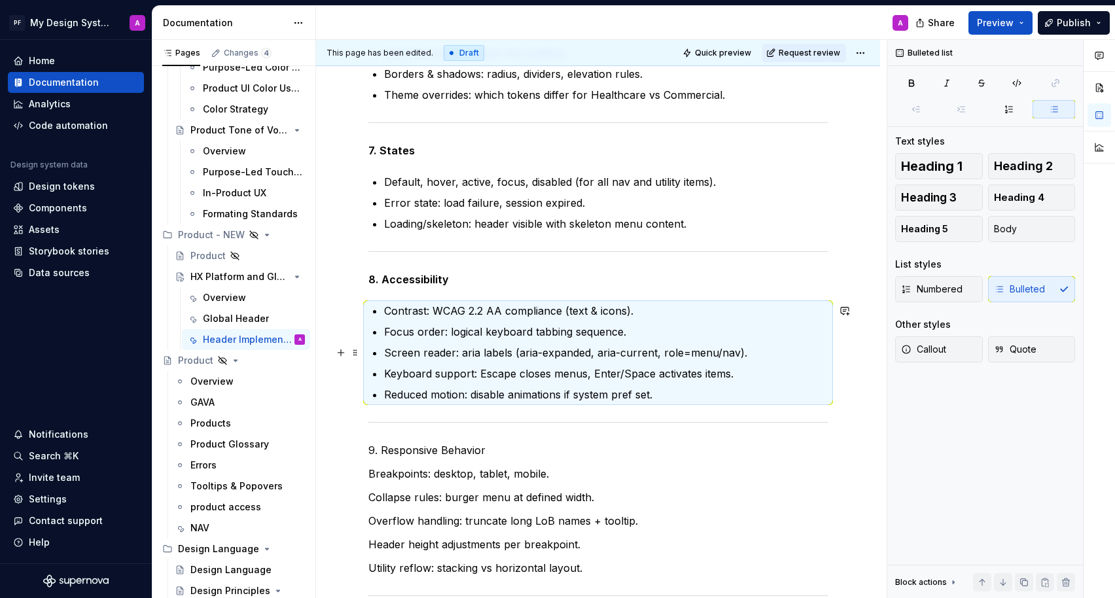
scroll to position [1982, 0]
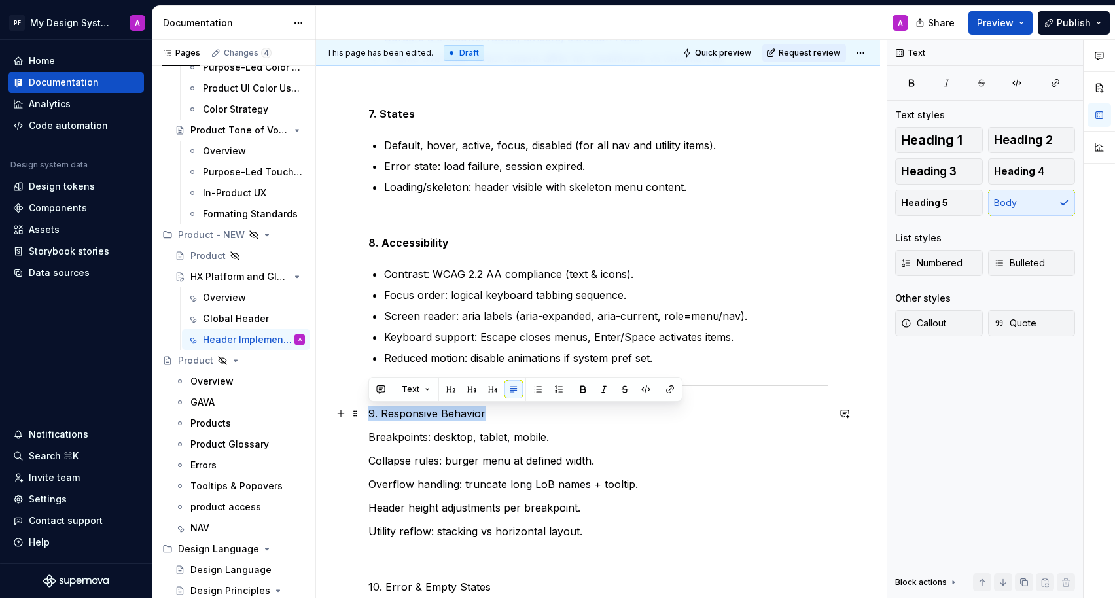
drag, startPoint x: 491, startPoint y: 413, endPoint x: 369, endPoint y: 415, distance: 121.7
click at [369, 415] on p "9. Responsive Behavior" at bounding box center [597, 414] width 459 height 16
click at [535, 385] on button "button" at bounding box center [538, 389] width 18 height 18
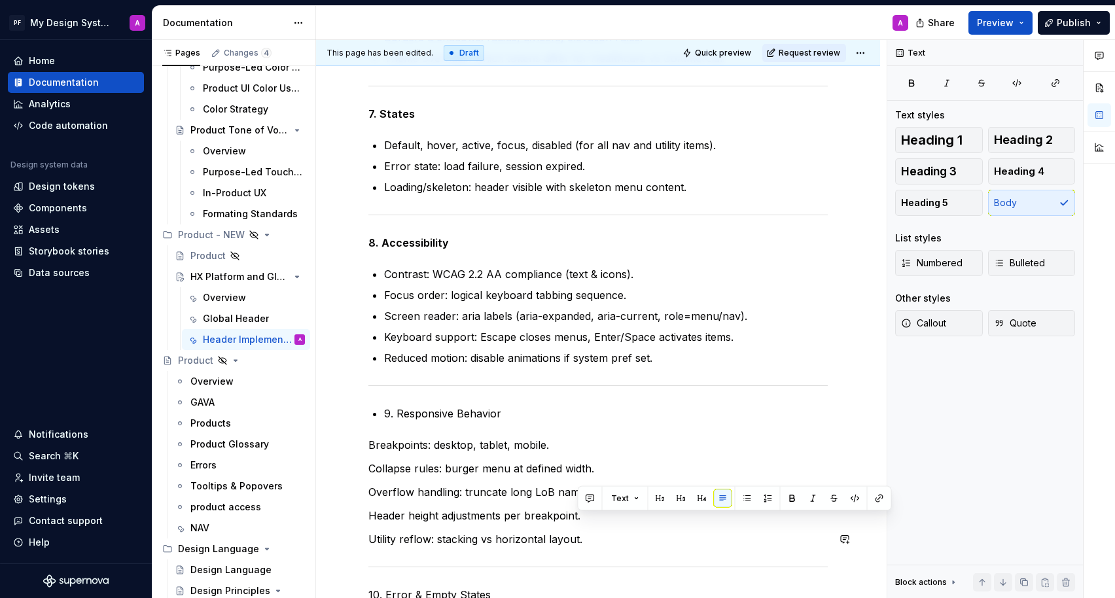
scroll to position [1999, 0]
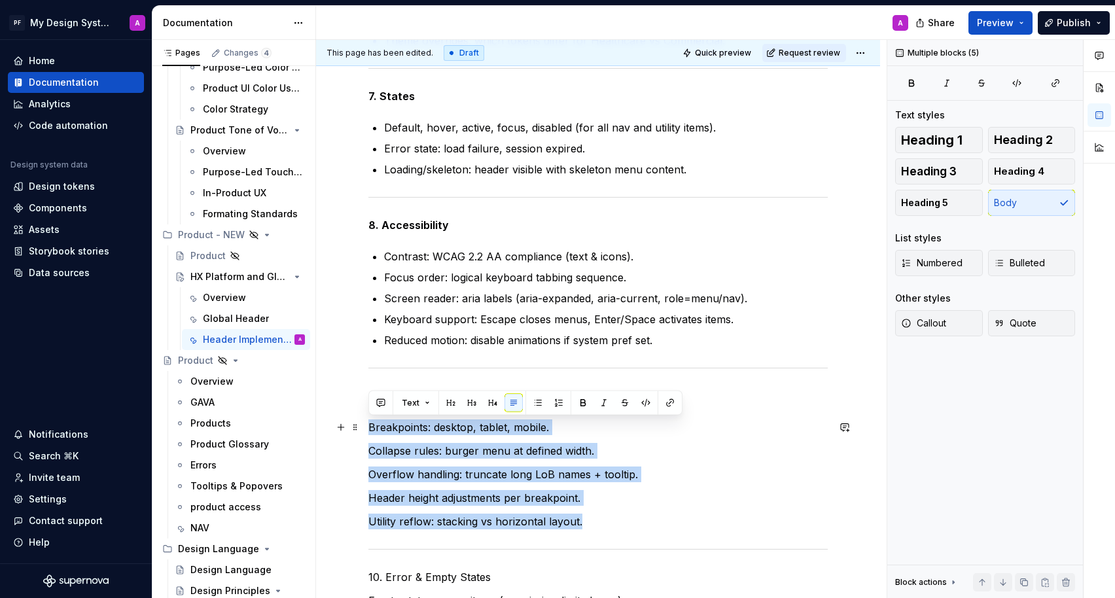
drag, startPoint x: 590, startPoint y: 538, endPoint x: 370, endPoint y: 432, distance: 244.4
click at [533, 400] on button "button" at bounding box center [538, 403] width 18 height 18
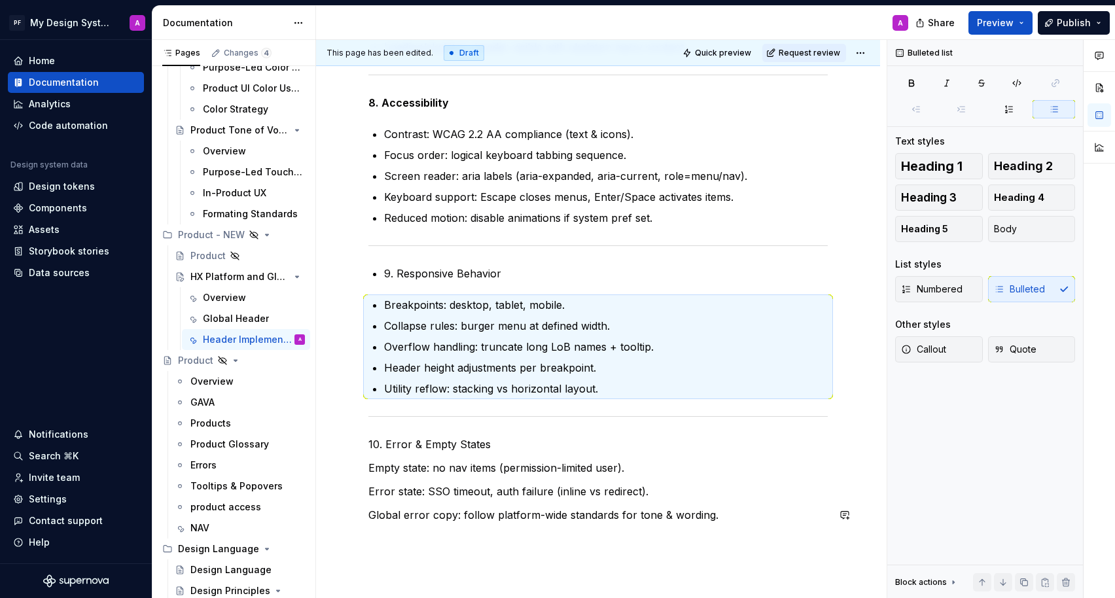
scroll to position [2205, 0]
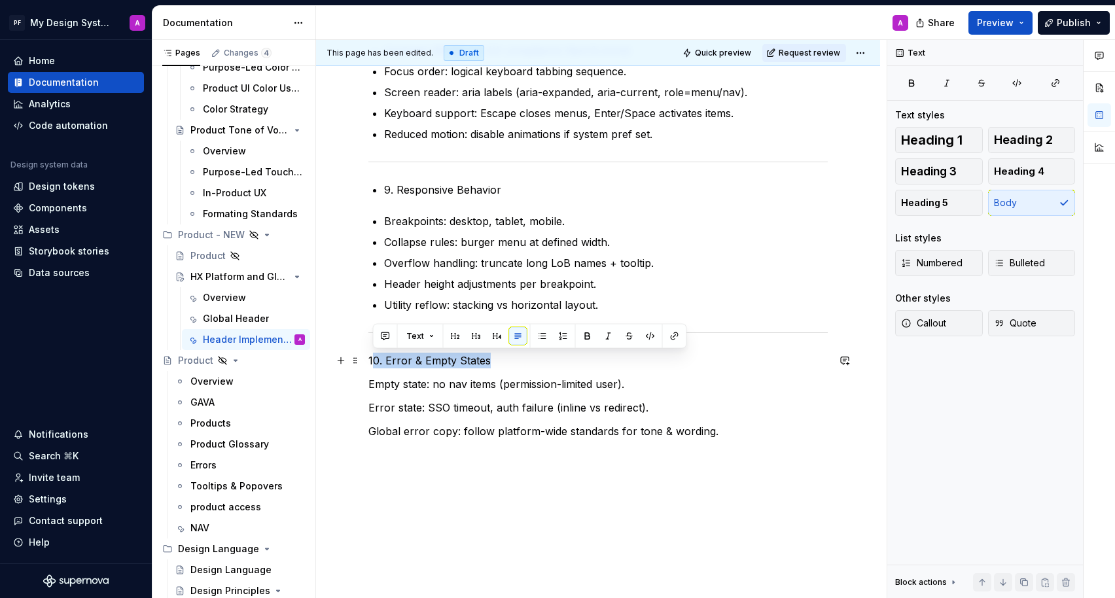
drag, startPoint x: 495, startPoint y: 363, endPoint x: 371, endPoint y: 361, distance: 123.7
click at [371, 361] on p "10. Error & Empty States" at bounding box center [597, 361] width 459 height 16
click at [582, 338] on button "button" at bounding box center [587, 336] width 18 height 18
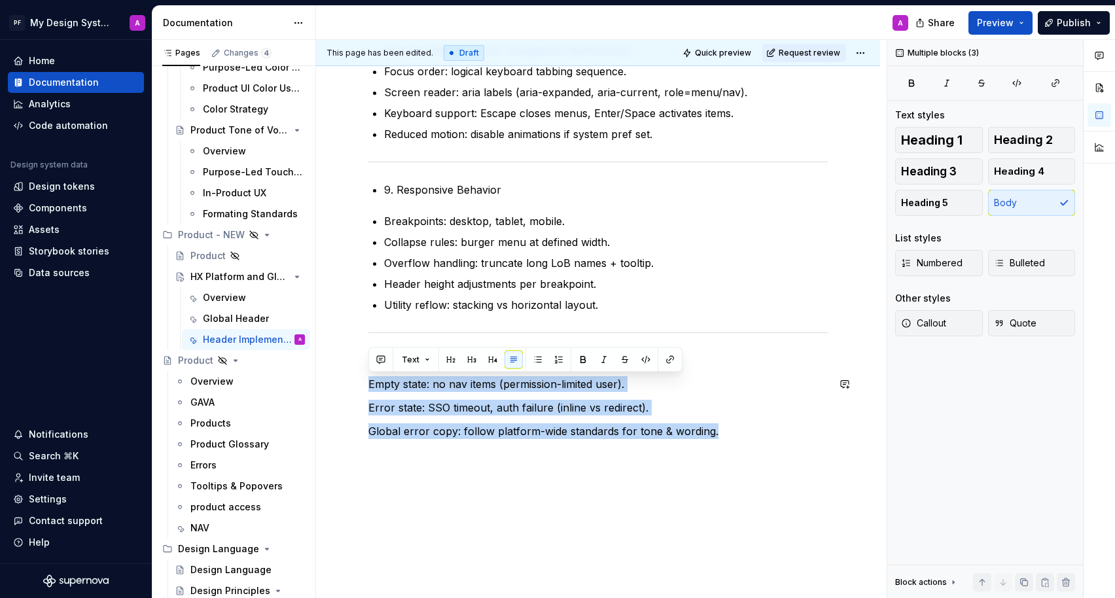
type textarea "*"
drag, startPoint x: 721, startPoint y: 433, endPoint x: 377, endPoint y: 374, distance: 349.2
click at [540, 360] on button "button" at bounding box center [538, 360] width 18 height 18
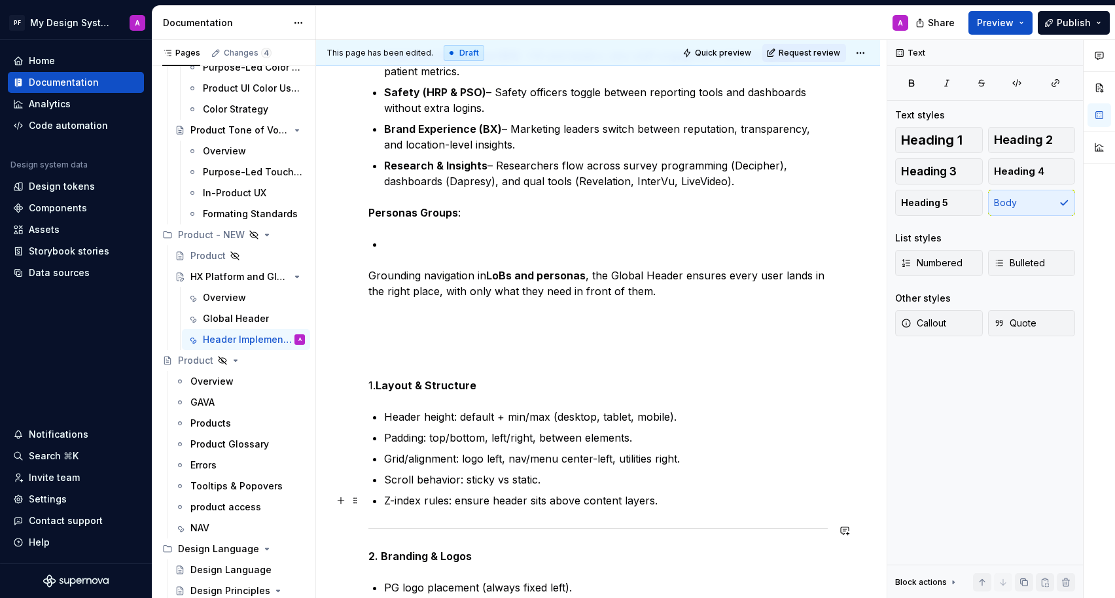
scroll to position [642, 0]
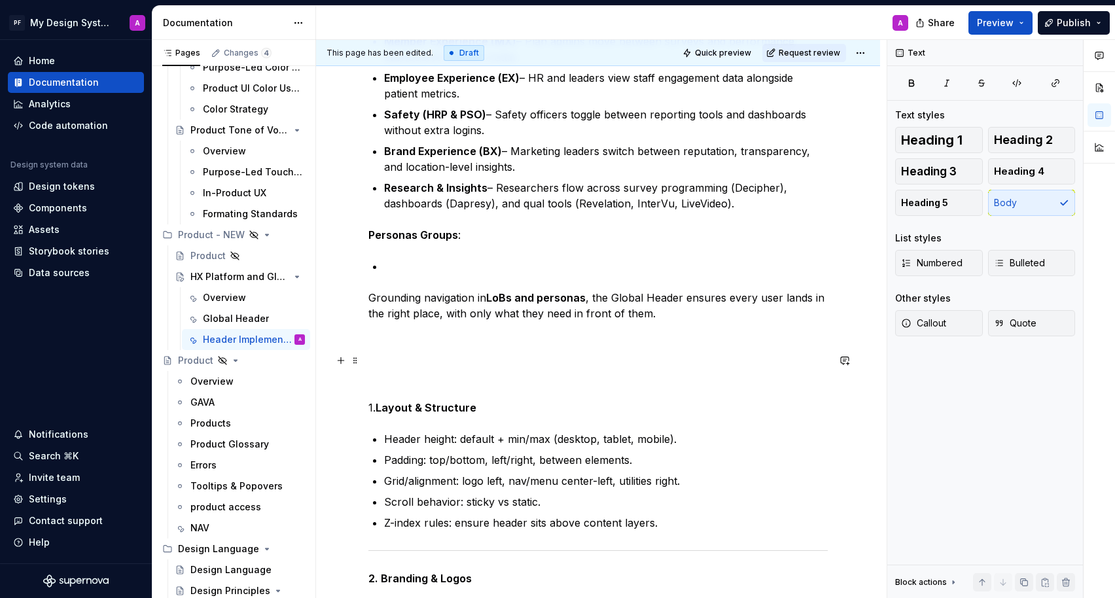
click at [397, 361] on p at bounding box center [597, 361] width 459 height 16
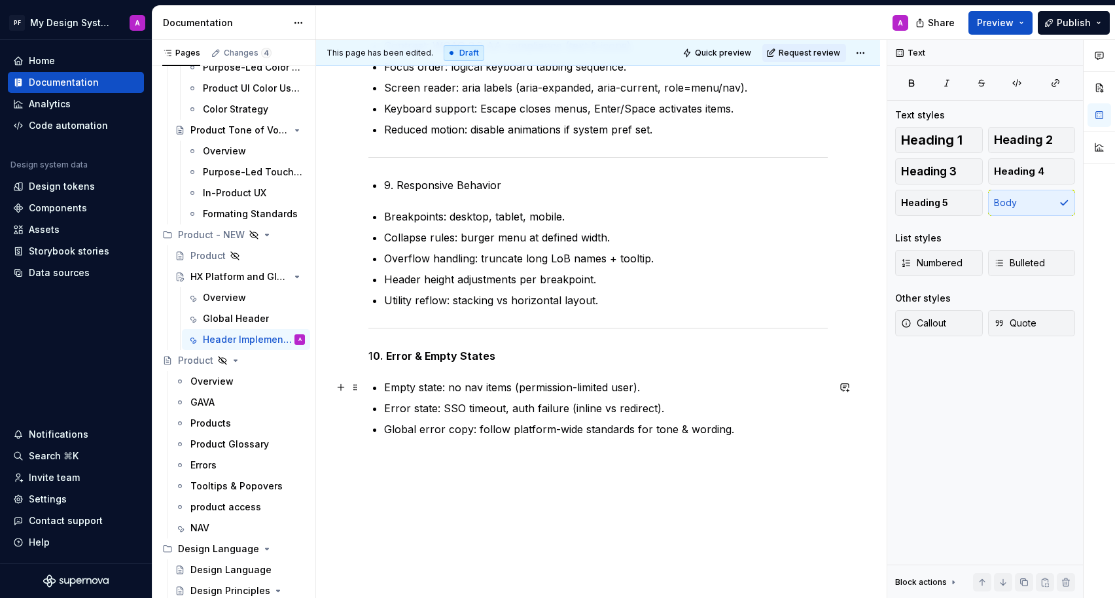
scroll to position [2216, 0]
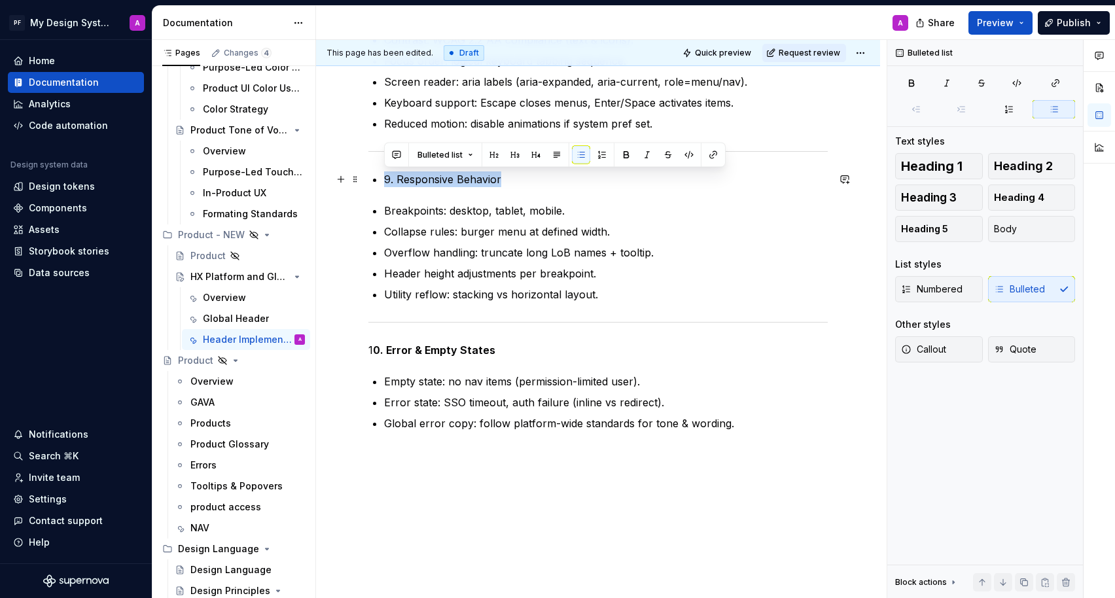
drag, startPoint x: 502, startPoint y: 179, endPoint x: 384, endPoint y: 180, distance: 117.8
click at [384, 180] on p "9. Responsive Behavior" at bounding box center [606, 179] width 444 height 16
click at [582, 154] on button "button" at bounding box center [581, 155] width 18 height 18
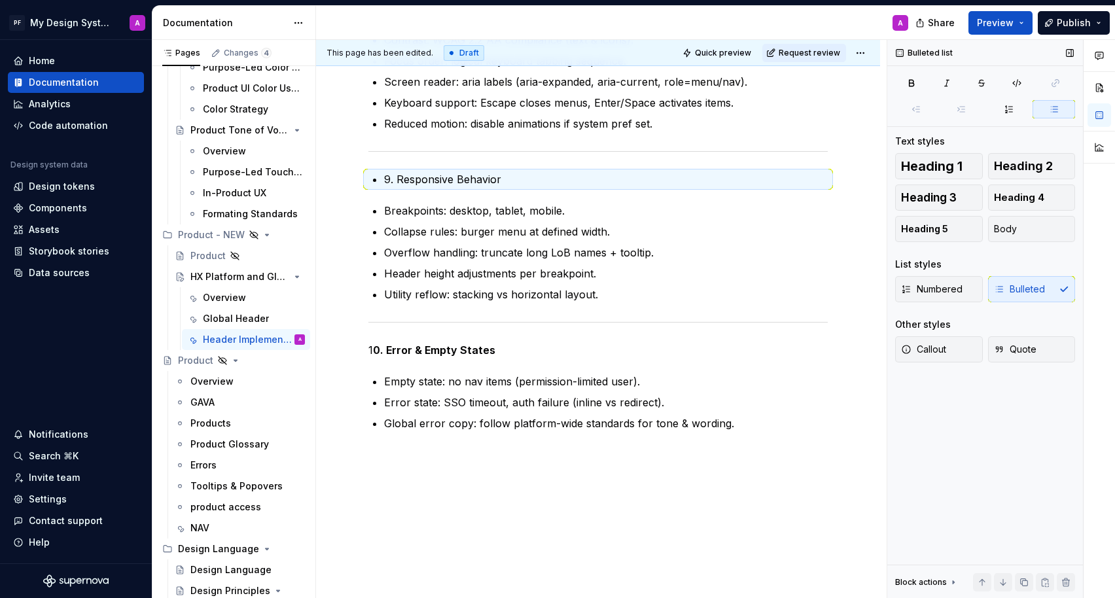
click at [1013, 285] on div "Numbered Bulleted" at bounding box center [985, 289] width 180 height 26
click at [1013, 300] on div "Numbered Bulleted" at bounding box center [985, 289] width 180 height 26
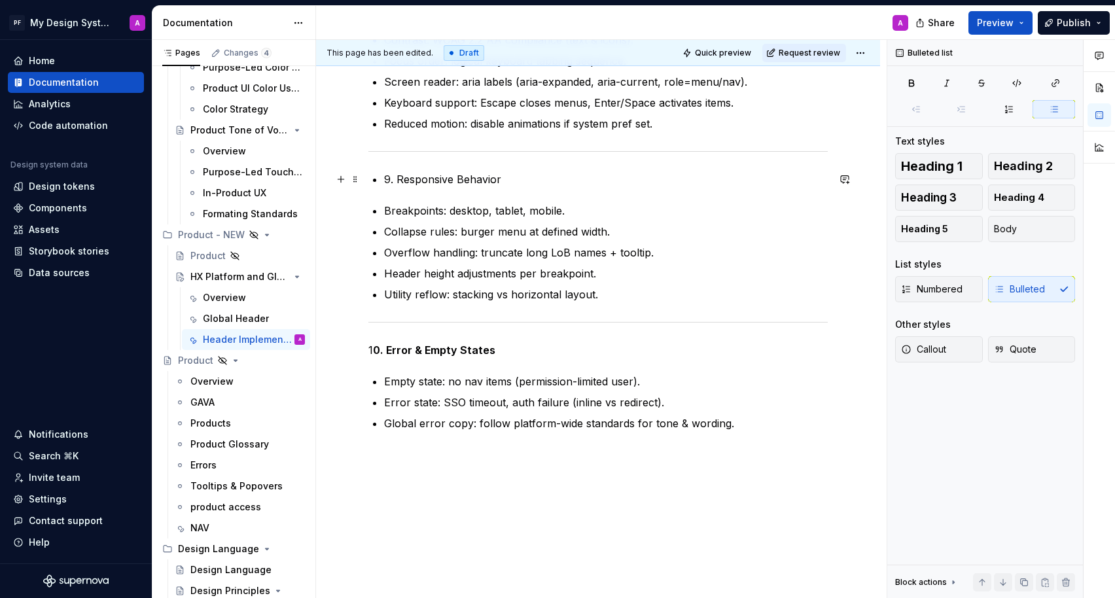
click at [384, 179] on p "9. Responsive Behavior" at bounding box center [606, 179] width 444 height 16
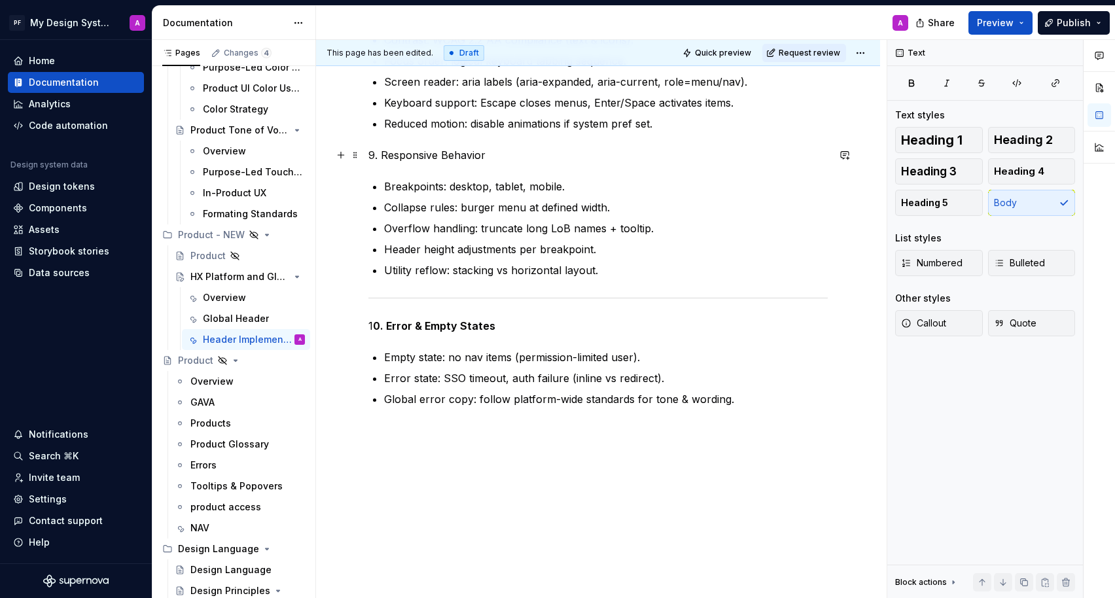
click at [499, 152] on p "9. Responsive Behavior" at bounding box center [597, 155] width 459 height 16
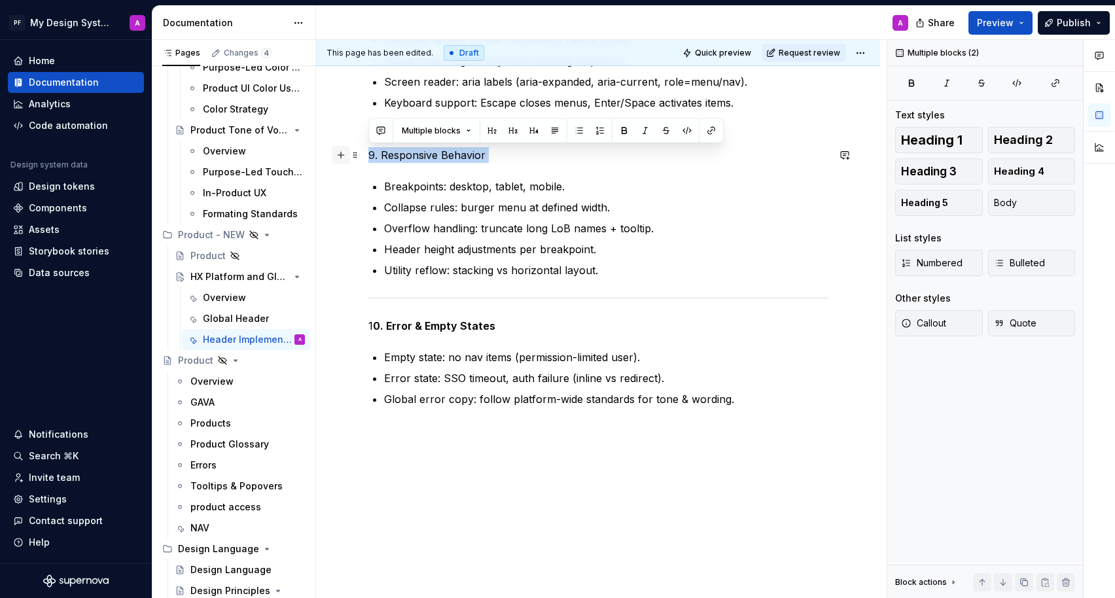
drag, startPoint x: 499, startPoint y: 152, endPoint x: 340, endPoint y: 152, distance: 158.3
click at [615, 131] on button "button" at bounding box center [624, 131] width 18 height 18
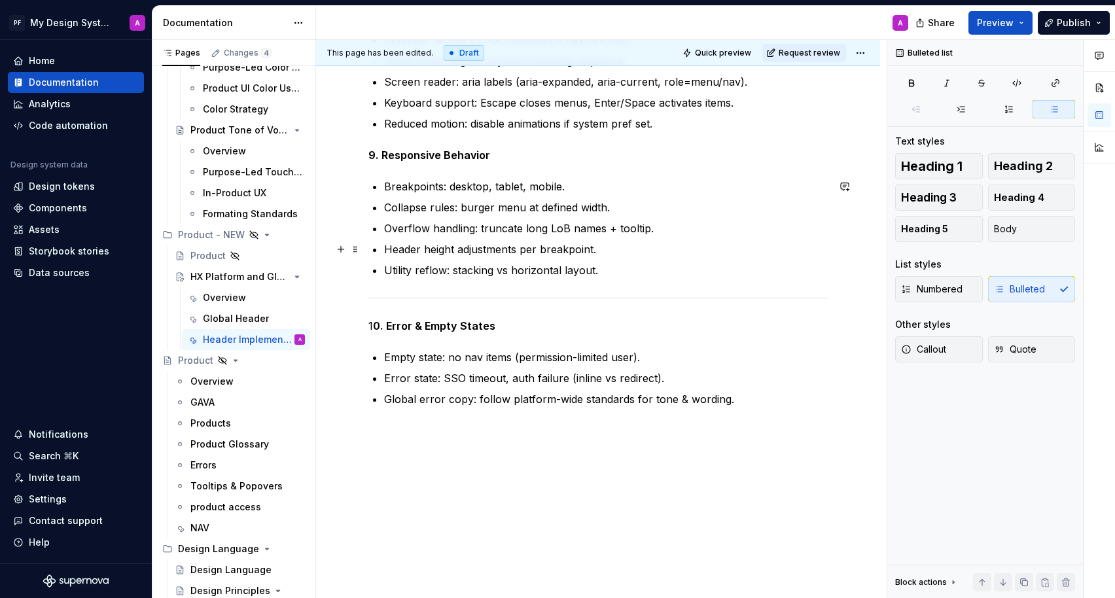
click at [669, 247] on p "Header height adjustments per breakpoint." at bounding box center [606, 249] width 444 height 16
click at [358, 300] on span at bounding box center [355, 300] width 10 height 18
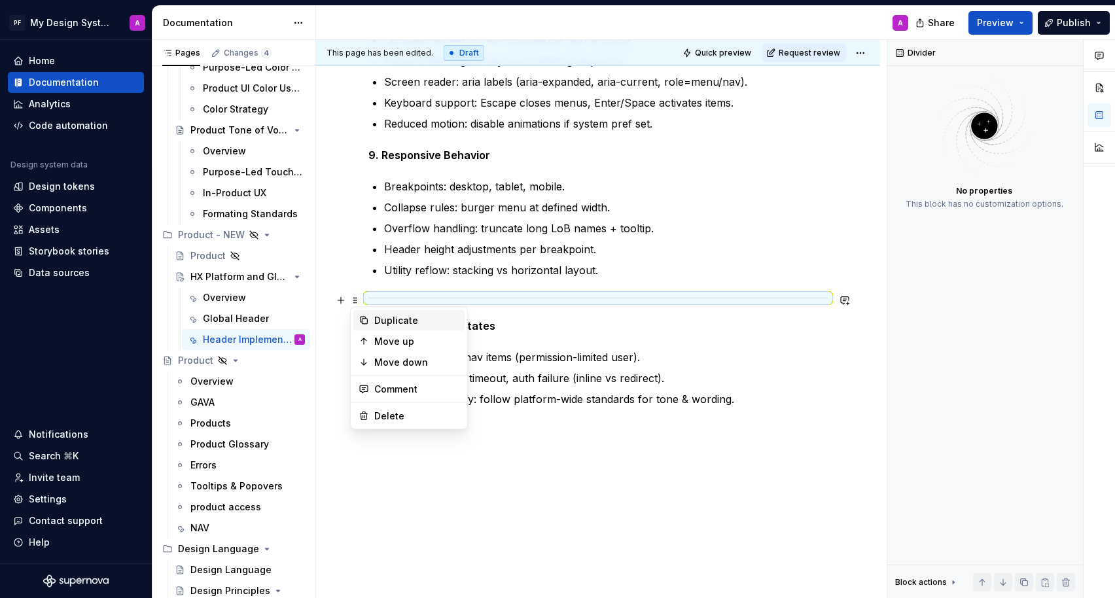
click at [375, 317] on div "Duplicate" at bounding box center [416, 320] width 85 height 13
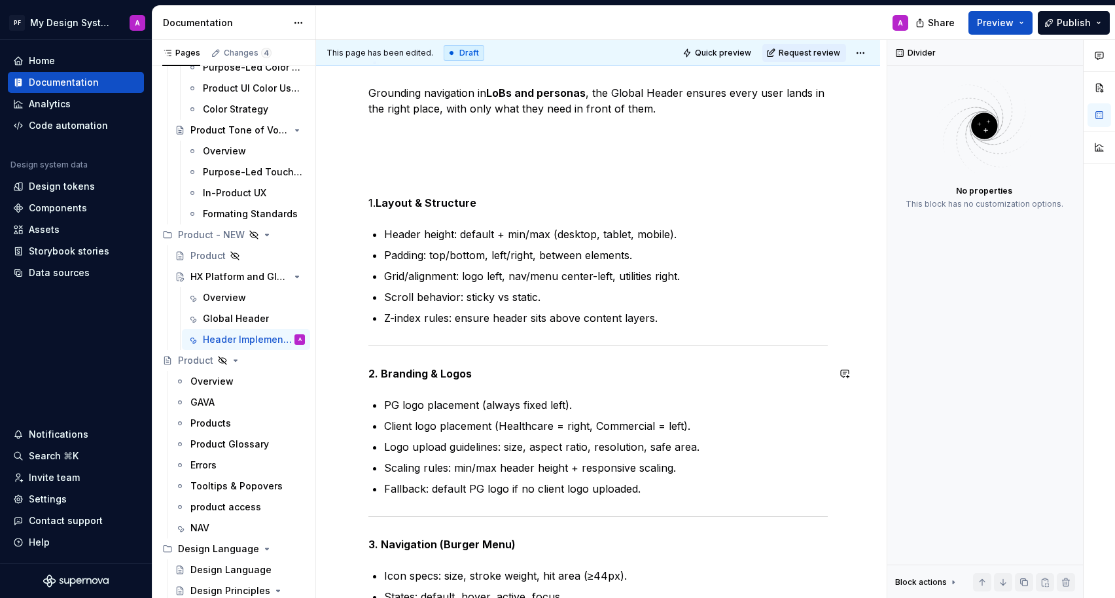
scroll to position [818, 0]
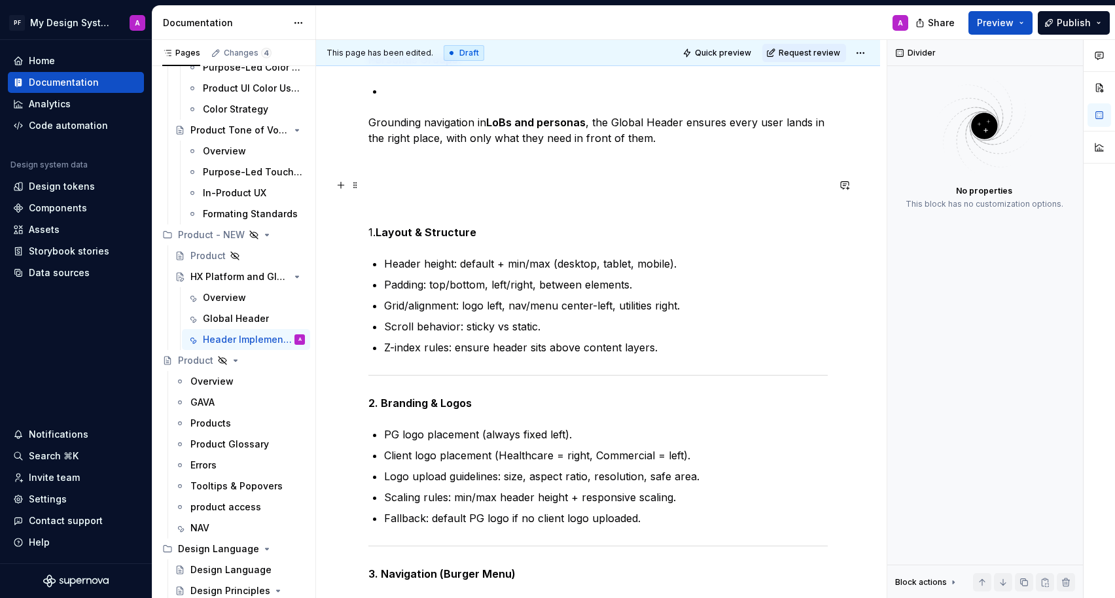
click at [381, 185] on p at bounding box center [597, 185] width 459 height 16
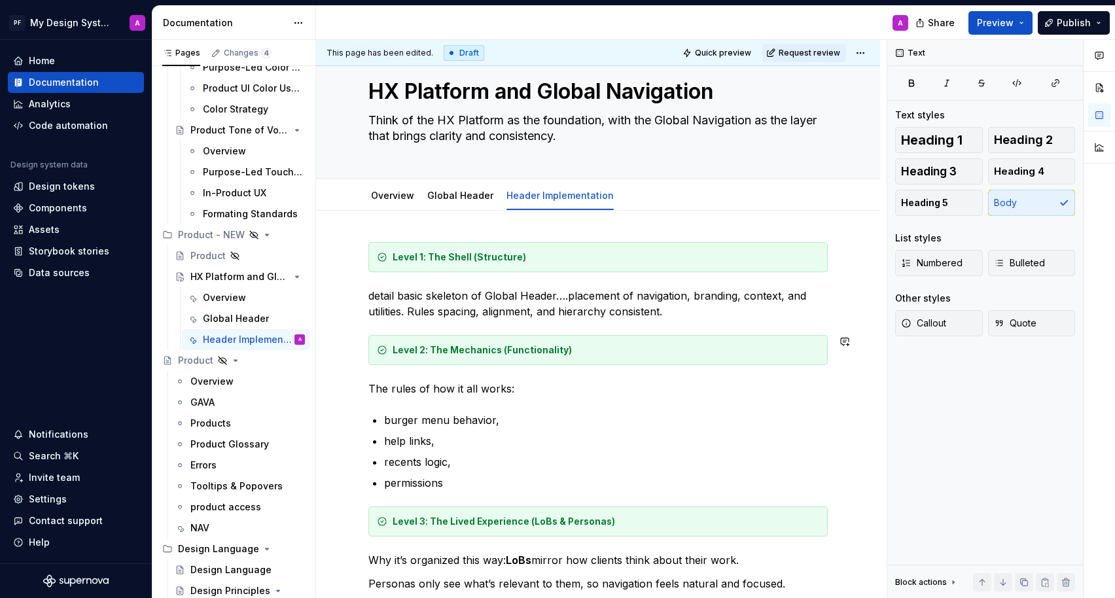
scroll to position [0, 0]
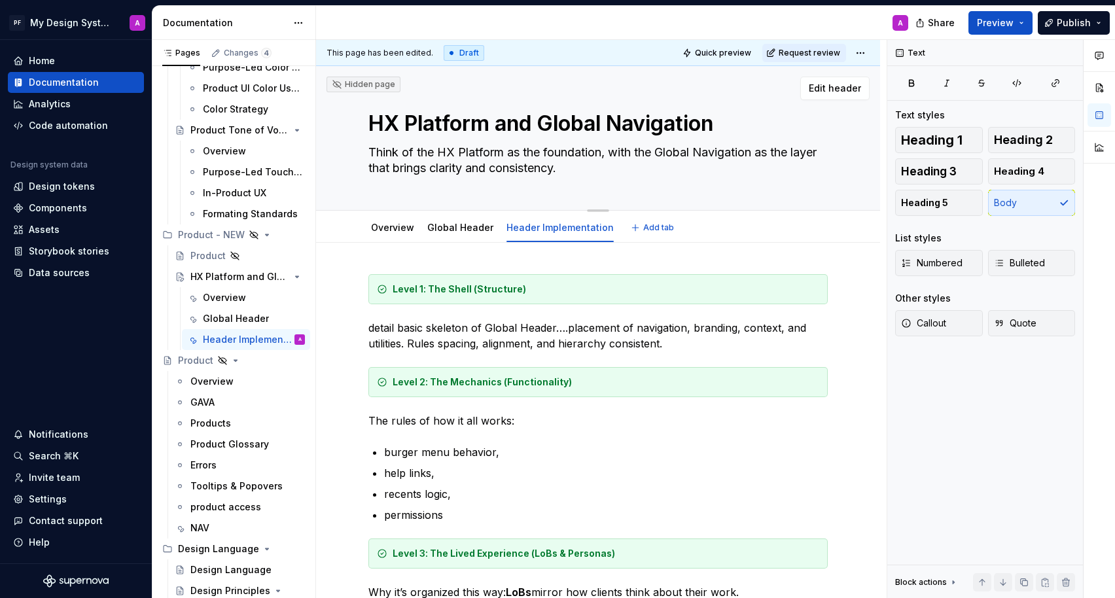
click at [880, 130] on div "Hidden page HX Platform and Global Navigation Think of the HX Platform as the f…" at bounding box center [598, 138] width 564 height 145
click at [1013, 56] on button "button" at bounding box center [1070, 53] width 18 height 18
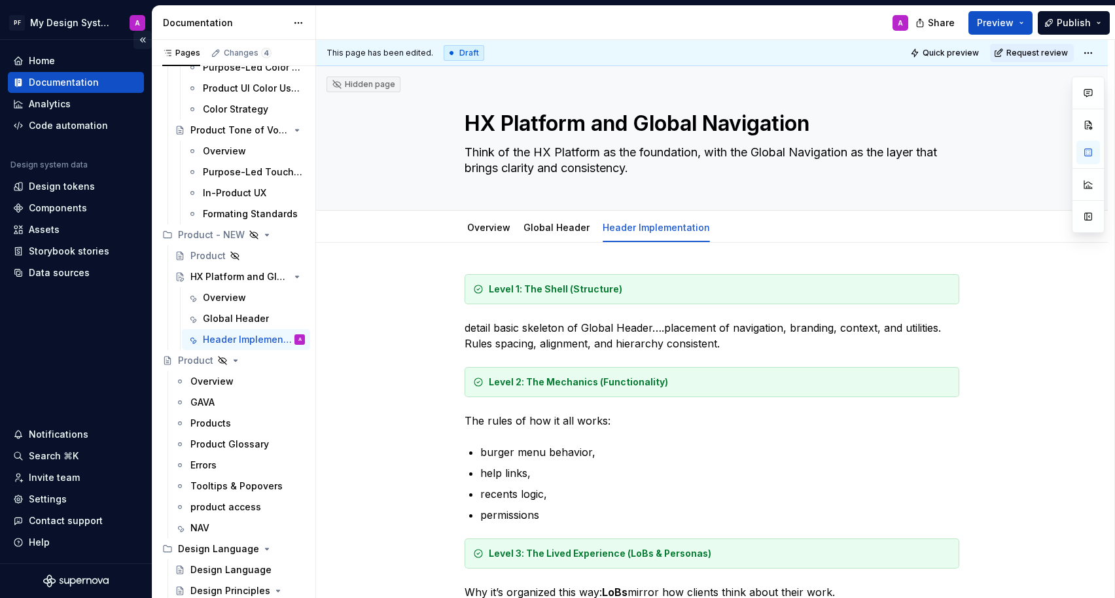
click at [144, 41] on button "Collapse sidebar" at bounding box center [142, 40] width 18 height 18
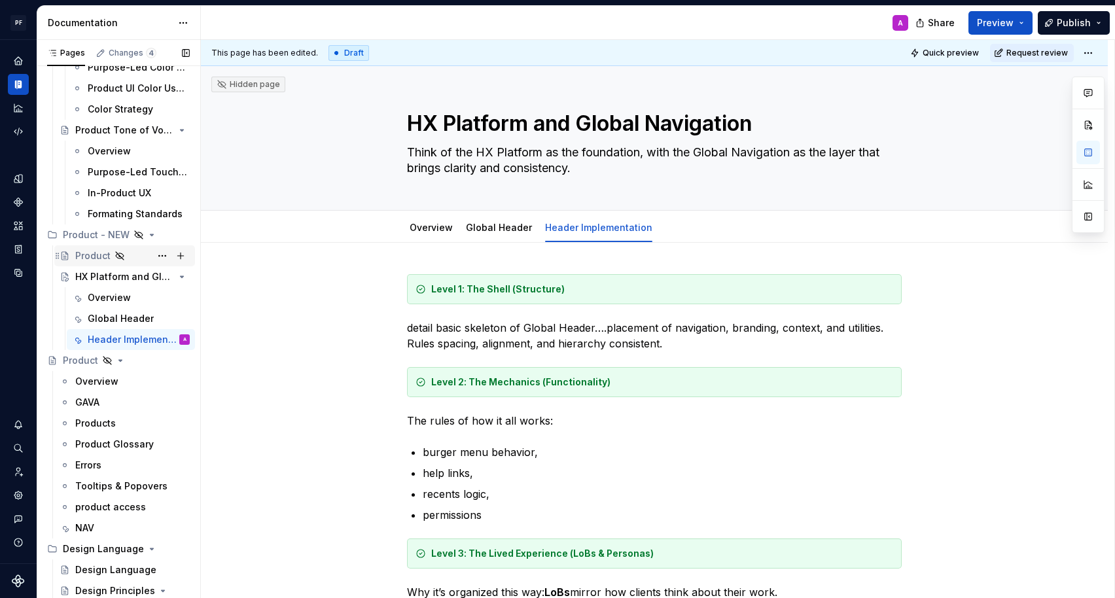
click at [90, 255] on div "Product" at bounding box center [92, 255] width 35 height 13
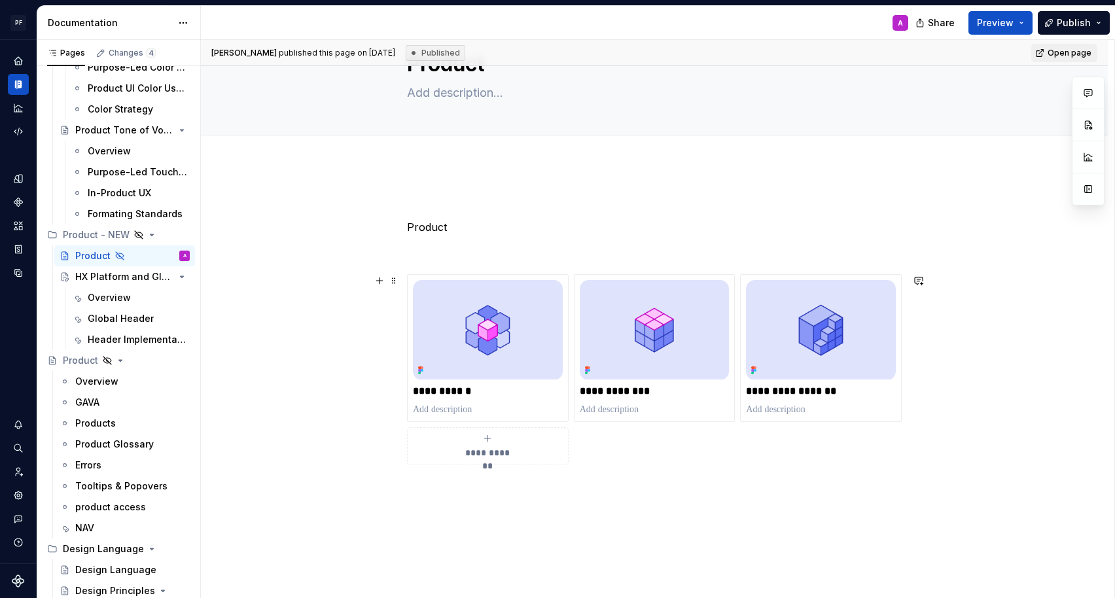
scroll to position [88, 0]
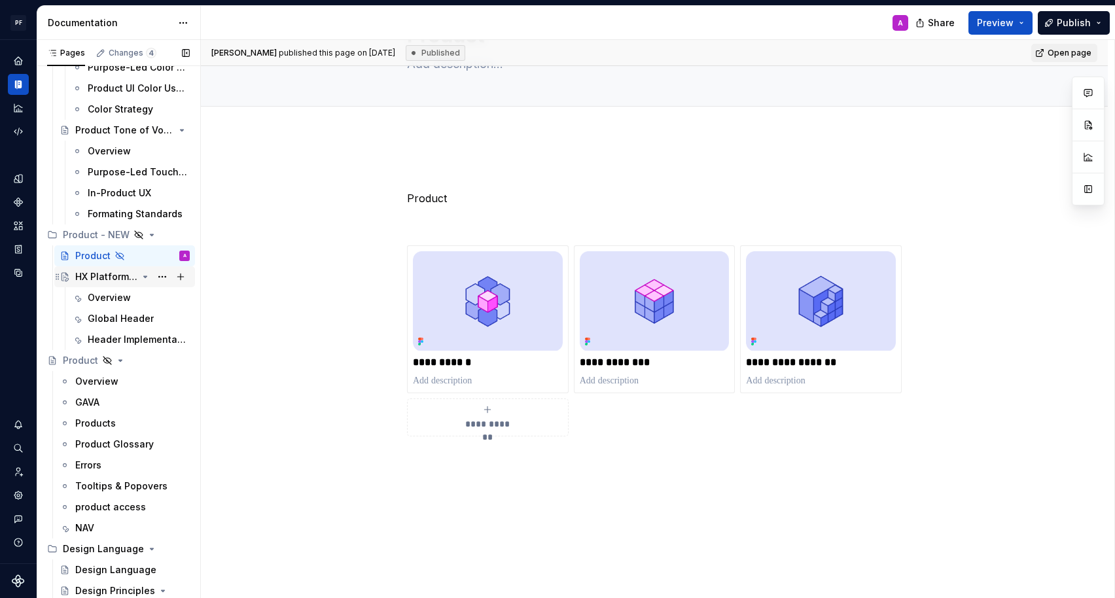
click at [114, 278] on div "HX Platform and Global Navigation" at bounding box center [106, 276] width 62 height 13
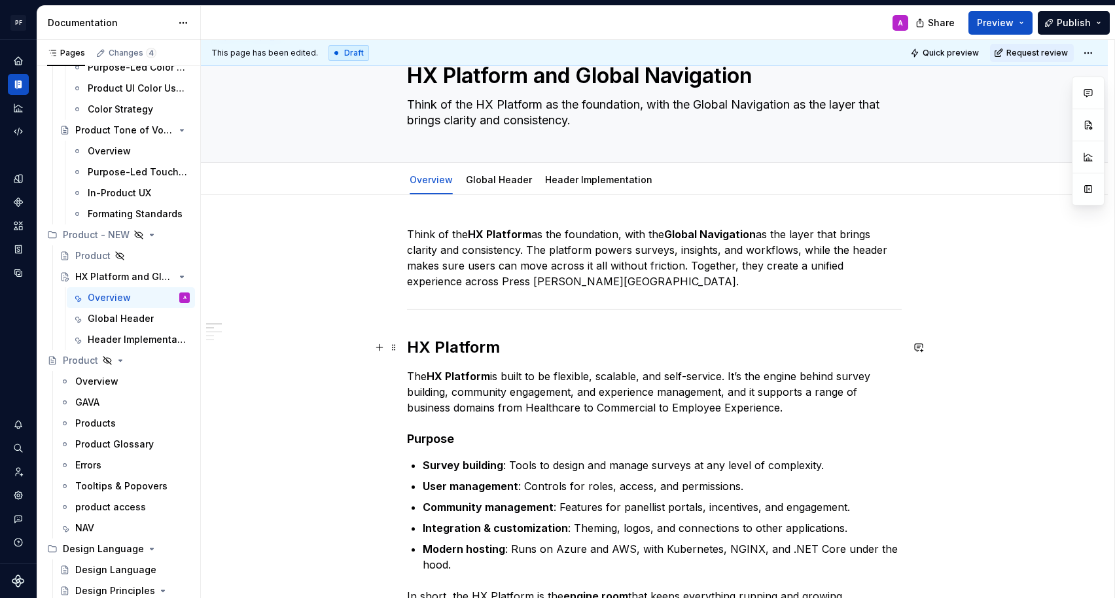
scroll to position [33, 0]
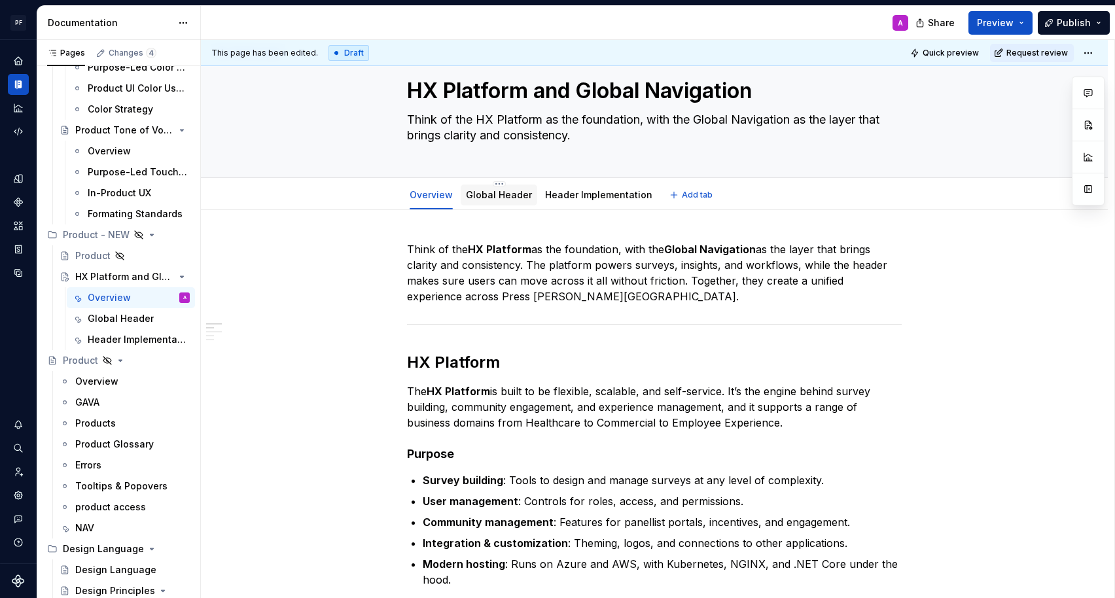
click at [501, 188] on div "Global Header" at bounding box center [499, 195] width 66 height 16
click at [501, 196] on link "Global Header" at bounding box center [499, 194] width 66 height 11
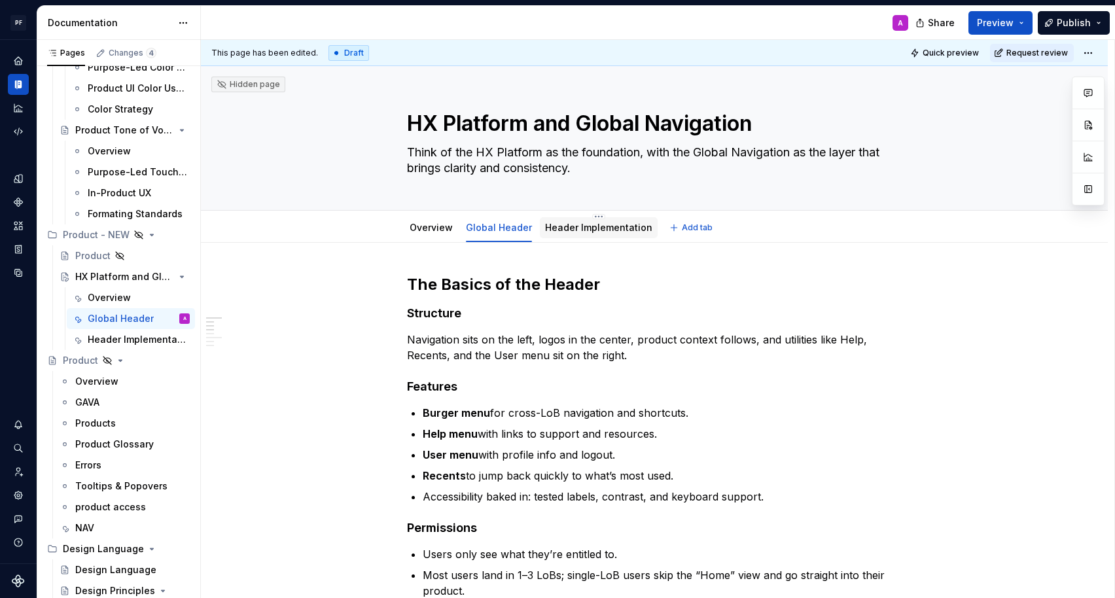
click at [566, 226] on link "Header Implementation" at bounding box center [598, 227] width 107 height 11
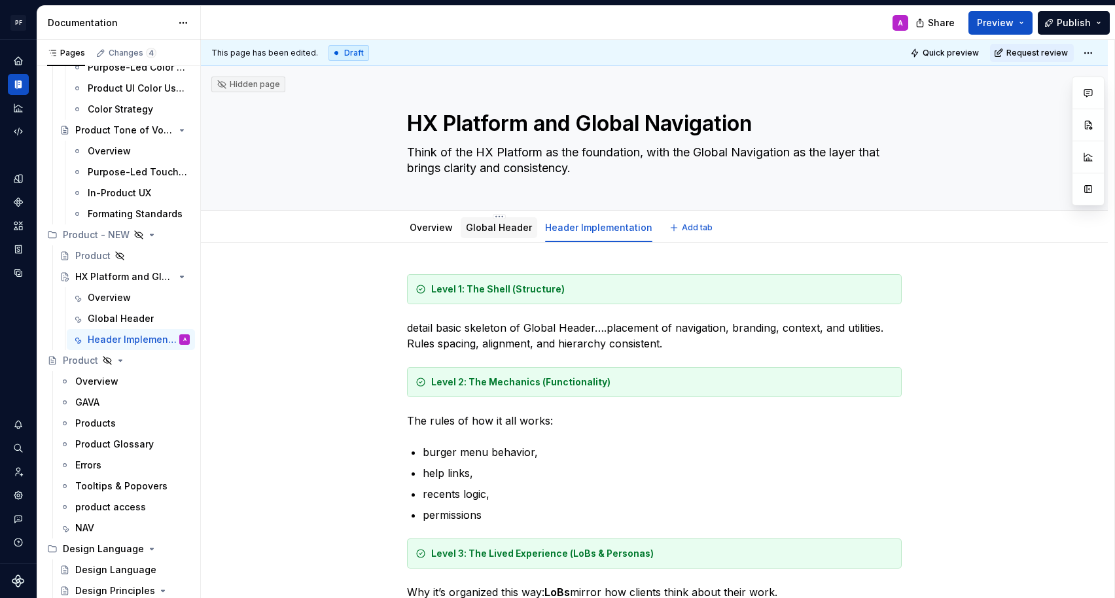
click at [494, 227] on link "Global Header" at bounding box center [499, 227] width 66 height 11
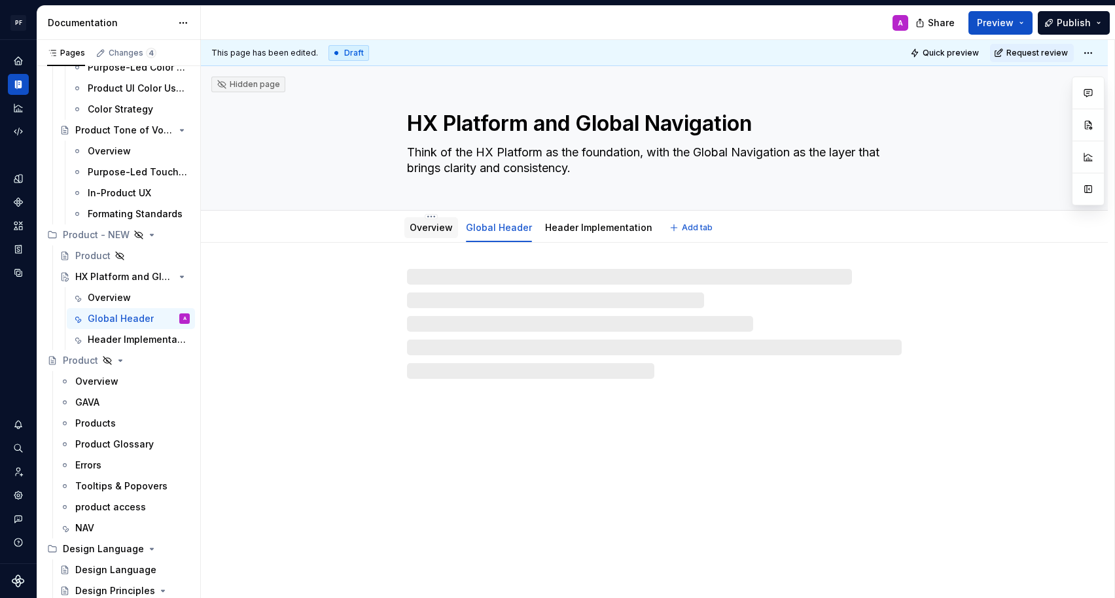
click at [427, 232] on link "Overview" at bounding box center [431, 227] width 43 height 11
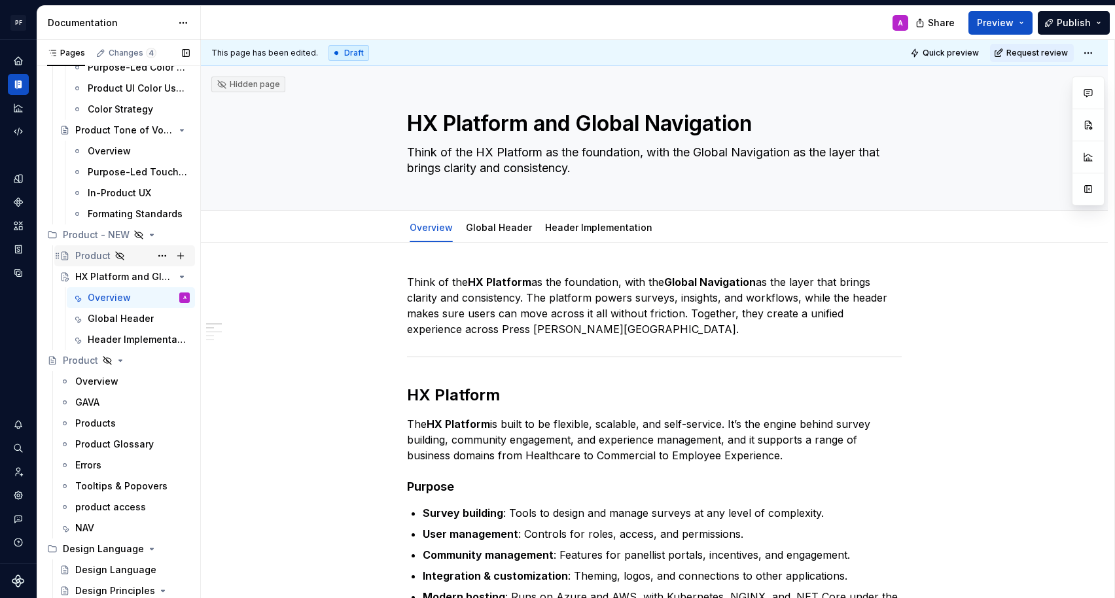
click at [103, 251] on div "Product" at bounding box center [92, 255] width 35 height 13
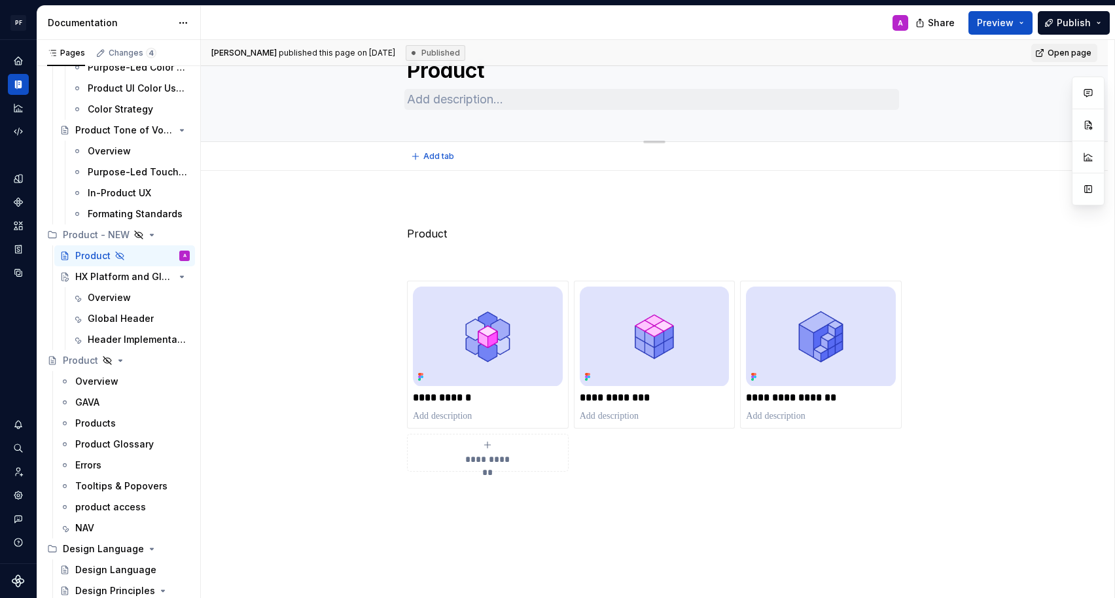
scroll to position [62, 0]
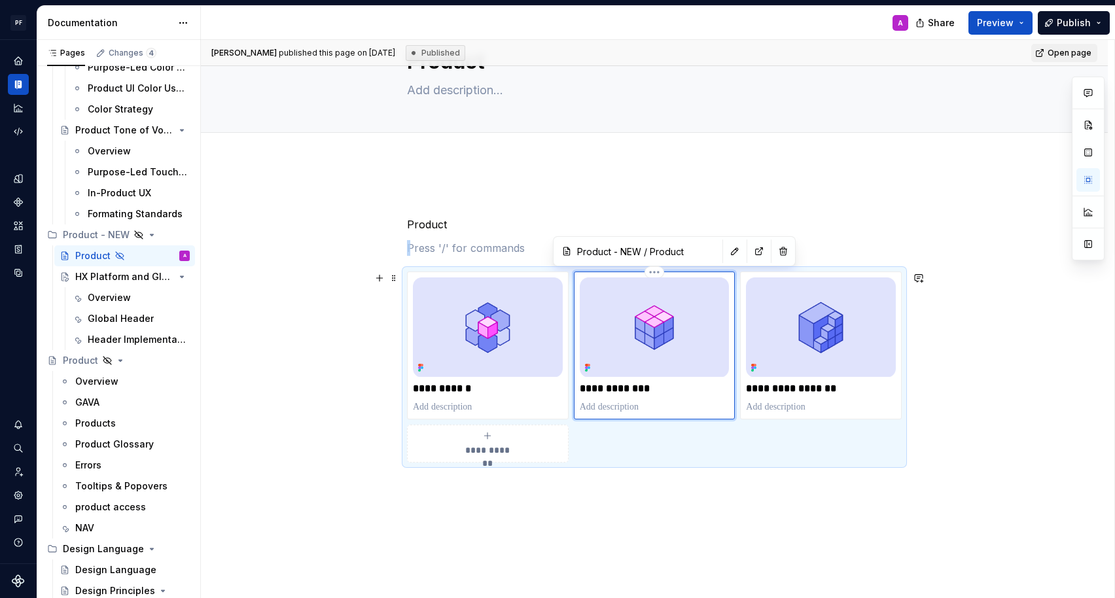
click at [633, 347] on img at bounding box center [655, 326] width 150 height 99
click at [166, 234] on button "Page tree" at bounding box center [162, 235] width 18 height 18
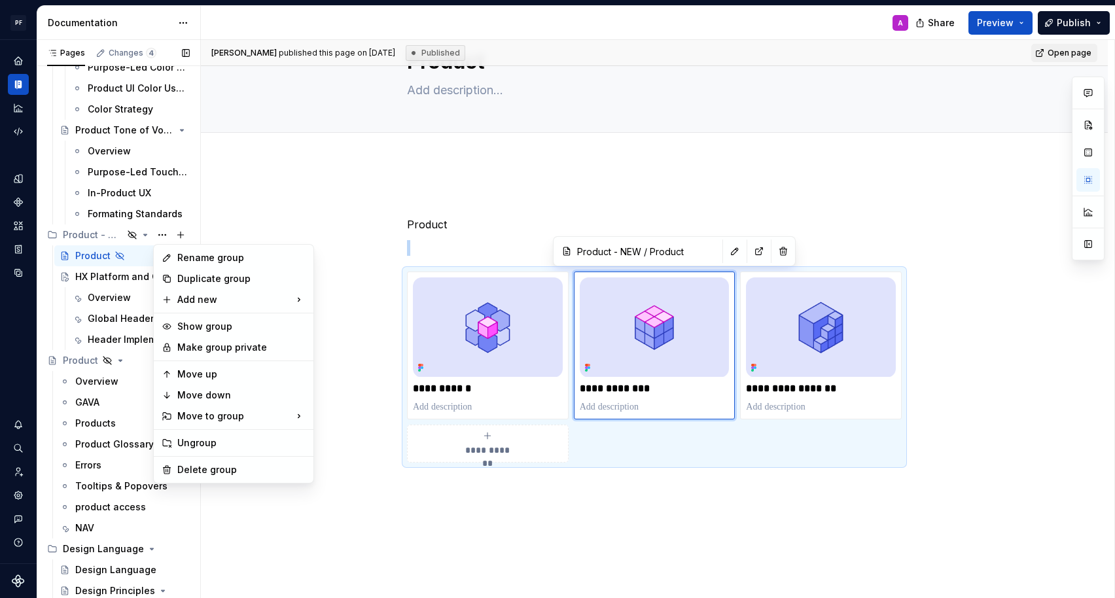
click at [182, 234] on div "Pages Changes 4 Add Accessibility guide for tree Page tree. Navigate the tree w…" at bounding box center [119, 322] width 164 height 564
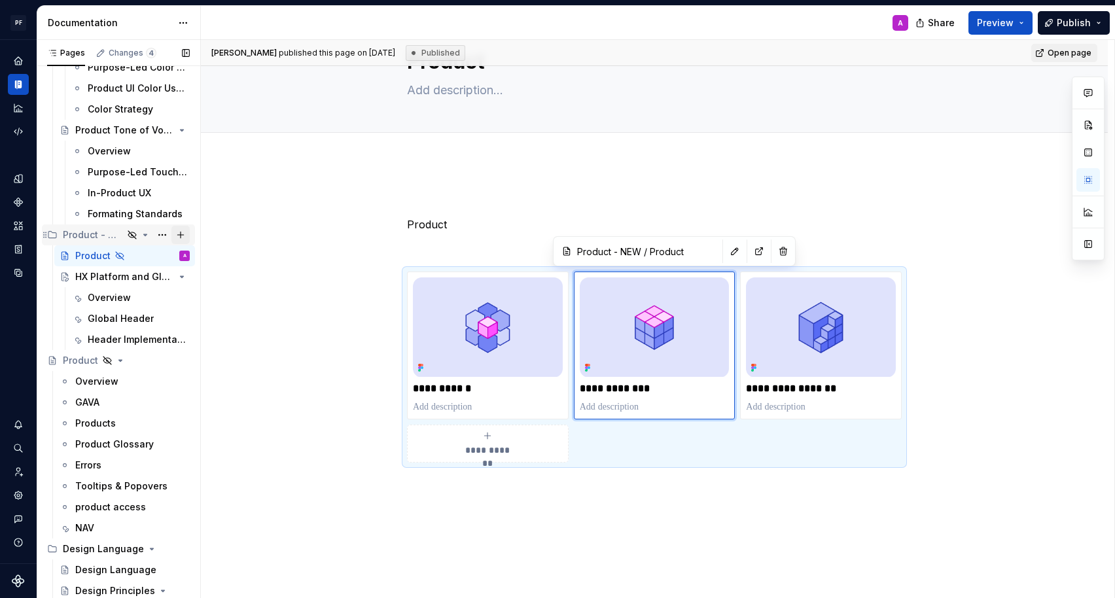
click at [181, 235] on button "Page tree" at bounding box center [180, 235] width 18 height 18
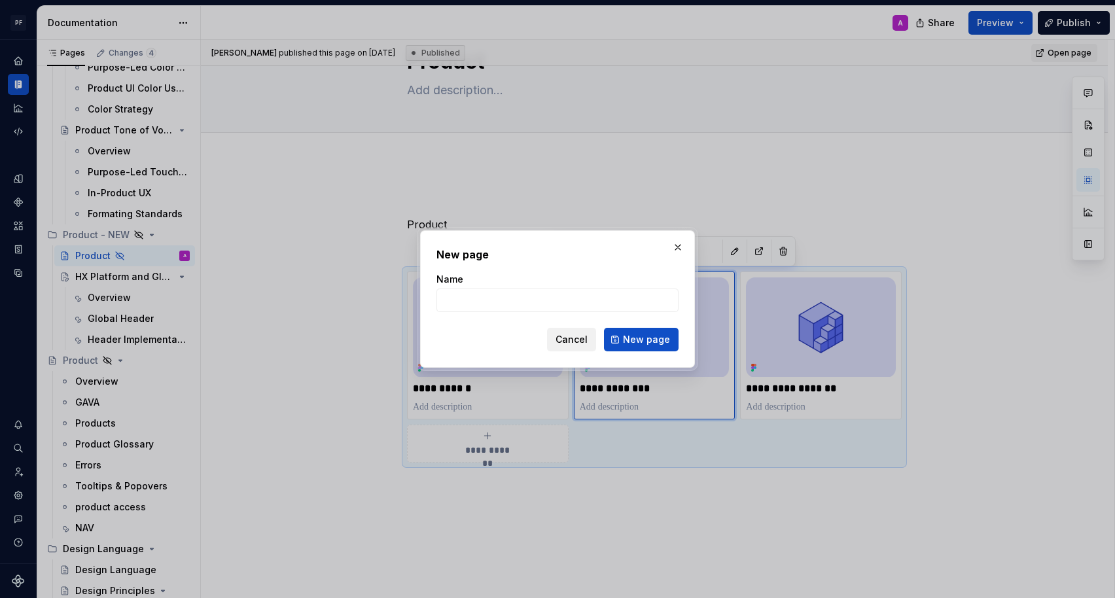
click at [565, 338] on span "Cancel" at bounding box center [571, 339] width 32 height 13
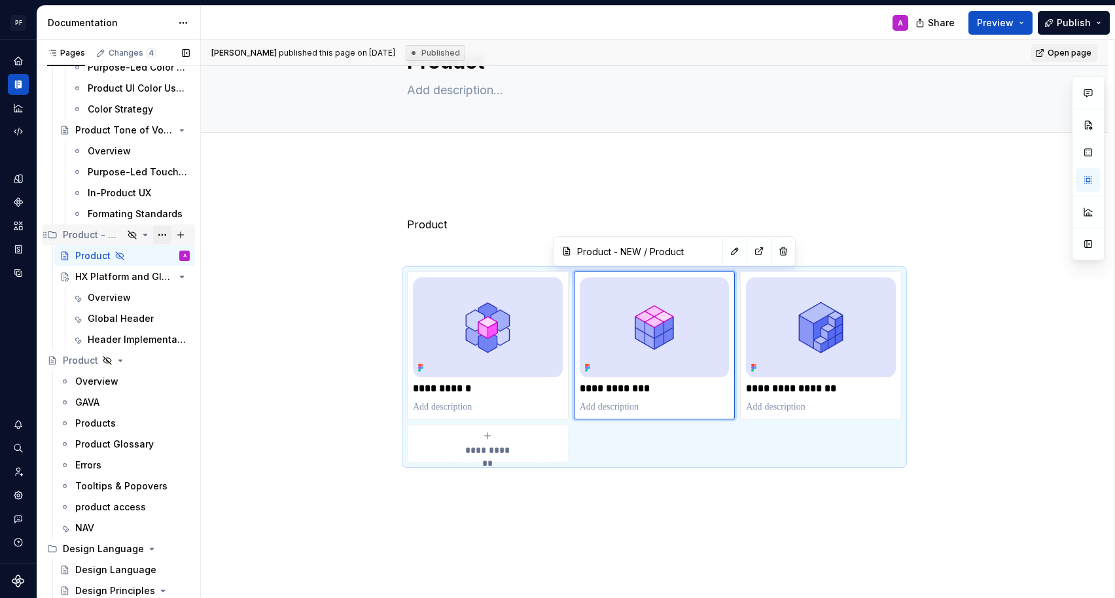
click at [161, 234] on button "Page tree" at bounding box center [162, 235] width 18 height 18
type textarea "*"
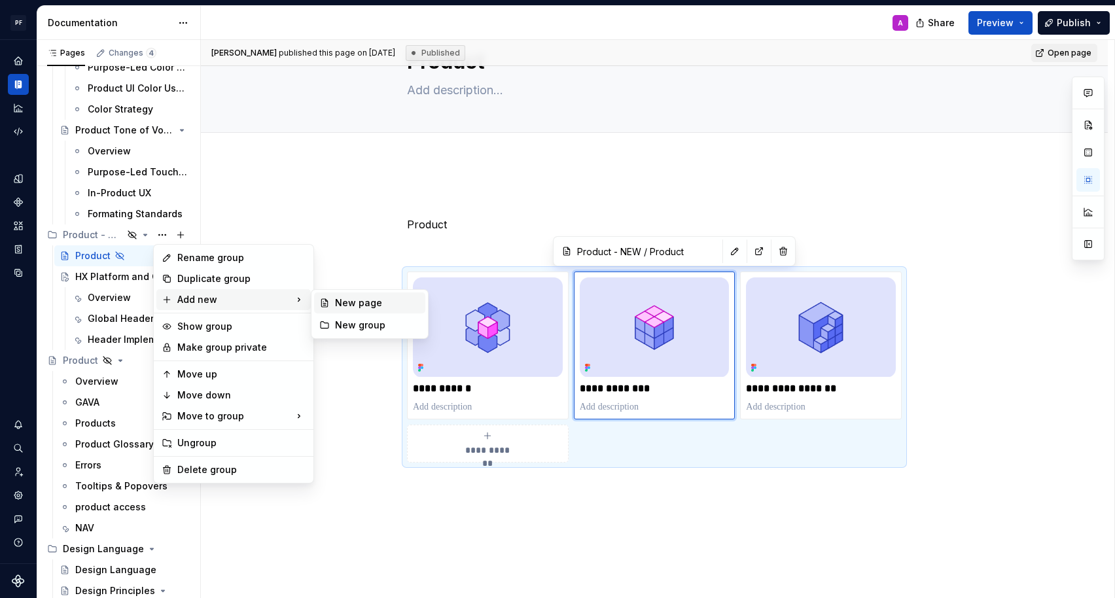
click at [348, 305] on div "New page" at bounding box center [377, 302] width 85 height 13
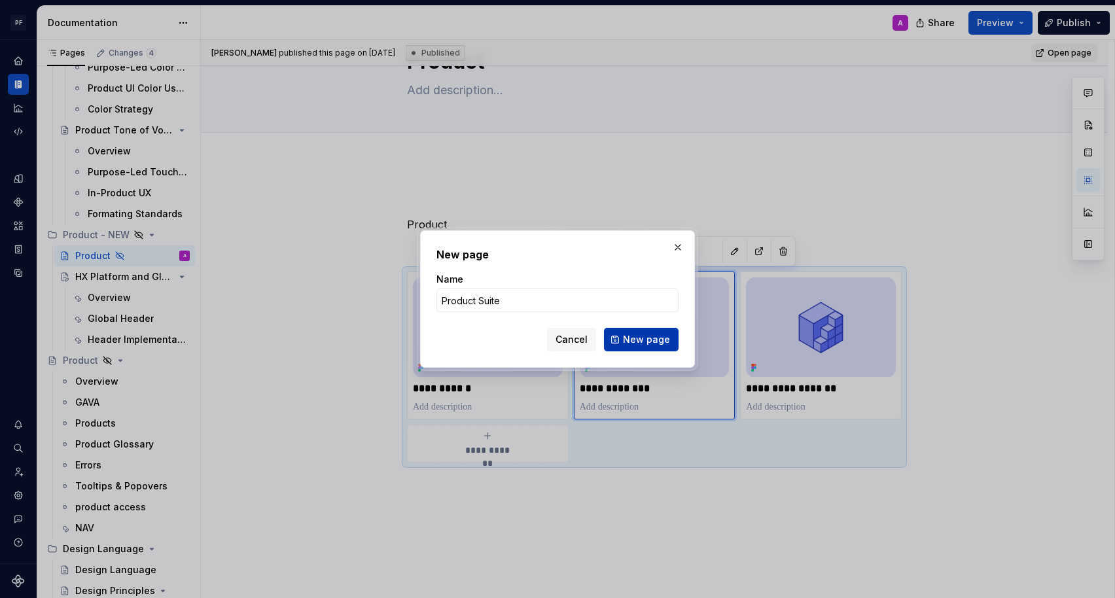
type input "Product Suite"
click at [635, 340] on span "New page" at bounding box center [646, 339] width 47 height 13
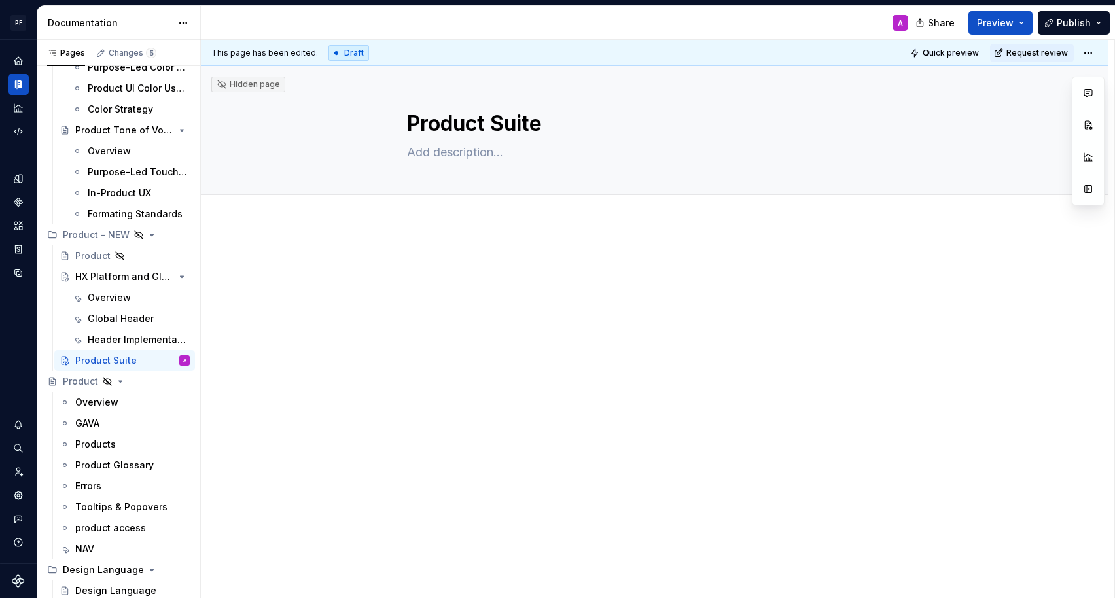
click at [385, 285] on div at bounding box center [654, 362] width 907 height 276
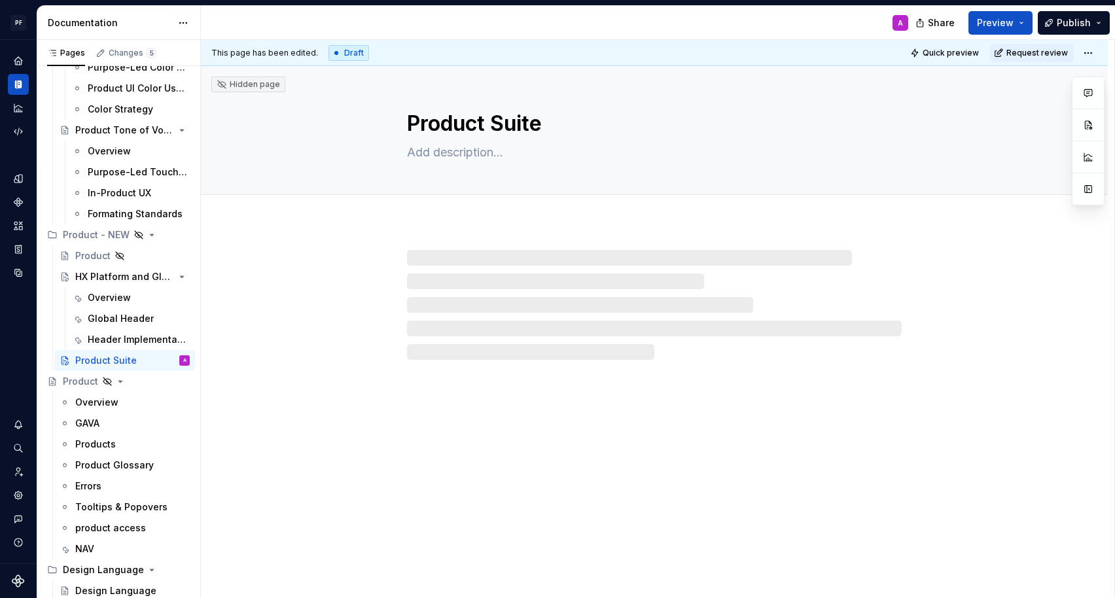
click at [402, 311] on div at bounding box center [654, 292] width 907 height 136
click at [368, 245] on div at bounding box center [654, 292] width 907 height 136
type textarea "*"
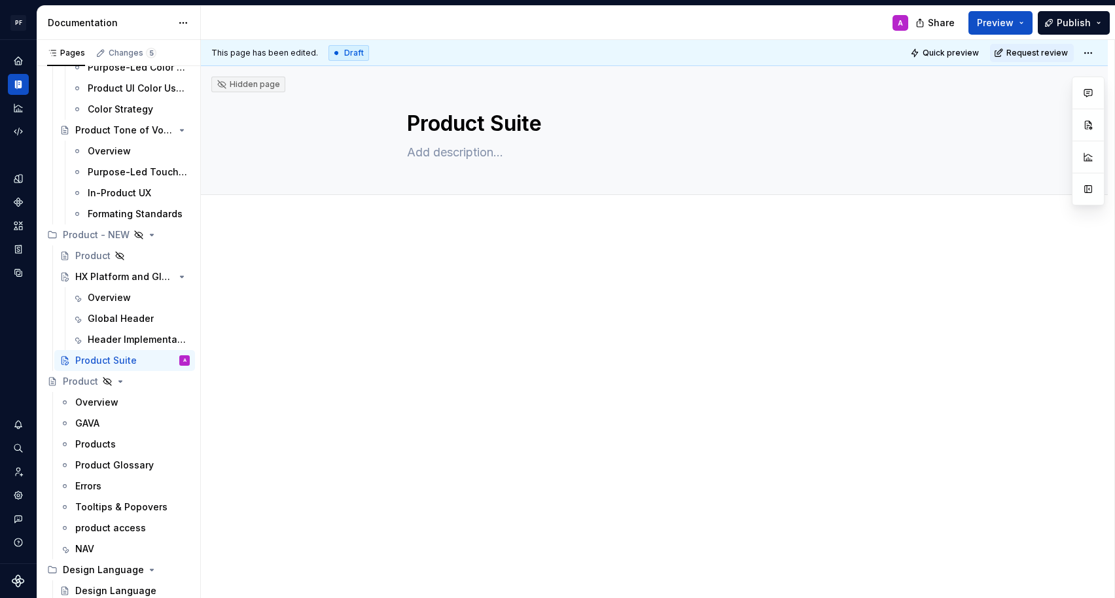
click at [383, 243] on div at bounding box center [654, 362] width 907 height 276
click at [393, 263] on div at bounding box center [654, 362] width 907 height 276
click at [383, 261] on button "button" at bounding box center [379, 263] width 18 height 18
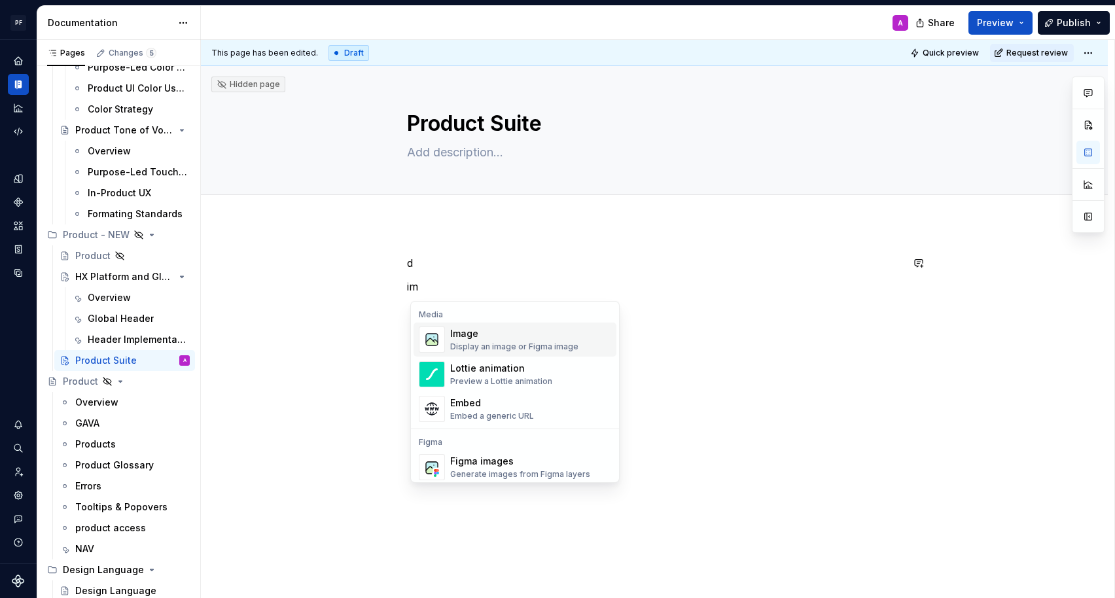
click at [480, 336] on div "Image" at bounding box center [514, 333] width 128 height 13
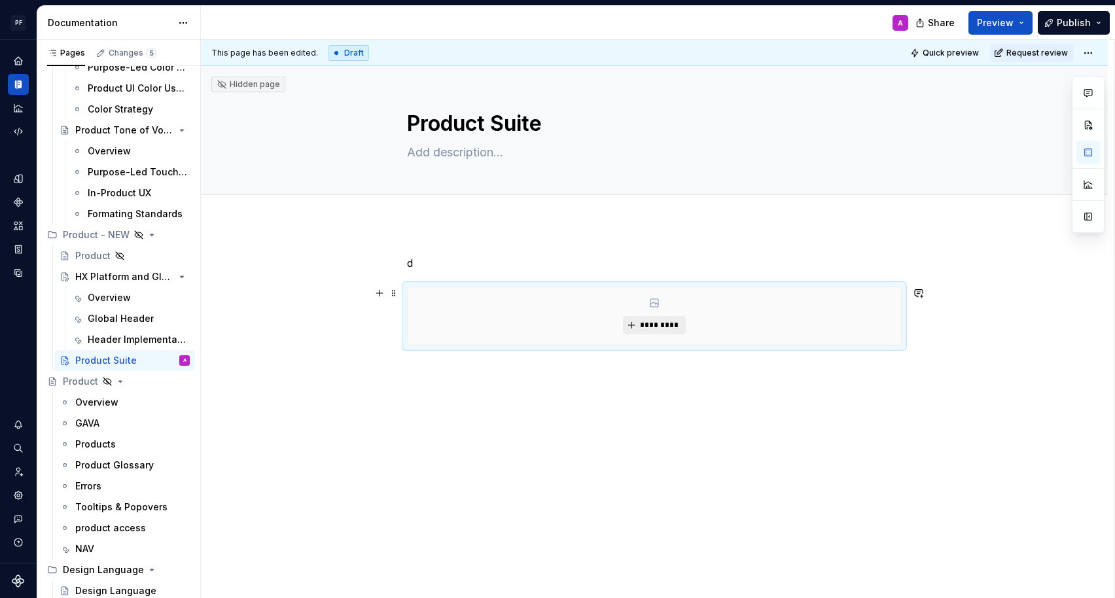
click at [635, 317] on button "*********" at bounding box center [654, 325] width 62 height 18
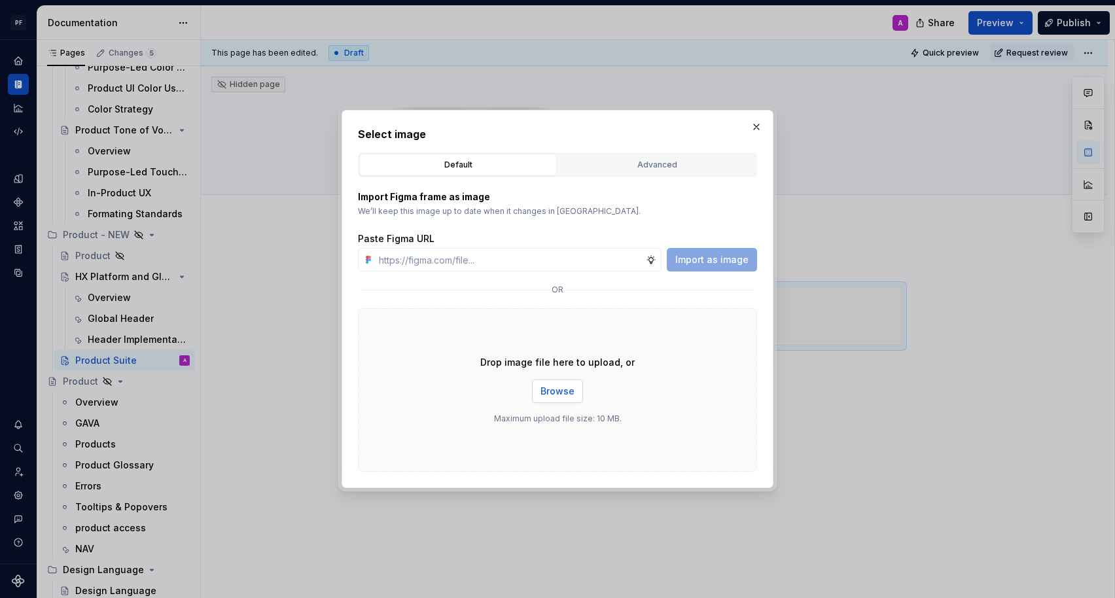
click at [557, 383] on button "Browse" at bounding box center [557, 391] width 51 height 24
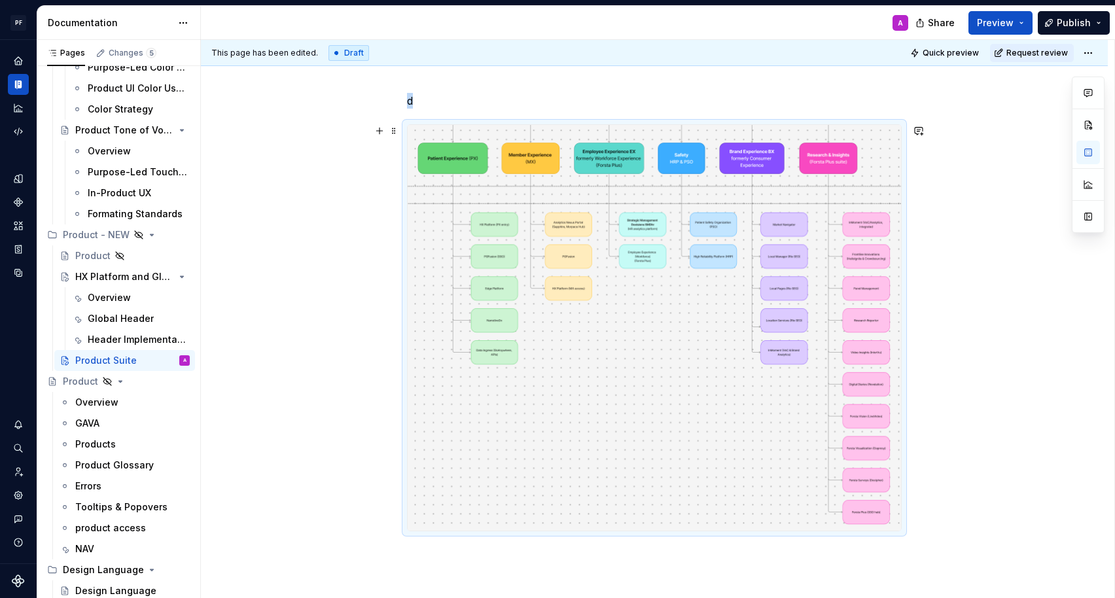
scroll to position [180, 0]
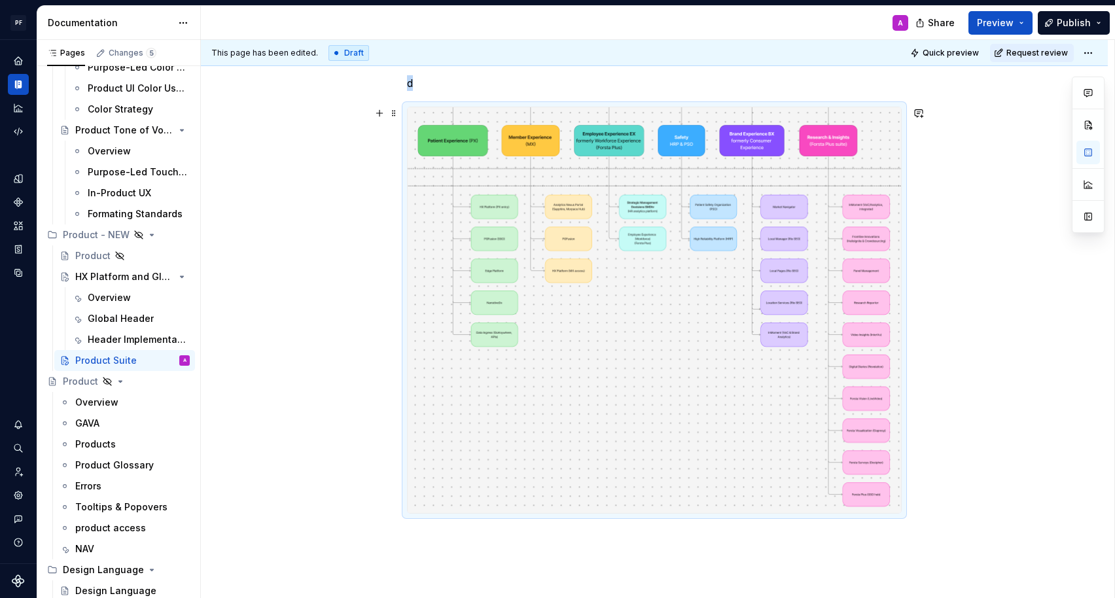
click at [796, 381] on img at bounding box center [654, 310] width 493 height 406
click at [975, 330] on div "d" at bounding box center [654, 376] width 907 height 665
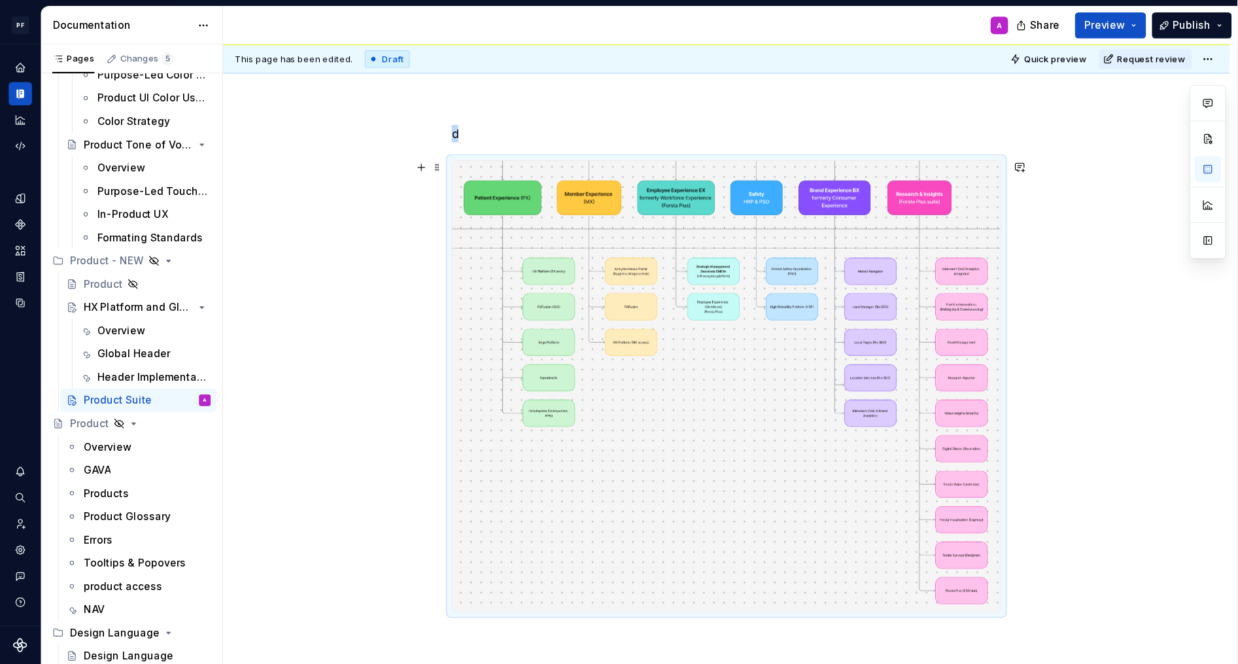
scroll to position [142, 0]
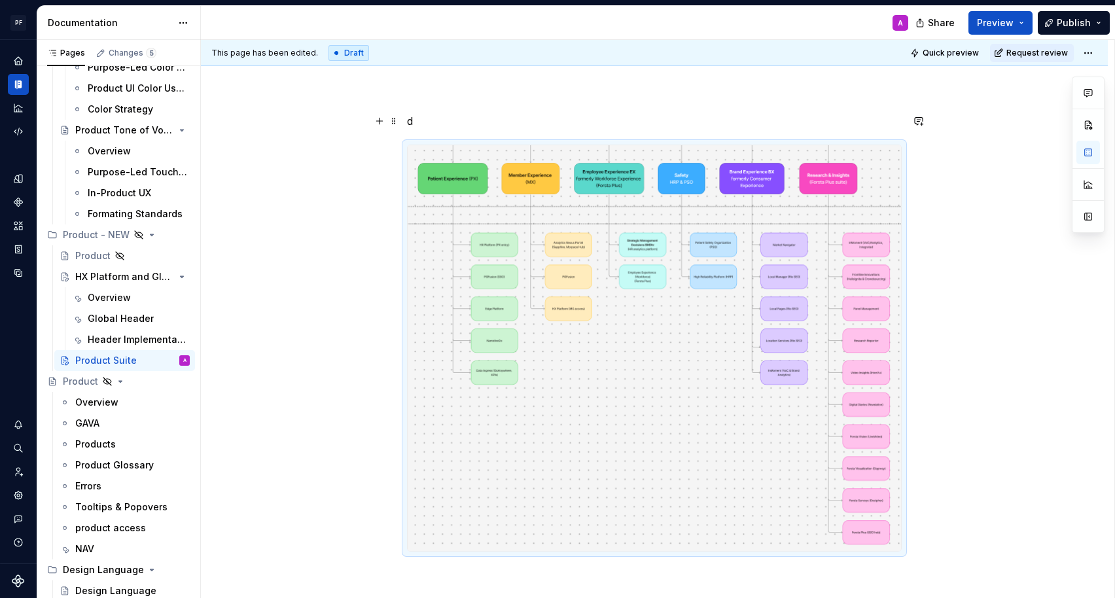
click at [419, 122] on p "d" at bounding box center [654, 121] width 495 height 16
drag, startPoint x: 511, startPoint y: 116, endPoint x: 408, endPoint y: 120, distance: 102.8
click at [408, 120] on div "Product Landscape" at bounding box center [654, 414] width 907 height 665
click at [620, 97] on button "button" at bounding box center [625, 97] width 18 height 18
click at [758, 102] on div "Product Landscape" at bounding box center [654, 414] width 907 height 665
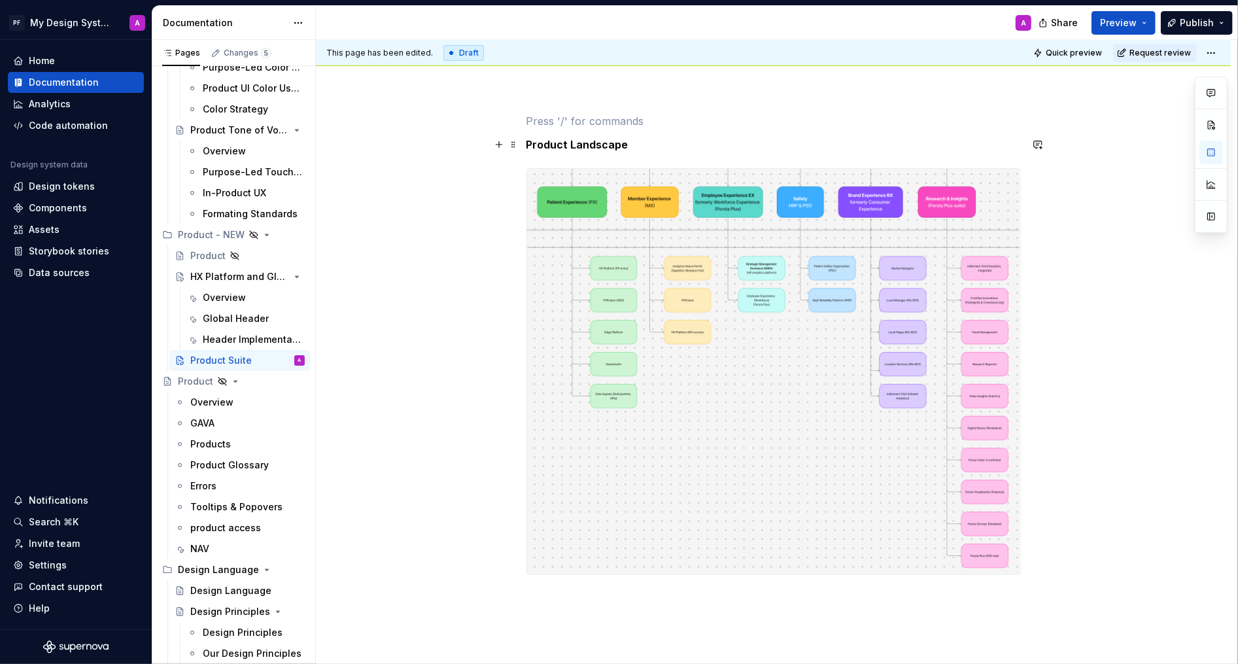
click at [527, 140] on div "Product Landscape" at bounding box center [773, 436] width 915 height 708
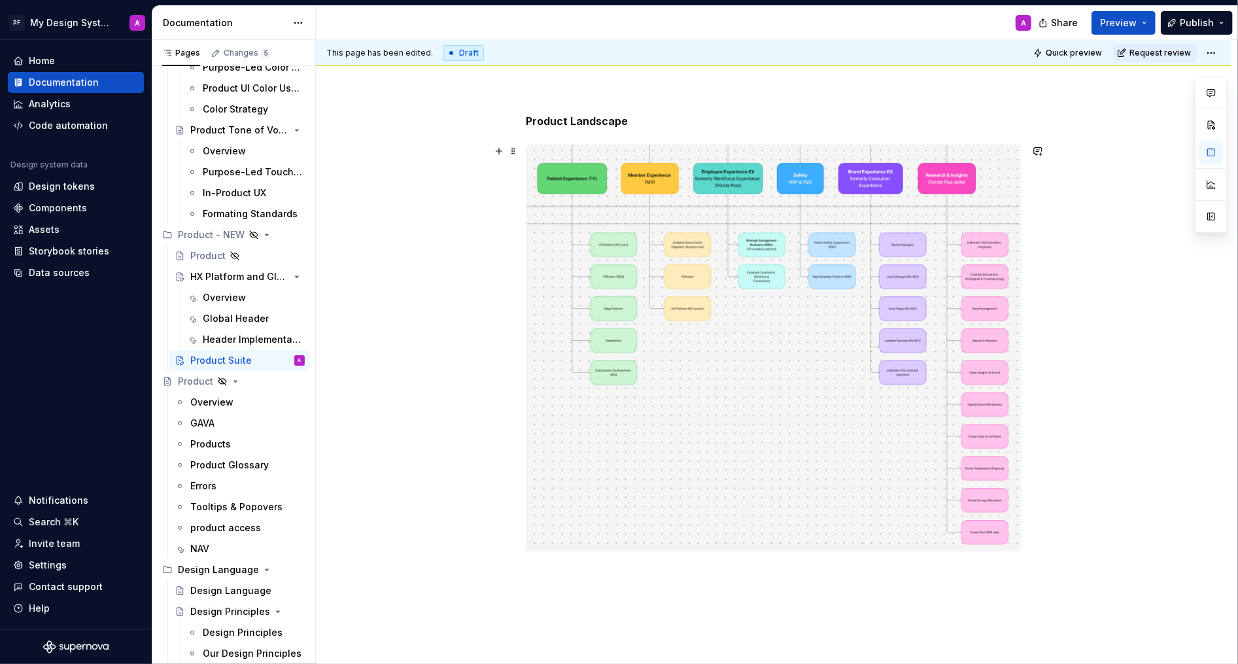
click at [1013, 417] on div "Product Landscape" at bounding box center [773, 424] width 915 height 684
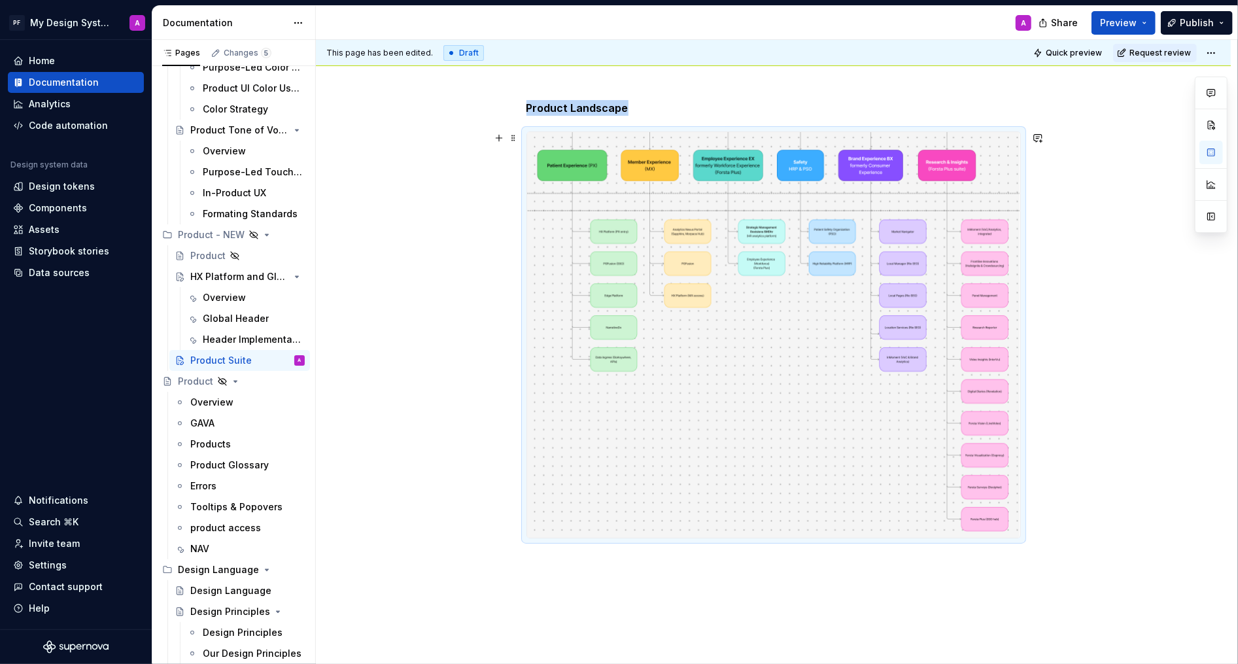
scroll to position [126, 0]
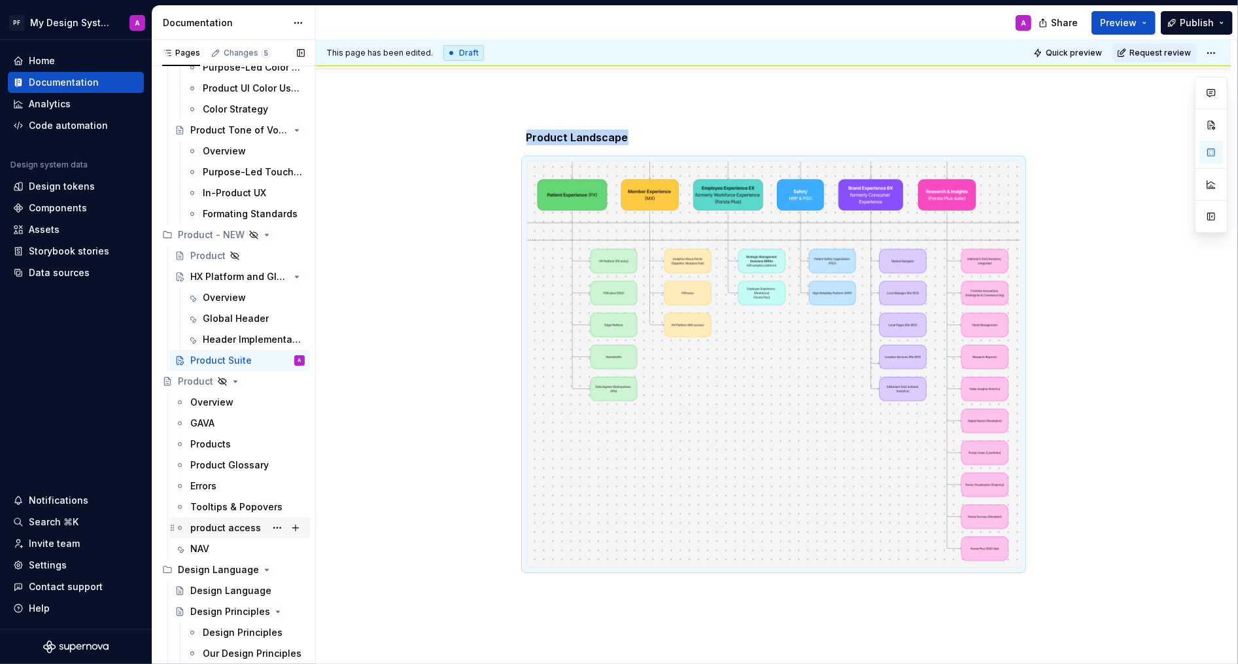
click at [242, 527] on div "product access" at bounding box center [225, 527] width 71 height 13
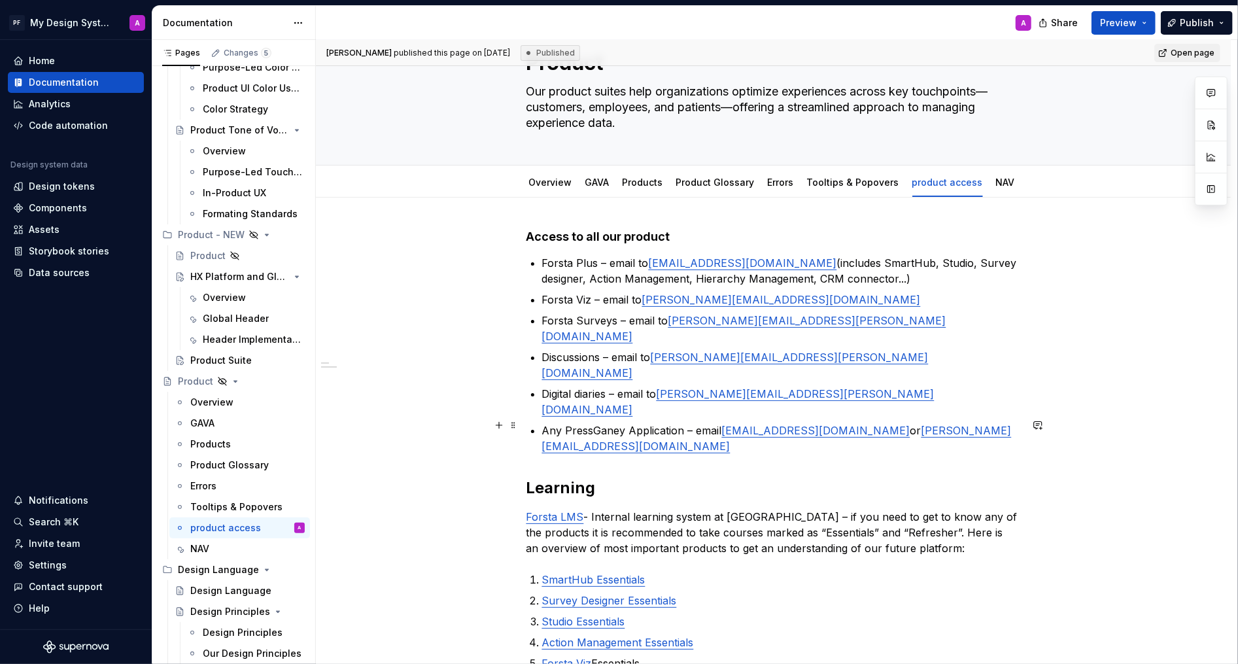
scroll to position [100, 0]
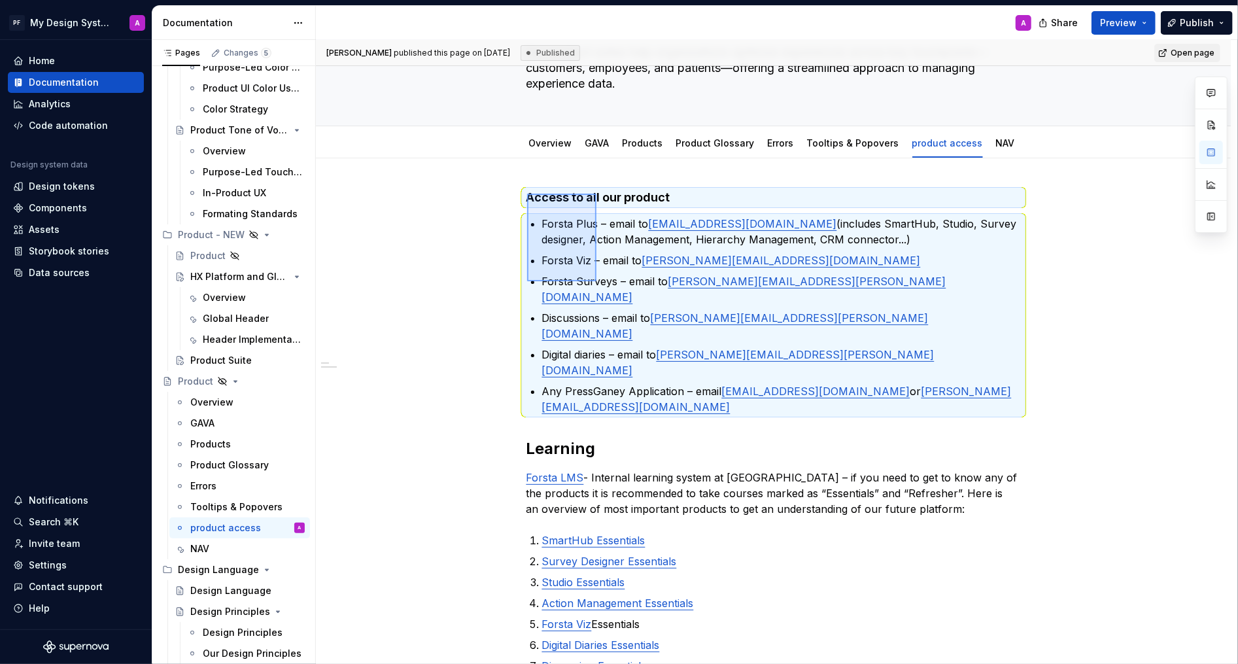
drag, startPoint x: 527, startPoint y: 194, endPoint x: 597, endPoint y: 281, distance: 111.8
click at [597, 281] on div "[PERSON_NAME] published this page on [DATE] Published Open page Hidden page Pro…" at bounding box center [777, 352] width 922 height 625
click at [710, 464] on div "Access to all our product Forsta Plus – email to [EMAIL_ADDRESS][DOMAIN_NAME] (…" at bounding box center [774, 581] width 495 height 782
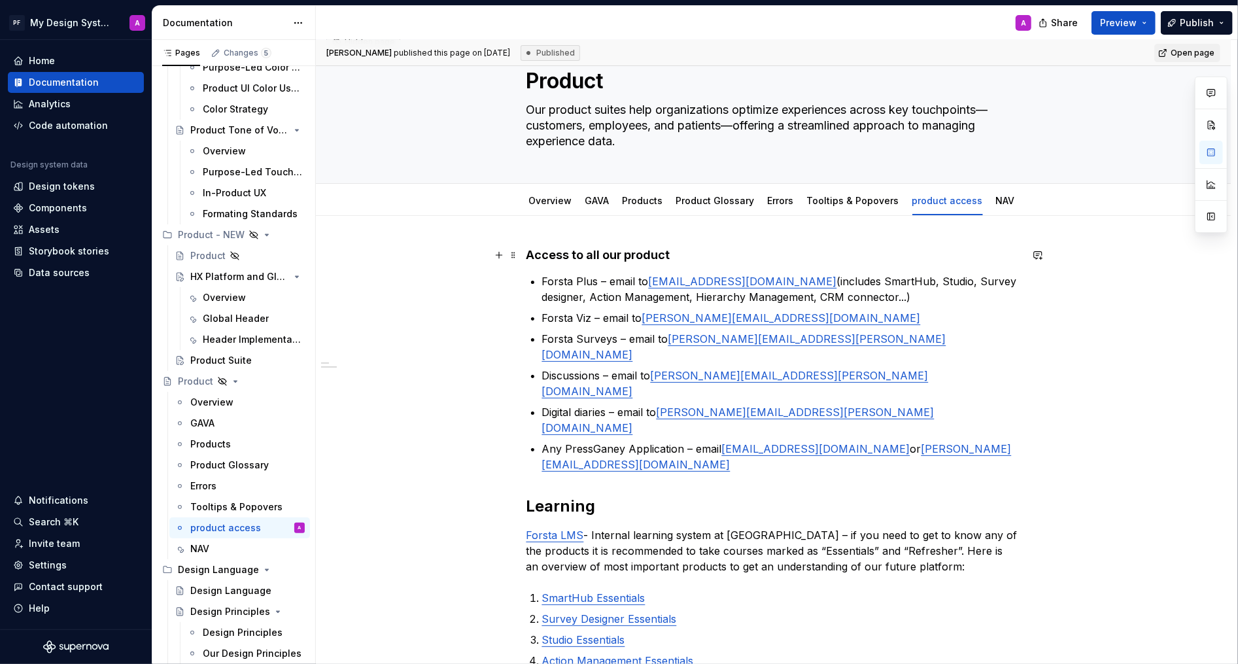
scroll to position [0, 0]
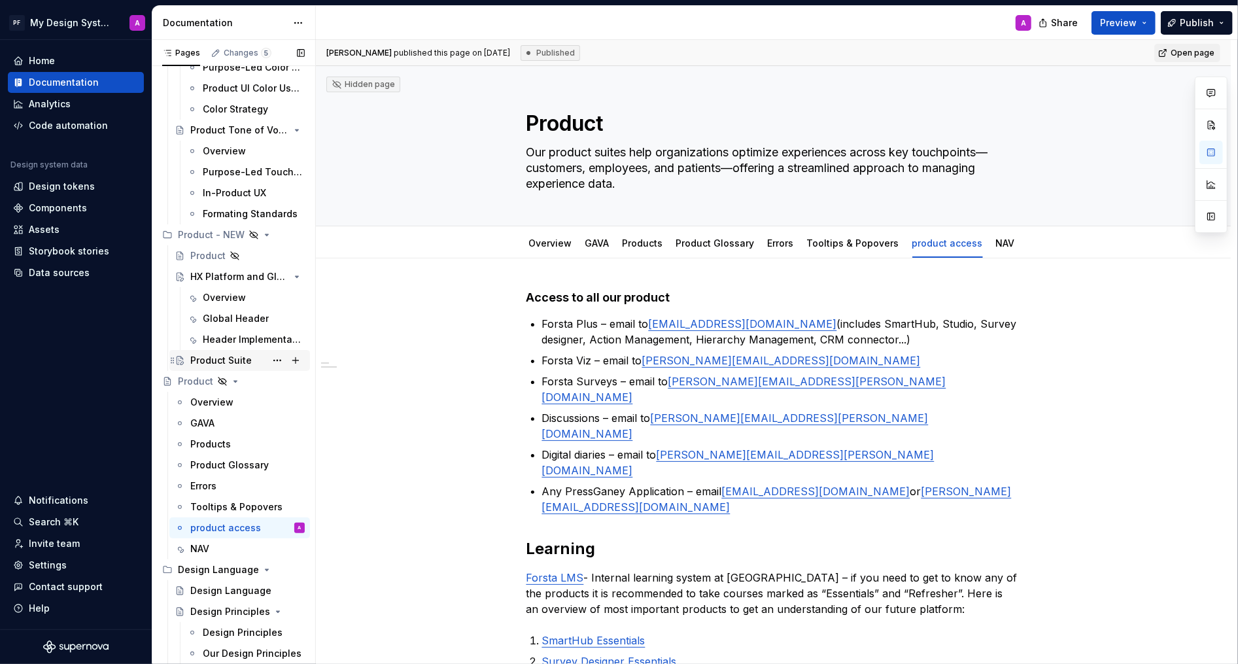
click at [251, 361] on div "Product Suite" at bounding box center [247, 360] width 114 height 18
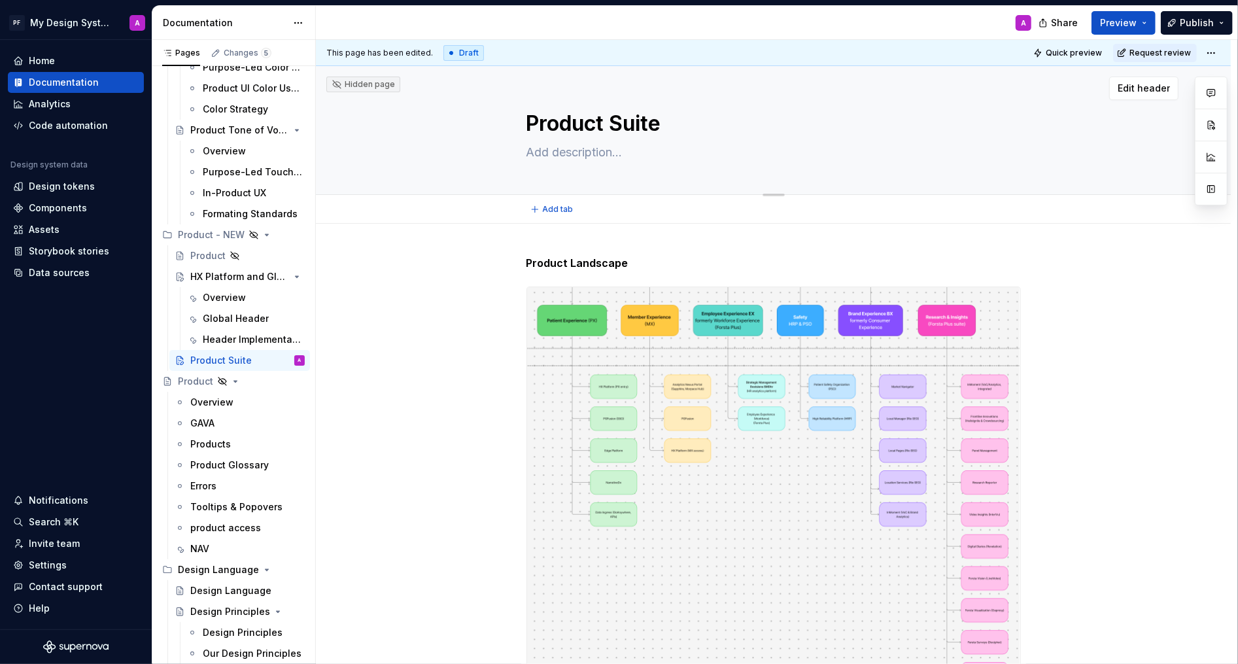
drag, startPoint x: 673, startPoint y: 122, endPoint x: 539, endPoint y: 122, distance: 133.5
click at [539, 122] on textarea "Product Suite" at bounding box center [771, 123] width 495 height 31
drag, startPoint x: 675, startPoint y: 124, endPoint x: 570, endPoint y: 126, distance: 104.7
click at [570, 126] on textarea "Product Suite" at bounding box center [771, 123] width 495 height 31
type textarea "*"
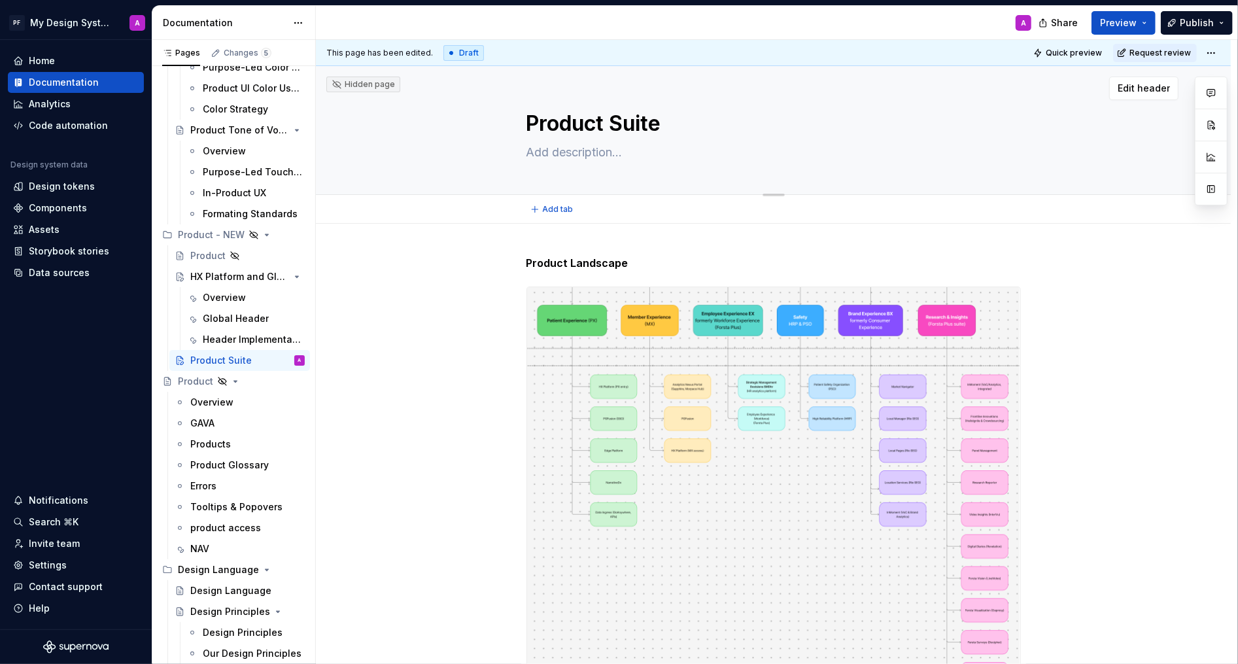
type textarea "Pro"
type textarea "*"
type textarea "Pr"
type textarea "*"
type textarea "P"
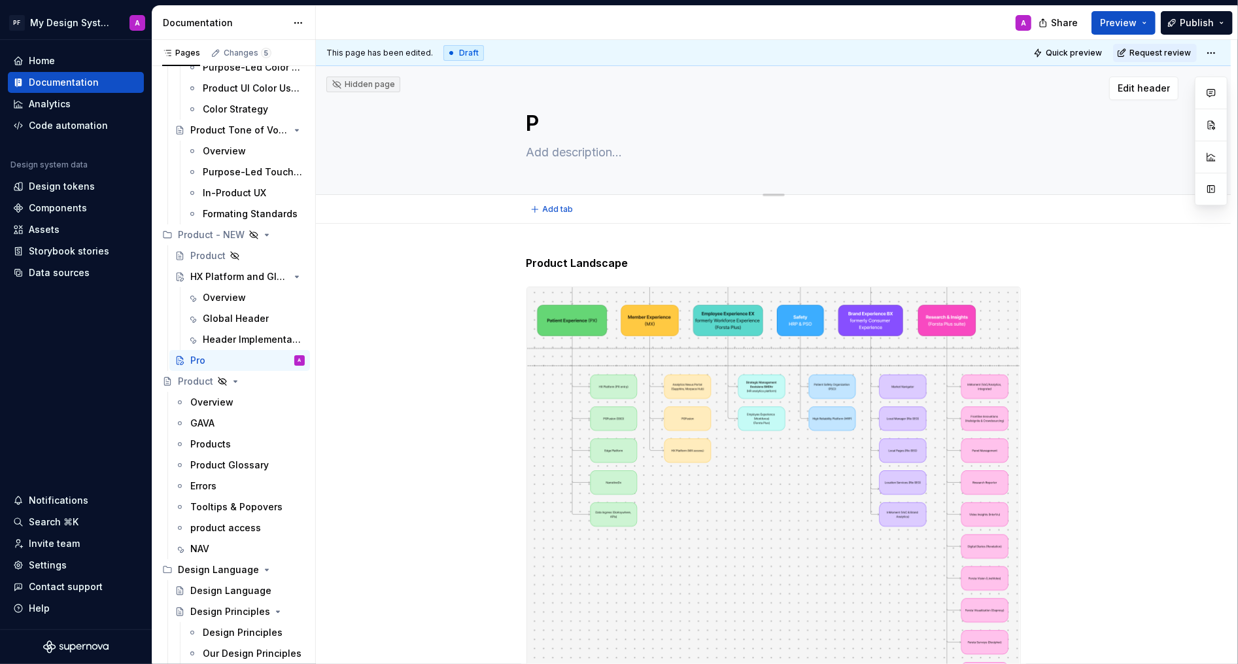
type textarea "*"
type textarea "Untitled page"
paste textarea "PG Forsta Product Suite"
type textarea "*"
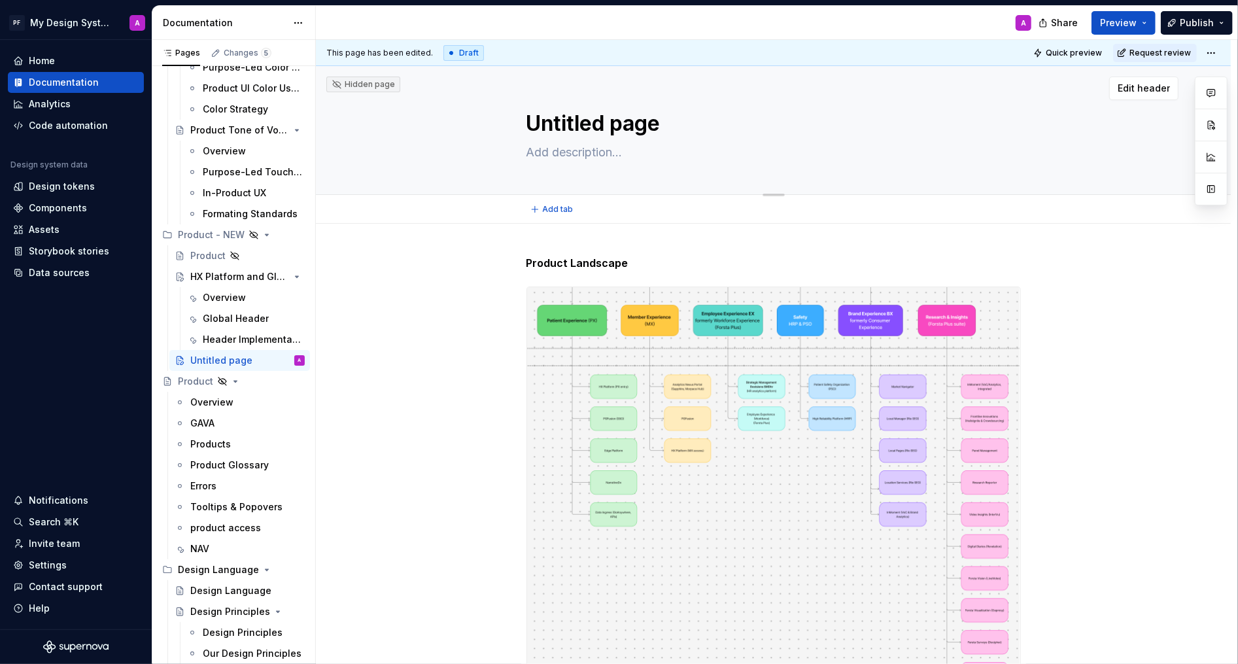
type textarea "Untitled pagePG Forsta Product Suite"
drag, startPoint x: 665, startPoint y: 127, endPoint x: 575, endPoint y: 126, distance: 89.6
click at [575, 126] on textarea "Untitled pagePG Forsta Product Suite" at bounding box center [771, 123] width 495 height 31
type textarea "*"
type textarea "UntitPG Forsta Product Suite"
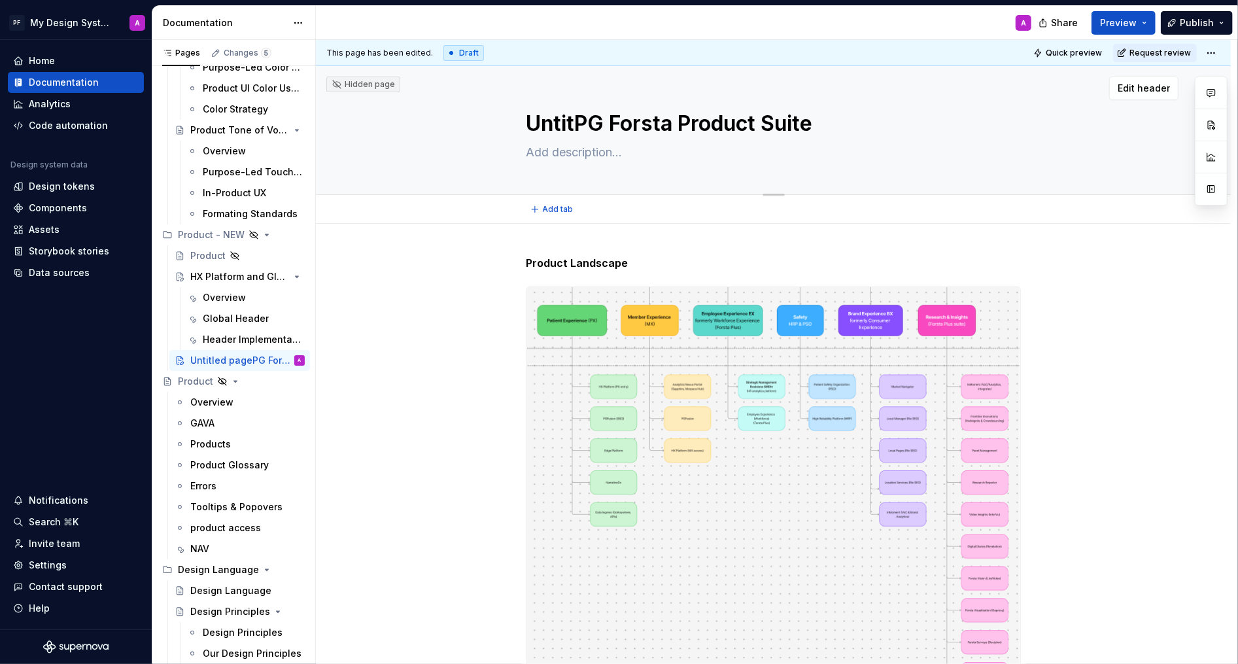
type textarea "*"
type textarea "UntiPG Forsta Product Suite"
type textarea "*"
type textarea "UntPG Forsta Product Suite"
type textarea "*"
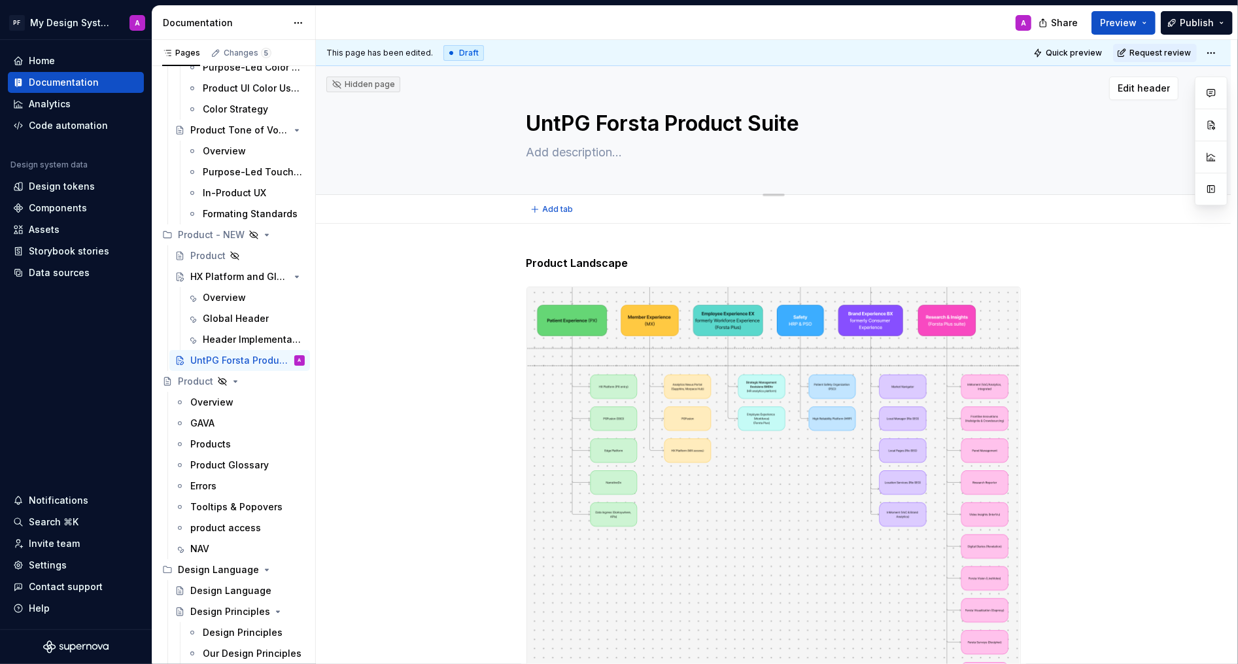
type textarea "UnPG Forsta Product Suite"
type textarea "*"
type textarea "UPG Forsta Product Suite"
type textarea "*"
type textarea "PG Forsta Product Suite"
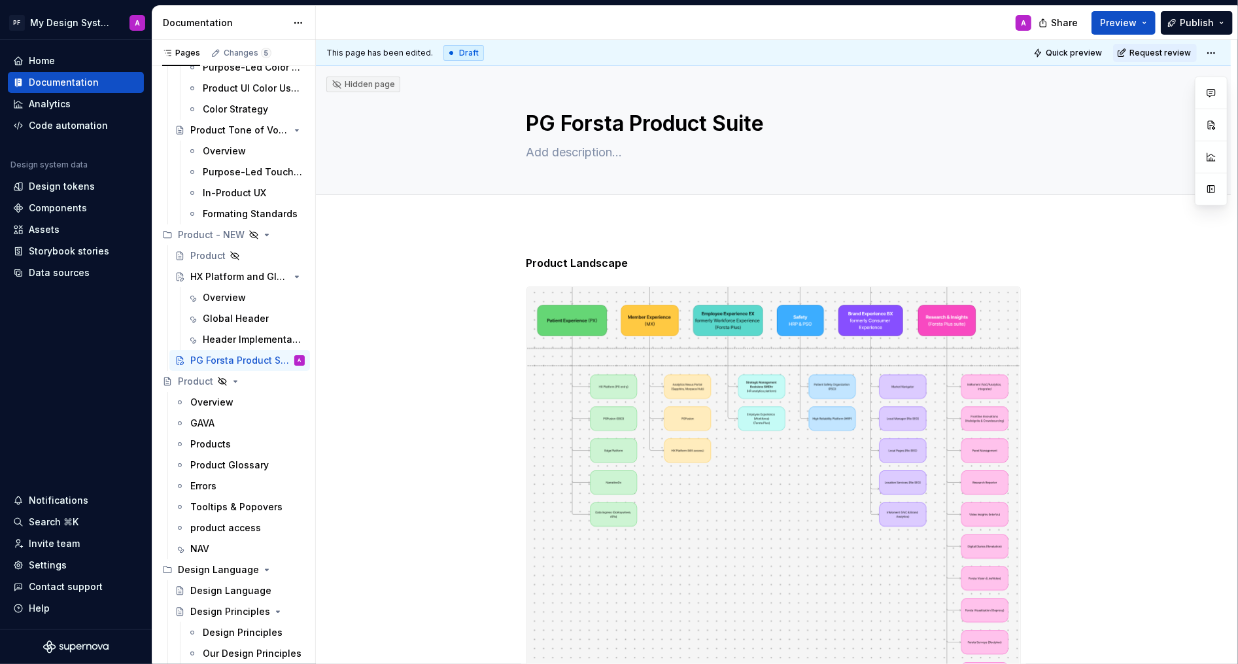
type textarea "*"
type textarea "PG Forsta Product Suite"
click at [553, 230] on div "Product Landscape" at bounding box center [773, 566] width 915 height 684
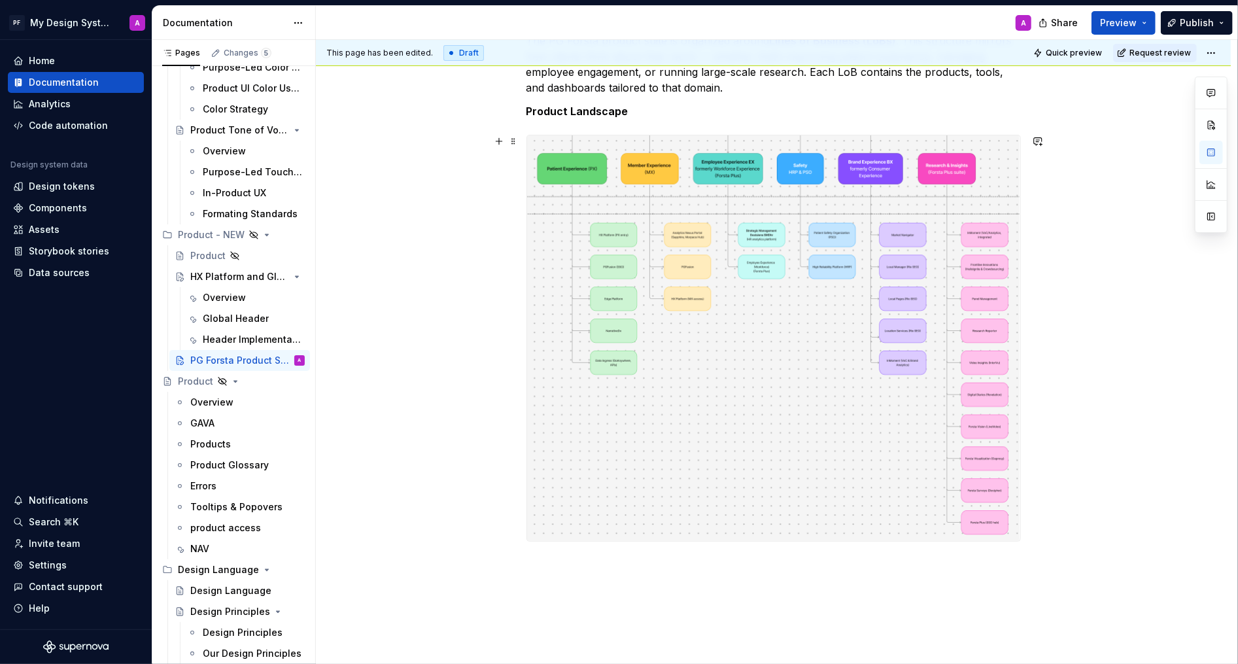
scroll to position [313, 0]
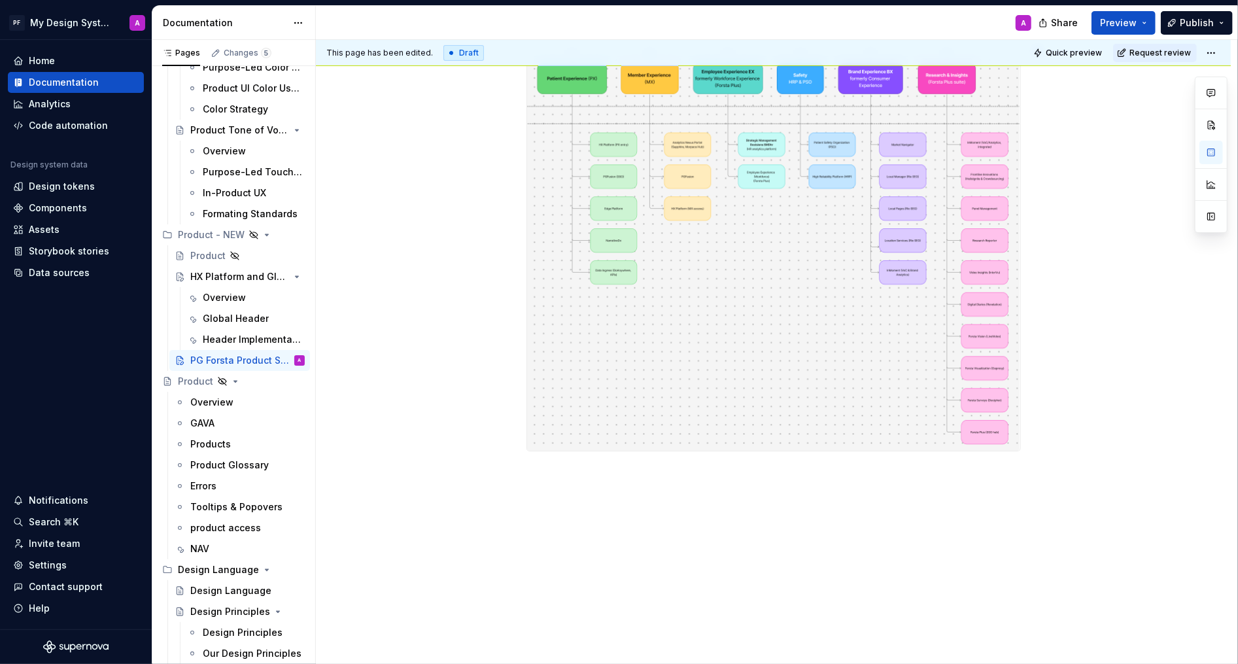
click at [576, 446] on img at bounding box center [773, 248] width 493 height 406
click at [560, 476] on div "The PG Forsta product suite is organized around Lines of Business (LoBs) . This…" at bounding box center [773, 288] width 915 height 755
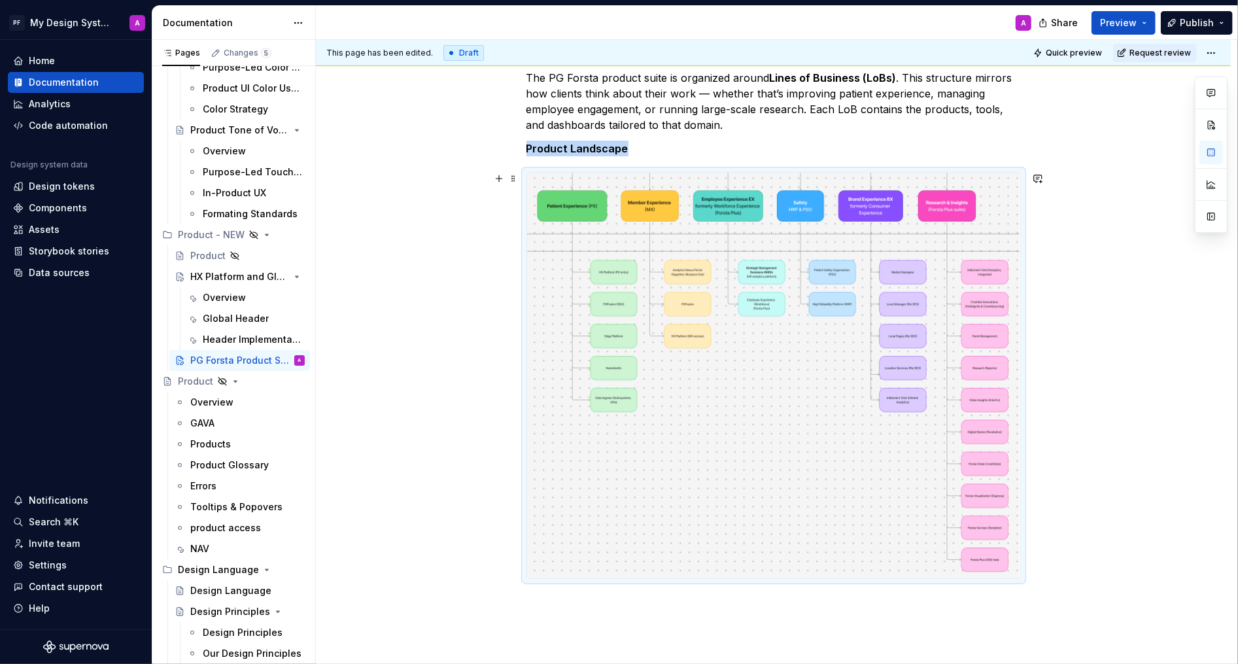
scroll to position [128, 0]
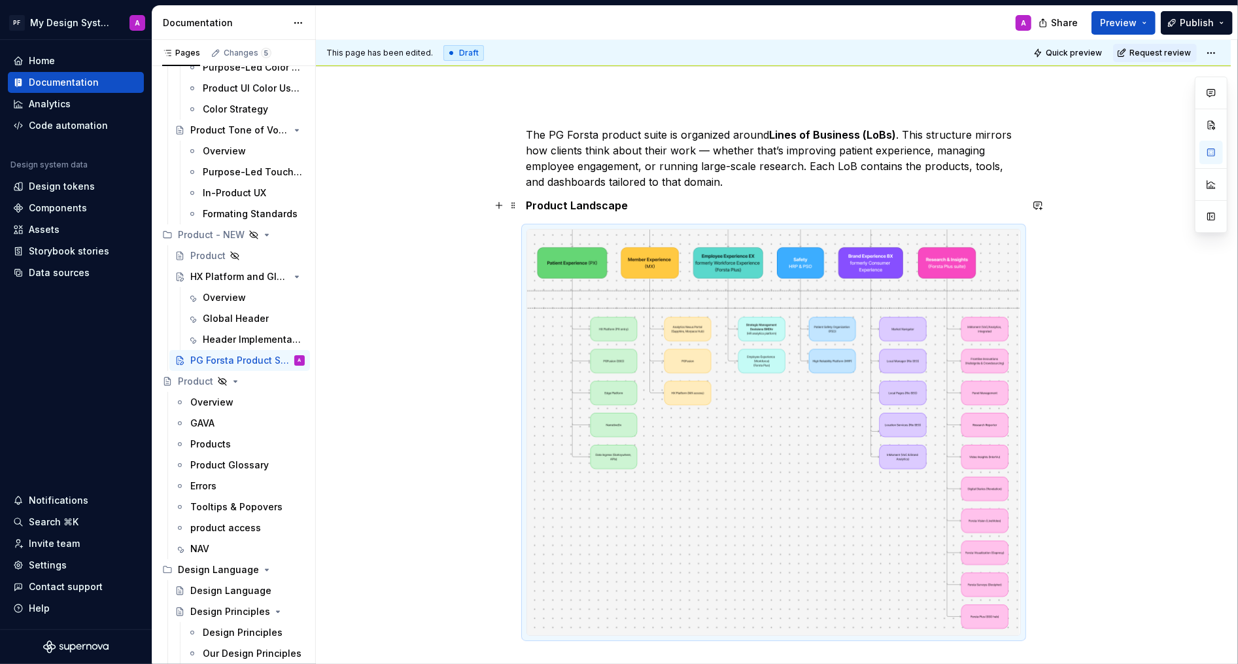
click at [656, 194] on div "The PG Forsta product suite is organized around Lines of Business (LoBs) . This…" at bounding box center [774, 381] width 495 height 509
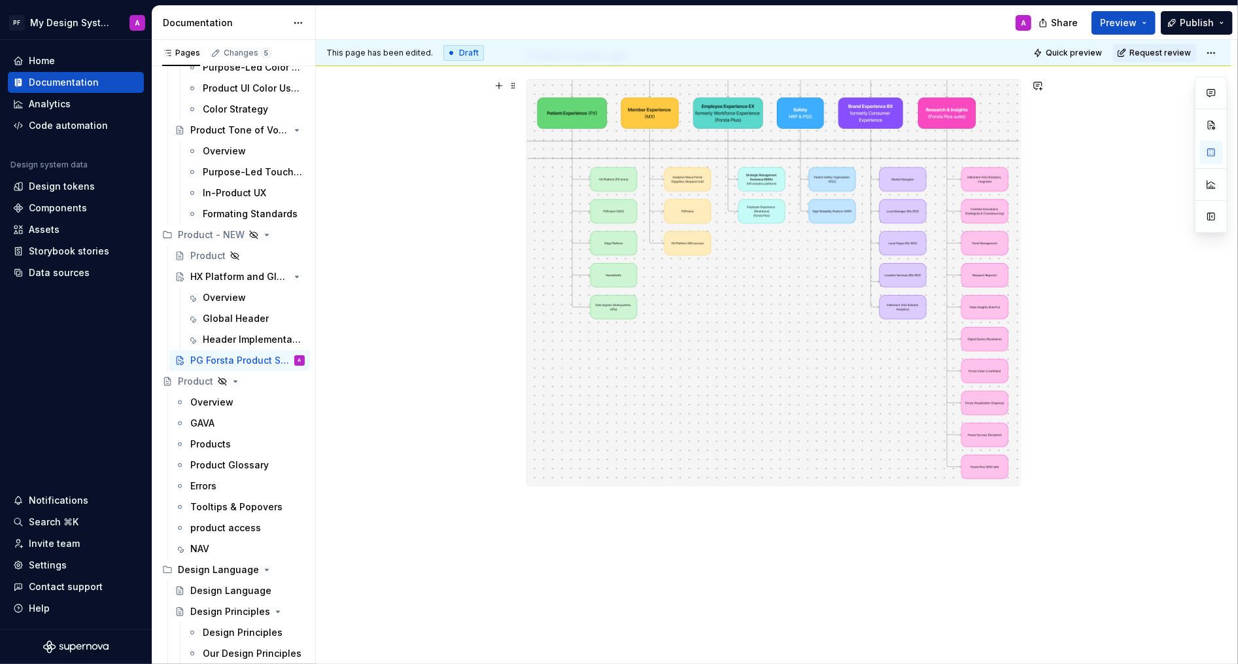
scroll to position [313, 0]
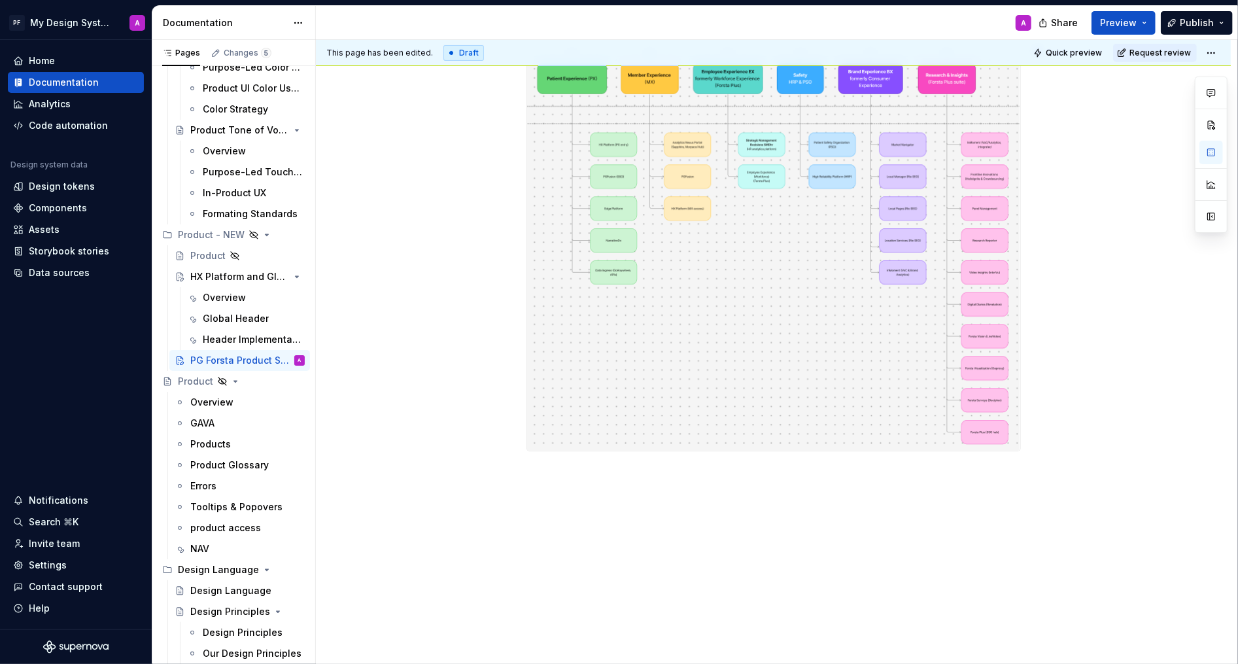
click at [618, 494] on div "The PG Forsta product suite is organized around Lines of Business (LoBs) . This…" at bounding box center [773, 288] width 915 height 755
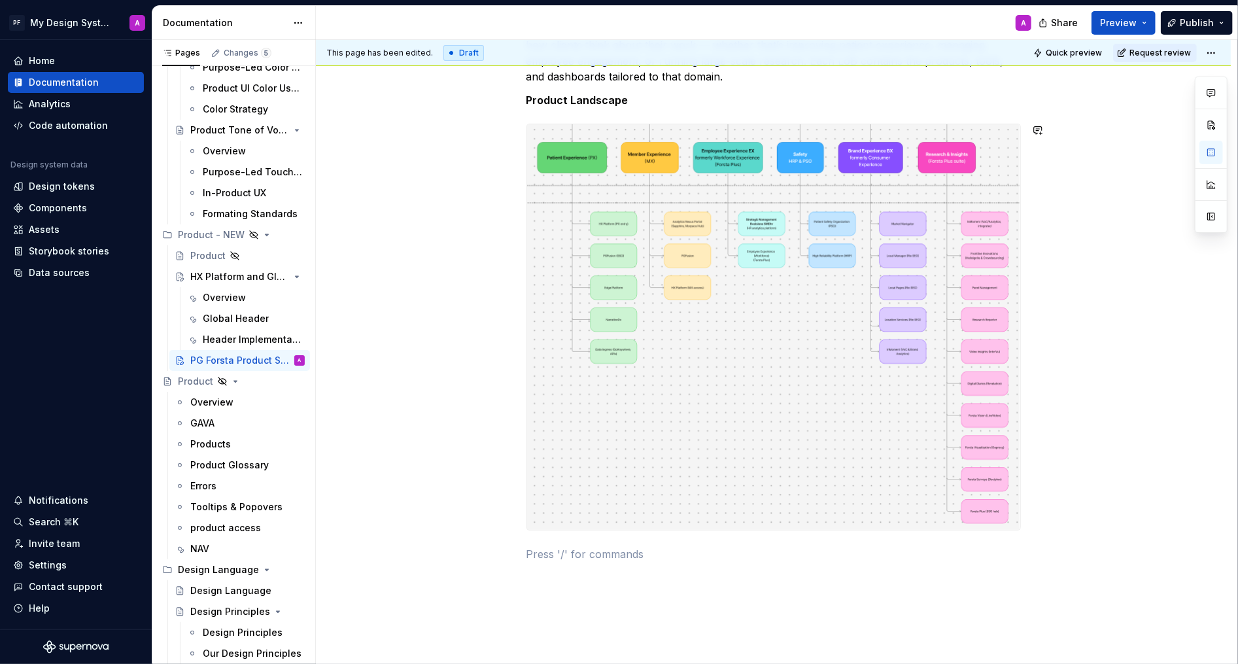
scroll to position [0, 0]
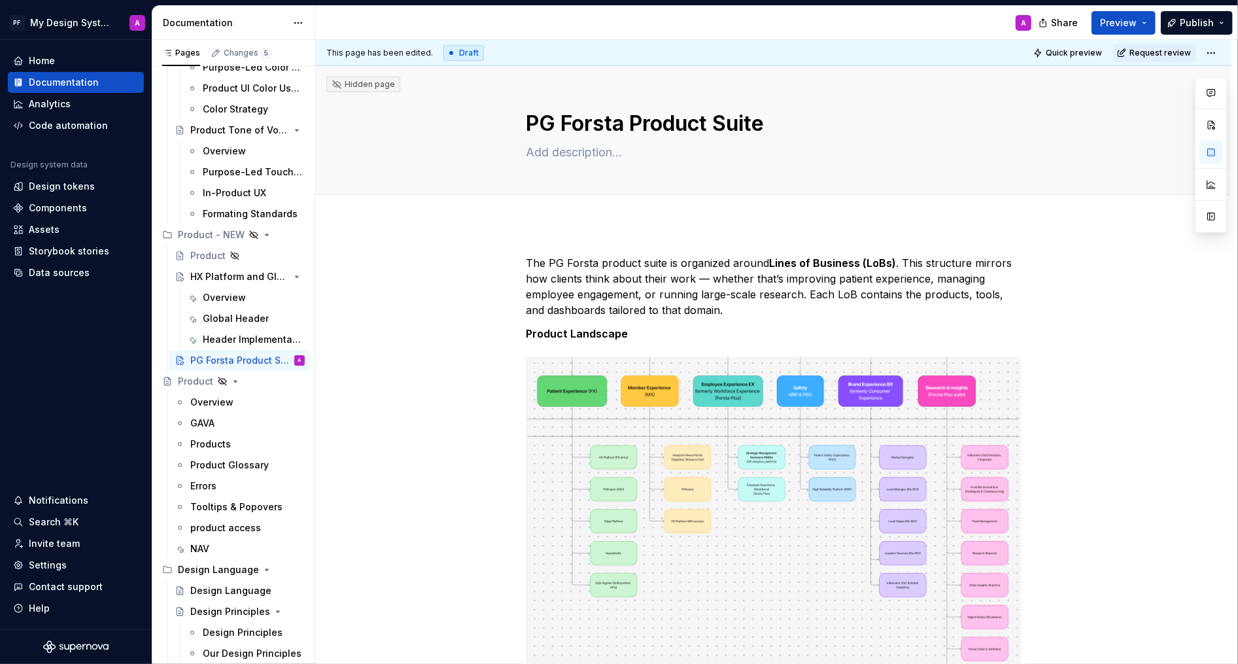
type textarea "*"
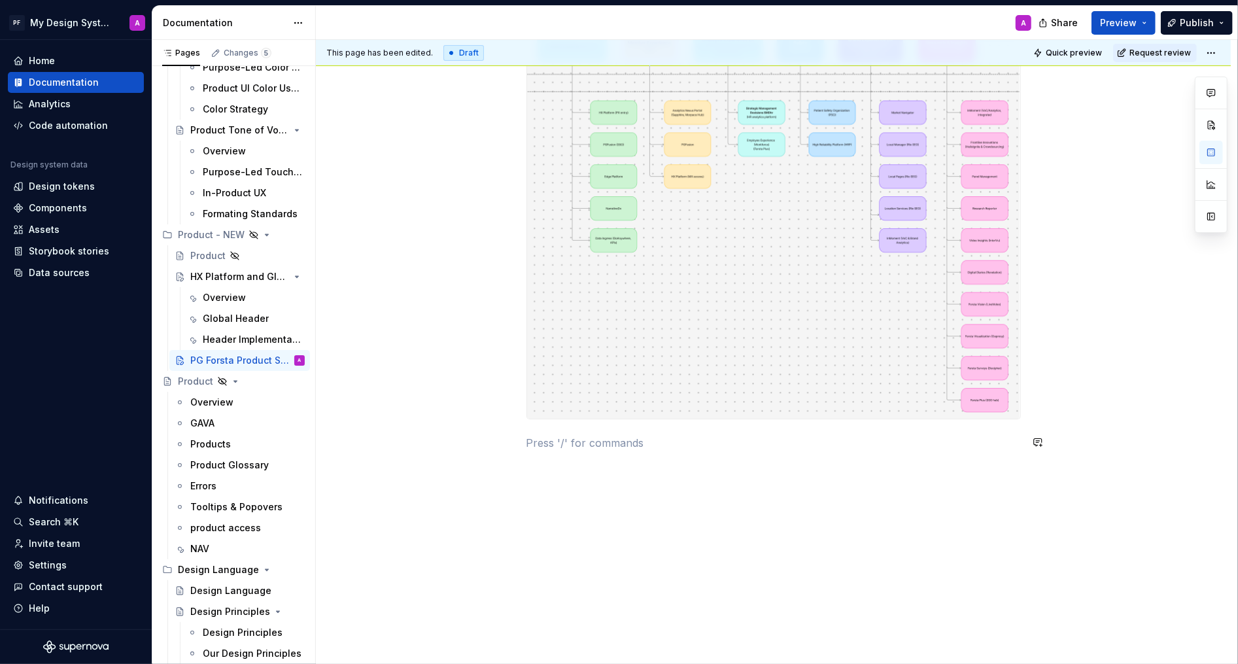
click at [559, 465] on div "The PG Forsta product suite is organized around Lines of Business (LoBs) . This…" at bounding box center [773, 272] width 915 height 786
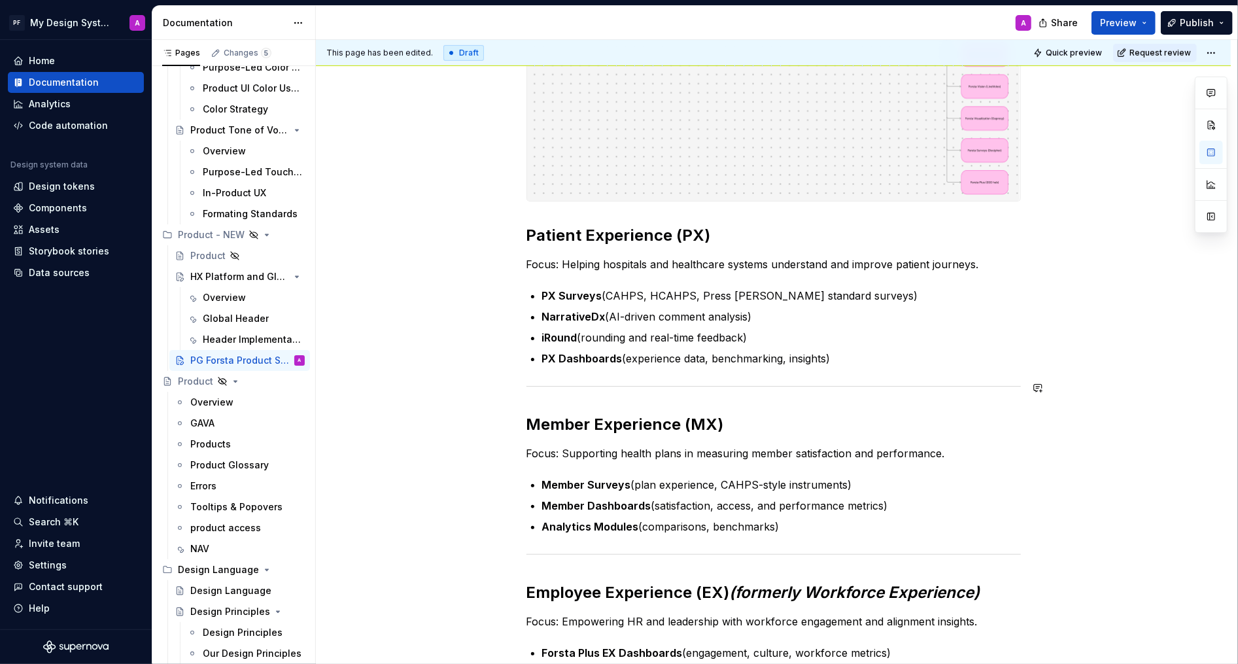
scroll to position [524, 0]
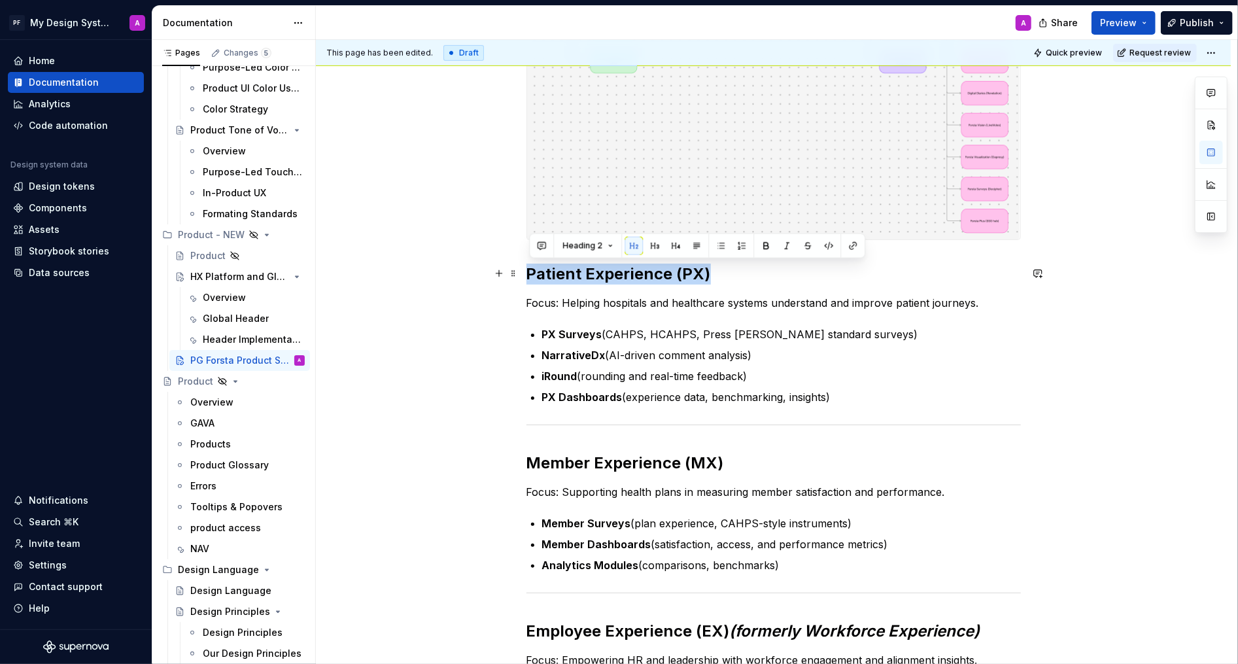
drag, startPoint x: 533, startPoint y: 273, endPoint x: 729, endPoint y: 273, distance: 196.3
click at [729, 273] on h2 "Patient Experience (PX)" at bounding box center [774, 274] width 495 height 21
click at [676, 249] on button "button" at bounding box center [676, 246] width 18 height 18
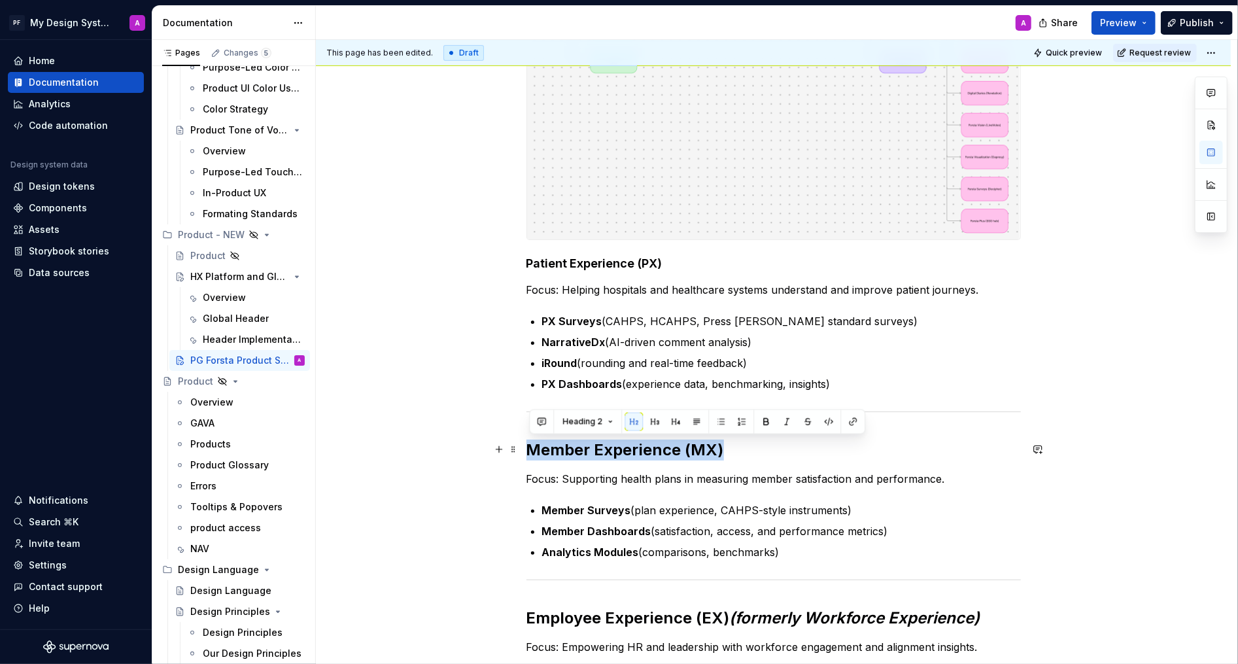
drag, startPoint x: 730, startPoint y: 448, endPoint x: 536, endPoint y: 443, distance: 194.4
click at [536, 443] on h2 "Member Experience (MX)" at bounding box center [774, 450] width 495 height 21
click at [676, 421] on button "button" at bounding box center [676, 422] width 18 height 18
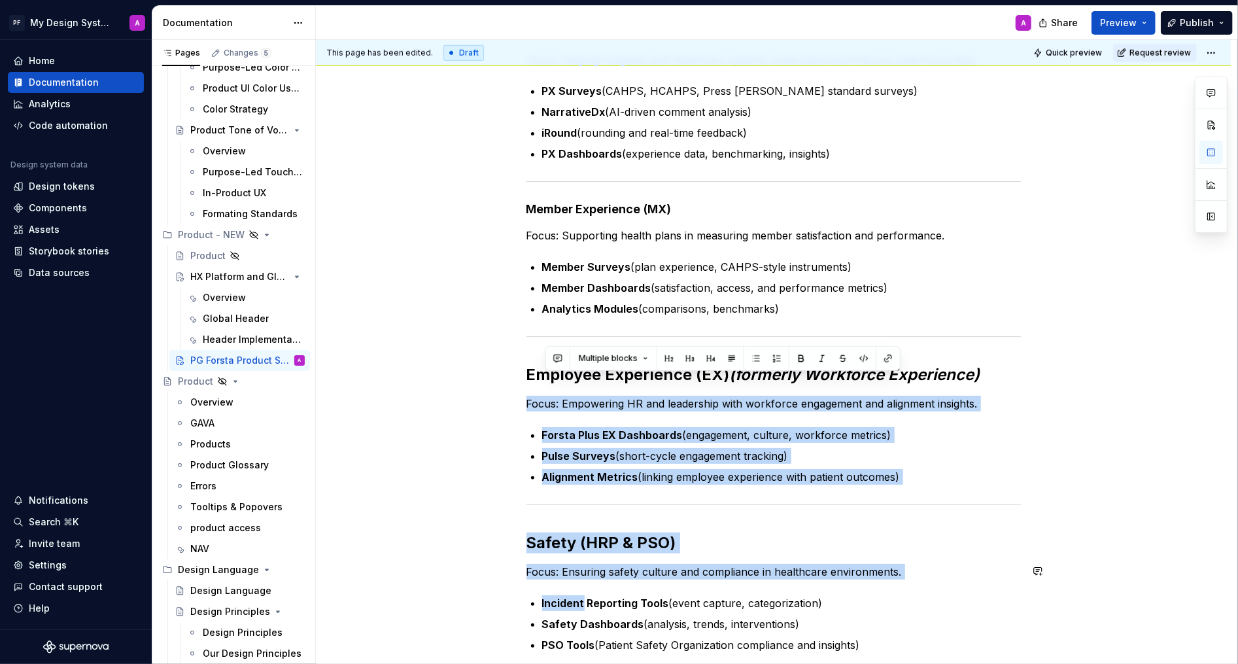
scroll to position [771, 0]
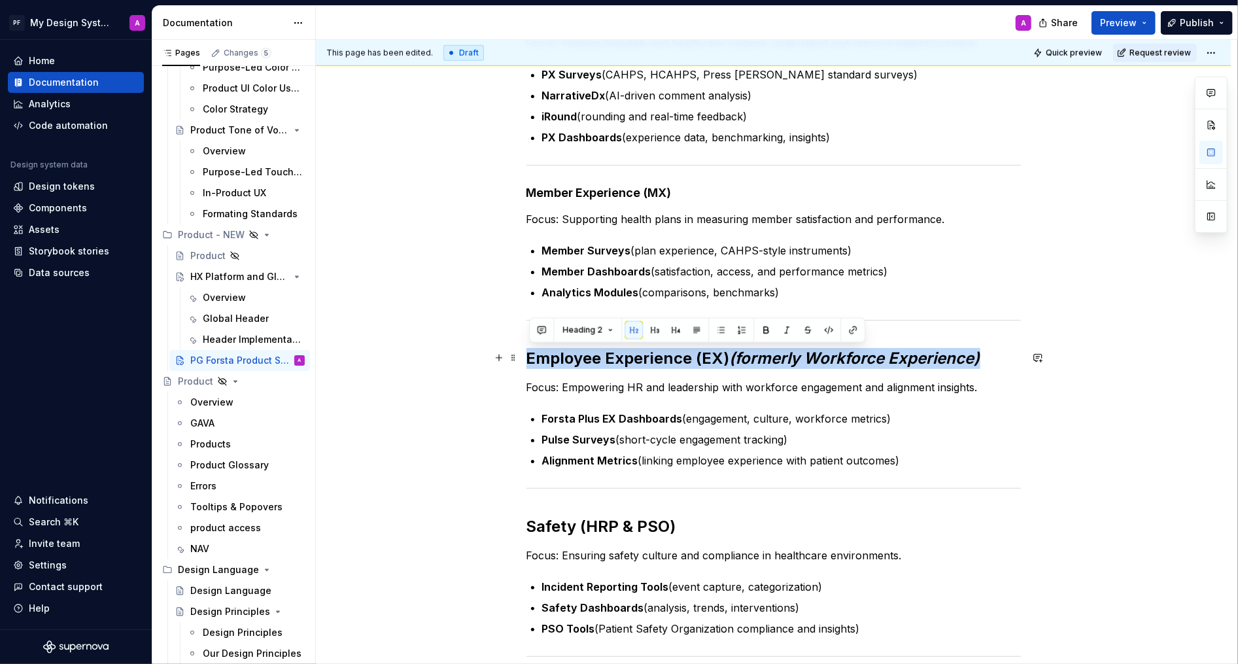
drag, startPoint x: 990, startPoint y: 603, endPoint x: 528, endPoint y: 356, distance: 523.9
click at [528, 356] on div "The PG Forsta product suite is organized around Lines of Business (LoBs) . This…" at bounding box center [773, 407] width 915 height 1908
click at [669, 332] on button "button" at bounding box center [676, 330] width 18 height 18
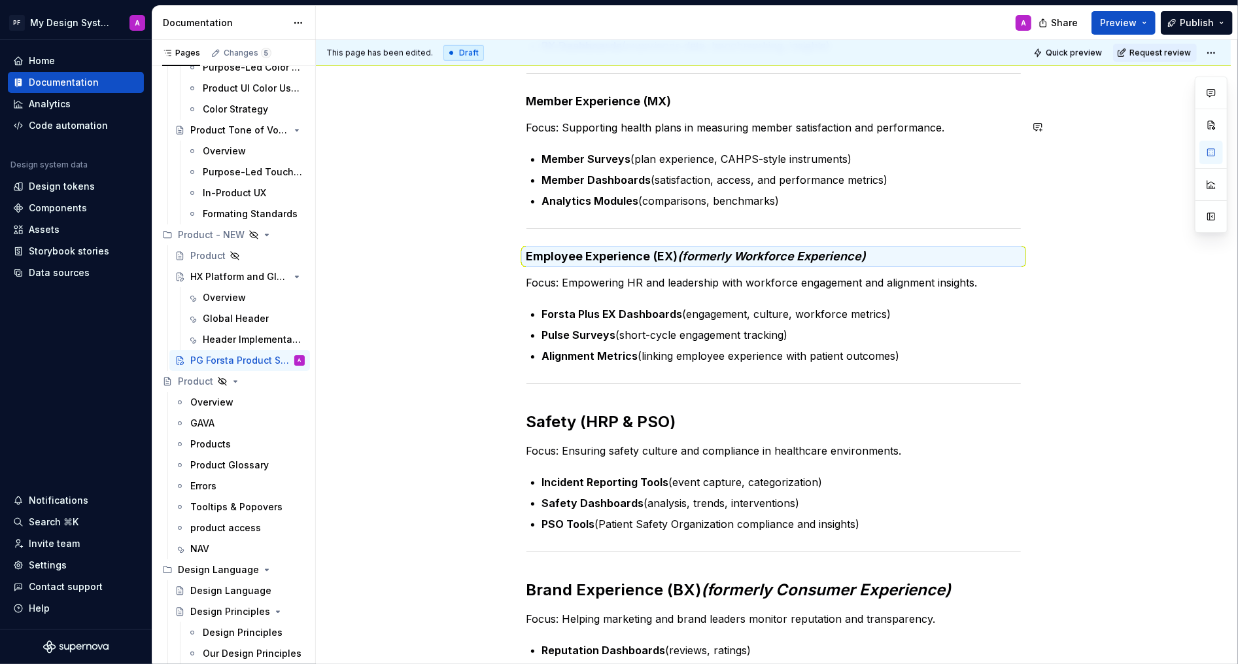
scroll to position [922, 0]
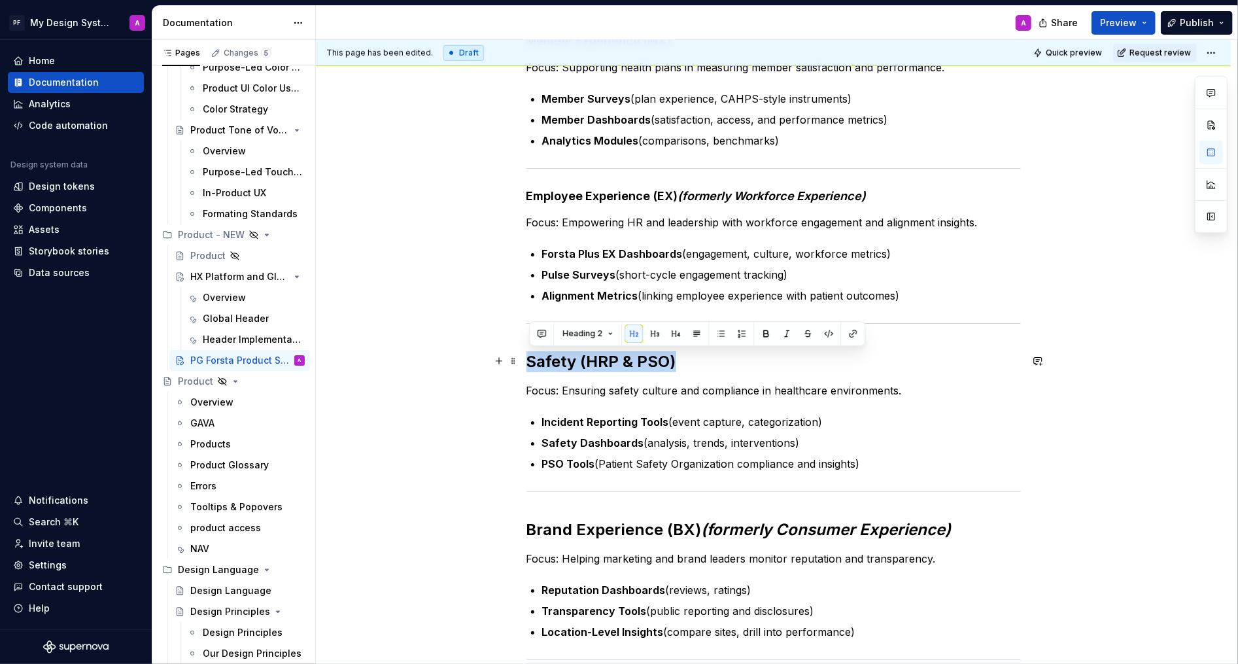
drag, startPoint x: 684, startPoint y: 364, endPoint x: 532, endPoint y: 365, distance: 152.4
click at [532, 365] on h2 "Safety (HRP & PSO)" at bounding box center [774, 361] width 495 height 21
click at [675, 334] on button "button" at bounding box center [676, 334] width 18 height 18
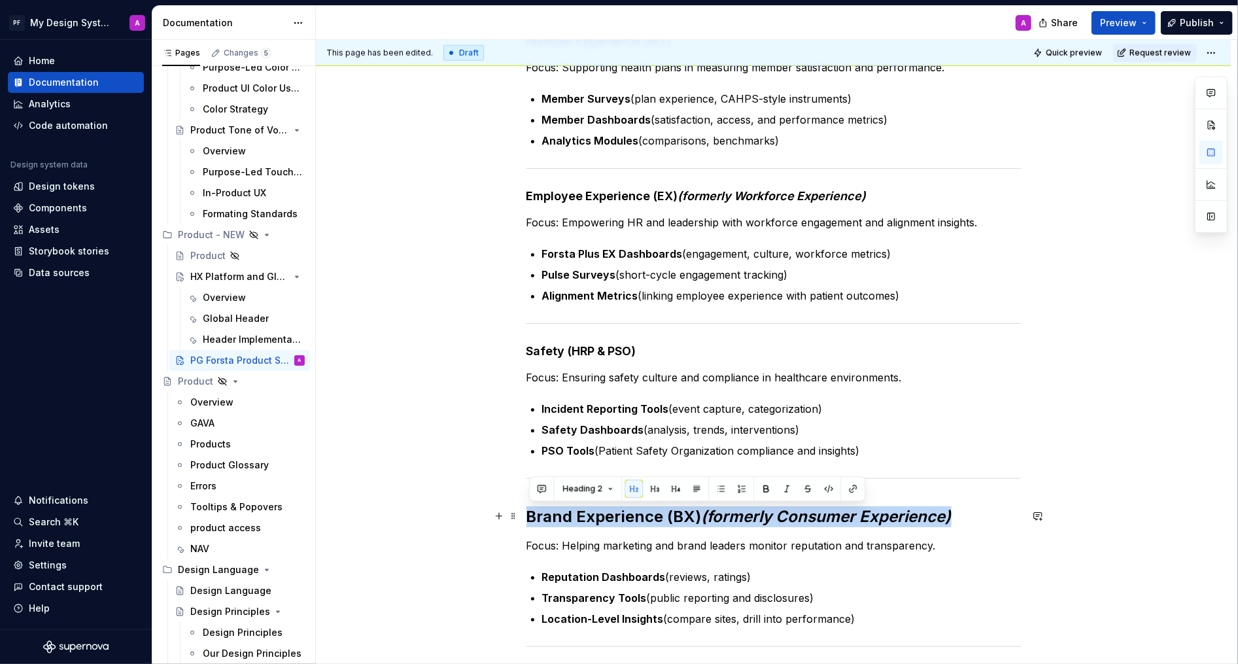
drag, startPoint x: 965, startPoint y: 515, endPoint x: 534, endPoint y: 513, distance: 431.2
click at [534, 513] on h2 "Brand Experience (BX) (formerly Consumer Experience)" at bounding box center [774, 516] width 495 height 21
click at [669, 487] on button "button" at bounding box center [676, 489] width 18 height 18
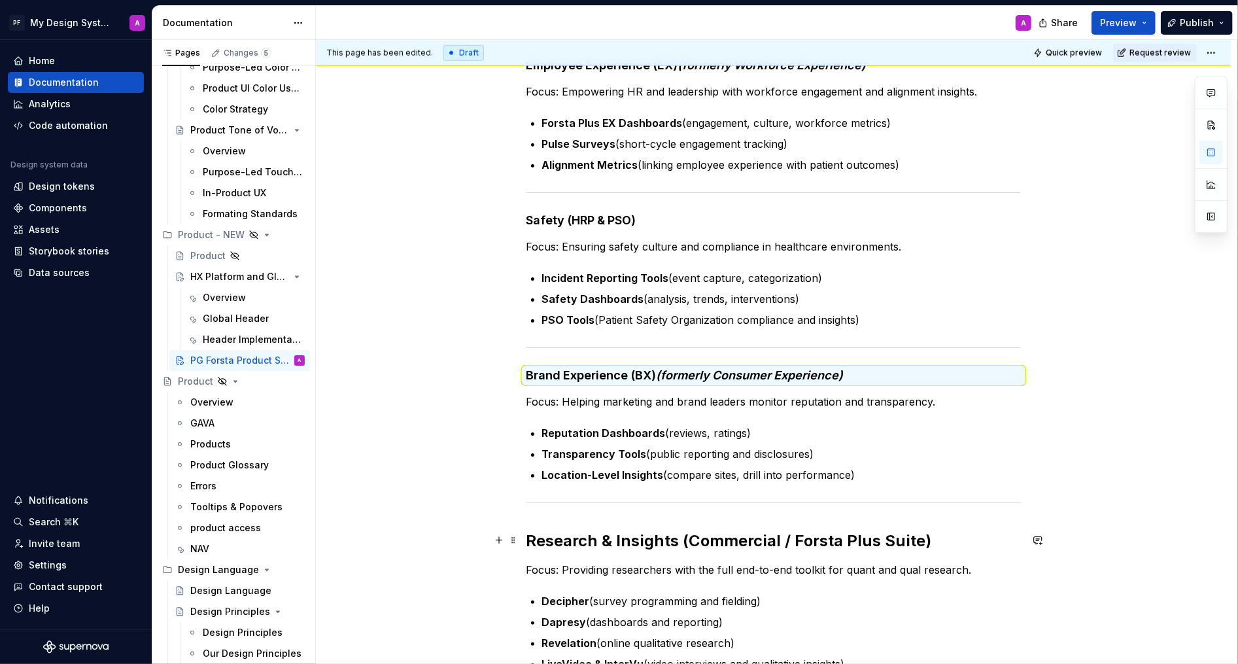
scroll to position [1176, 0]
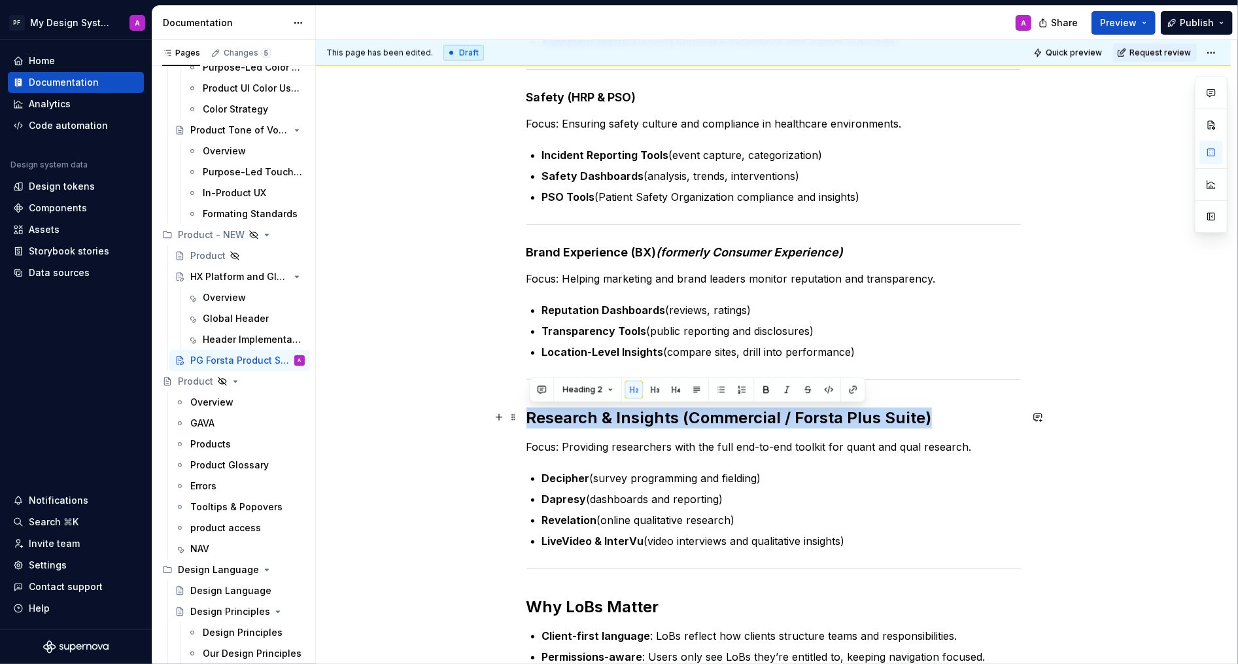
drag, startPoint x: 927, startPoint y: 416, endPoint x: 534, endPoint y: 415, distance: 393.2
click at [534, 415] on h2 "Research & Insights (Commercial / Forsta Plus Suite)" at bounding box center [774, 418] width 495 height 21
click at [671, 392] on button "button" at bounding box center [676, 390] width 18 height 18
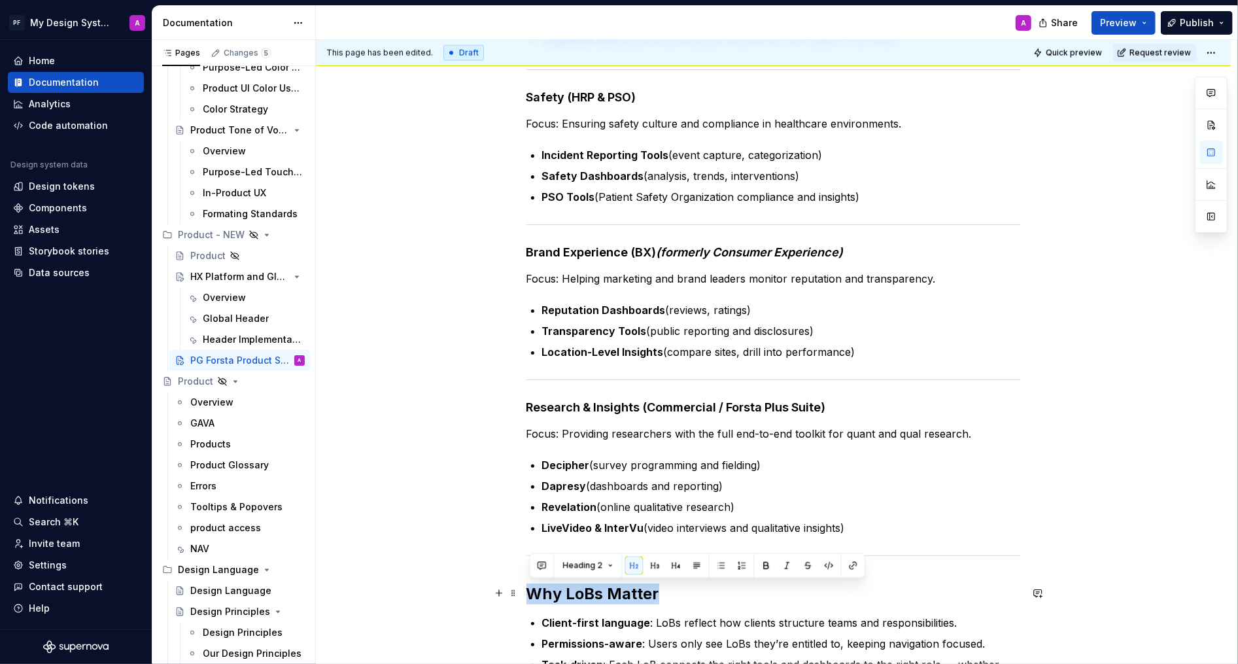
drag, startPoint x: 665, startPoint y: 593, endPoint x: 534, endPoint y: 590, distance: 131.5
click at [534, 543] on h2 "Why LoBs Matter" at bounding box center [774, 594] width 495 height 21
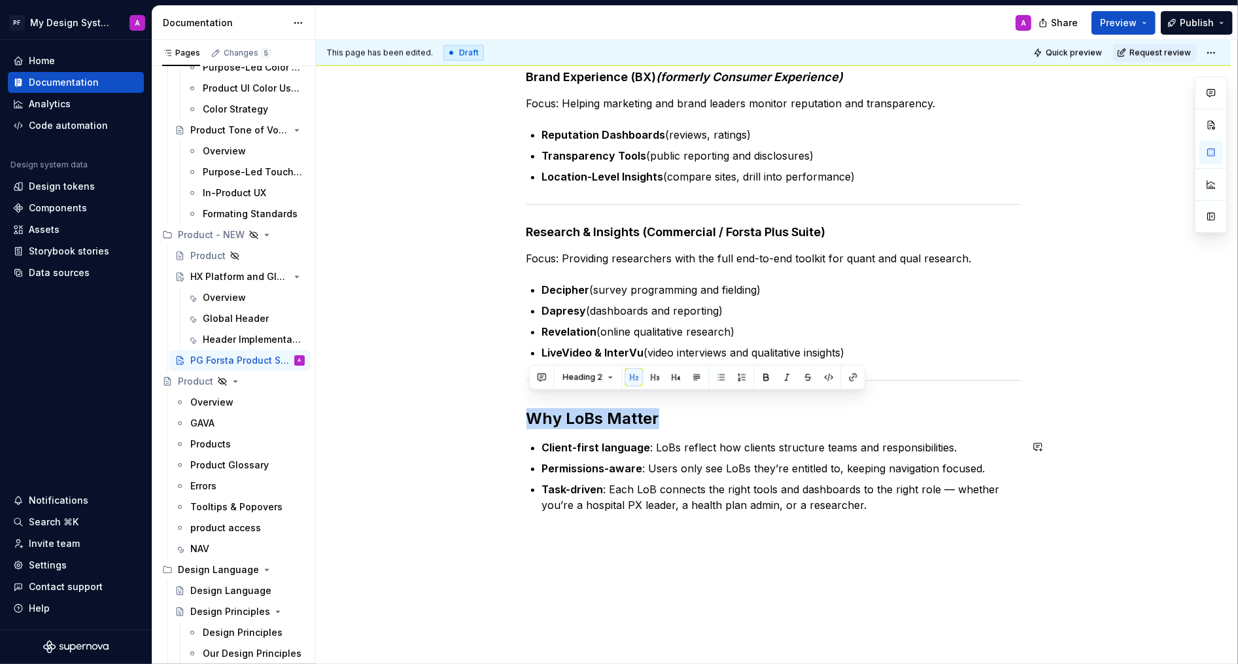
scroll to position [1365, 0]
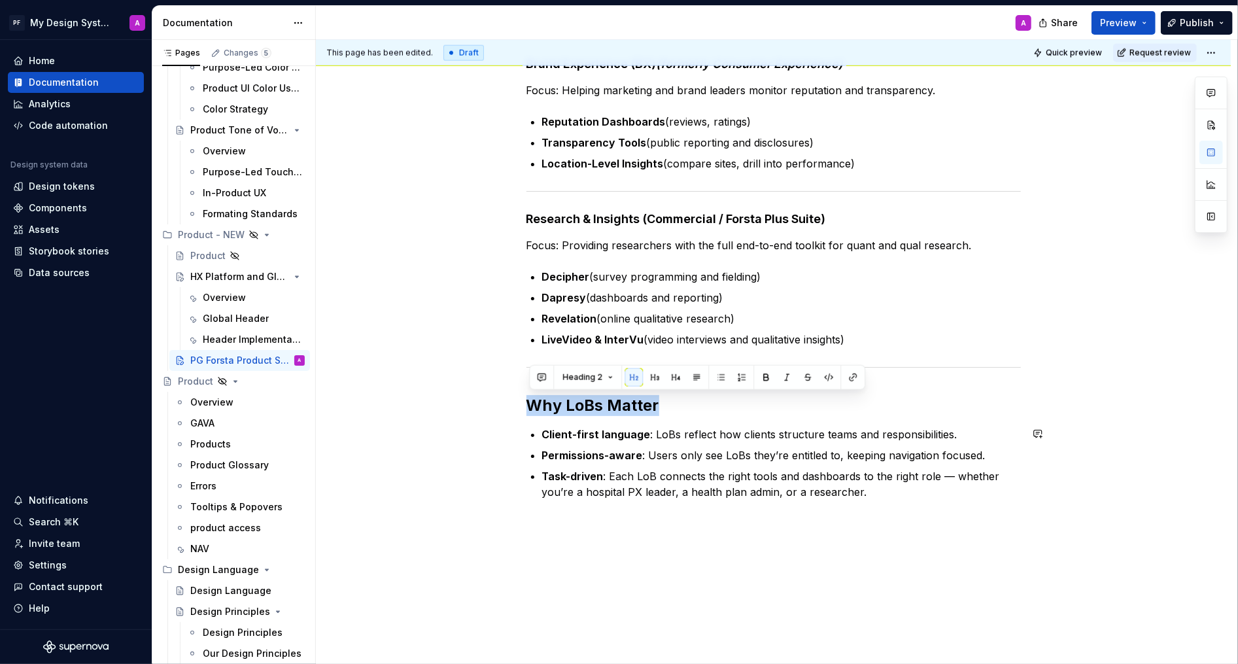
drag, startPoint x: 532, startPoint y: 407, endPoint x: 709, endPoint y: 408, distance: 177.3
click at [709, 407] on h2 "Why LoBs Matter" at bounding box center [774, 405] width 495 height 21
click at [676, 372] on button "button" at bounding box center [676, 377] width 18 height 18
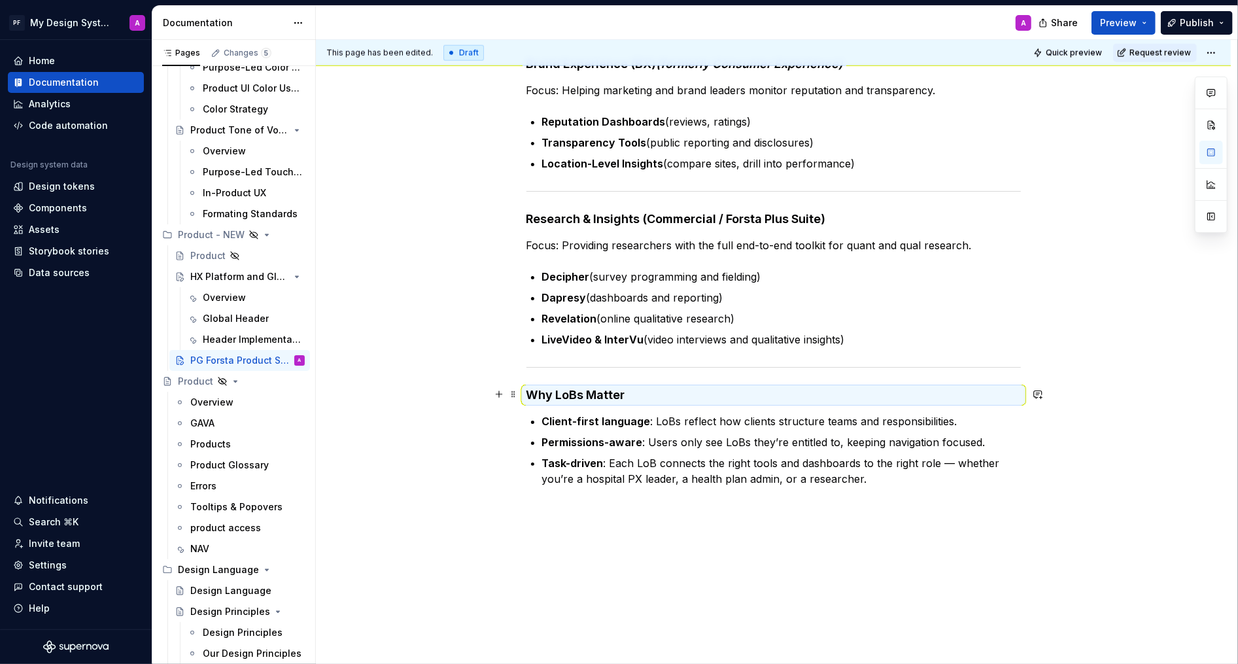
click at [629, 393] on h4 "Why LoBs Matter" at bounding box center [774, 395] width 495 height 16
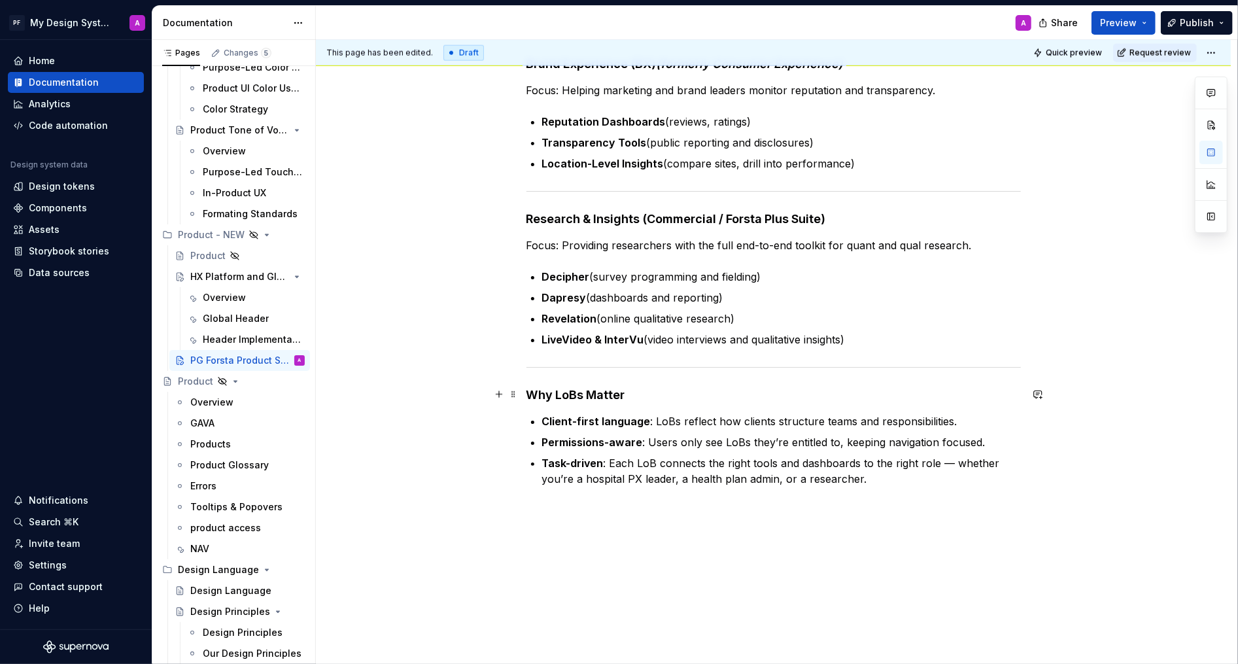
click at [558, 394] on h4 "Why LoBs Matter" at bounding box center [774, 395] width 495 height 16
drag, startPoint x: 558, startPoint y: 394, endPoint x: 523, endPoint y: 394, distance: 35.3
click at [599, 392] on h4 "LoBs Matter" at bounding box center [774, 395] width 495 height 16
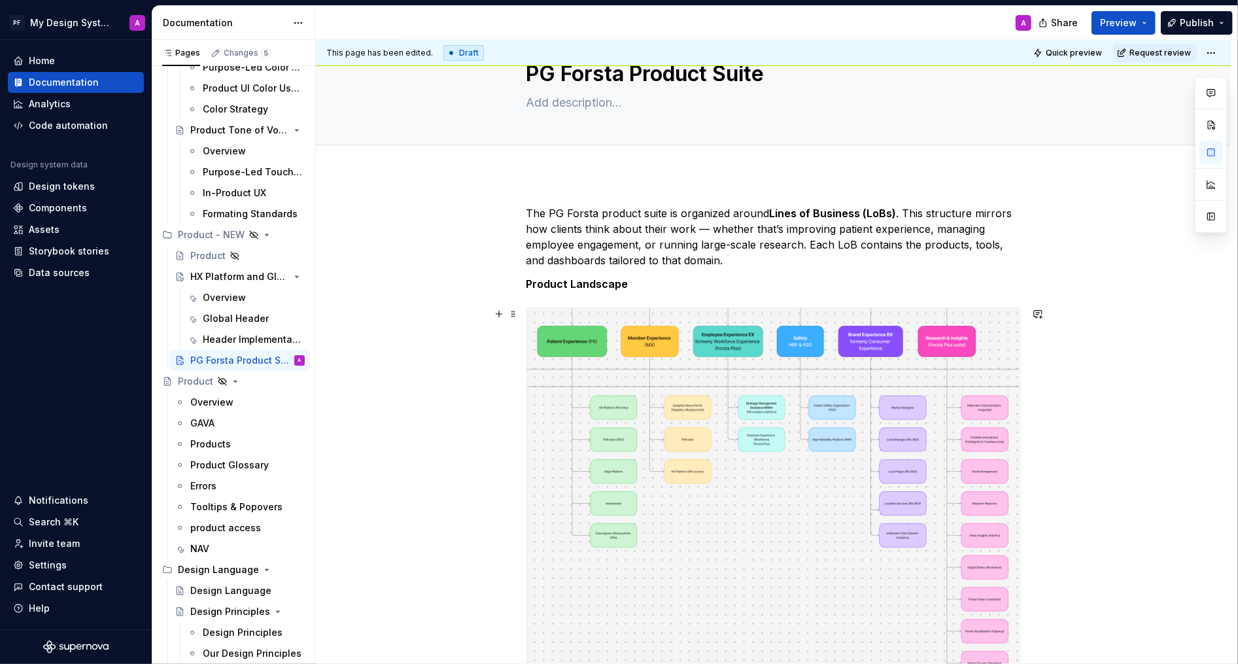
scroll to position [0, 0]
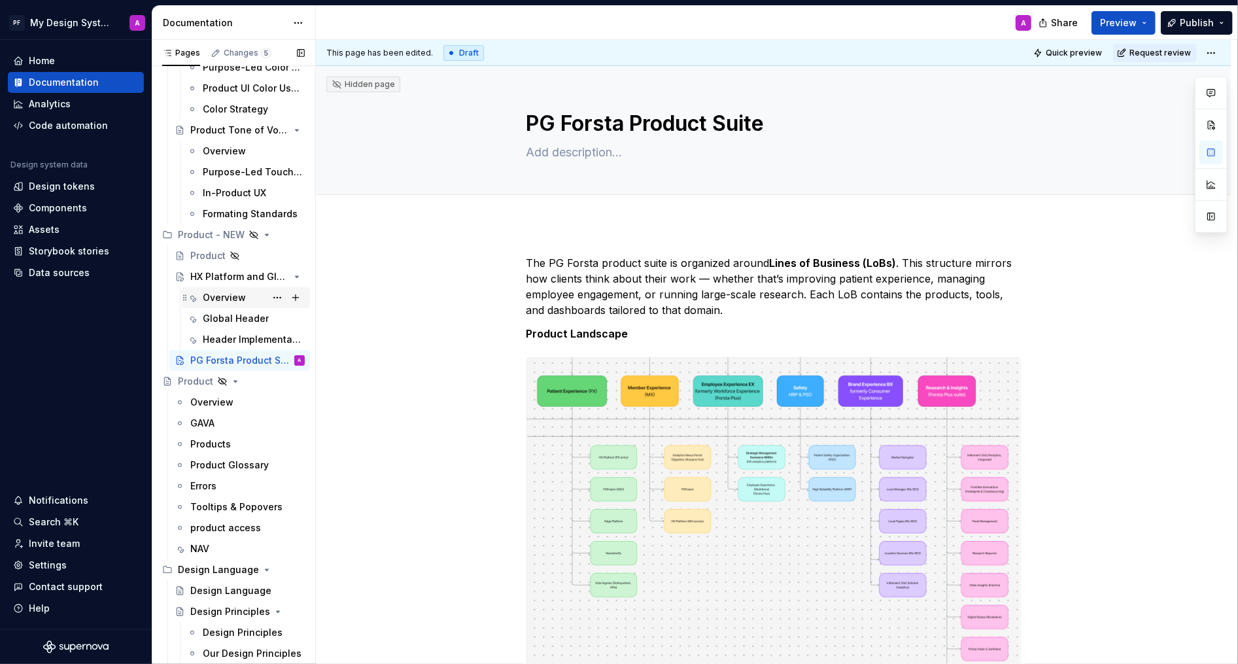
click at [225, 294] on div "Overview" at bounding box center [224, 297] width 43 height 13
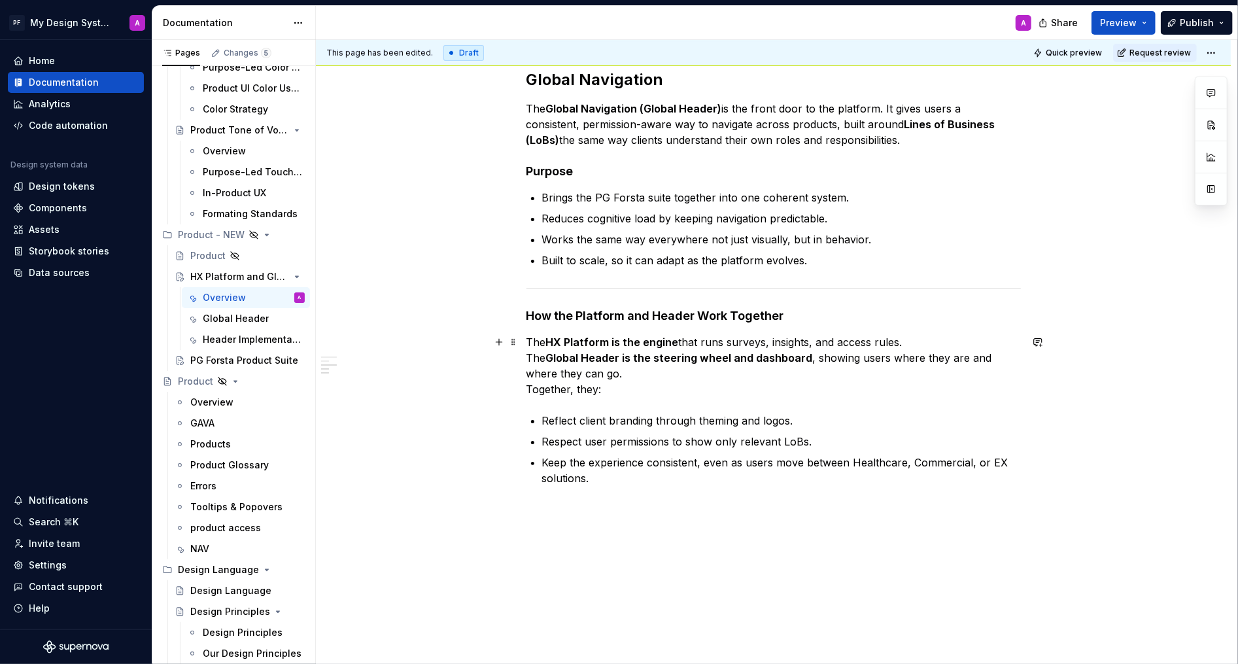
scroll to position [665, 0]
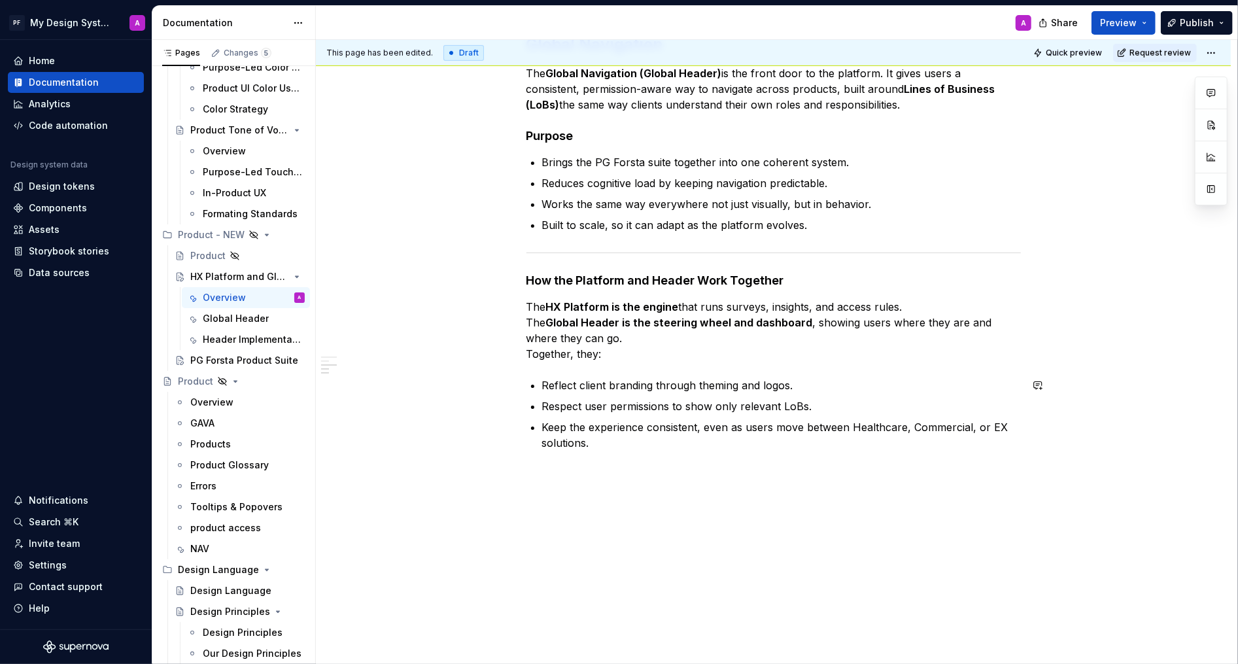
type textarea "*"
click at [549, 467] on div "Think of the HX Platform as the foundation, with the Global Navigation as the l…" at bounding box center [773, 121] width 915 height 1089
click at [505, 474] on button "button" at bounding box center [499, 474] width 18 height 18
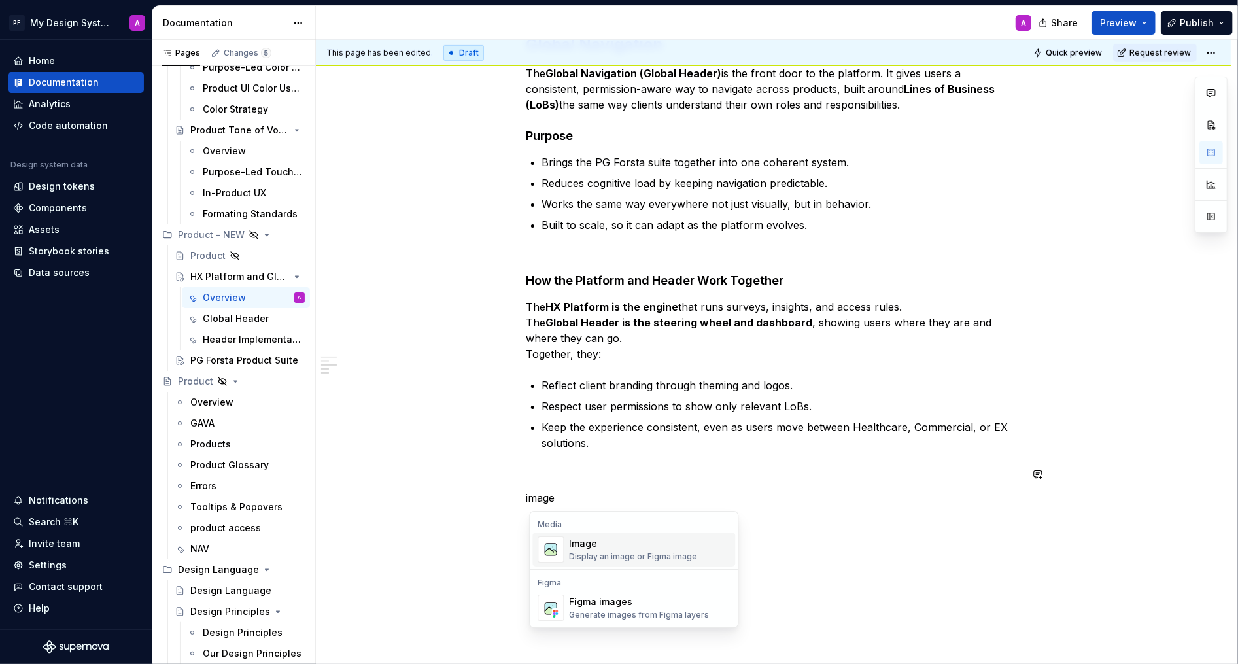
click at [574, 543] on div "Display an image or Figma image" at bounding box center [633, 557] width 128 height 10
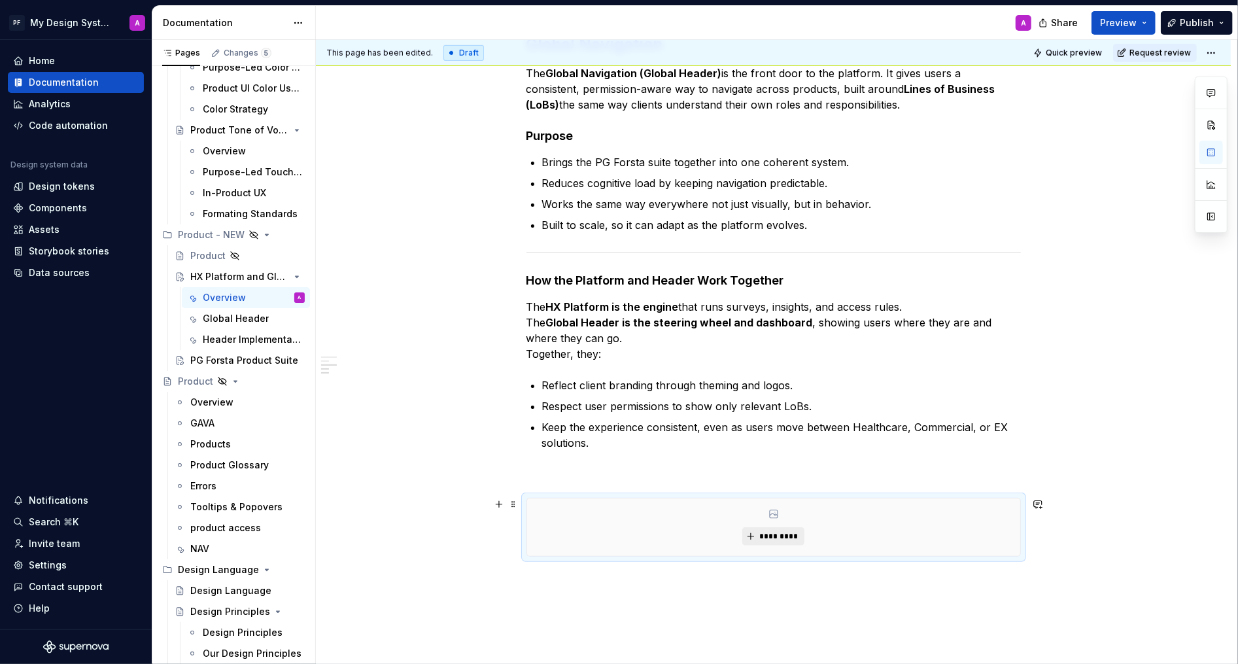
click at [759, 527] on button "*********" at bounding box center [774, 536] width 62 height 18
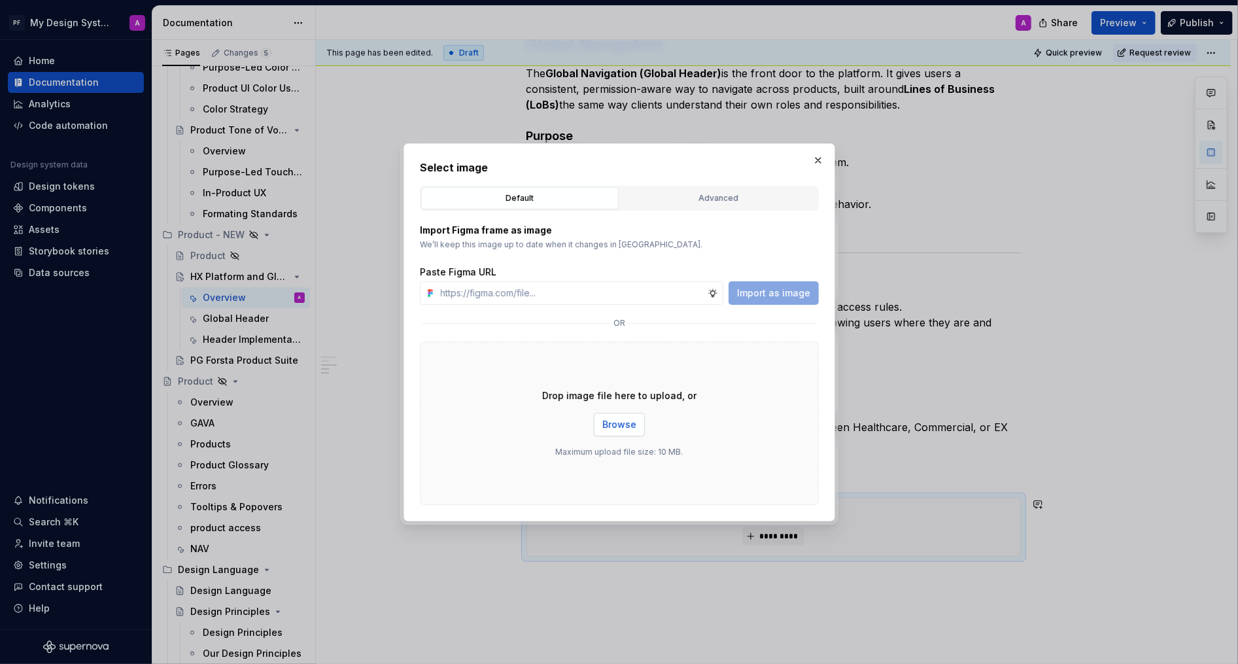
click at [618, 433] on button "Browse" at bounding box center [619, 425] width 51 height 24
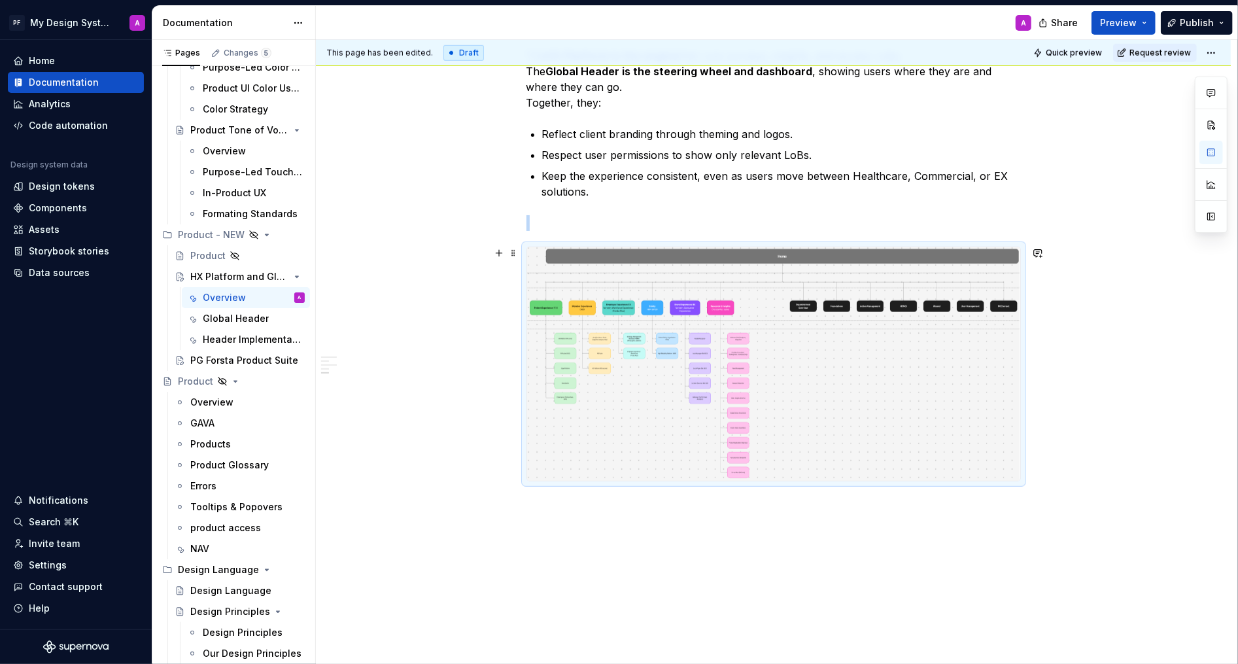
scroll to position [947, 0]
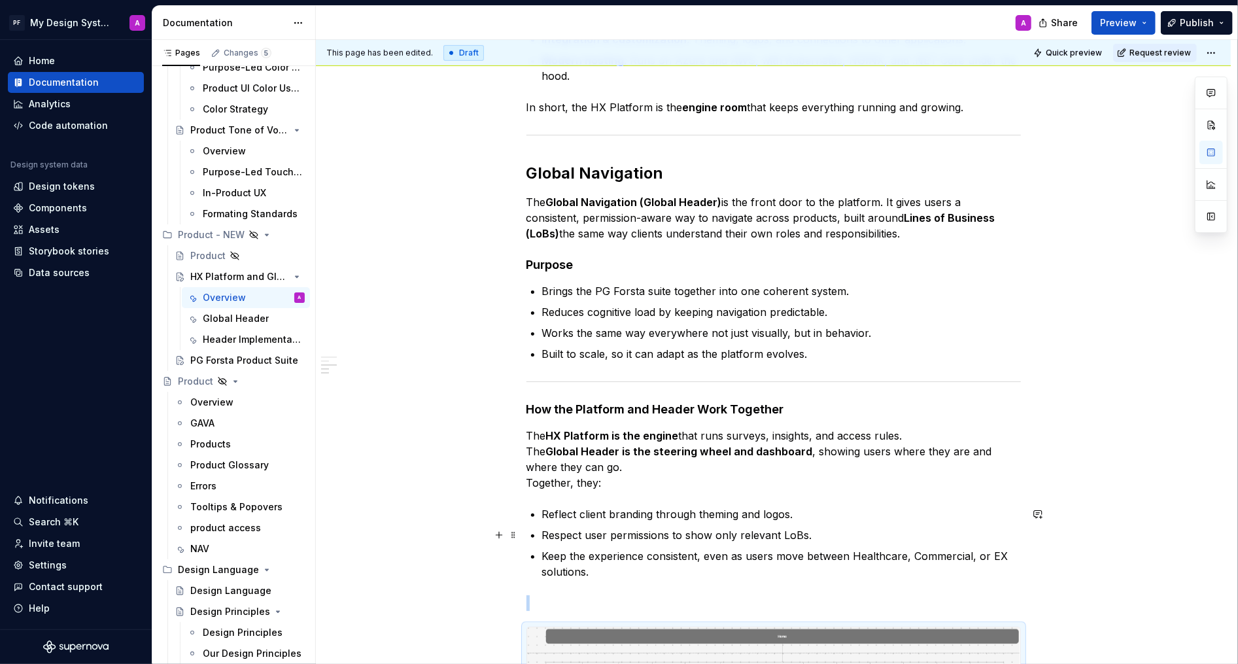
scroll to position [794, 0]
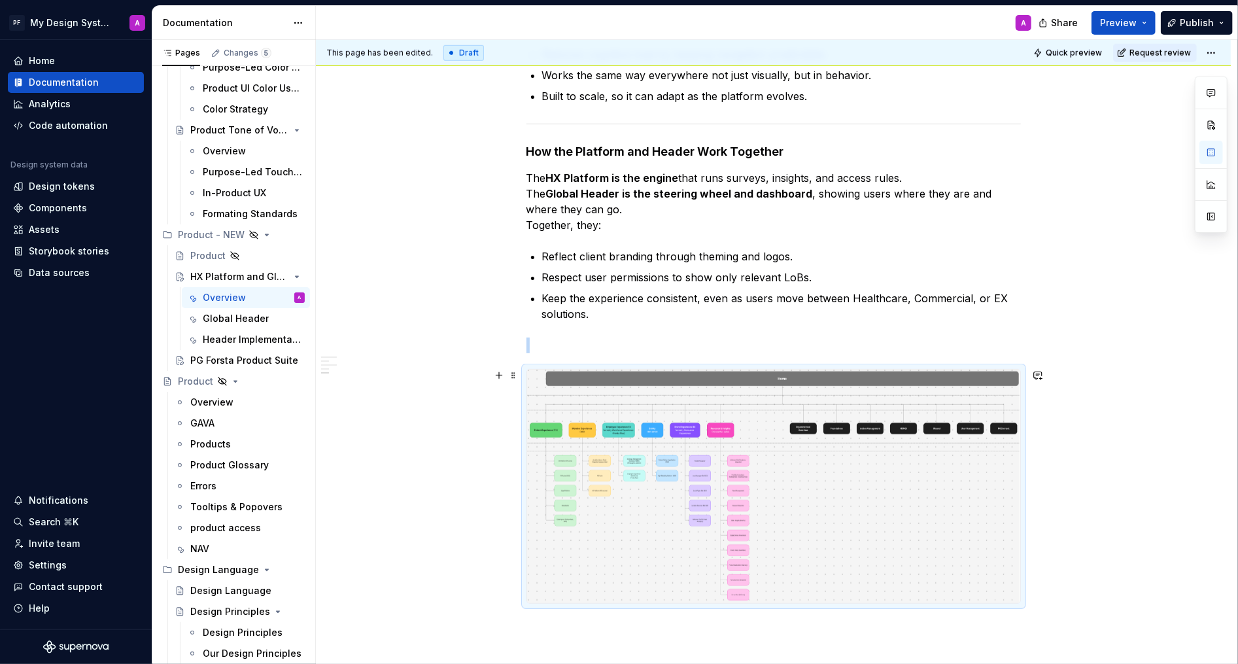
click at [641, 429] on img at bounding box center [773, 487] width 493 height 234
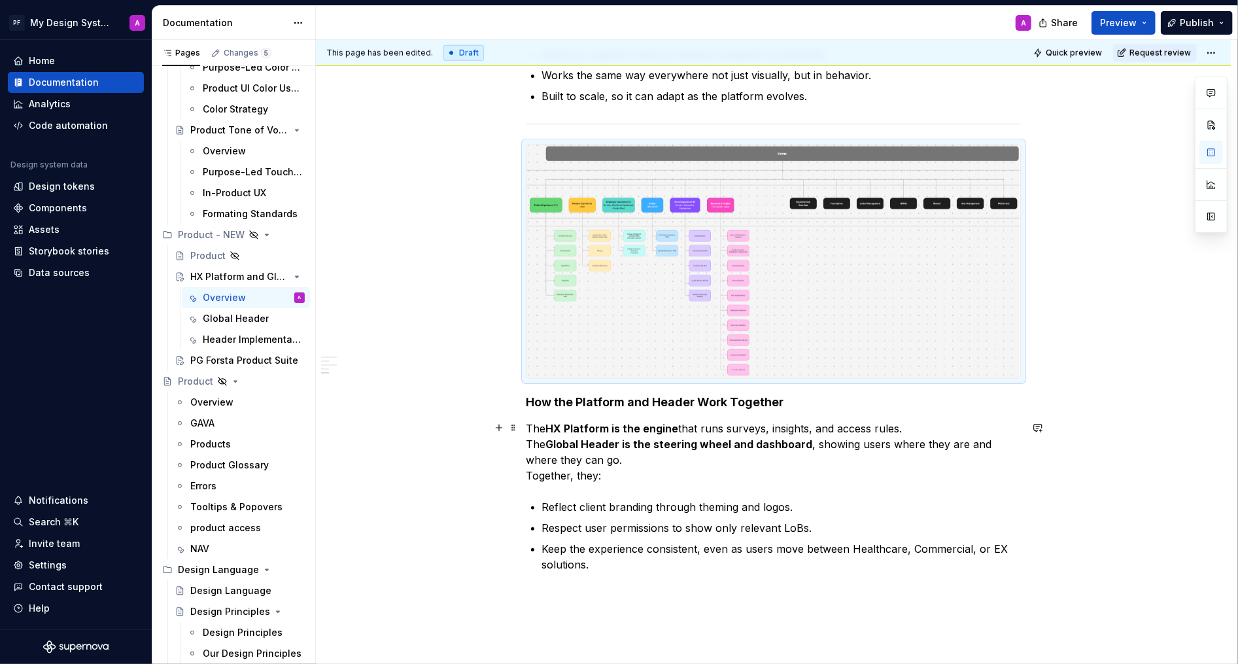
click at [1013, 444] on div "Think of the HX Platform as the foundation, with the Global Navigation as the l…" at bounding box center [773, 133] width 915 height 1370
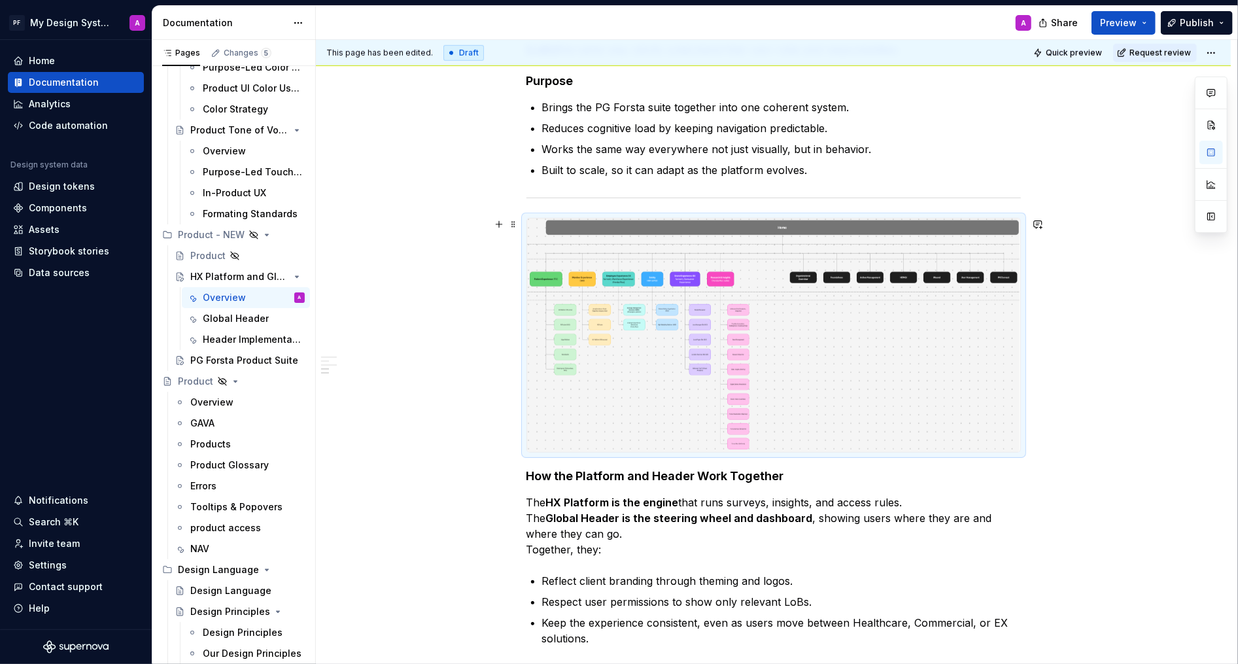
scroll to position [754, 0]
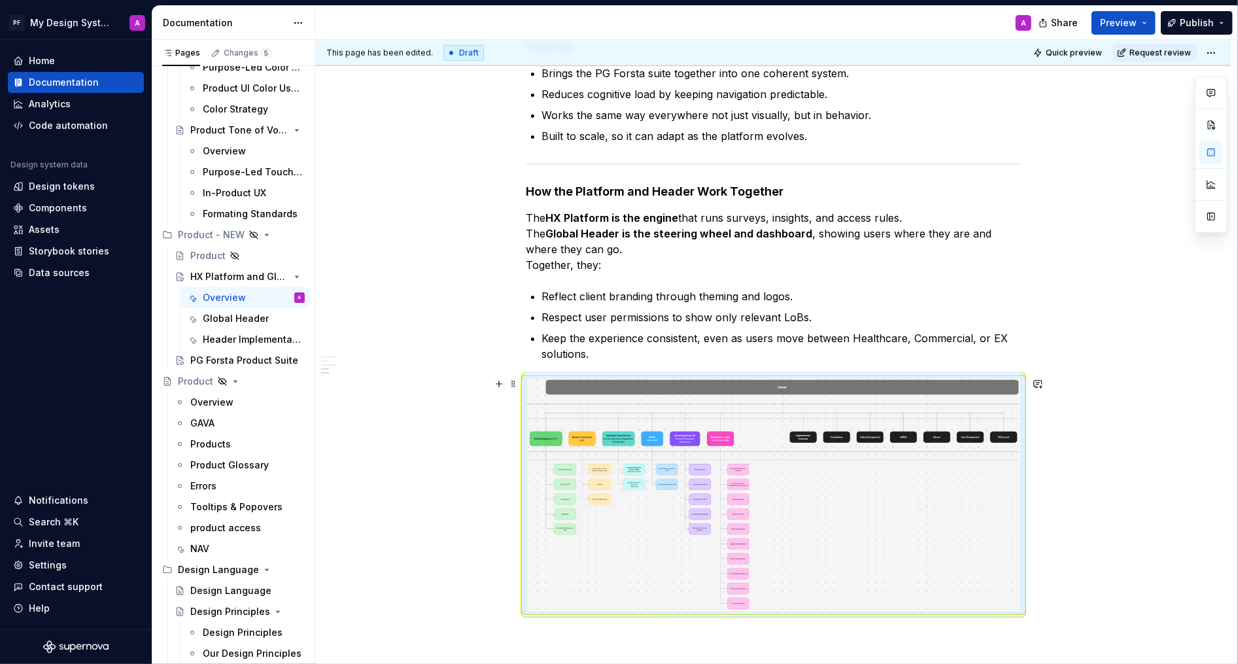
click at [1013, 419] on div "Think of the HX Platform as the foundation, with the Global Navigation as the l…" at bounding box center [773, 173] width 915 height 1370
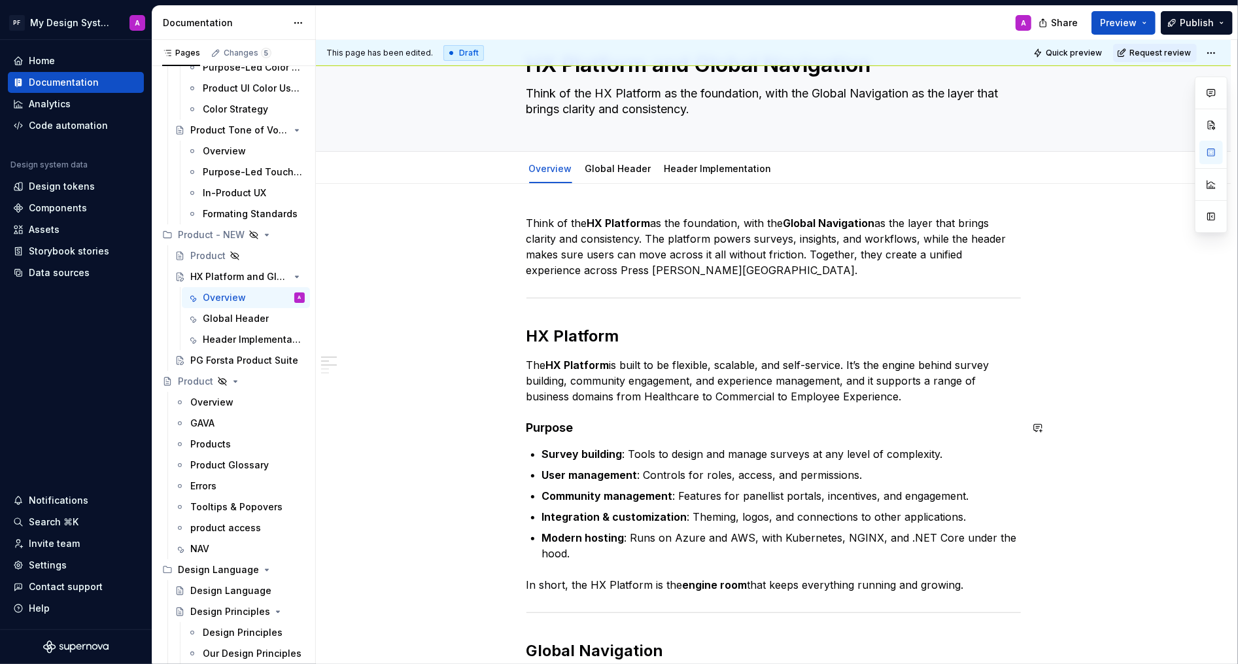
scroll to position [0, 0]
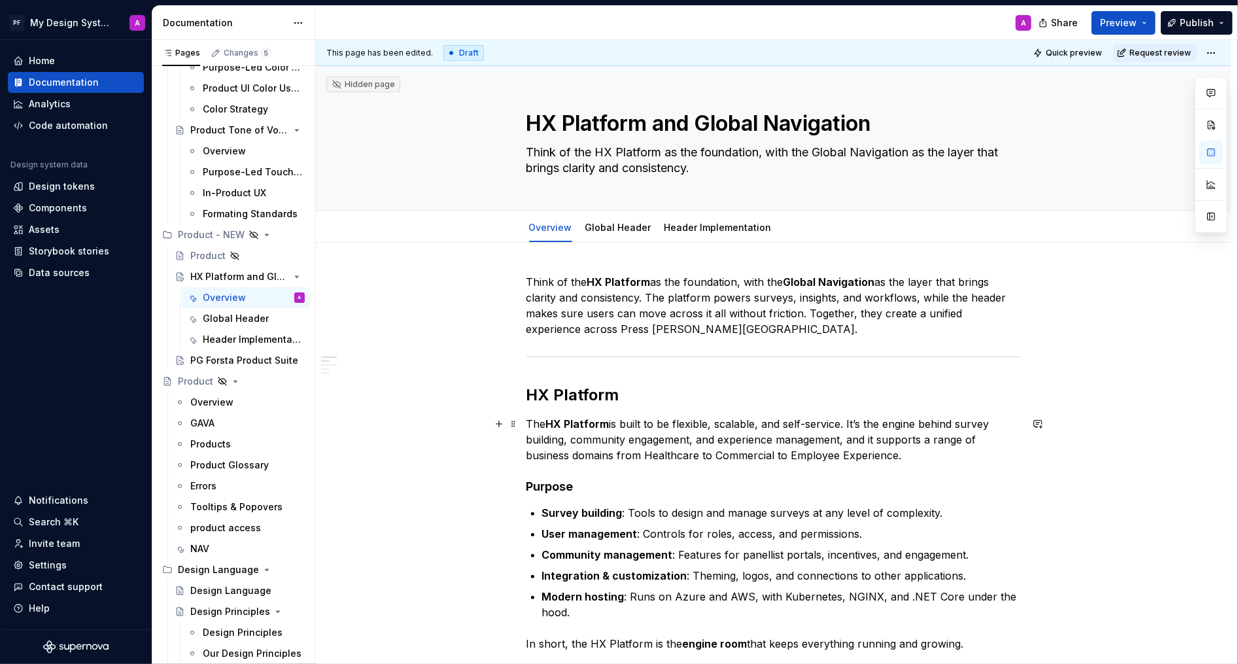
type textarea "*"
